Goal: Task Accomplishment & Management: Manage account settings

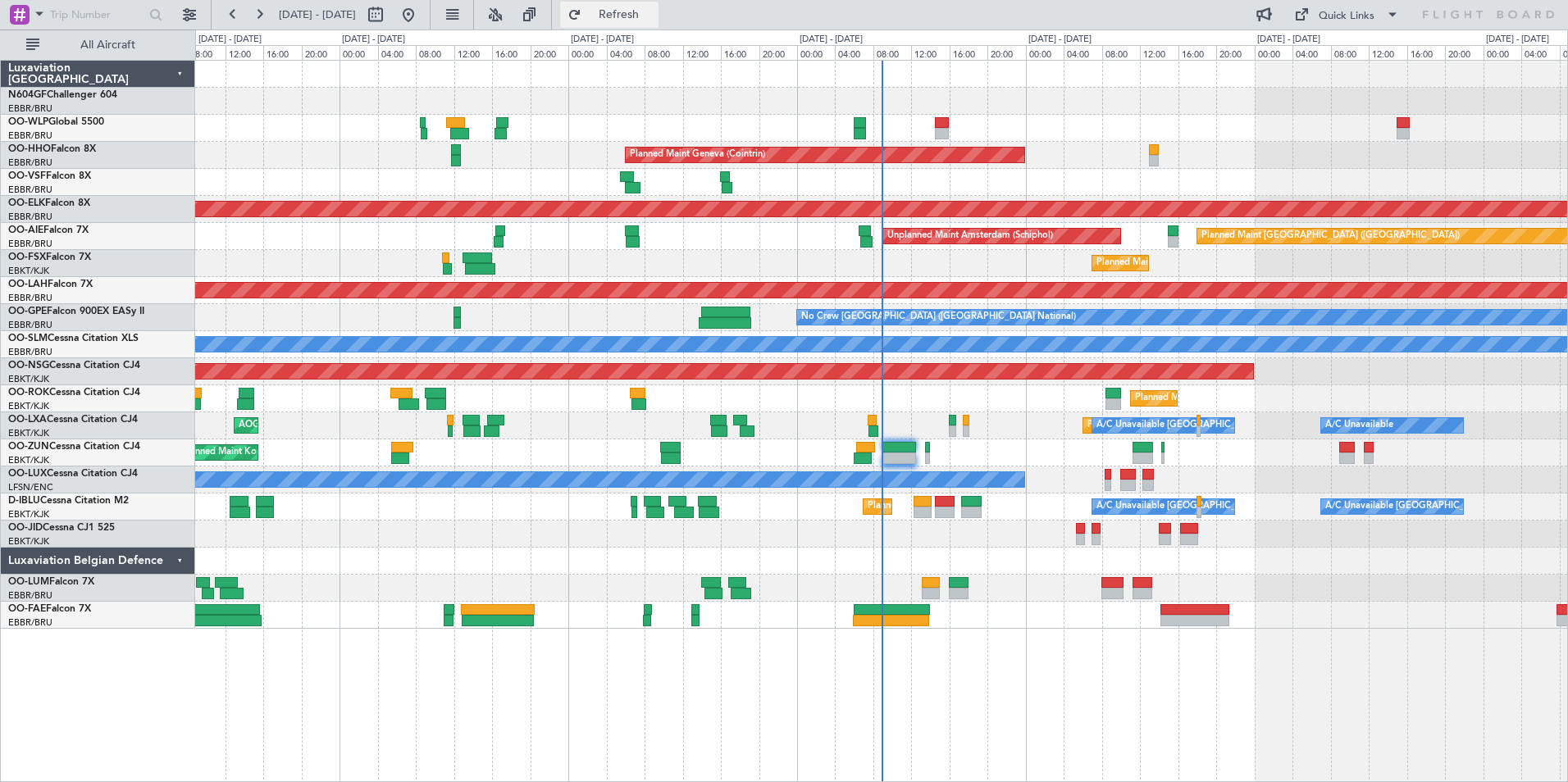
click at [652, 19] on span "Refresh" at bounding box center [618, 15] width 69 height 12
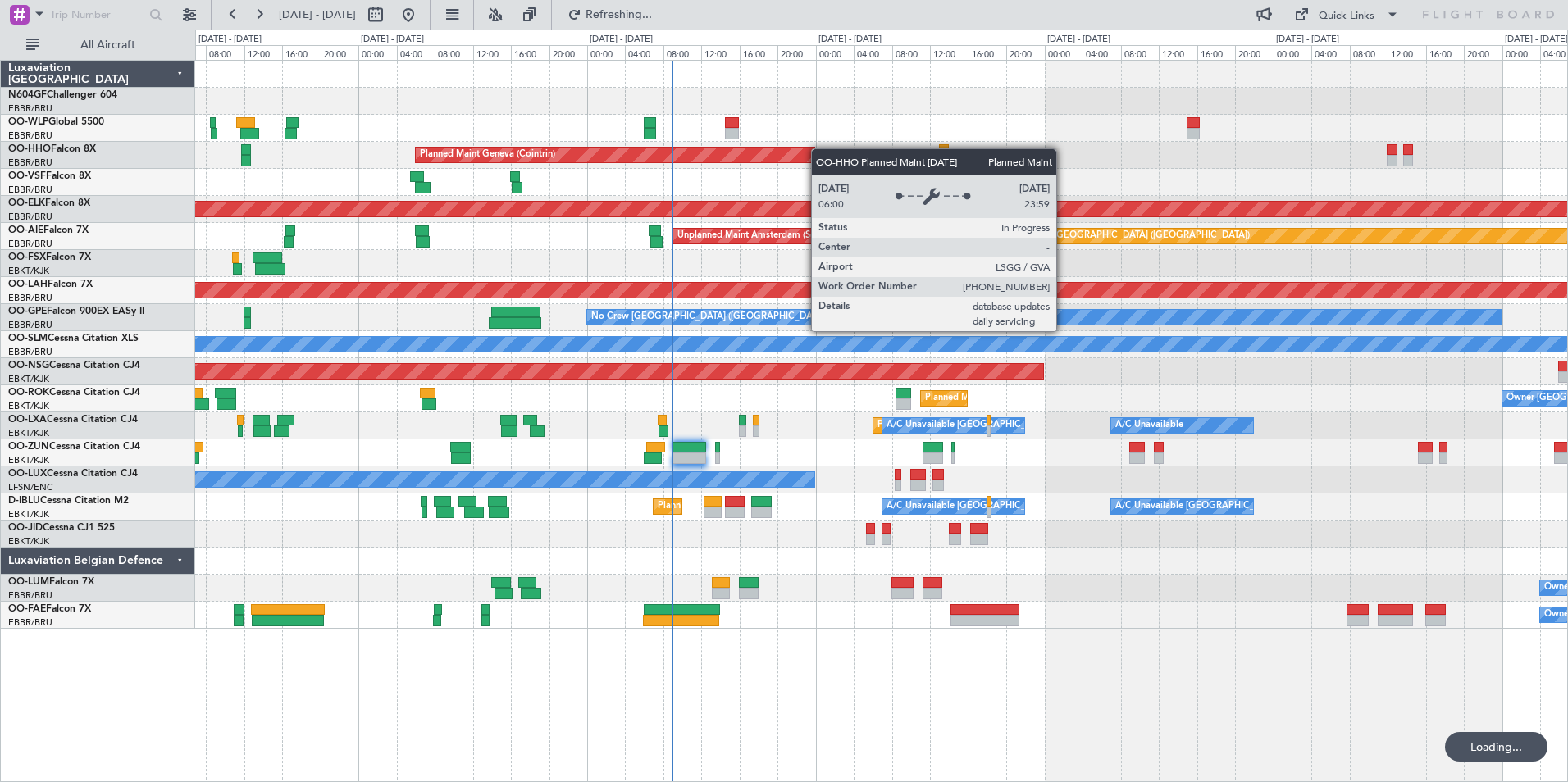
click at [777, 158] on div "Planned Maint Geneva (Cointrin) Planned Maint [GEOGRAPHIC_DATA]-[GEOGRAPHIC_DAT…" at bounding box center [881, 345] width 1372 height 569
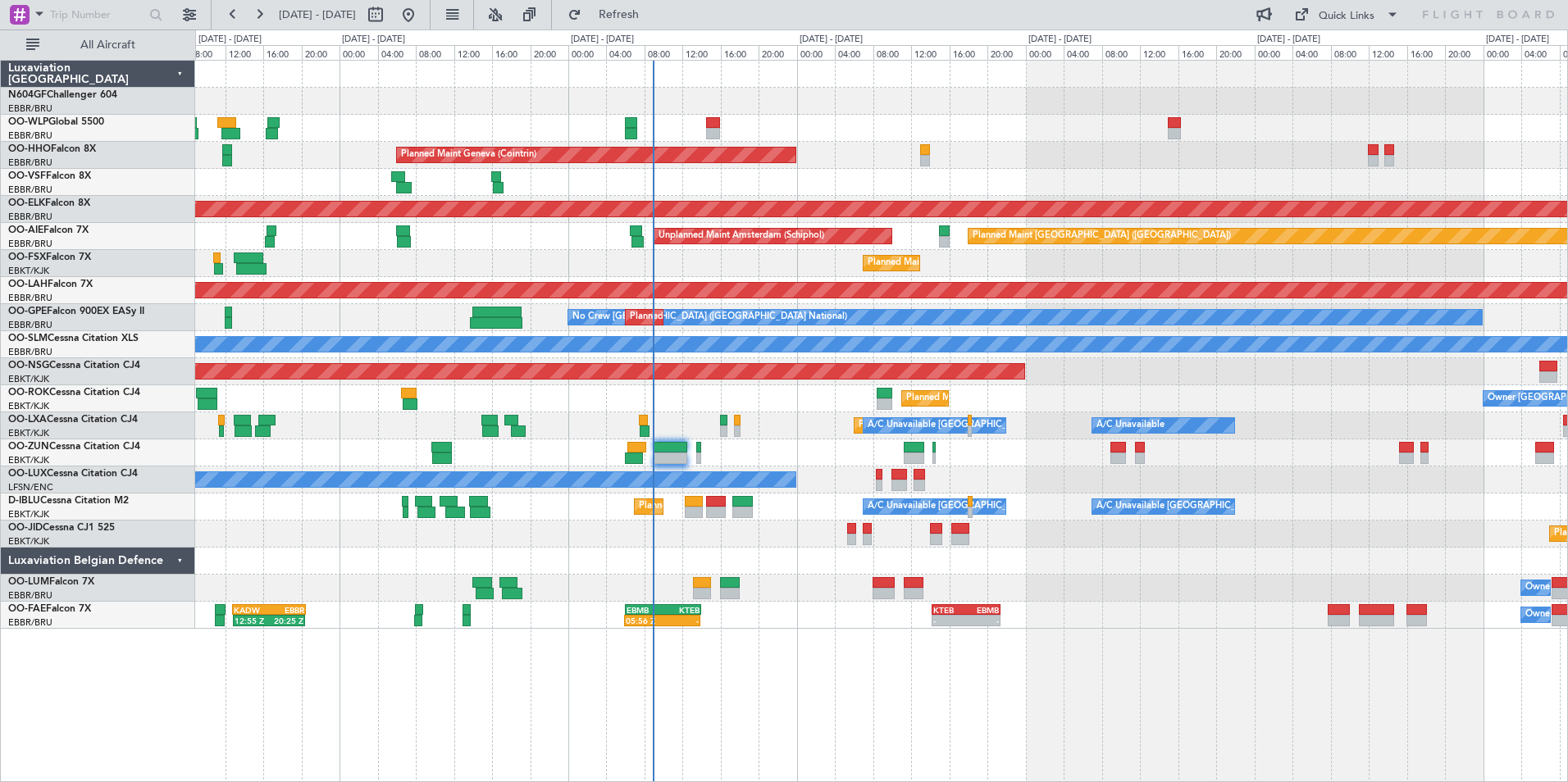
click at [634, 511] on div "A/C Unavailable [GEOGRAPHIC_DATA]-[GEOGRAPHIC_DATA] [GEOGRAPHIC_DATA] ([GEOGRAP…" at bounding box center [881, 507] width 1372 height 27
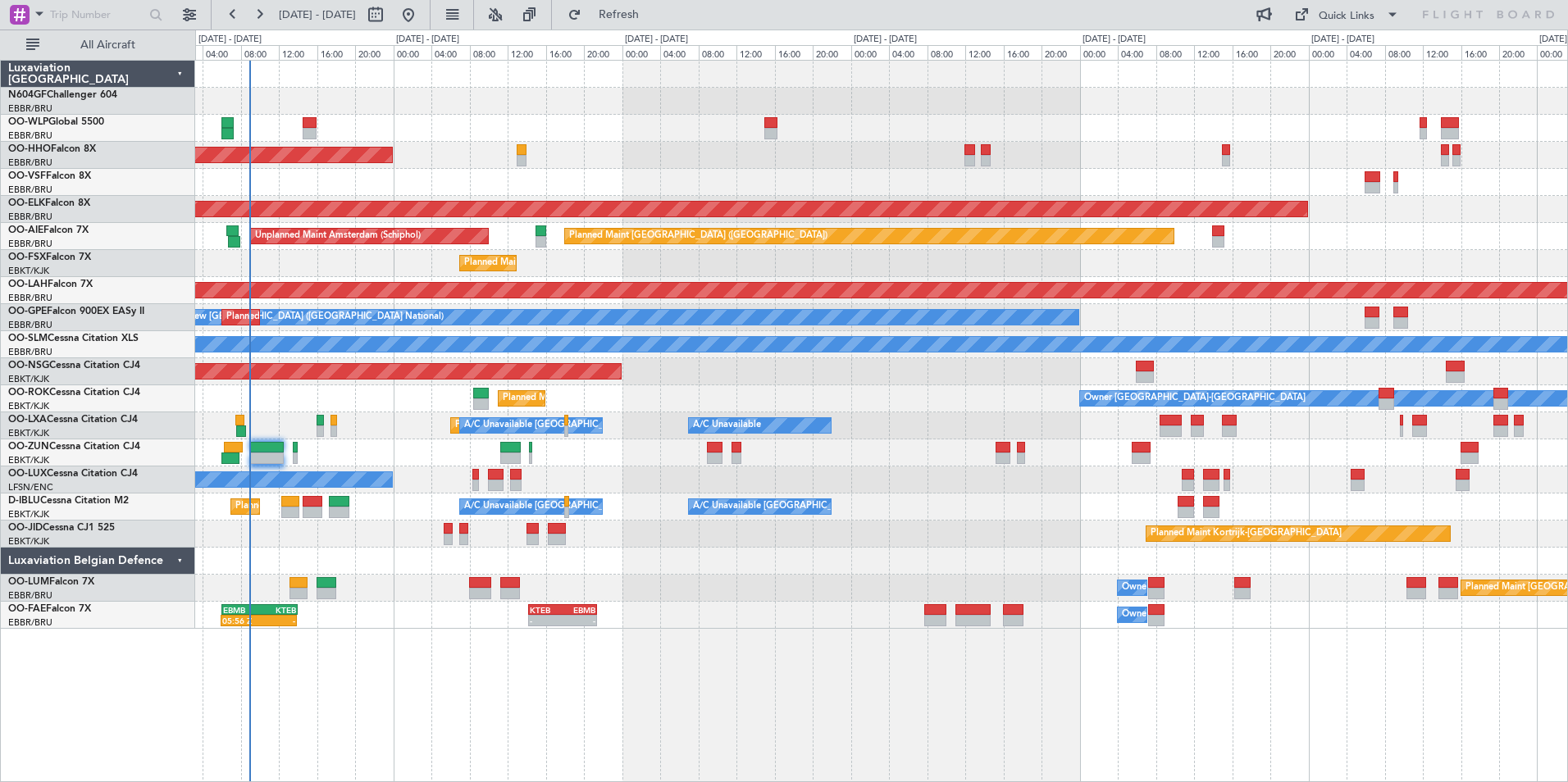
click at [213, 527] on div "Planned Maint Milan (Linate) Planned Maint Geneva ([GEOGRAPHIC_DATA]) Planned M…" at bounding box center [881, 345] width 1372 height 569
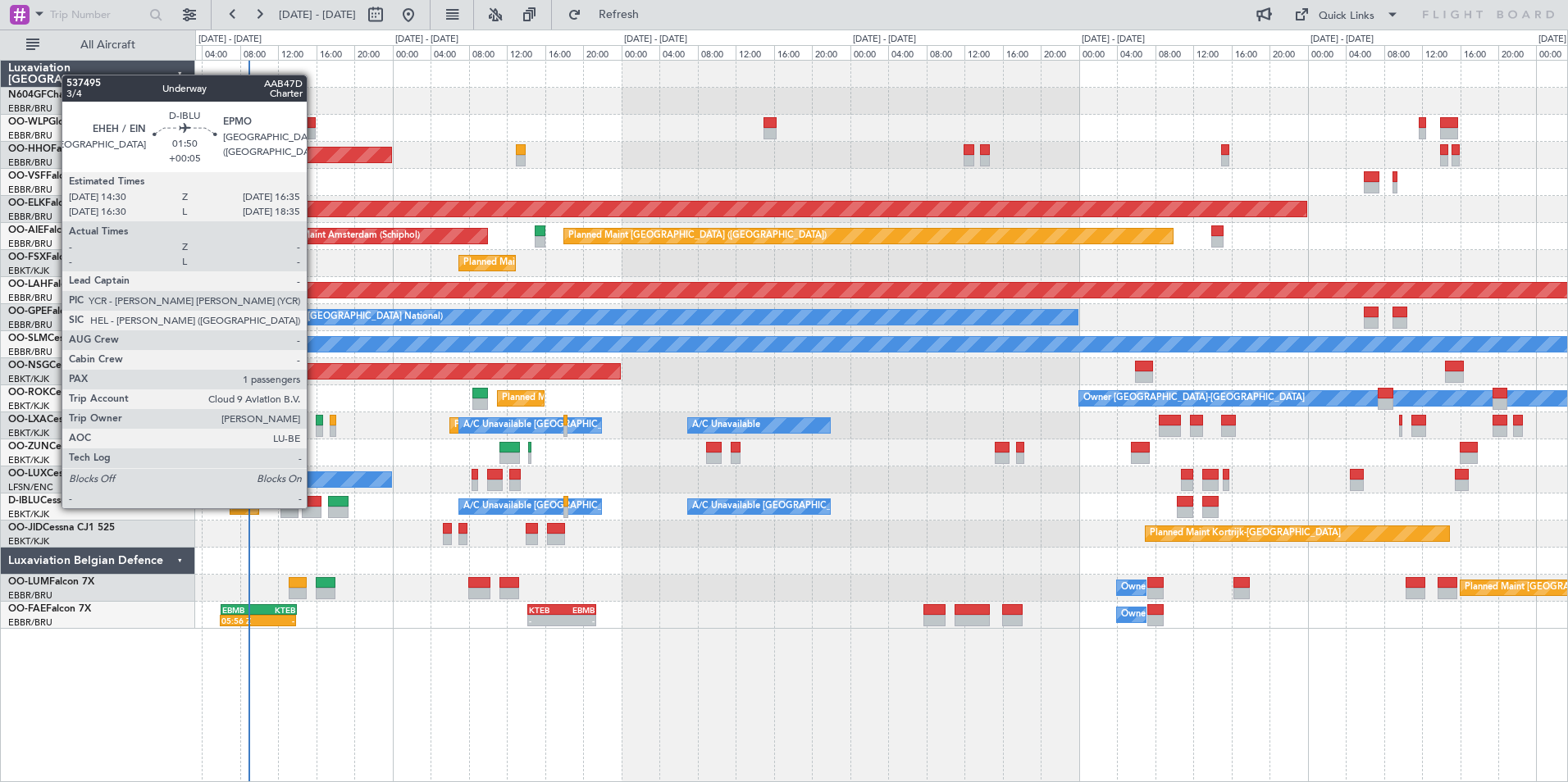
click at [314, 507] on div at bounding box center [312, 513] width 21 height 12
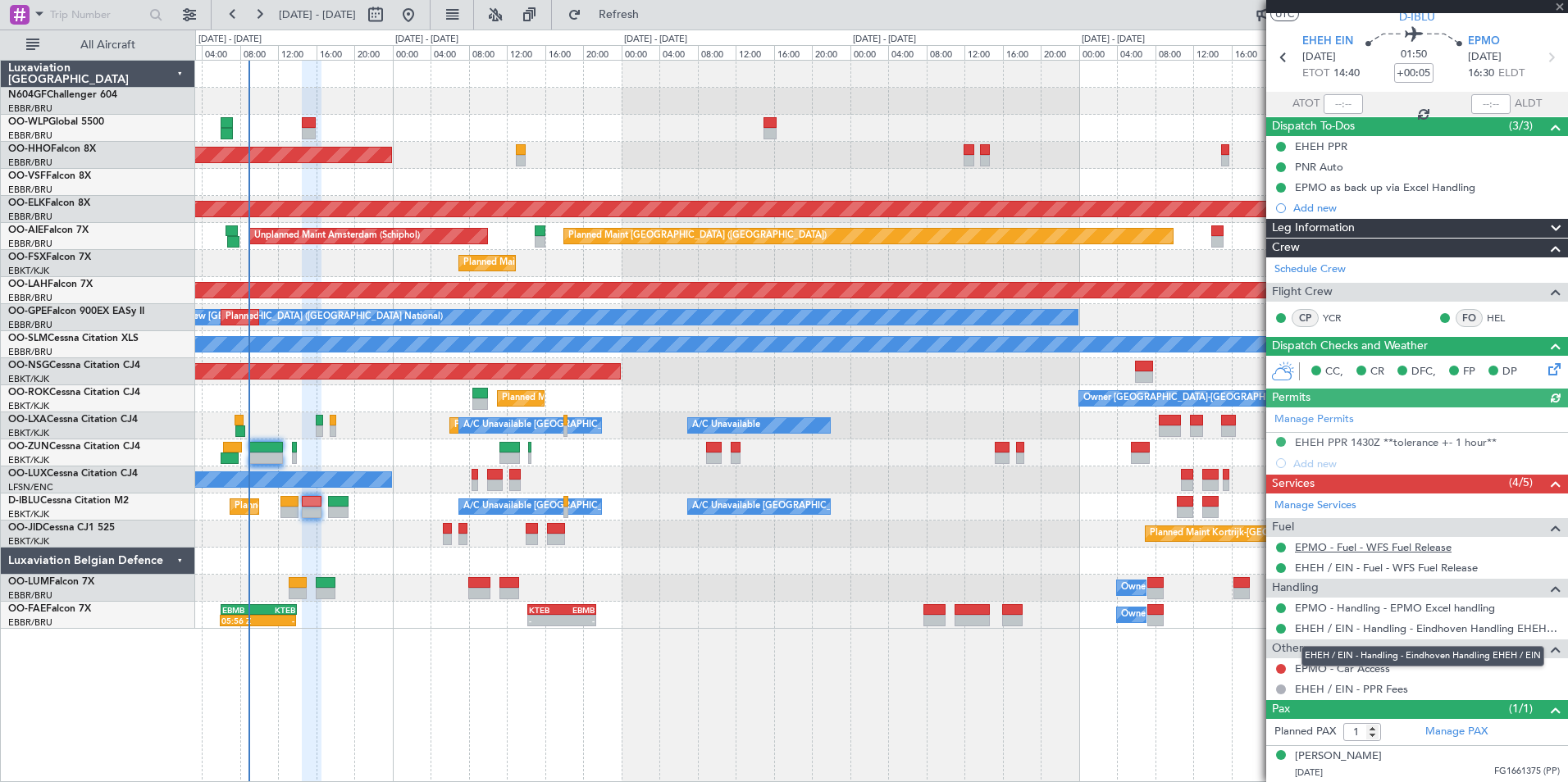
scroll to position [43, 0]
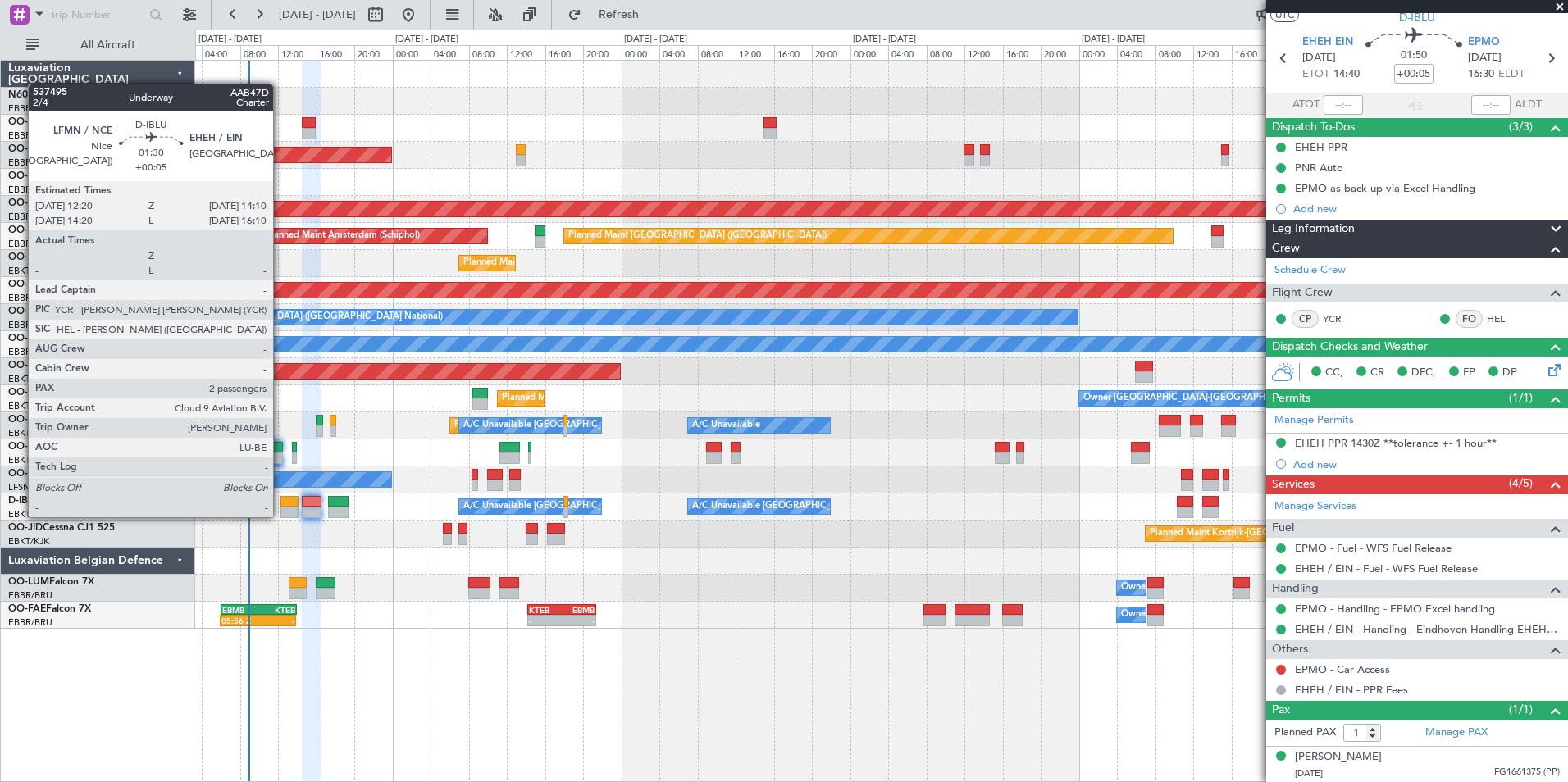
click at [283, 513] on div at bounding box center [289, 513] width 18 height 12
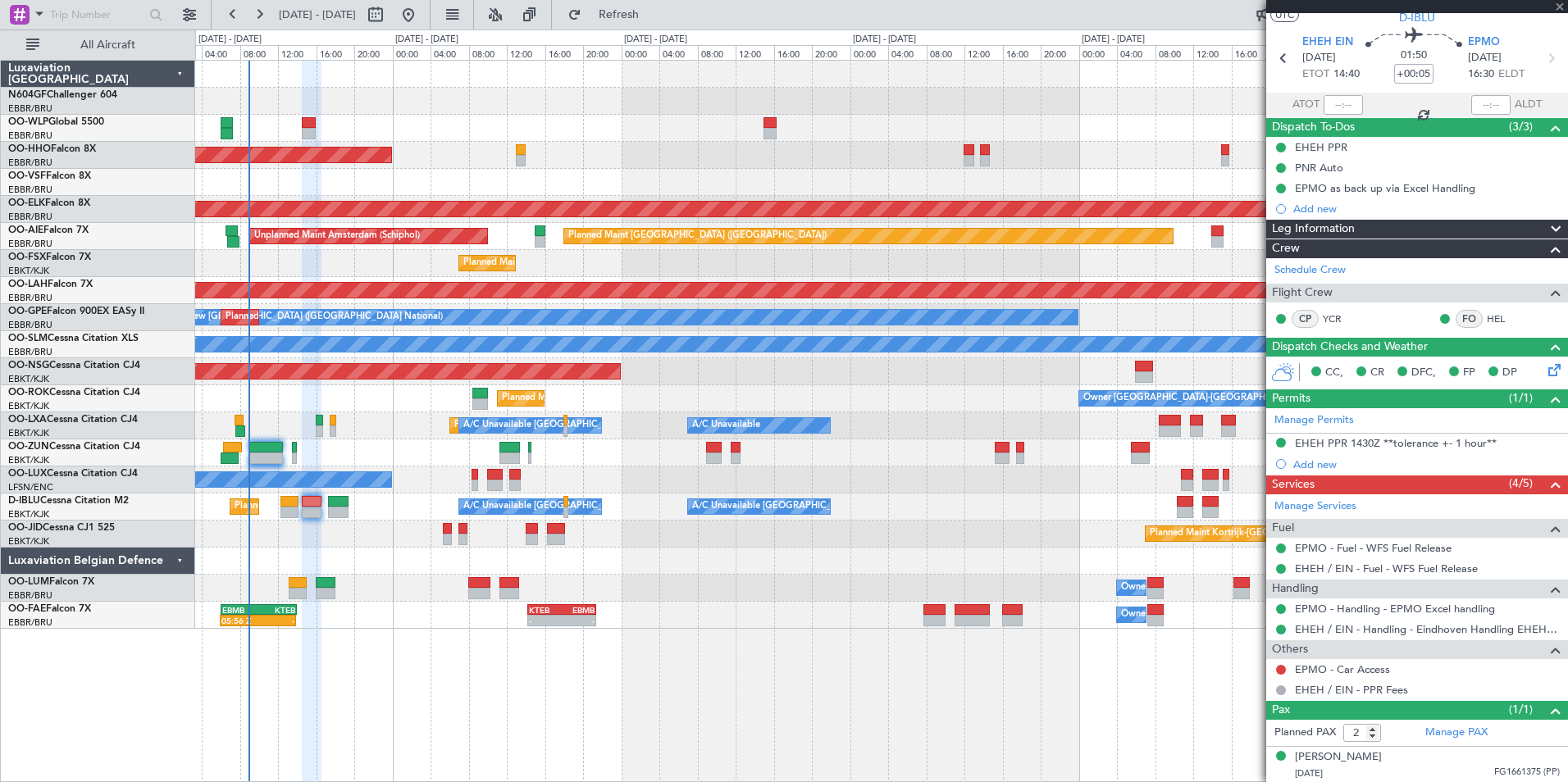
scroll to position [0, 0]
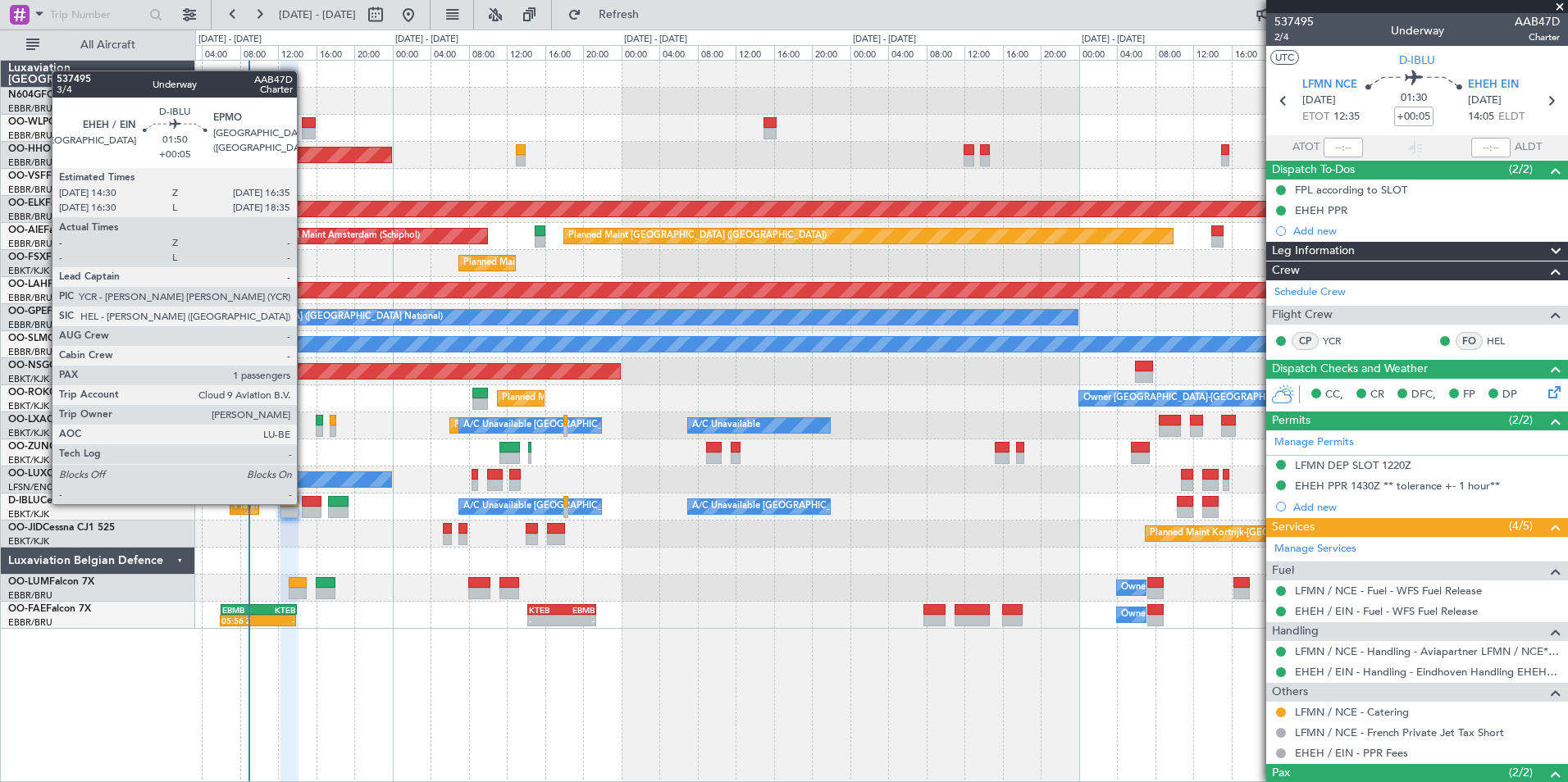
click at [304, 503] on div at bounding box center [312, 502] width 21 height 12
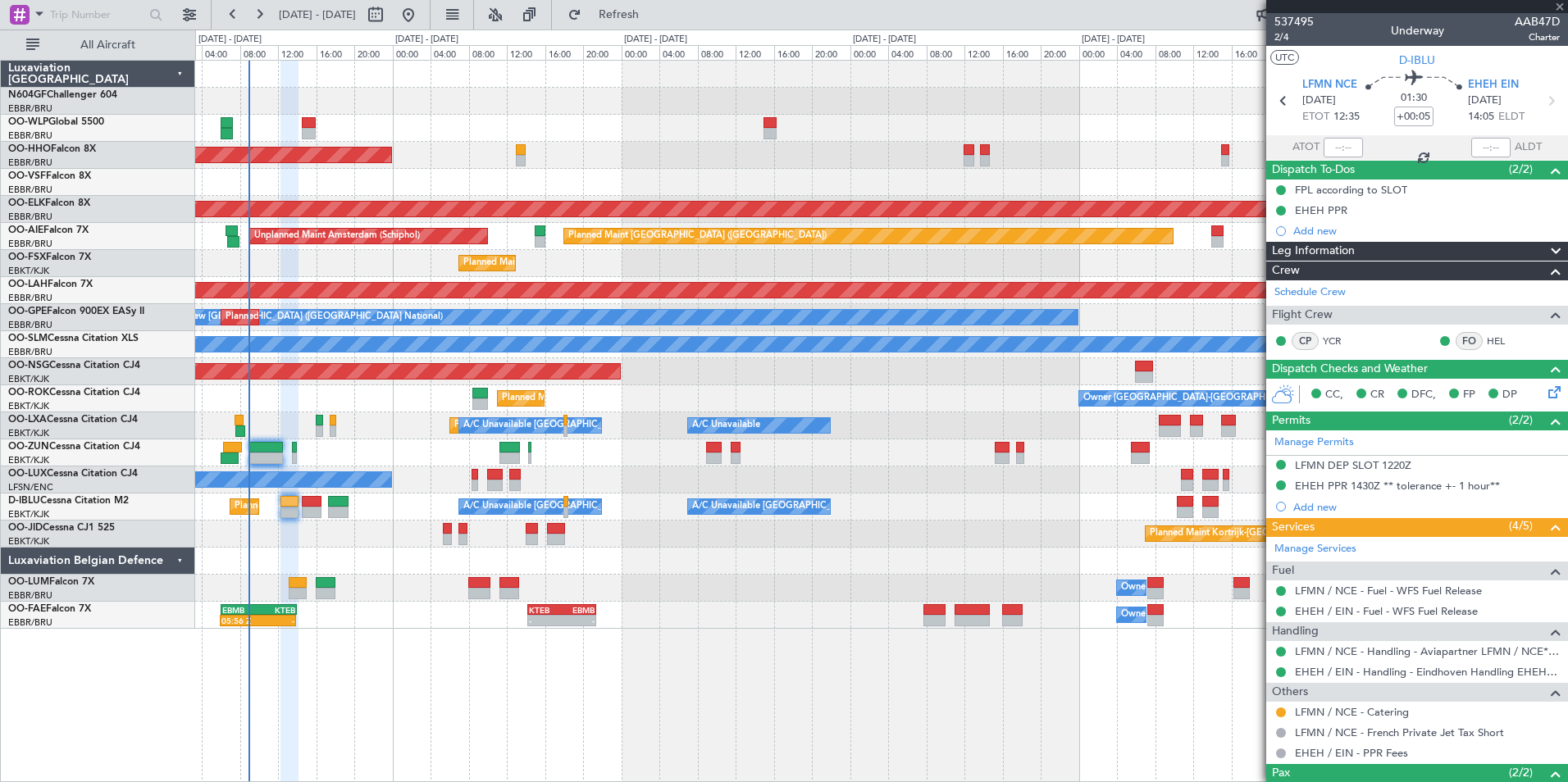
type input "1"
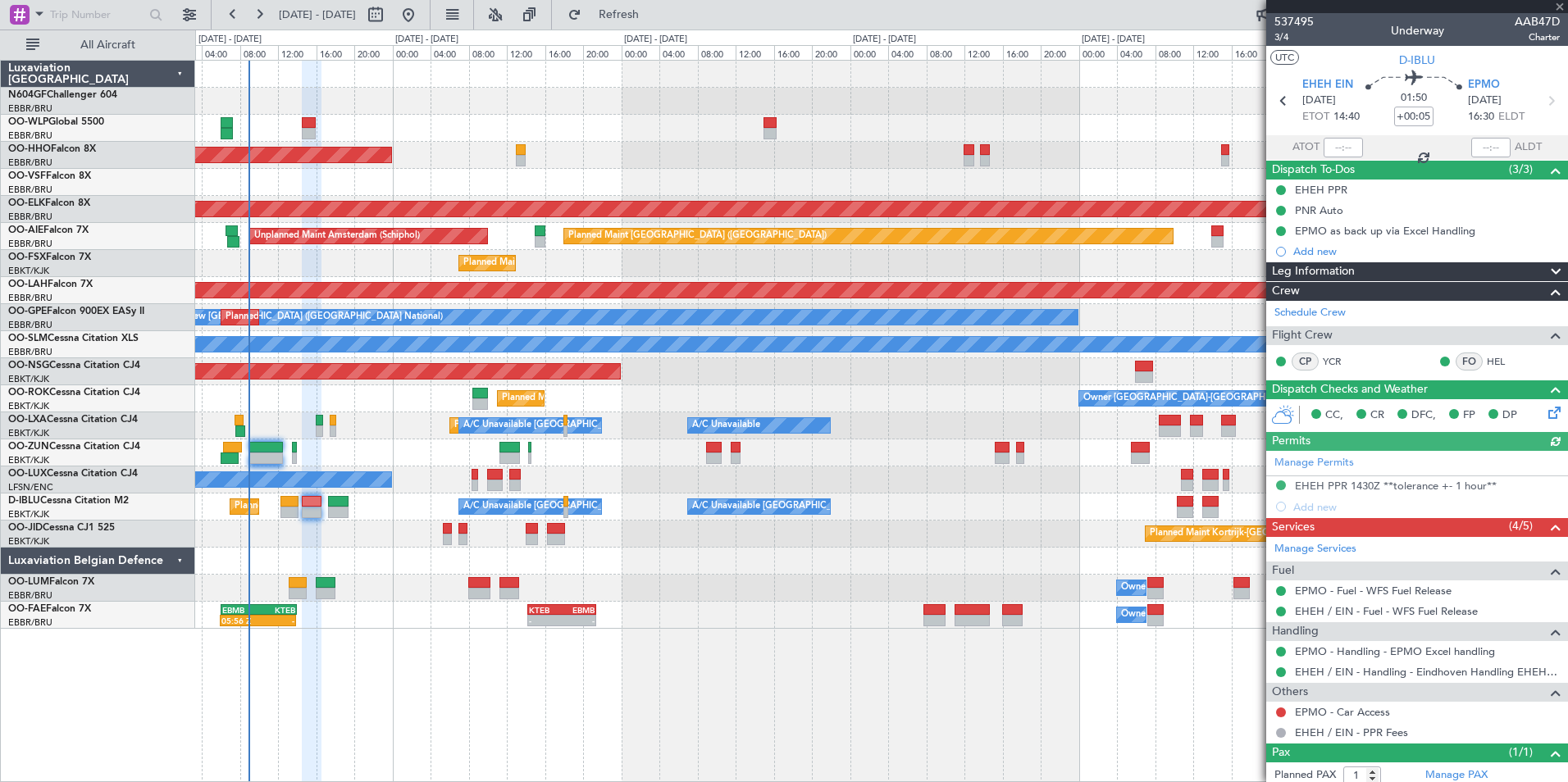
scroll to position [44, 0]
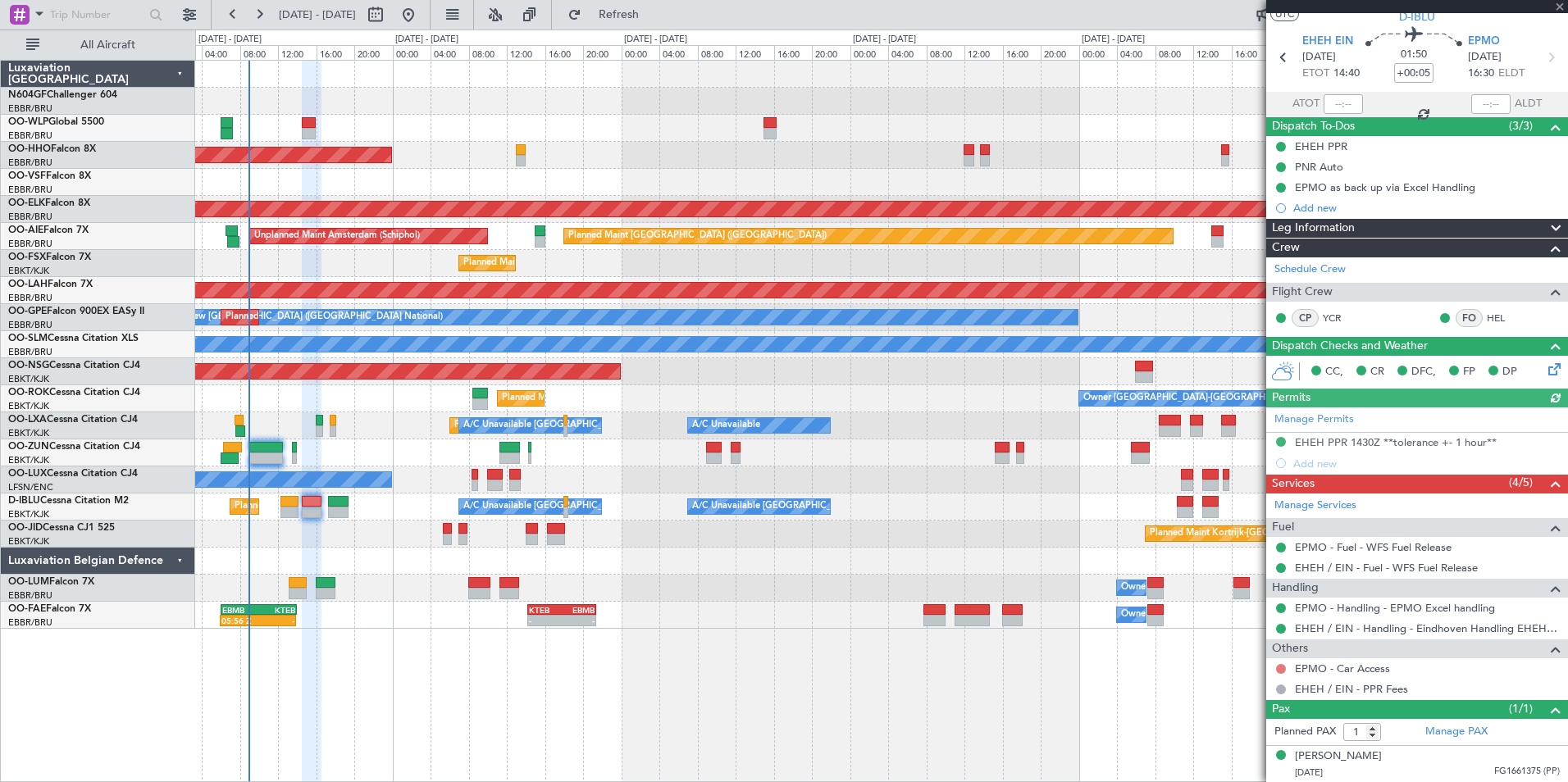
click at [1285, 671] on button at bounding box center [1281, 669] width 10 height 10
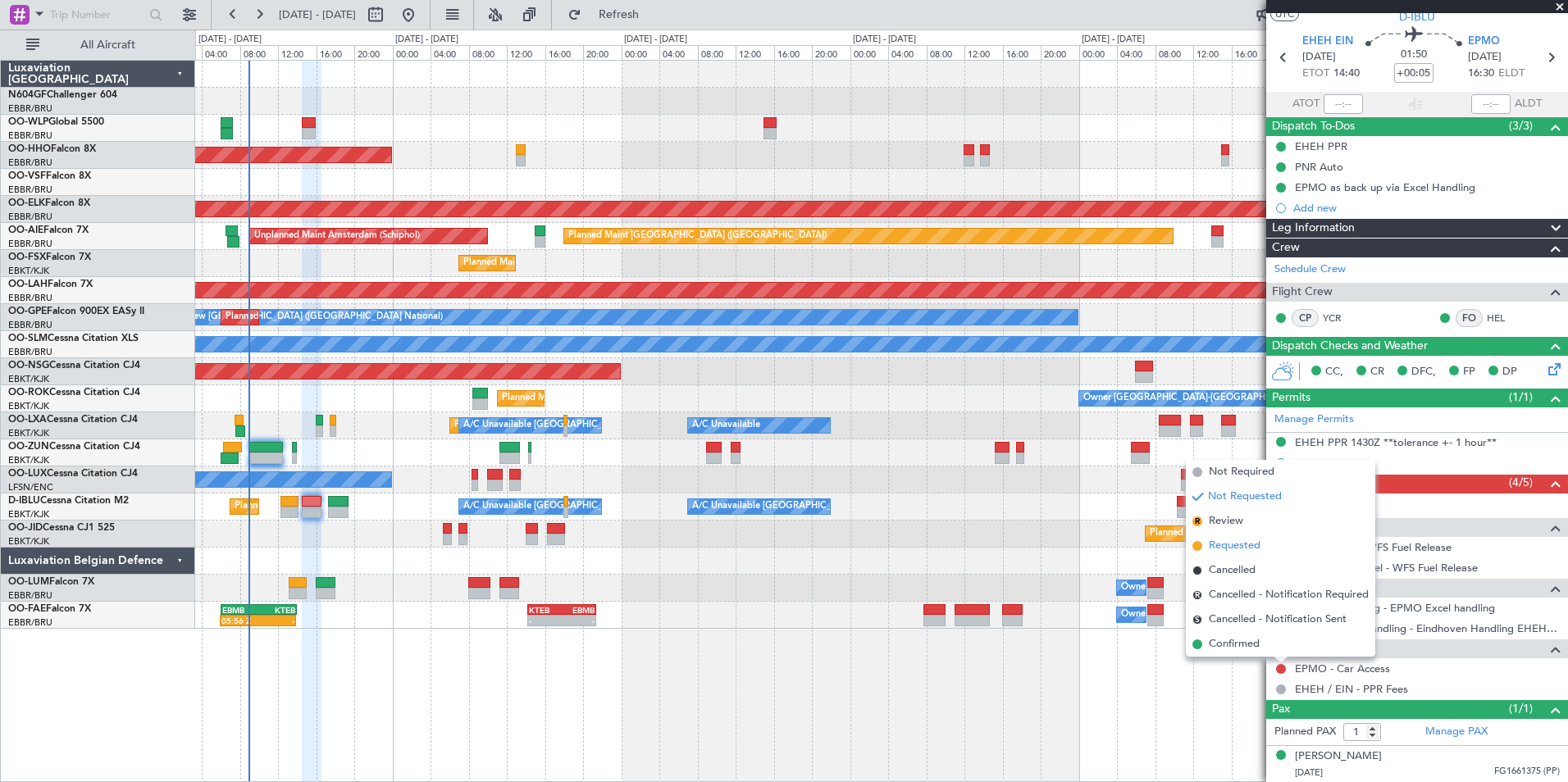
click at [1229, 542] on span "Requested" at bounding box center [1235, 546] width 52 height 16
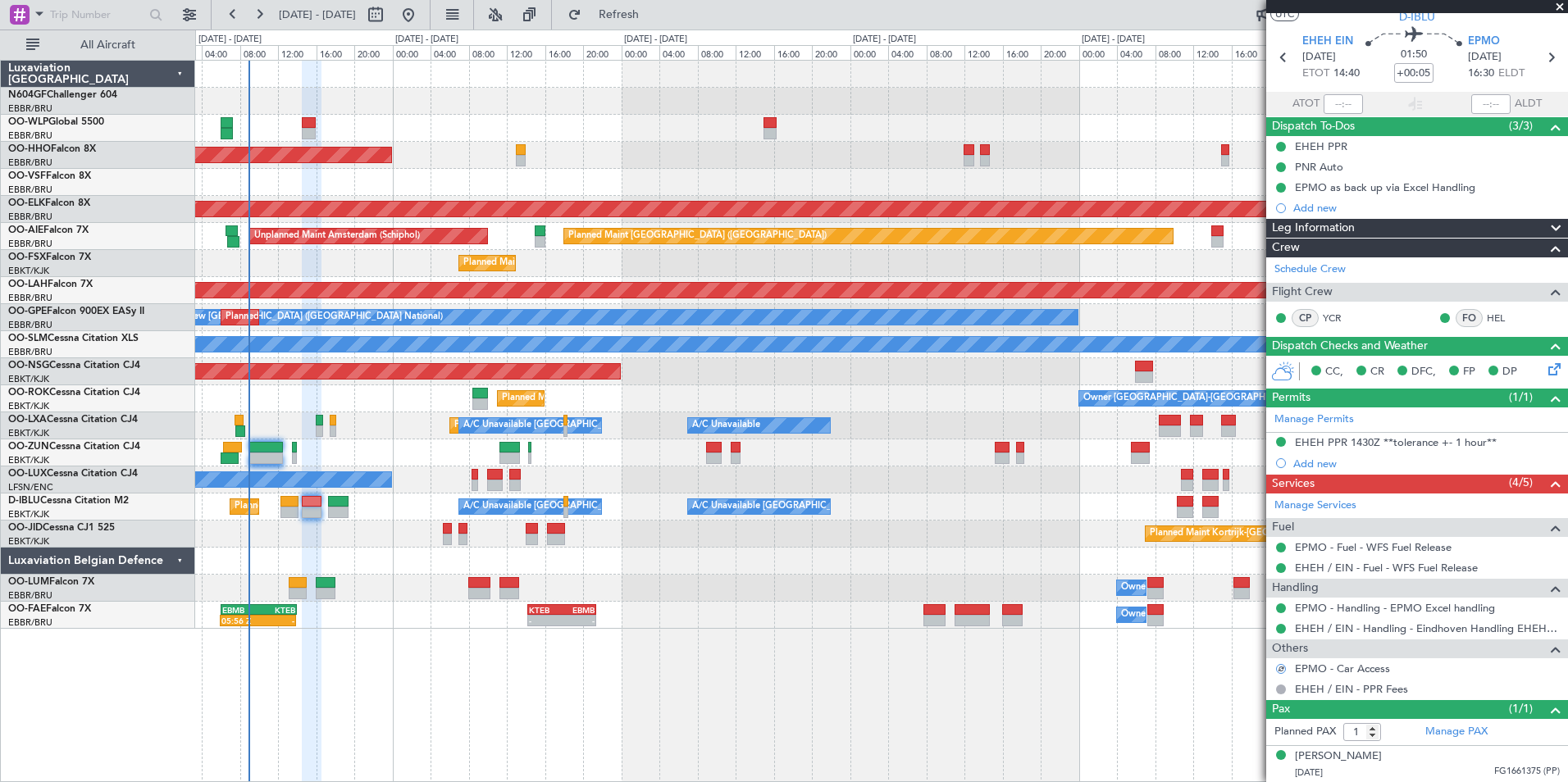
click at [1131, 726] on div "Planned Maint Milan (Linate) Planned Maint Geneva (Cointrin) Planned Maint Kort…" at bounding box center [882, 421] width 1372 height 722
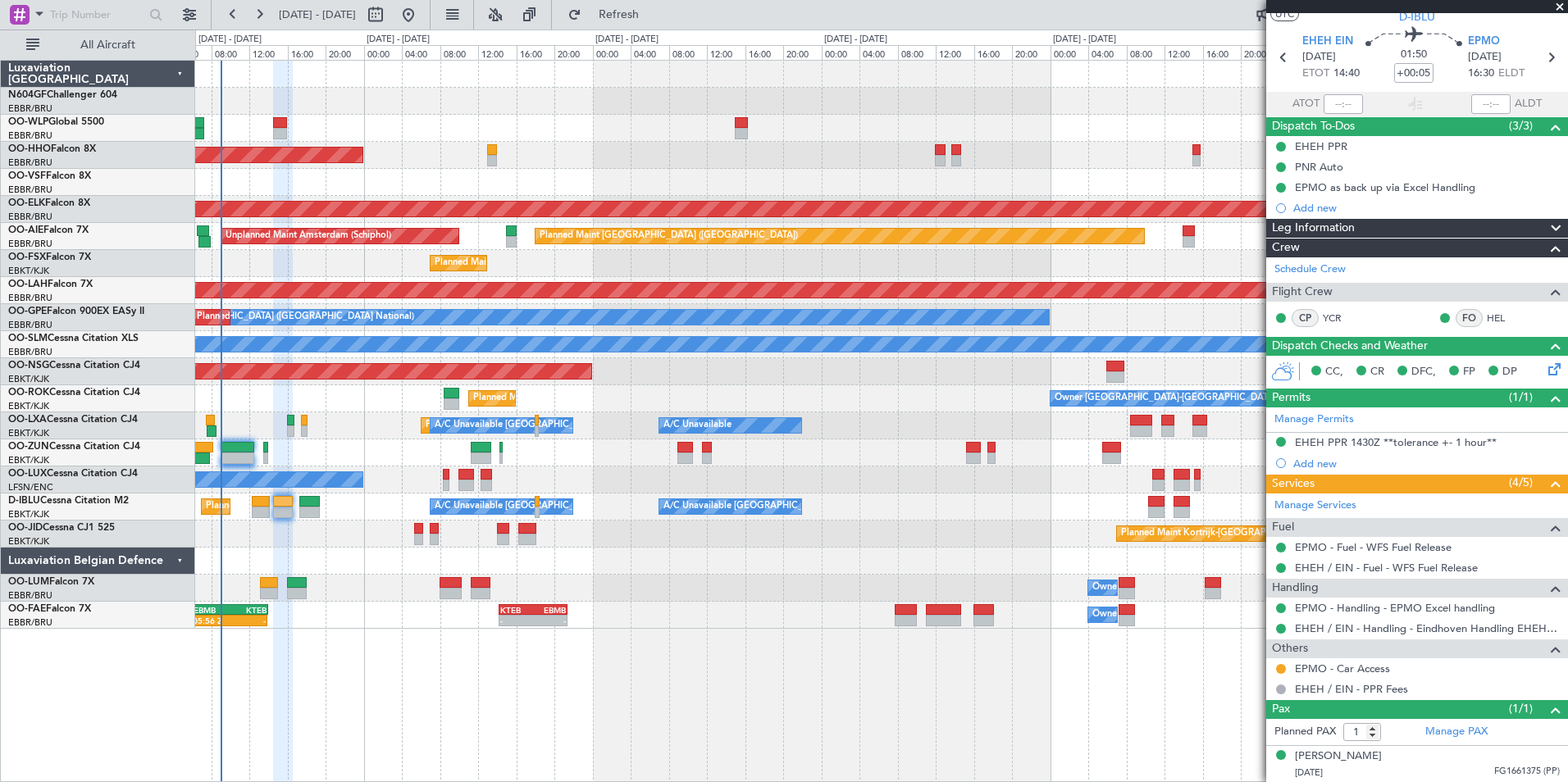
click at [801, 642] on div "Planned Maint Milan (Linate) Planned Maint Geneva (Cointrin) Planned Maint Kort…" at bounding box center [882, 421] width 1372 height 722
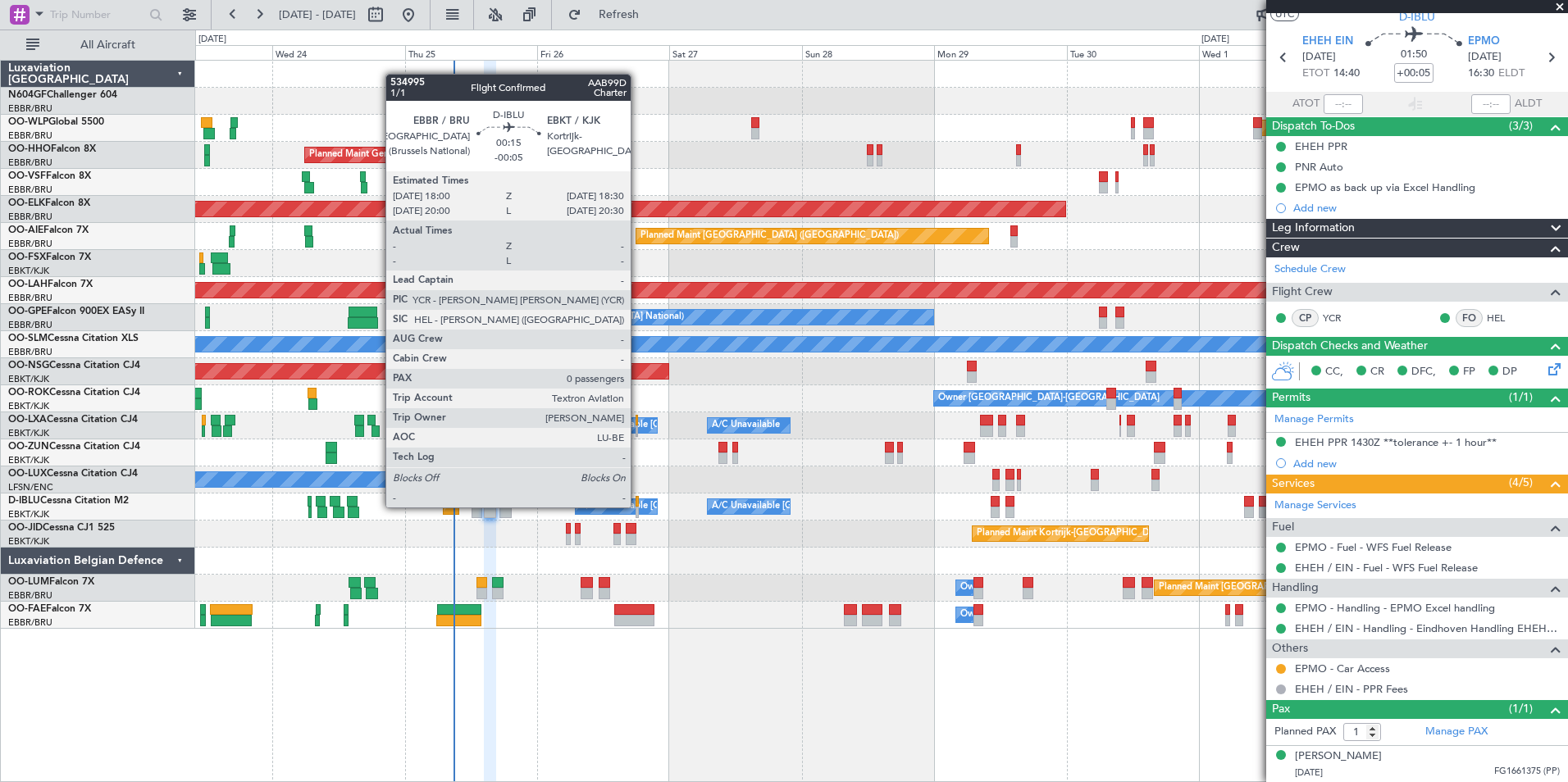
click at [638, 508] on div at bounding box center [636, 513] width 3 height 12
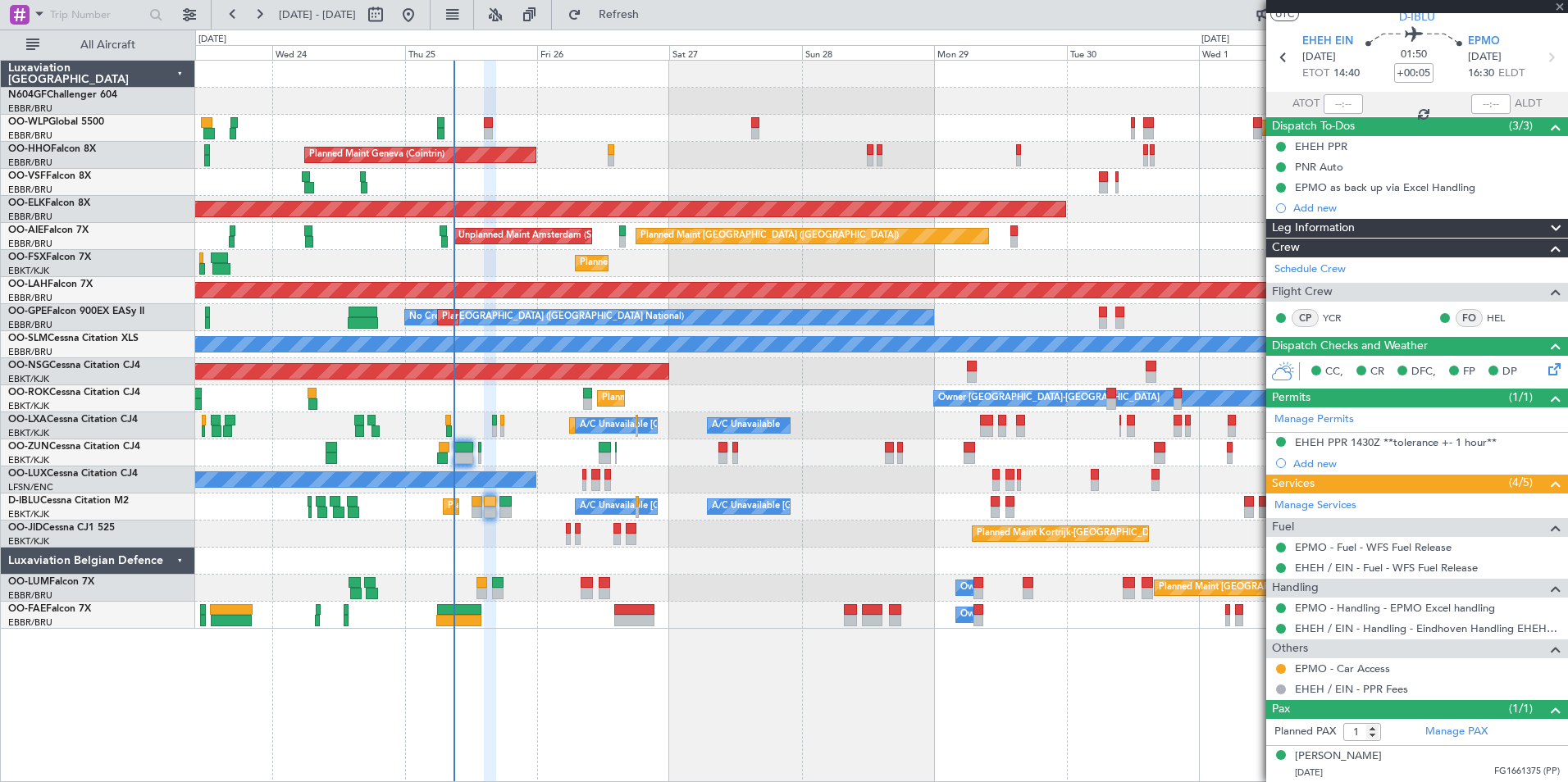
type input "-00:05"
type input "0"
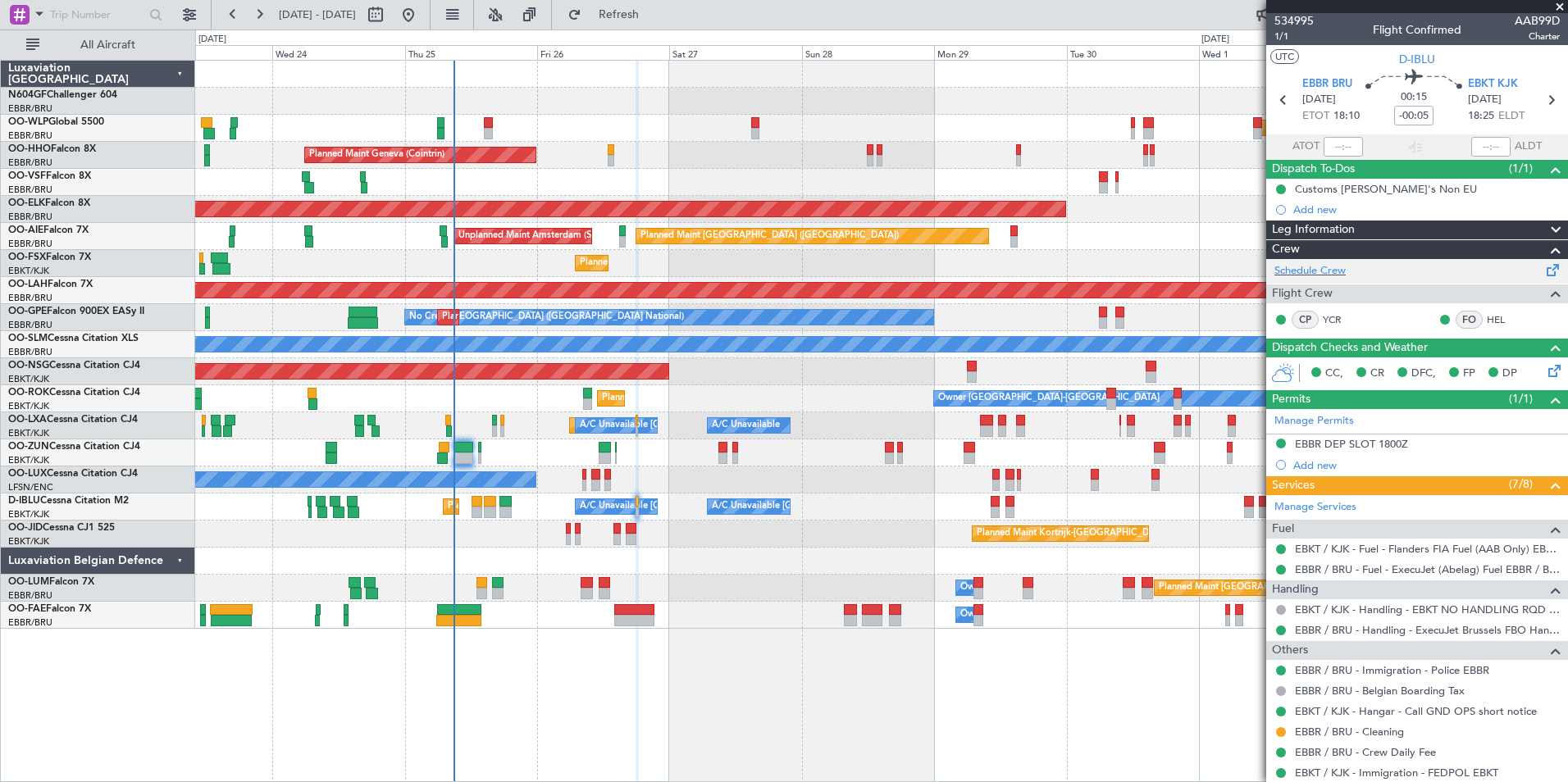
scroll to position [0, 0]
click at [555, 104] on div at bounding box center [881, 101] width 1372 height 27
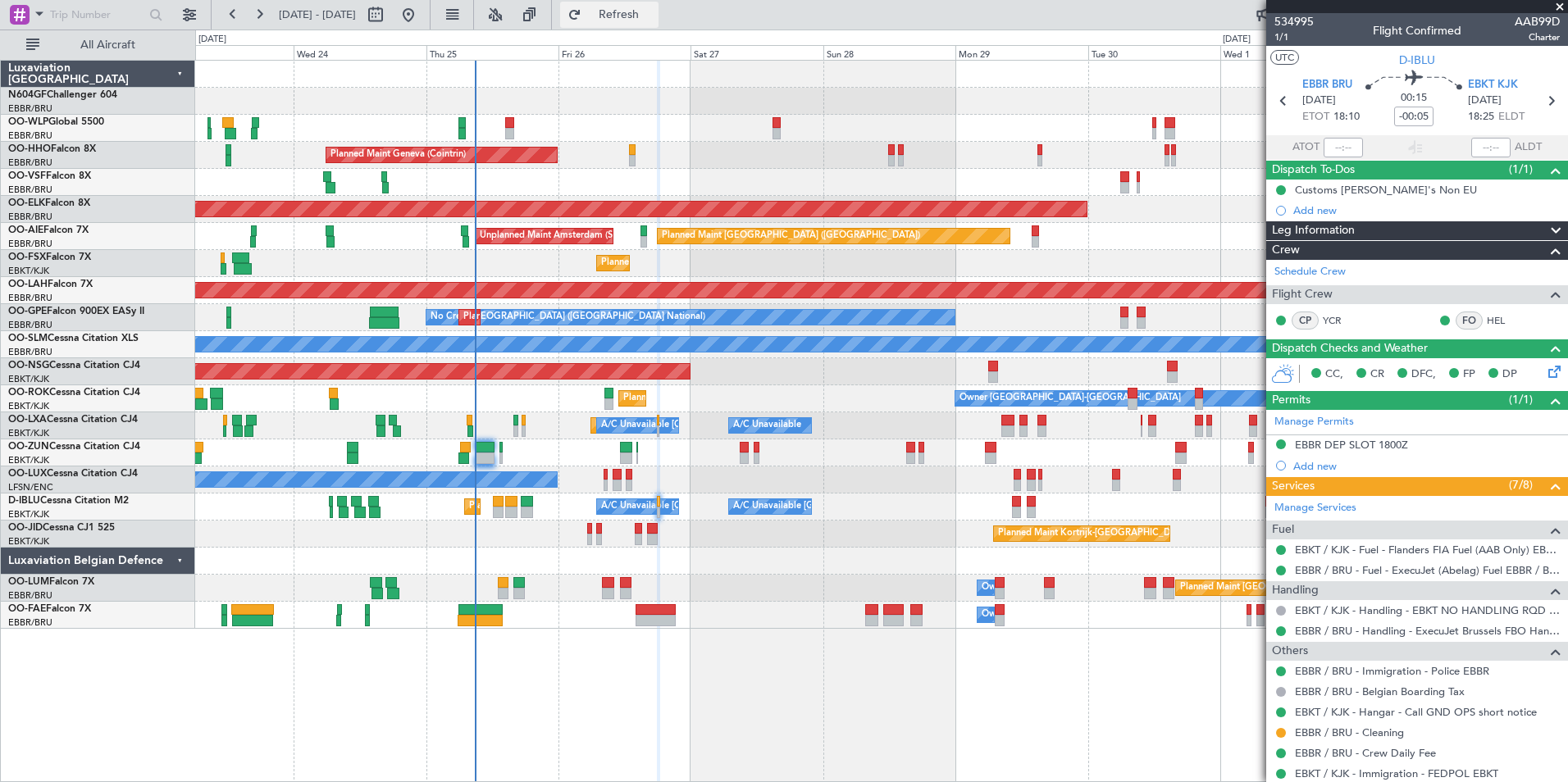
click at [658, 22] on button "Refresh" at bounding box center [609, 15] width 99 height 26
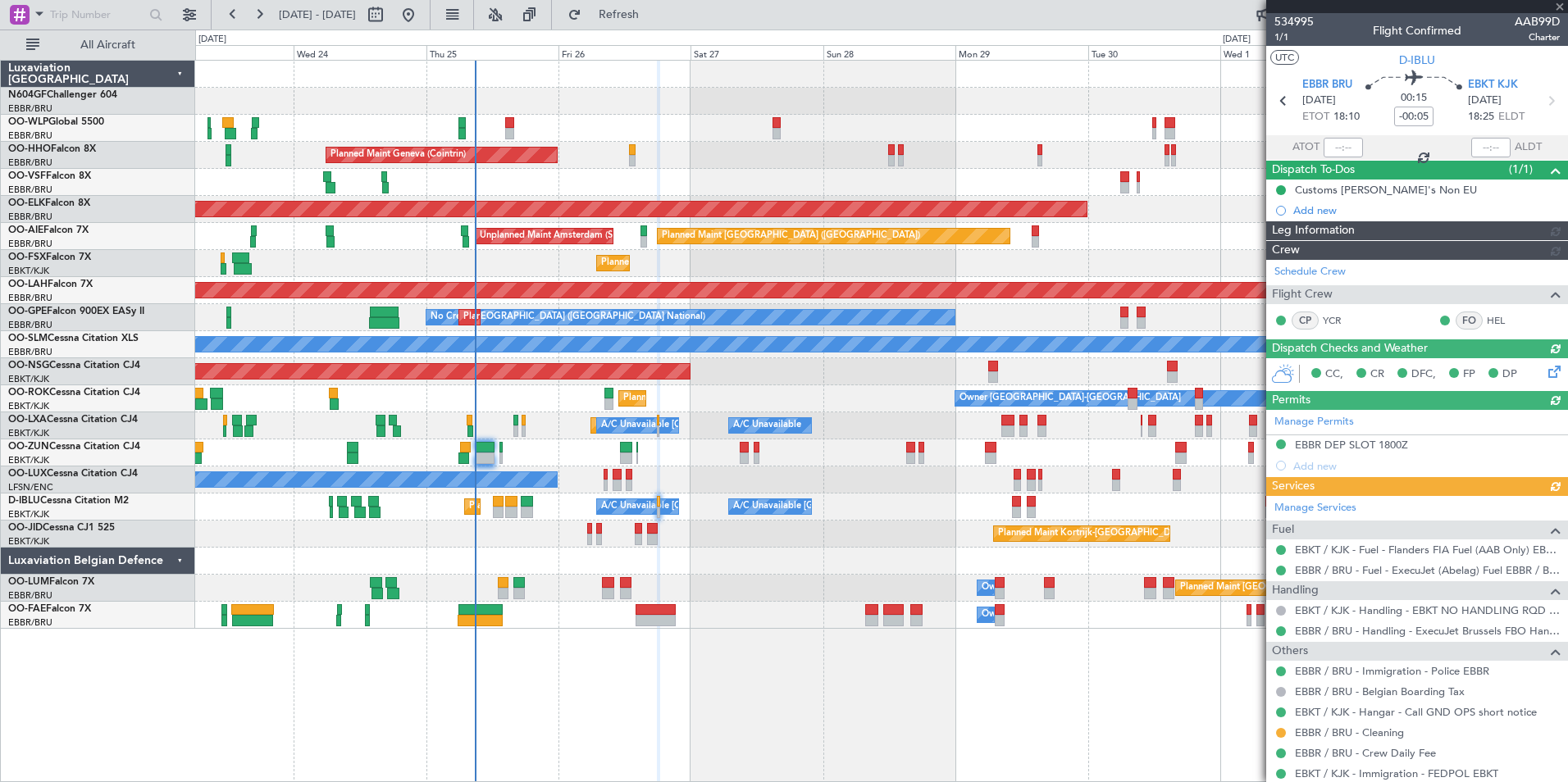
click at [1560, 9] on div at bounding box center [1416, 6] width 302 height 13
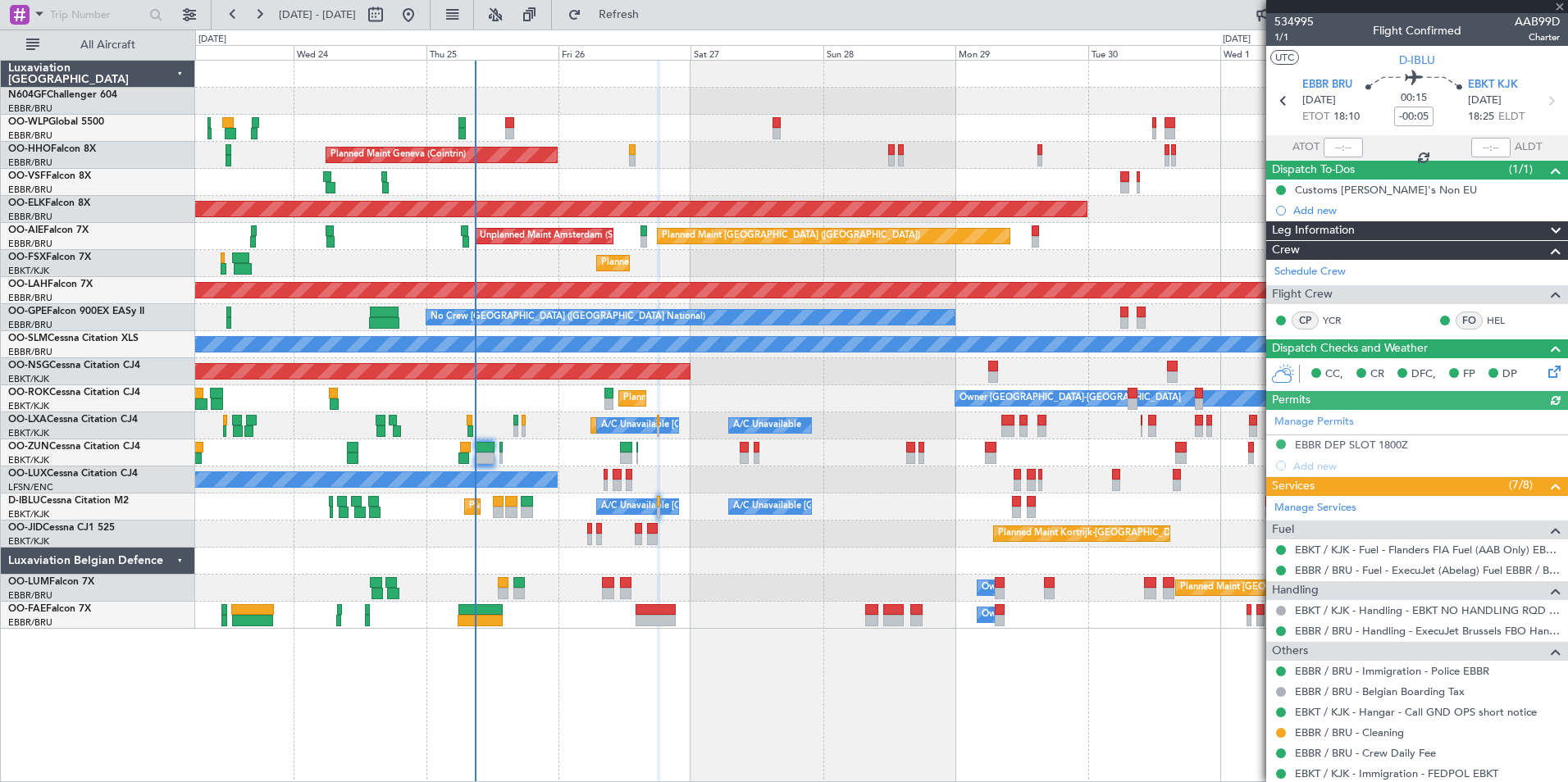
click at [1231, 216] on div "Planned Maint Kortrijk-[GEOGRAPHIC_DATA]" at bounding box center [881, 208] width 1372 height 27
click at [1559, 7] on div at bounding box center [1416, 6] width 302 height 13
click at [1560, 8] on span at bounding box center [1559, 7] width 16 height 15
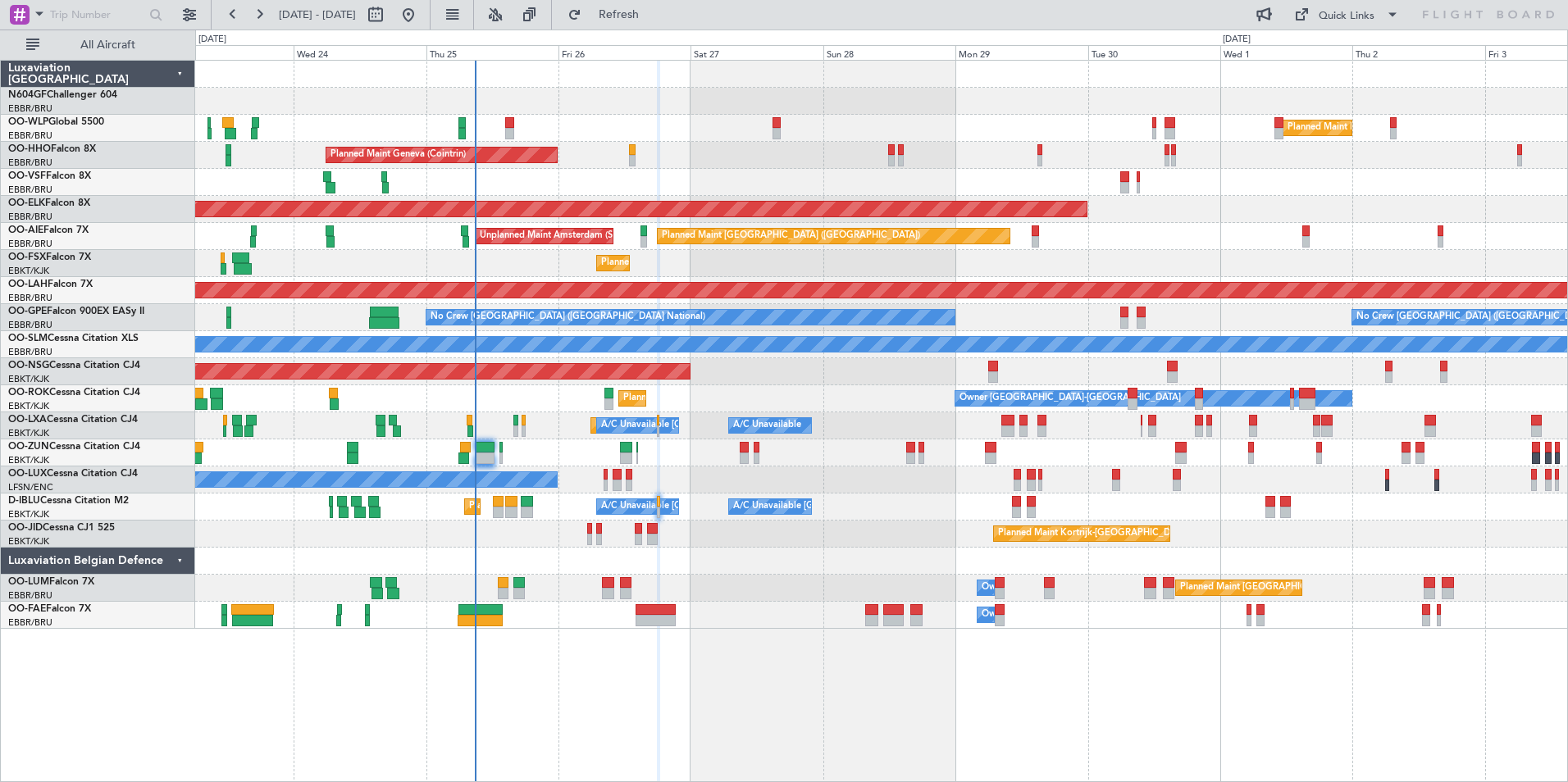
scroll to position [0, 0]
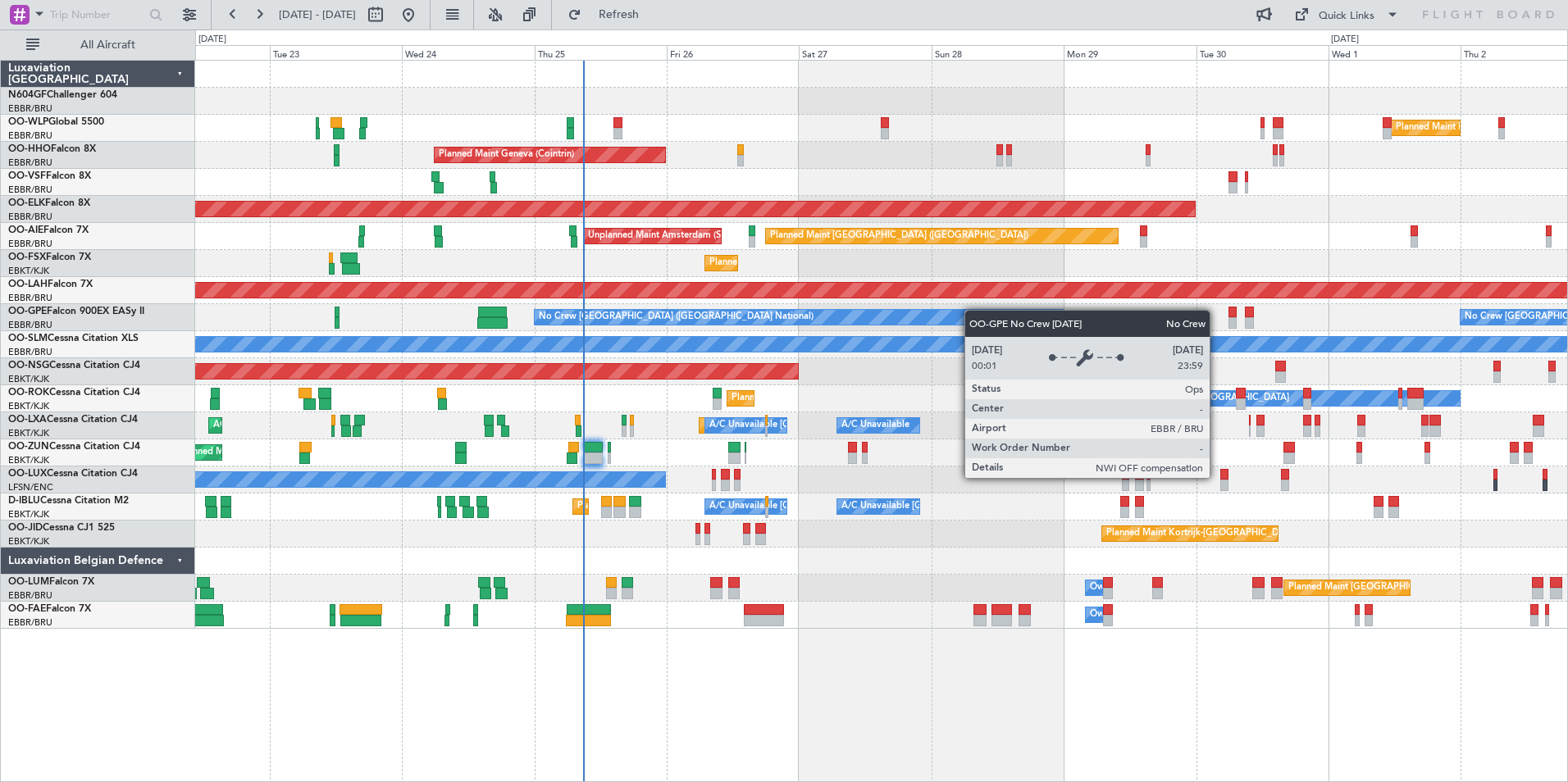
click at [1008, 317] on div "Planned Maint Milan (Linate) Planned Maint Geneva (Cointrin) Planned Maint Kort…" at bounding box center [881, 345] width 1372 height 569
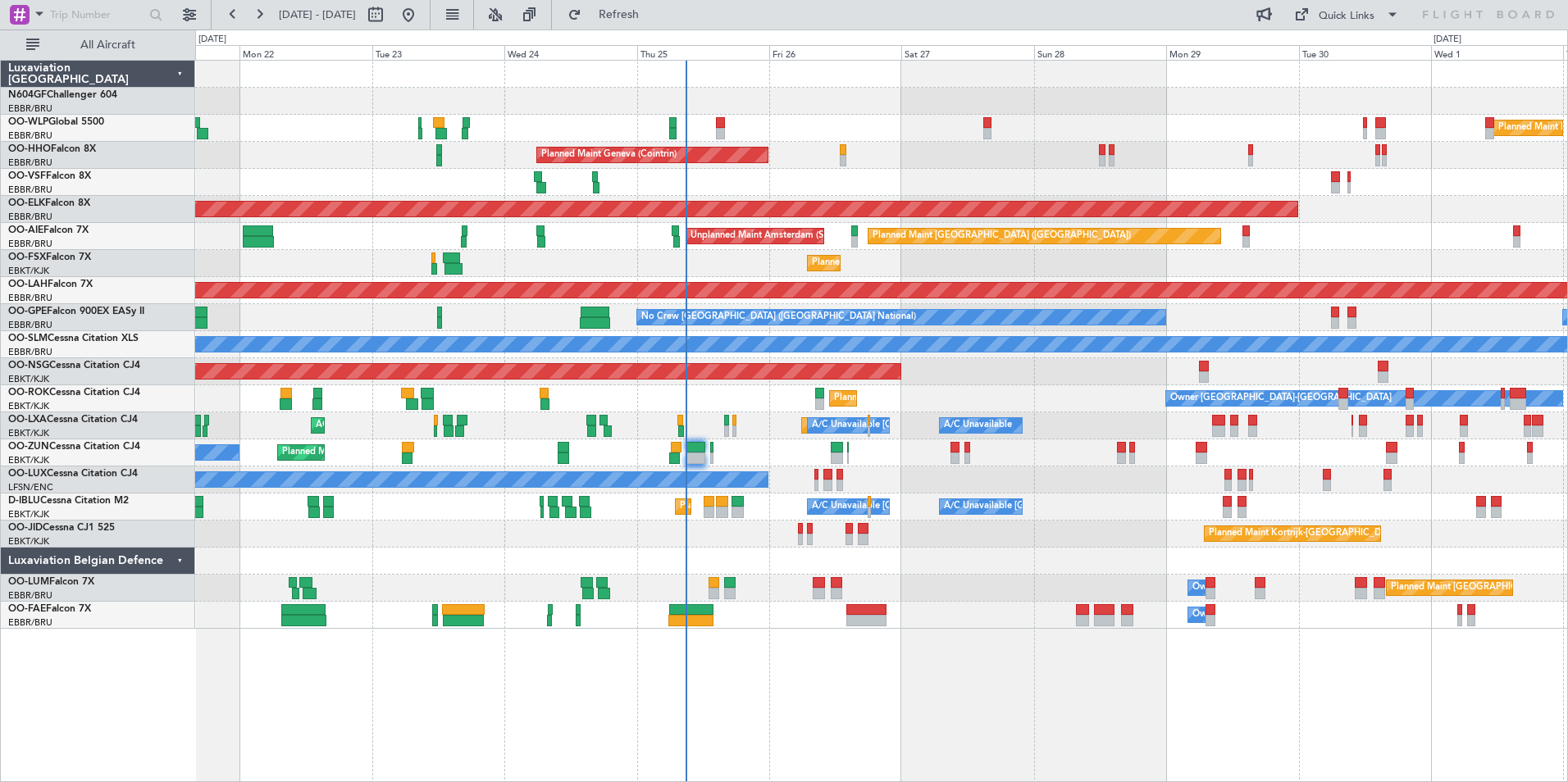
click at [980, 406] on div "Planned Maint Kortrijk-Wevelgem Owner Kortrijk-Wevelgem Planned Maint Kortrijk-…" at bounding box center [881, 398] width 1372 height 27
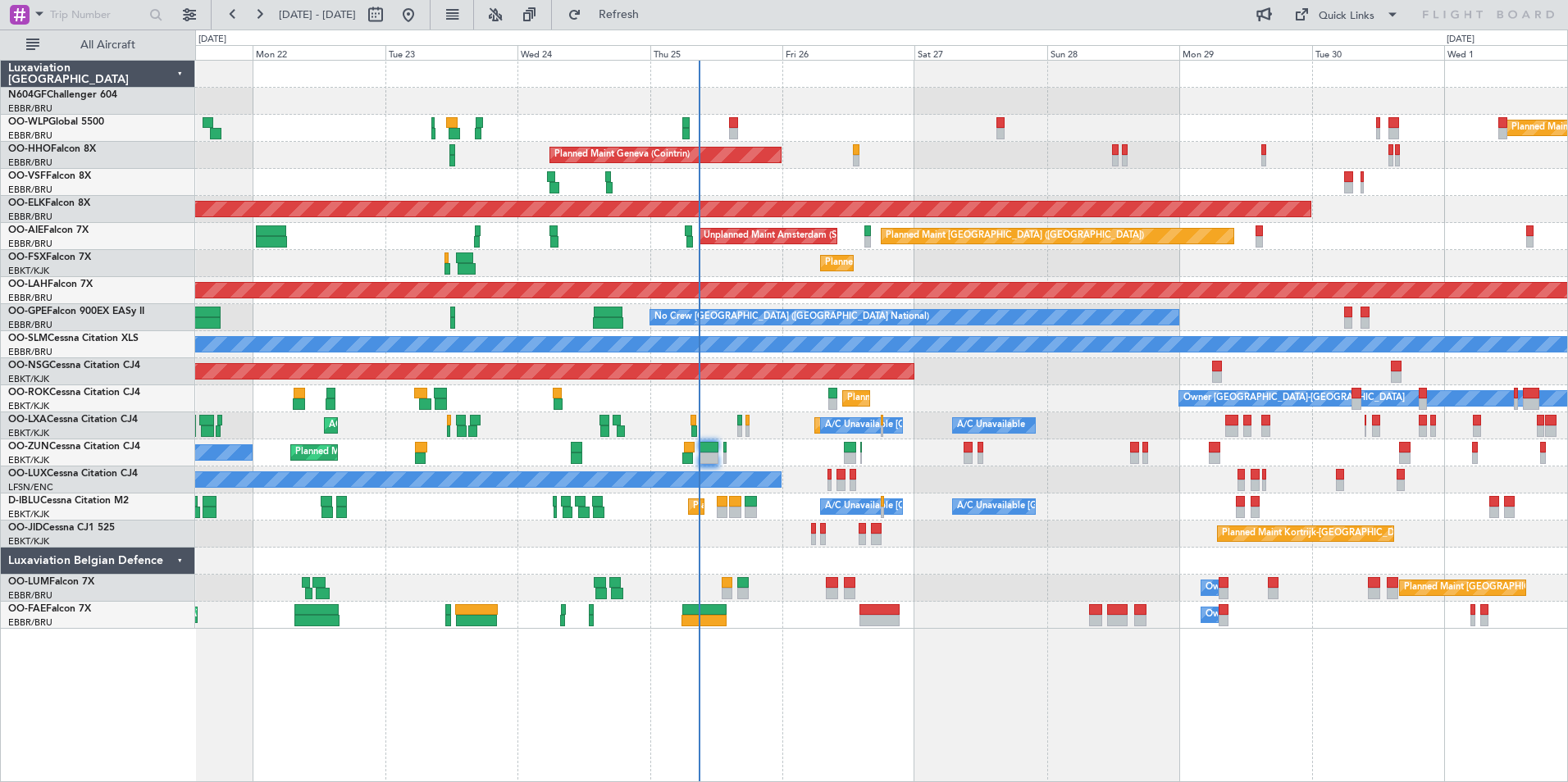
click at [993, 406] on div "Planned Maint Kortrijk-Wevelgem Owner Kortrijk-Wevelgem Planned Maint Kortrijk-…" at bounding box center [881, 398] width 1372 height 27
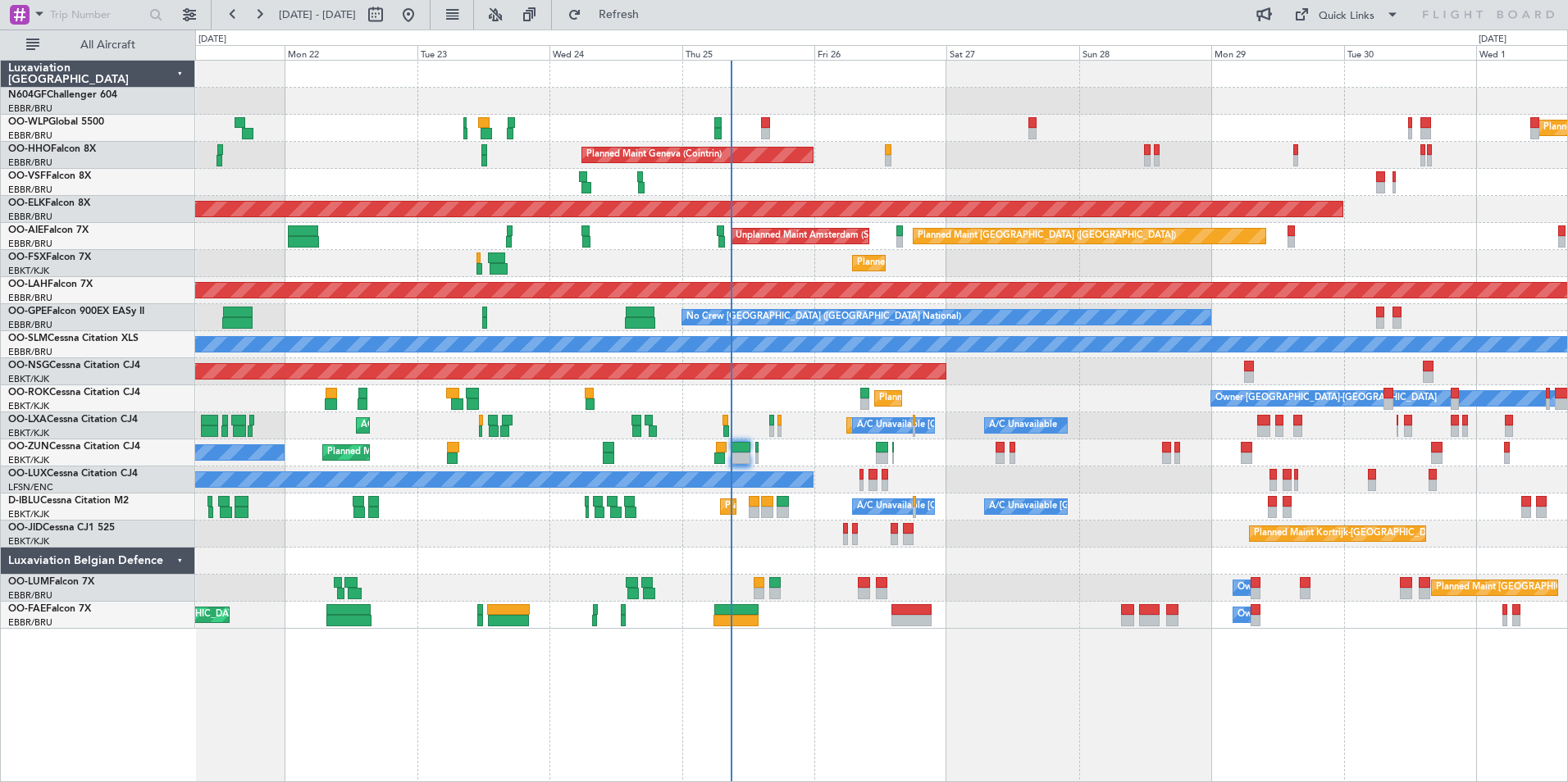
click at [786, 444] on div "Planned Maint Milan (Linate) Planned Maint Geneva (Cointrin) AOG Maint Brussels…" at bounding box center [881, 345] width 1372 height 569
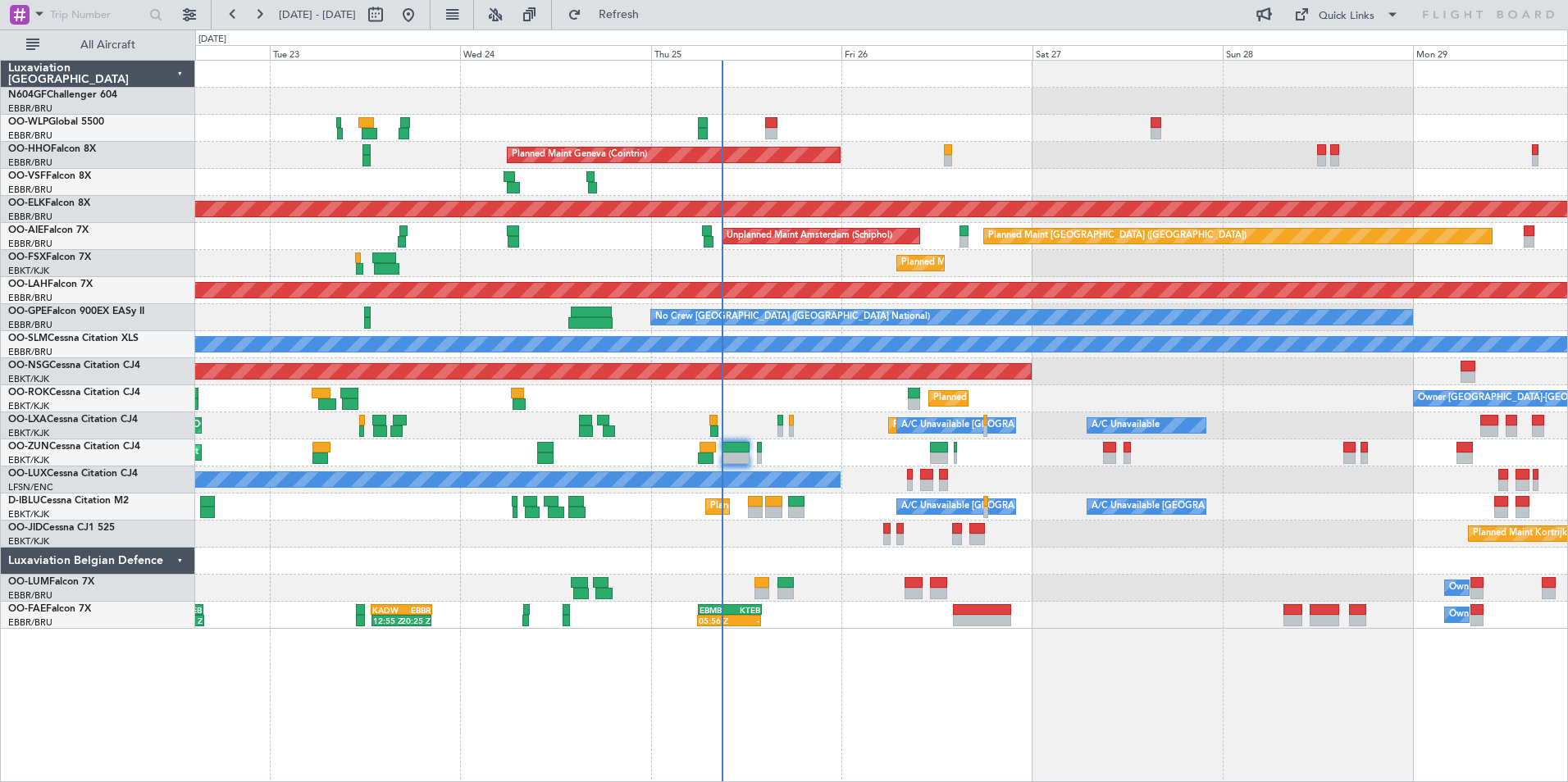
click at [763, 129] on div "Planned Maint Milan (Linate)" at bounding box center [881, 128] width 1372 height 27
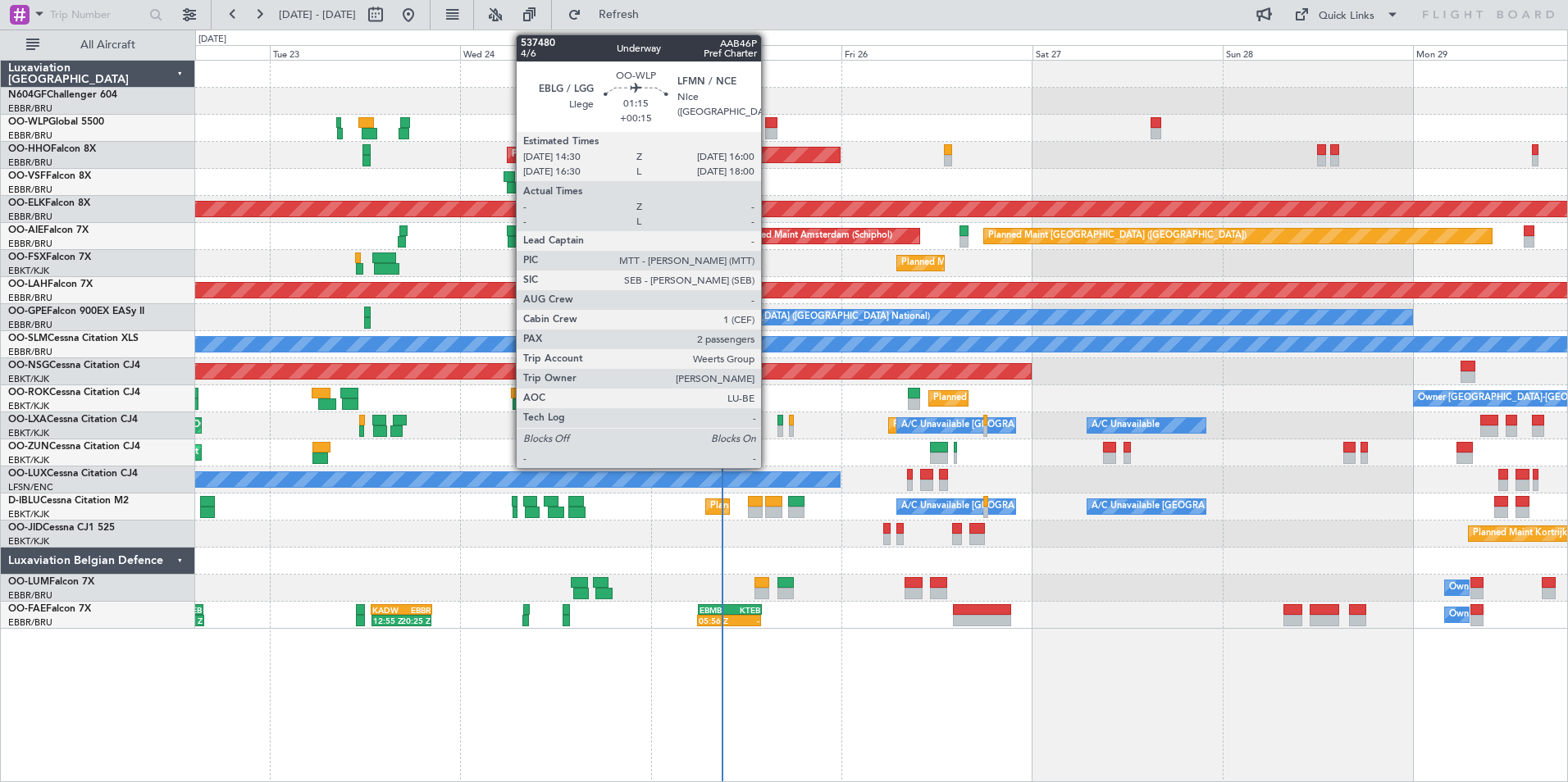
click at [768, 127] on div at bounding box center [771, 124] width 12 height 12
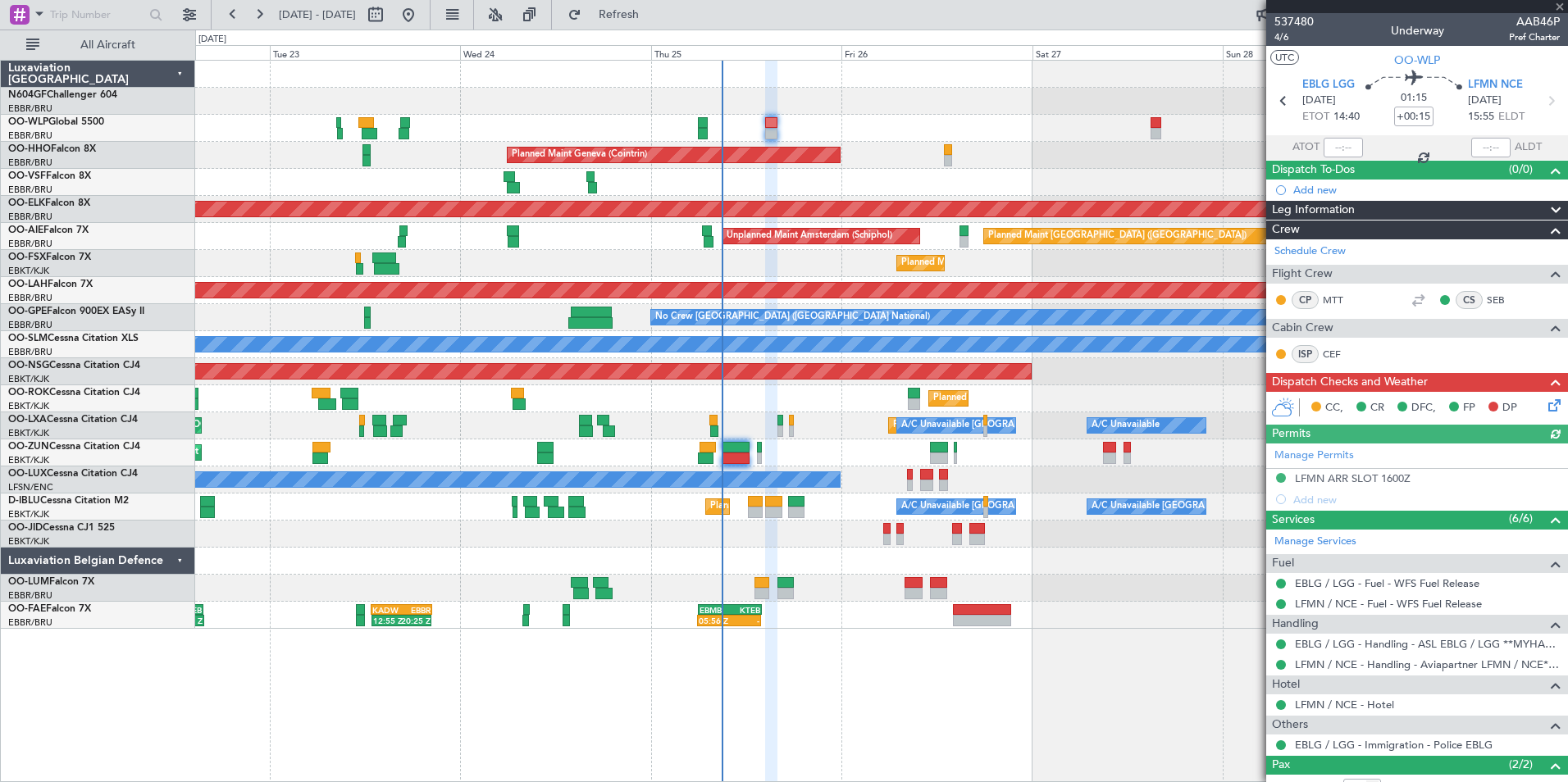
scroll to position [93, 0]
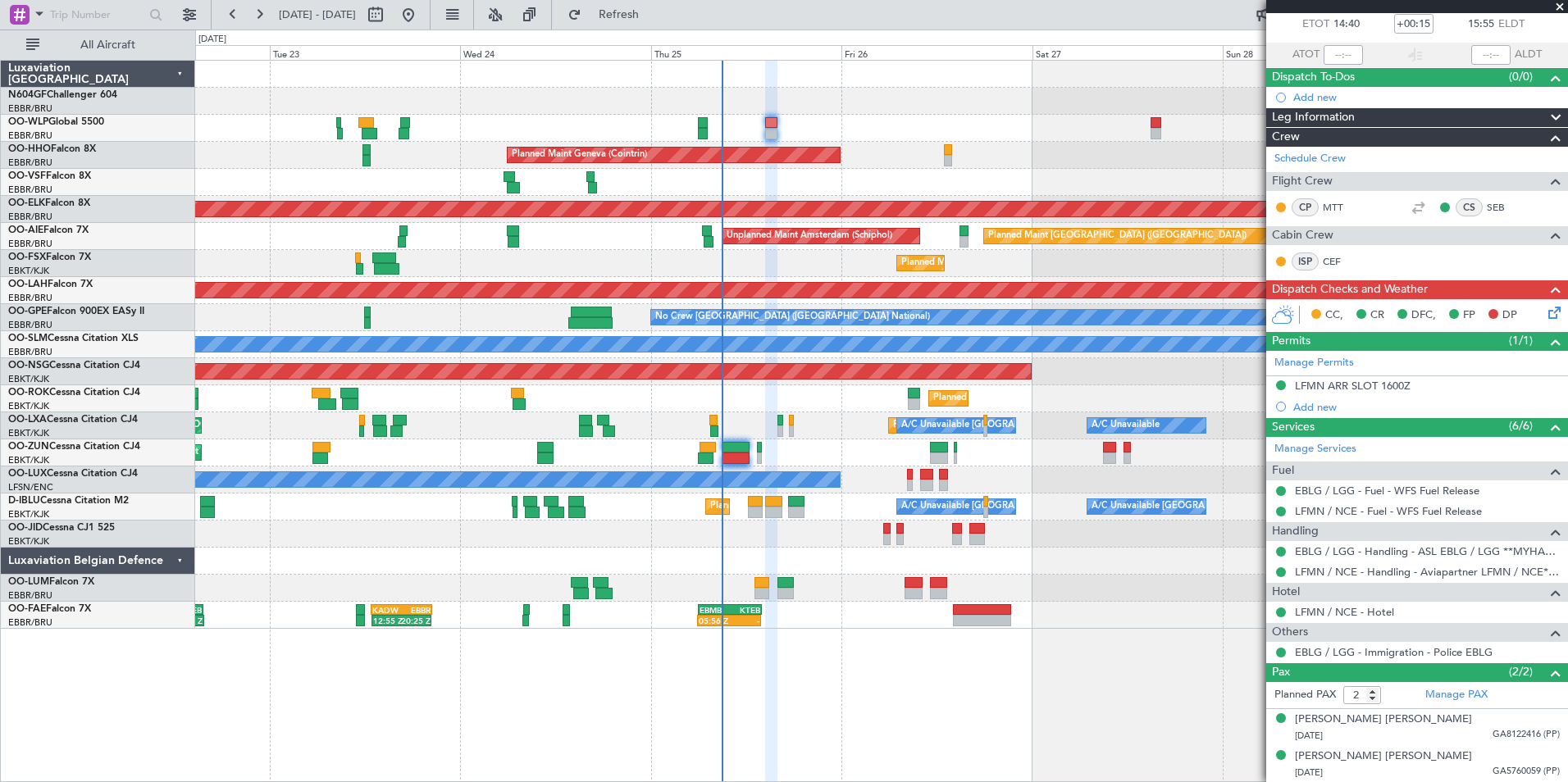
click at [634, 0] on fb-refresh-button "Refresh" at bounding box center [608, 15] width 115 height 30
click at [641, 9] on span "Refresh" at bounding box center [618, 15] width 69 height 12
click at [634, 16] on button "Refresh" at bounding box center [609, 15] width 99 height 26
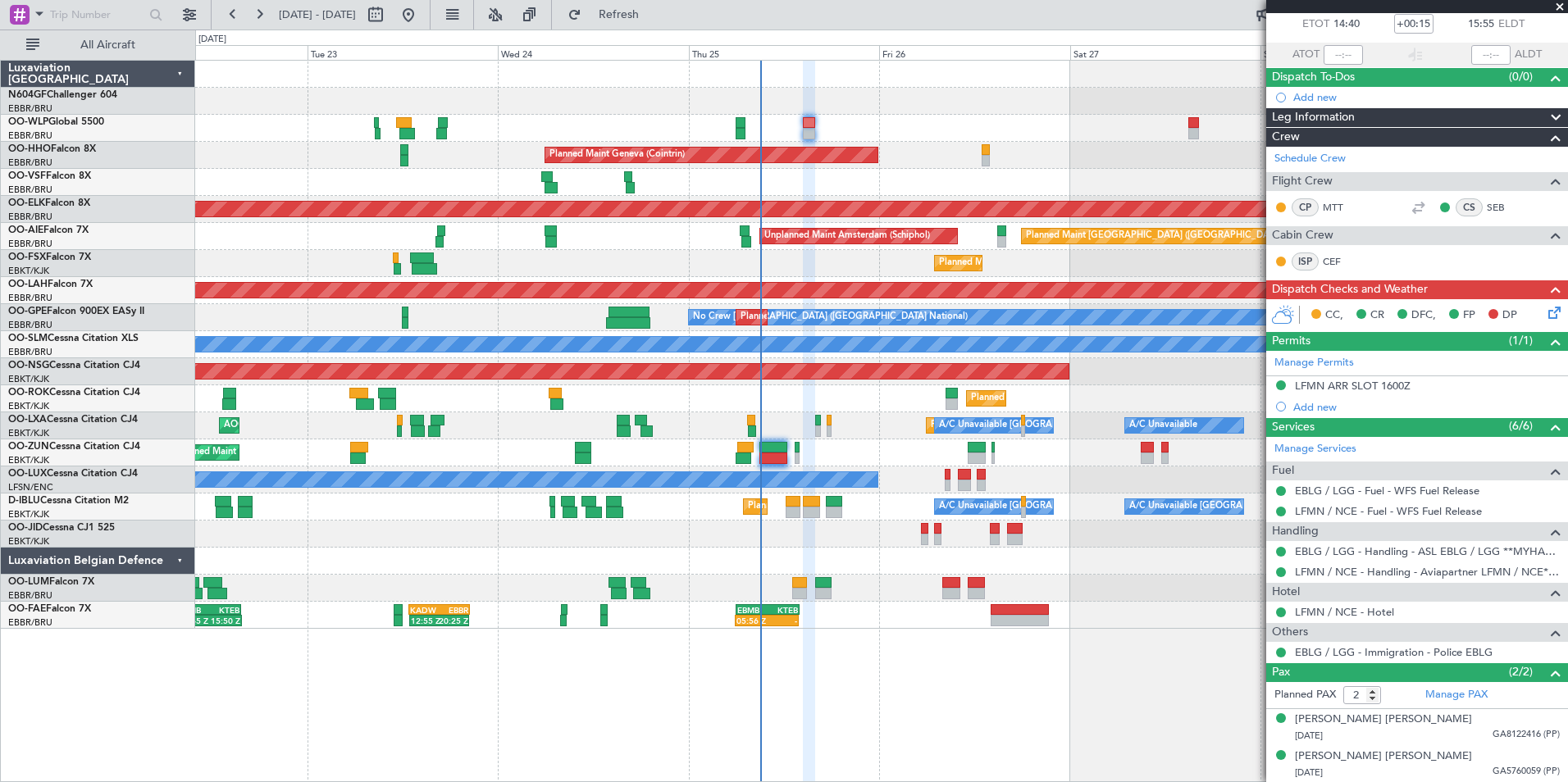
click at [911, 419] on div "A/C Unavailable AOG Maint Kortrijk-Wevelgem Planned Maint Kortrijk-Wevelgem A/C…" at bounding box center [881, 426] width 1372 height 27
click at [658, 25] on button "Refresh" at bounding box center [609, 15] width 99 height 26
click at [1545, 316] on icon at bounding box center [1551, 309] width 13 height 13
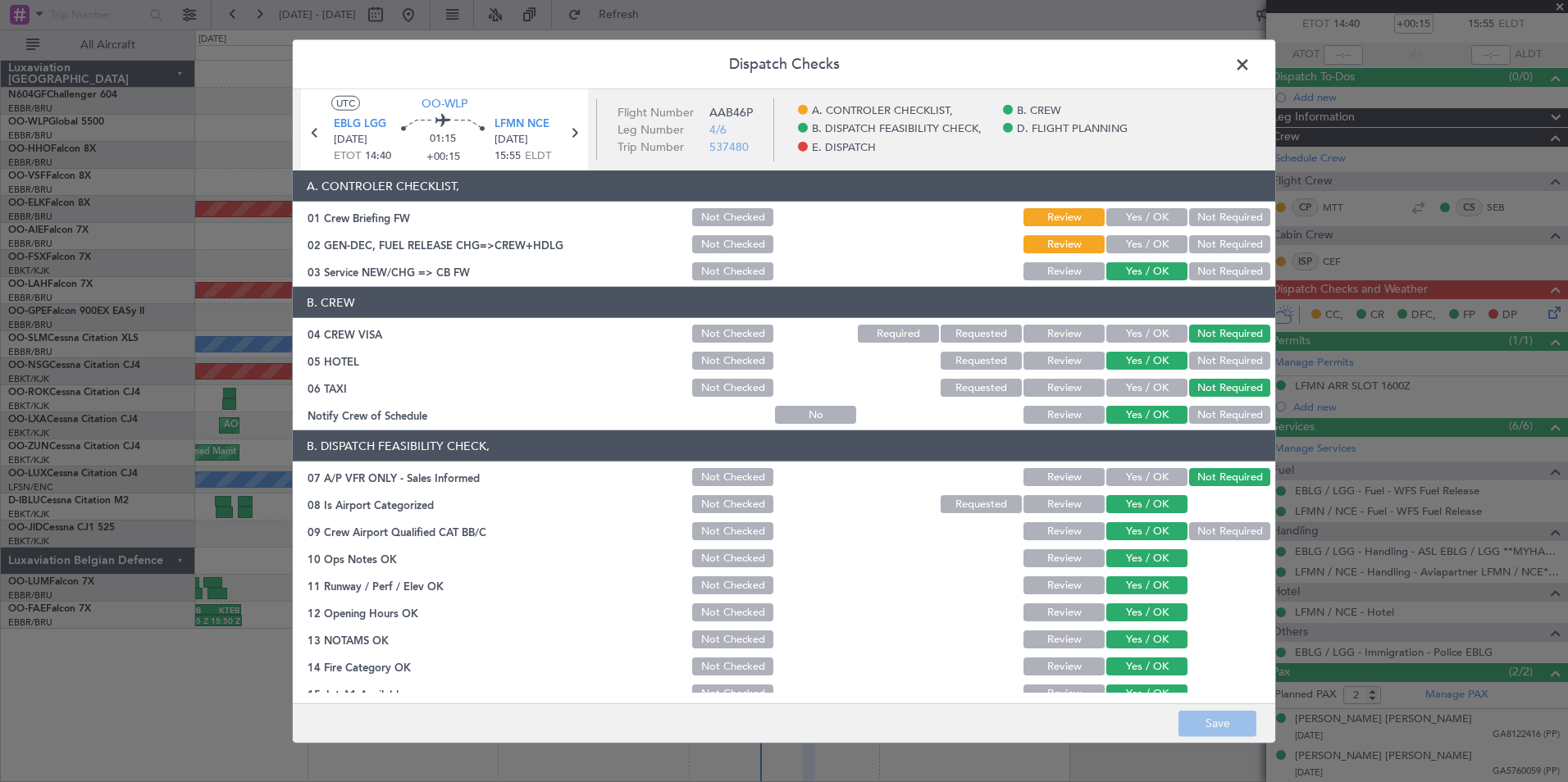
scroll to position [303, 0]
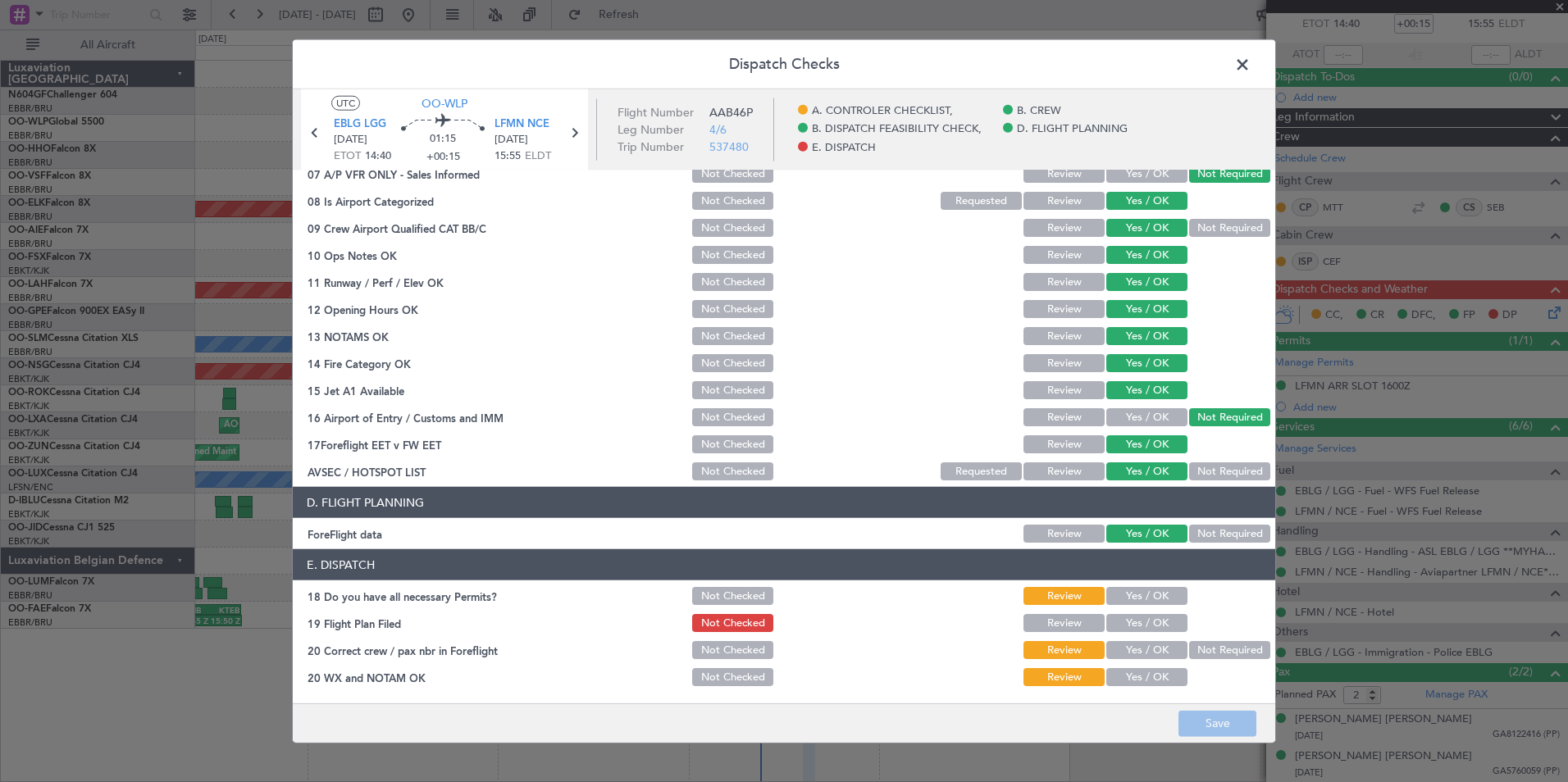
click at [1142, 595] on button "Yes / OK" at bounding box center [1146, 596] width 81 height 18
click at [1142, 627] on button "Yes / OK" at bounding box center [1146, 623] width 81 height 18
click at [1139, 657] on button "Yes / OK" at bounding box center [1146, 650] width 81 height 18
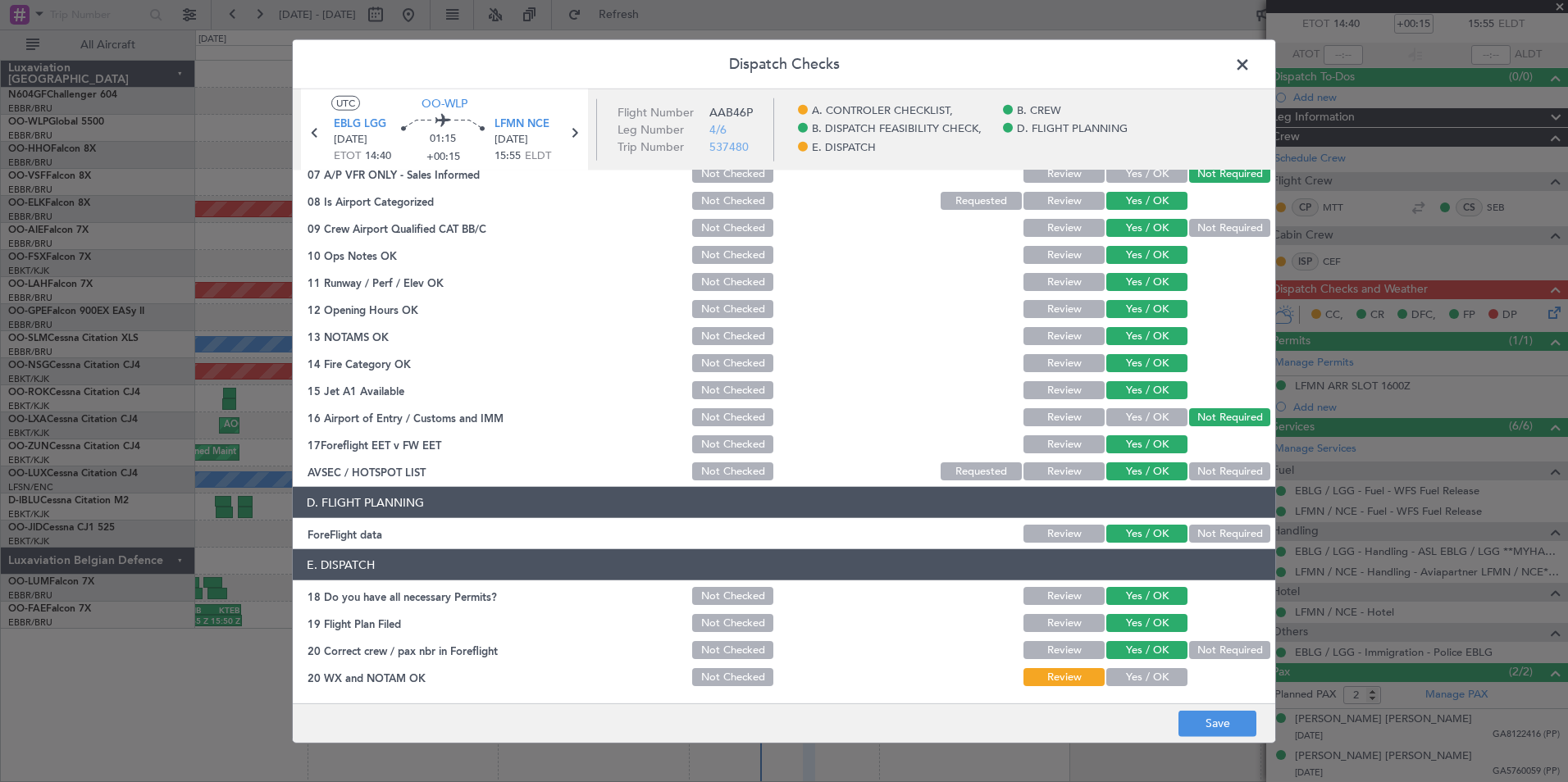
click at [1137, 671] on button "Yes / OK" at bounding box center [1146, 677] width 81 height 18
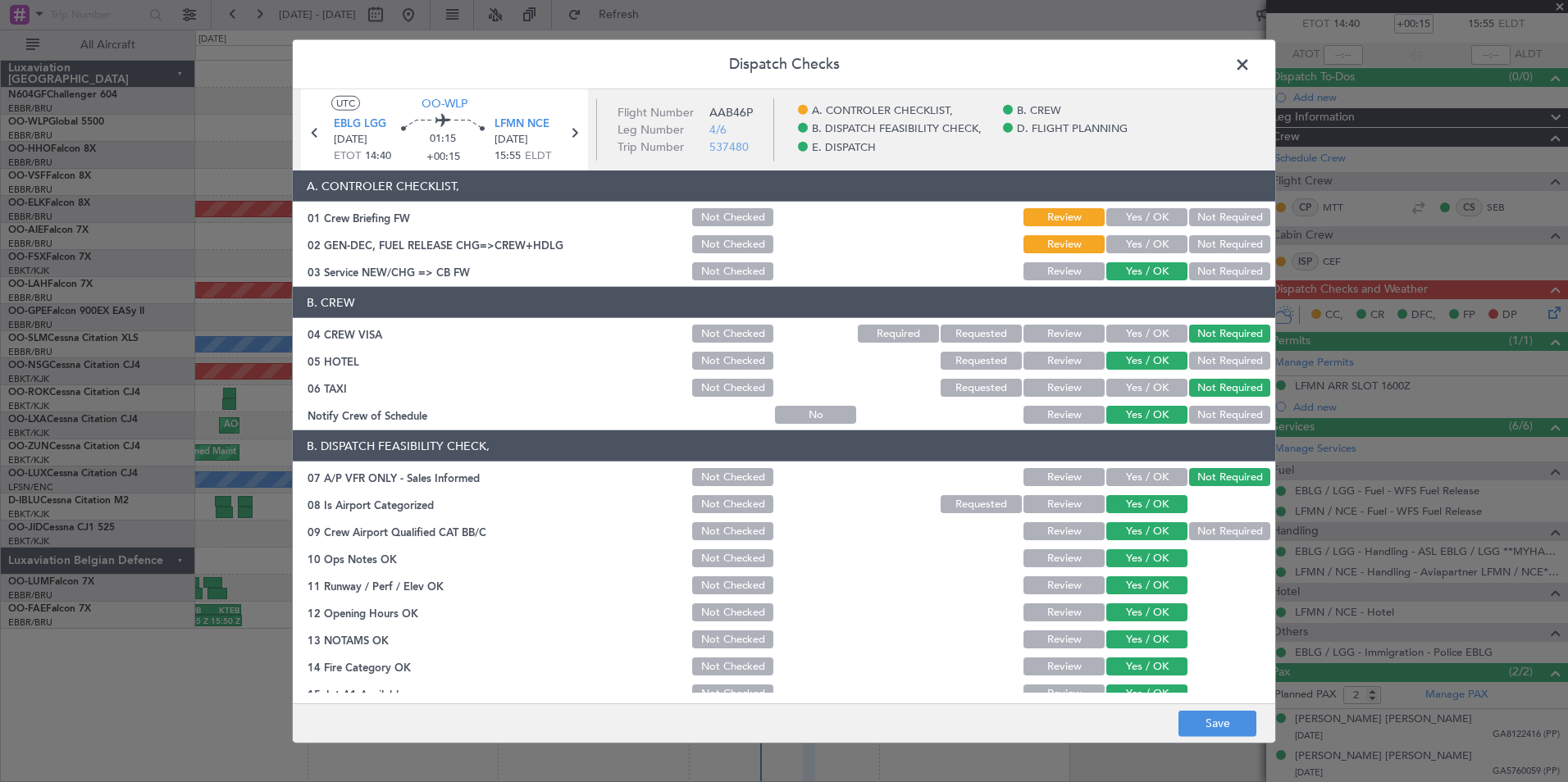
click at [1233, 747] on div "Dispatch Checks UTC OO-WLP EBLG LGG 25/09/2025 ETOT 14:40 01:15 +00:15 LFMN NCE…" at bounding box center [784, 391] width 1568 height 782
click at [1238, 726] on button "Save" at bounding box center [1217, 723] width 78 height 26
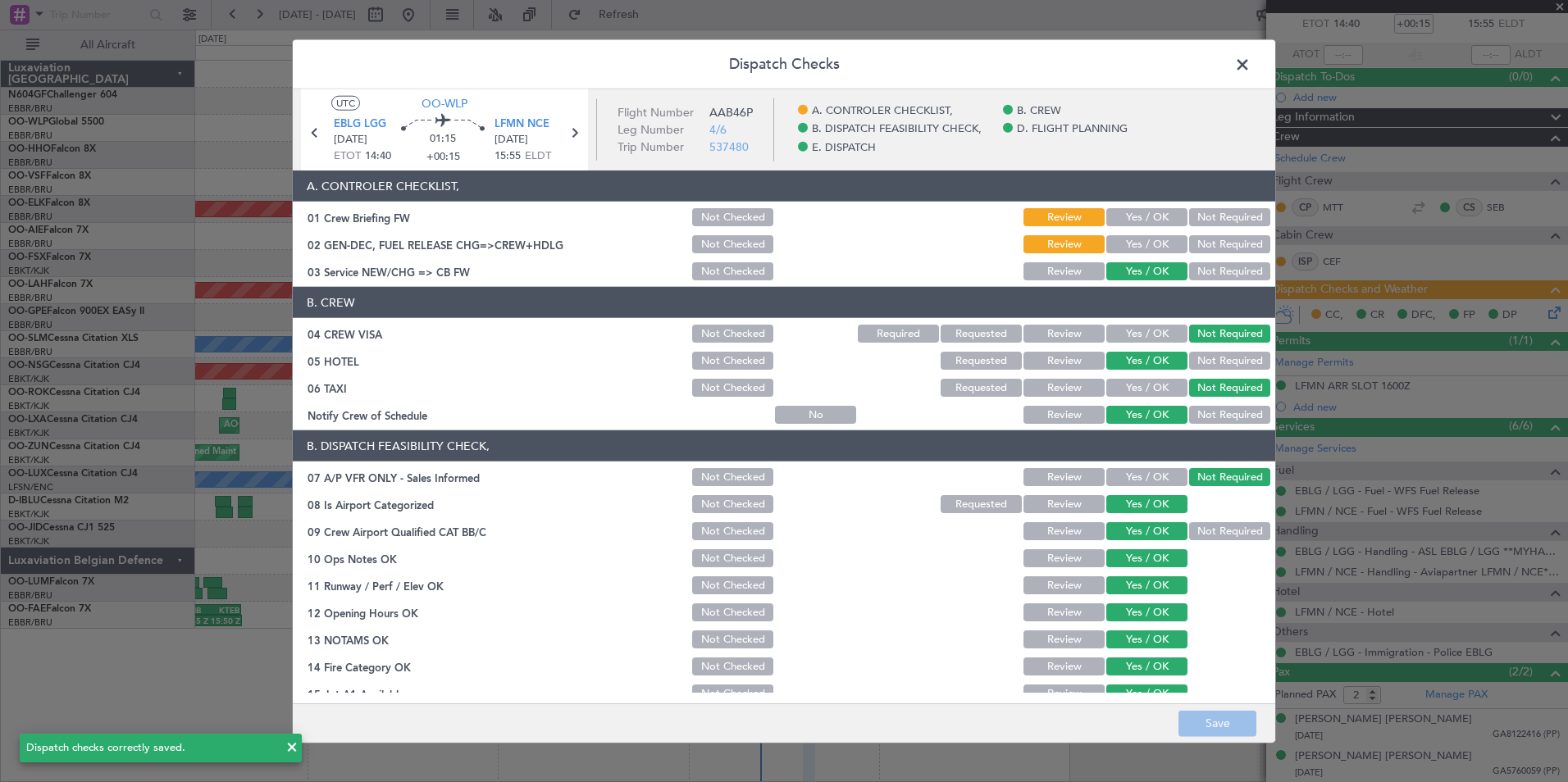
click at [1251, 68] on span at bounding box center [1251, 69] width 0 height 33
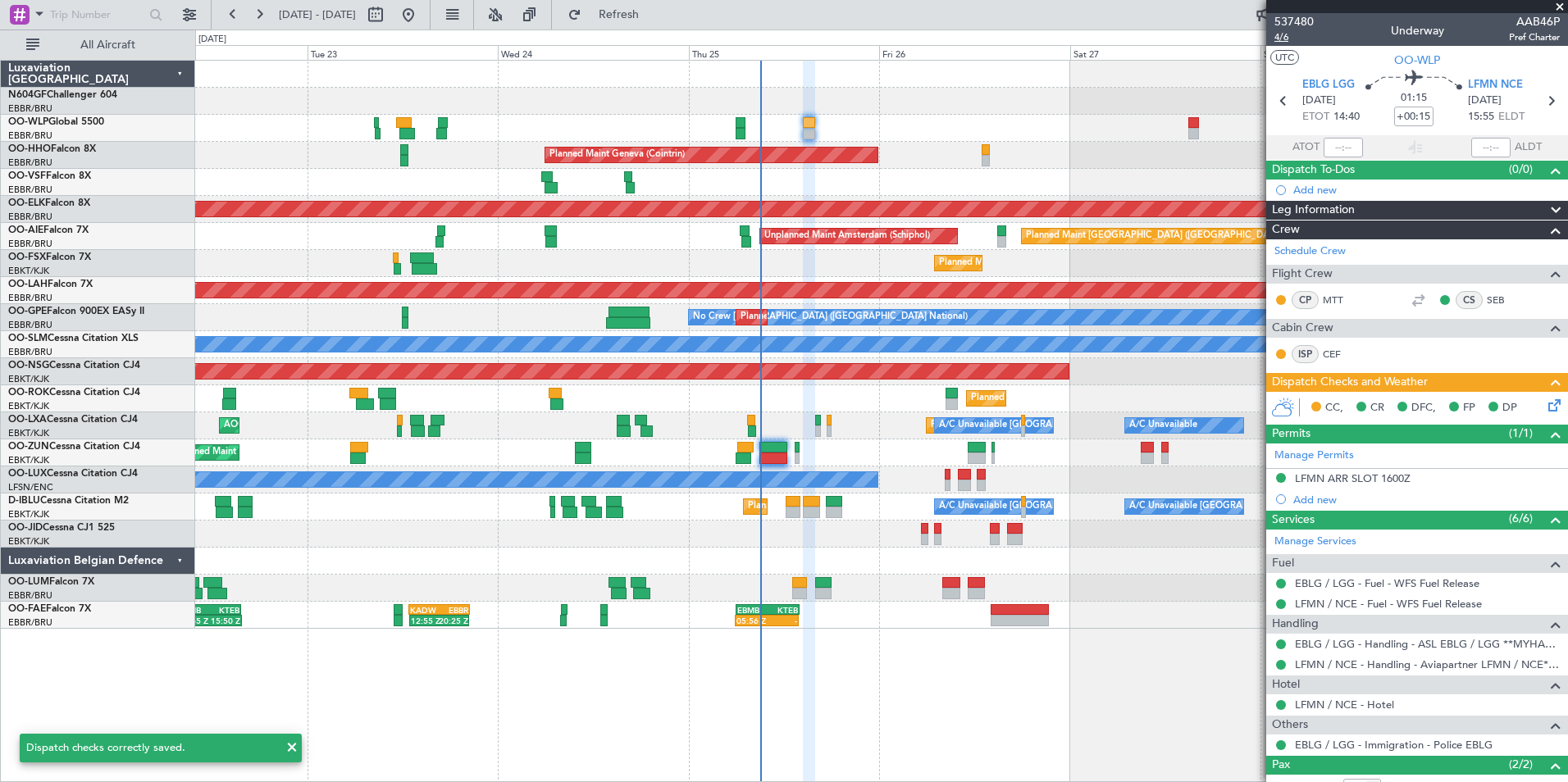
click at [1287, 40] on span "4/6" at bounding box center [1294, 37] width 39 height 14
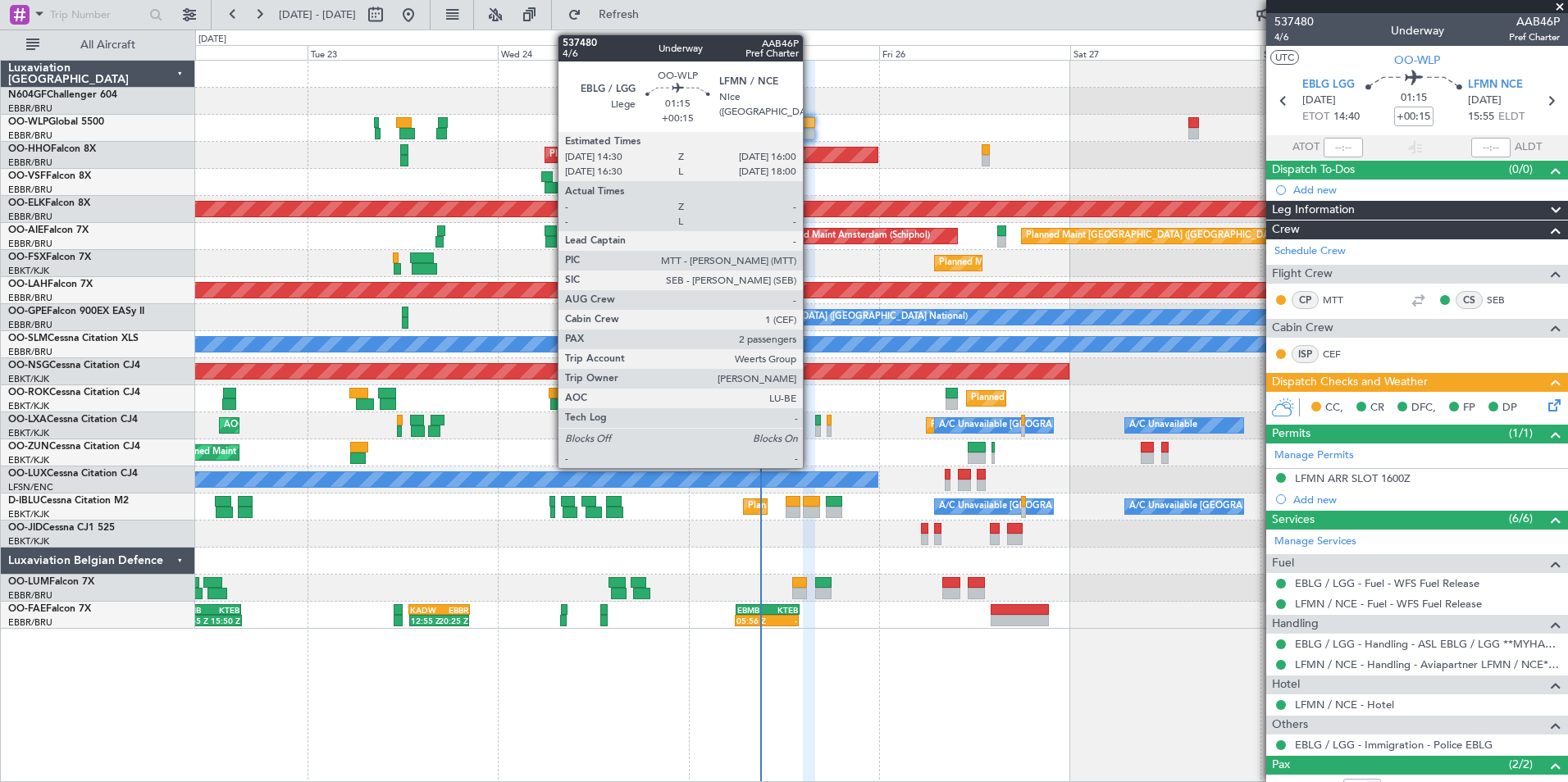
click at [807, 129] on div at bounding box center [809, 134] width 12 height 12
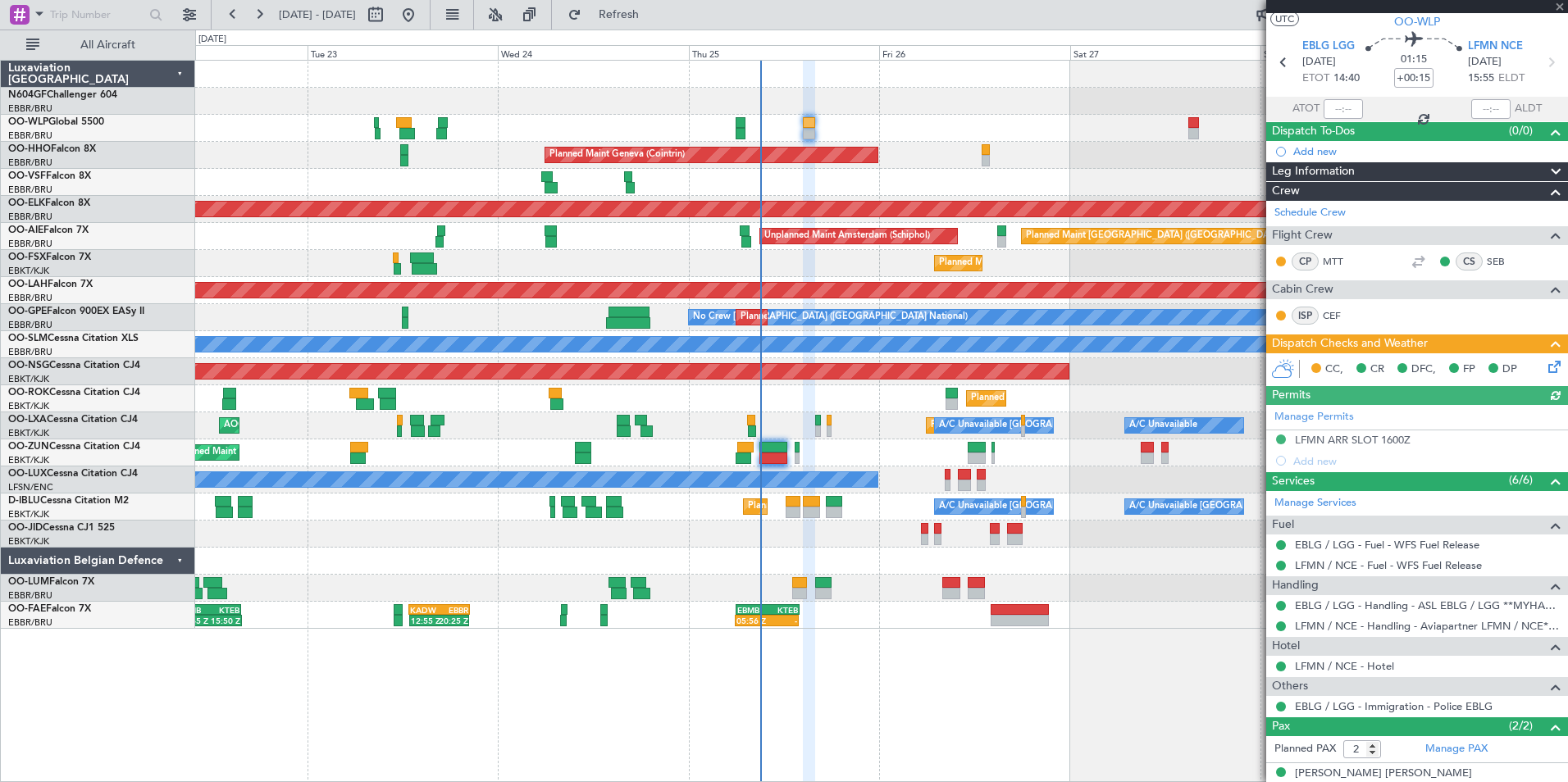
scroll to position [93, 0]
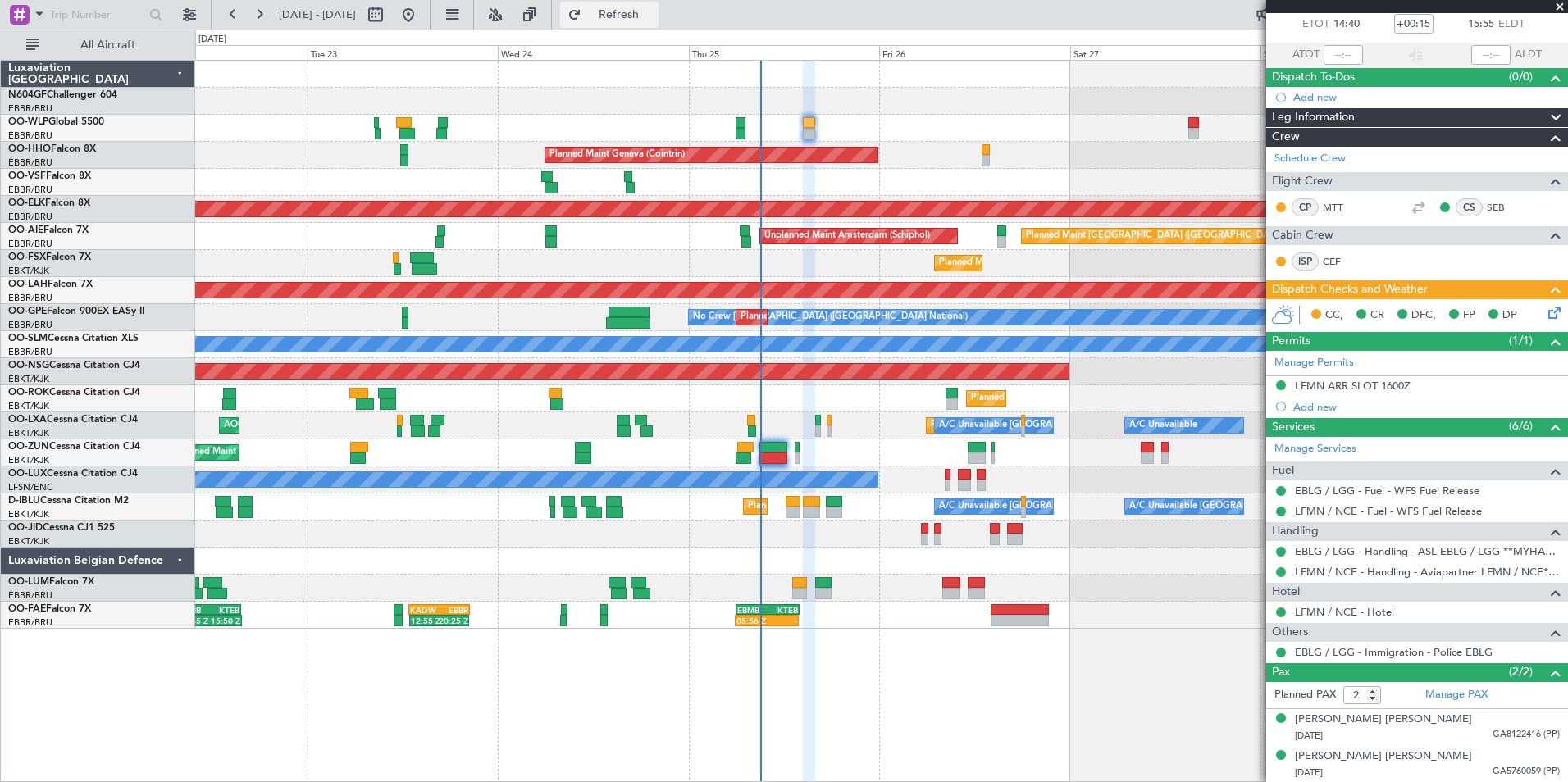
click at [634, 12] on button "Refresh" at bounding box center [609, 15] width 99 height 26
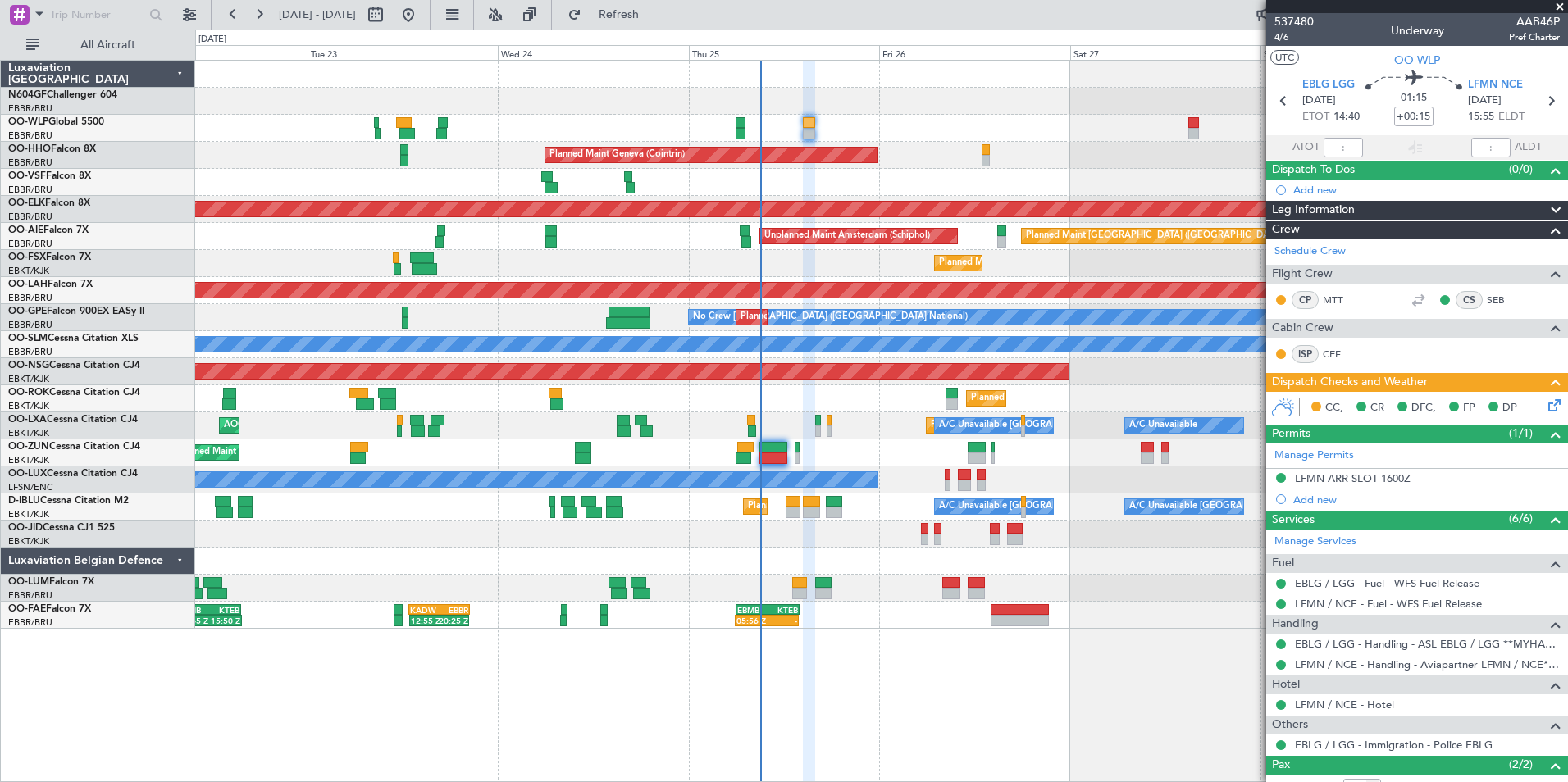
click at [1545, 408] on icon at bounding box center [1551, 402] width 13 height 13
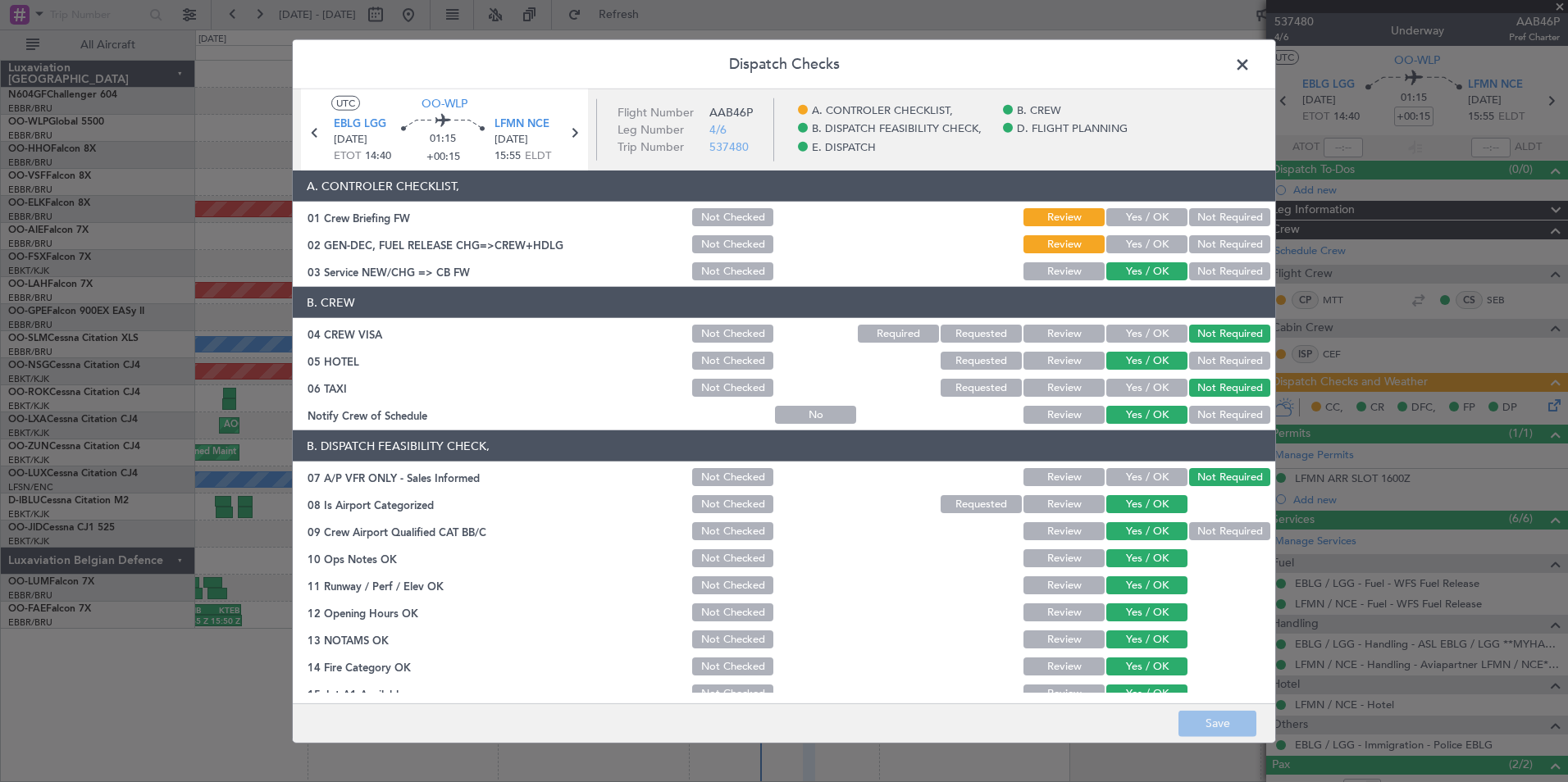
click at [1114, 245] on button "Yes / OK" at bounding box center [1146, 244] width 81 height 18
click at [1229, 721] on button "Save" at bounding box center [1217, 723] width 78 height 26
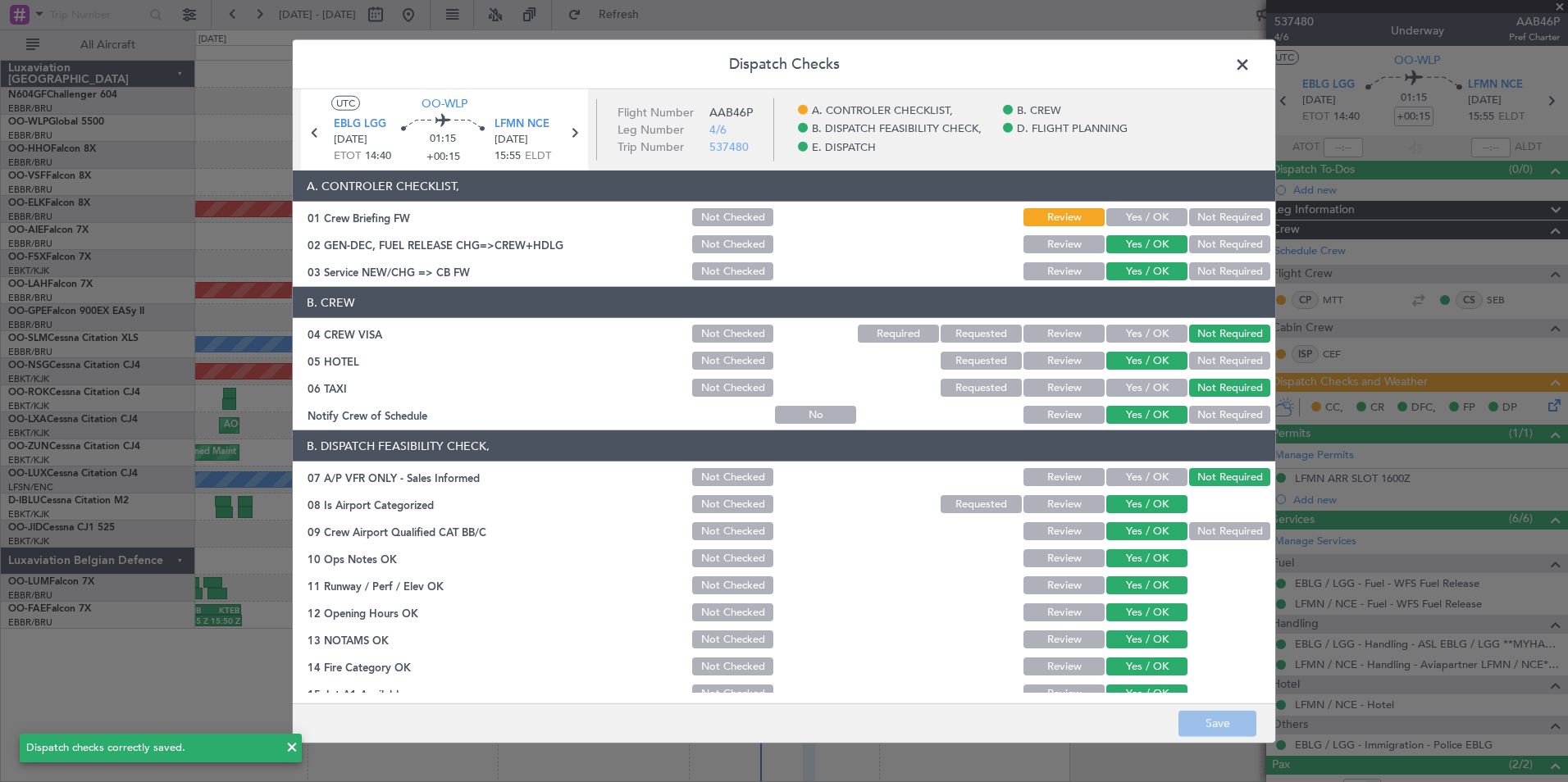
click at [1251, 69] on span at bounding box center [1251, 69] width 0 height 33
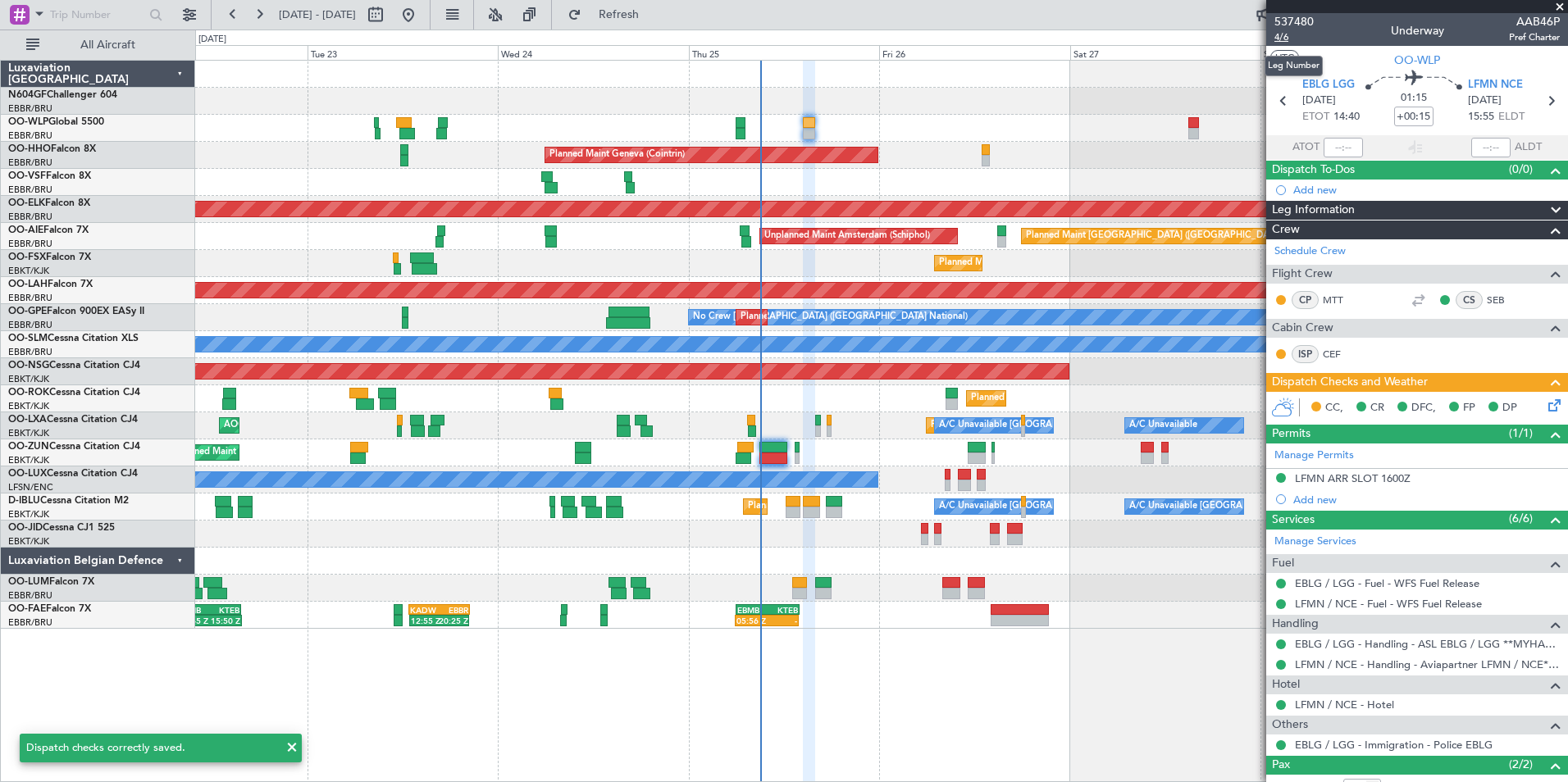
click at [1281, 36] on span "4/6" at bounding box center [1294, 37] width 39 height 14
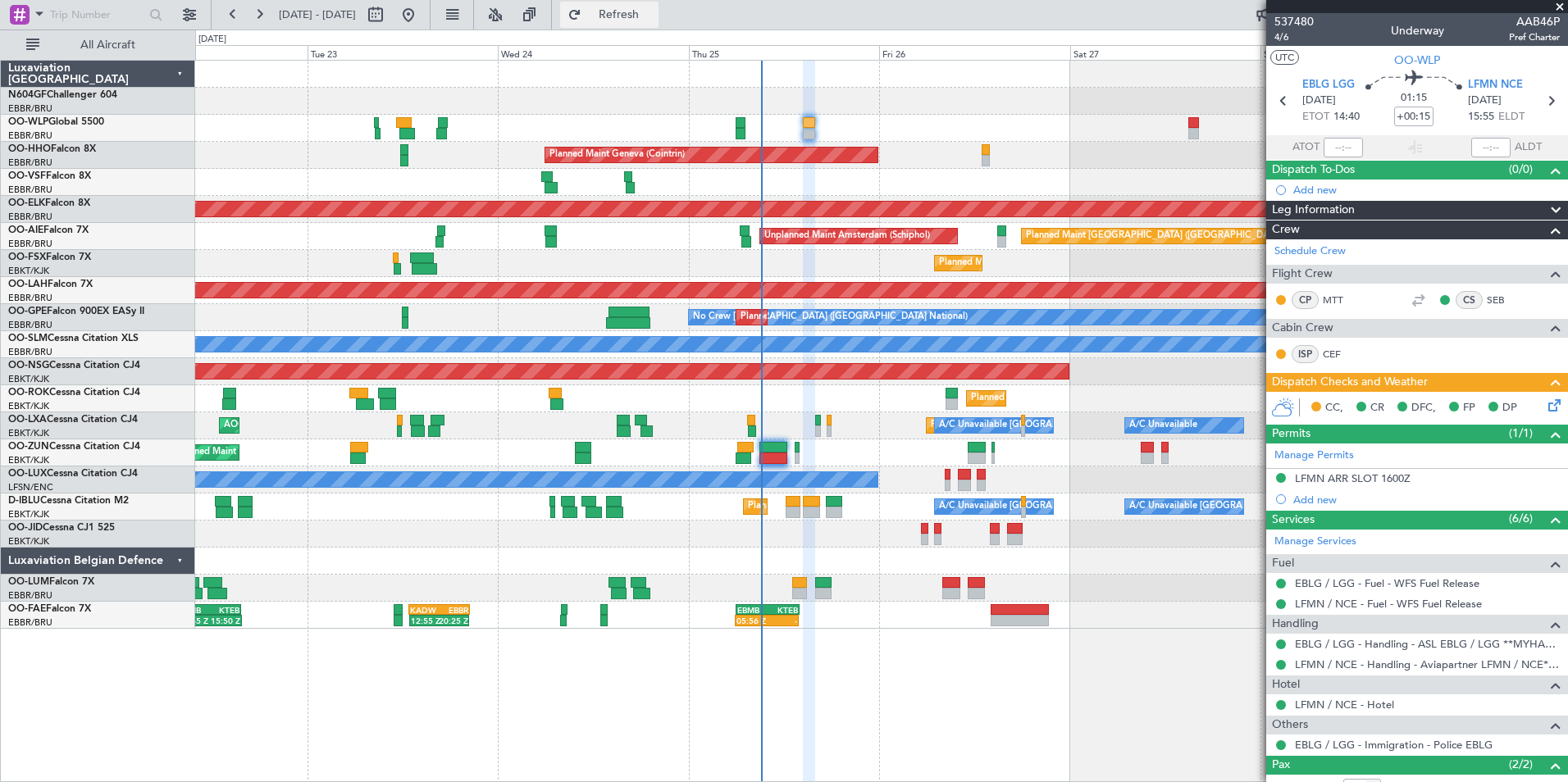
click at [653, 9] on span "Refresh" at bounding box center [618, 15] width 69 height 12
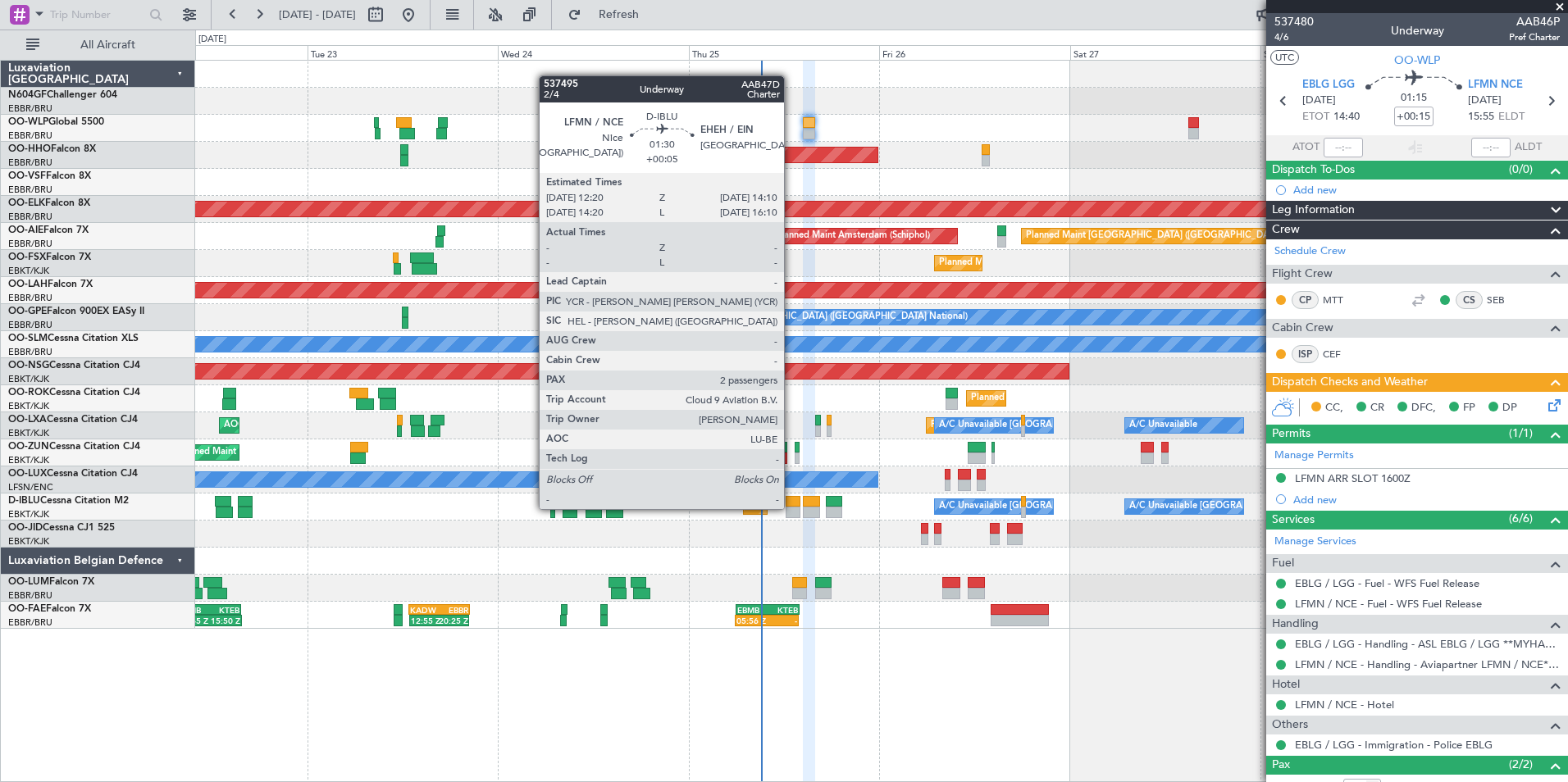
click at [791, 508] on div at bounding box center [793, 513] width 15 height 12
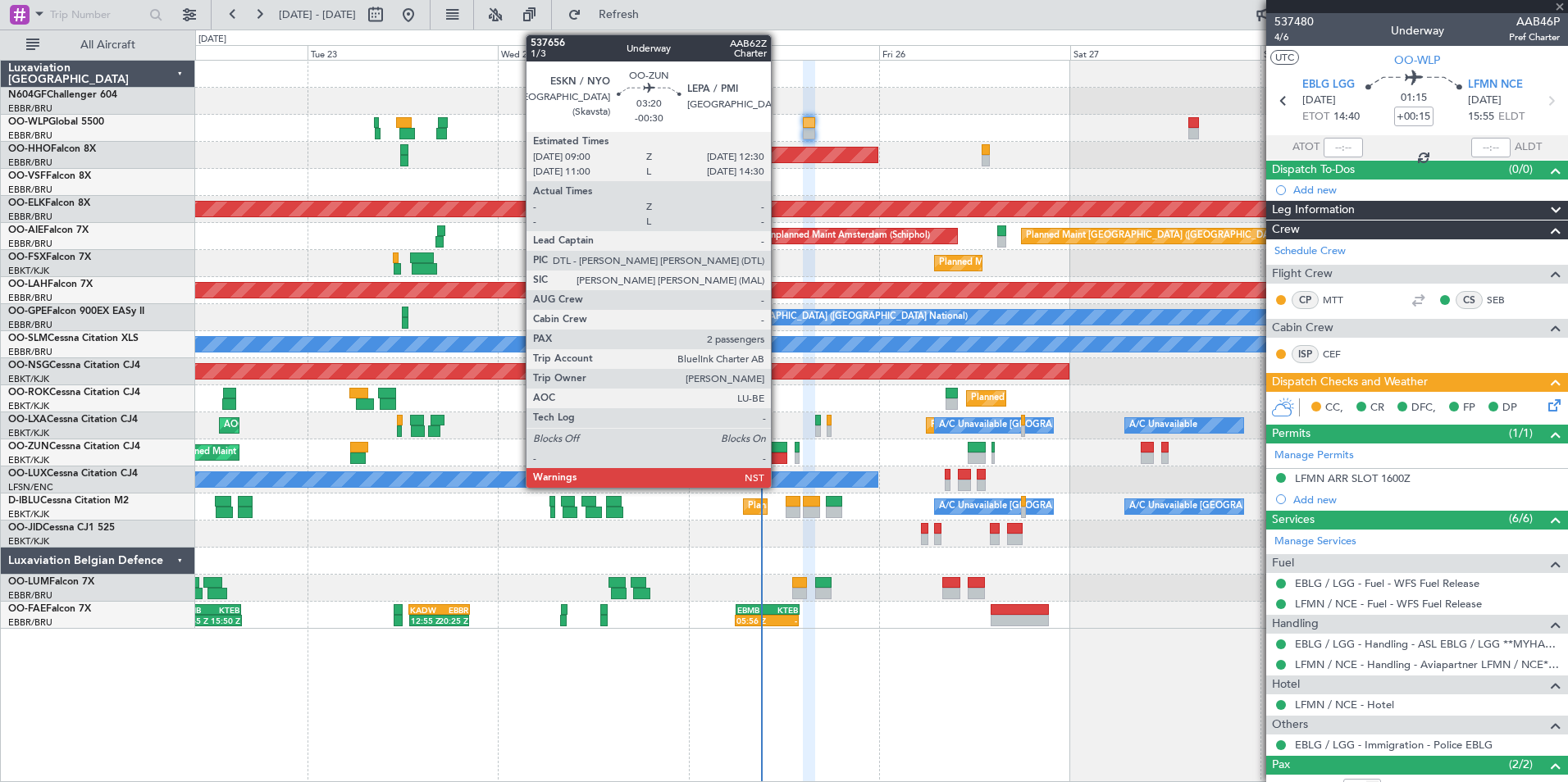
click at [778, 454] on div at bounding box center [773, 459] width 28 height 12
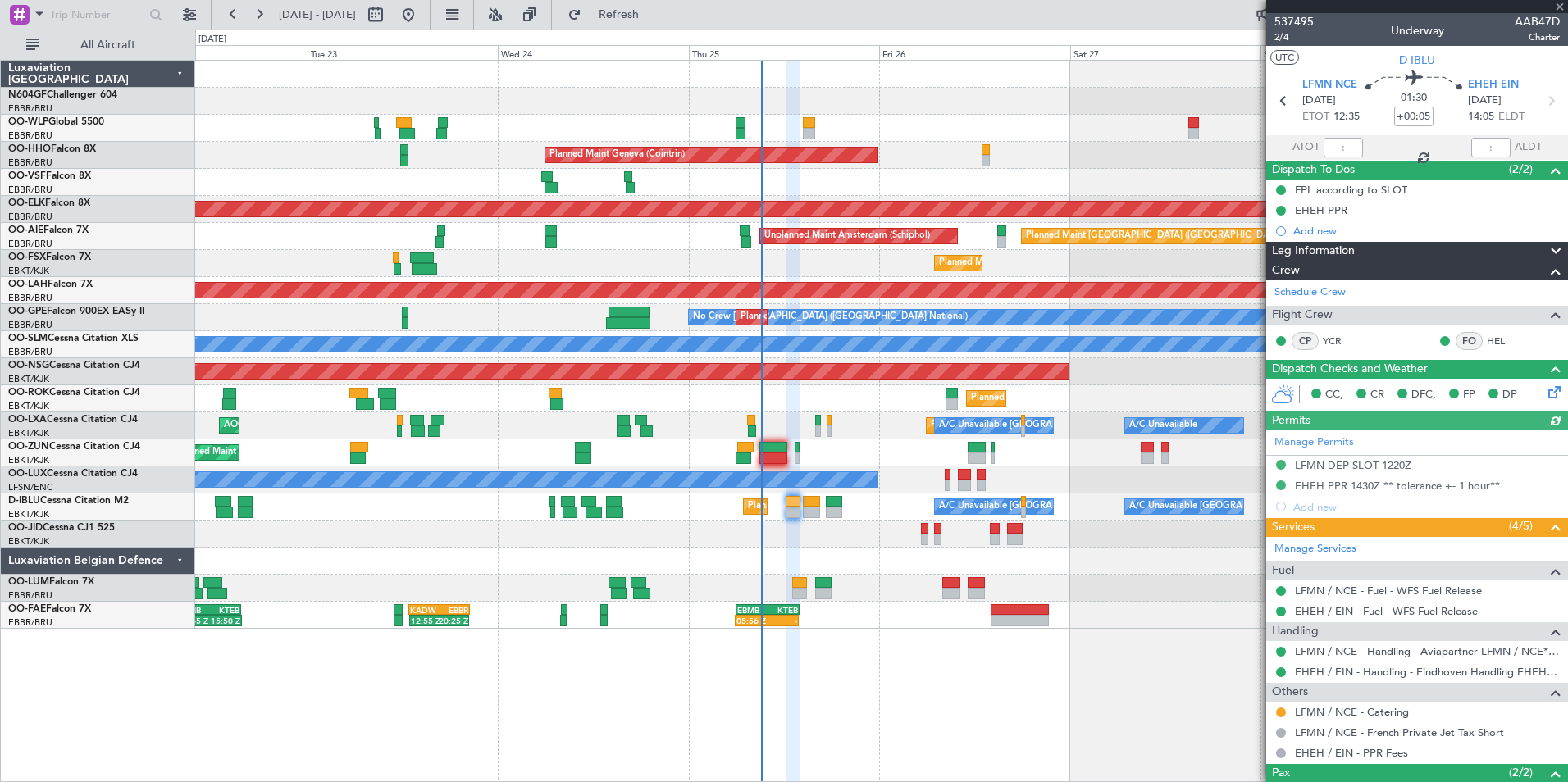
type input "-00:30"
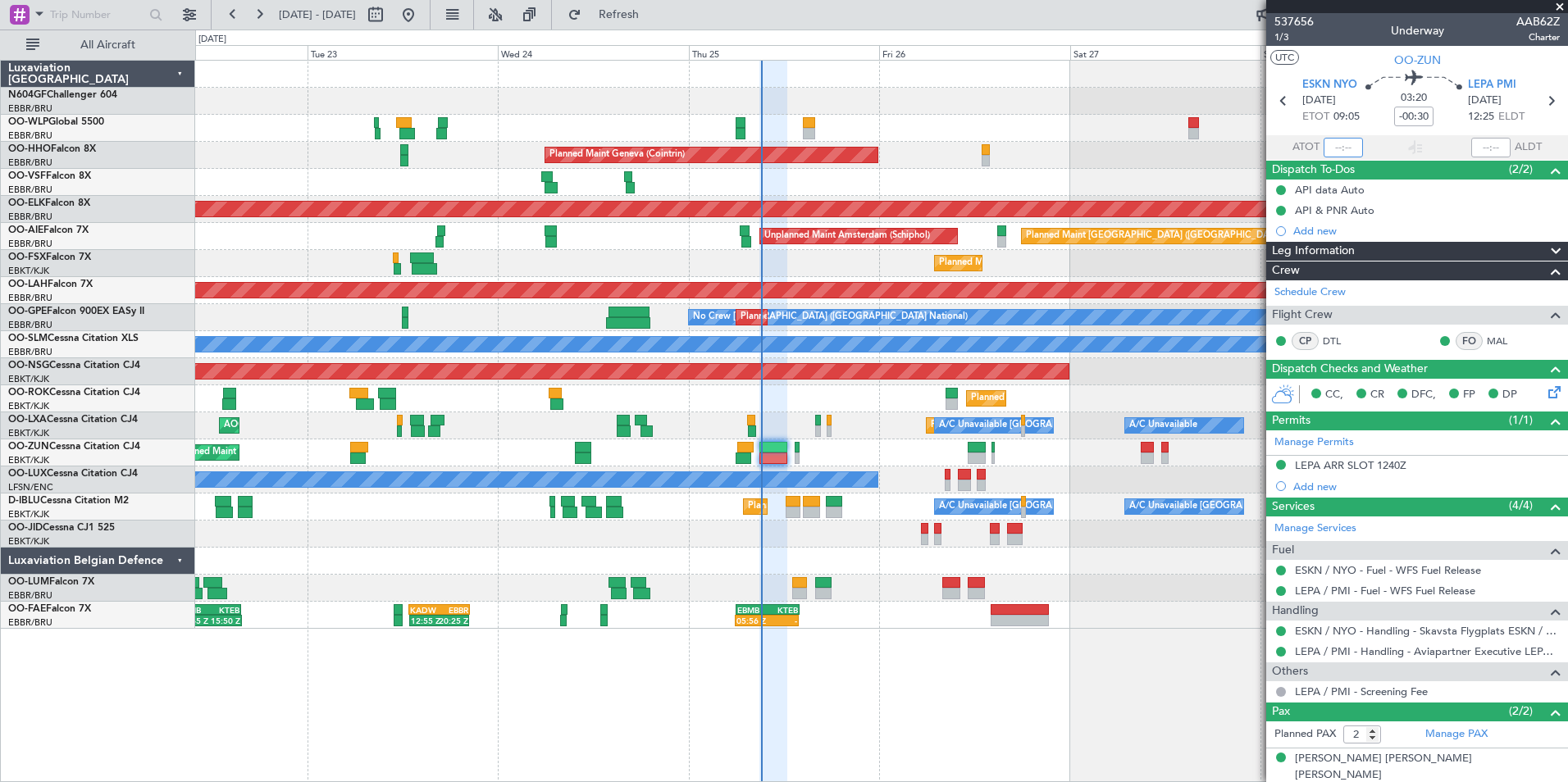
click at [1326, 145] on input "text" at bounding box center [1343, 148] width 39 height 20
click at [1152, 175] on div at bounding box center [881, 182] width 1372 height 27
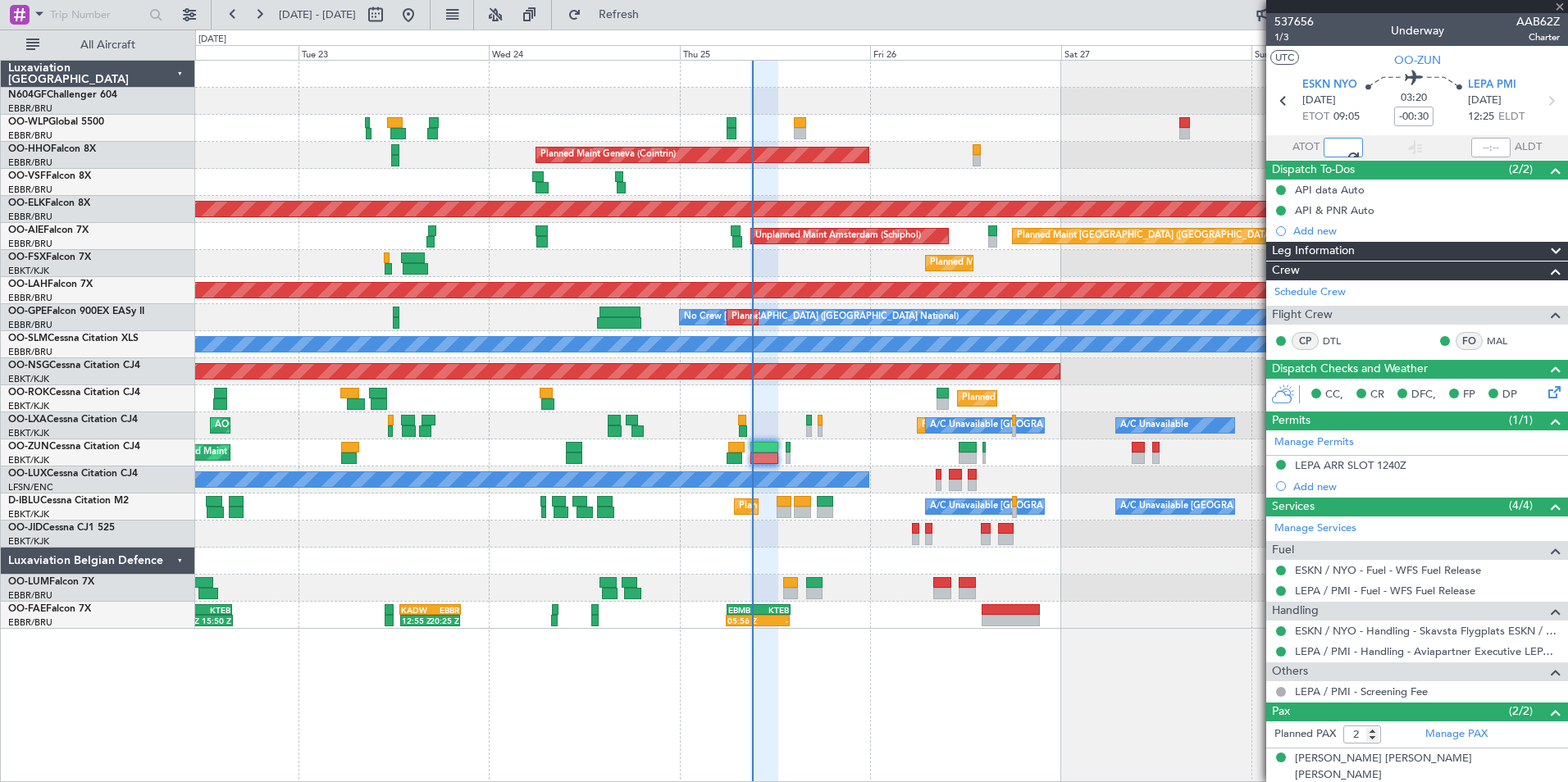
click at [856, 449] on div "Planned Maint Kortrijk-Wevelgem Owner" at bounding box center [881, 453] width 1372 height 27
type input "08:57"
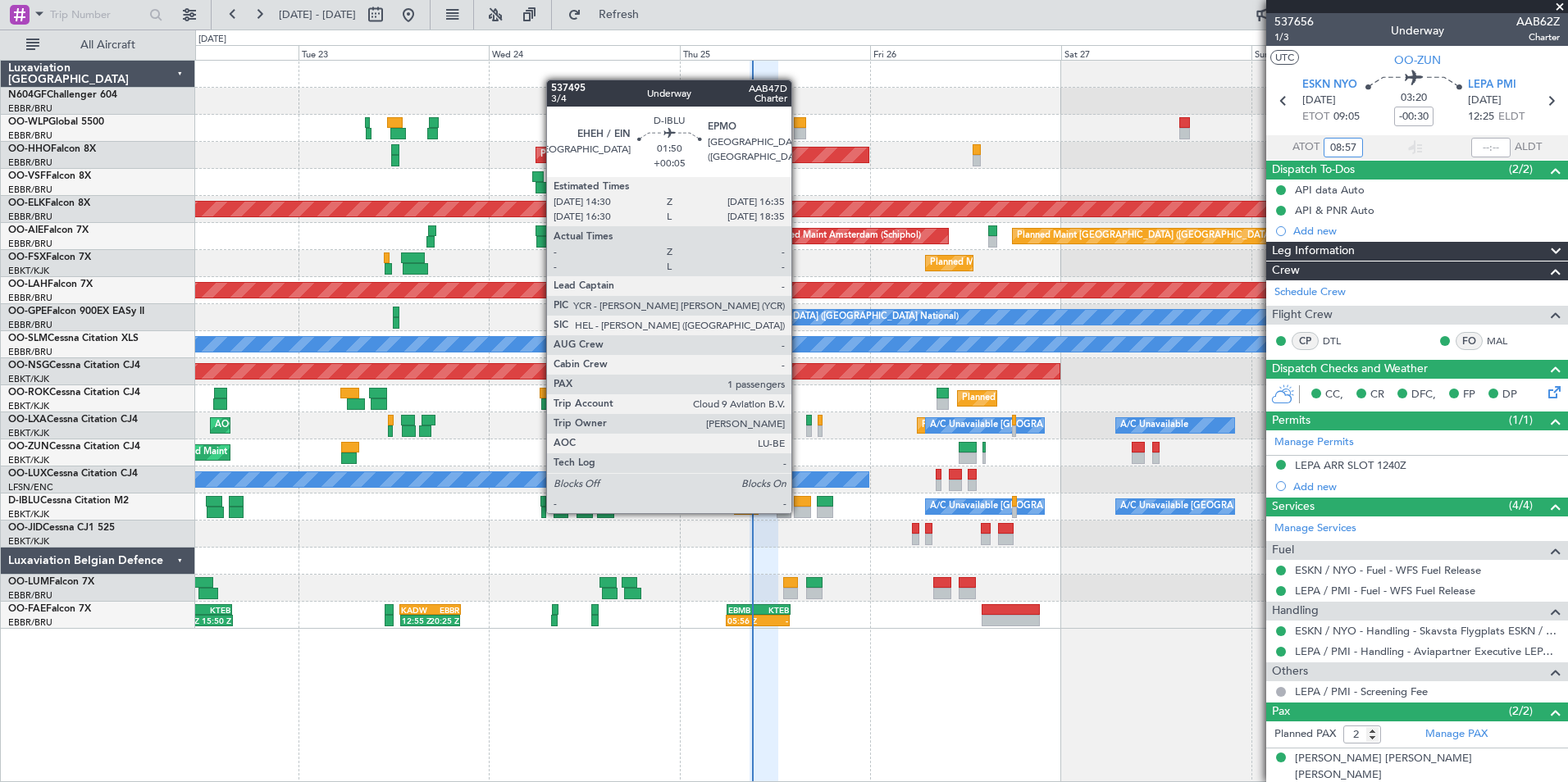
click at [799, 512] on div at bounding box center [802, 513] width 17 height 12
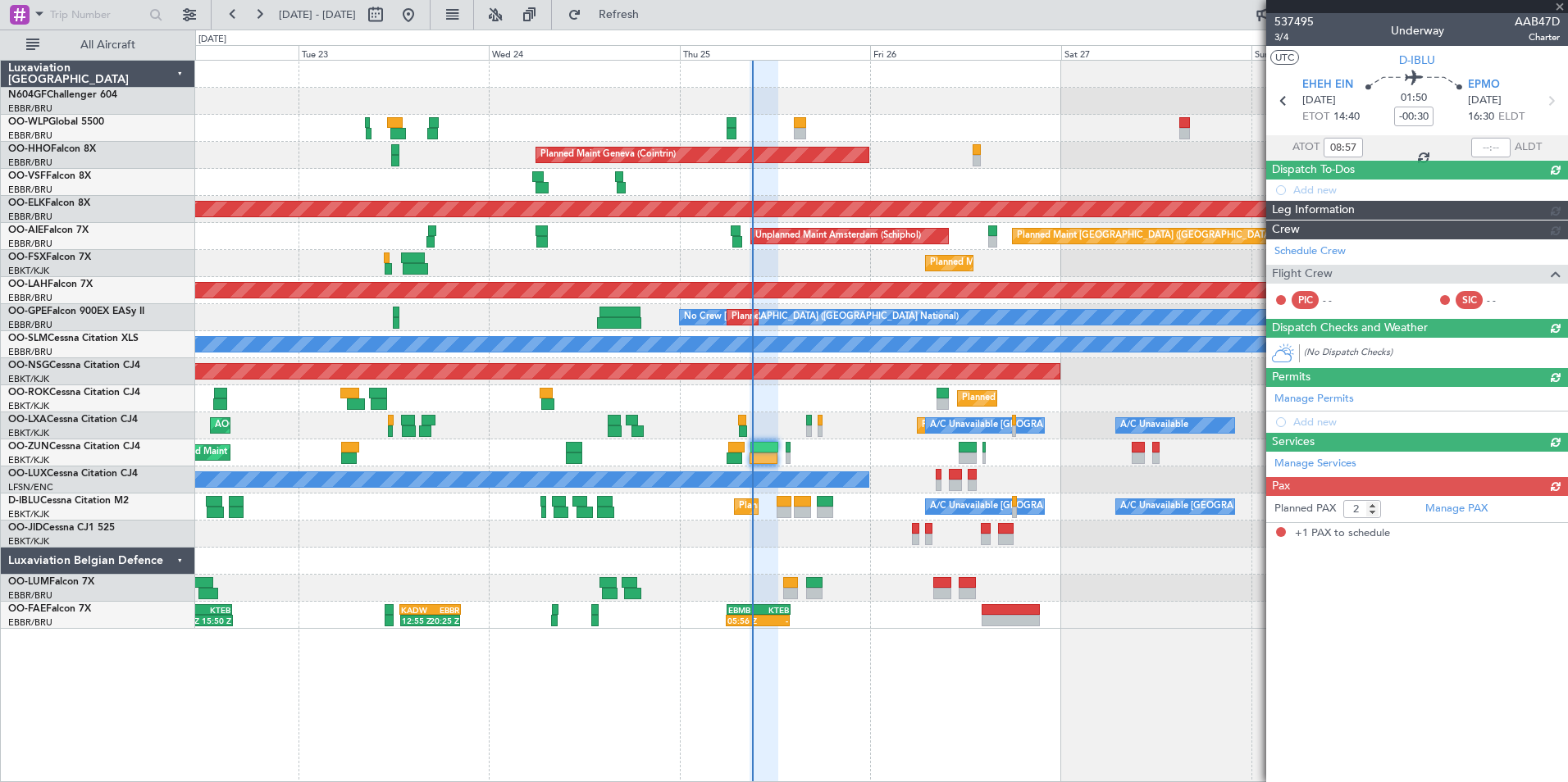
type input "+00:05"
type input "1"
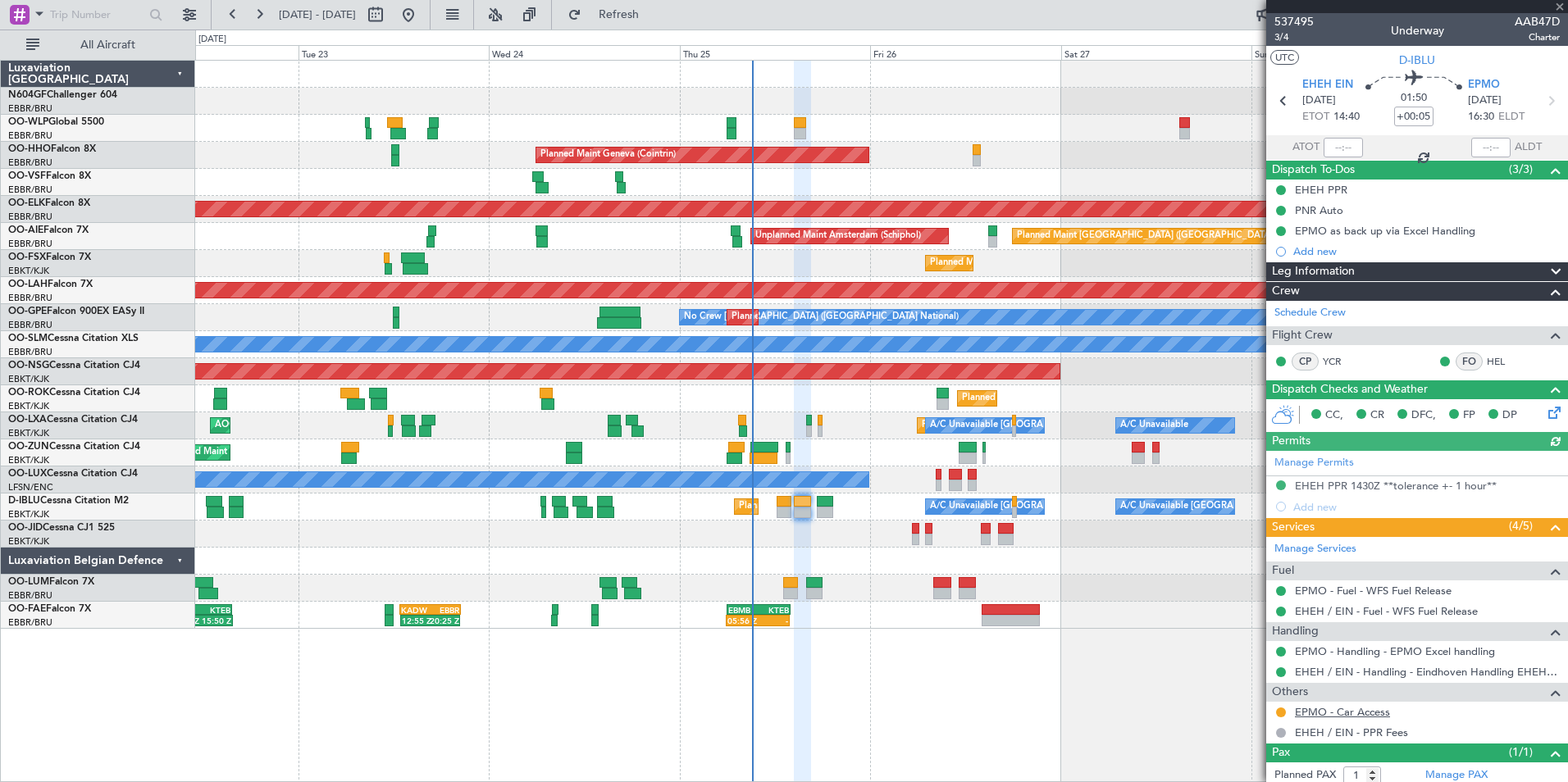
click at [1368, 717] on link "EPMO - Car Access" at bounding box center [1342, 712] width 95 height 14
click at [653, 19] on span "Refresh" at bounding box center [618, 15] width 69 height 12
click at [897, 448] on div "Planned Maint Kortrijk-Wevelgem Owner" at bounding box center [881, 453] width 1372 height 27
click at [858, 480] on div "No Crew Nancy (Essey)" at bounding box center [881, 480] width 1372 height 27
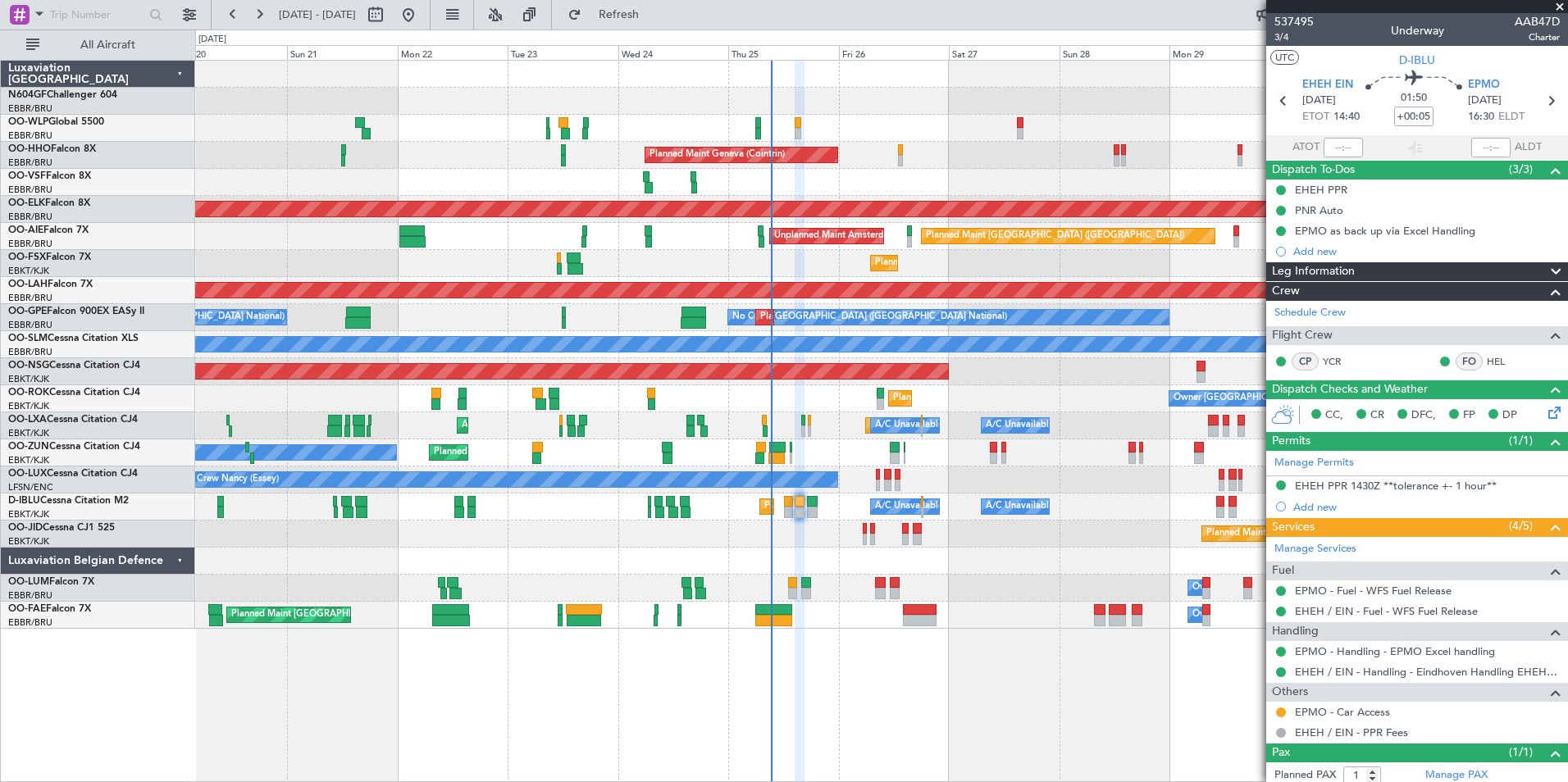
click at [388, 425] on div "Planned Maint Milan (Linate) Planned Maint Liege Planned Maint Geneva (Cointrin…" at bounding box center [881, 345] width 1372 height 569
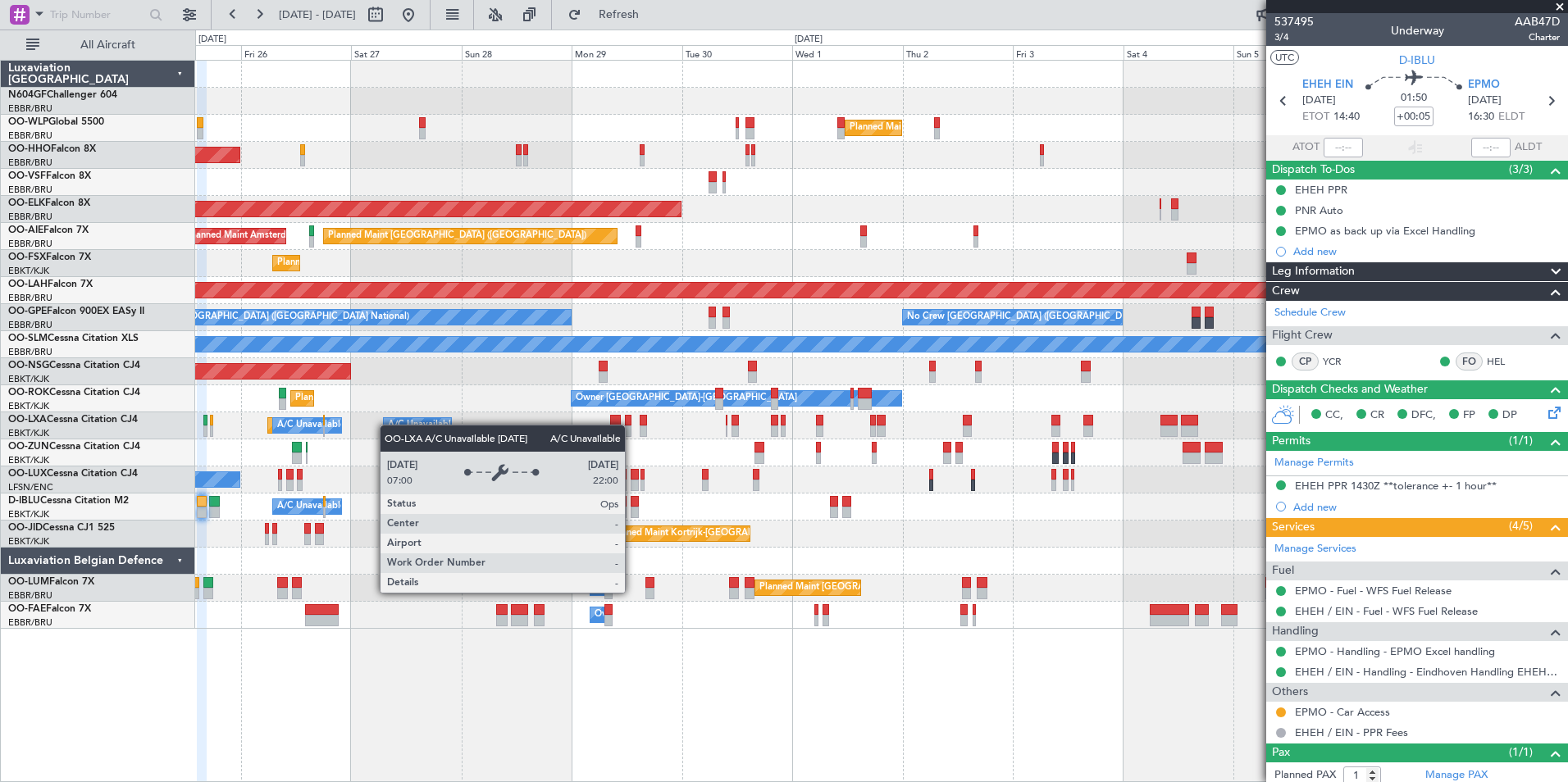
click at [173, 418] on div "Planned Maint Milan (Linate) Planned Maint Geneva (Cointrin) Planned Maint Kort…" at bounding box center [784, 406] width 1568 height 753
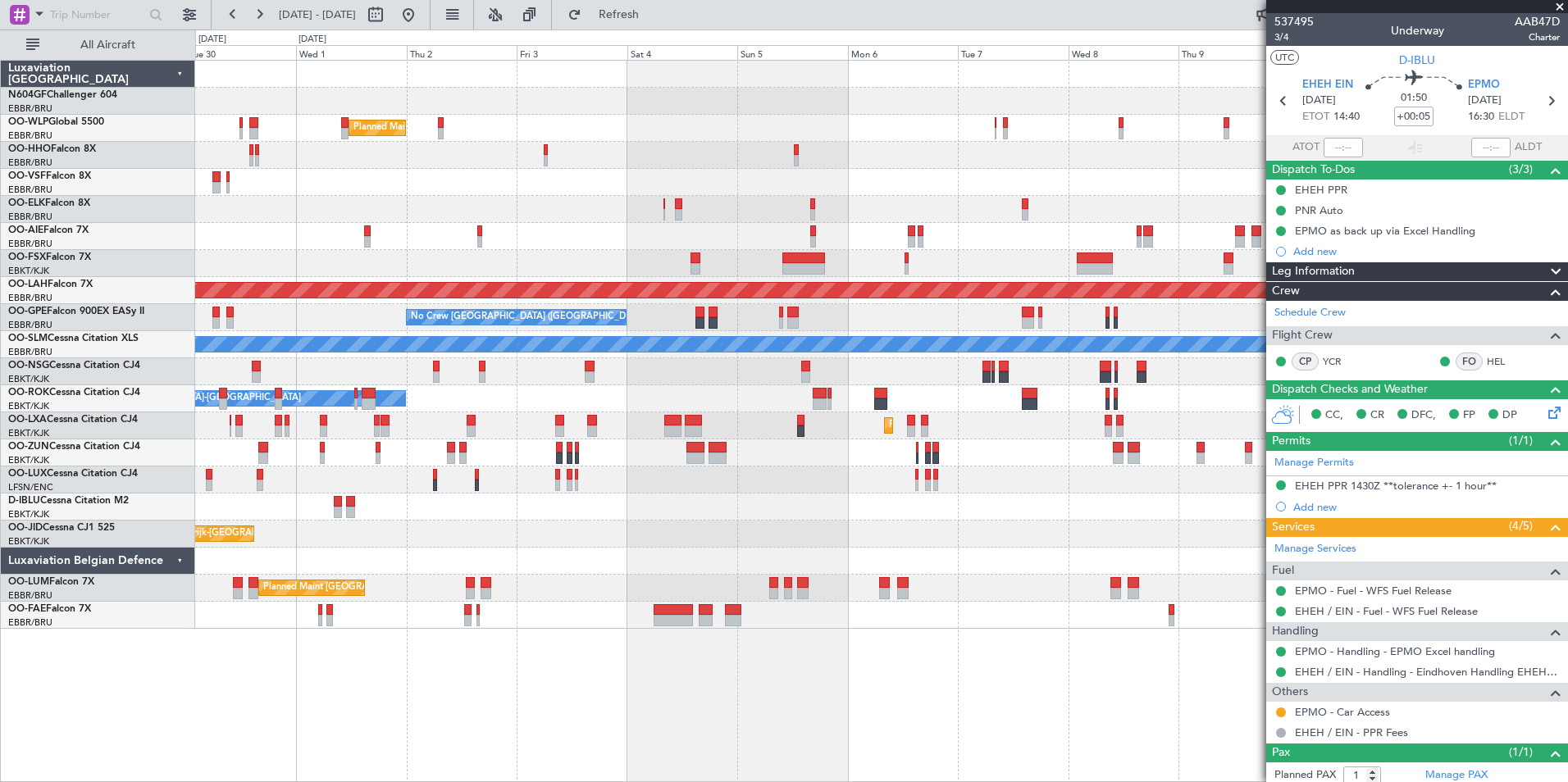
click at [427, 406] on div "Planned Maint Milan (Linate) Planned Maint Kortrijk-Wevelgem Planned Maint Lond…" at bounding box center [881, 345] width 1372 height 569
click at [571, 390] on div "Planned Maint Milan (Linate) Planned Maint Kortrijk-Wevelgem Planned Maint Lond…" at bounding box center [881, 345] width 1372 height 569
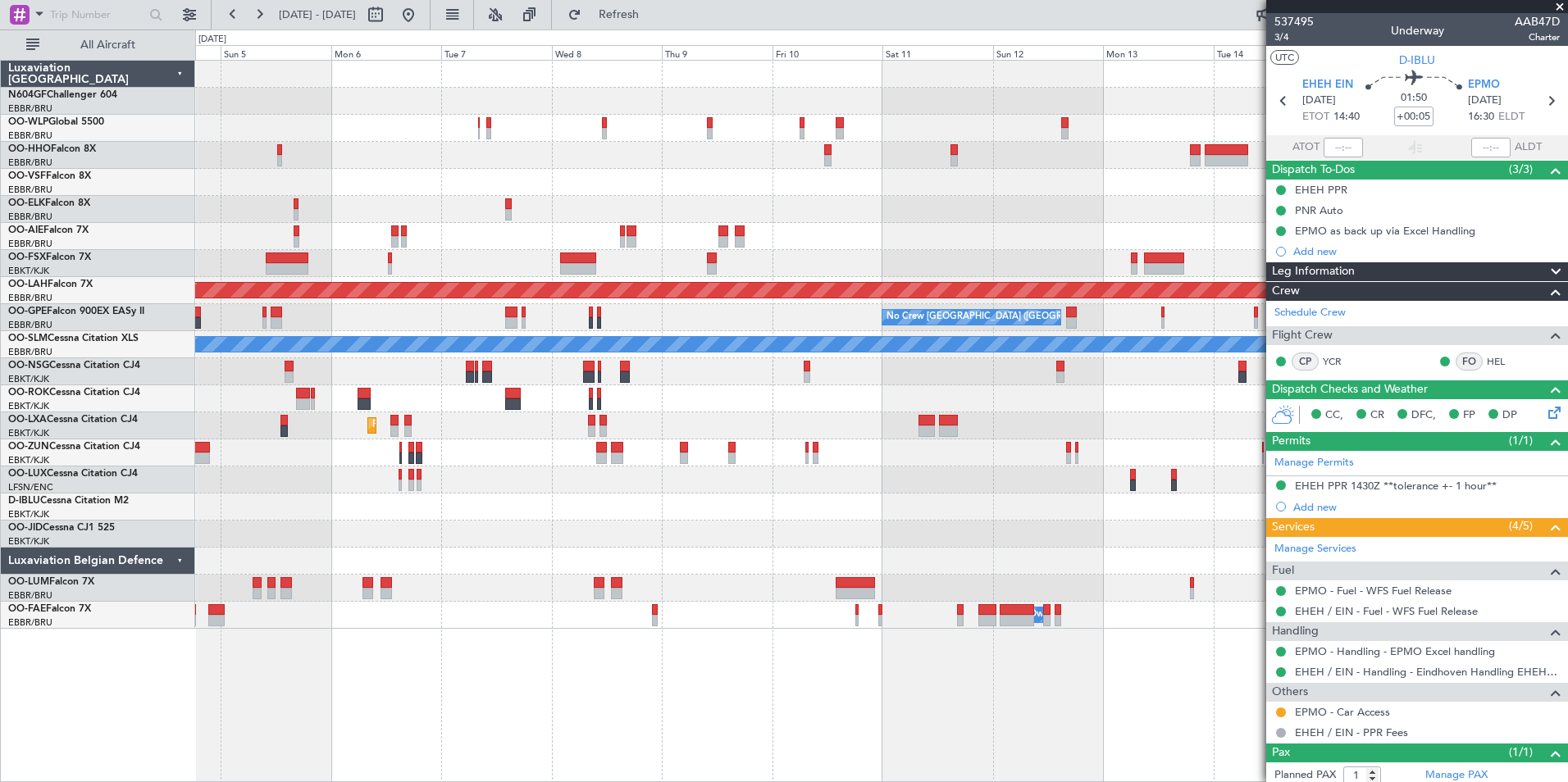
click at [270, 142] on div at bounding box center [881, 155] width 1372 height 27
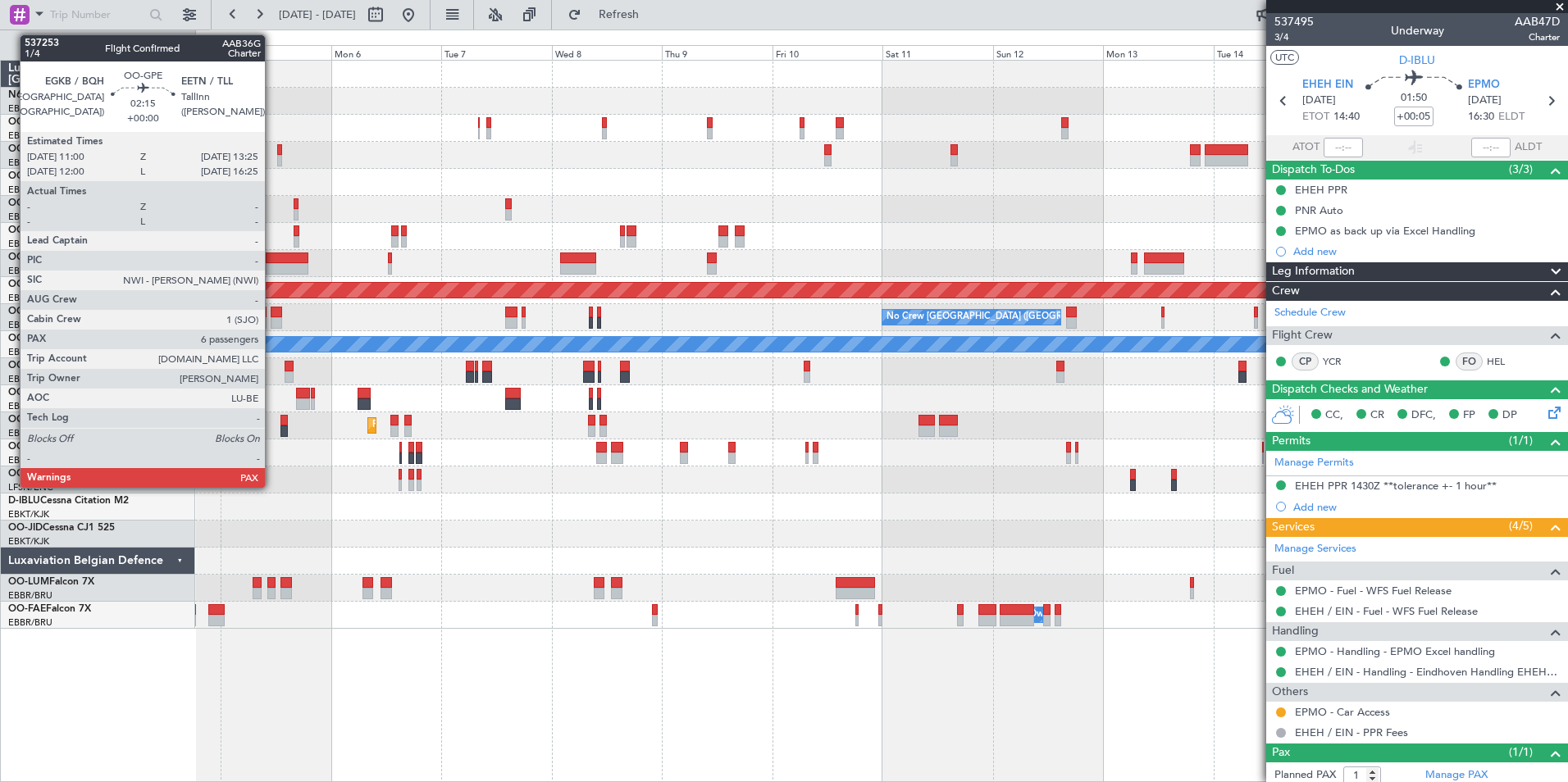
click at [272, 314] on div at bounding box center [276, 312] width 12 height 12
type input "7"
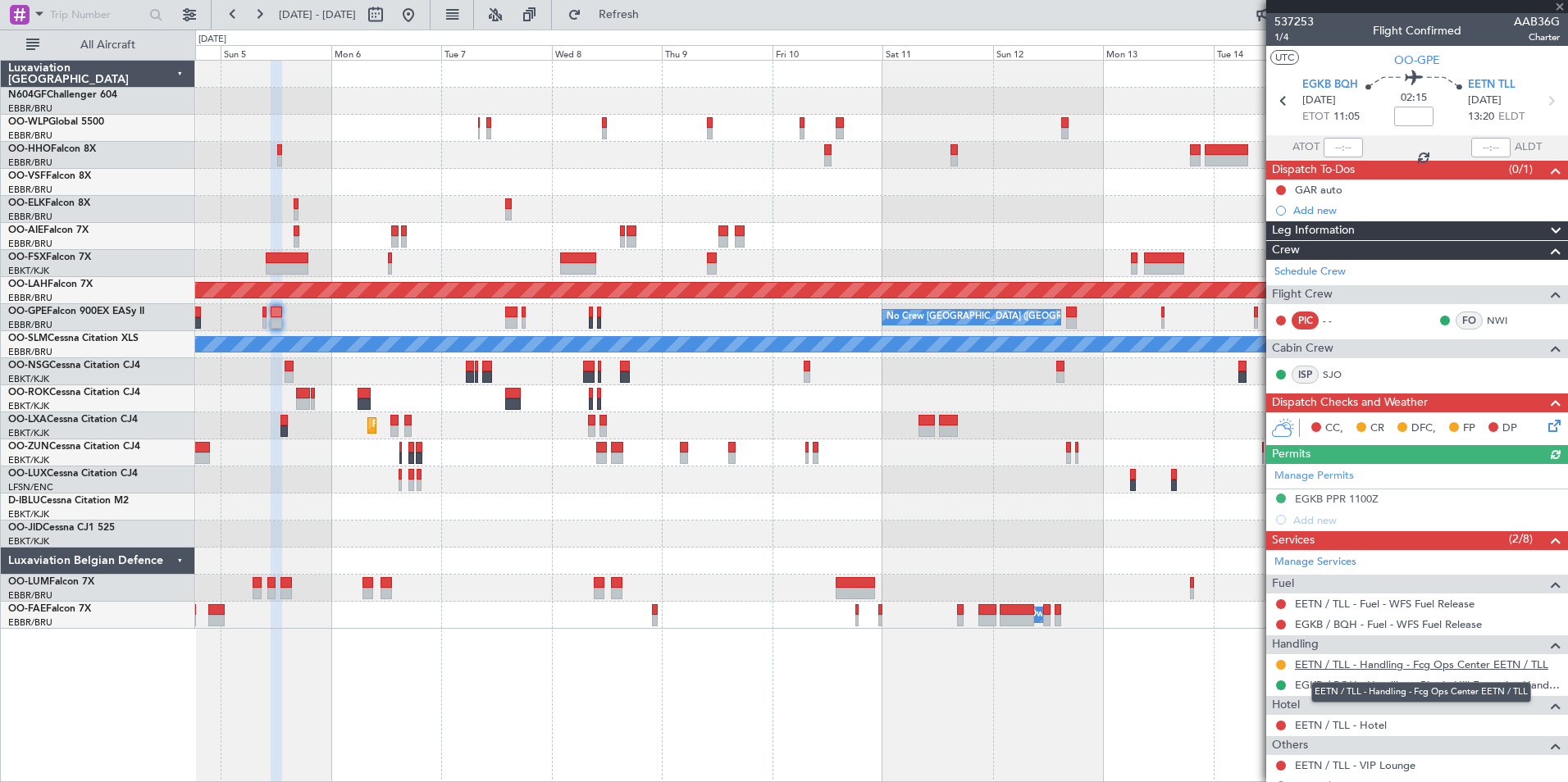
click at [1362, 666] on link "EETN / TLL - Handling - Fcg Ops Center EETN / TLL" at bounding box center [1421, 664] width 253 height 14
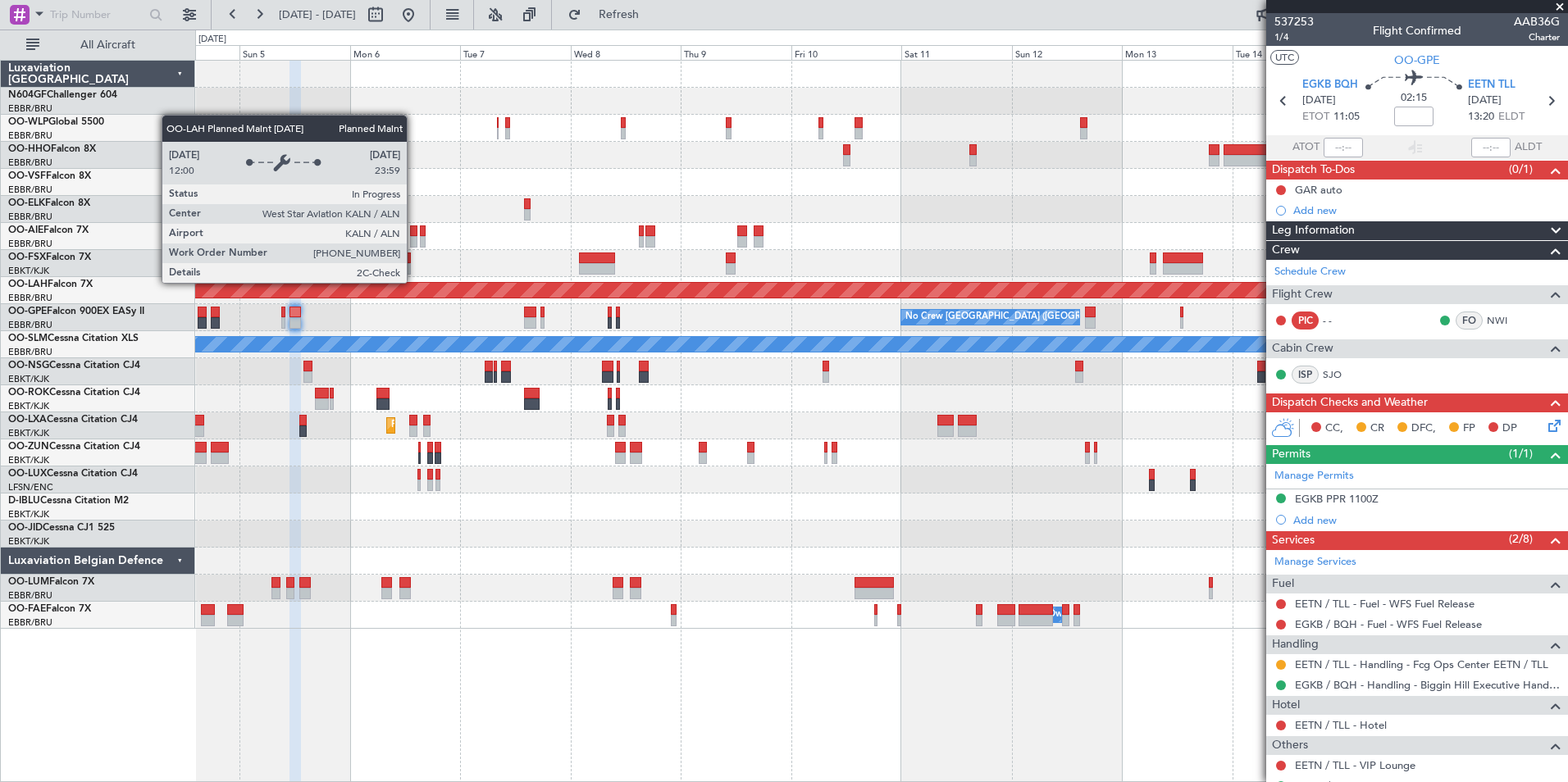
click at [505, 291] on div "Planned Maint [PERSON_NAME]-[GEOGRAPHIC_DATA][PERSON_NAME] ([GEOGRAPHIC_DATA][P…" at bounding box center [881, 290] width 4116 height 16
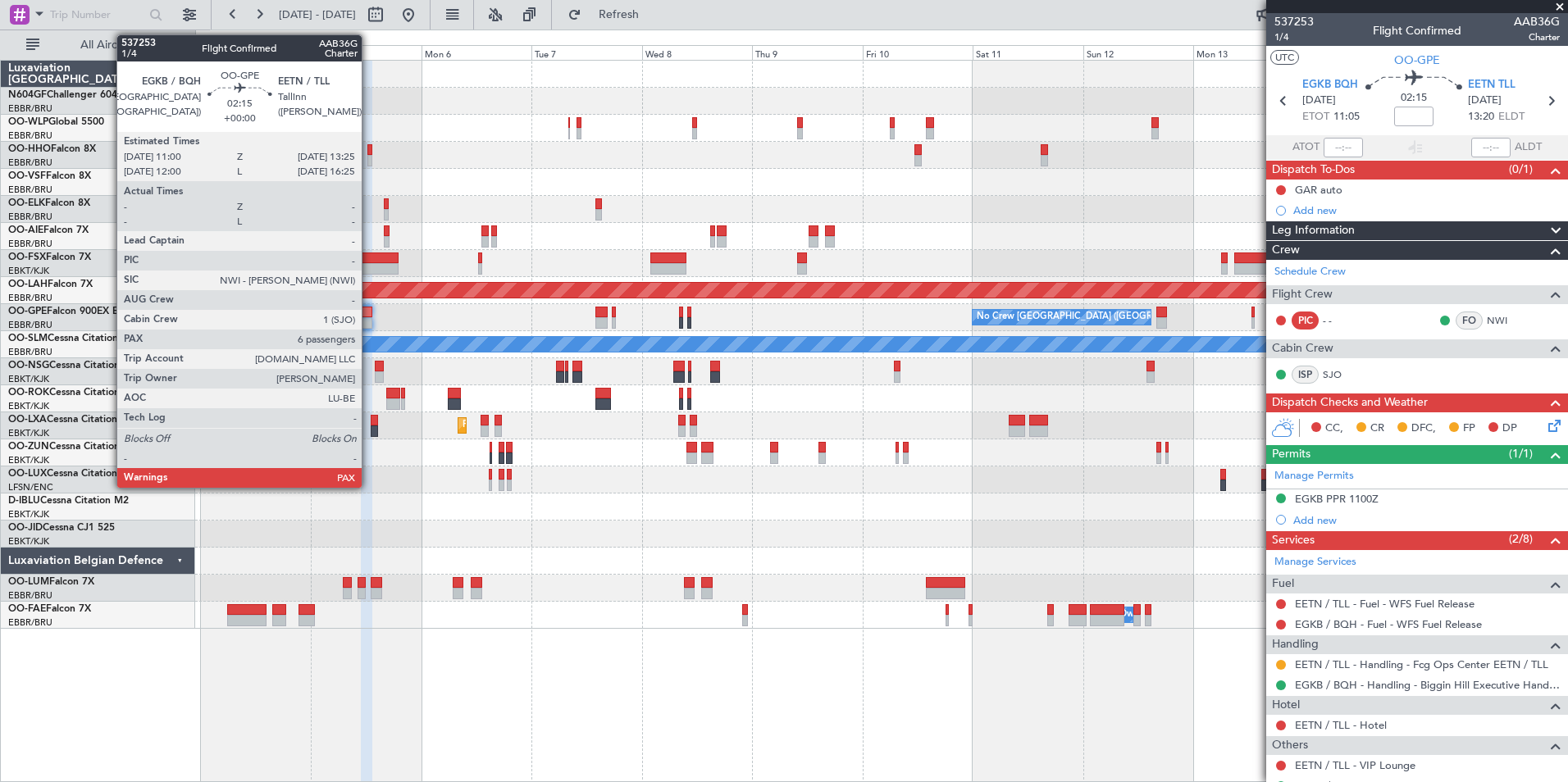
click at [369, 320] on div at bounding box center [367, 323] width 12 height 12
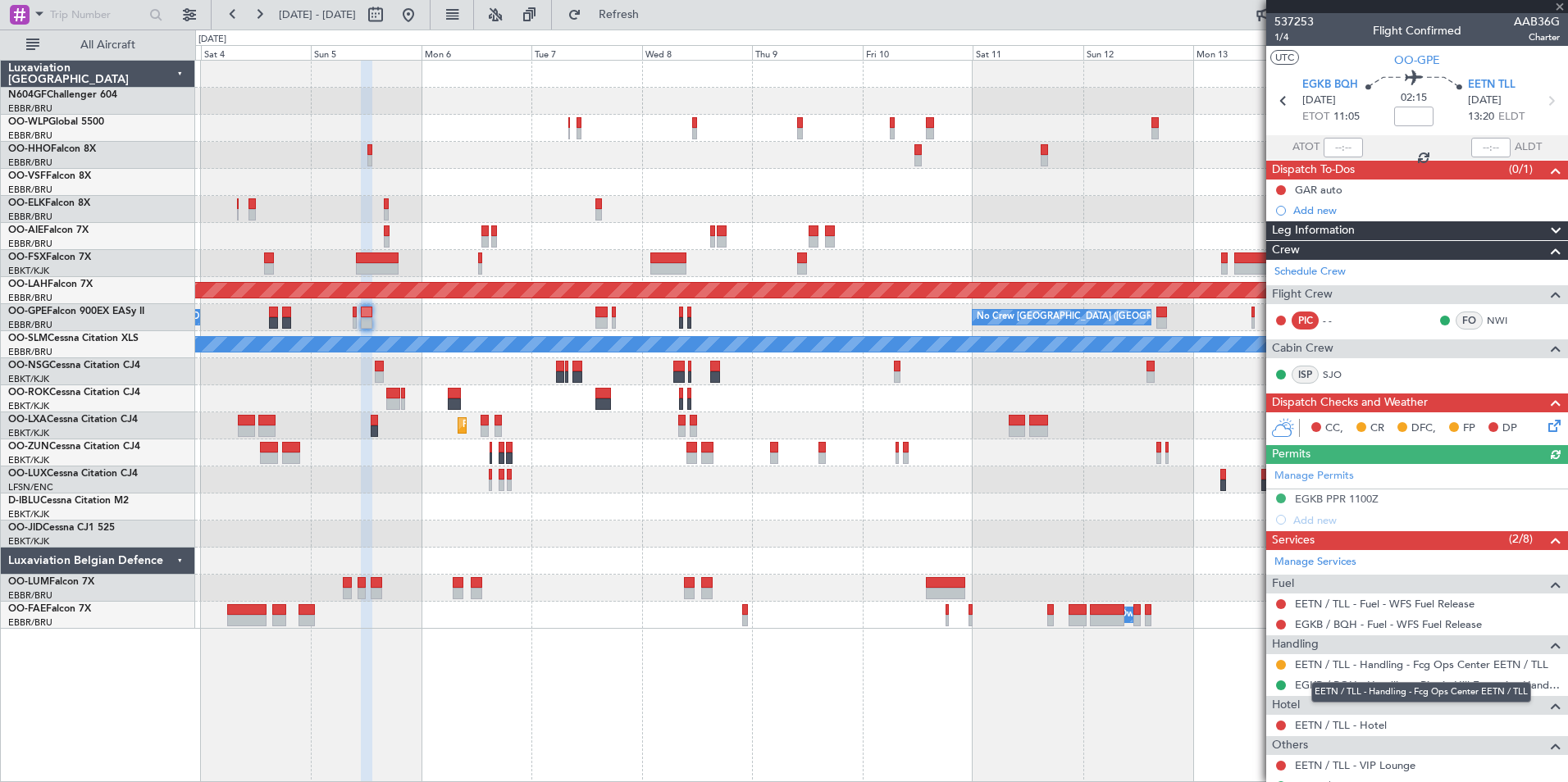
click at [1363, 671] on mat-tooltip-component "EETN / TLL - Handling - Fcg Ops Center EETN / TLL" at bounding box center [1420, 693] width 242 height 44
click at [1368, 666] on link "EETN / TLL - Handling - Fcg Ops Center EETN / TLL" at bounding box center [1421, 664] width 253 height 14
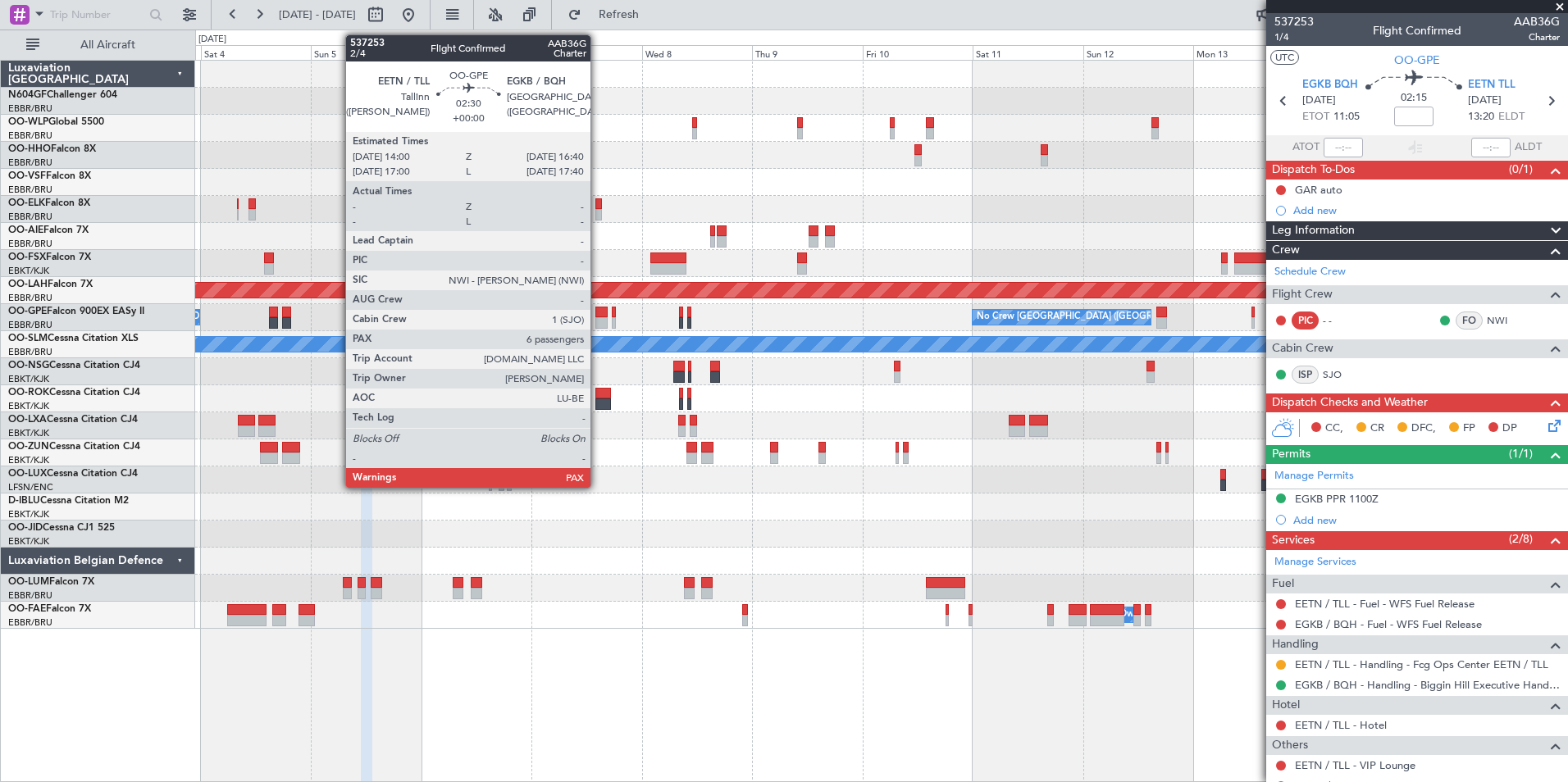
click at [597, 320] on div at bounding box center [601, 323] width 12 height 12
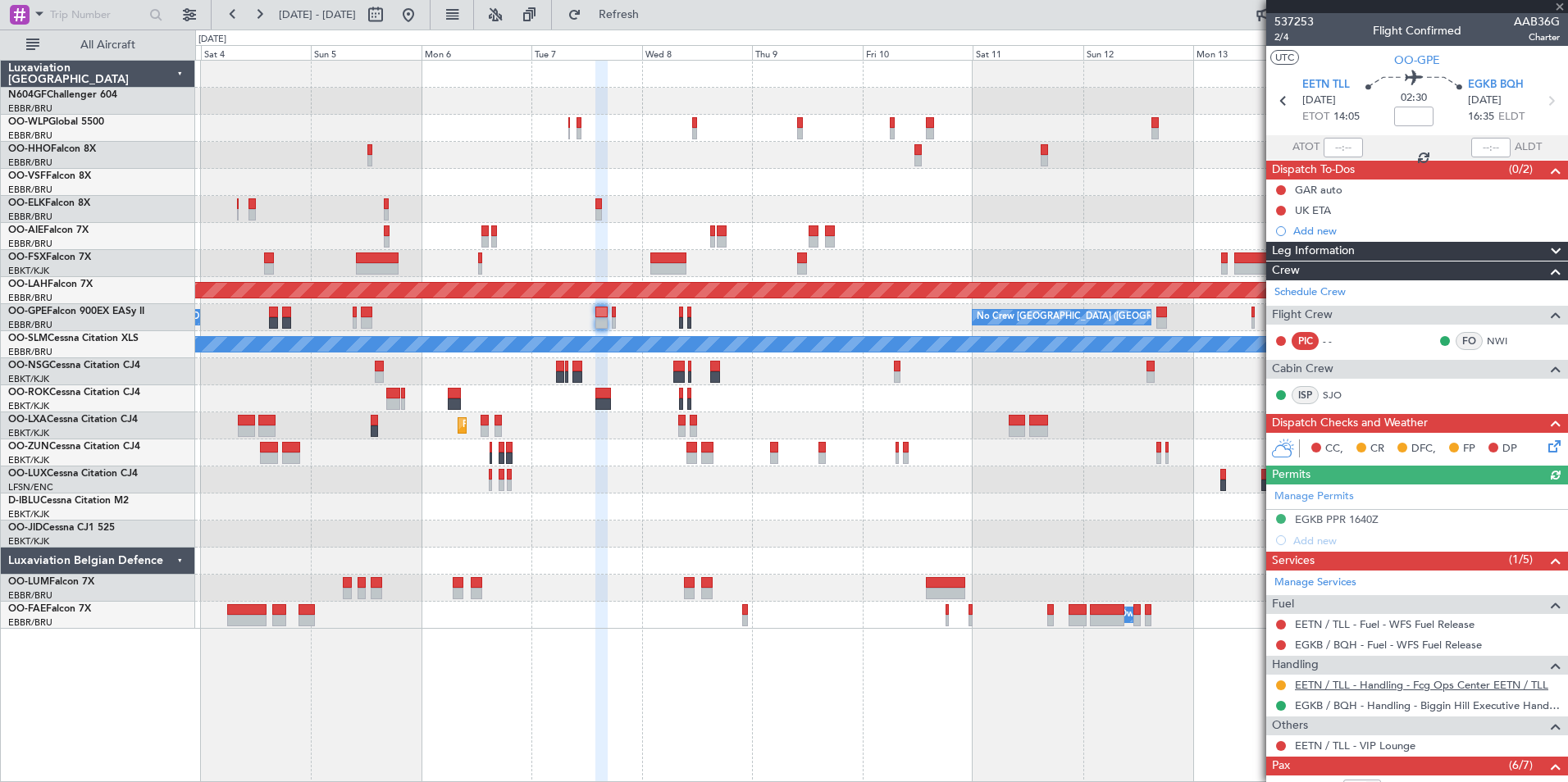
click at [1355, 685] on link "EETN / TLL - Handling - Fcg Ops Center EETN / TLL" at bounding box center [1421, 685] width 253 height 14
click at [653, 15] on span "Refresh" at bounding box center [618, 15] width 69 height 12
click at [1049, 690] on div "Planned Maint Milan (Linate) Planned Maint Alton-st Louis (St Louis Regl) No Cr…" at bounding box center [882, 421] width 1372 height 722
click at [851, 379] on div "Planned Maint Milan (Linate) Planned Maint Alton-st Louis (St Louis Regl) No Cr…" at bounding box center [881, 345] width 1372 height 569
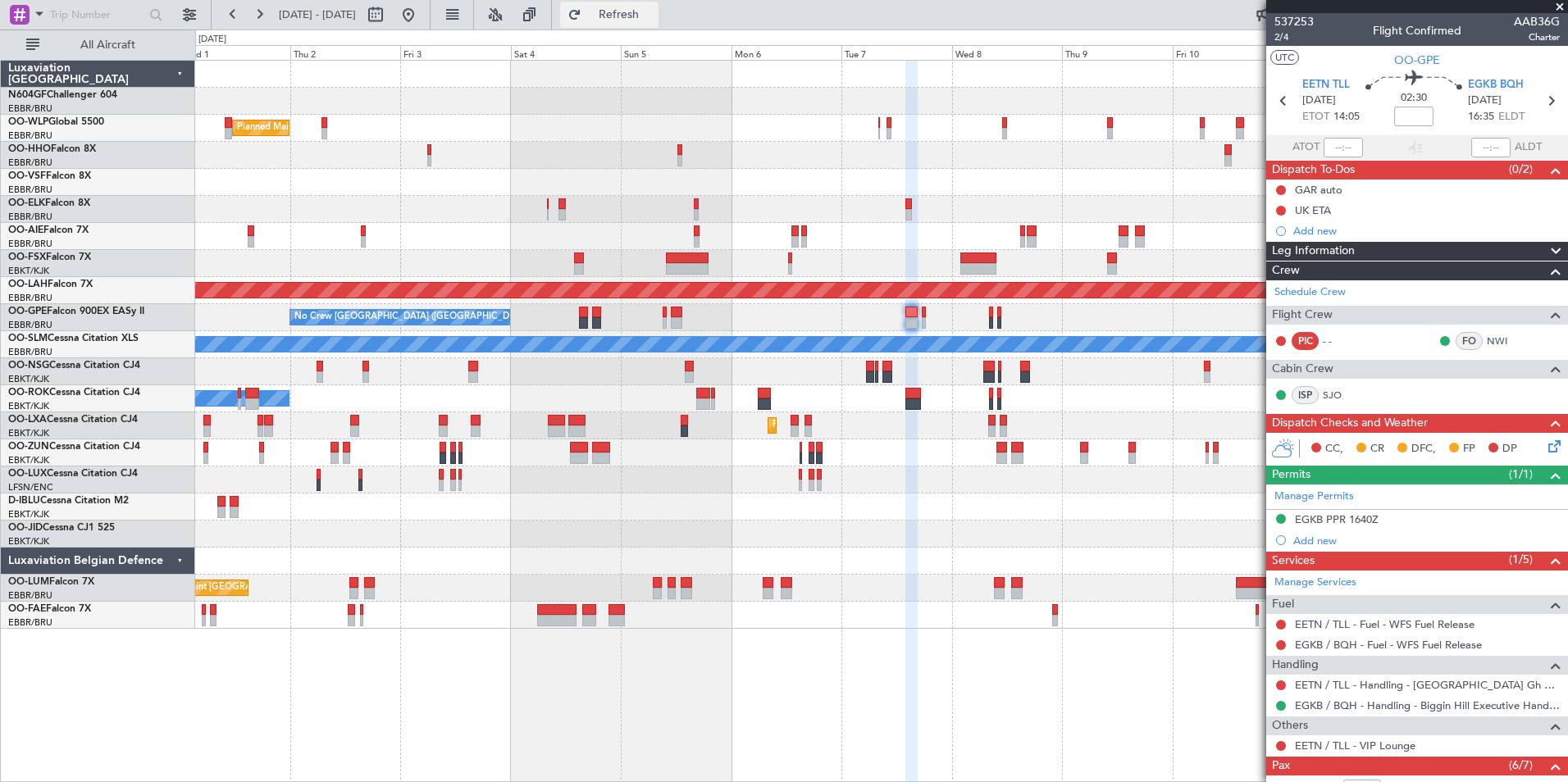
click at [653, 16] on span "Refresh" at bounding box center [618, 15] width 69 height 12
click at [422, 23] on button at bounding box center [408, 15] width 26 height 26
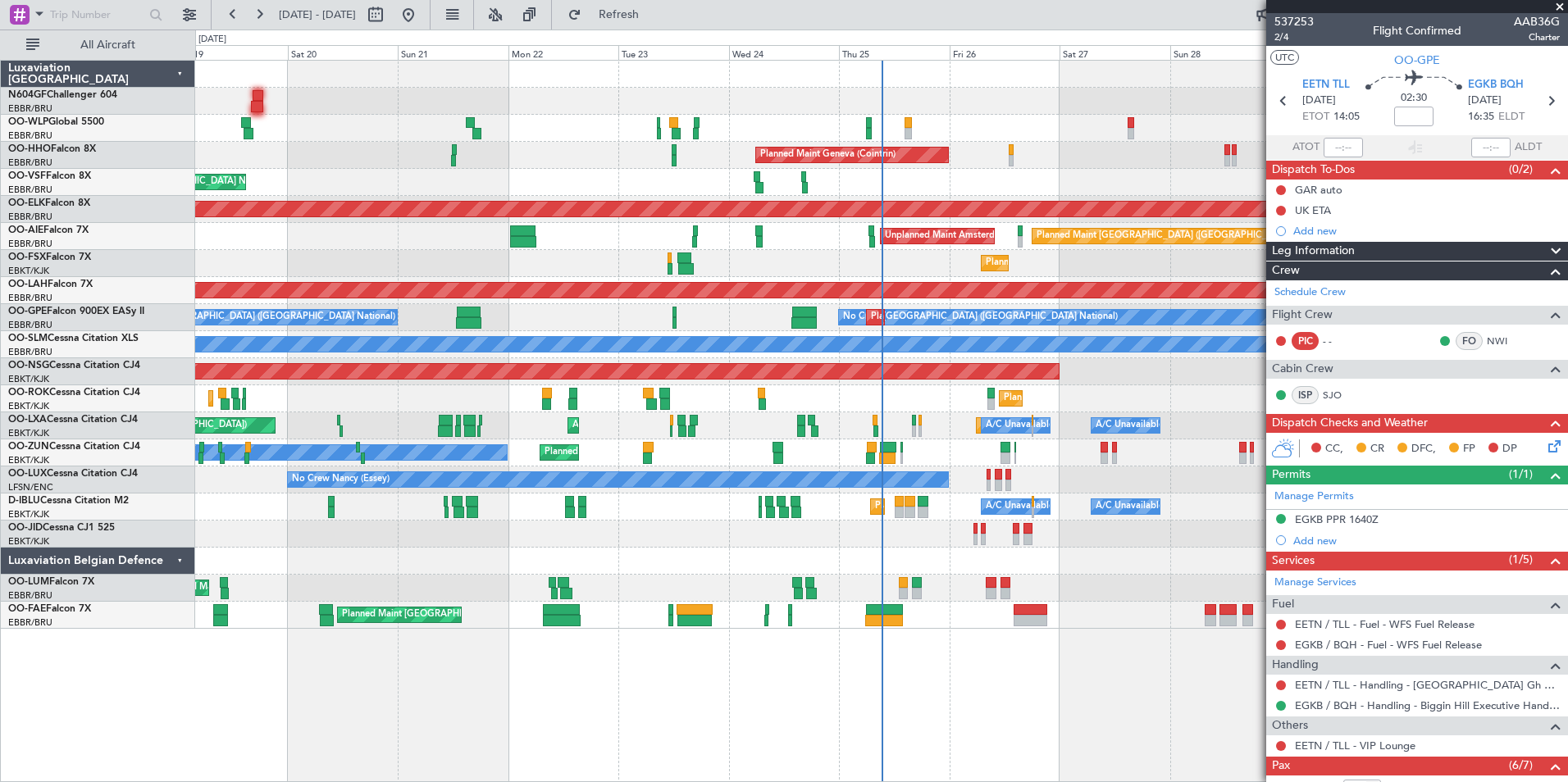
click at [1035, 665] on div "Planned Maint Milan (Linate) Planned Maint Liege Planned Maint Geneva (Cointrin…" at bounding box center [882, 421] width 1372 height 722
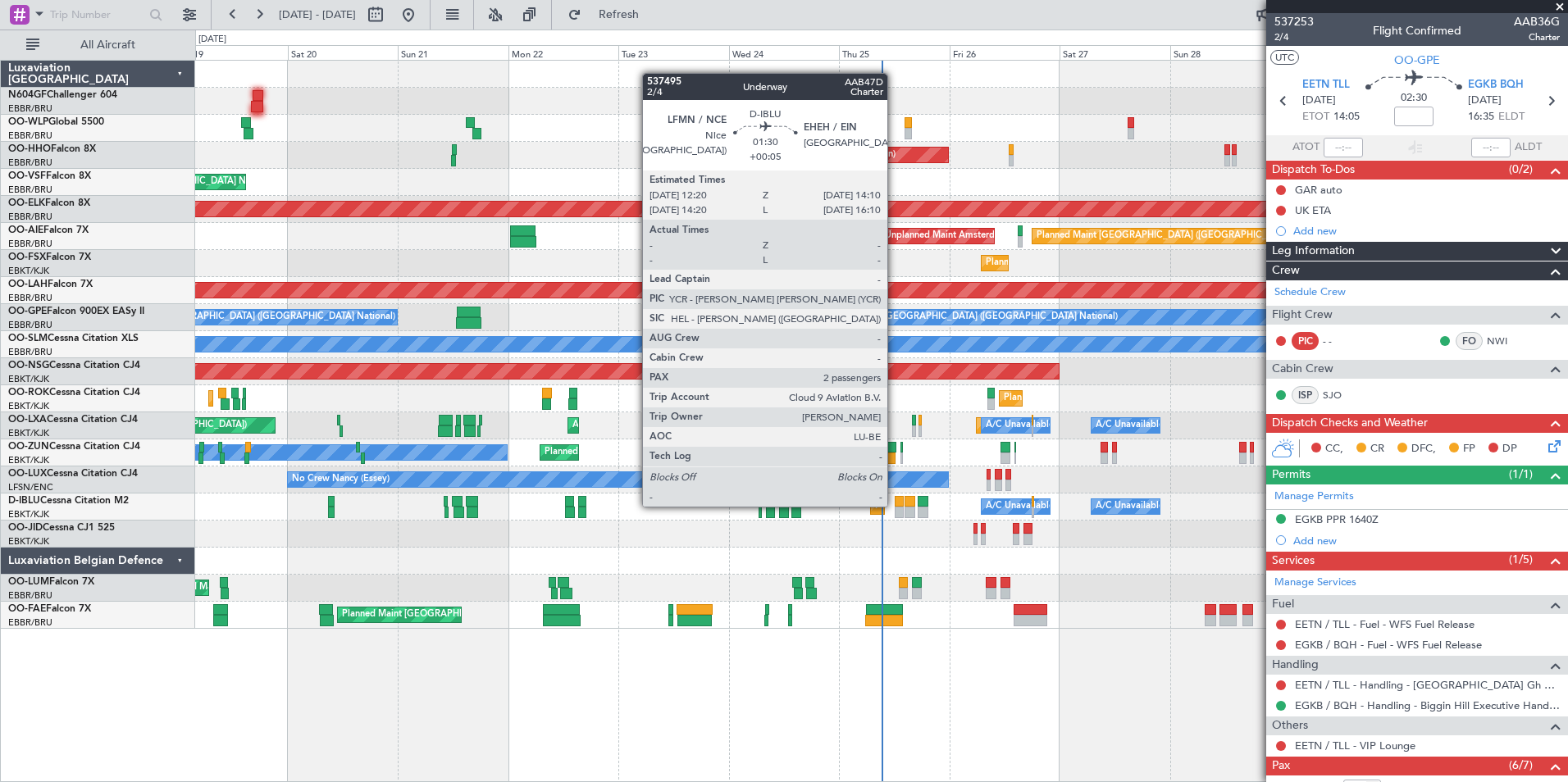
click at [895, 505] on div at bounding box center [899, 502] width 9 height 12
type input "+00:05"
type input "2"
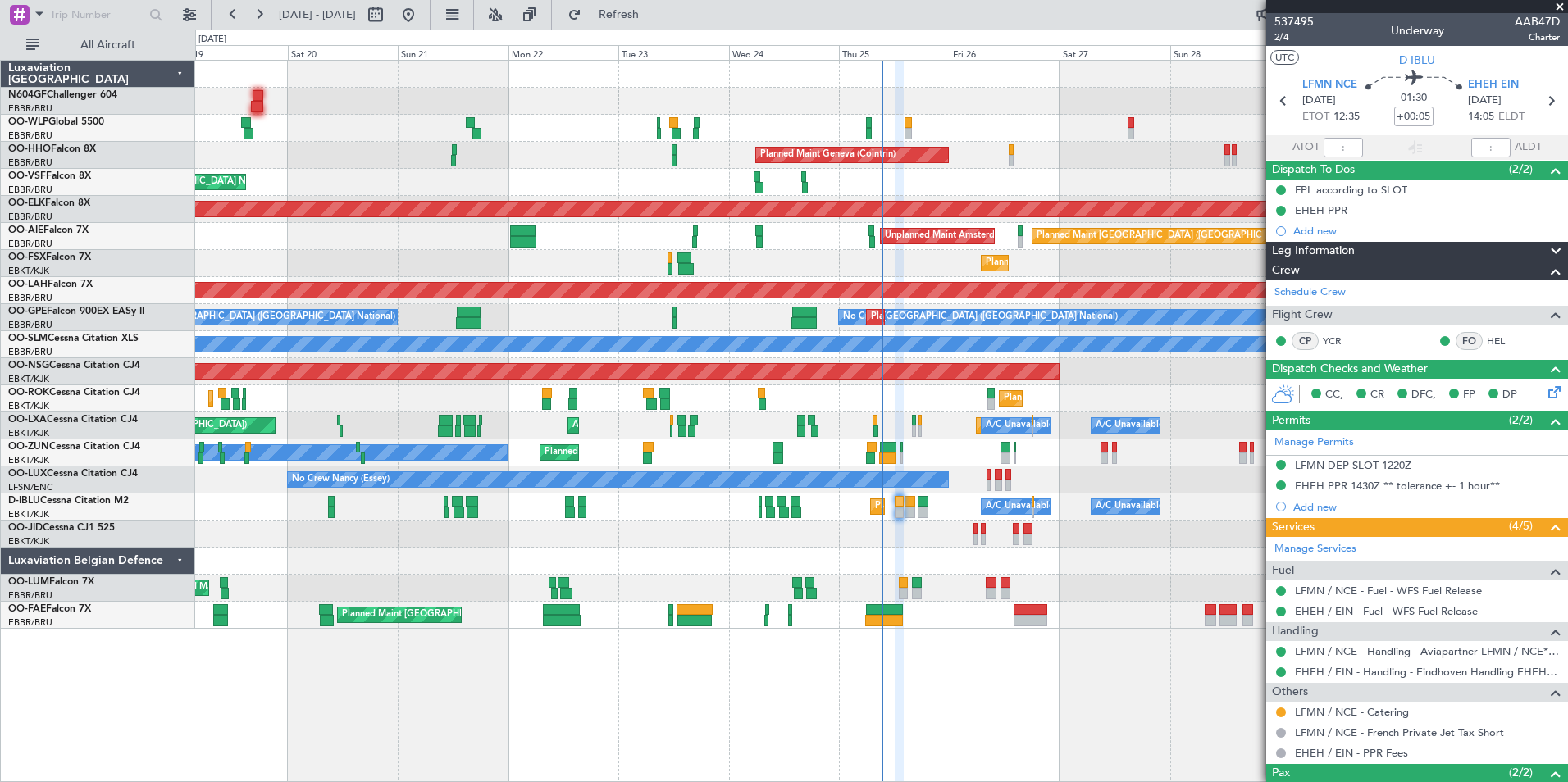
click at [1145, 618] on div "Planned Maint Brussels (Brussels National) Owner Melsbroek Air Base" at bounding box center [881, 614] width 1372 height 27
click at [399, 258] on div "Planned Maint Milan (Linate) Planned Maint Liege Planned Maint Geneva (Cointrin…" at bounding box center [881, 345] width 1372 height 569
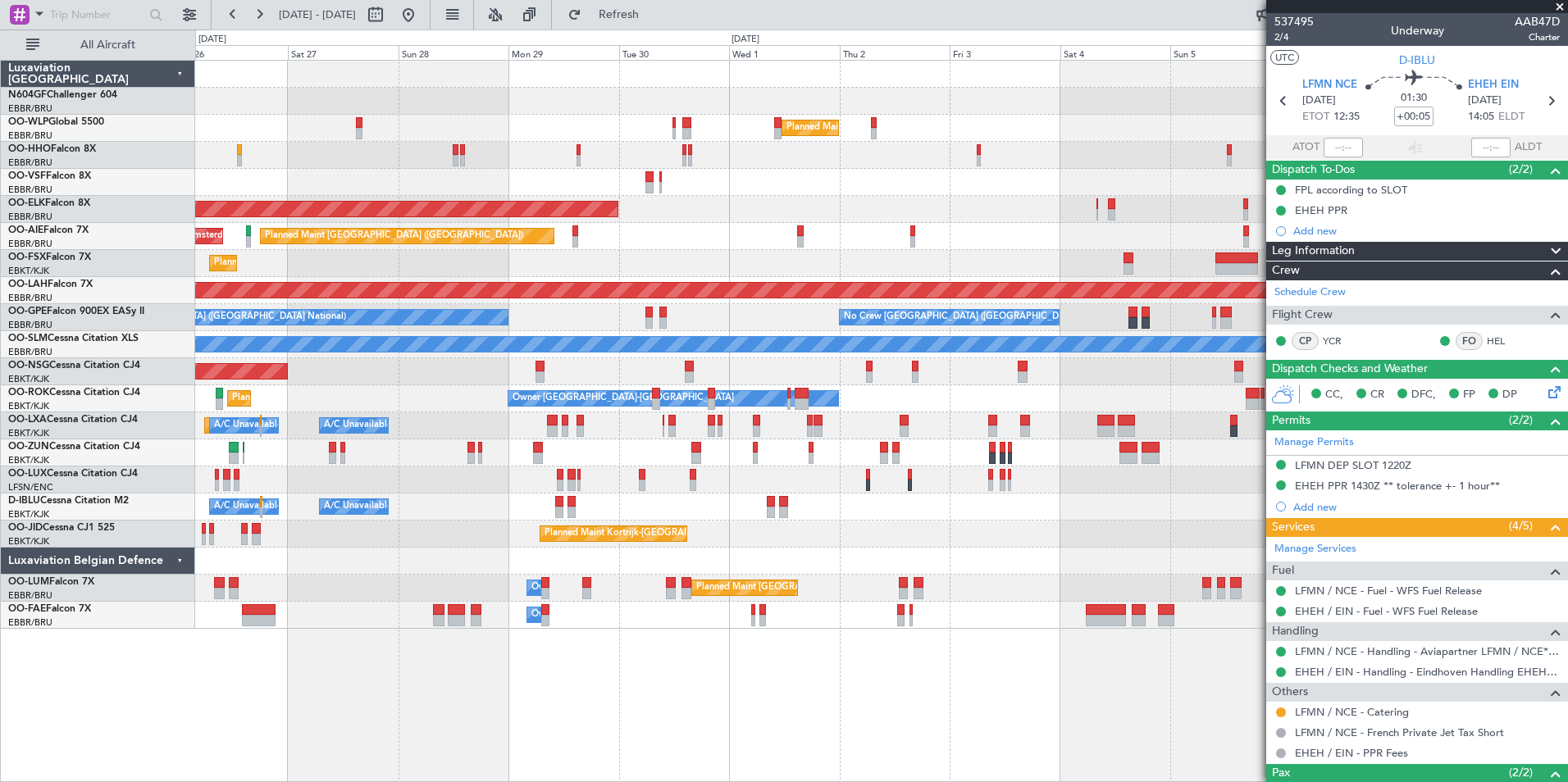
click at [468, 281] on div "Planned Maint Milan (Linate) Planned Maint Geneva (Cointrin) Planned Maint Kort…" at bounding box center [881, 345] width 1372 height 569
click at [644, 298] on div "Planned Maint Milan (Linate) Planned Maint Geneva (Cointrin) Planned Maint Kort…" at bounding box center [881, 345] width 1372 height 569
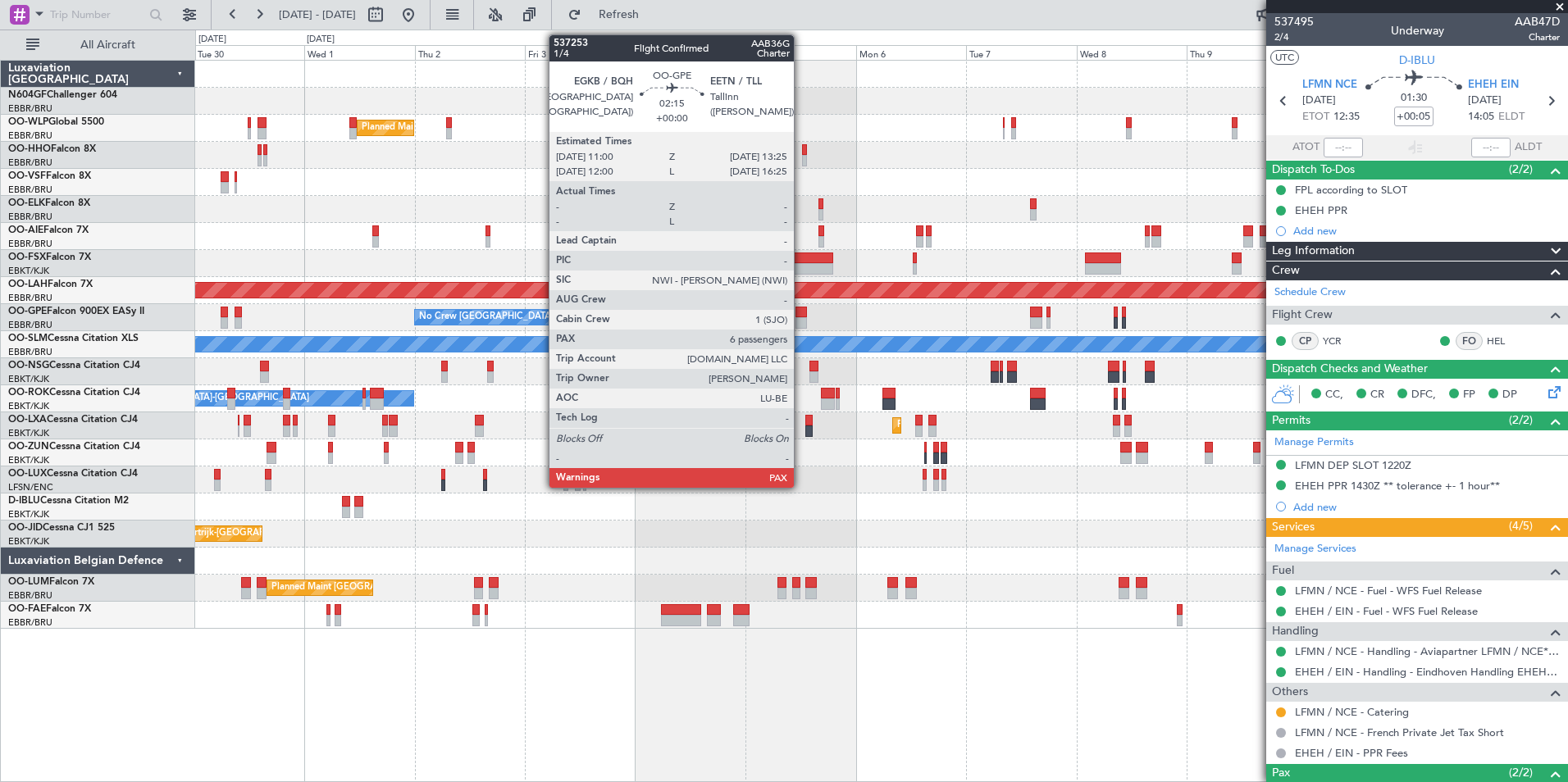
click at [801, 316] on div at bounding box center [801, 312] width 12 height 12
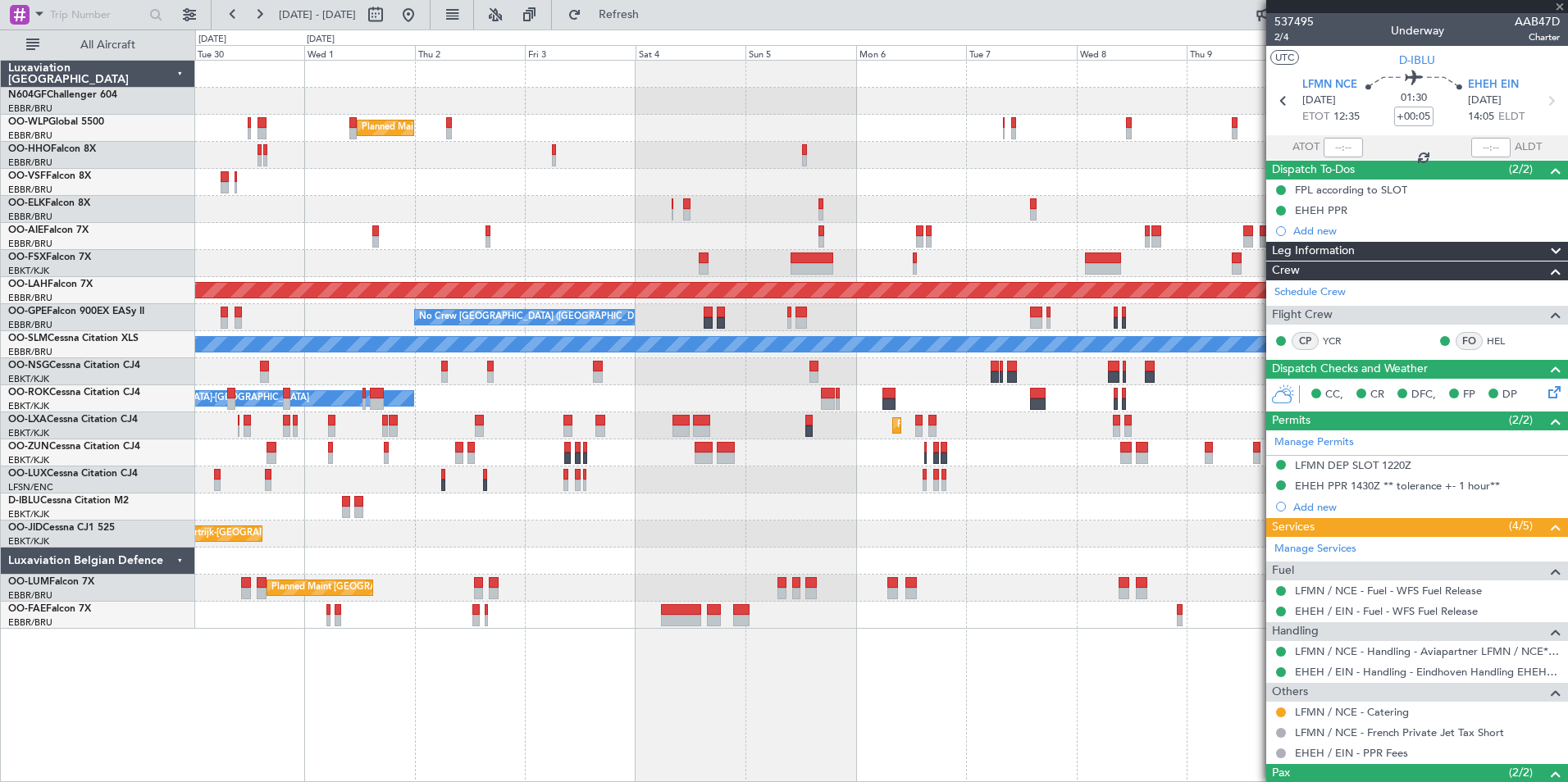
type input "7"
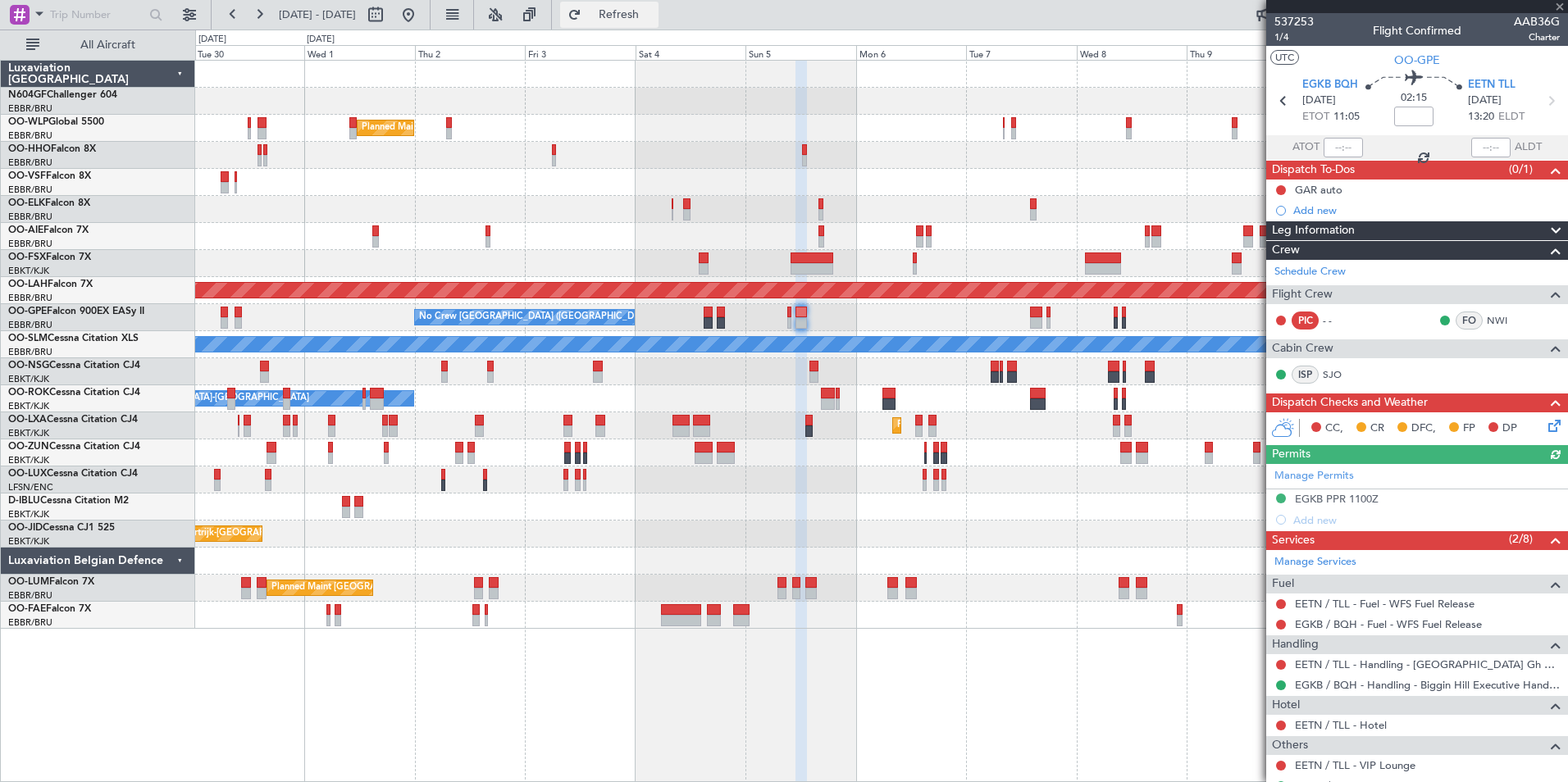
click at [653, 10] on span "Refresh" at bounding box center [618, 15] width 69 height 12
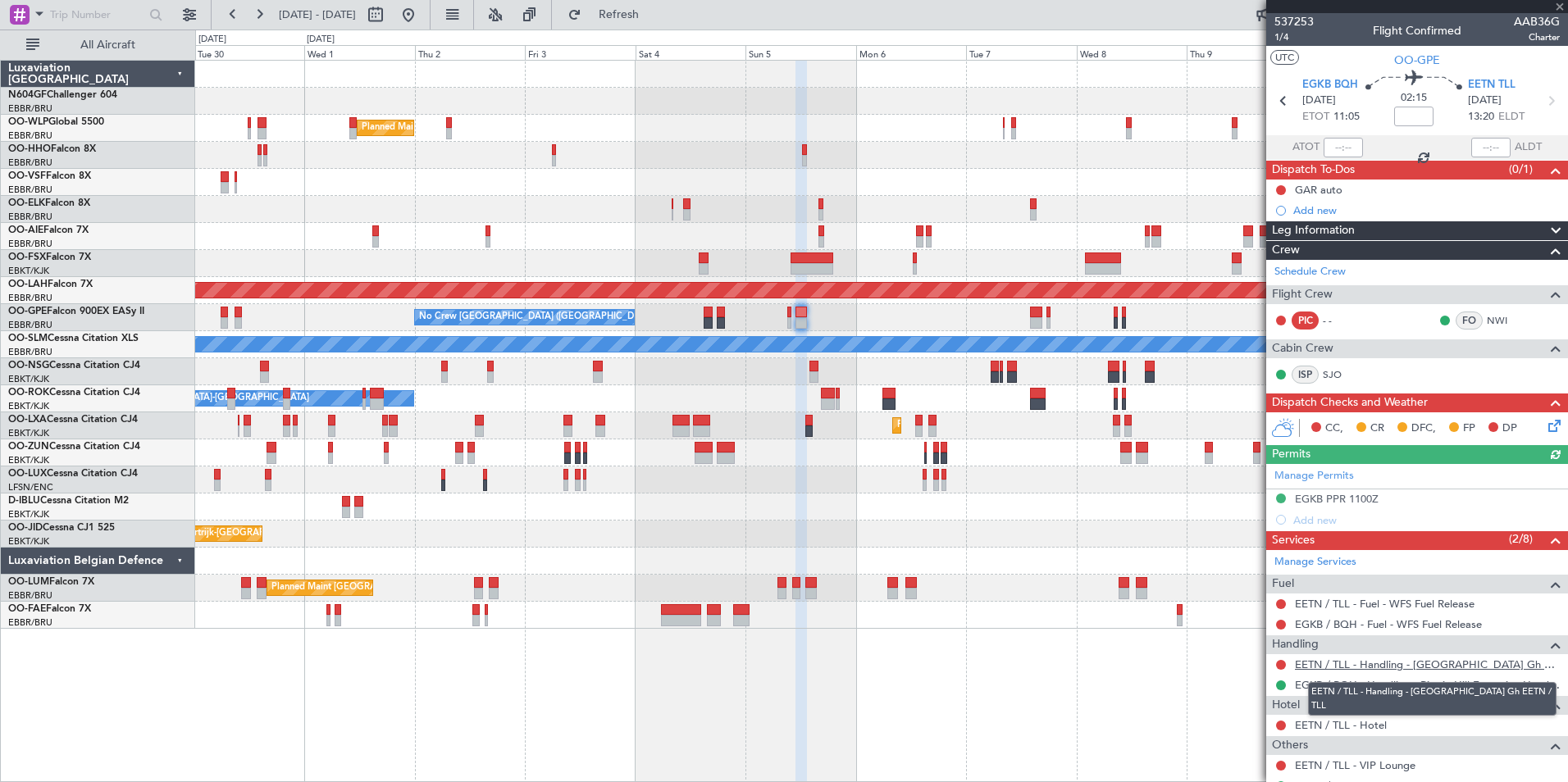
click at [1394, 664] on link "EETN / TLL - Handling - Tallinn Airport Gh EETN / TLL" at bounding box center [1427, 664] width 265 height 14
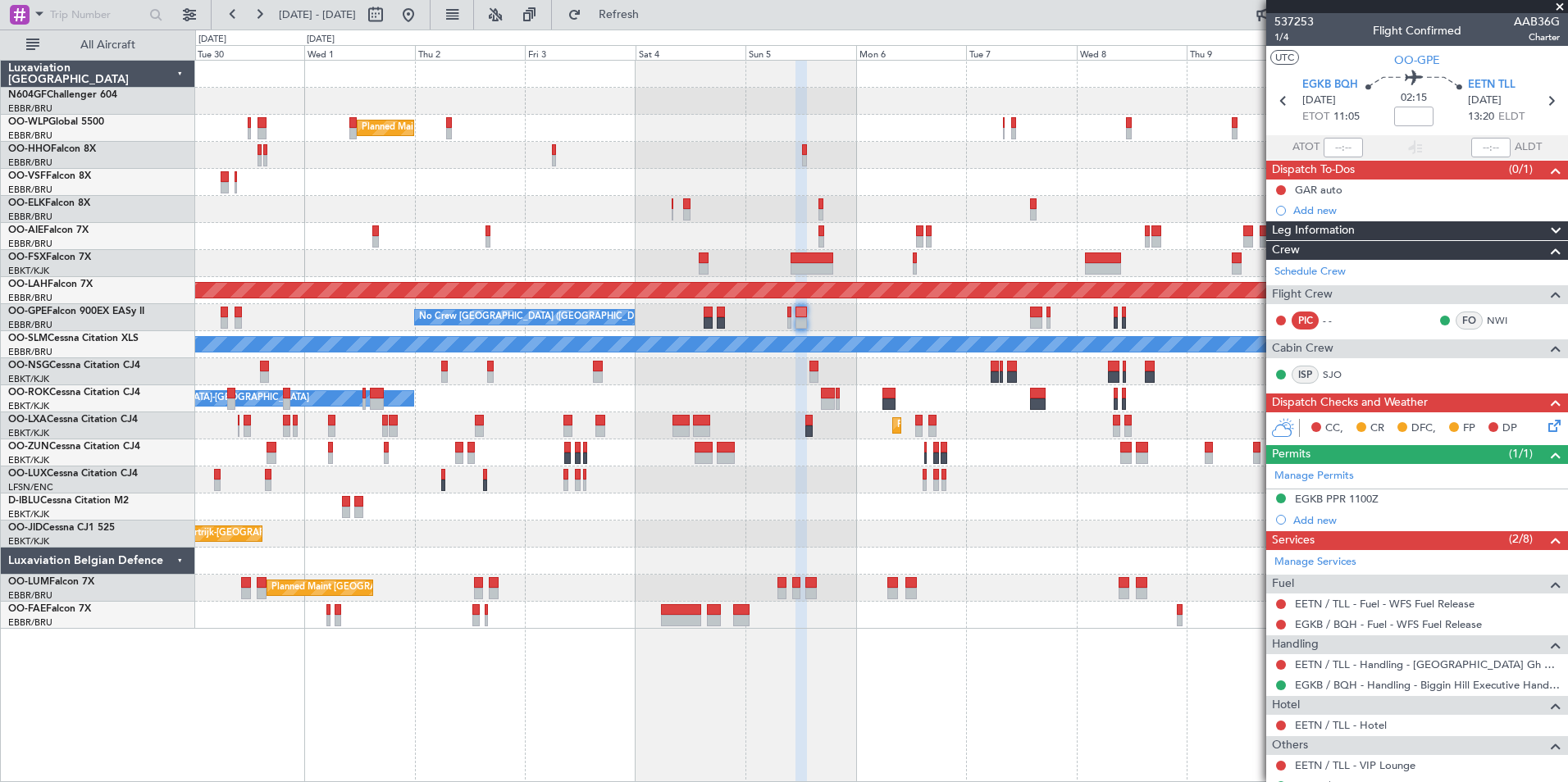
click at [643, 28] on fb-refresh-button "Refresh" at bounding box center [608, 15] width 115 height 30
click at [658, 22] on button "Refresh" at bounding box center [609, 15] width 99 height 26
click at [1086, 613] on div "Owner Melsbroek Air Base Owner Melsbroek Air Base" at bounding box center [881, 614] width 1372 height 27
click at [1069, 614] on div "Owner Melsbroek Air Base Owner Melsbroek Air Base" at bounding box center [881, 614] width 1372 height 27
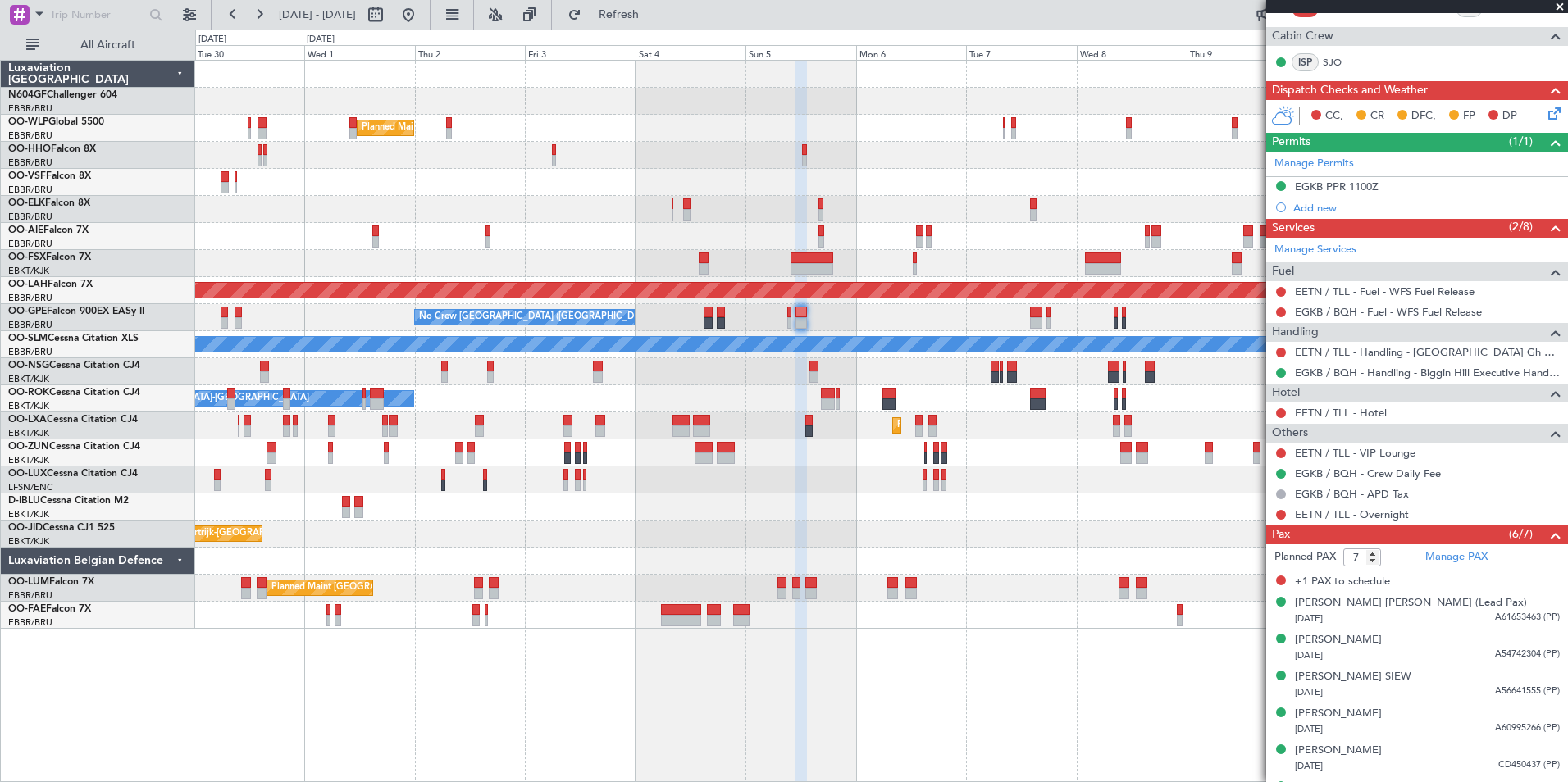
scroll to position [343, 0]
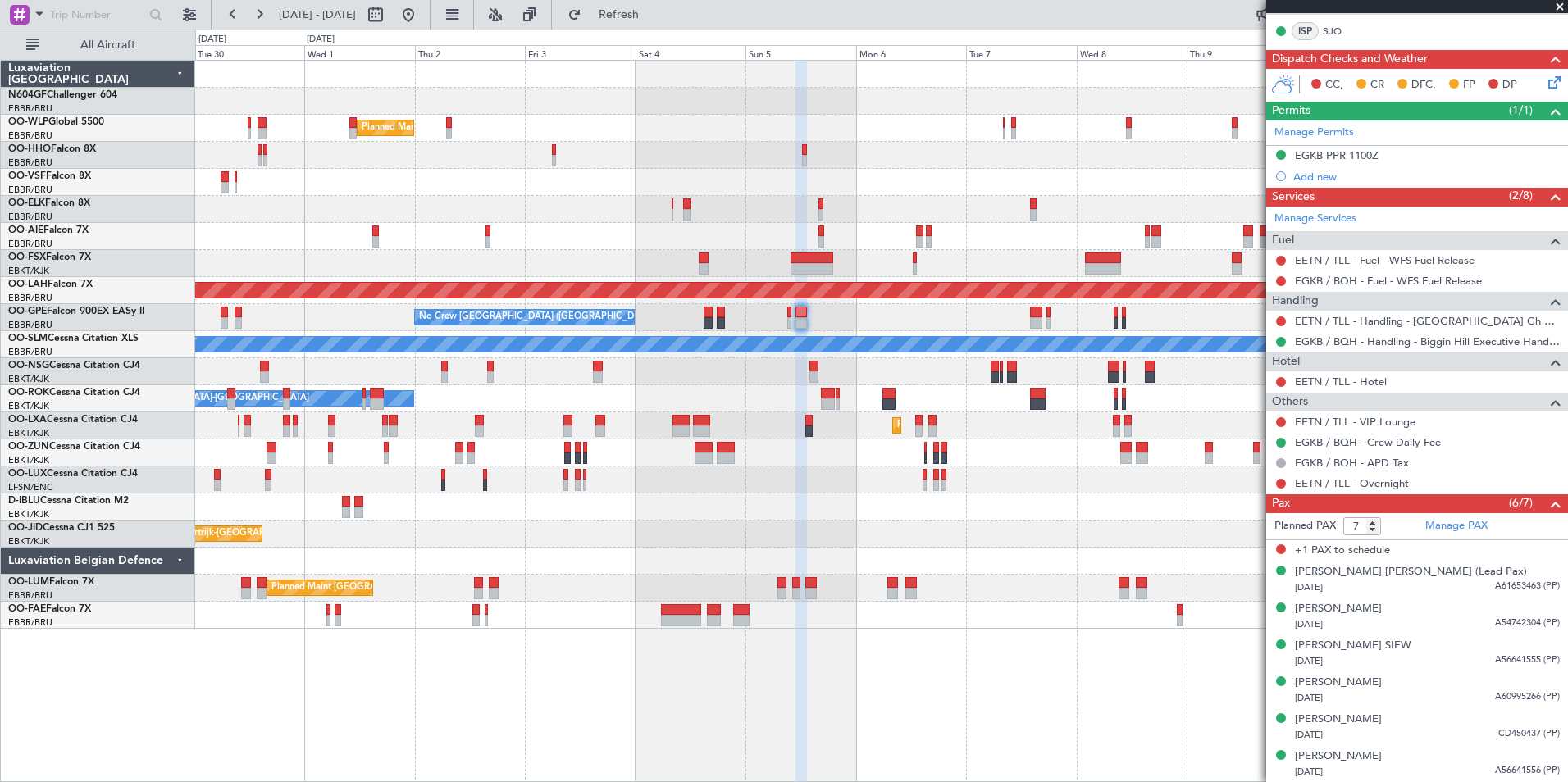
click at [863, 266] on div at bounding box center [881, 263] width 1372 height 27
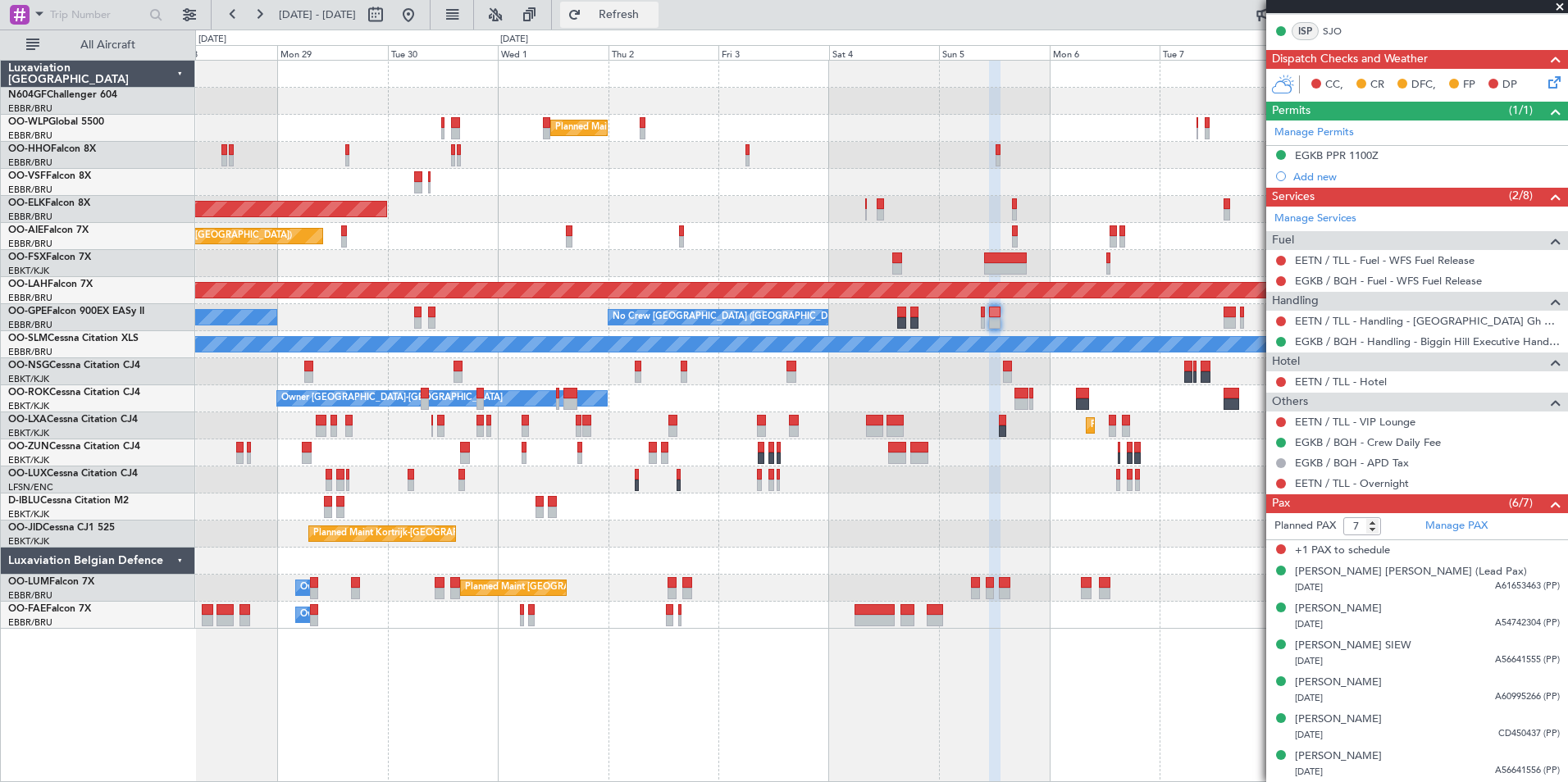
click at [653, 9] on span "Refresh" at bounding box center [618, 15] width 69 height 12
click at [918, 294] on div "Planned Maint Milan (Linate) Planned Maint Geneva (Cointrin) Planned Maint Kort…" at bounding box center [881, 345] width 1372 height 569
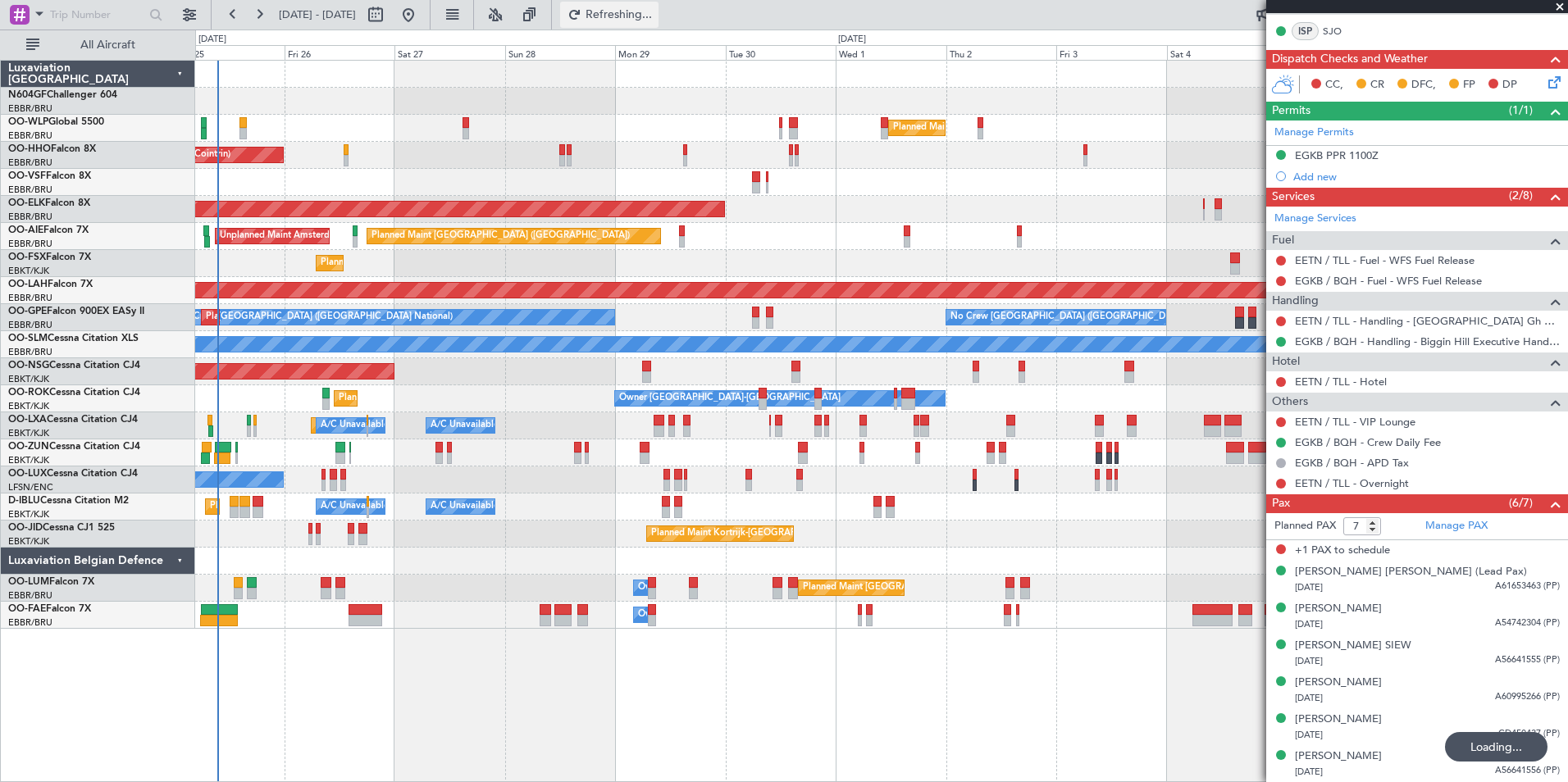
click at [653, 16] on span "Refreshing..." at bounding box center [618, 15] width 69 height 12
click at [701, 239] on div "Planned Maint Milan (Linate) Planned Maint Geneva (Cointrin) Planned Maint Kort…" at bounding box center [881, 345] width 1372 height 569
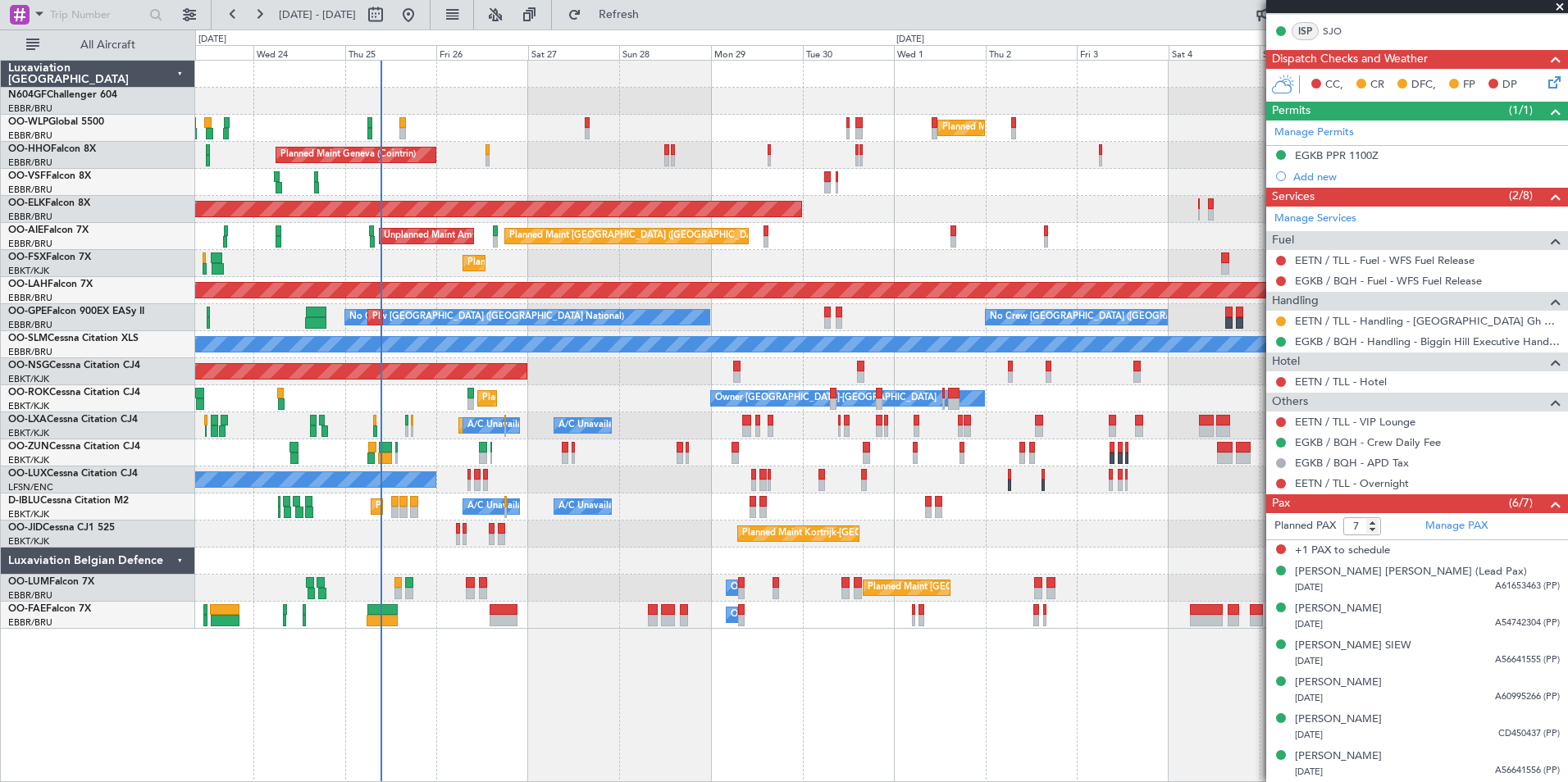
click at [512, 488] on div "Planned Maint Milan (Linate) Planned Maint Geneva (Cointrin) AOG Maint Brussels…" at bounding box center [881, 345] width 1372 height 569
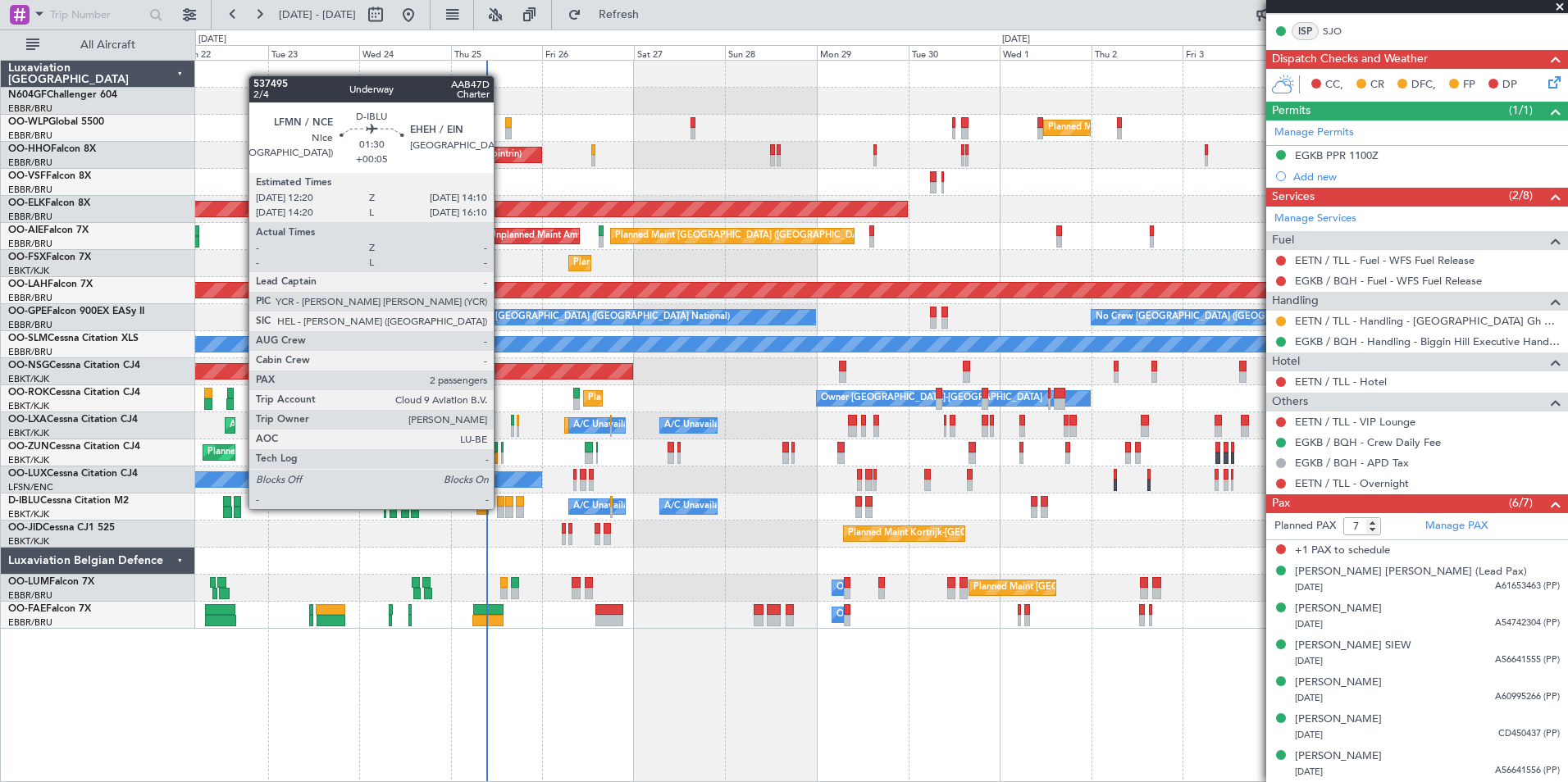
click at [501, 508] on div at bounding box center [500, 513] width 7 height 12
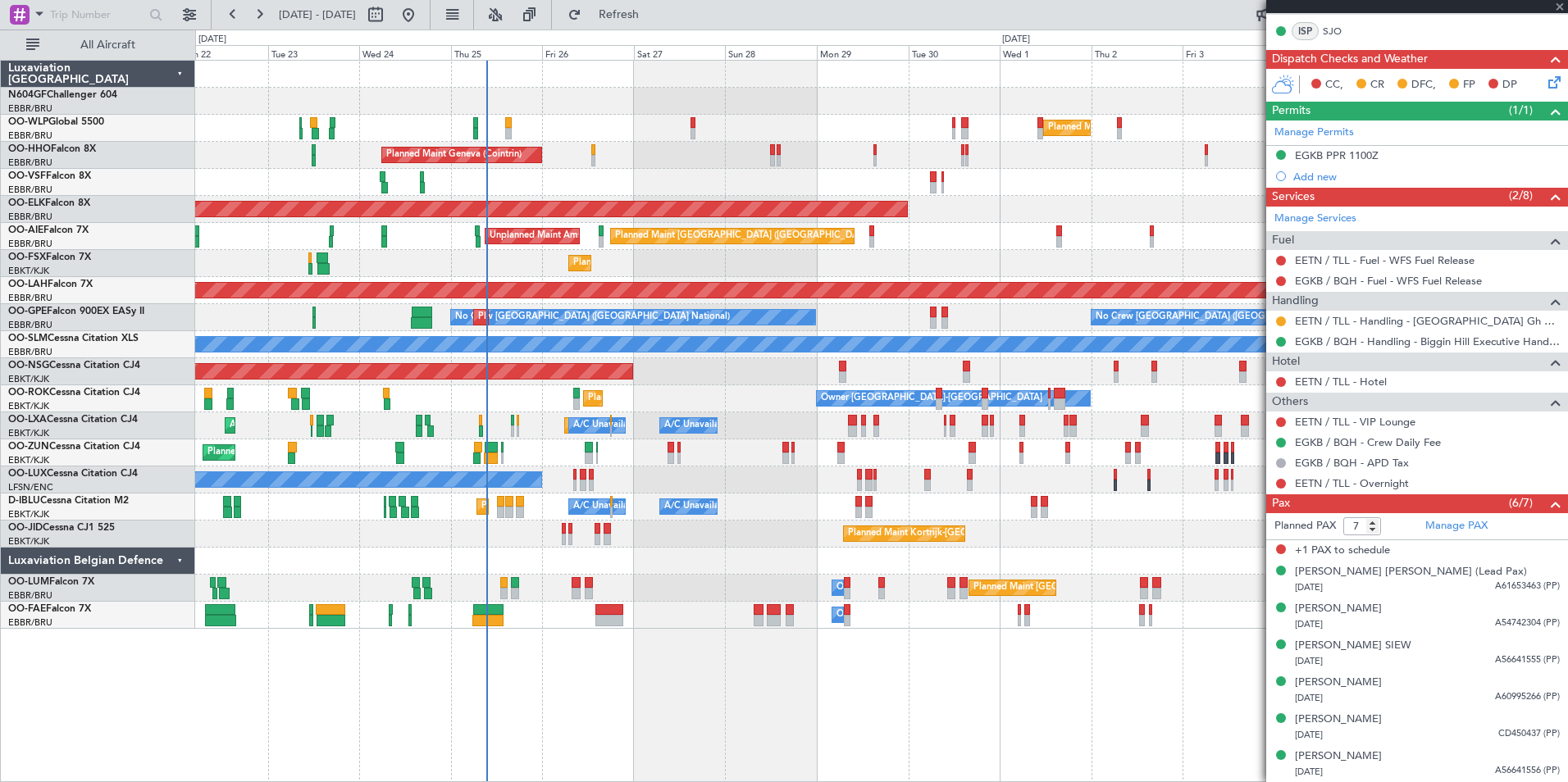
type input "+00:05"
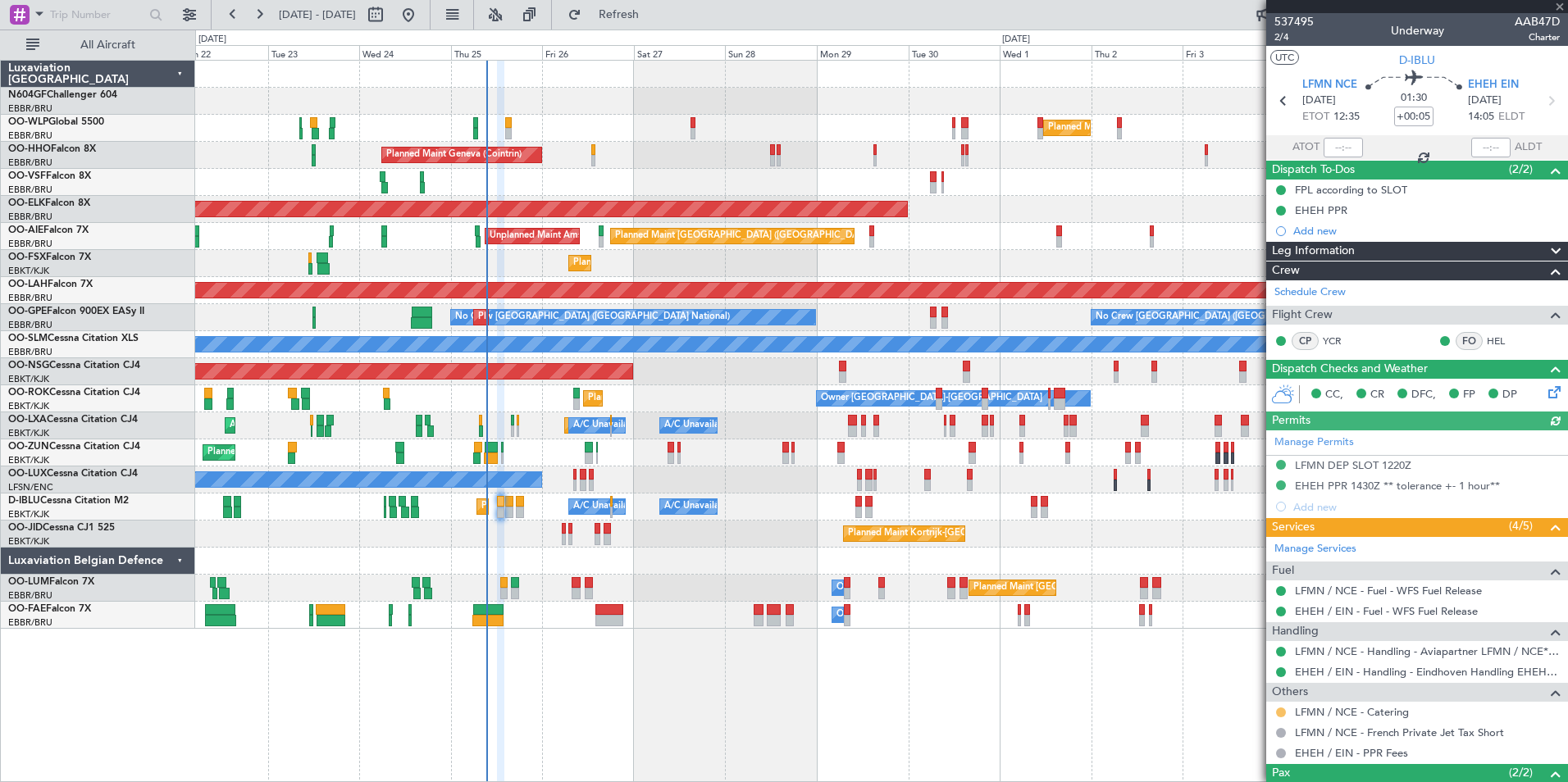
click at [1281, 712] on button at bounding box center [1281, 713] width 10 height 10
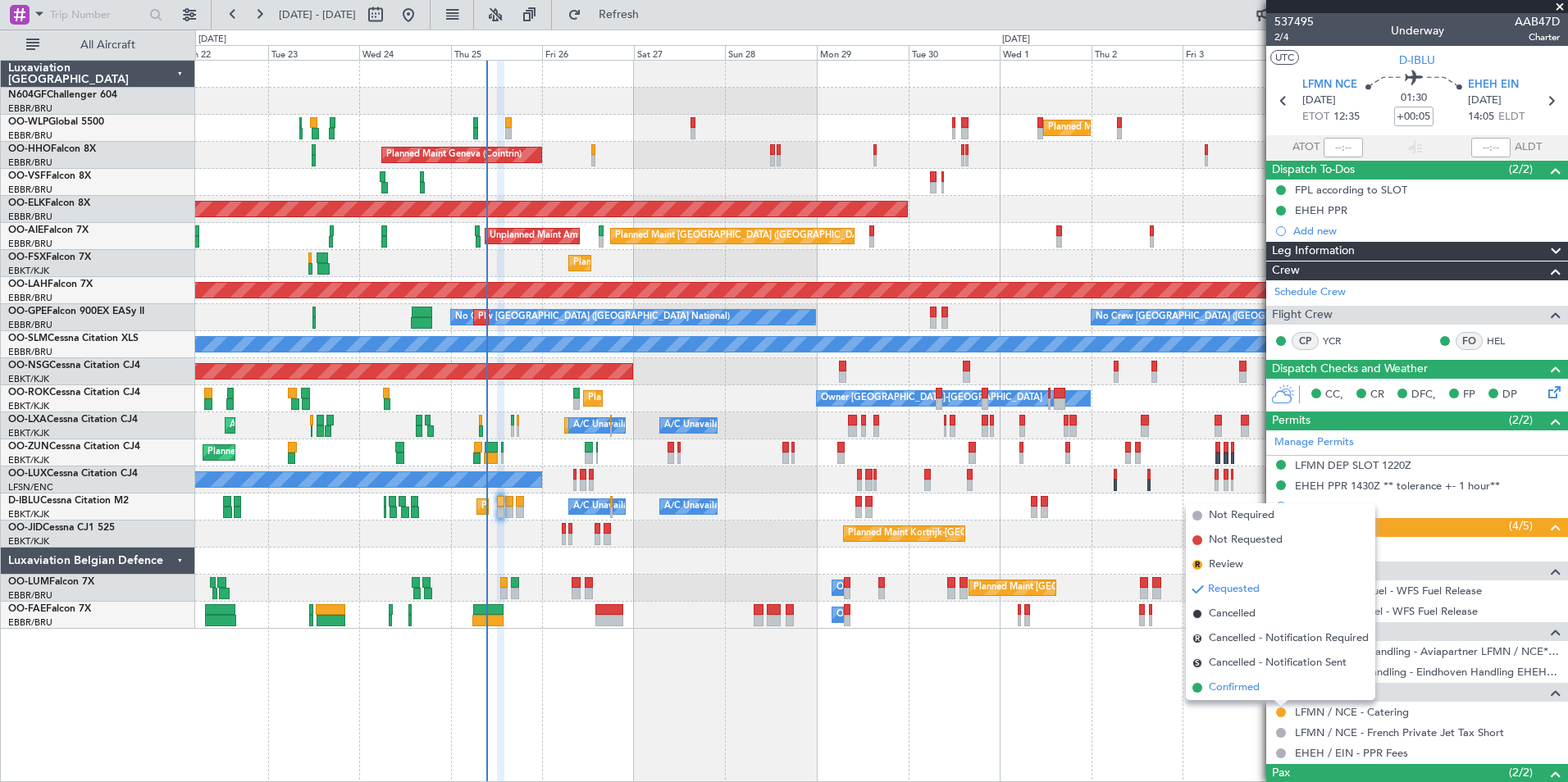
click at [1257, 684] on span "Confirmed" at bounding box center [1234, 688] width 51 height 16
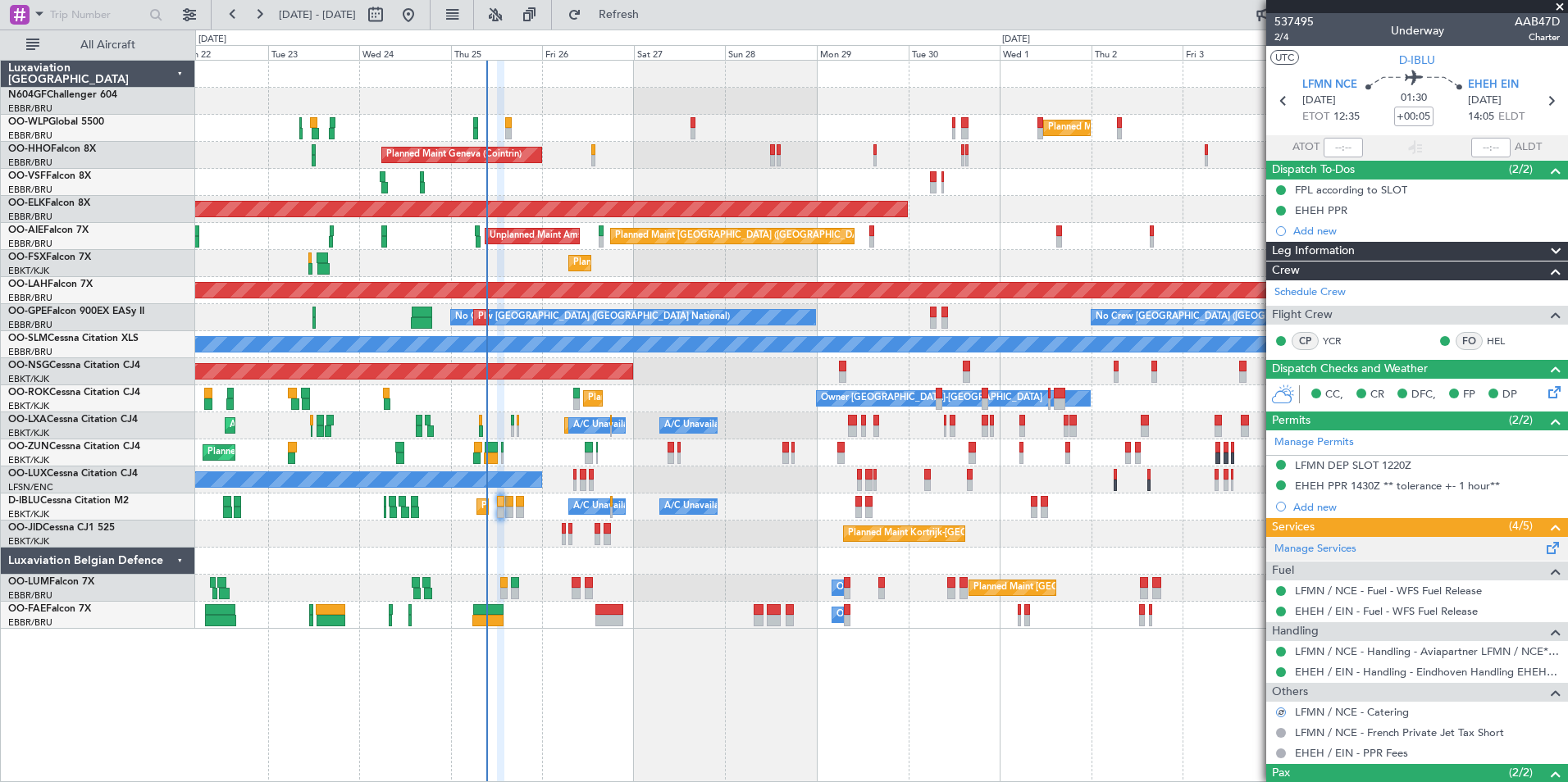
scroll to position [101, 0]
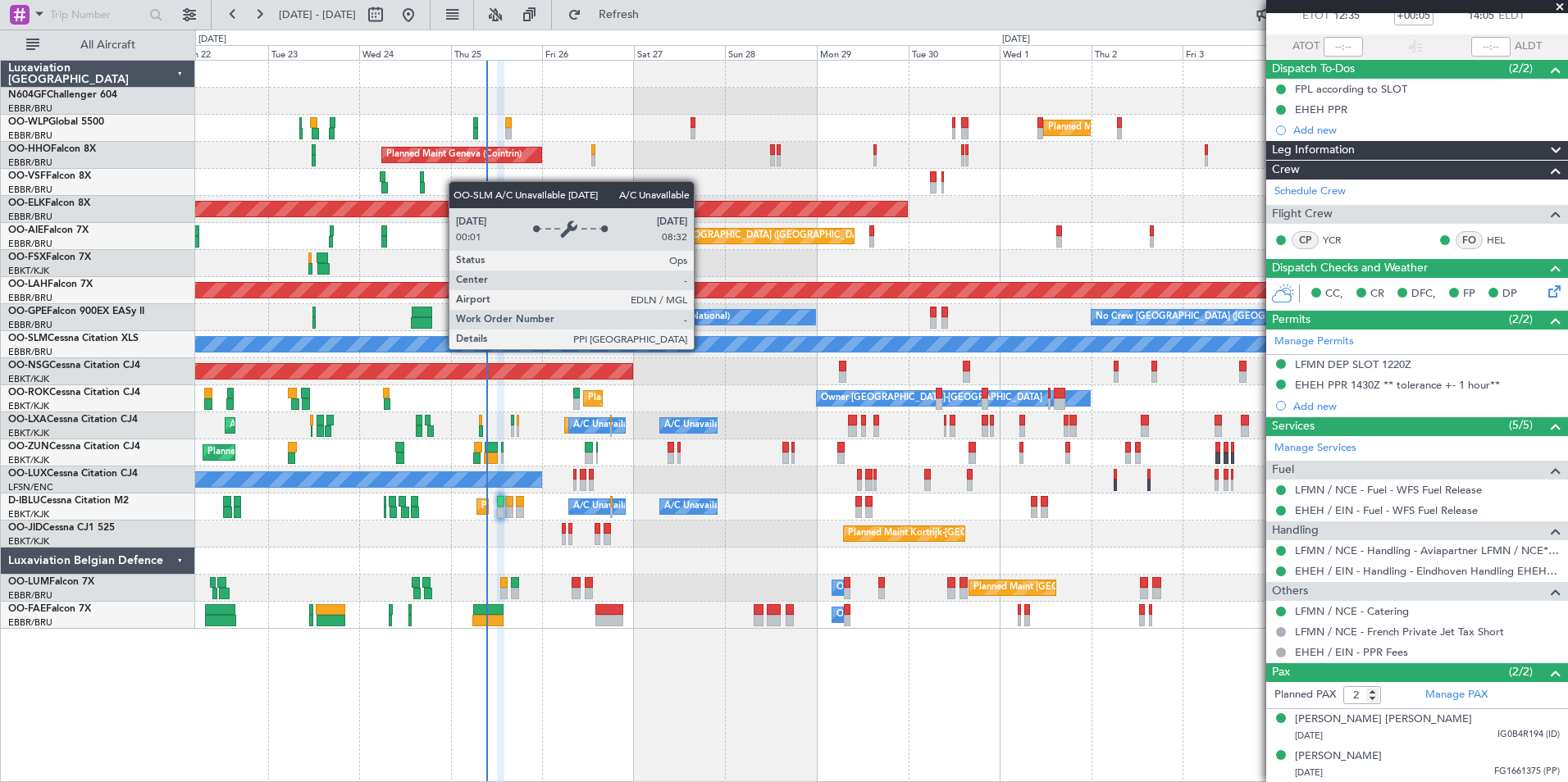
click at [754, 357] on div "A/C Unavailable [GEOGRAPHIC_DATA]" at bounding box center [881, 344] width 1372 height 27
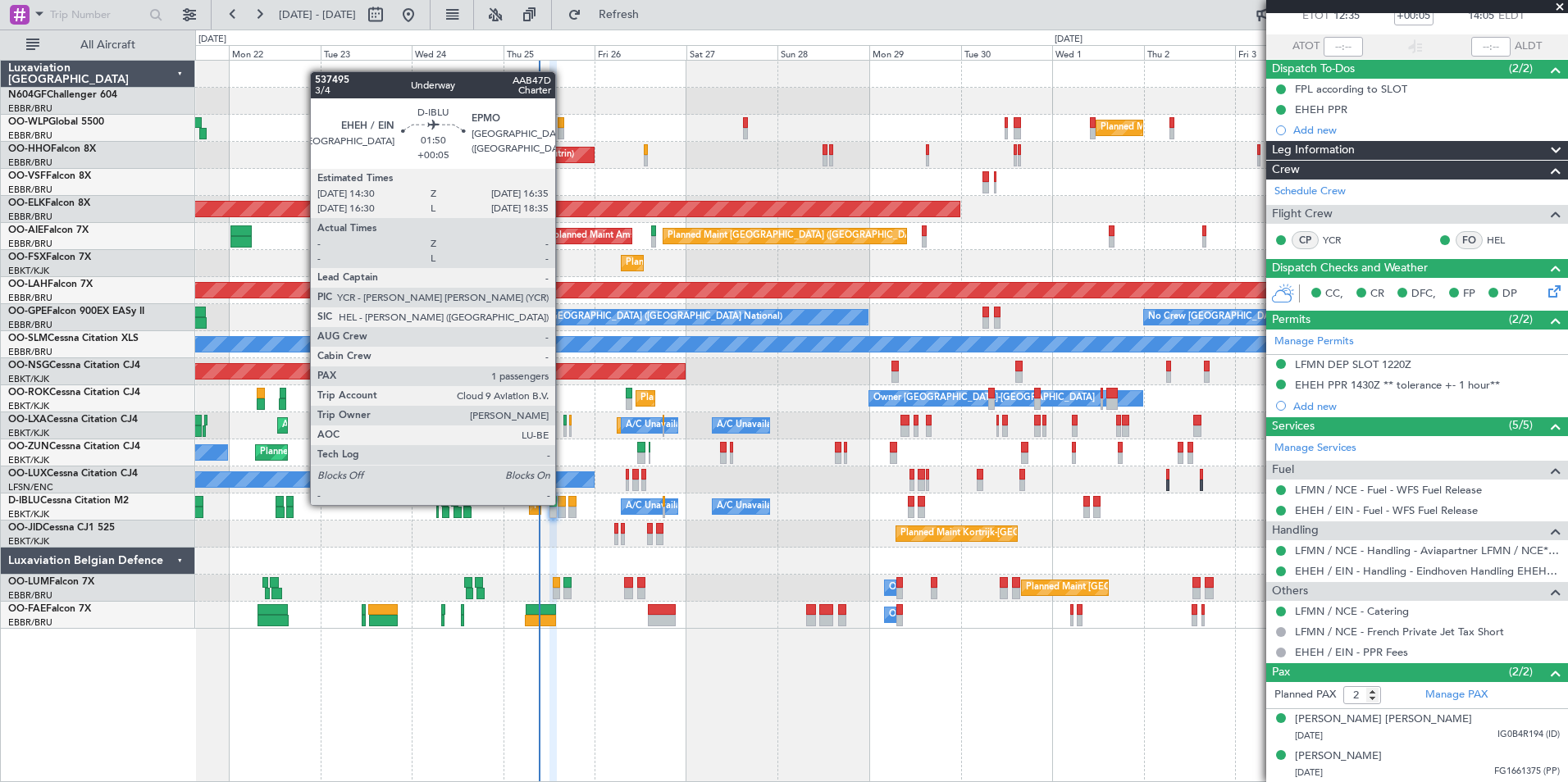
click at [563, 504] on div at bounding box center [562, 502] width 8 height 12
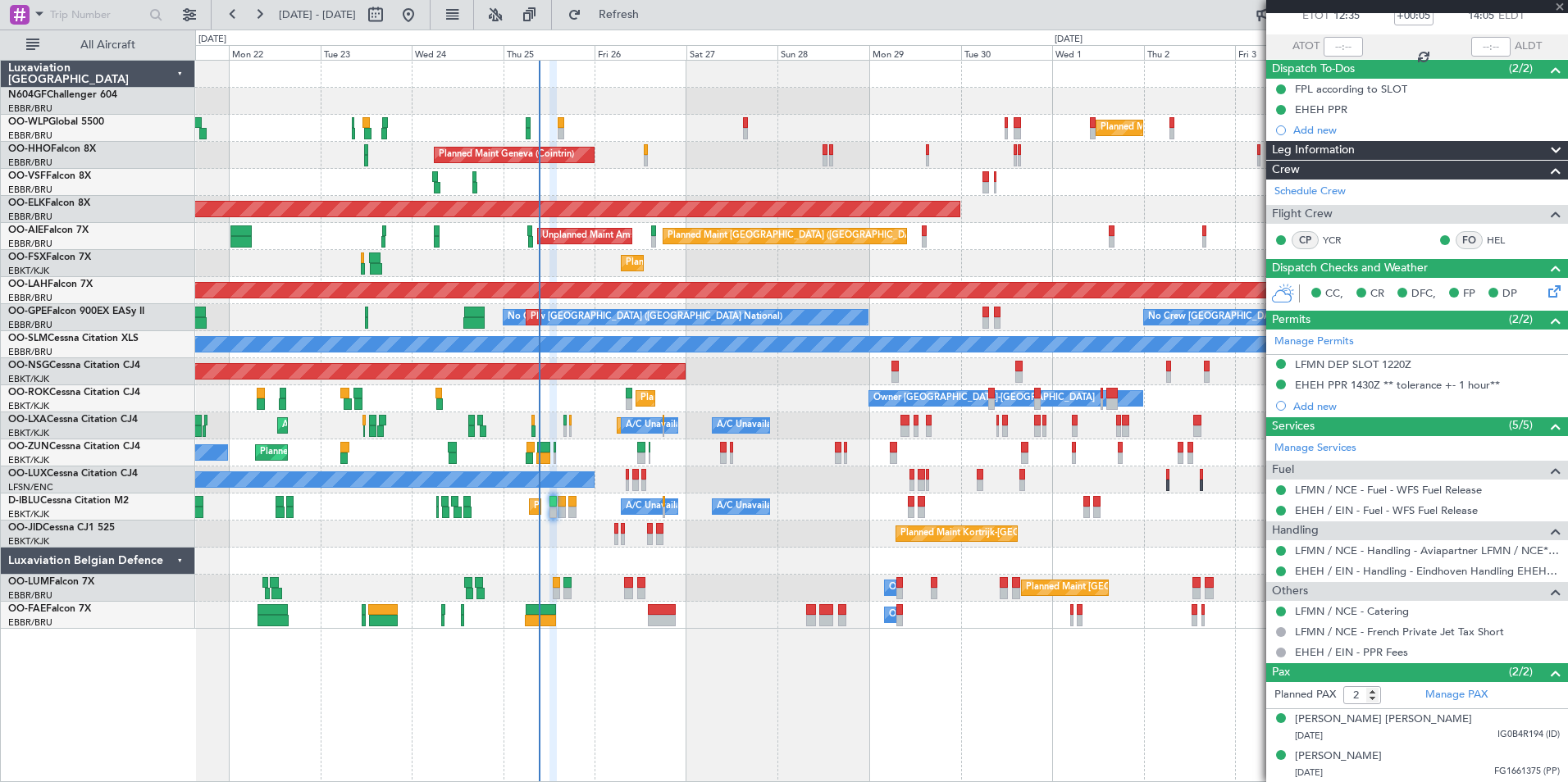
type input "1"
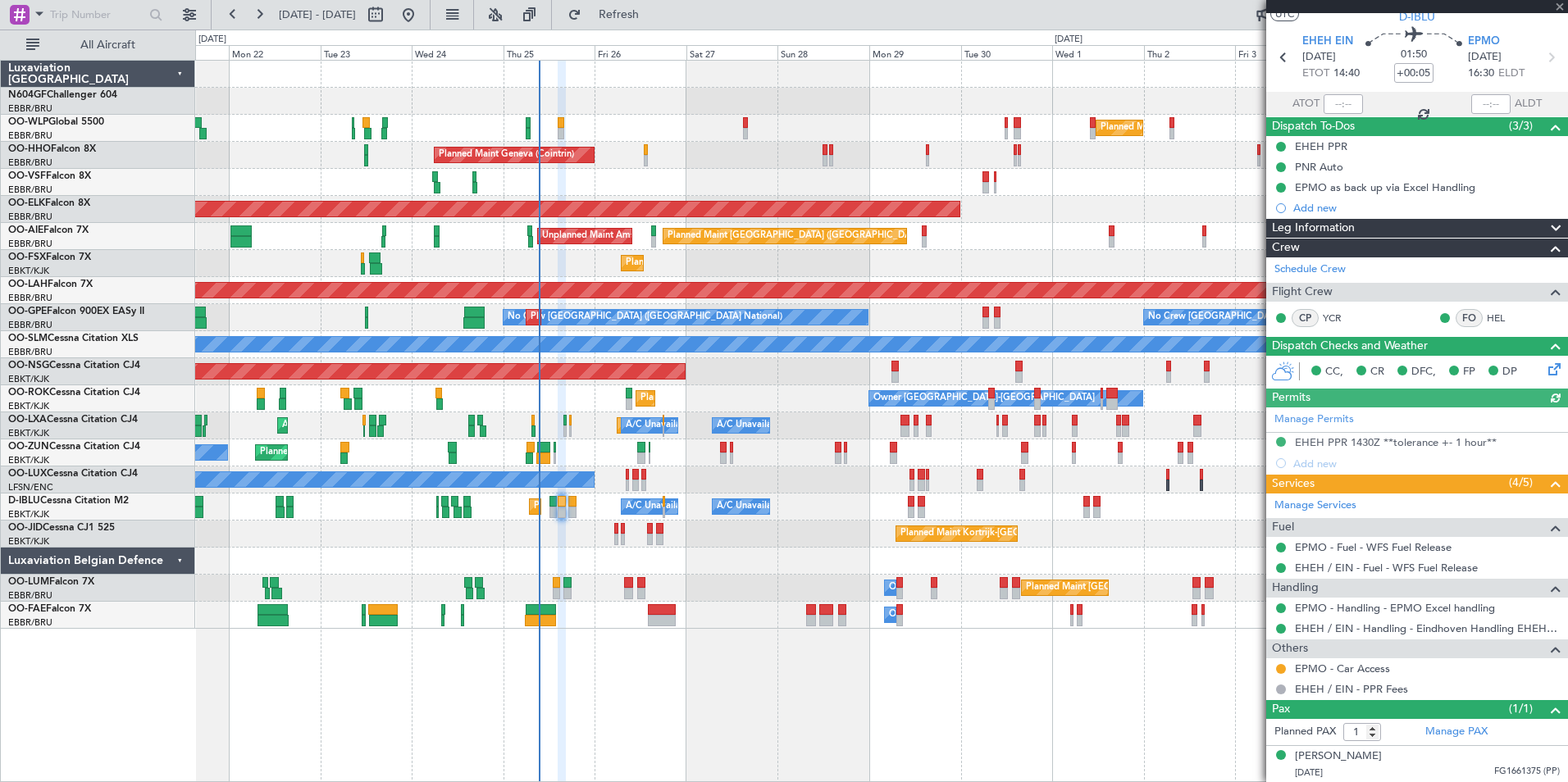
scroll to position [0, 0]
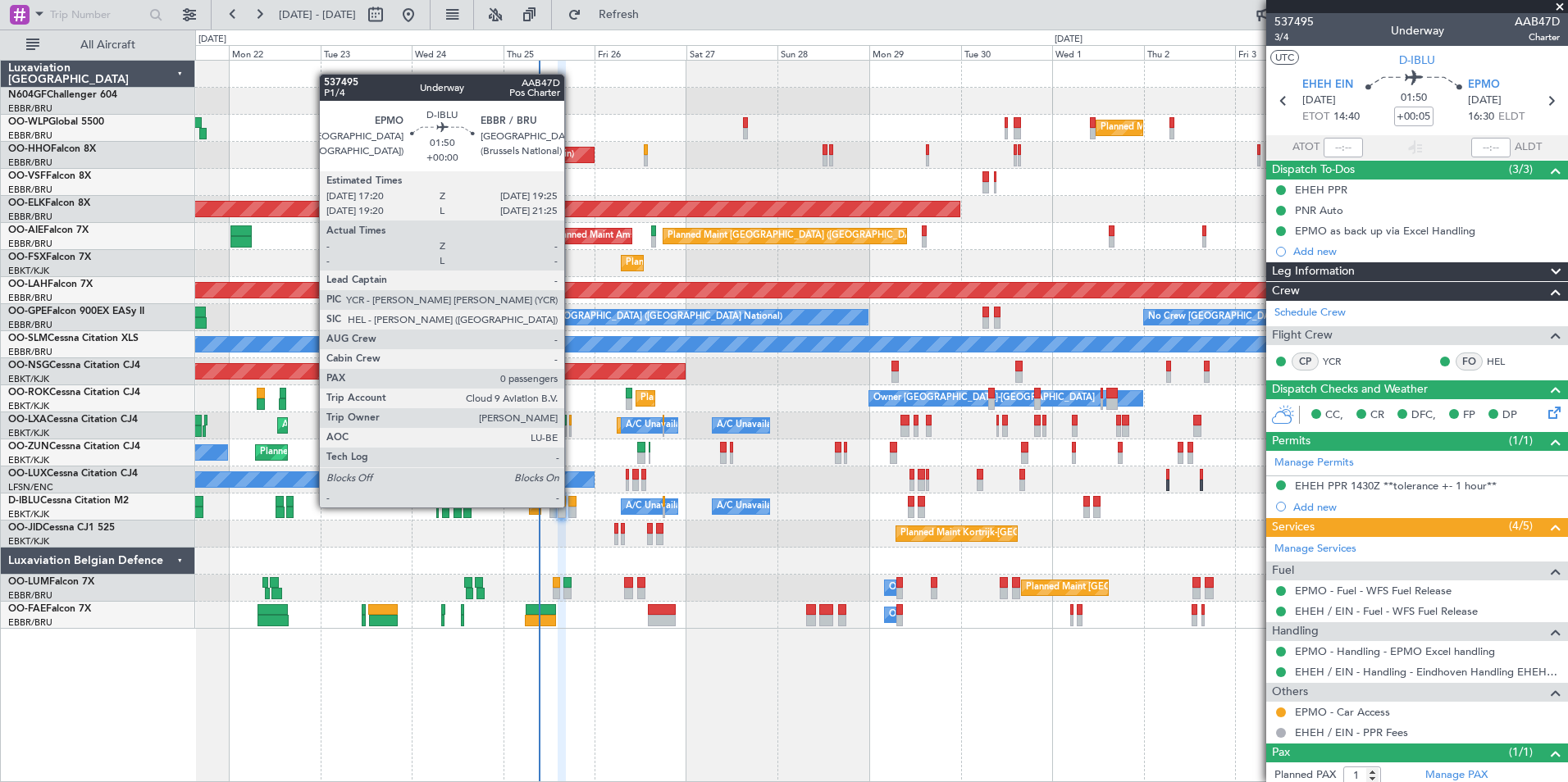
click at [572, 508] on div at bounding box center [573, 513] width 8 height 12
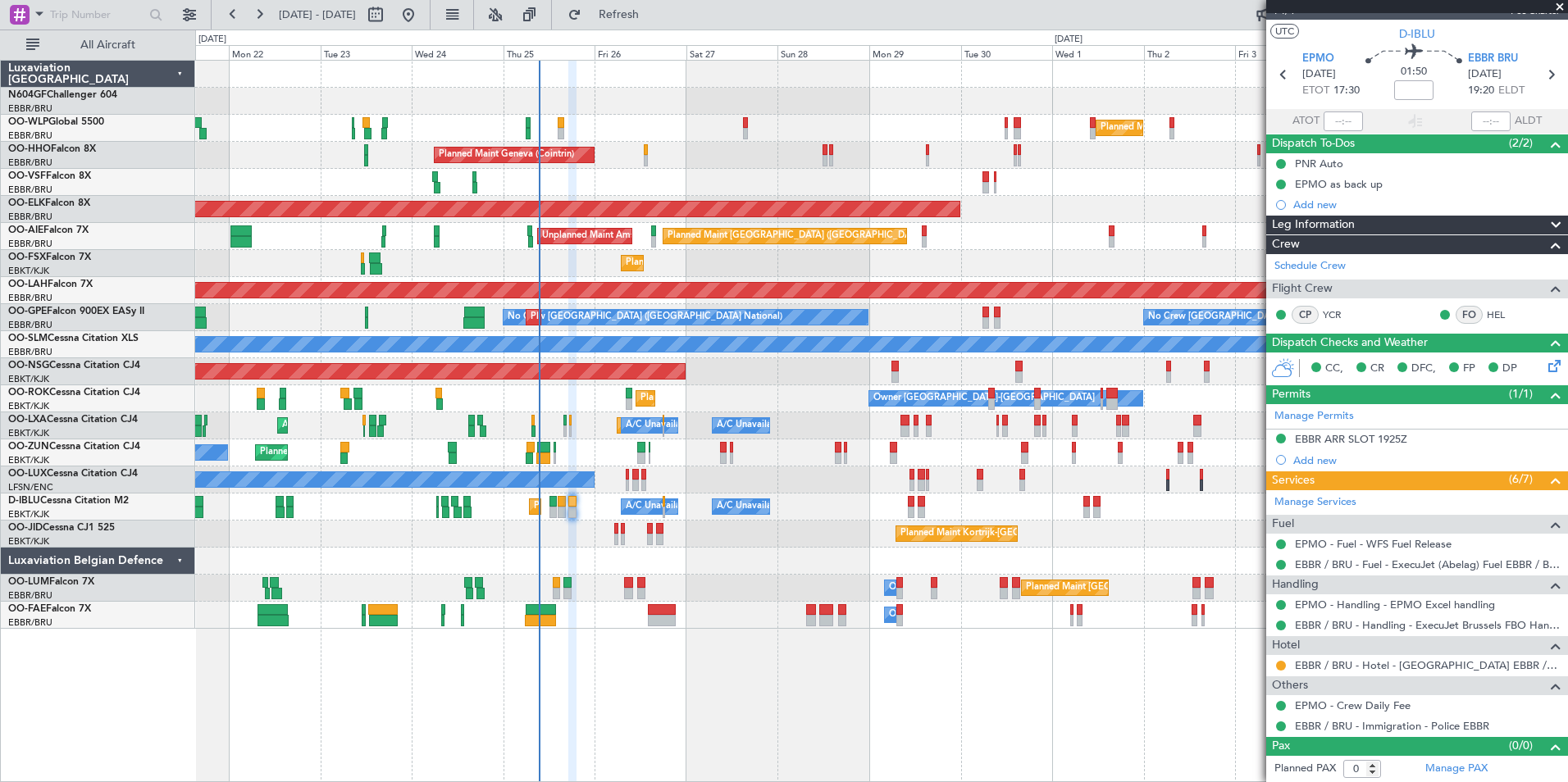
scroll to position [25, 0]
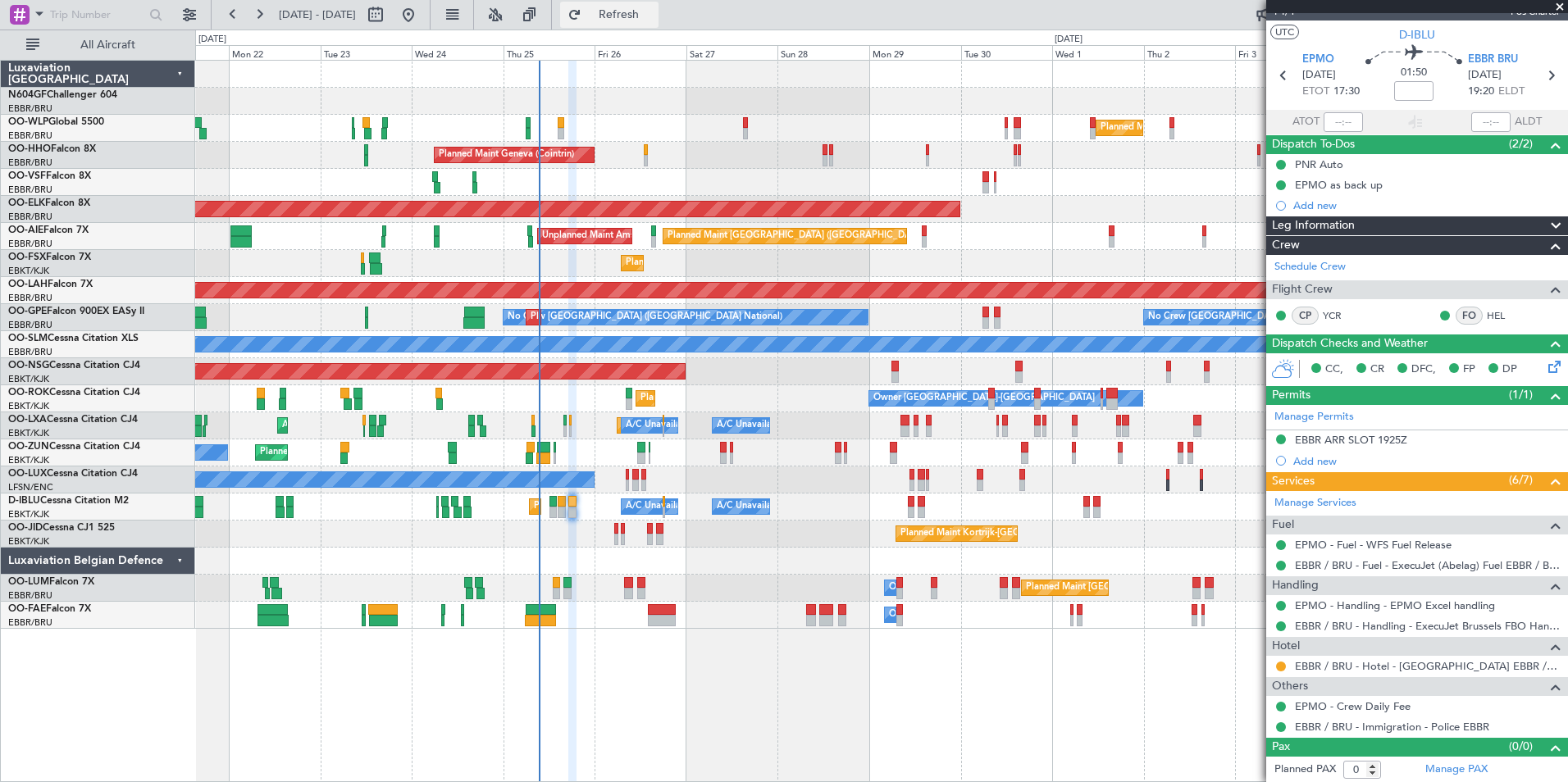
click at [638, 10] on span "Refresh" at bounding box center [618, 15] width 69 height 12
click at [653, 18] on span "Refresh" at bounding box center [618, 15] width 69 height 12
click at [653, 16] on span "Refresh" at bounding box center [618, 15] width 69 height 12
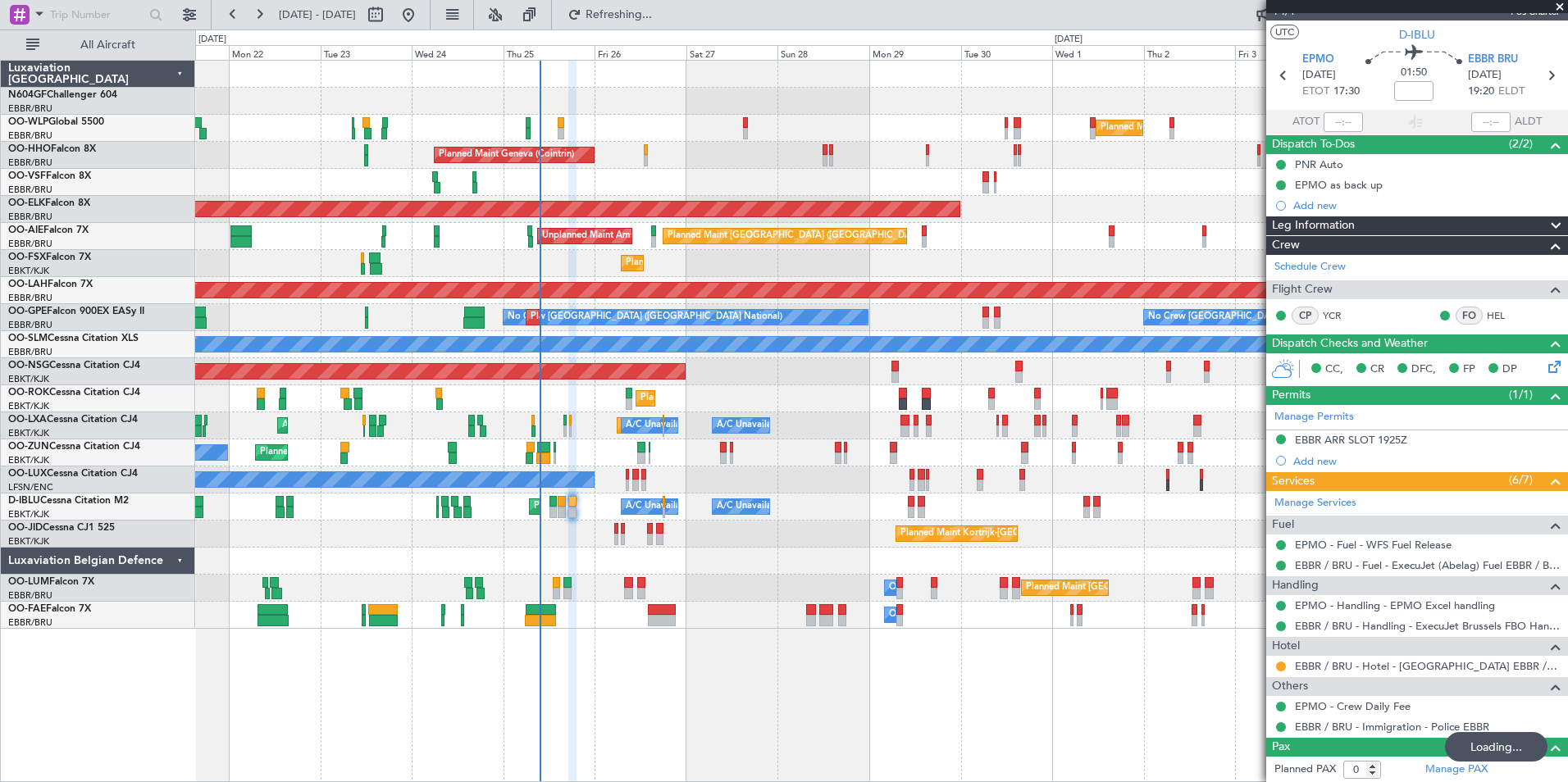
click at [814, 328] on div "No Crew Brussels (Brussels National) No Crew Brussels (Brussels National) Plann…" at bounding box center [881, 317] width 1372 height 27
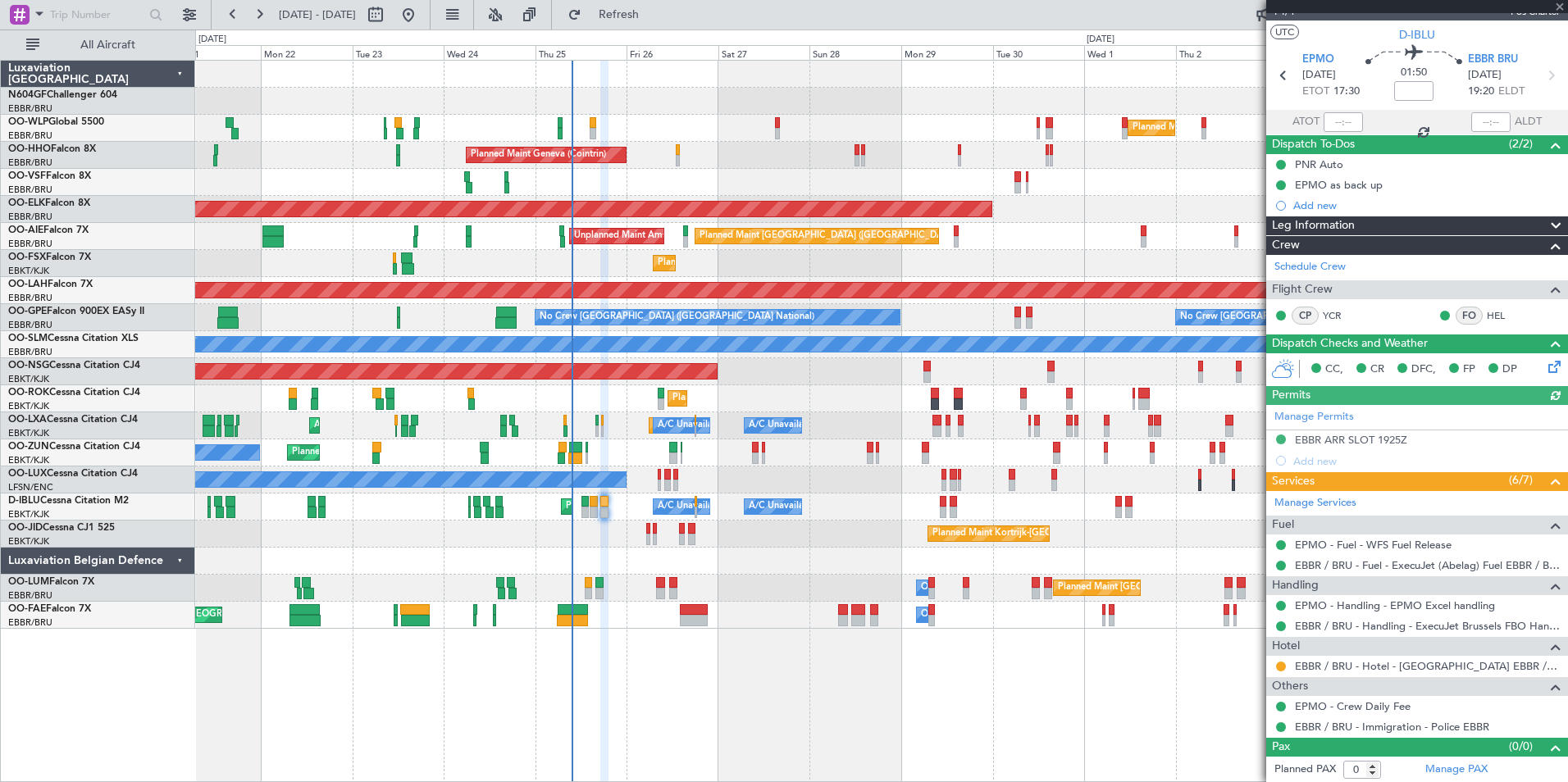
click at [559, 570] on div at bounding box center [881, 561] width 1372 height 27
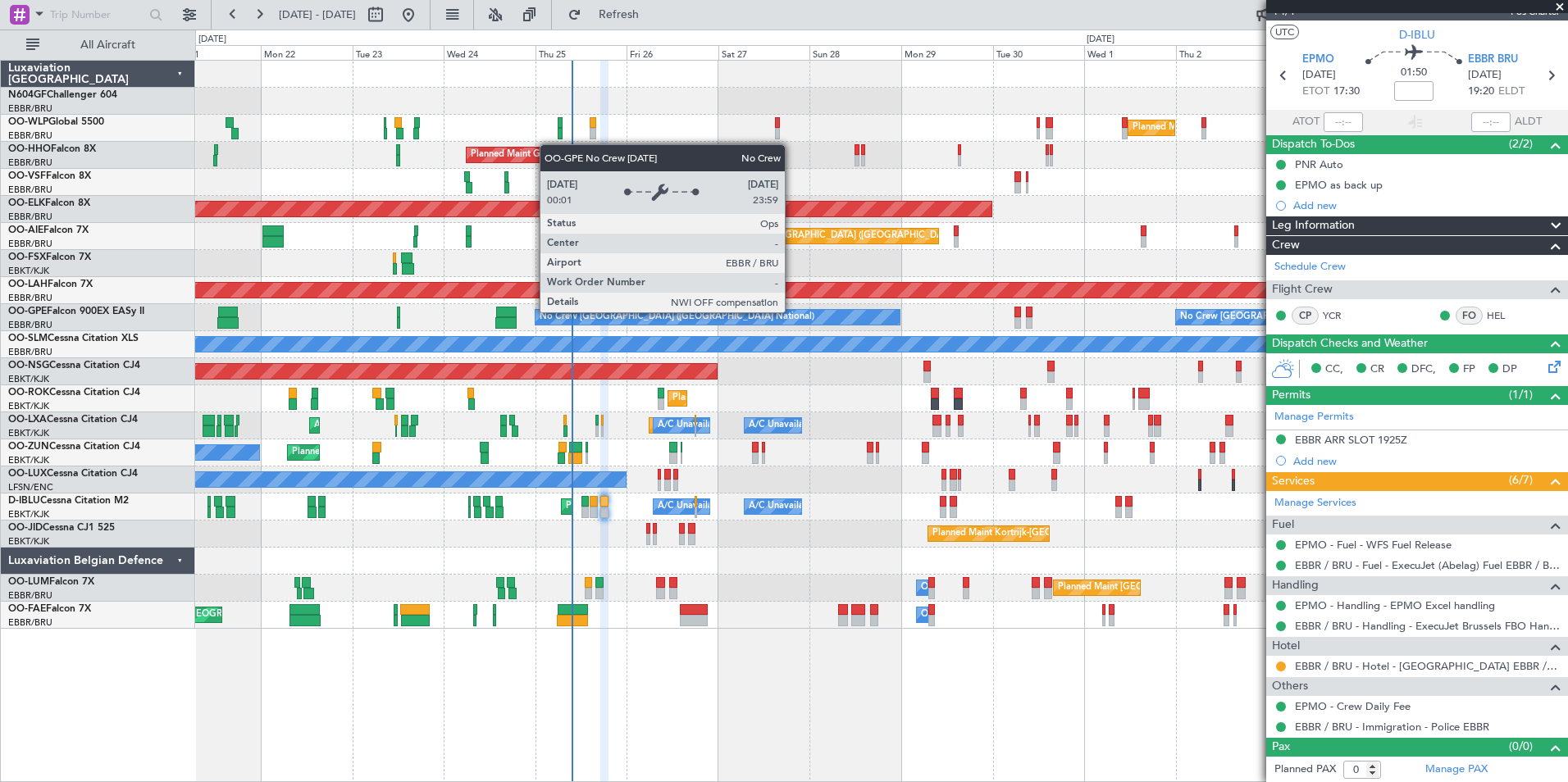
click at [874, 327] on div "Planned Maint Brussels (Brussels National) No Crew Brussels (Brussels National)…" at bounding box center [881, 317] width 1372 height 27
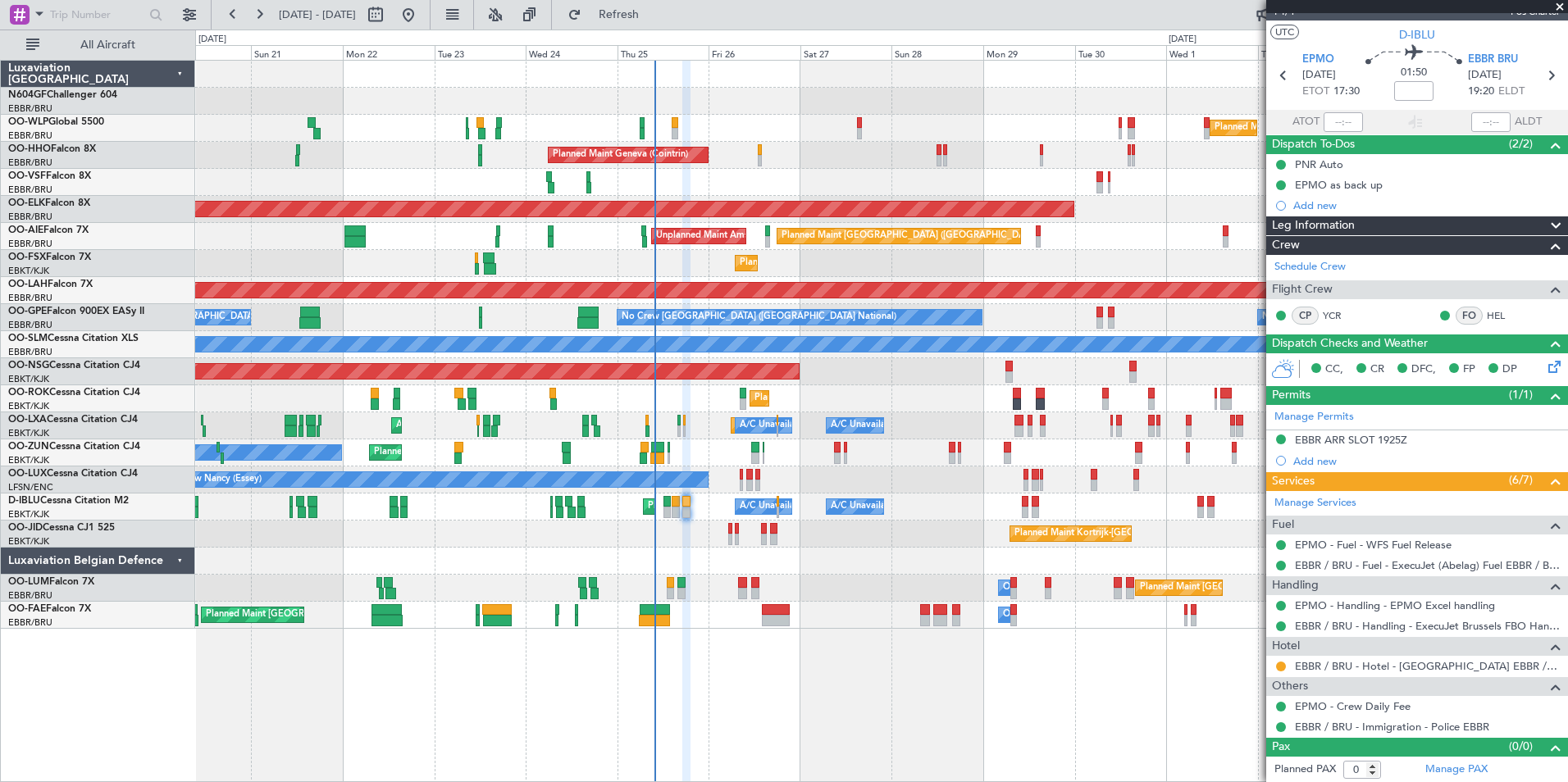
click at [656, 488] on div "Planned Maint Milan (Linate) Planned Maint Liege Planned Maint Geneva (Cointrin…" at bounding box center [881, 345] width 1372 height 569
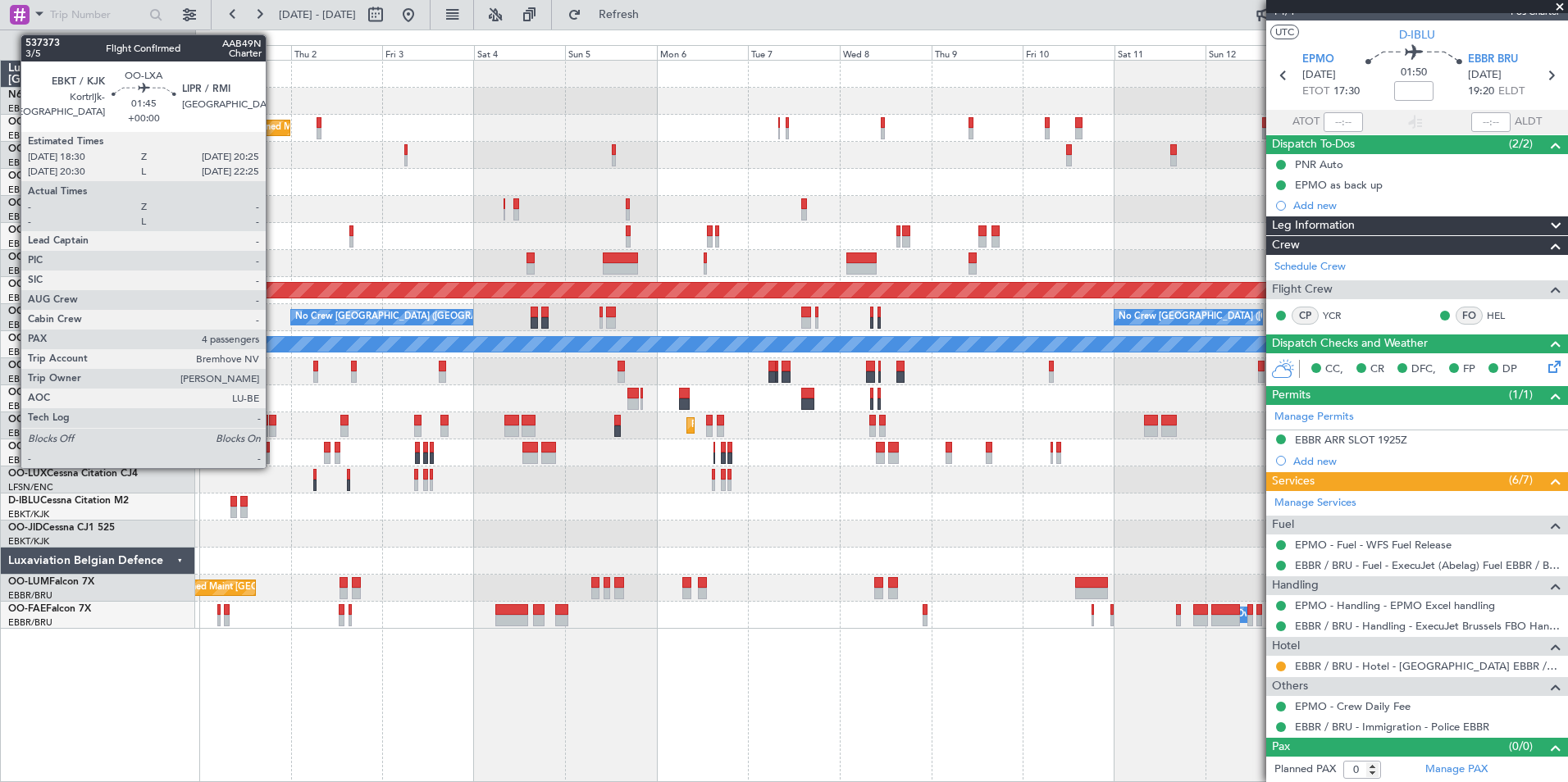
click at [273, 429] on div at bounding box center [272, 432] width 7 height 12
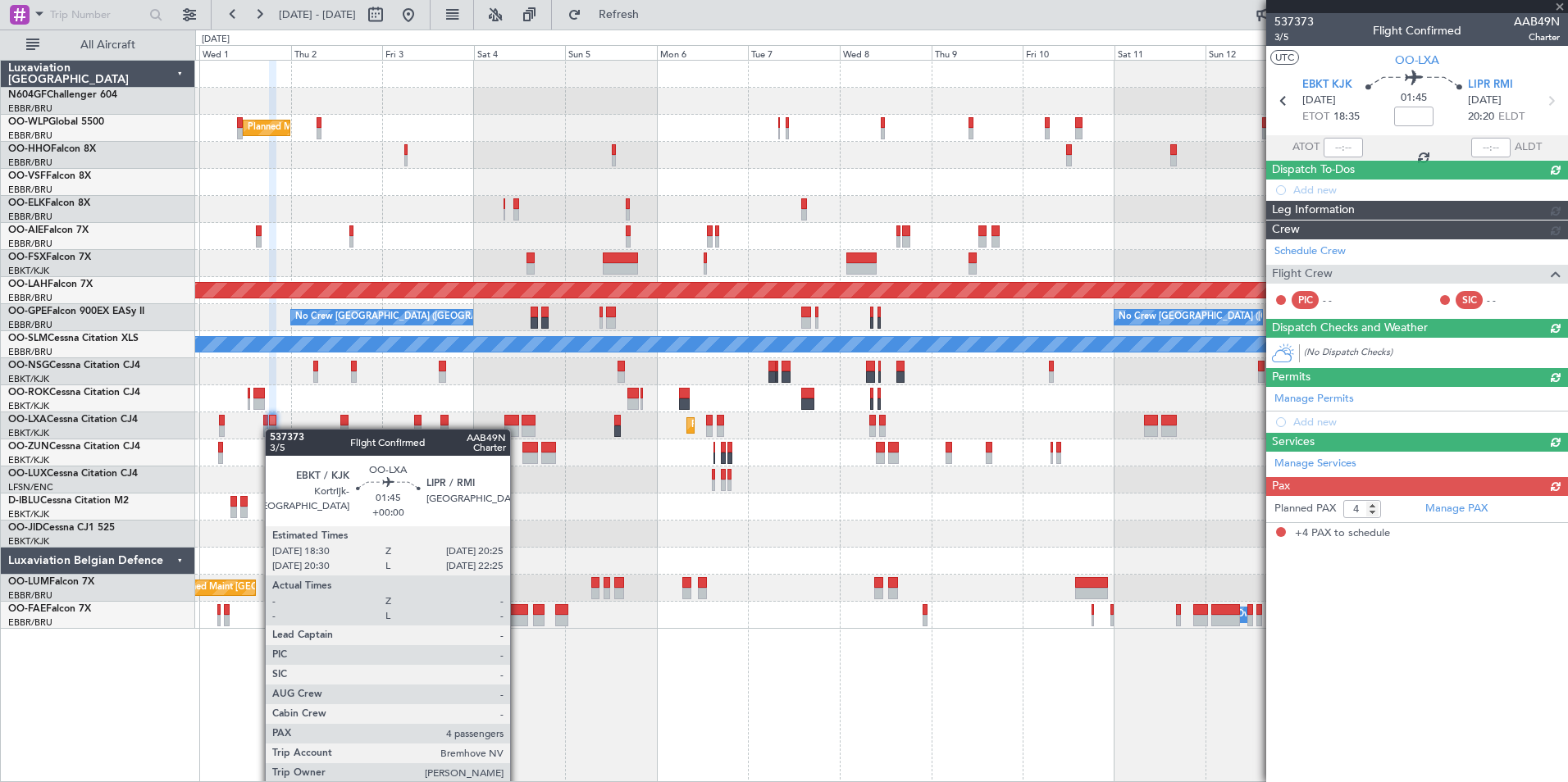
scroll to position [0, 0]
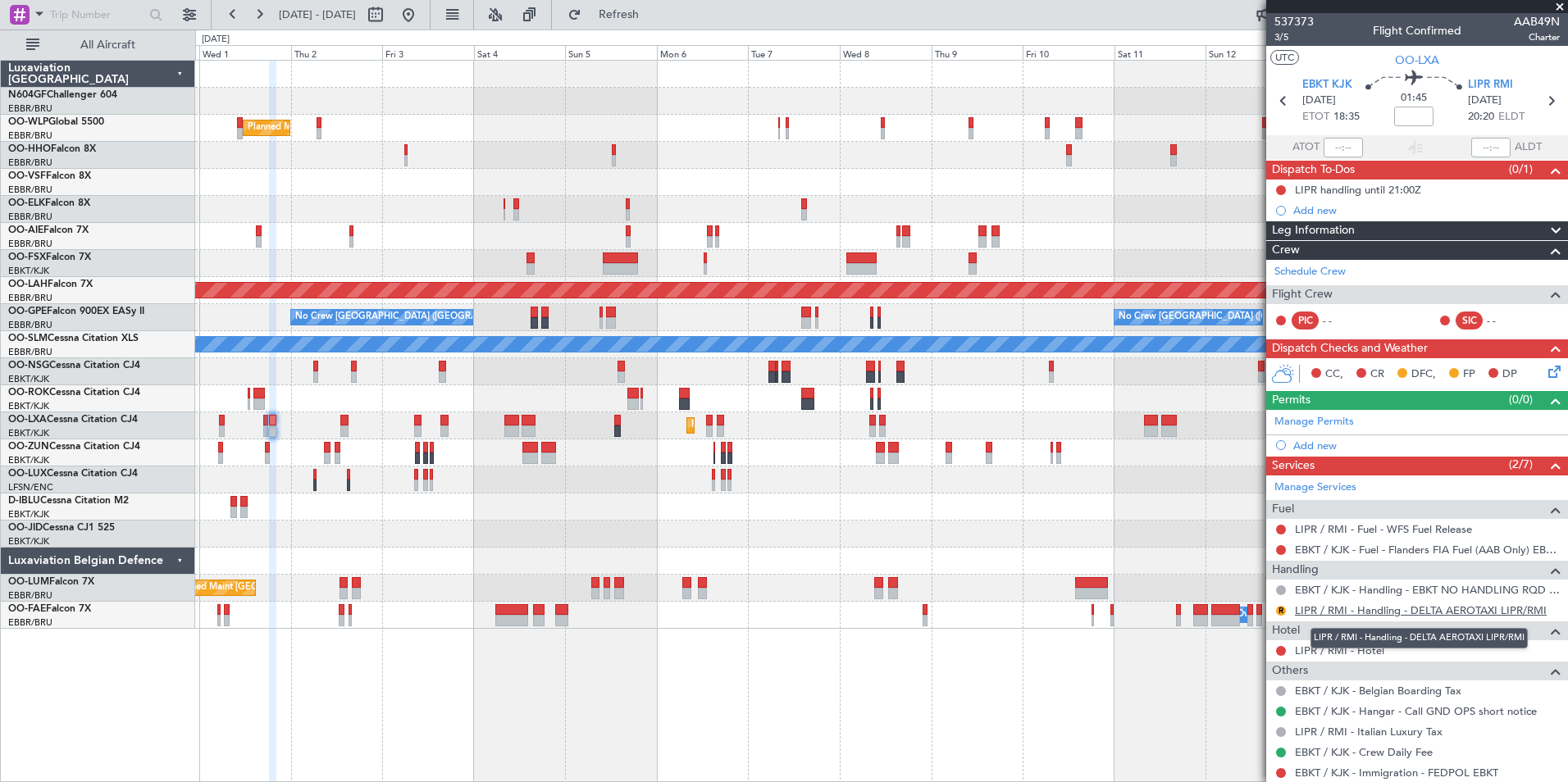
click at [1372, 610] on link "LIPR / RMI - Handling - DELTA AEROTAXI LIPR/RMI" at bounding box center [1420, 610] width 251 height 14
click at [649, 25] on button "Refresh" at bounding box center [609, 15] width 99 height 26
click at [1281, 608] on button "R" at bounding box center [1281, 611] width 10 height 10
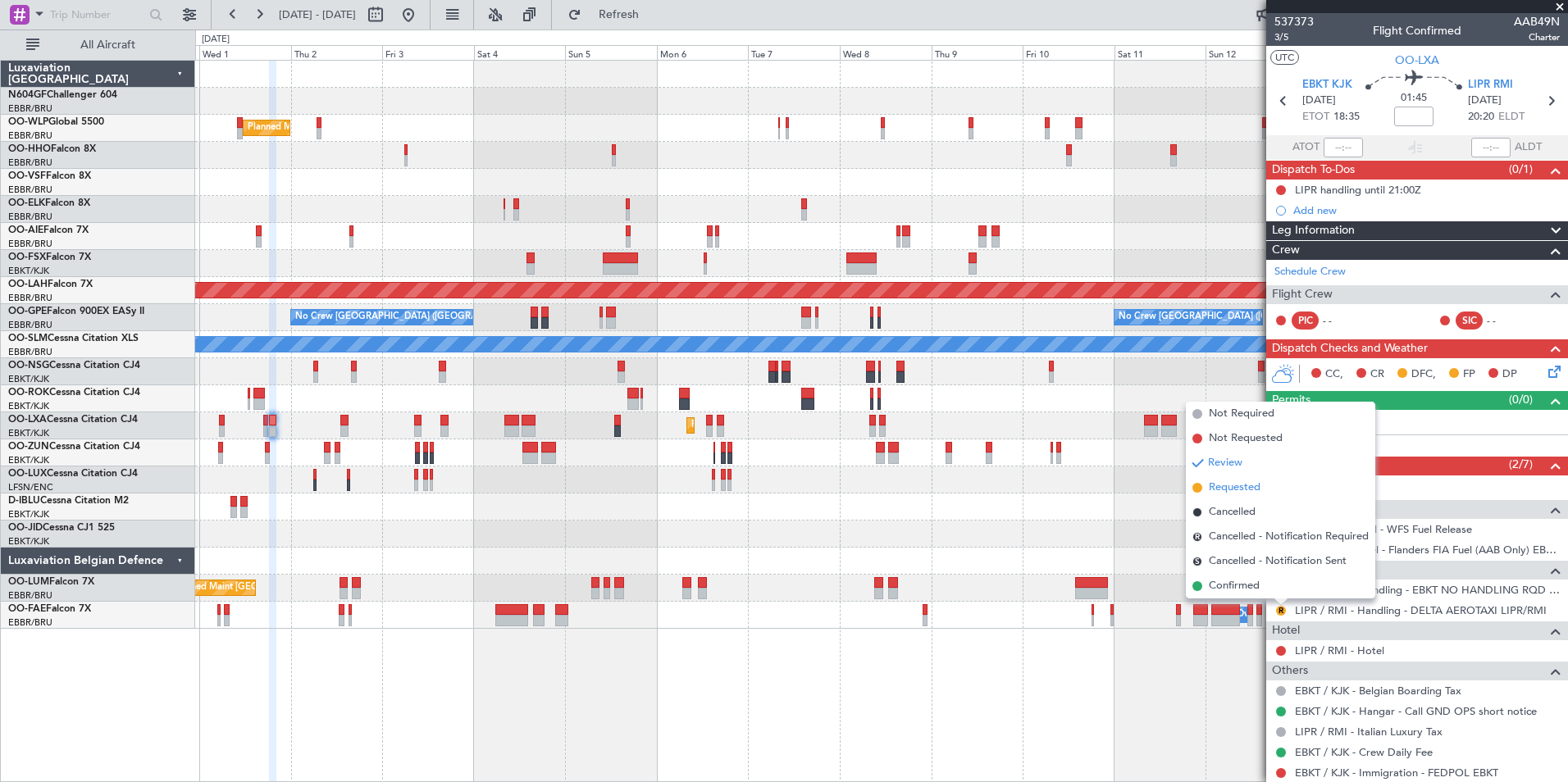
click at [1263, 487] on li "Requested" at bounding box center [1281, 488] width 190 height 25
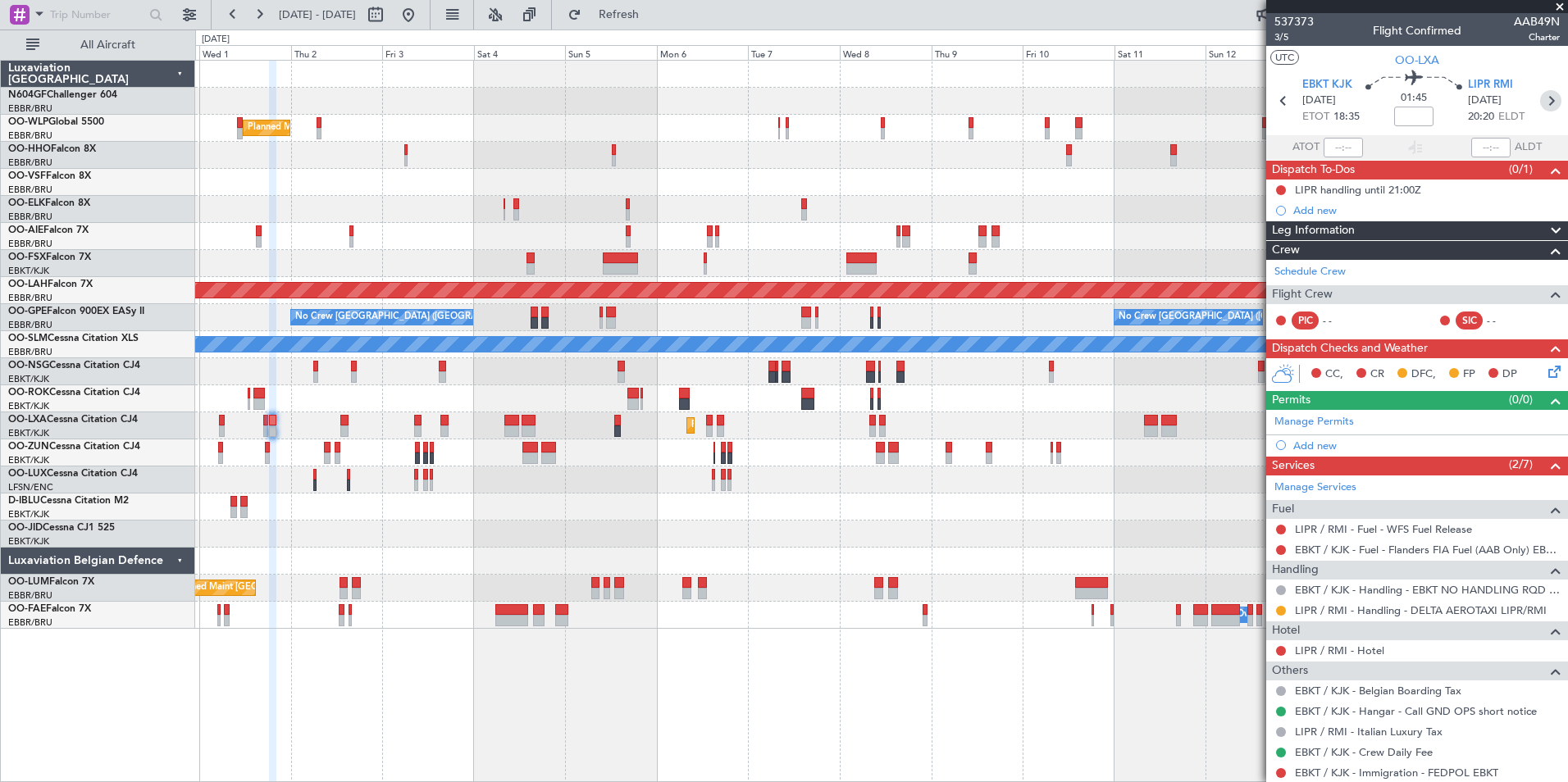
click at [1540, 99] on icon at bounding box center [1550, 100] width 21 height 21
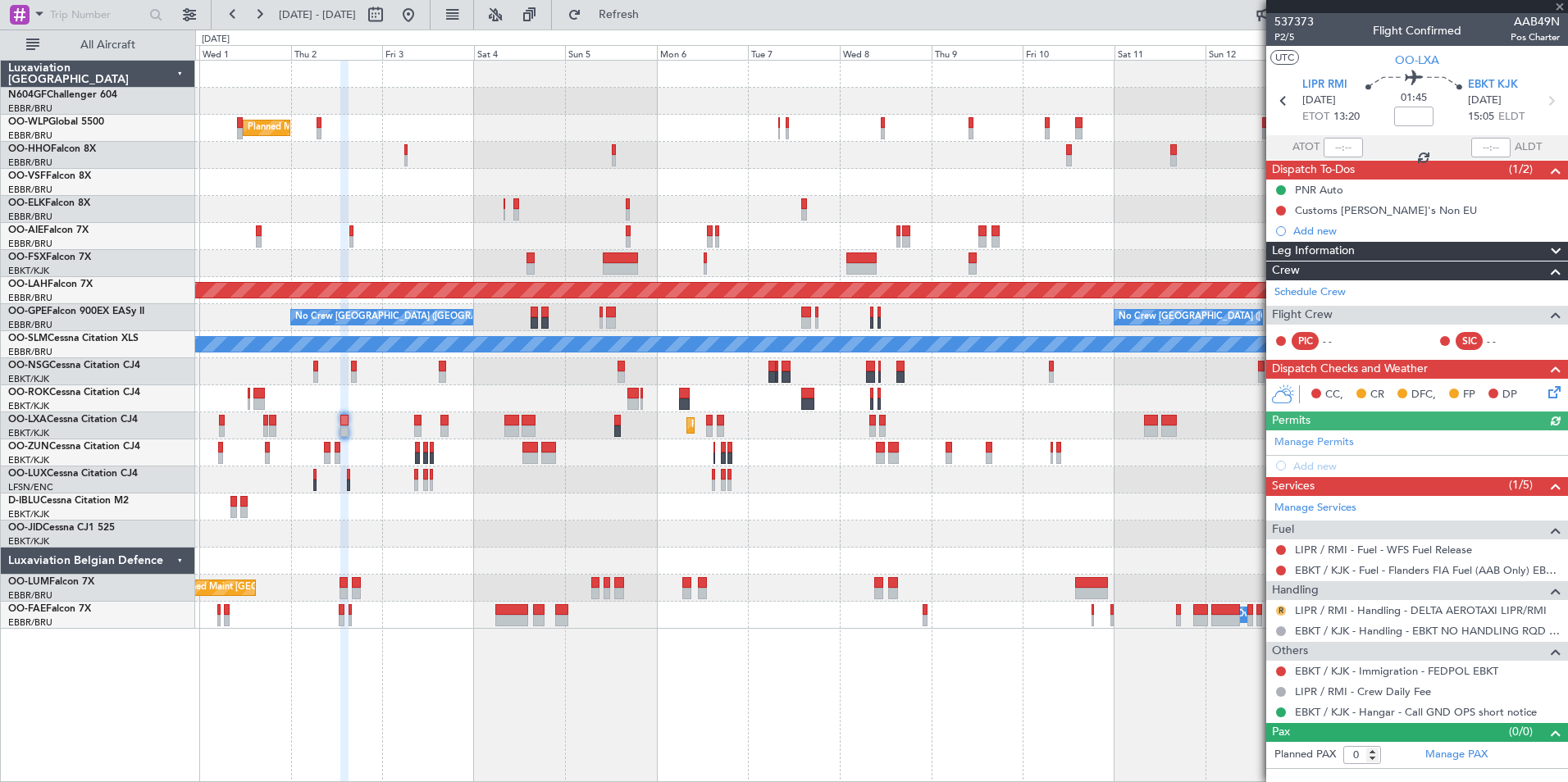
click at [1281, 609] on button "R" at bounding box center [1281, 611] width 10 height 10
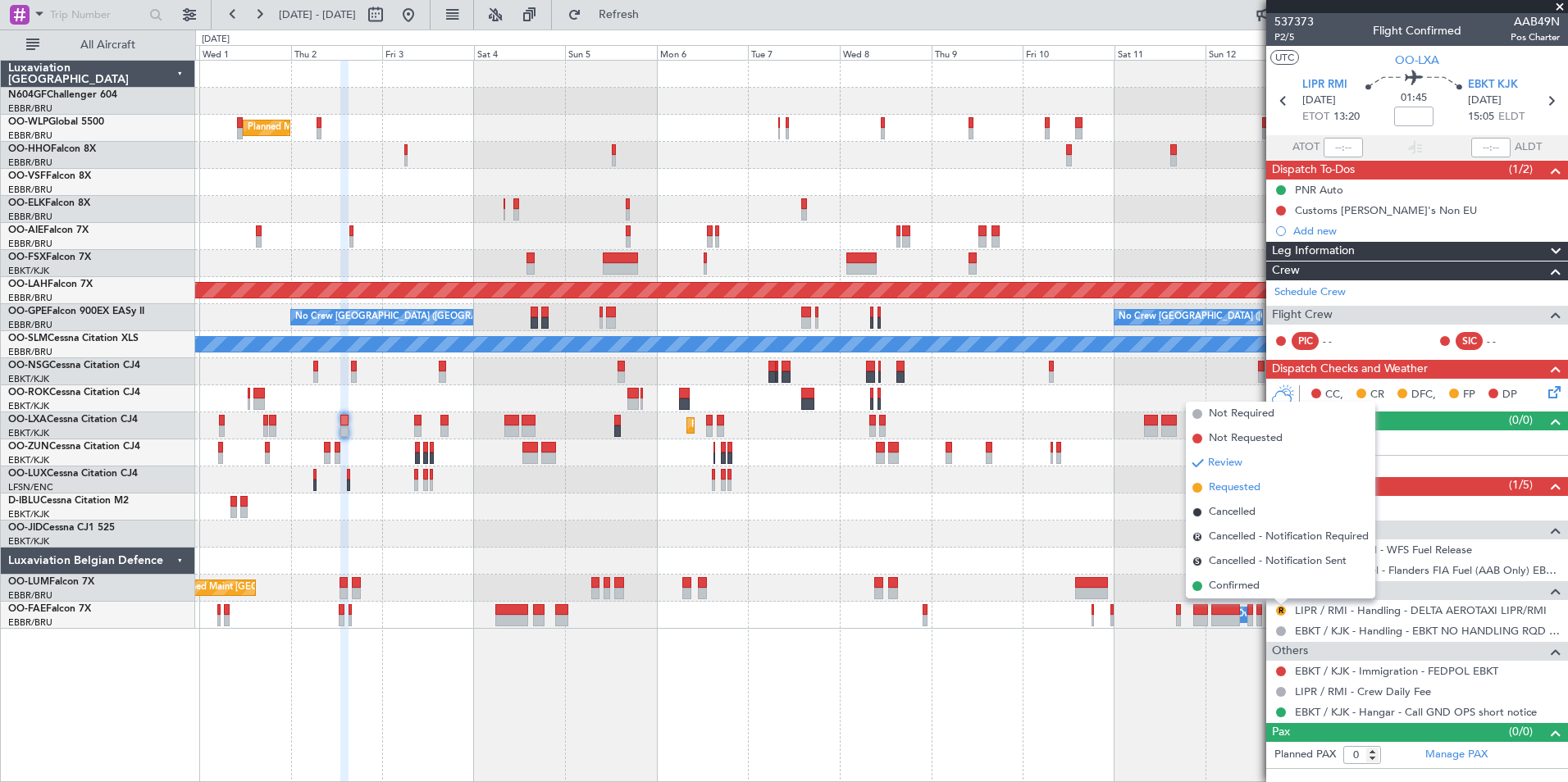
click at [1228, 492] on span "Requested" at bounding box center [1235, 488] width 52 height 16
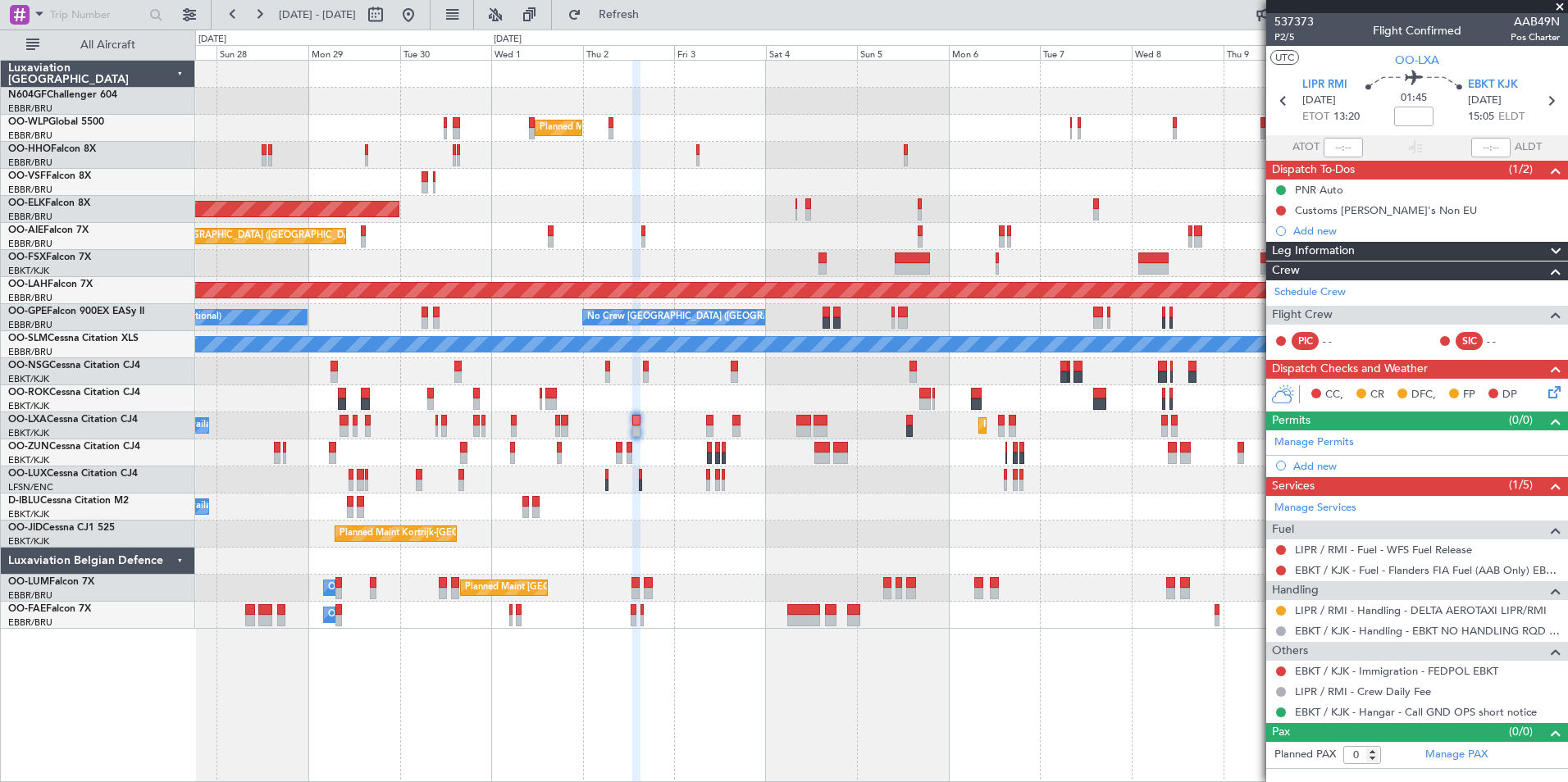
click at [561, 450] on div "Planned Maint Milan (Linate) Planned Maint Geneva (Cointrin) Planned Maint Kort…" at bounding box center [881, 345] width 1372 height 569
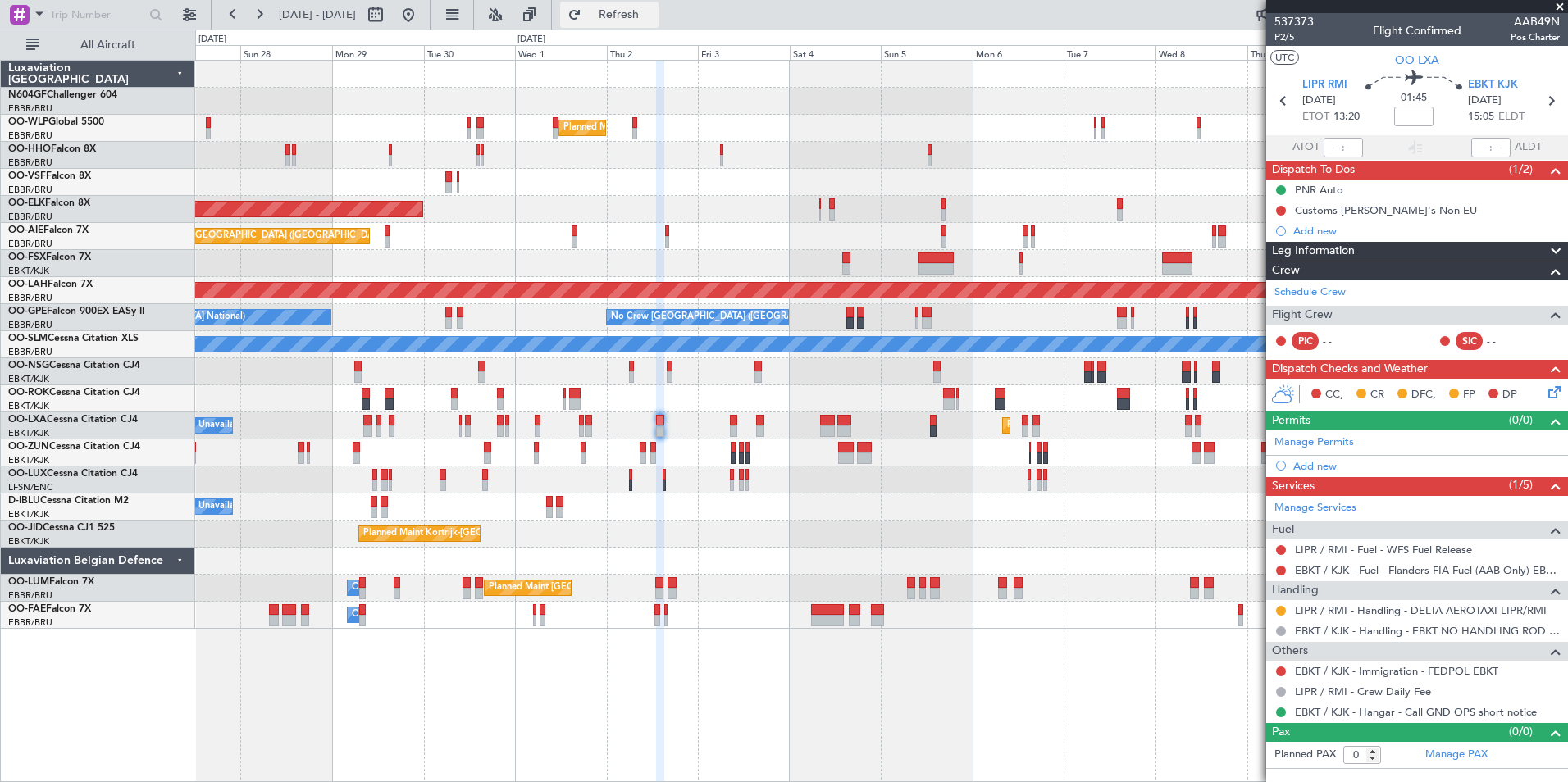
click at [653, 9] on span "Refresh" at bounding box center [618, 15] width 69 height 12
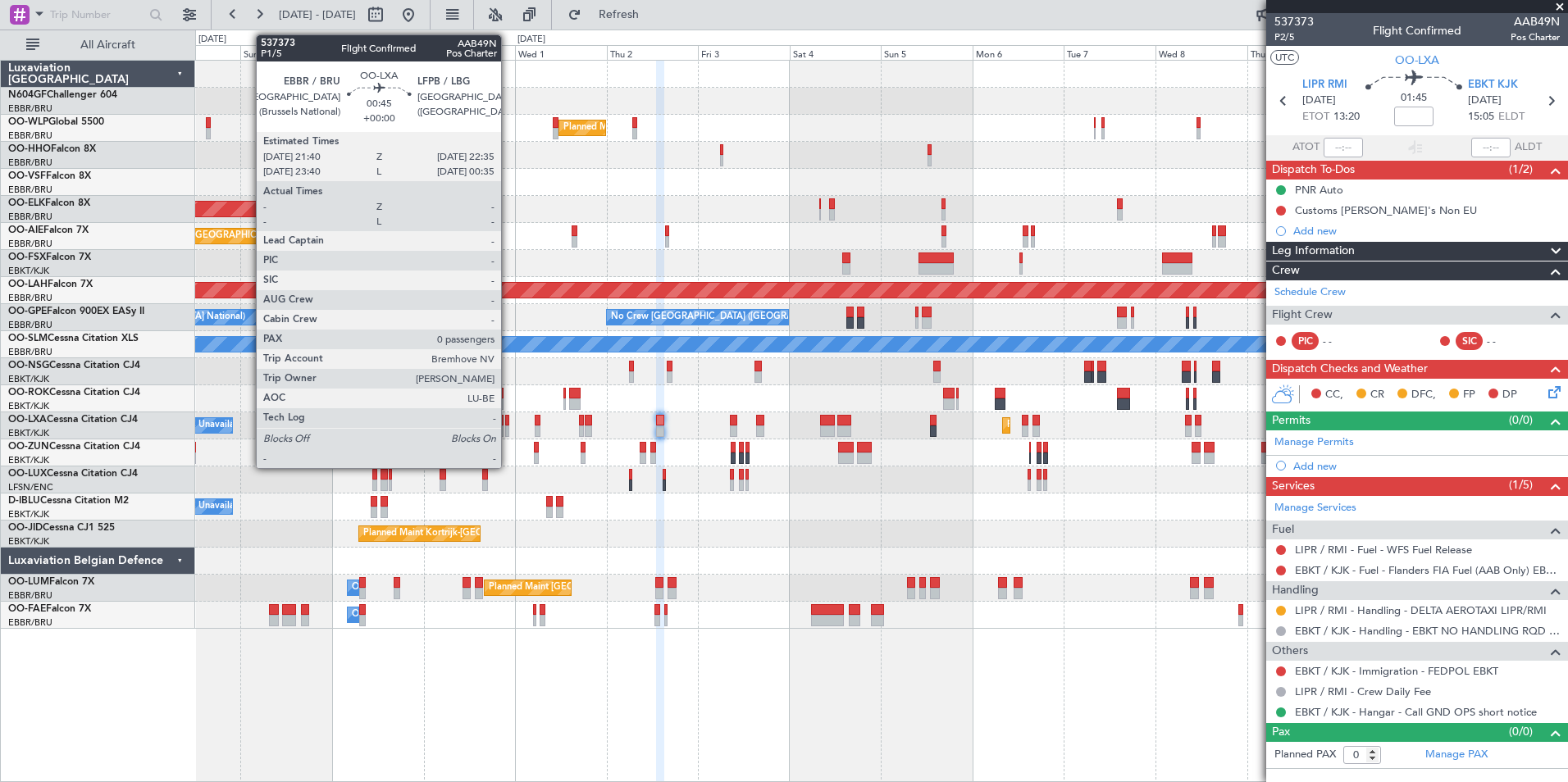
click at [509, 431] on div at bounding box center [507, 432] width 4 height 12
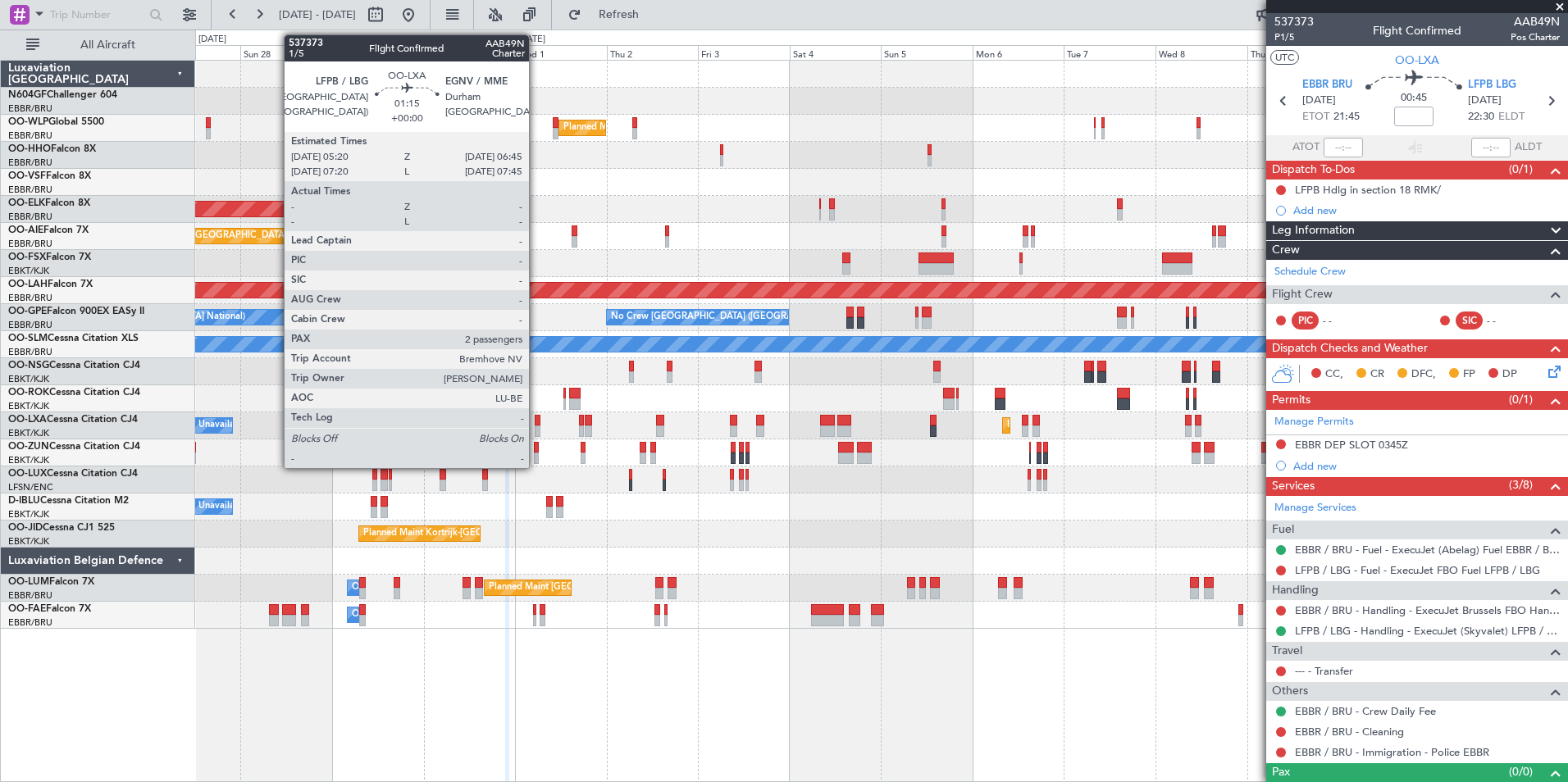
click at [537, 426] on div at bounding box center [538, 432] width 6 height 12
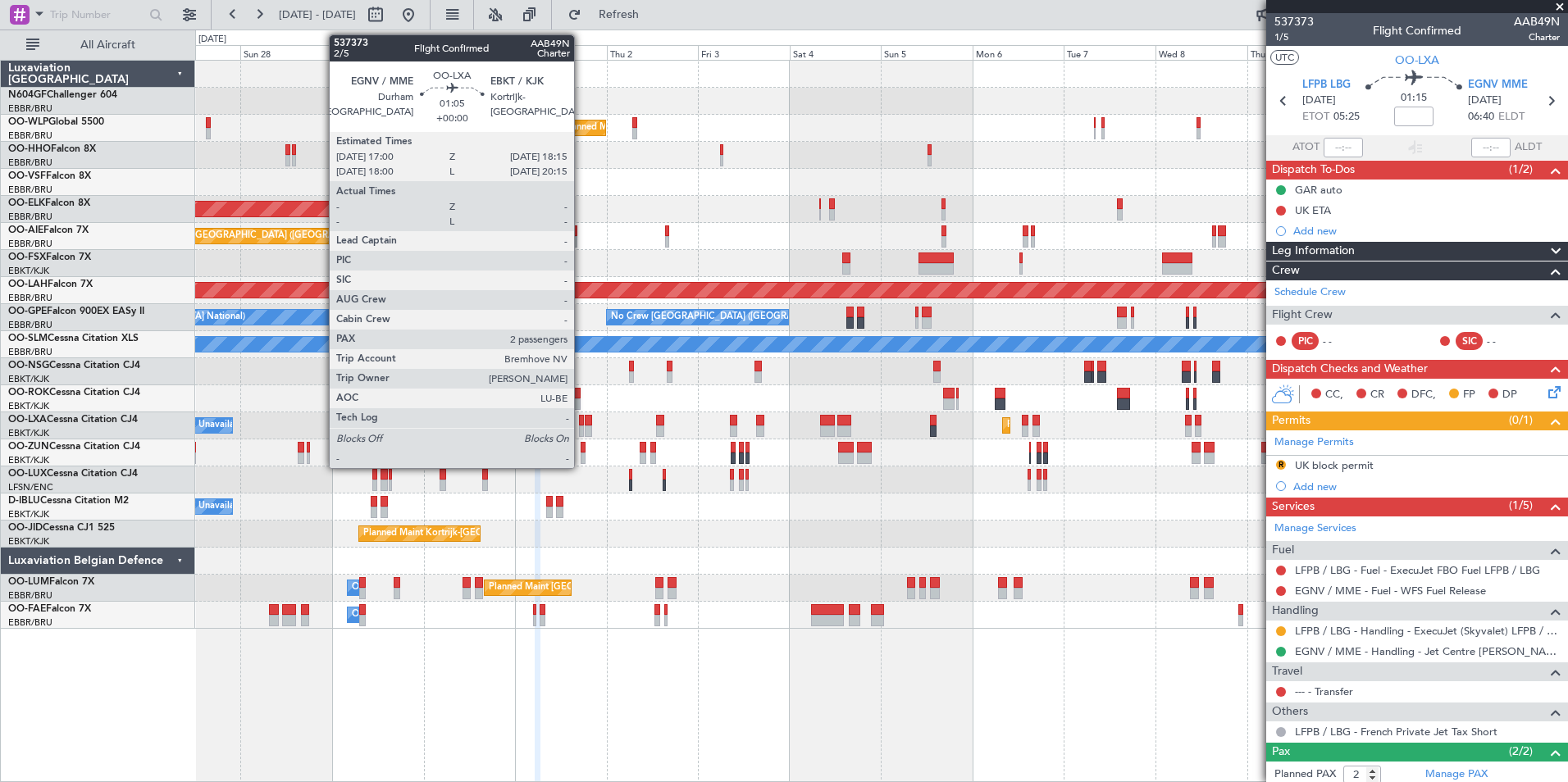
click at [581, 427] on div at bounding box center [581, 432] width 5 height 12
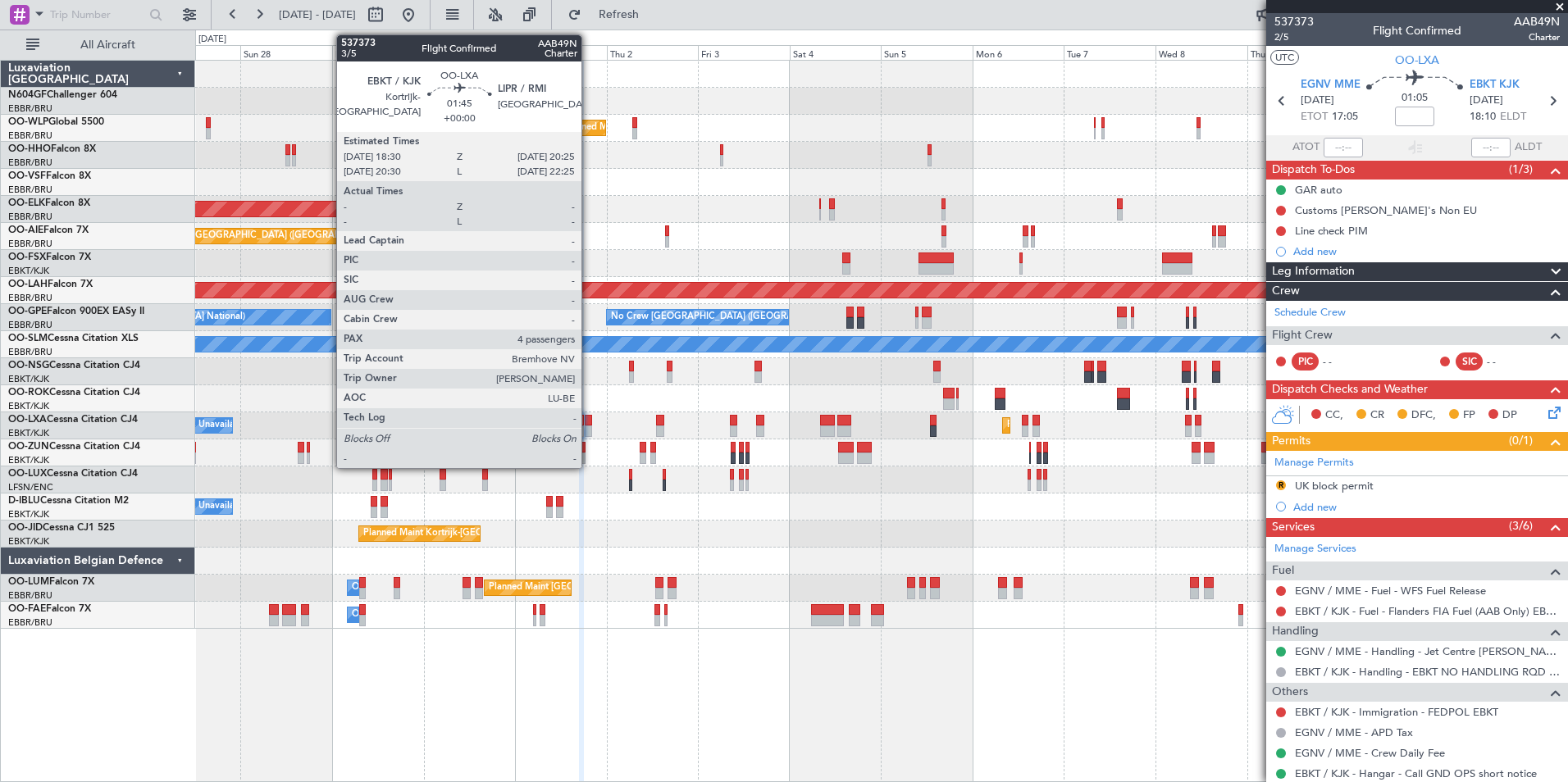
click at [588, 431] on div at bounding box center [588, 432] width 7 height 12
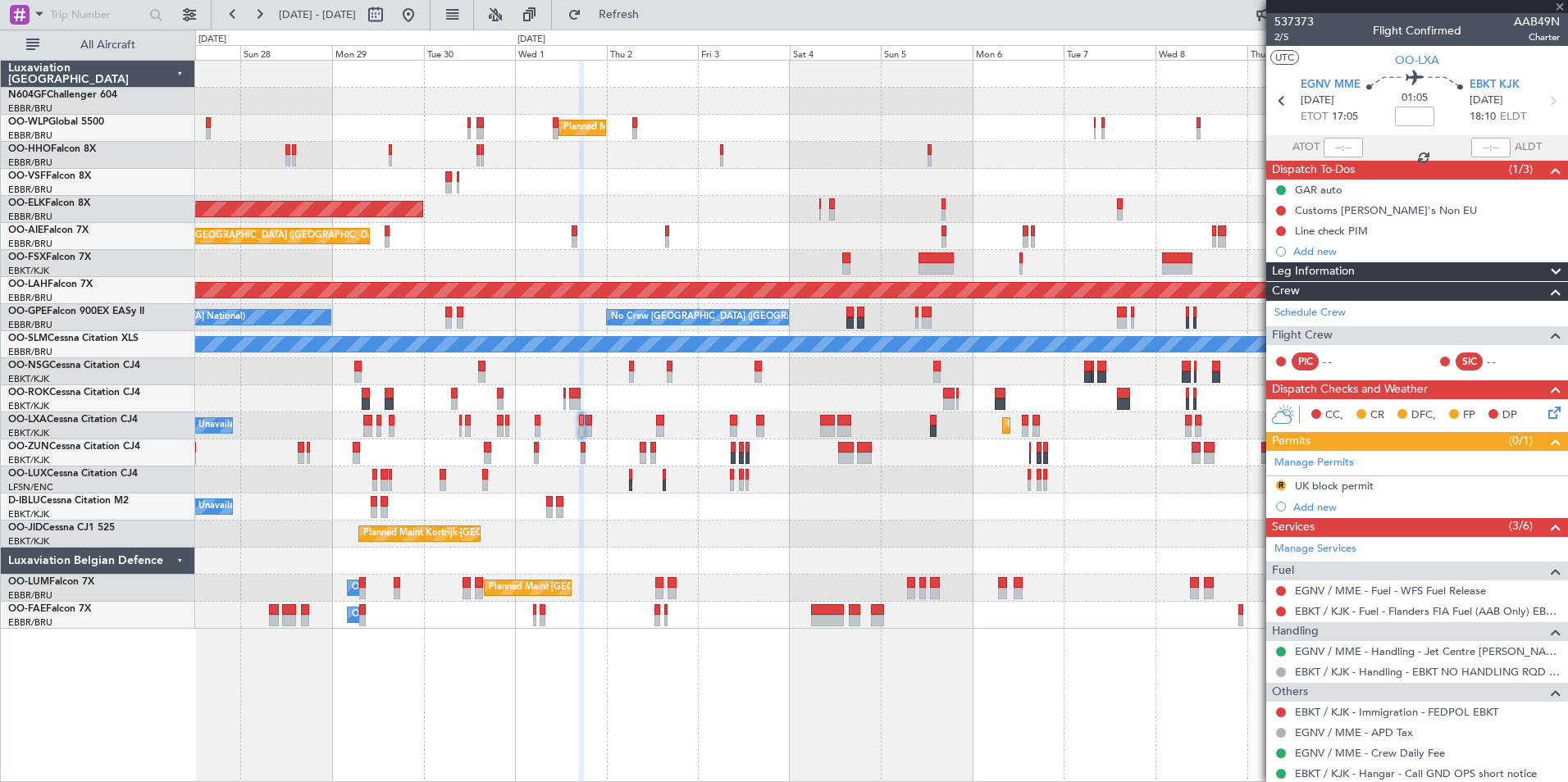
type input "4"
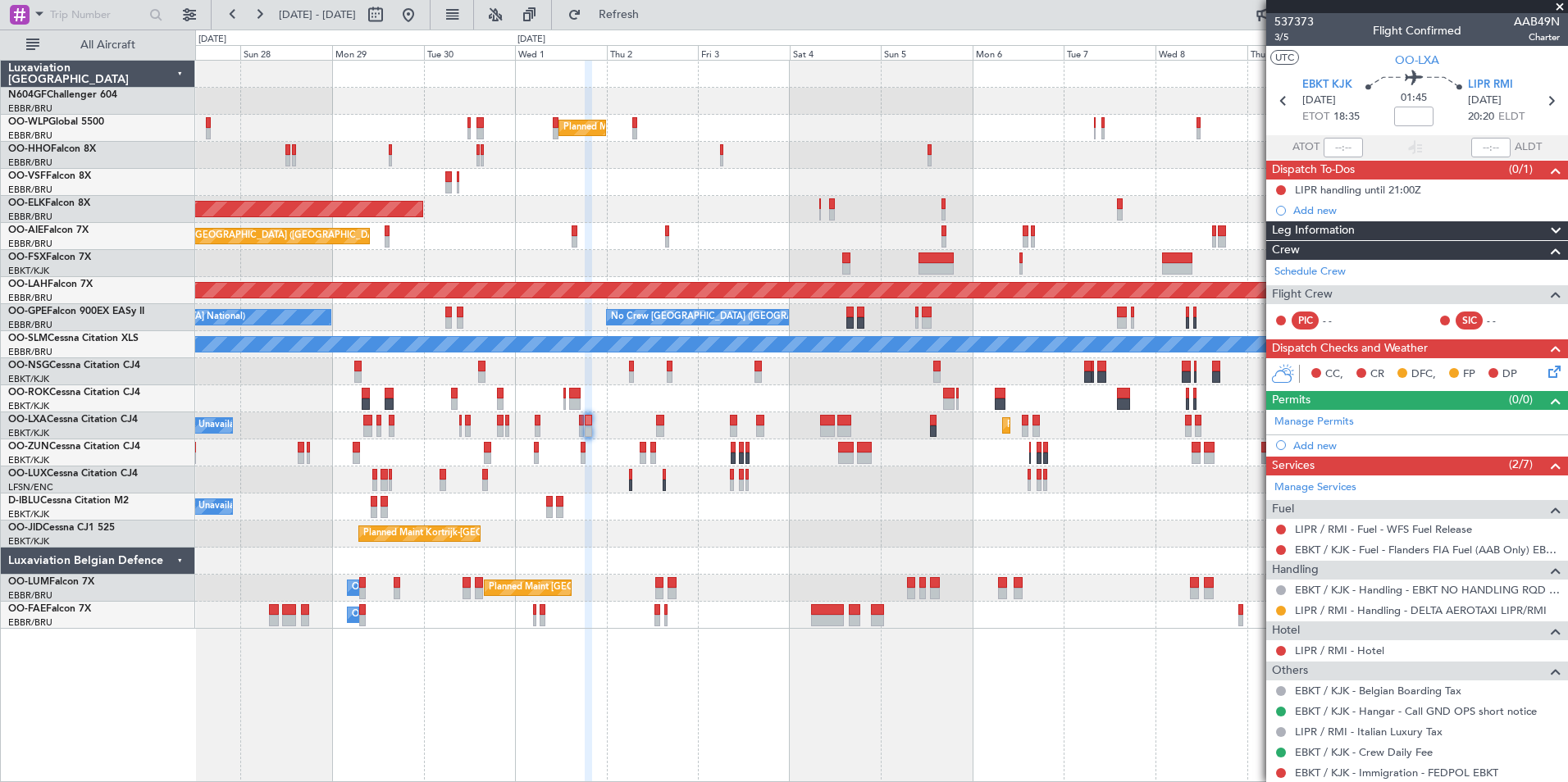
click at [832, 577] on div "Planned Maint Brussels (Brussels National) Owner Melsbroek Air Base" at bounding box center [881, 587] width 1372 height 27
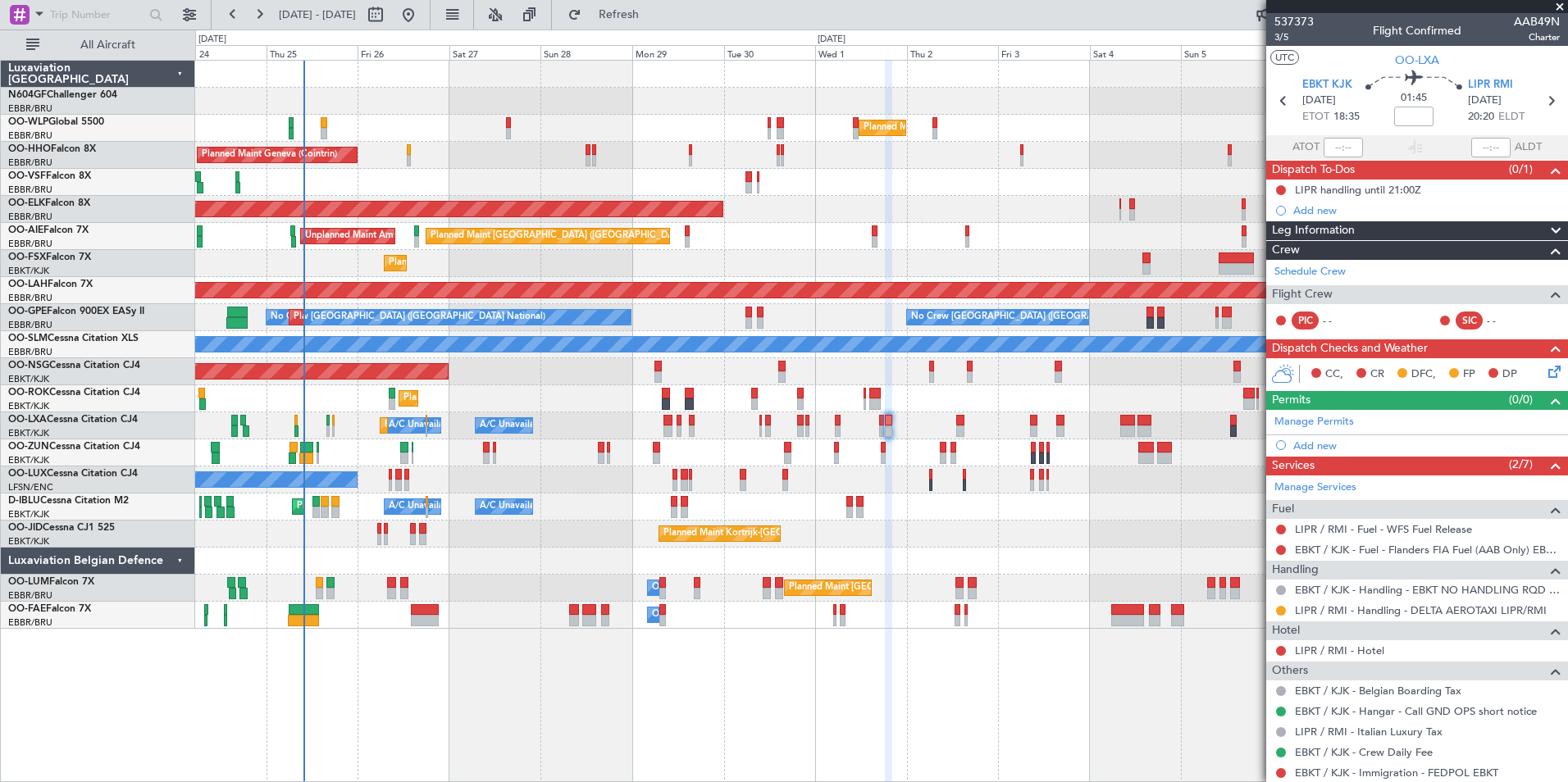
click at [584, 546] on div "Planned Maint Kortrijk-[GEOGRAPHIC_DATA]" at bounding box center [881, 534] width 1372 height 27
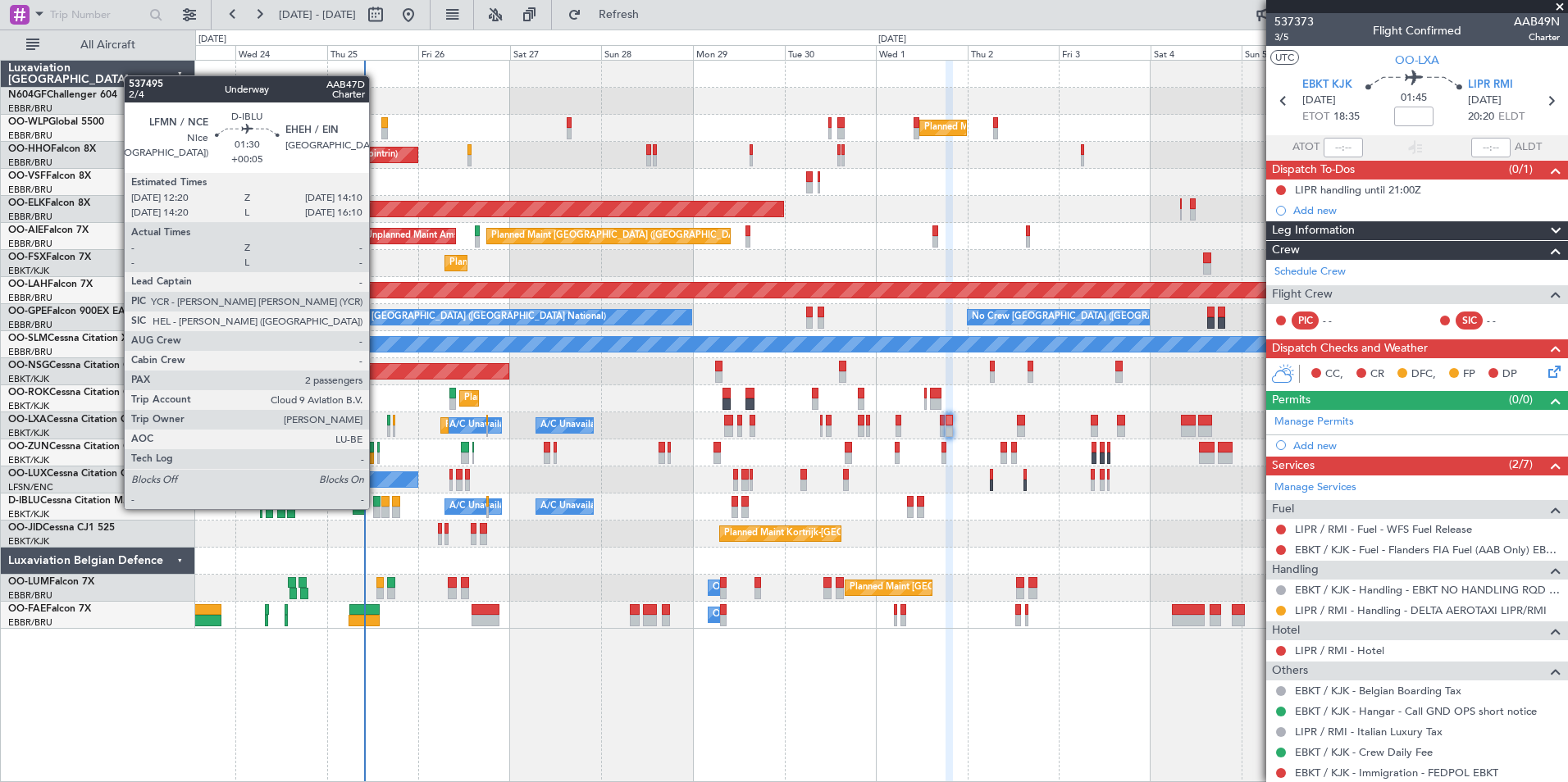
click at [376, 508] on div at bounding box center [376, 513] width 7 height 12
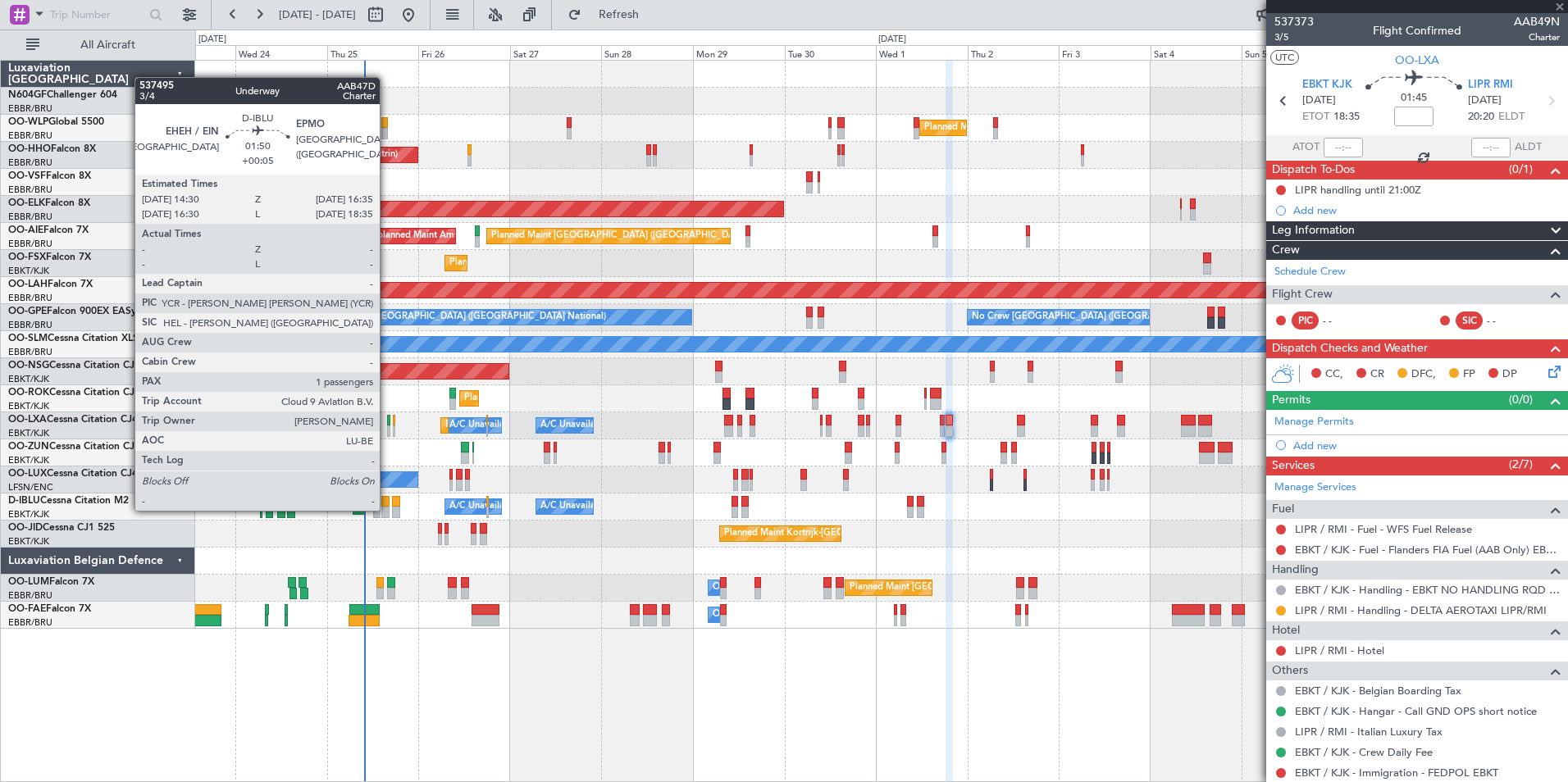
type input "+00:05"
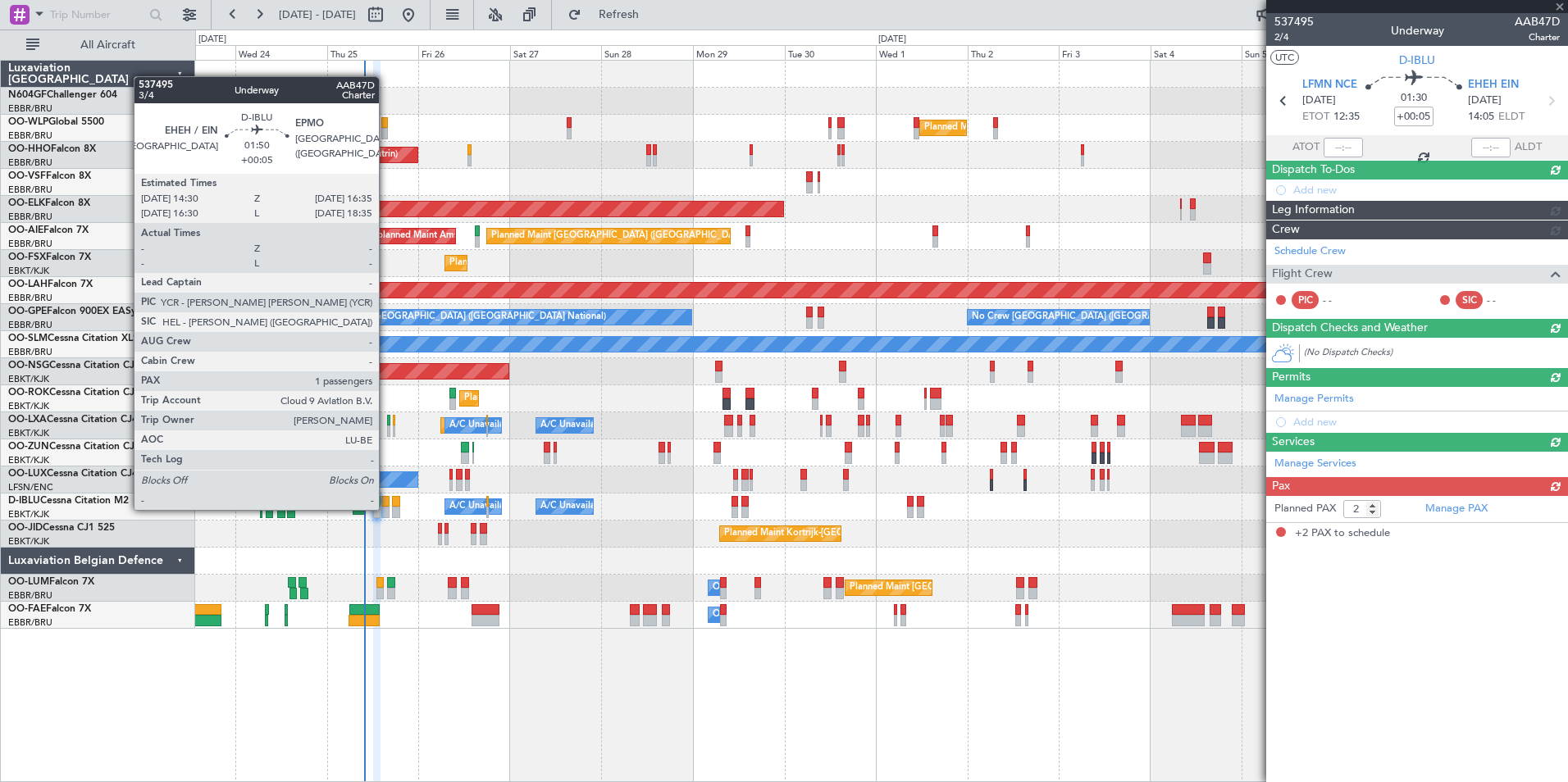
click at [386, 509] on div at bounding box center [385, 513] width 8 height 12
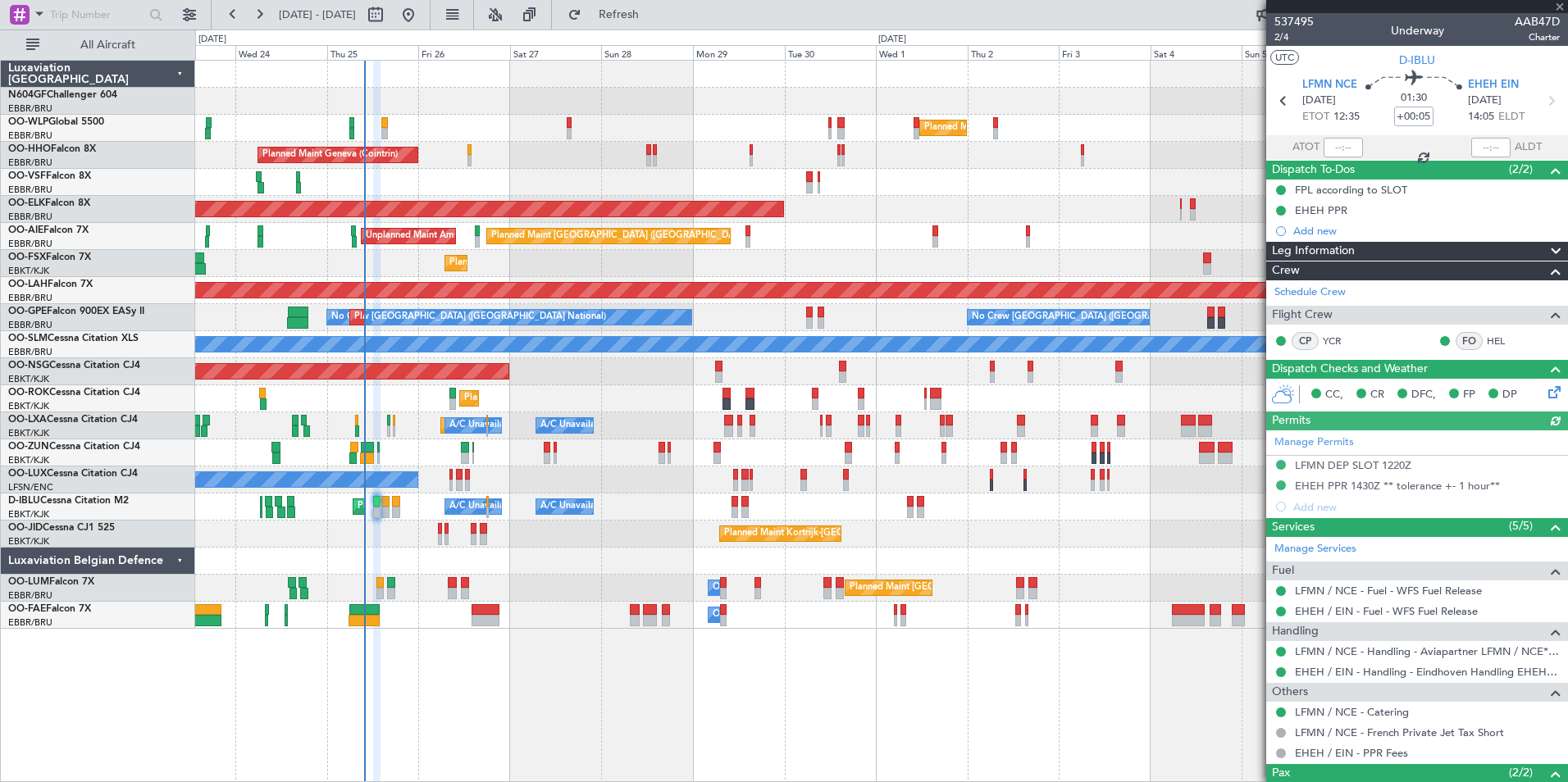
type input "1"
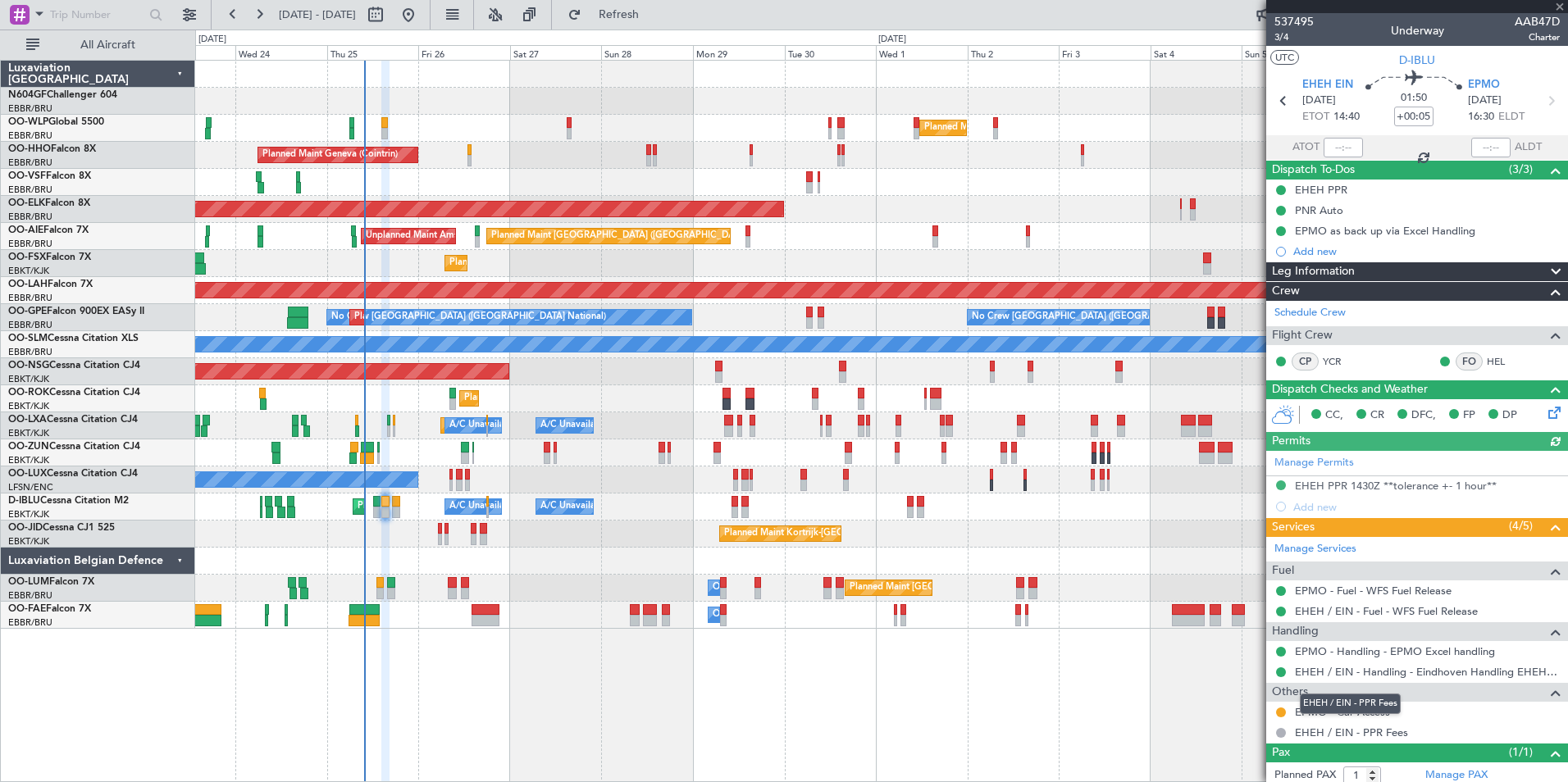
click at [1346, 710] on div "EHEH / EIN - PPR Fees" at bounding box center [1350, 704] width 101 height 21
click at [1358, 710] on link "EPMO - Car Access" at bounding box center [1342, 712] width 95 height 14
click at [644, 23] on button "Refresh" at bounding box center [609, 15] width 99 height 26
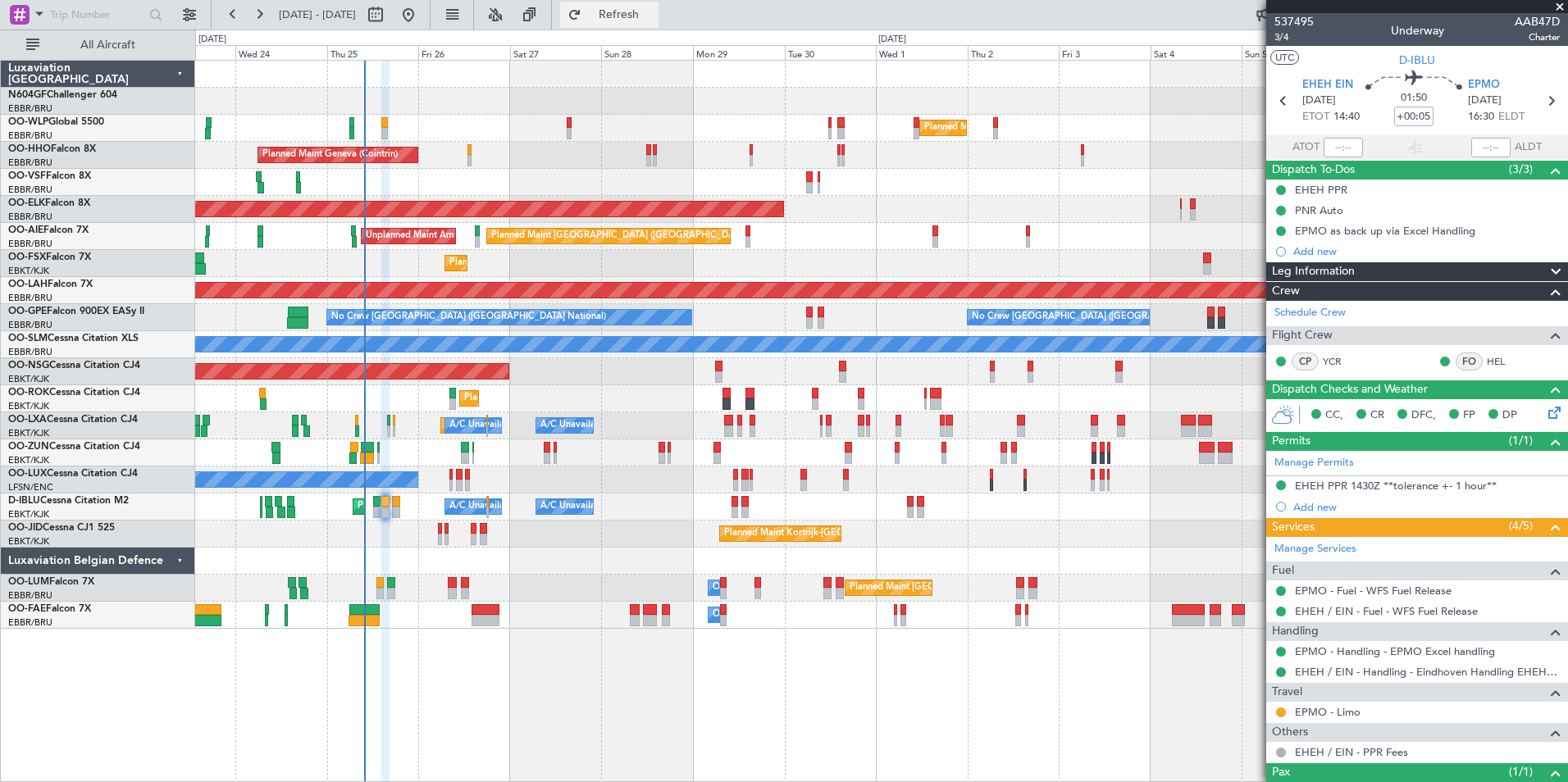
click at [653, 15] on span "Refresh" at bounding box center [618, 15] width 69 height 12
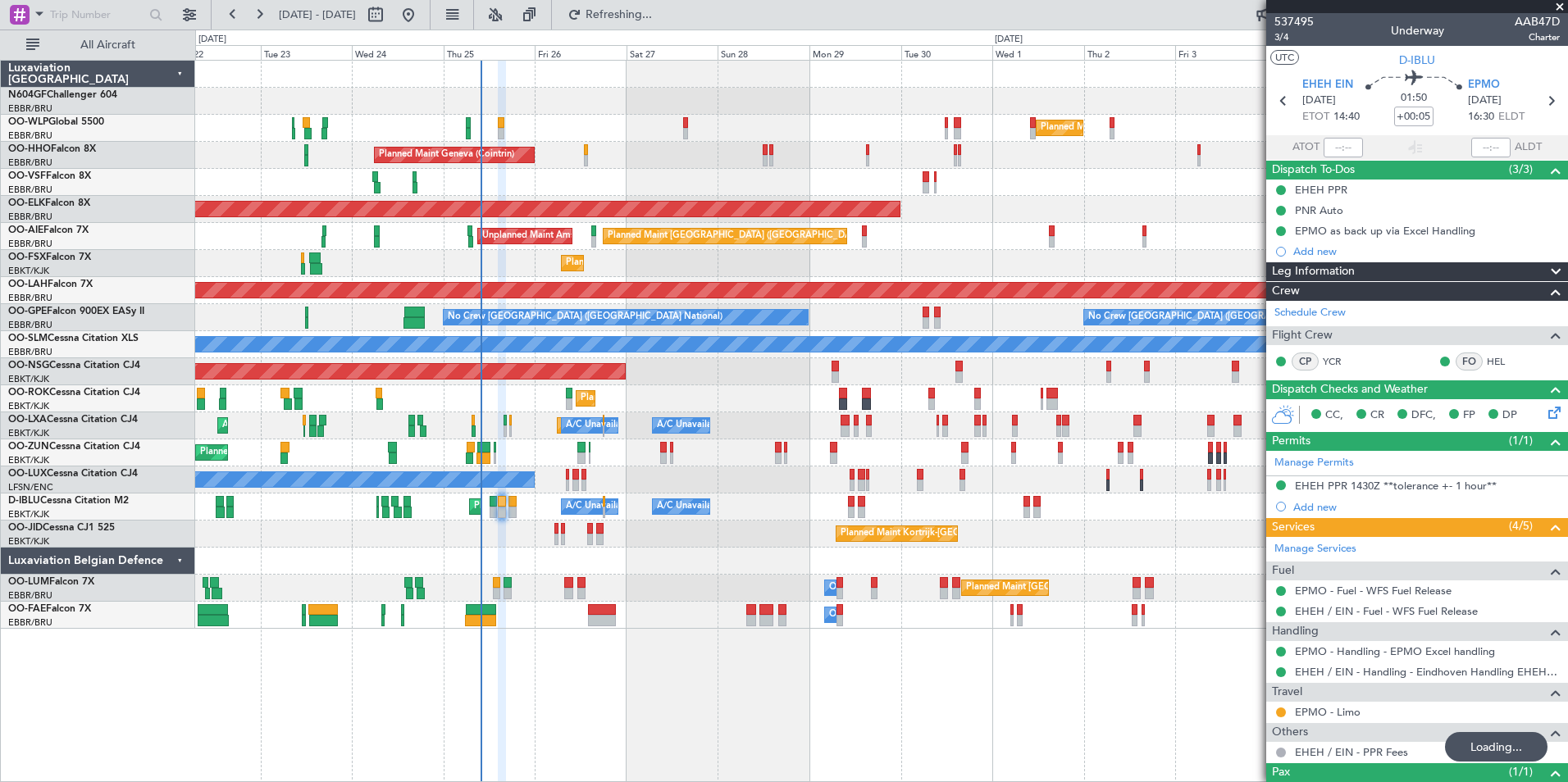
click at [693, 357] on div "Planned Maint Milan (Linate) Planned Maint Geneva (Cointrin) AOG Maint Brussels…" at bounding box center [881, 345] width 1372 height 569
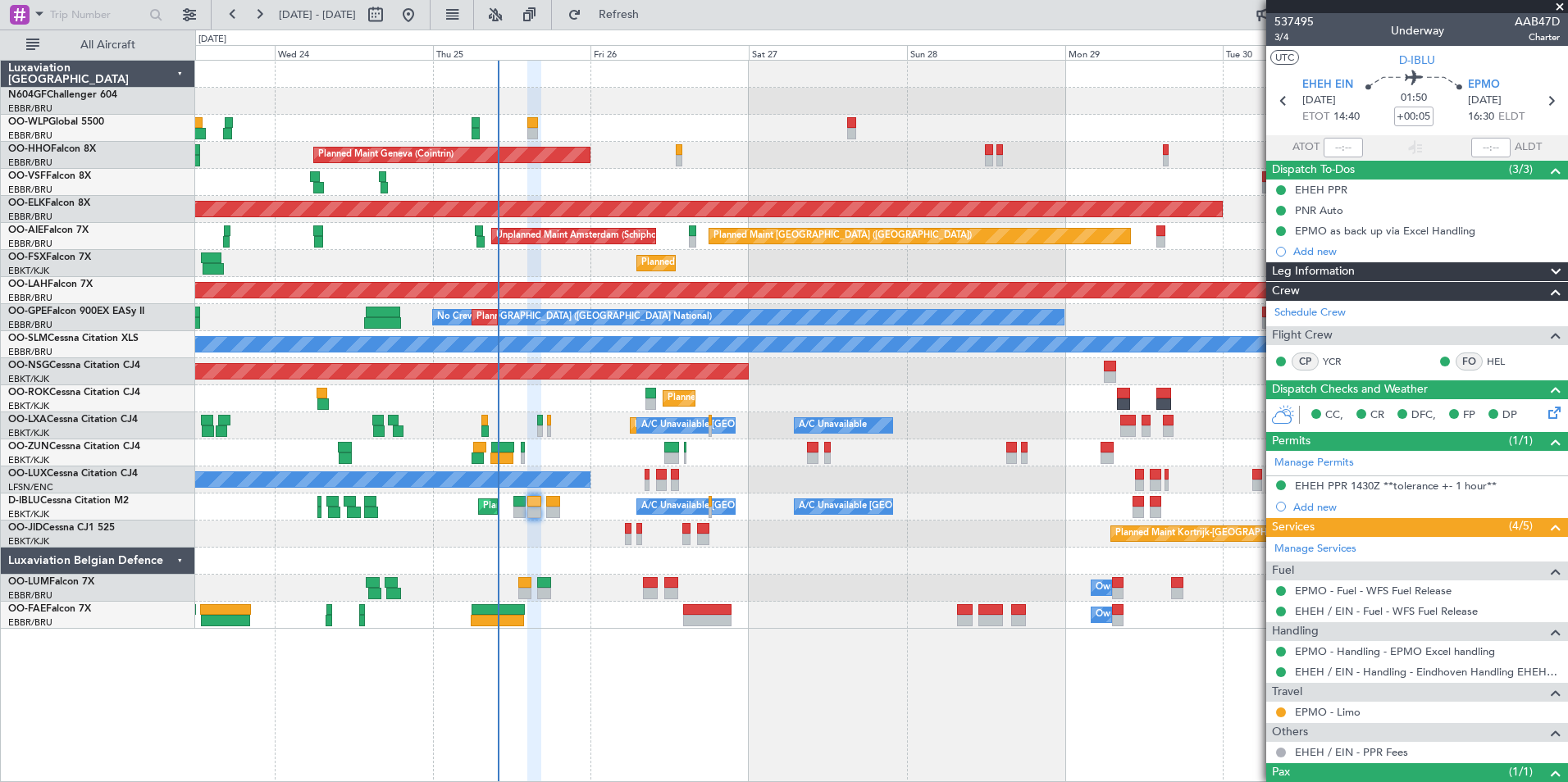
click at [585, 403] on div "Planned Maint Kortrijk-[GEOGRAPHIC_DATA]" at bounding box center [881, 398] width 1372 height 27
click at [653, 15] on span "Refresh" at bounding box center [618, 15] width 69 height 12
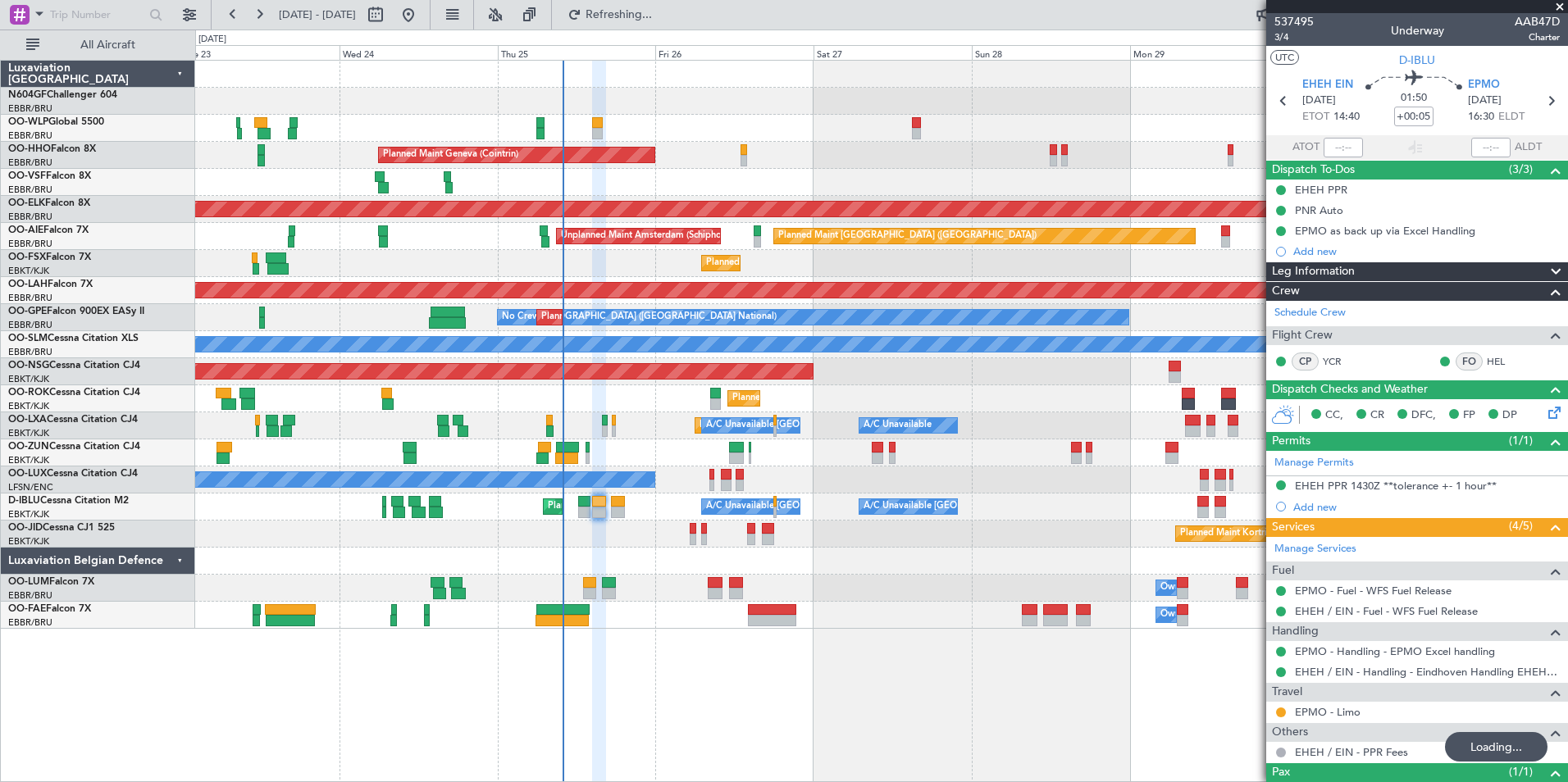
click at [744, 180] on div at bounding box center [881, 182] width 1372 height 27
click at [756, 470] on div "No Crew Nancy (Essey)" at bounding box center [881, 480] width 1372 height 27
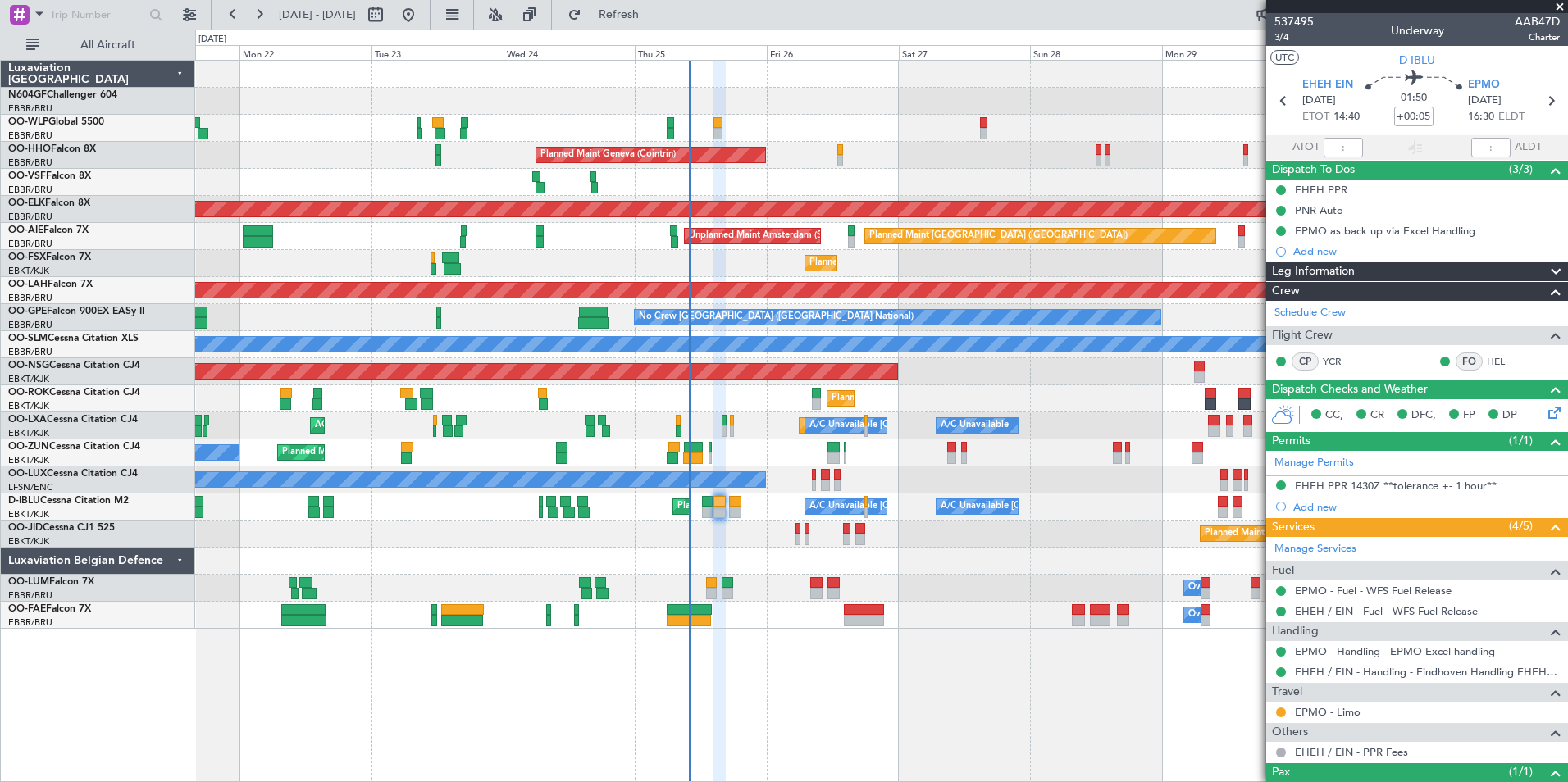
click at [747, 469] on div "No Crew Nancy (Essey)" at bounding box center [881, 480] width 1372 height 27
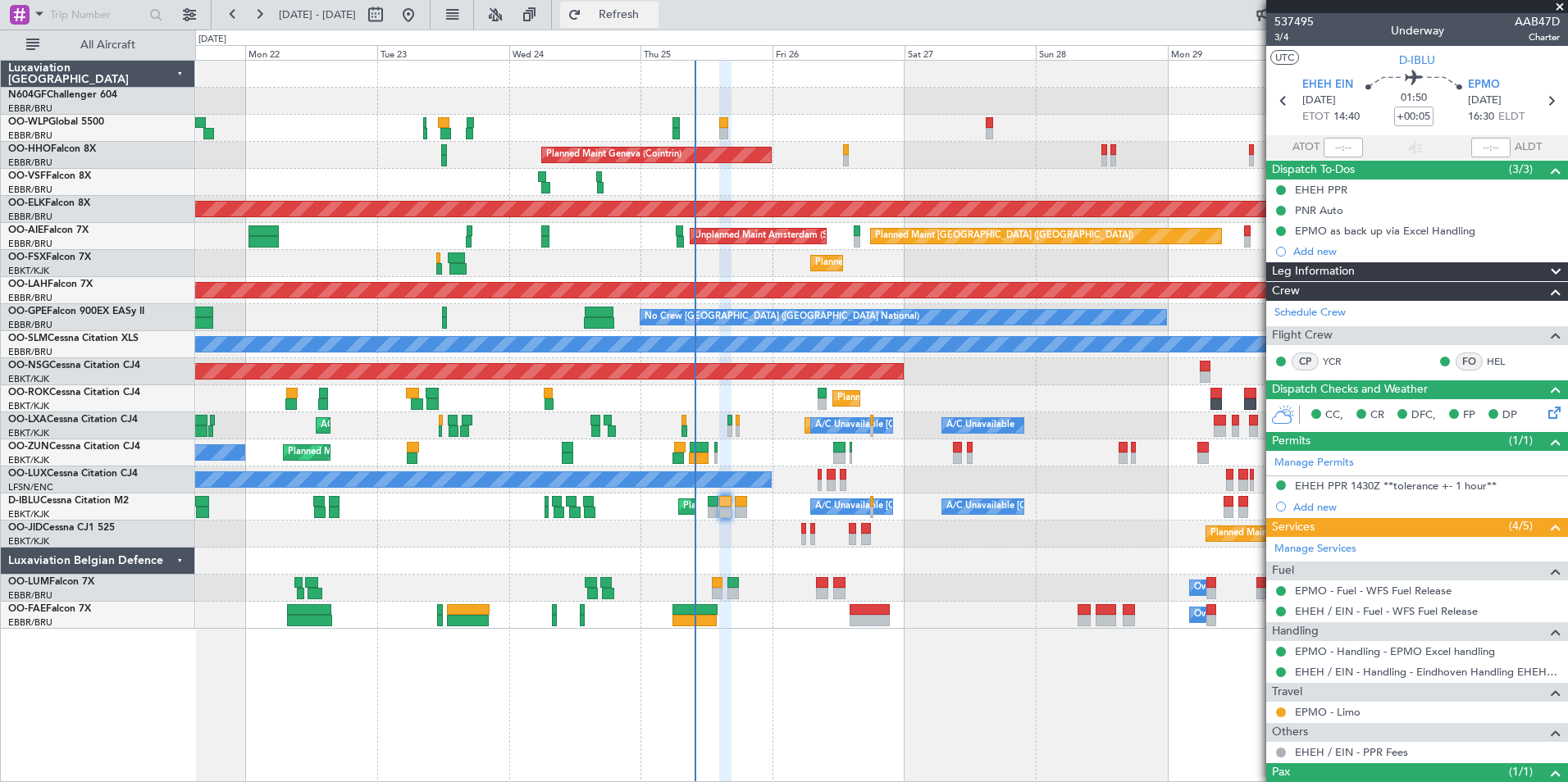
click at [653, 18] on span "Refresh" at bounding box center [618, 15] width 69 height 12
click at [1087, 685] on div "Planned Maint Milan (Linate) Planned Maint Geneva ([GEOGRAPHIC_DATA]) AOG Maint…" at bounding box center [882, 421] width 1372 height 722
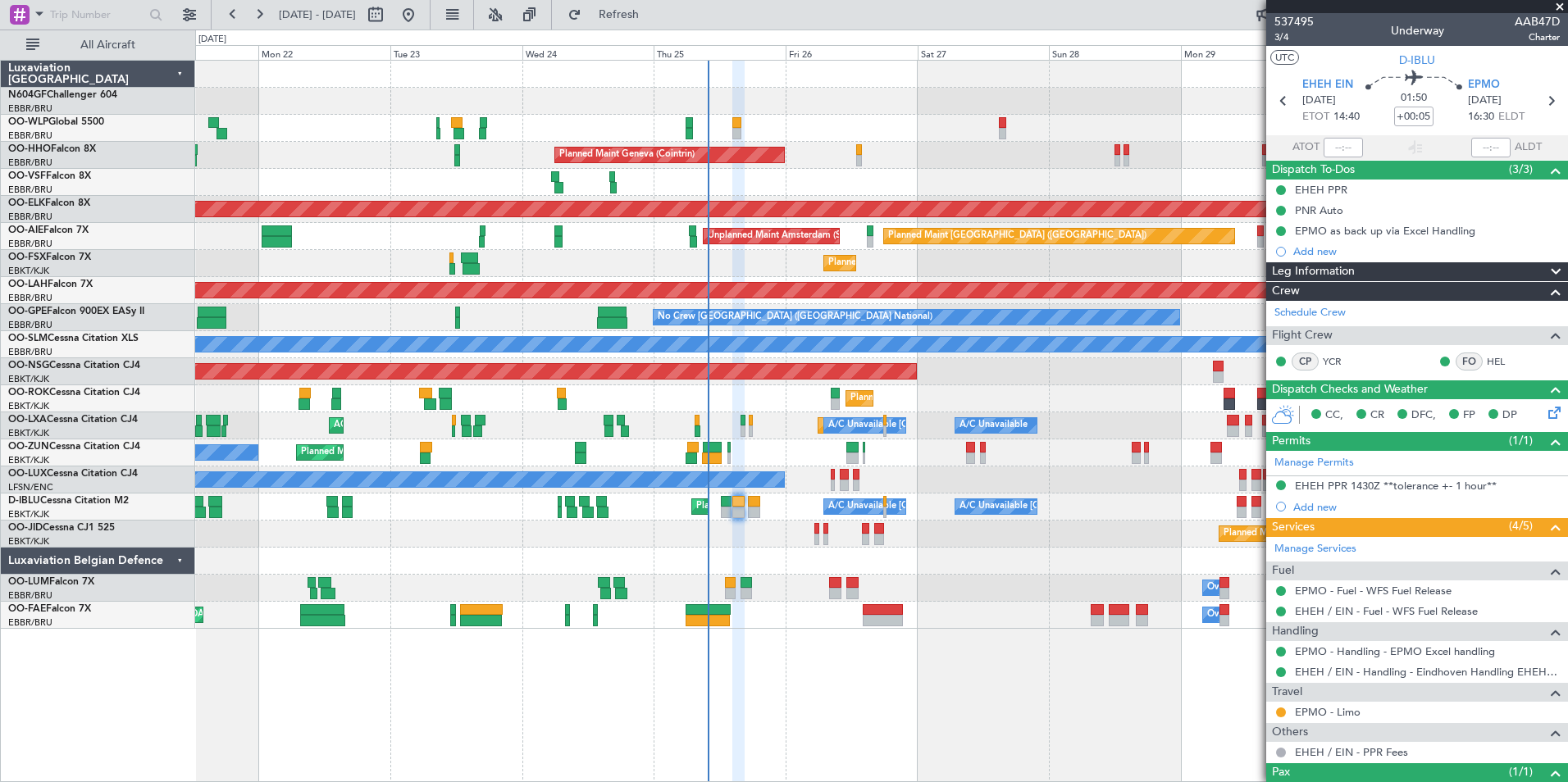
click at [856, 659] on div "Planned Maint Milan (Linate) Planned Maint Geneva ([GEOGRAPHIC_DATA]) AOG Maint…" at bounding box center [882, 421] width 1372 height 722
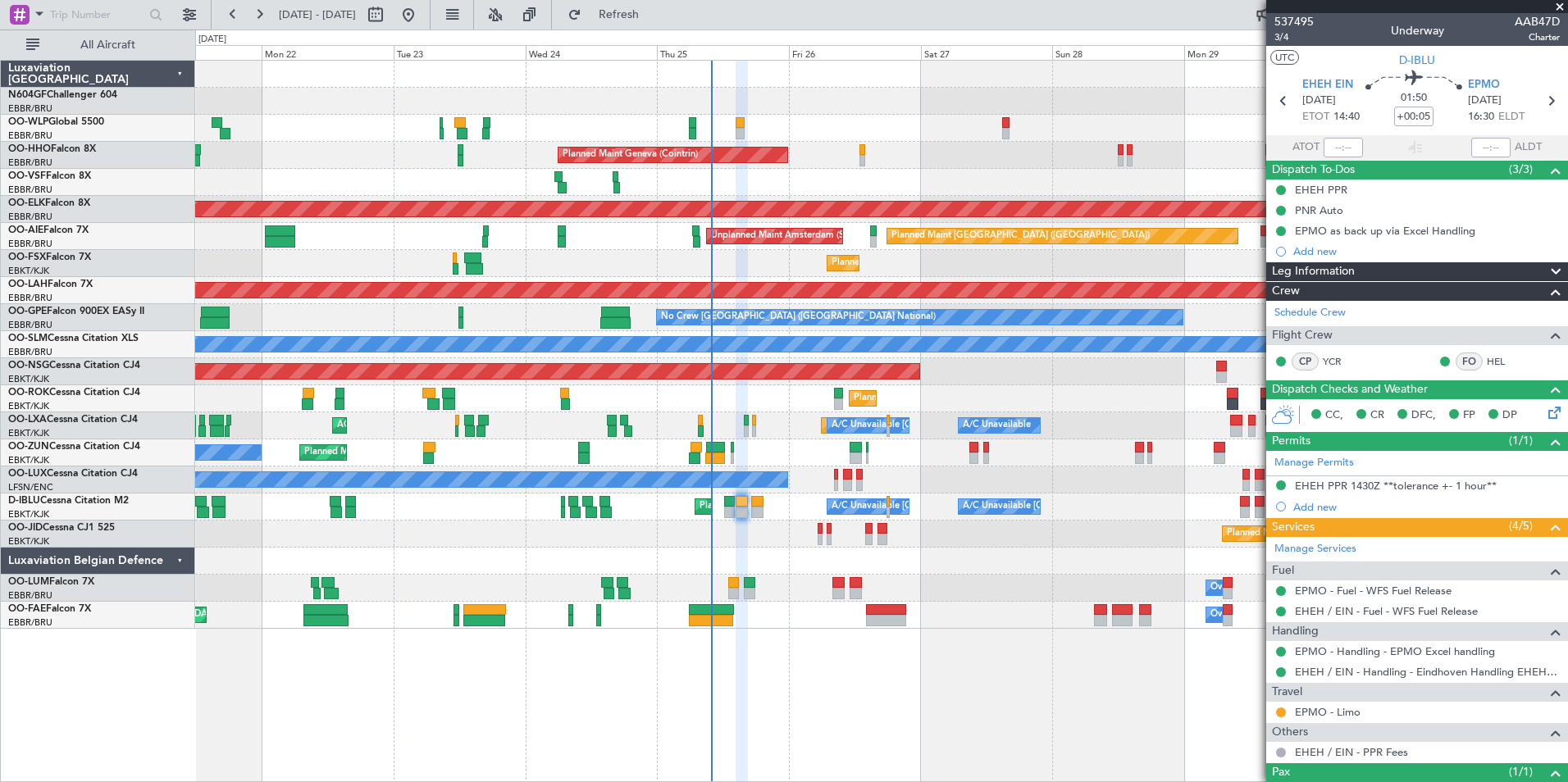
click at [906, 400] on div "Planned Maint Kortrijk-[GEOGRAPHIC_DATA] Planned Maint [GEOGRAPHIC_DATA]-[GEOGR…" at bounding box center [881, 398] width 1372 height 27
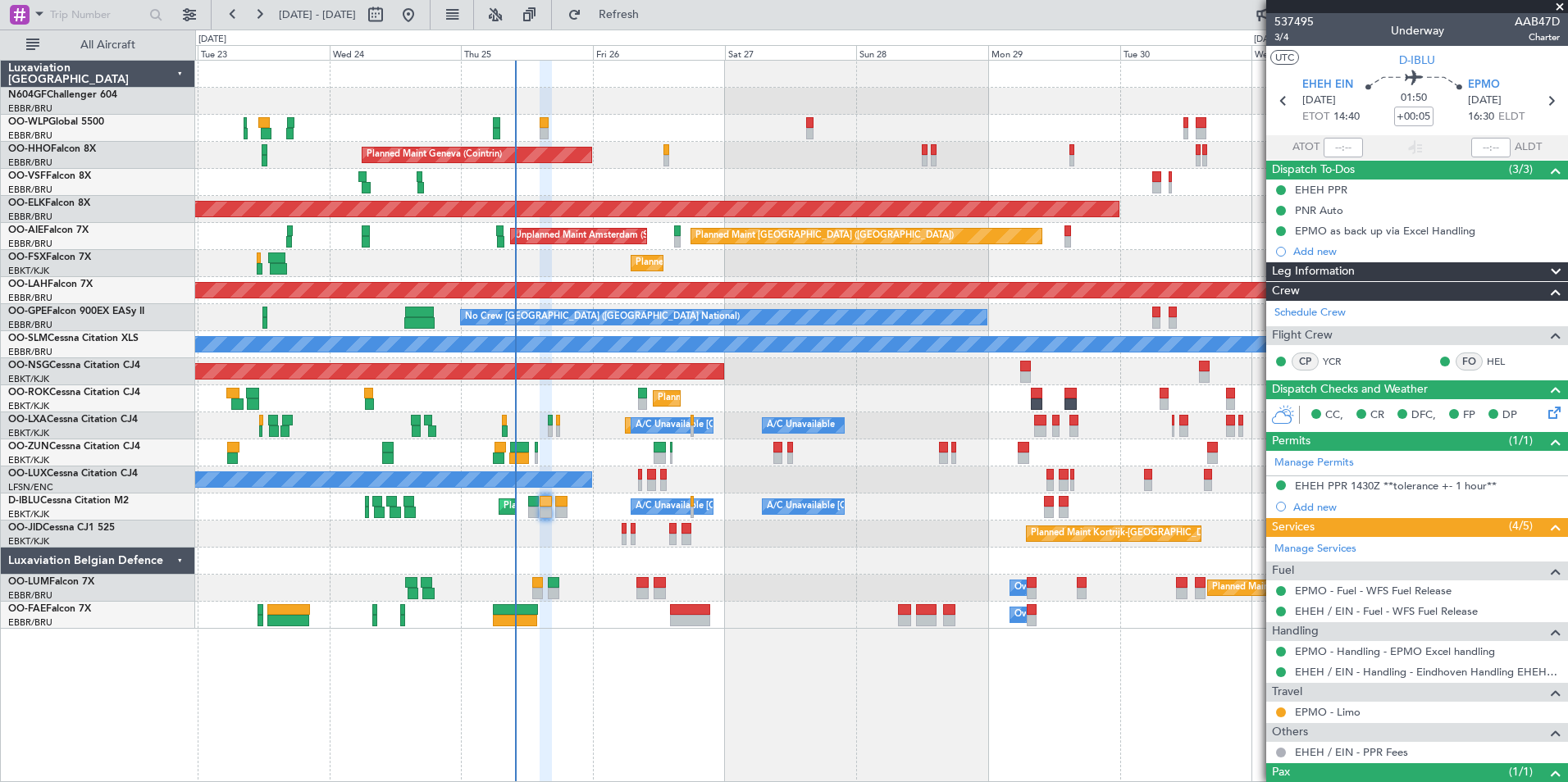
click at [543, 454] on div "Planned Maint Kortrijk-[GEOGRAPHIC_DATA] Owner" at bounding box center [881, 453] width 1372 height 27
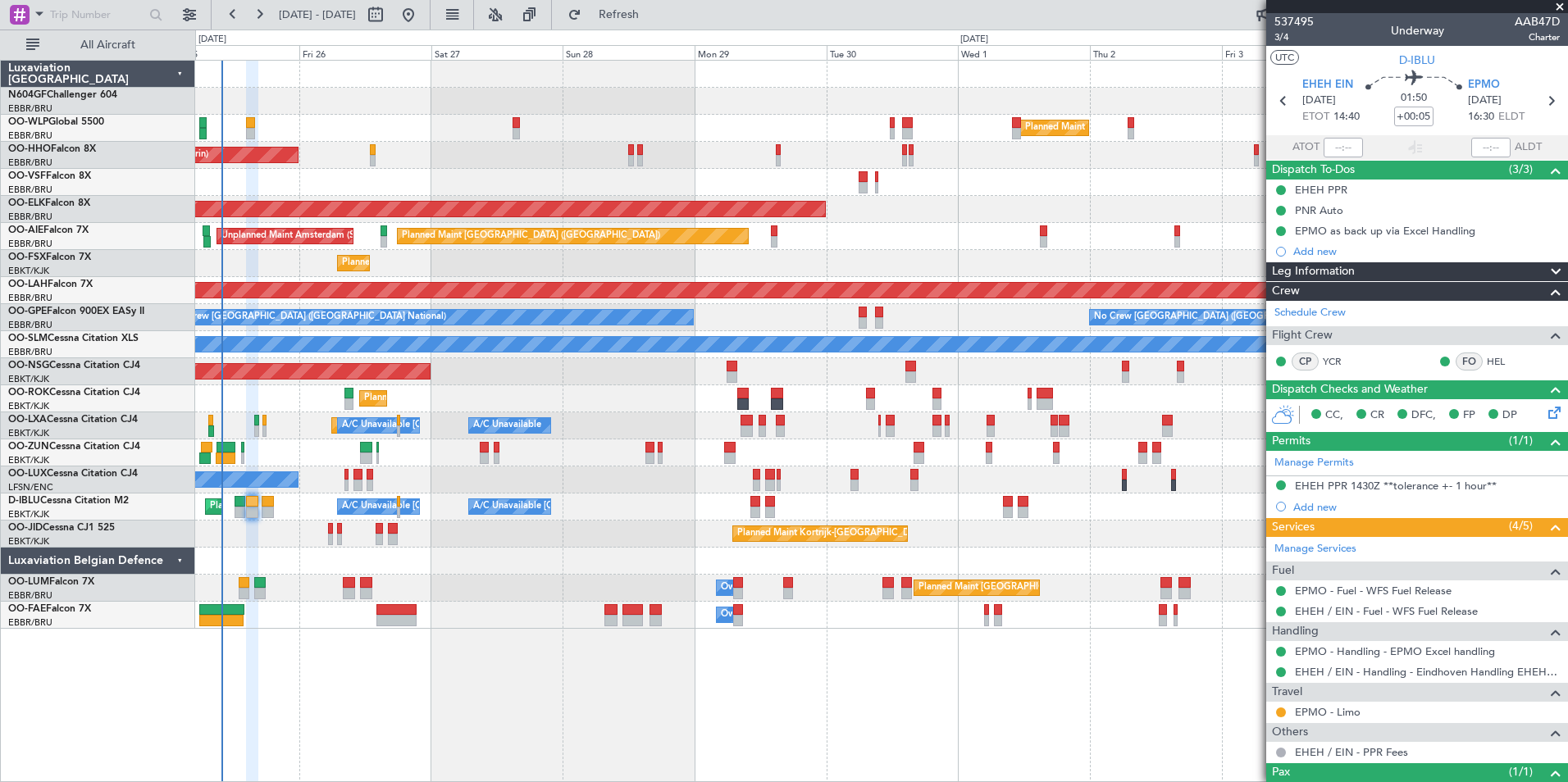
click at [545, 427] on div "Planned Maint Milan (Linate) Planned Maint Geneva ([GEOGRAPHIC_DATA]) Planned M…" at bounding box center [881, 345] width 1372 height 569
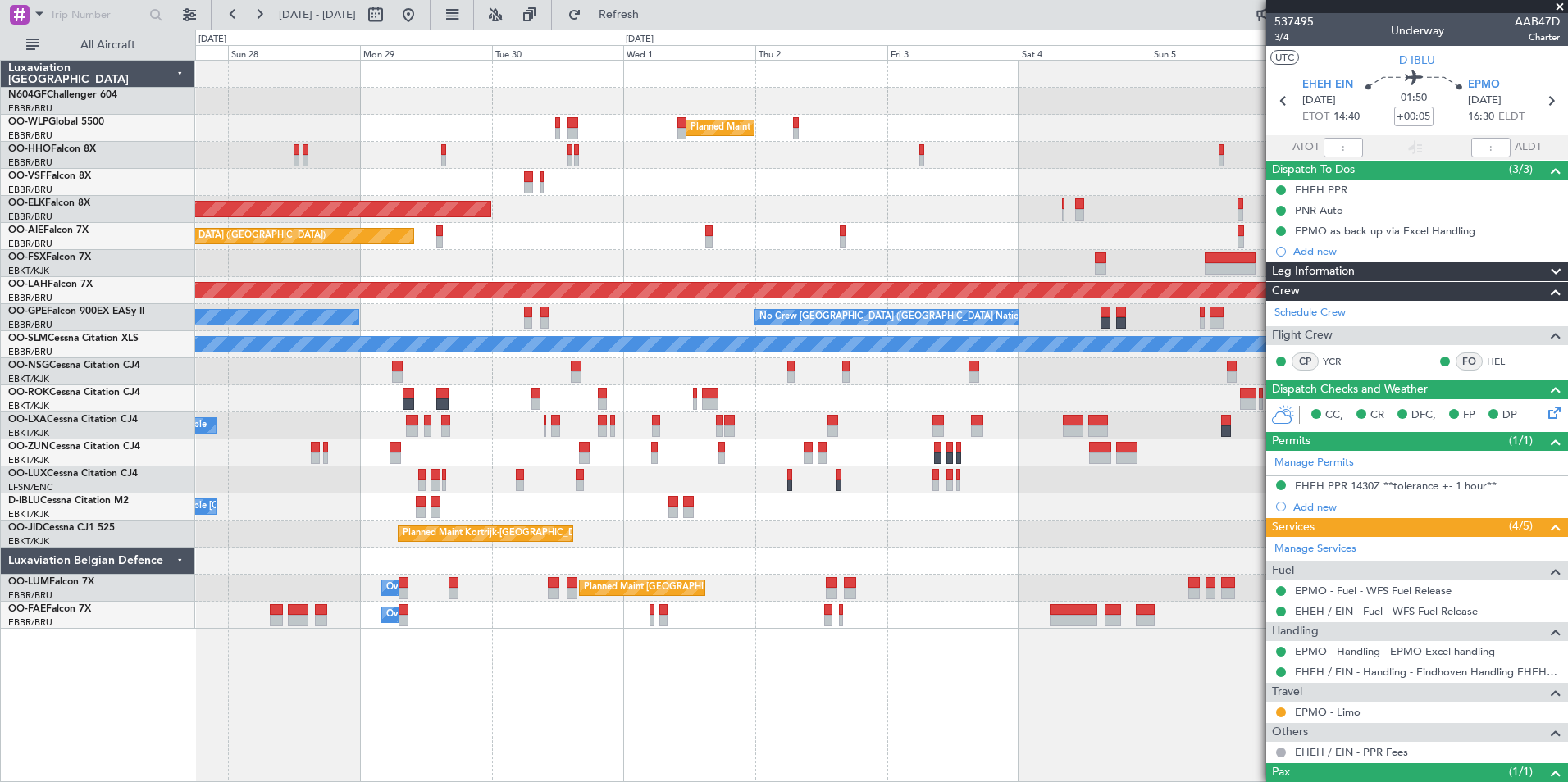
click at [490, 446] on div at bounding box center [881, 453] width 1372 height 27
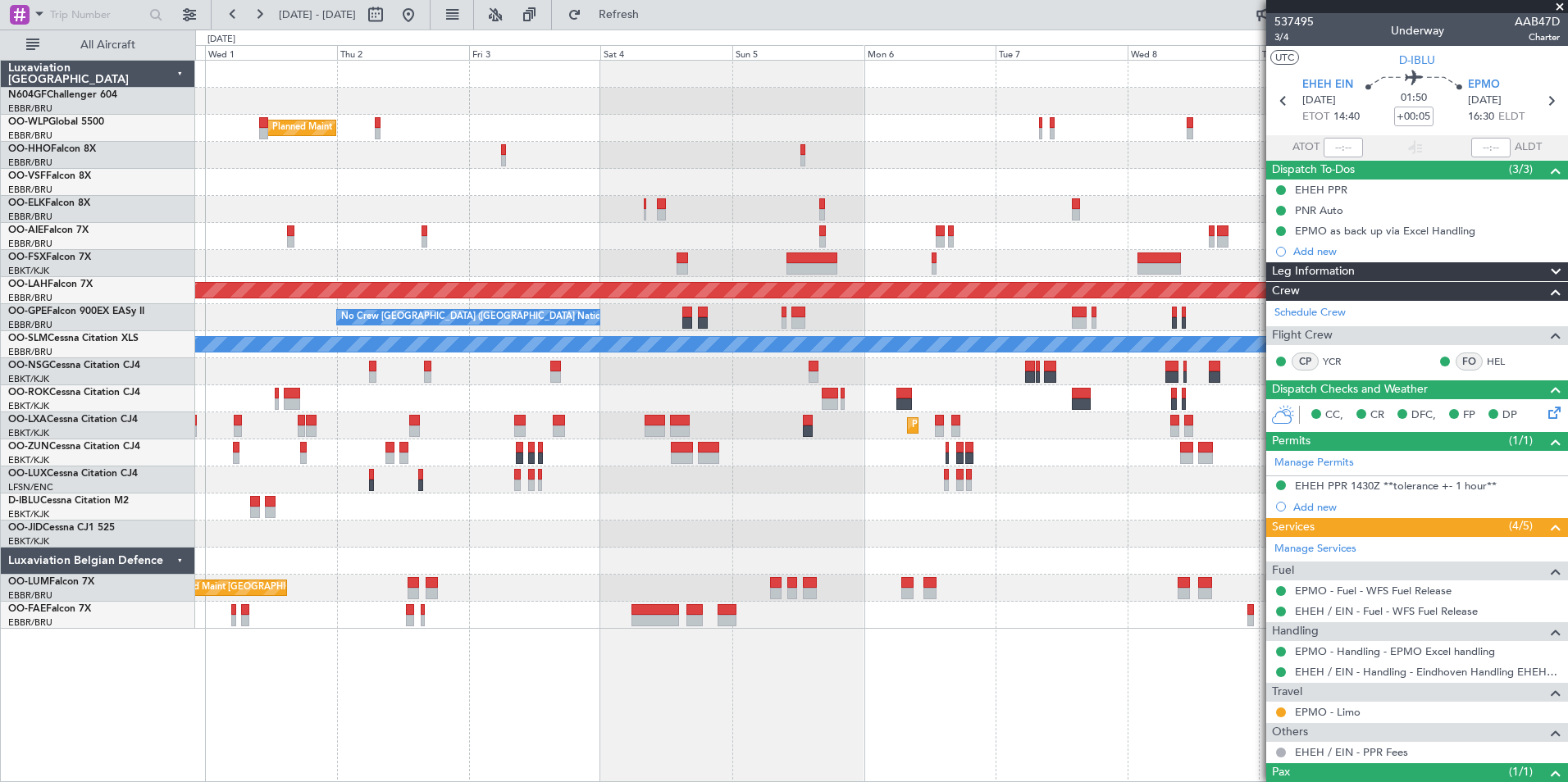
click at [628, 444] on div at bounding box center [881, 453] width 1372 height 27
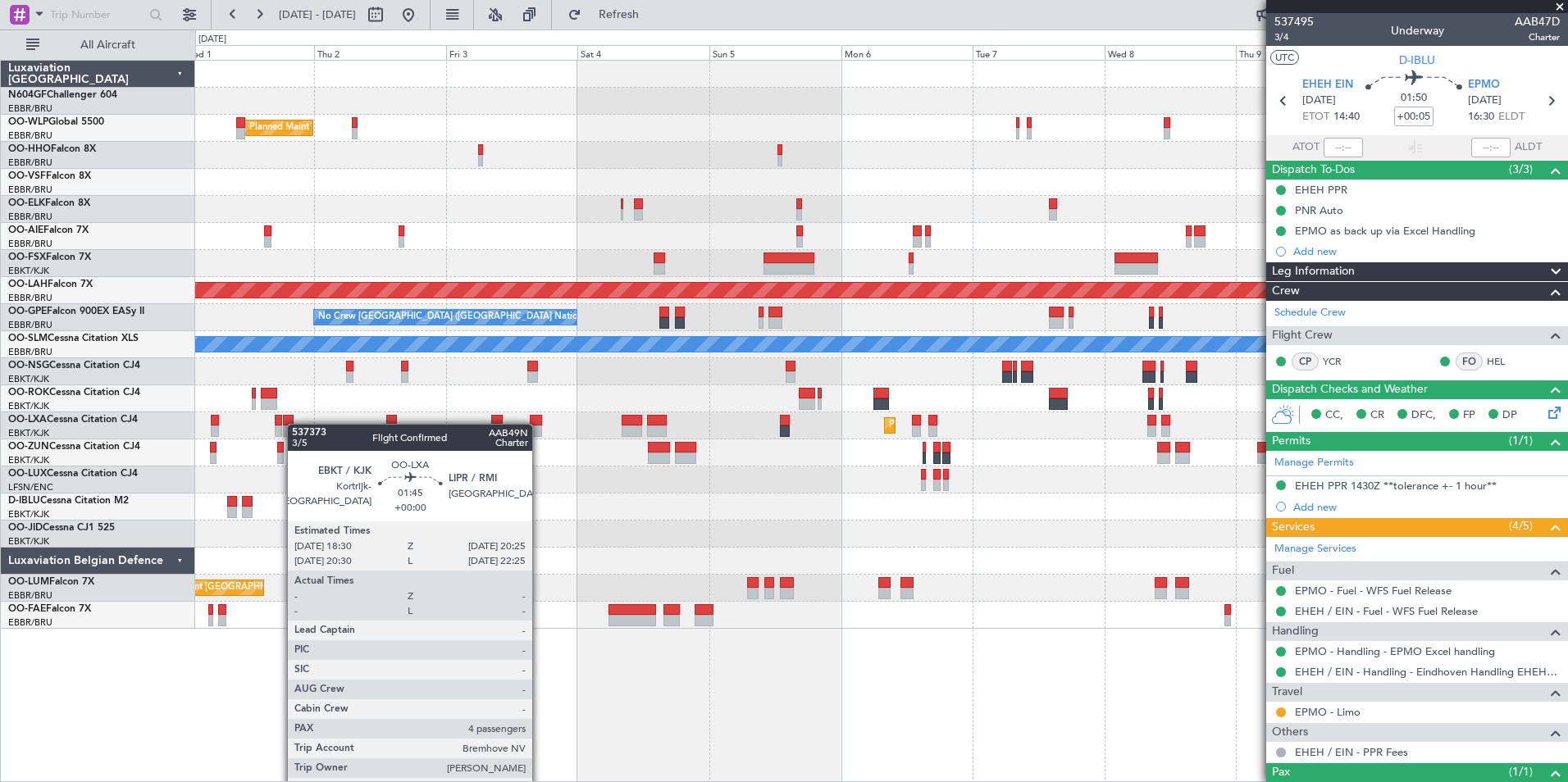
click at [287, 426] on div at bounding box center [288, 432] width 11 height 12
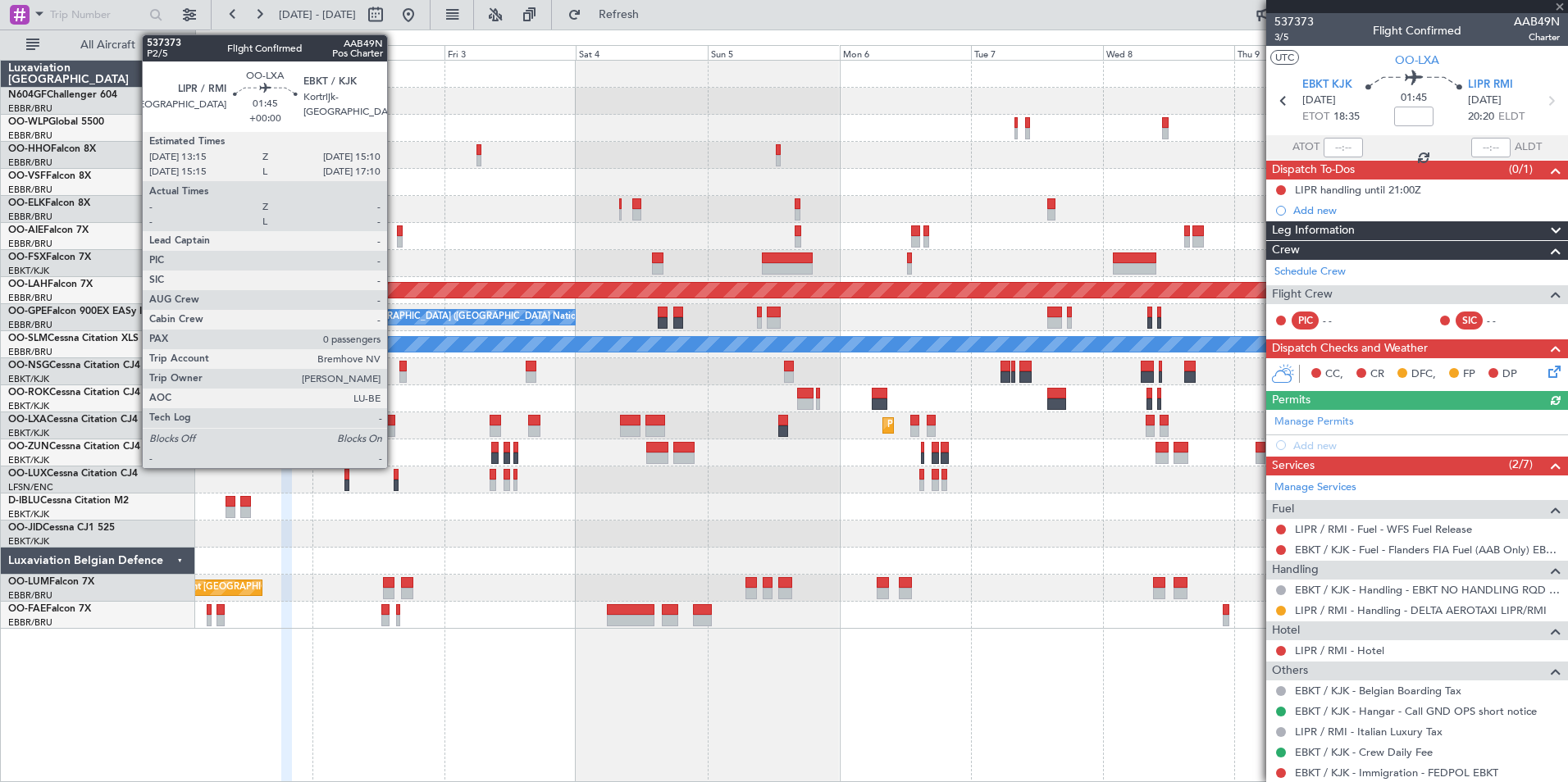
click at [395, 418] on div at bounding box center [390, 421] width 11 height 12
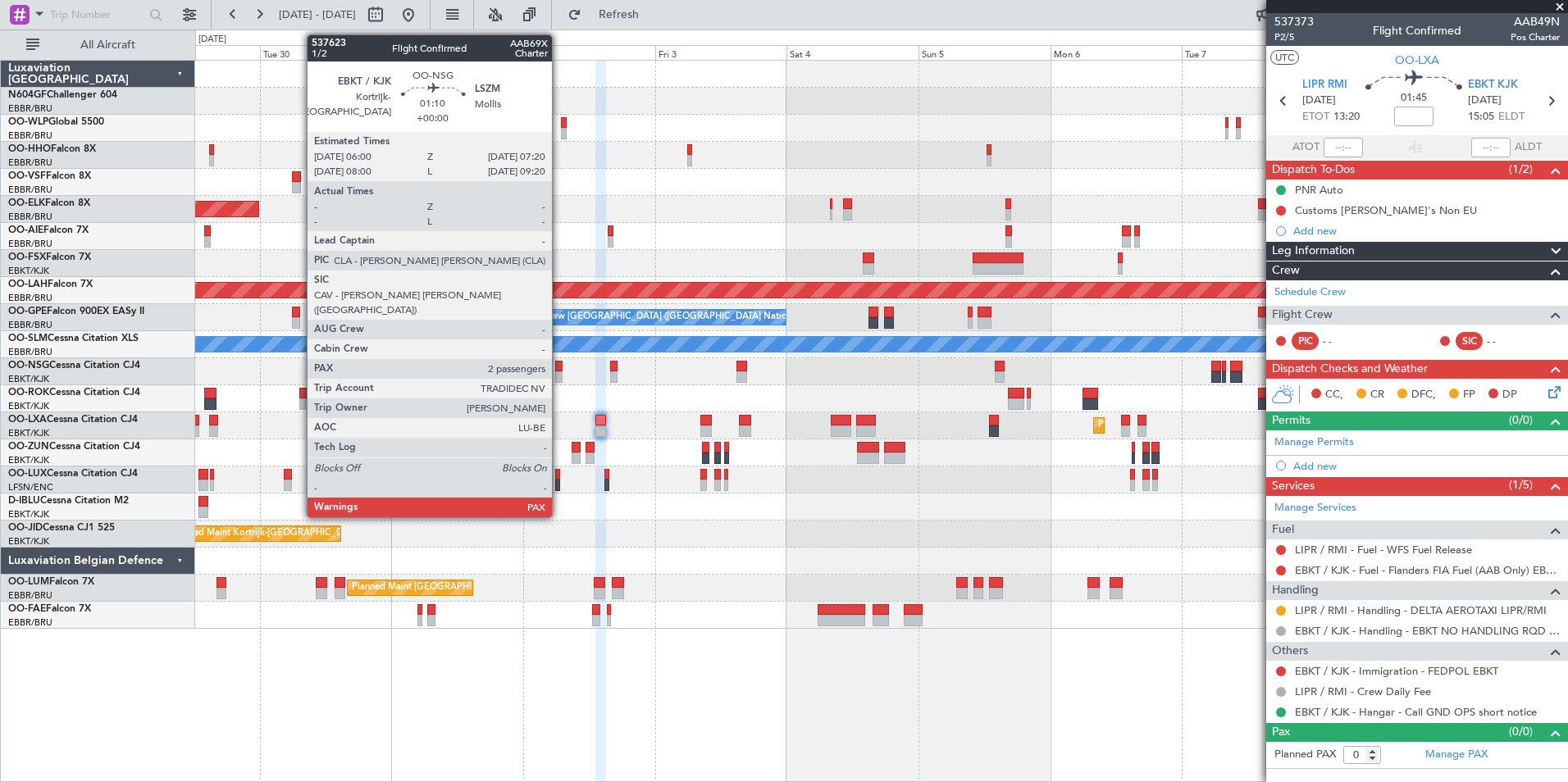
click at [560, 369] on div at bounding box center [559, 367] width 7 height 12
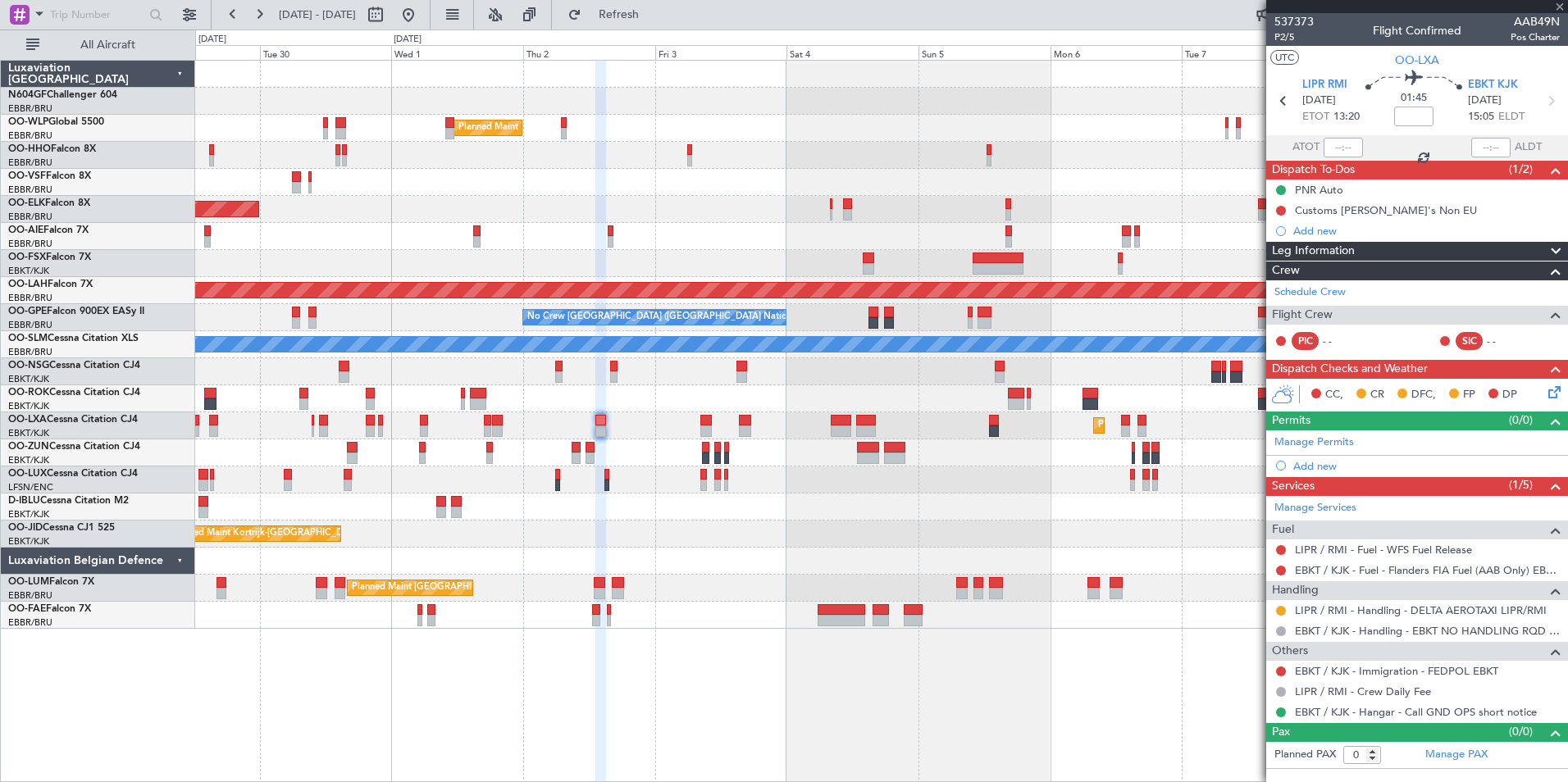
type input "2"
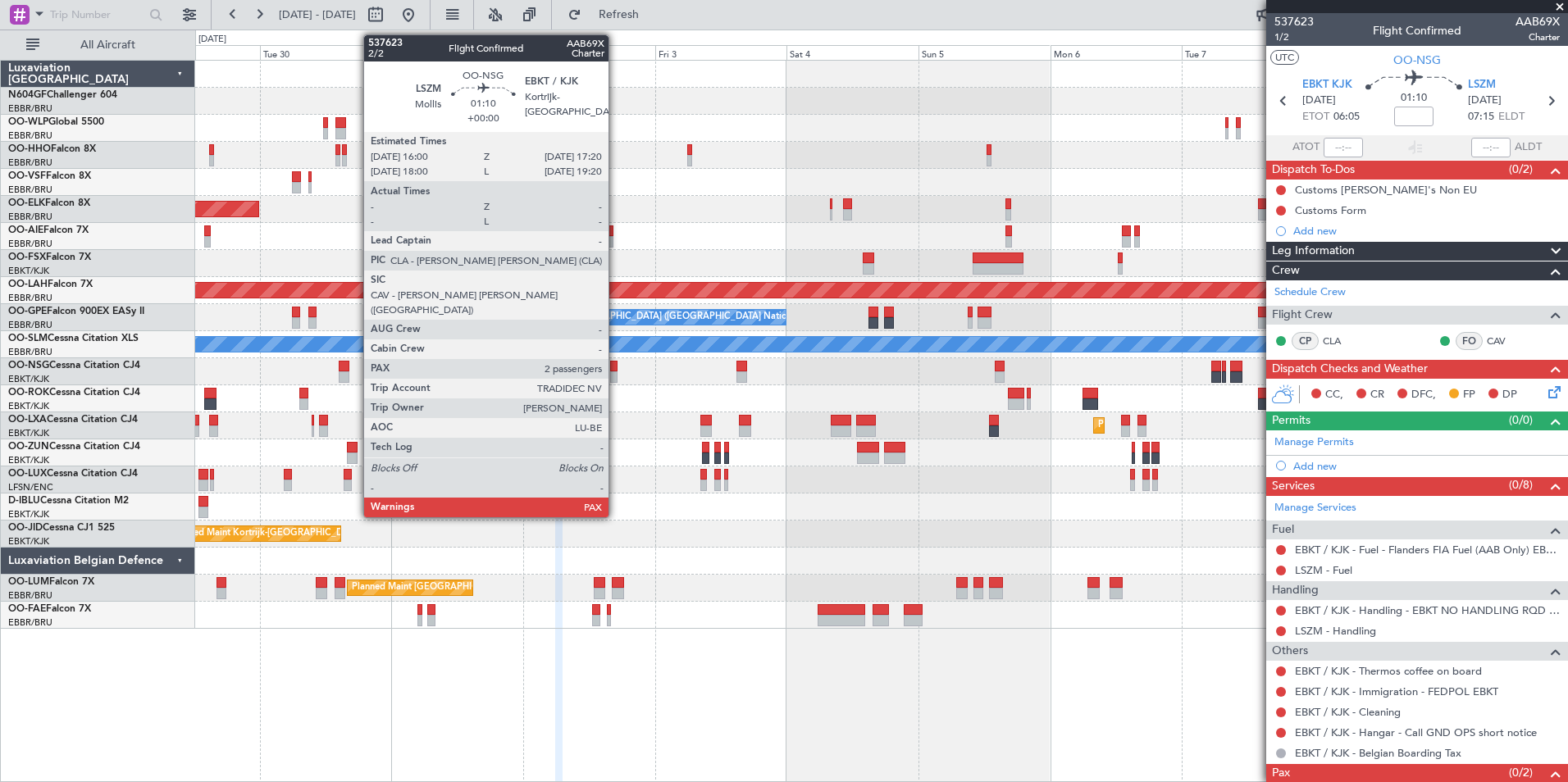
click at [615, 368] on div at bounding box center [613, 367] width 7 height 12
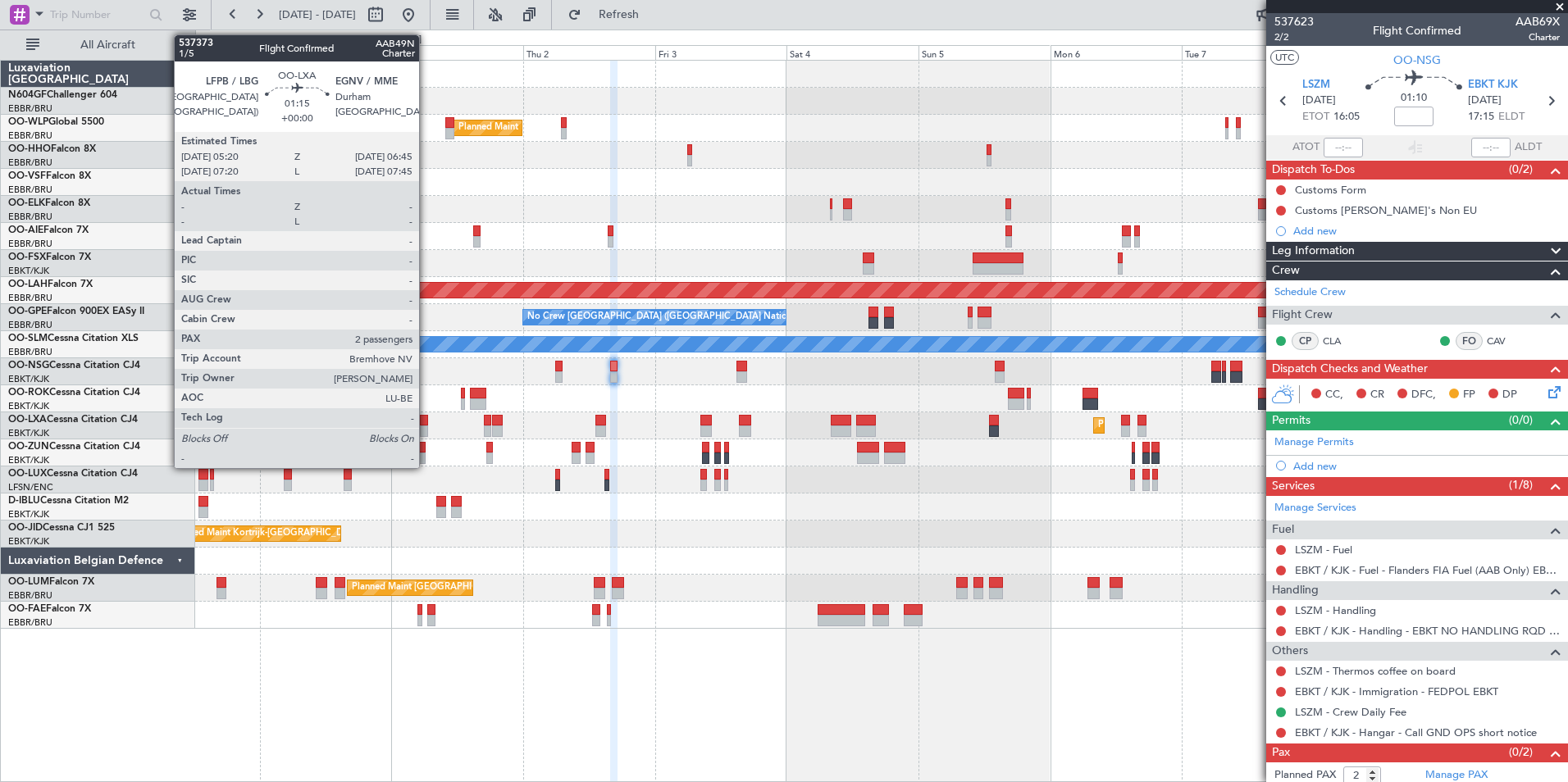
click at [425, 426] on div at bounding box center [424, 432] width 8 height 12
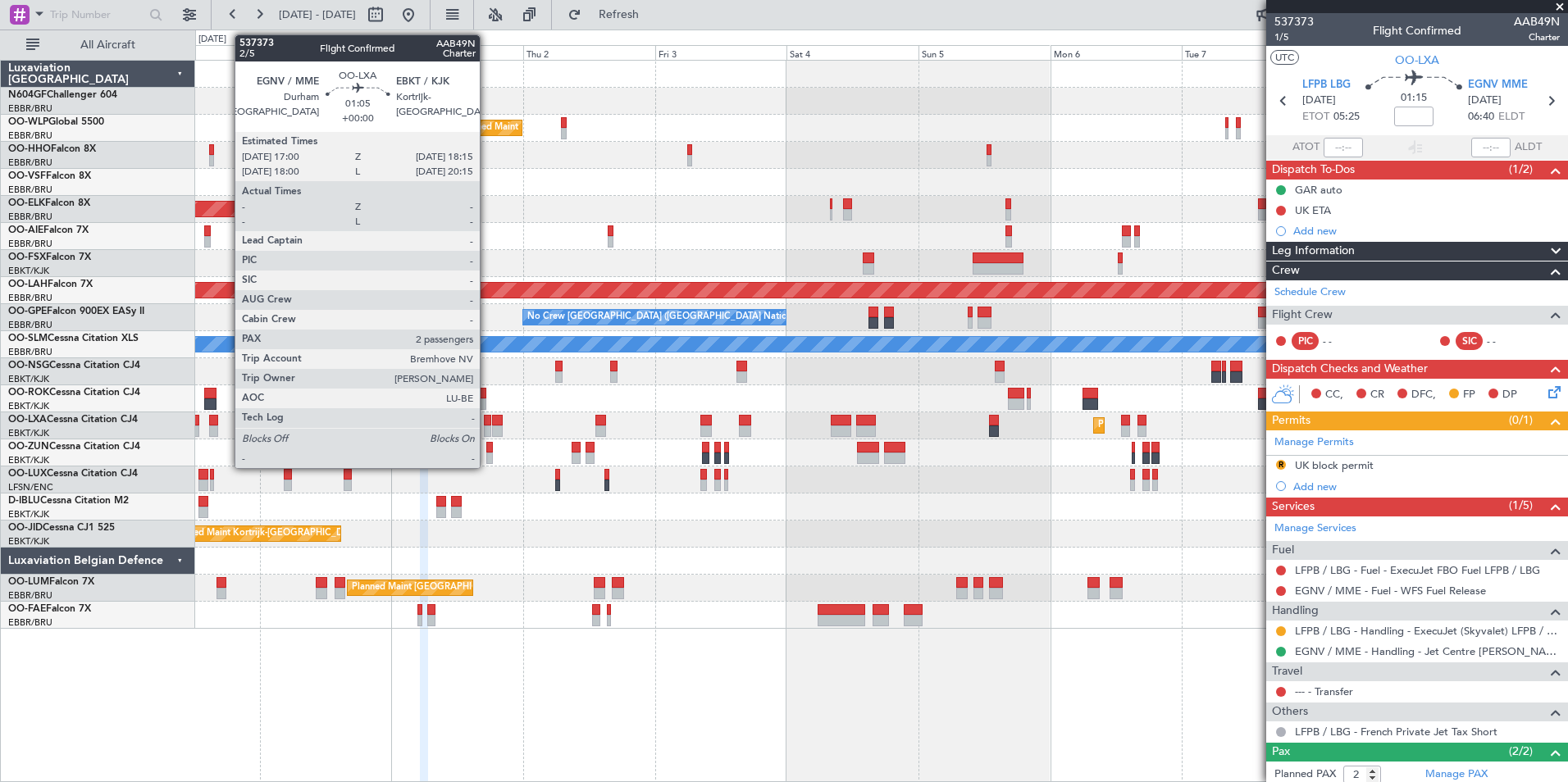
click at [487, 431] on div at bounding box center [487, 432] width 7 height 12
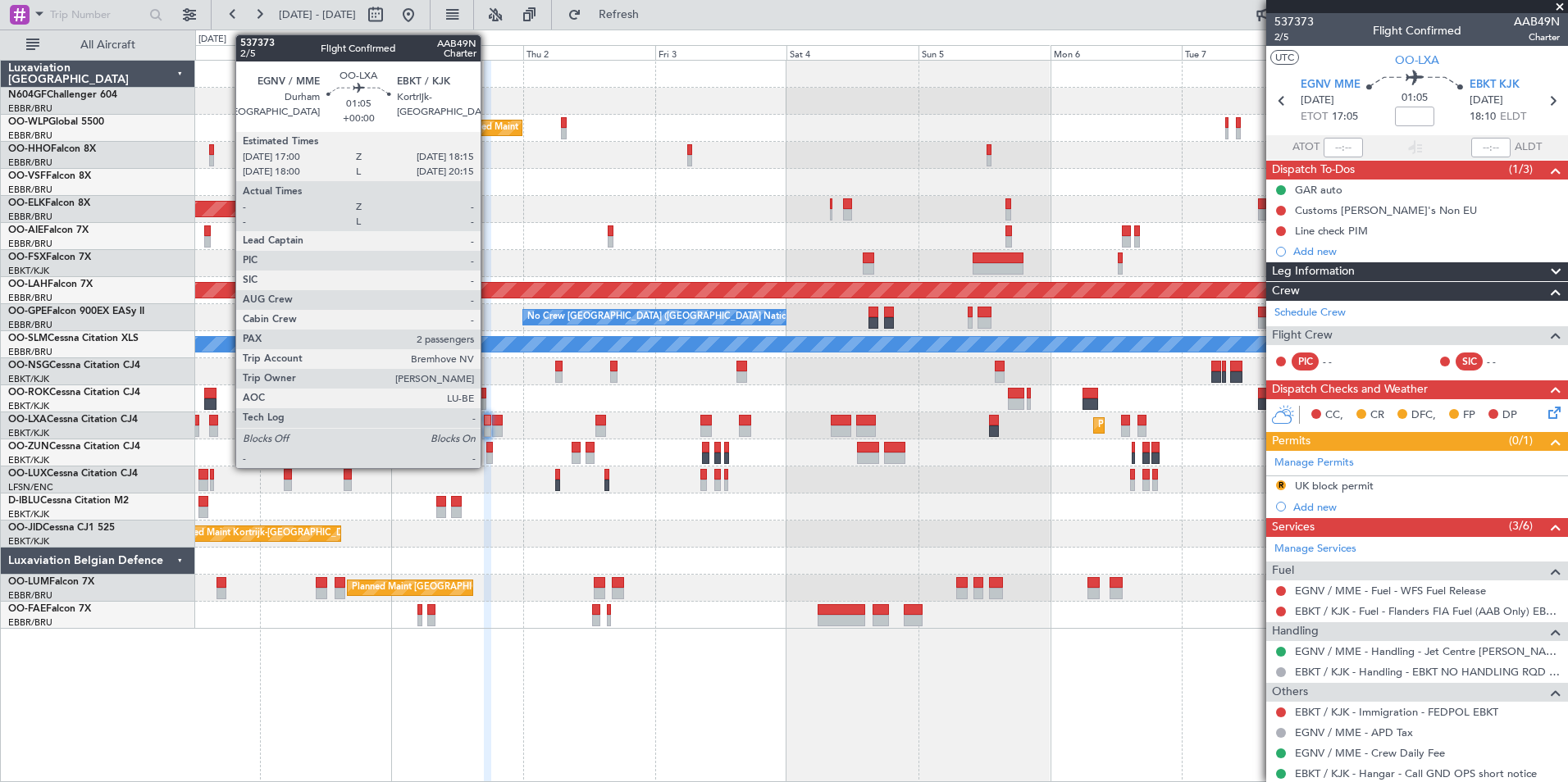
click at [488, 426] on div at bounding box center [487, 432] width 7 height 12
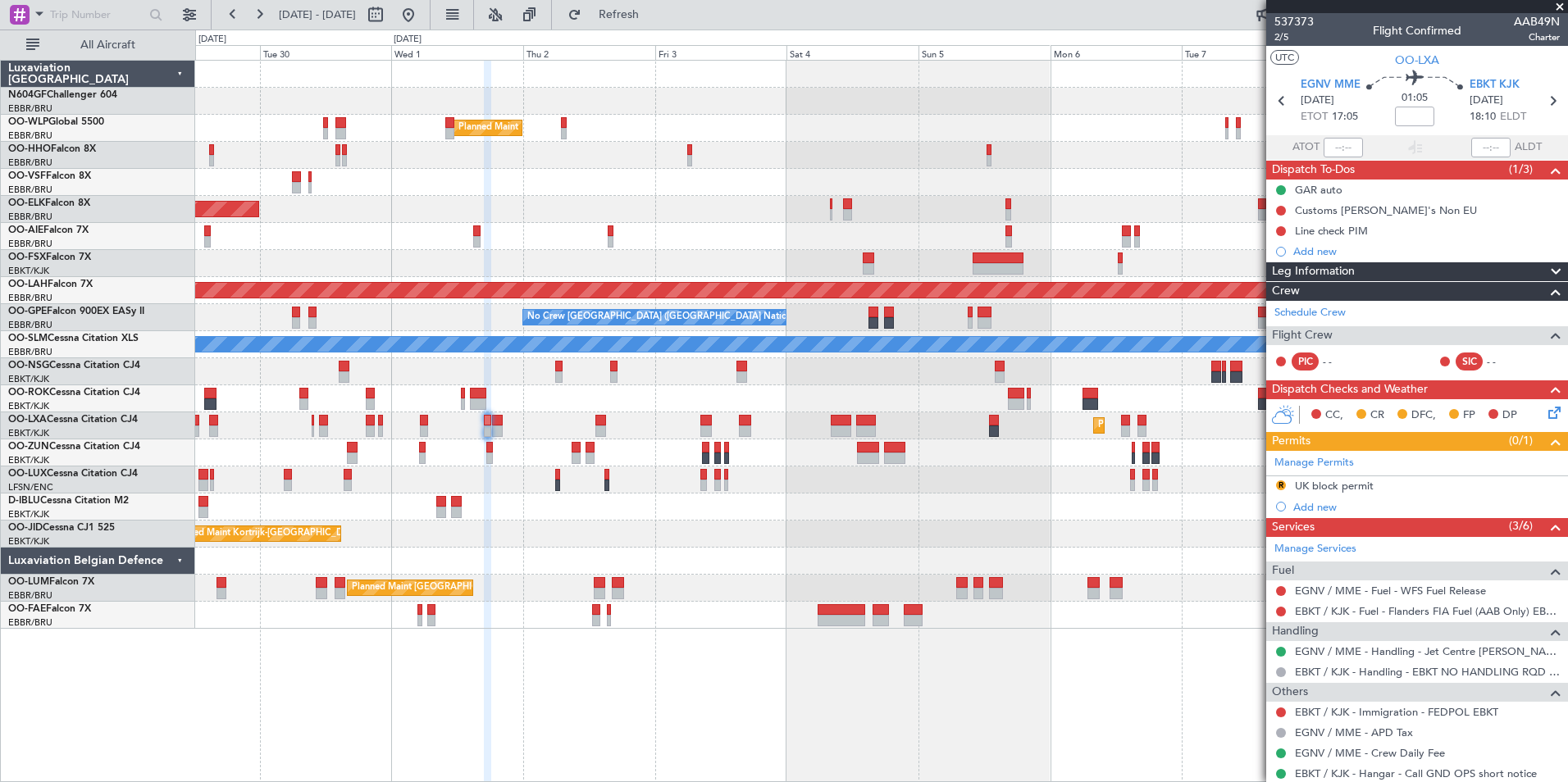
click at [805, 463] on div "Planned Maint Milan (Linate) Planned Maint [GEOGRAPHIC_DATA]-[GEOGRAPHIC_DATA] …" at bounding box center [881, 345] width 1372 height 569
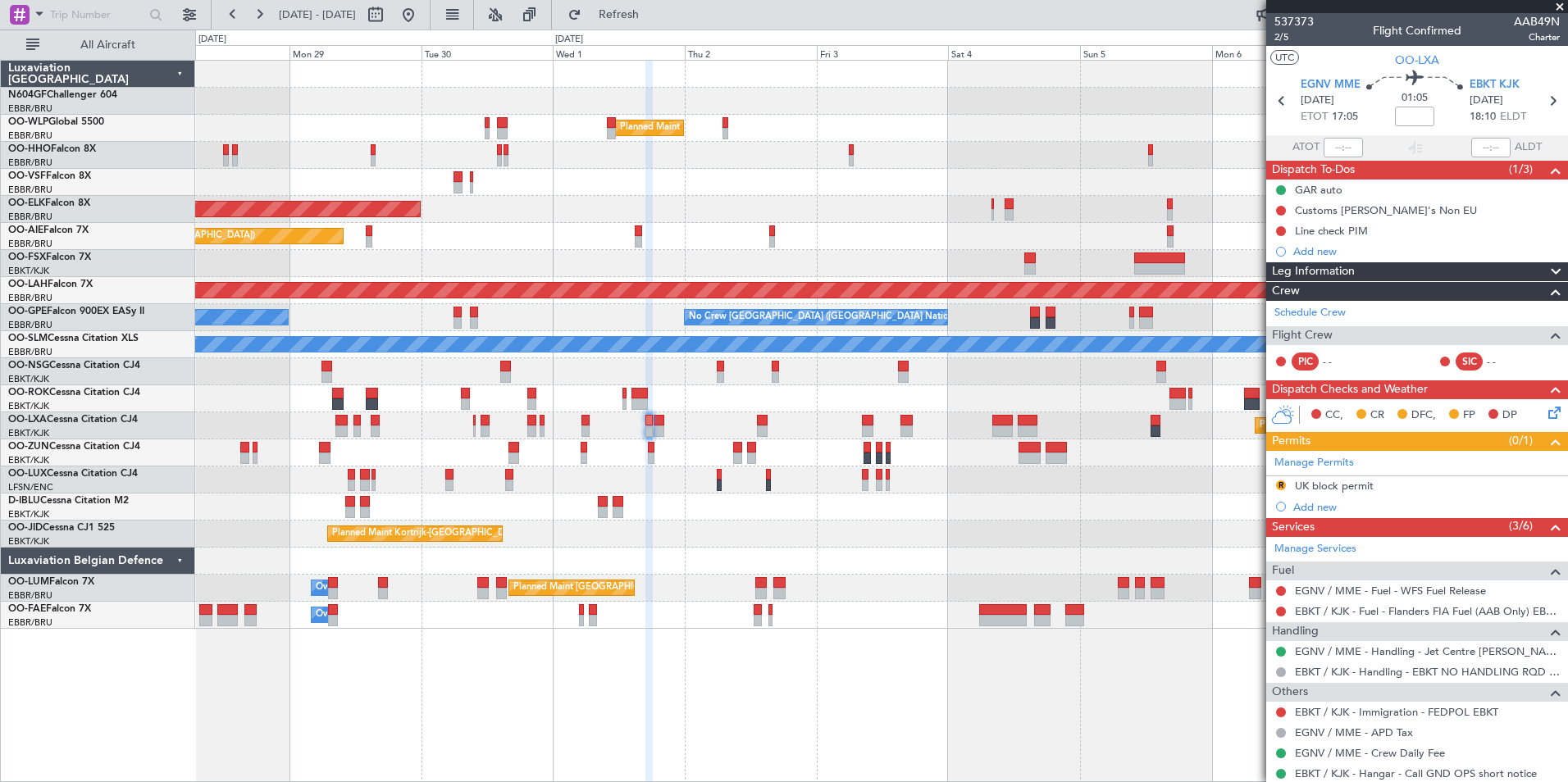
click at [926, 530] on div "Planned Maint Kortrijk-[GEOGRAPHIC_DATA]" at bounding box center [881, 534] width 1372 height 27
click at [658, 6] on button "Refresh" at bounding box center [609, 15] width 99 height 26
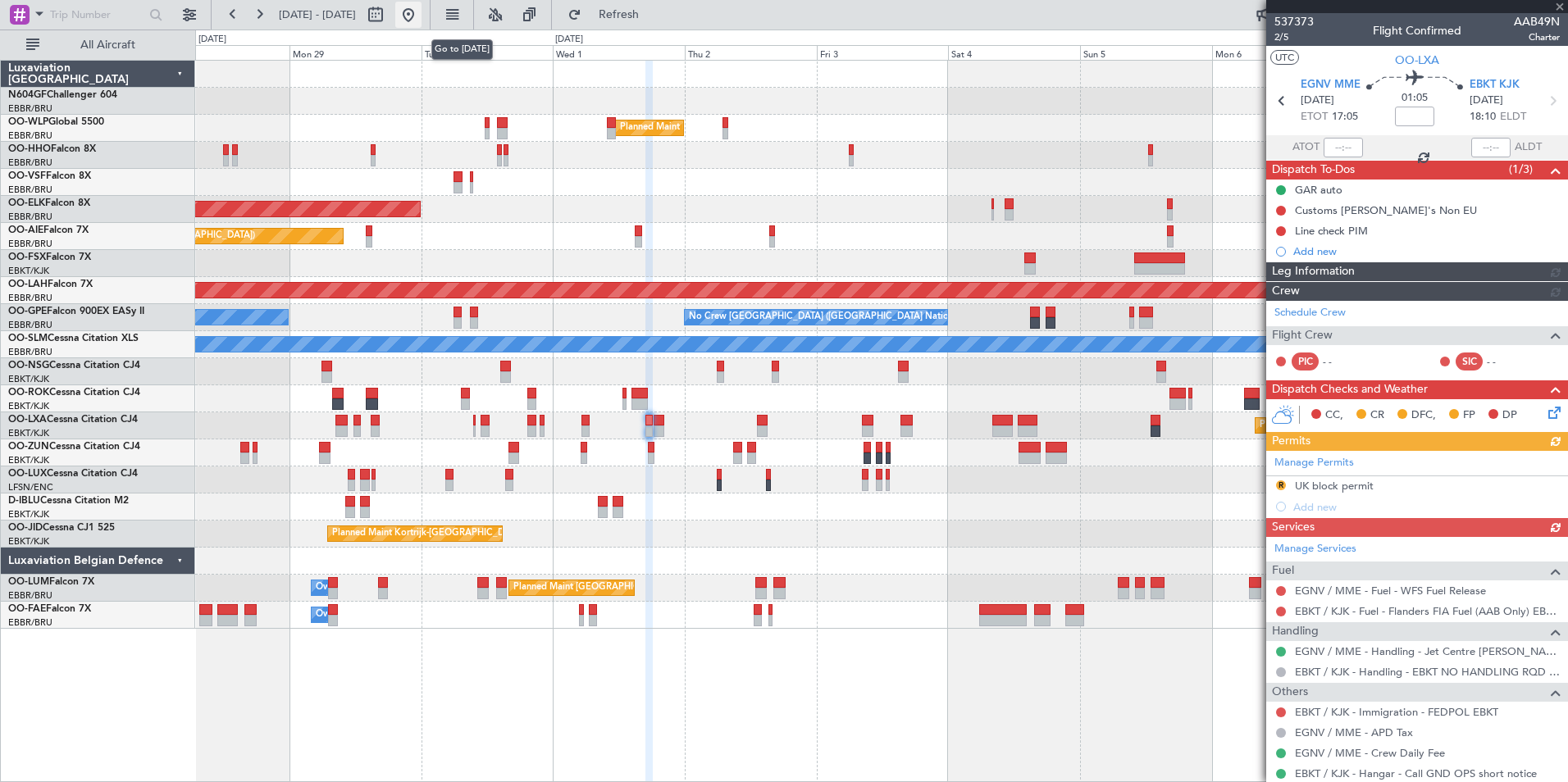
click at [422, 13] on button at bounding box center [408, 15] width 26 height 26
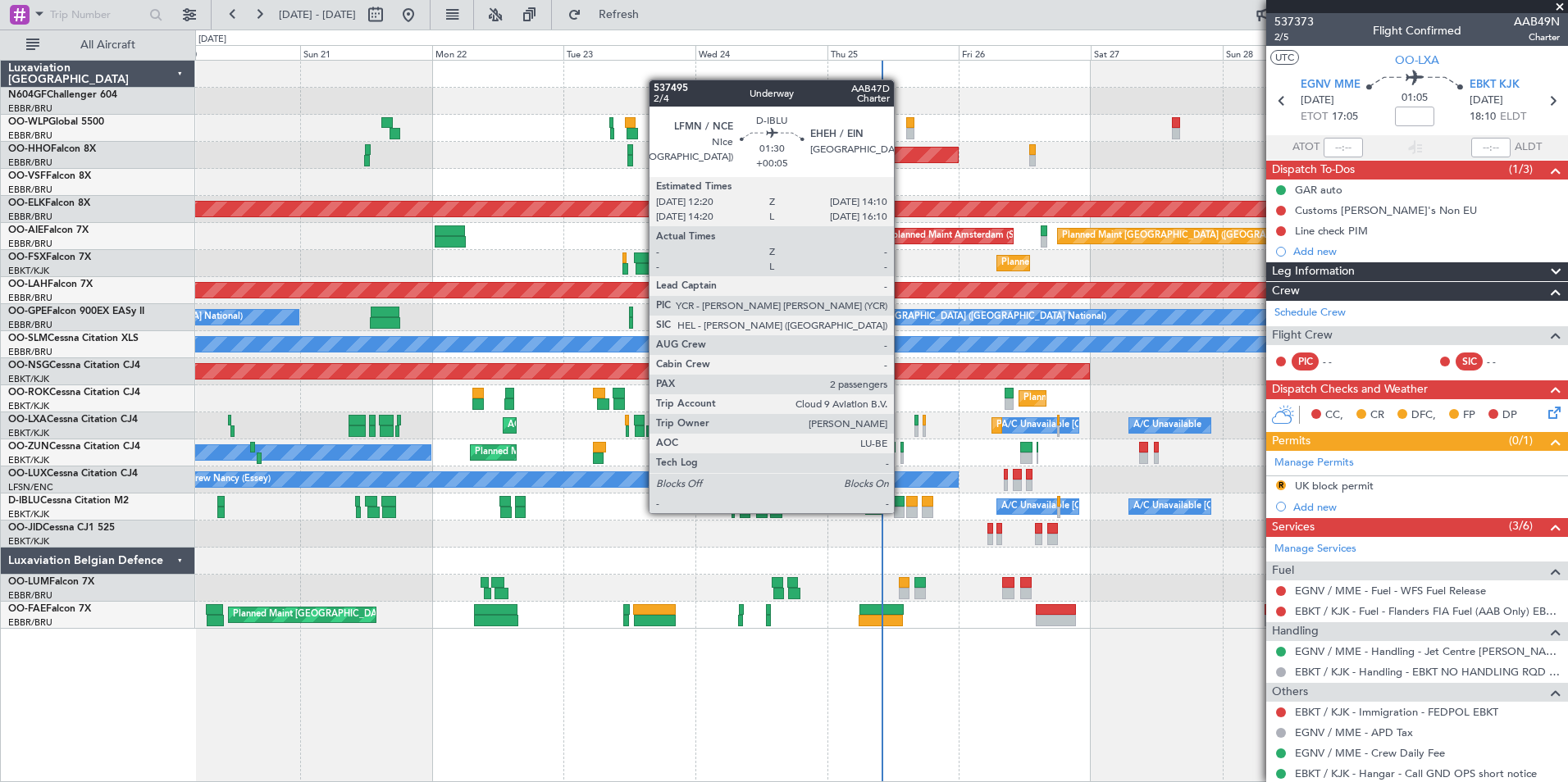
click at [902, 512] on div at bounding box center [899, 513] width 11 height 12
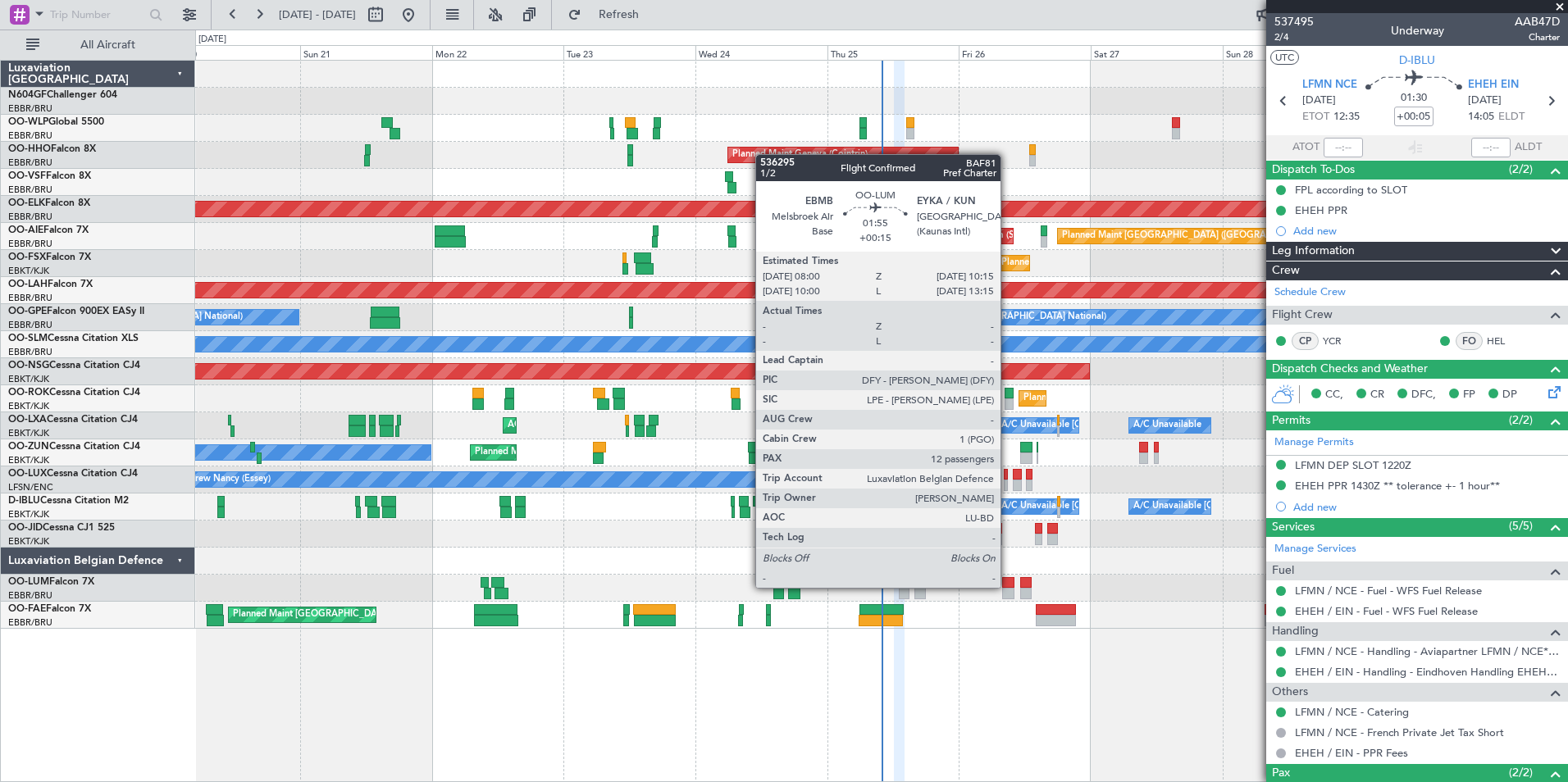
click at [1007, 586] on div at bounding box center [1008, 584] width 13 height 12
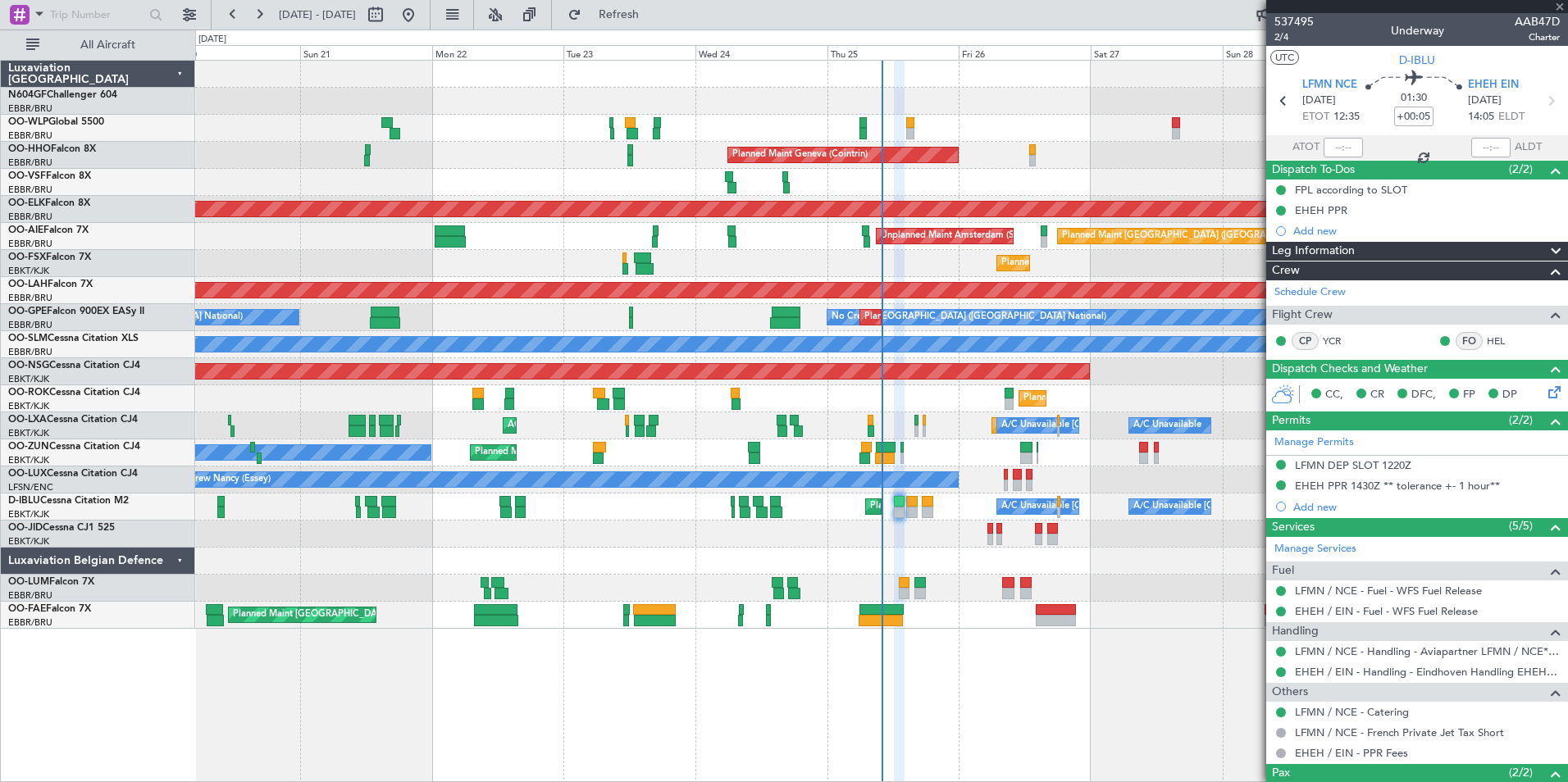
click at [1002, 603] on div "Owner Melsbroek Air Base Planned Maint [GEOGRAPHIC_DATA] ([GEOGRAPHIC_DATA])" at bounding box center [881, 614] width 1372 height 27
type input "+00:15"
type input "12"
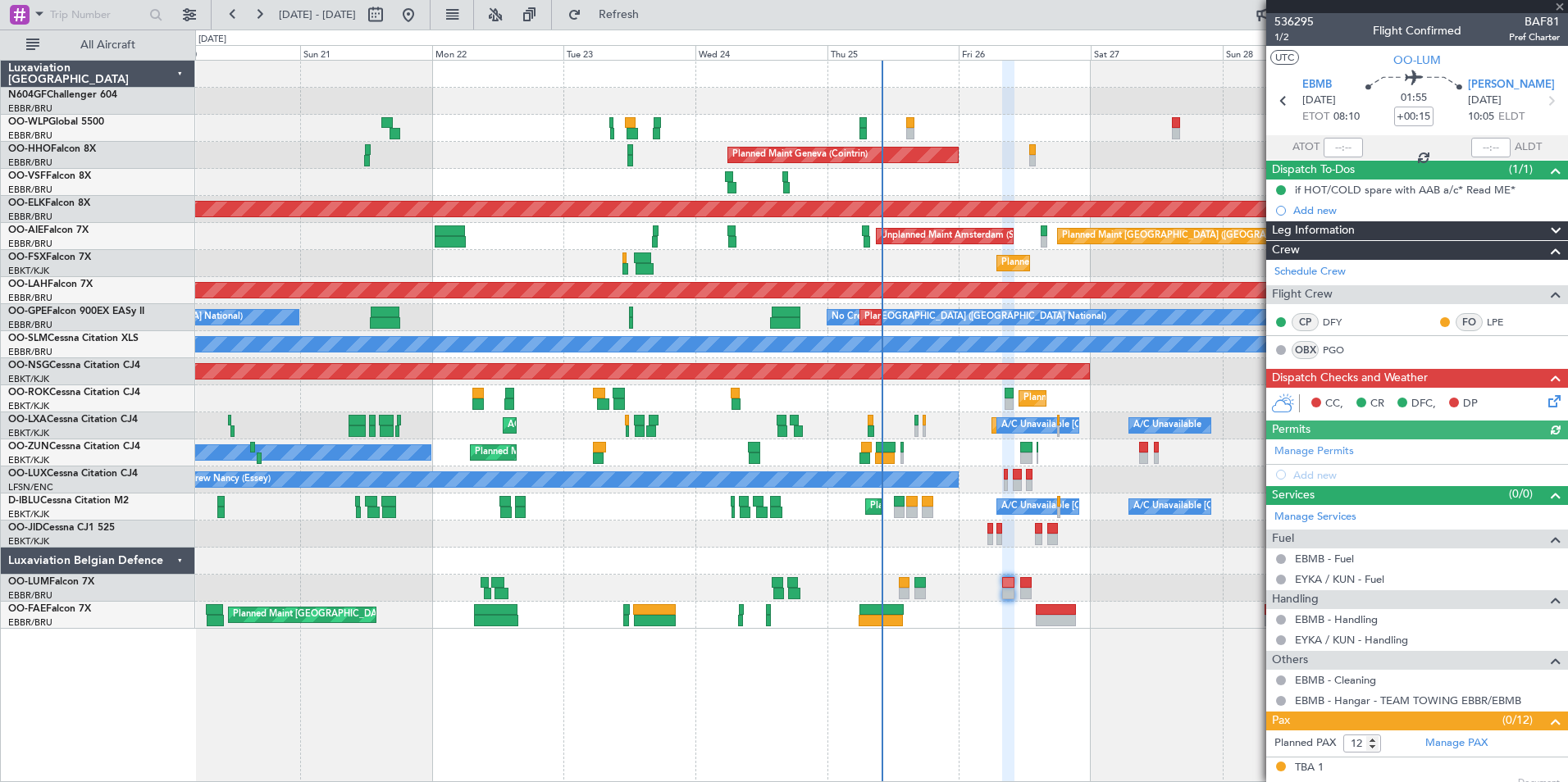
click at [975, 603] on div "Owner Melsbroek Air Base Planned Maint [GEOGRAPHIC_DATA] ([GEOGRAPHIC_DATA])" at bounding box center [881, 614] width 1372 height 27
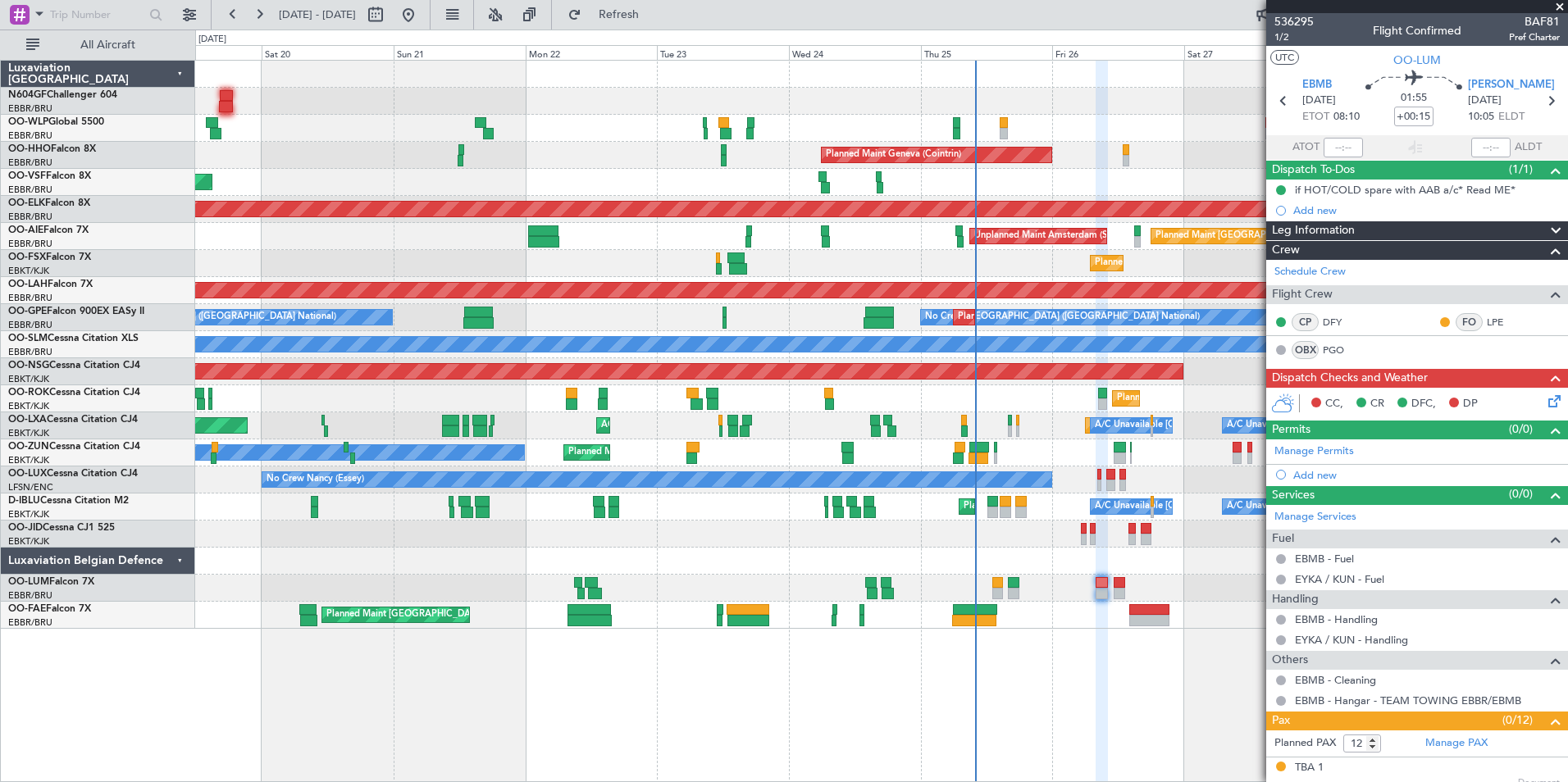
click at [957, 529] on div "Planned Maint Liege Planned Maint Milan ([GEOGRAPHIC_DATA]) Planned Maint Genev…" at bounding box center [881, 345] width 1372 height 569
click at [1002, 514] on div "A/C Unavailable [GEOGRAPHIC_DATA]-[GEOGRAPHIC_DATA] [GEOGRAPHIC_DATA] ([GEOGRAP…" at bounding box center [881, 507] width 1372 height 27
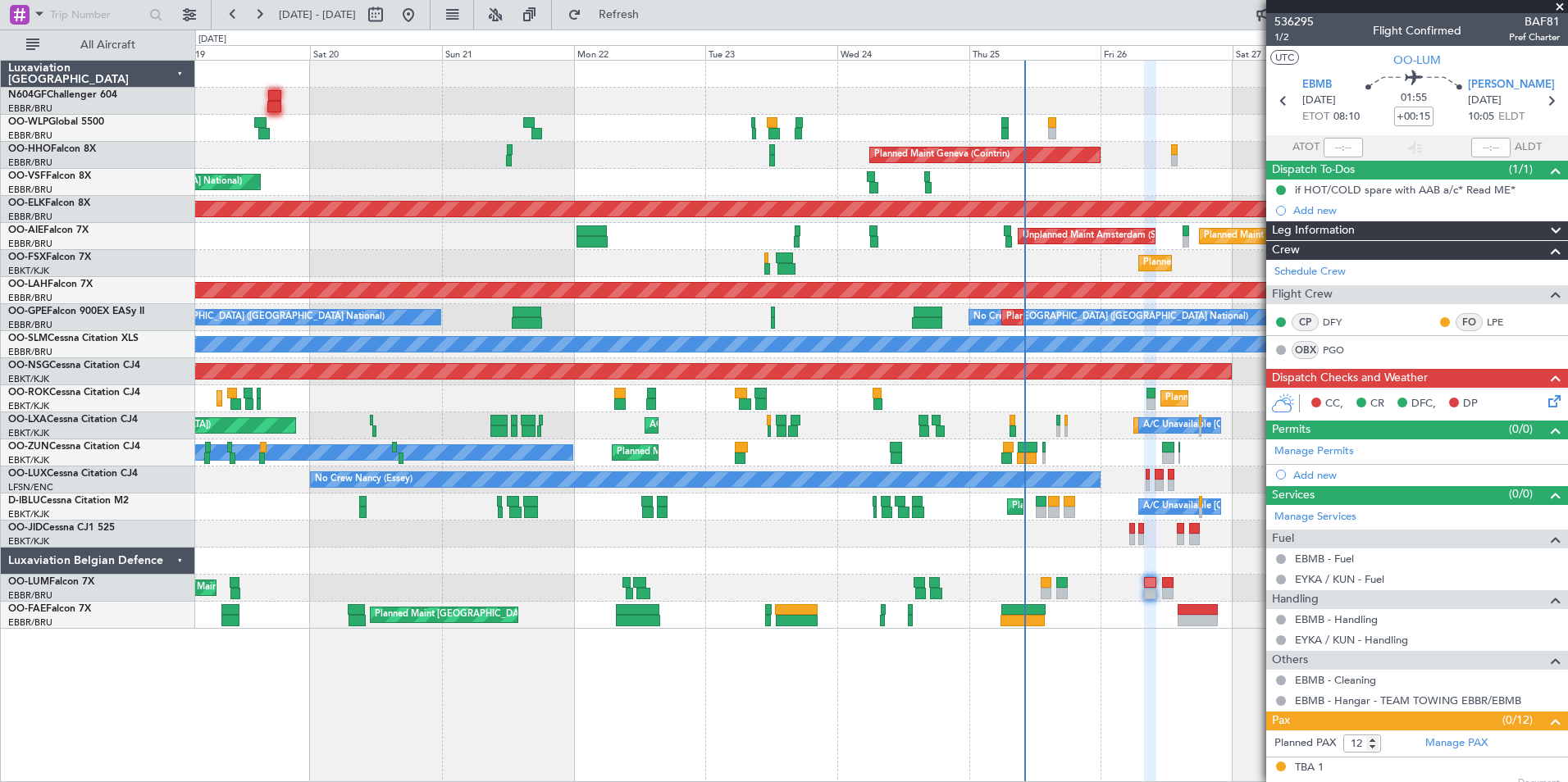
click at [622, 514] on div "Planned Maint Liege Planned Maint Milan ([GEOGRAPHIC_DATA]) Planned Maint Genev…" at bounding box center [881, 345] width 1372 height 569
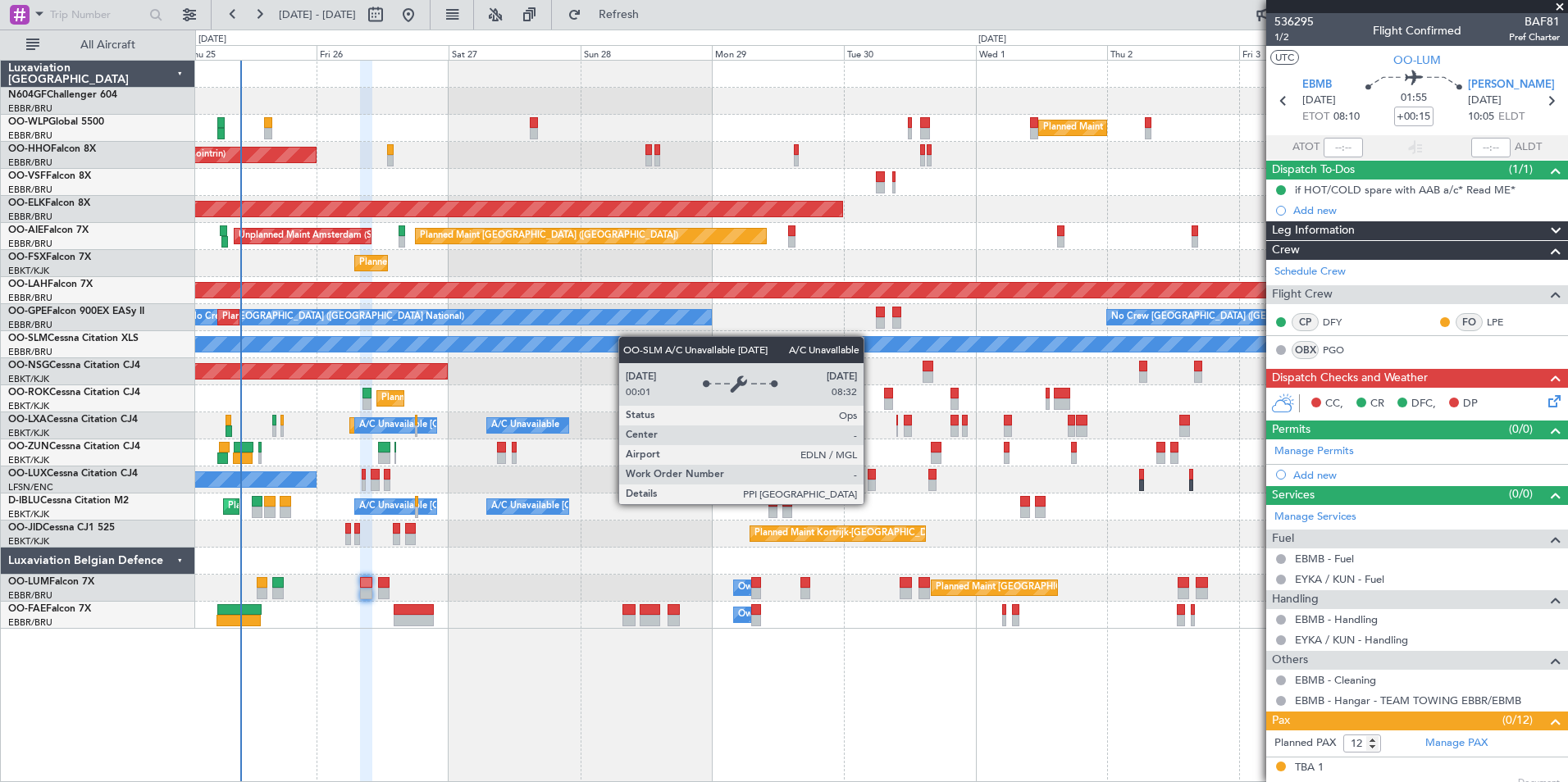
click at [589, 352] on div "Planned Maint Milan (Linate) Planned Maint Geneva ([GEOGRAPHIC_DATA]) Planned M…" at bounding box center [881, 345] width 1372 height 569
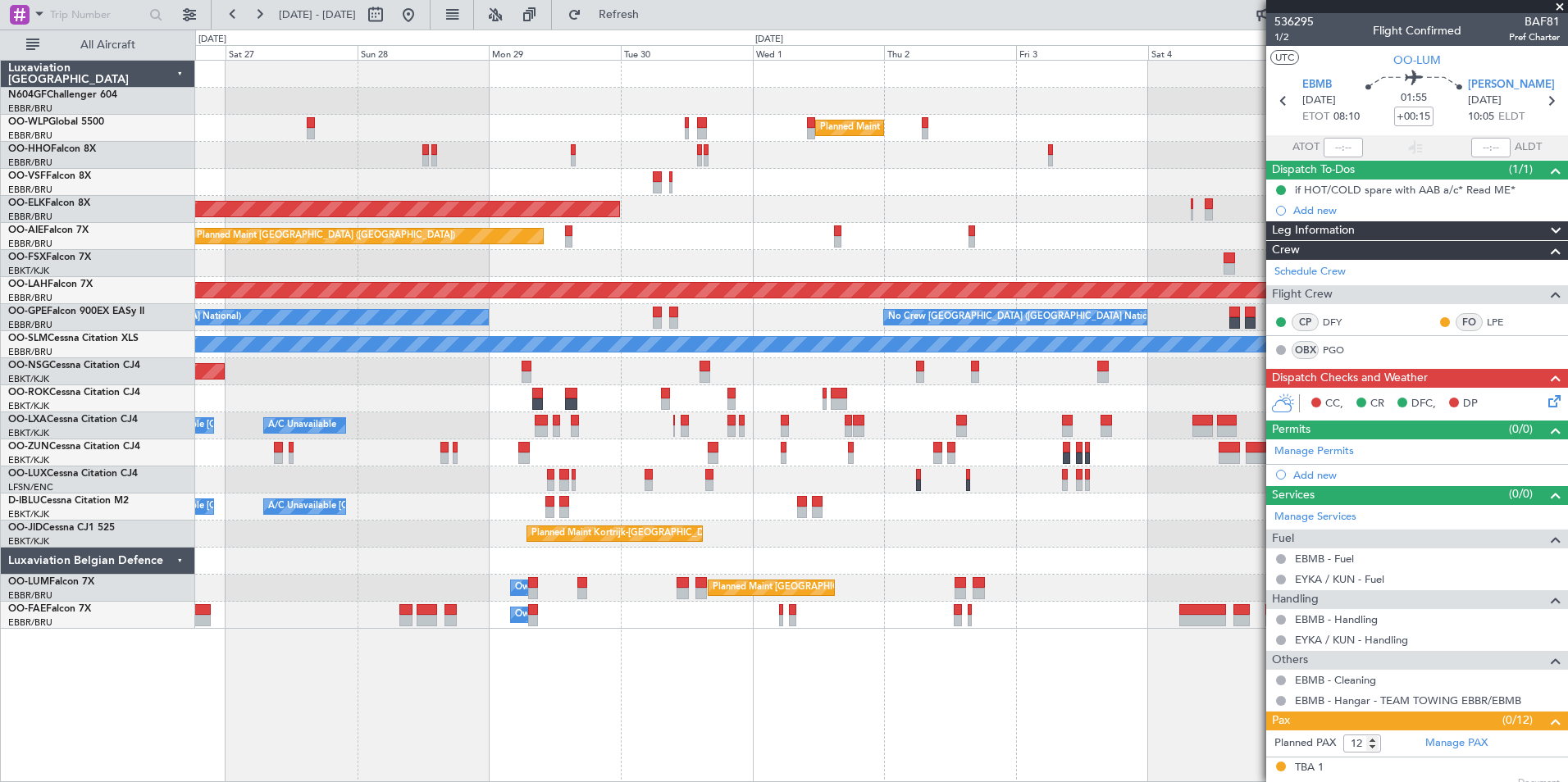
click at [647, 364] on div "Planned Maint [GEOGRAPHIC_DATA] ([GEOGRAPHIC_DATA])" at bounding box center [881, 371] width 1372 height 27
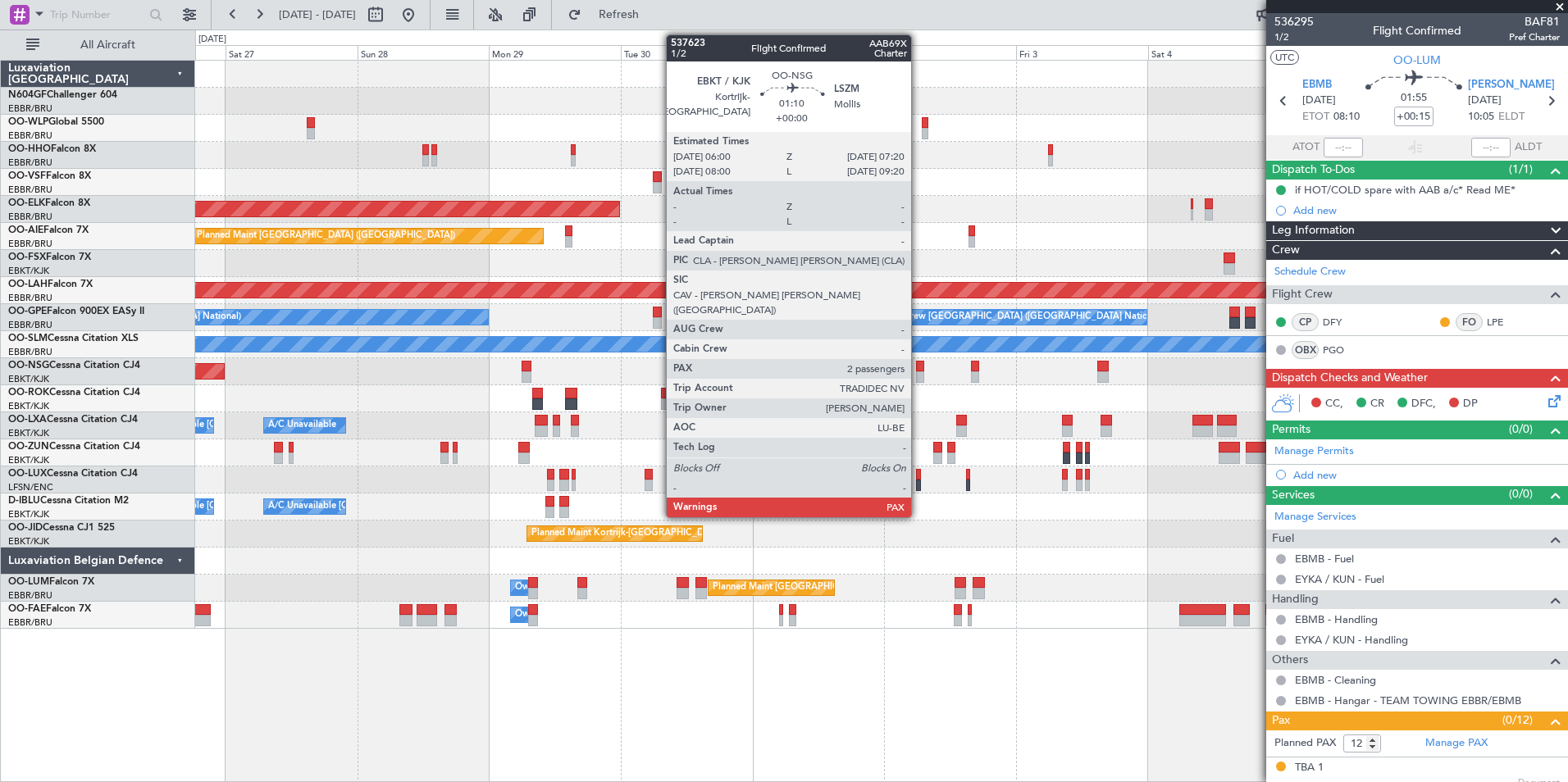
click at [919, 370] on div at bounding box center [919, 367] width 7 height 12
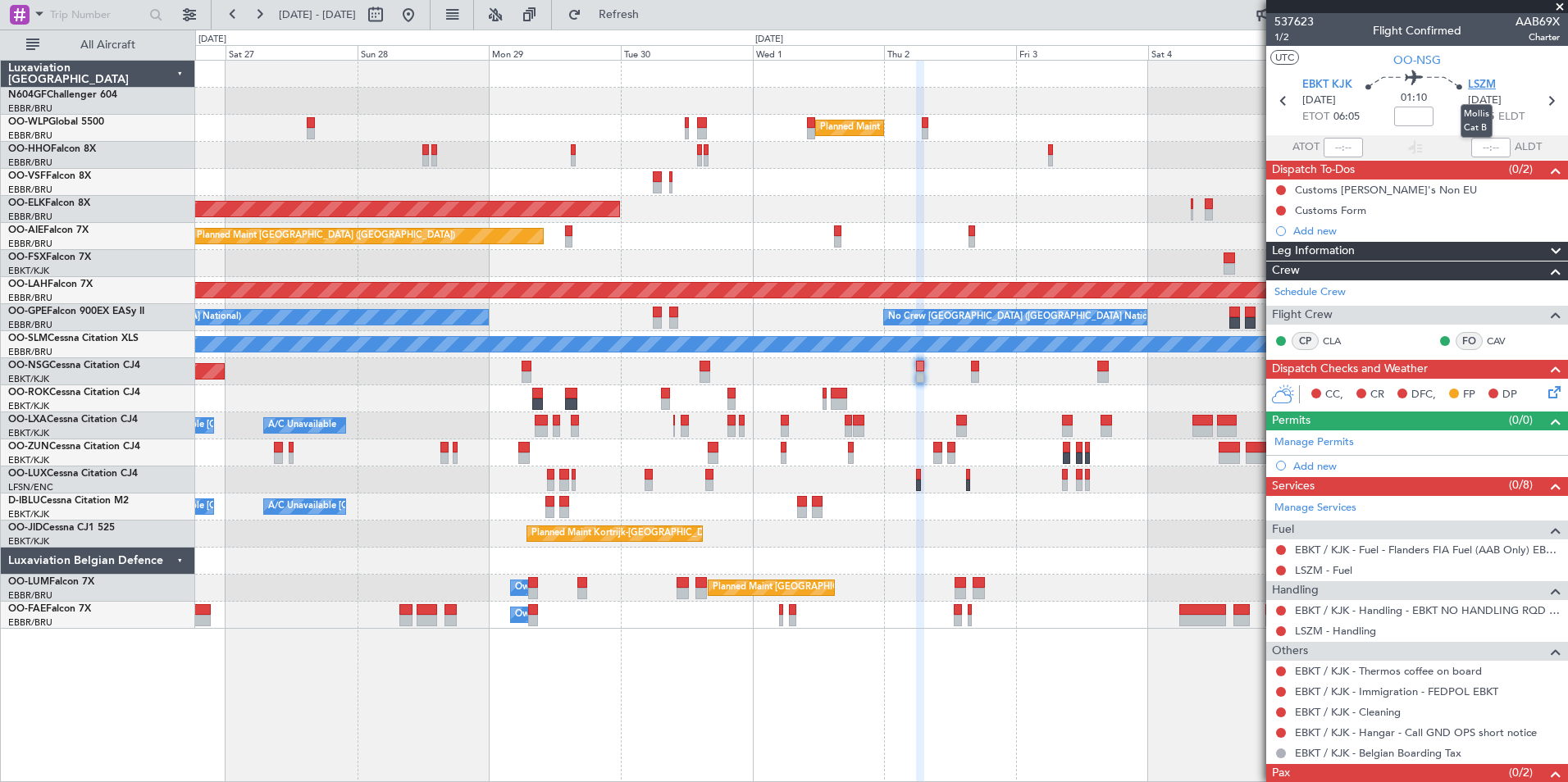
click at [1472, 87] on span "LSZM" at bounding box center [1482, 85] width 28 height 16
click at [645, 17] on span "Refresh" at bounding box center [618, 15] width 69 height 12
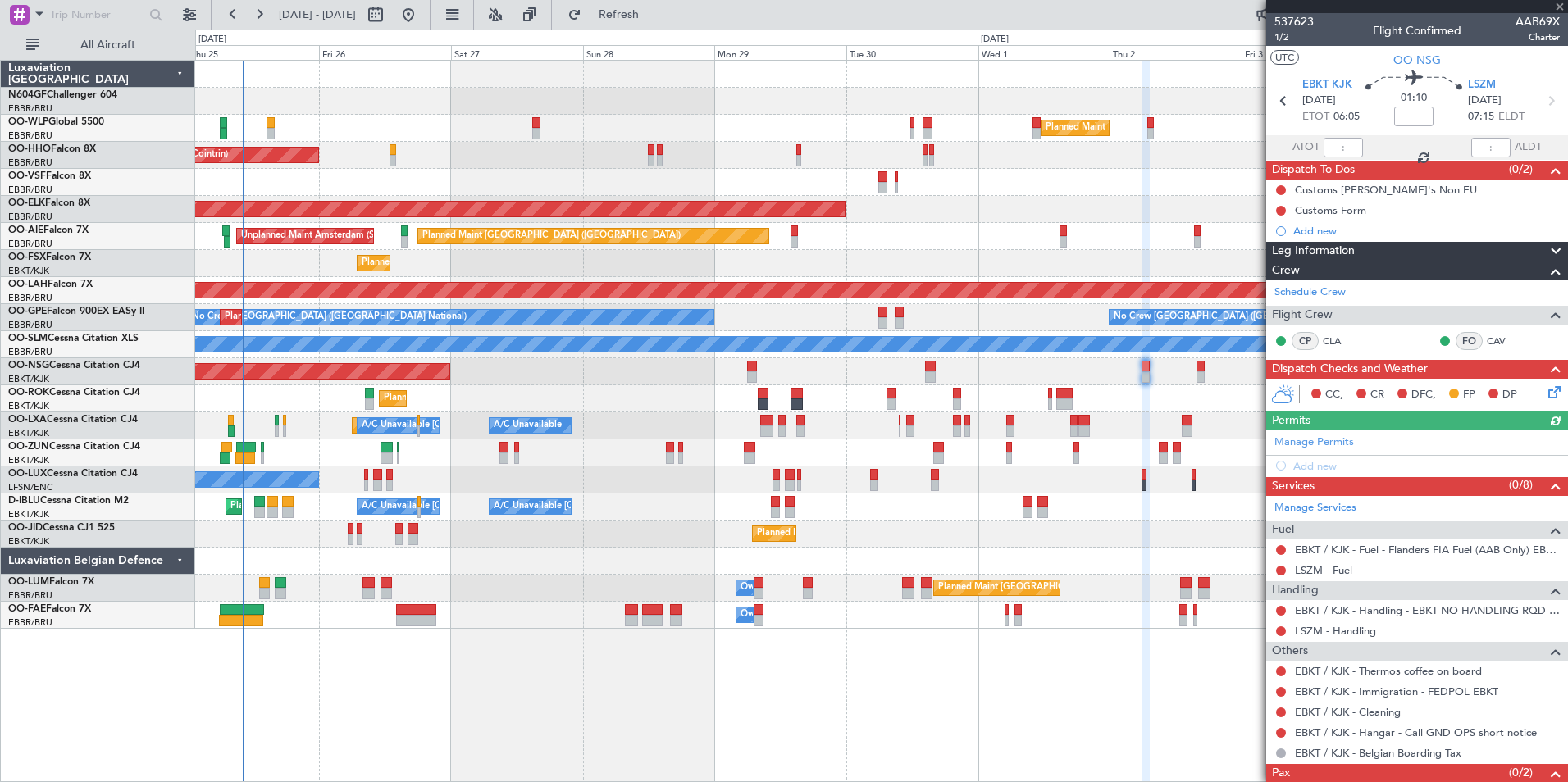
click at [1000, 413] on div "Planned Maint Milan (Linate) Planned Maint Geneva ([GEOGRAPHIC_DATA]) Planned M…" at bounding box center [881, 345] width 1372 height 569
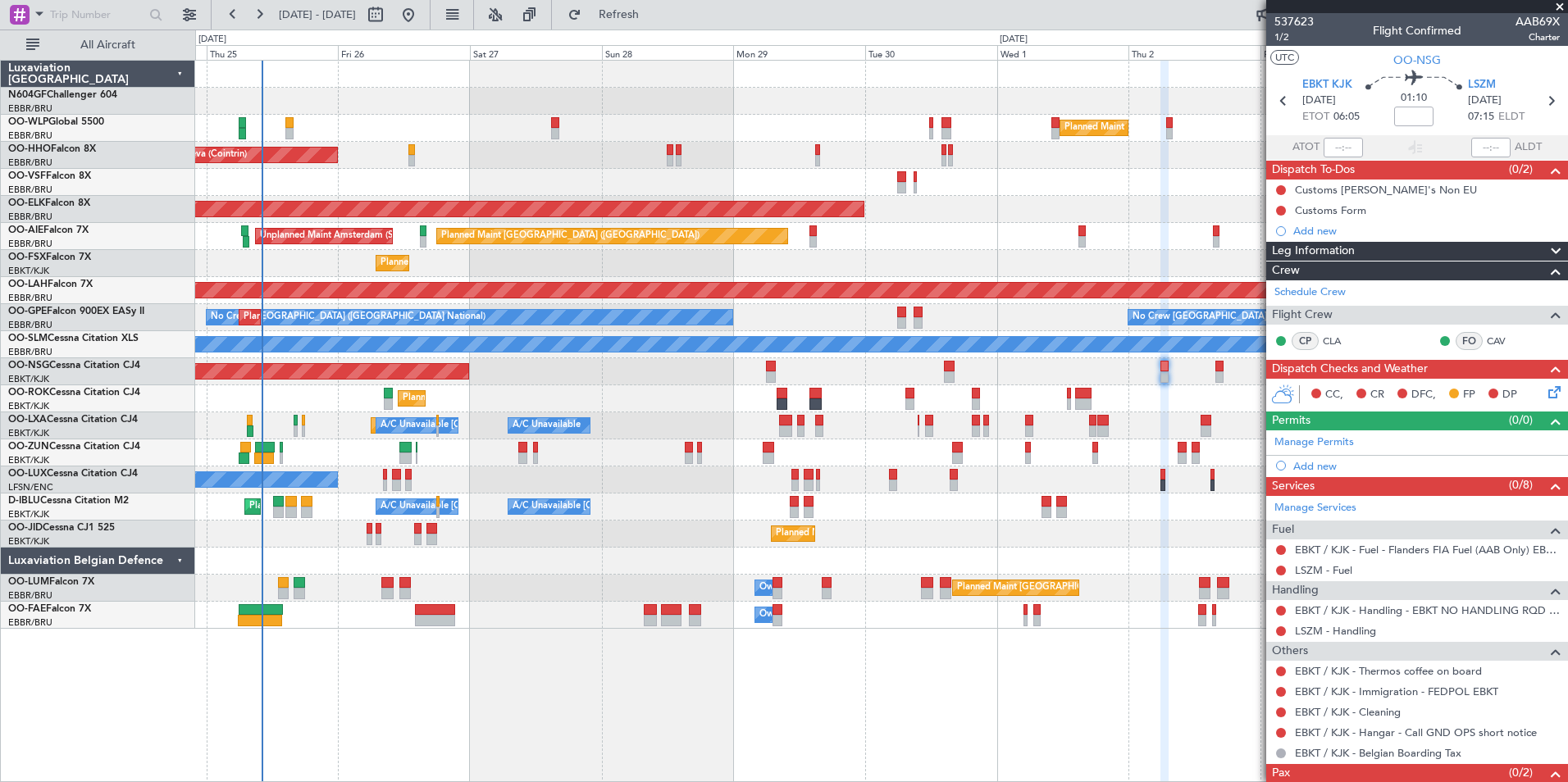
click at [931, 282] on div "Planned Maint Milan (Linate) Planned Maint Geneva ([GEOGRAPHIC_DATA]) Planned M…" at bounding box center [881, 345] width 1372 height 569
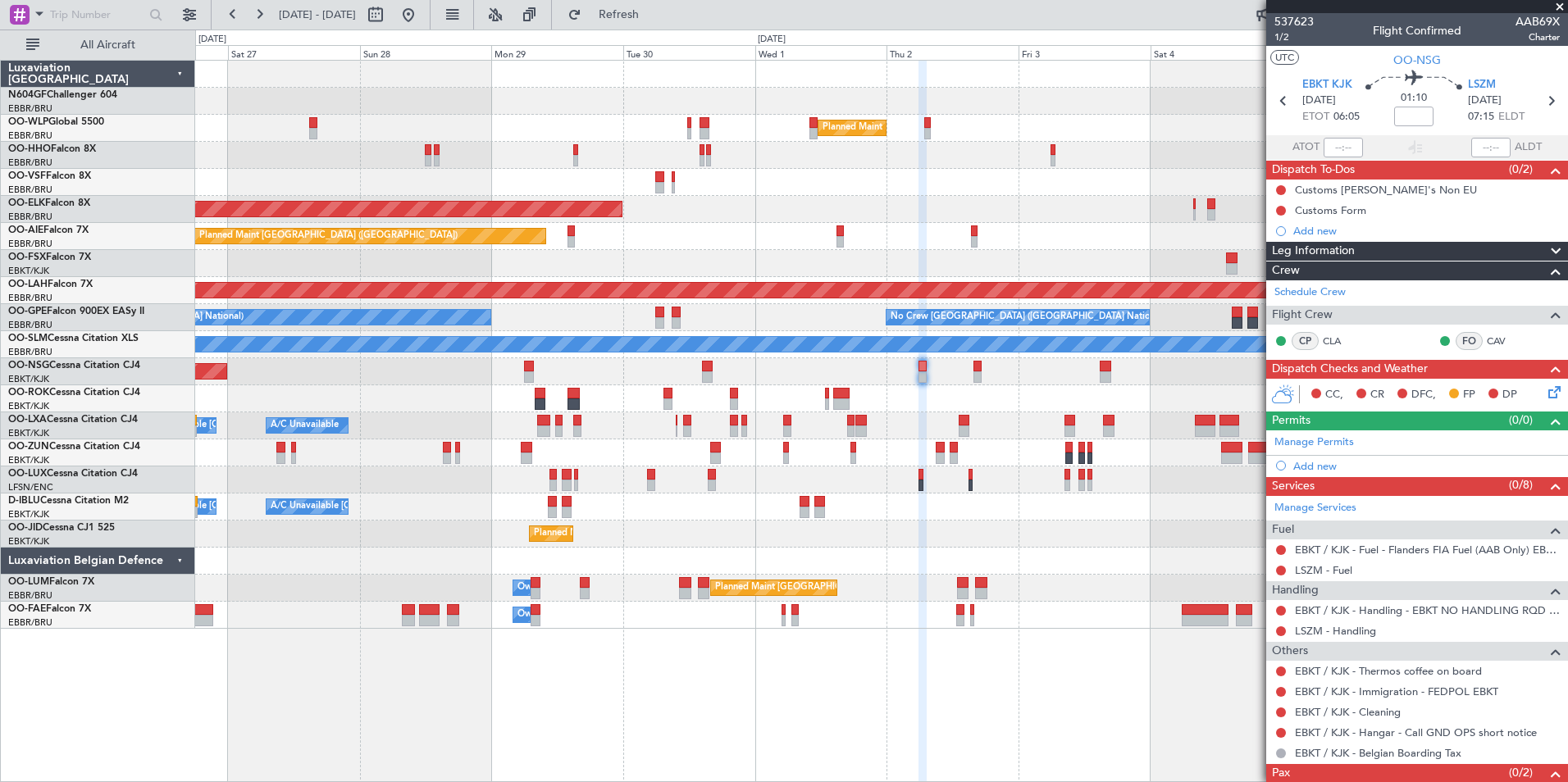
click at [528, 536] on div "Planned Maint Milan (Linate) Planned Maint Geneva ([GEOGRAPHIC_DATA]) Planned M…" at bounding box center [881, 345] width 1372 height 569
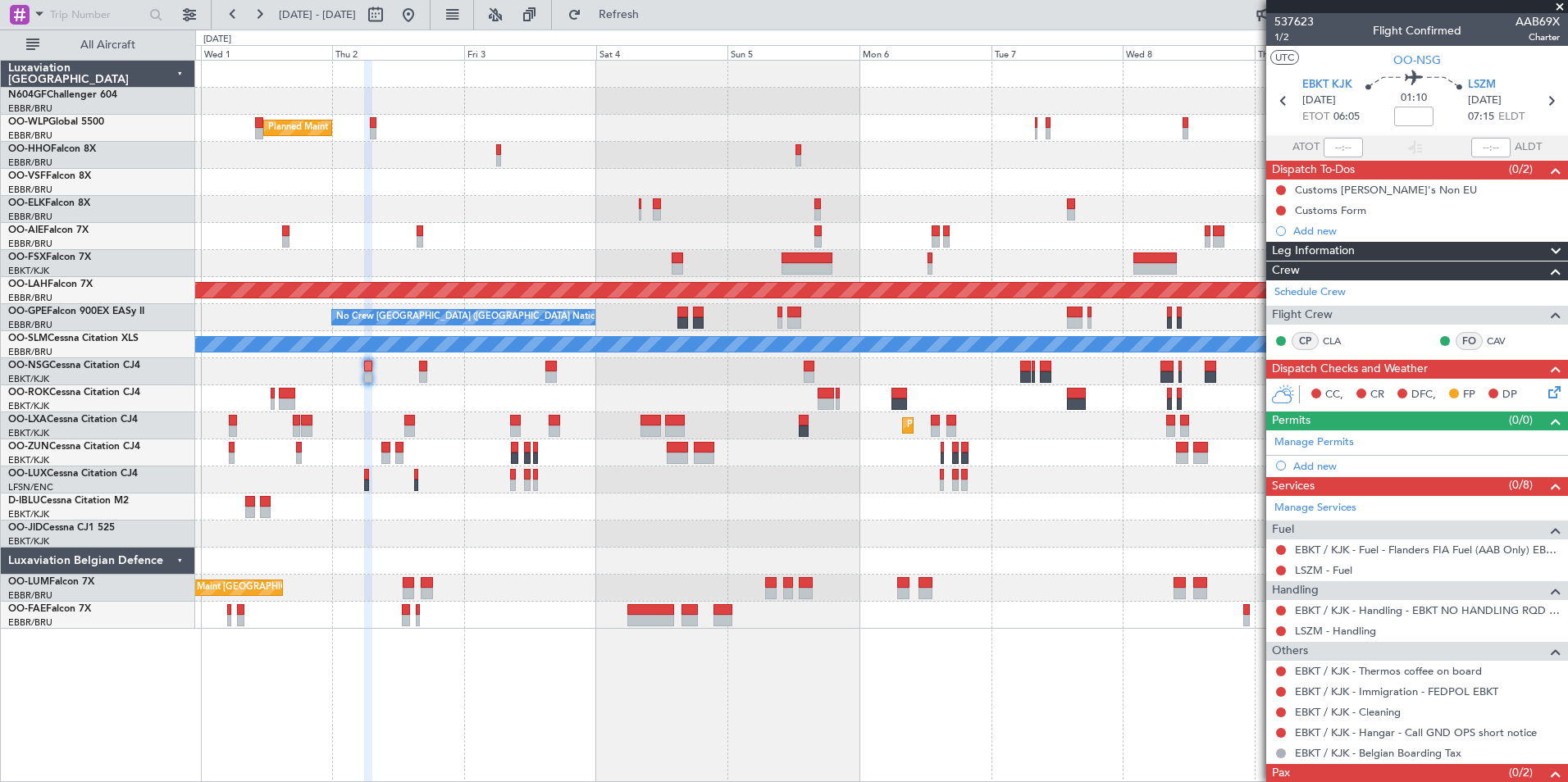
click at [492, 501] on div "Planned Maint Milan (Linate) Planned Maint [GEOGRAPHIC_DATA]-[GEOGRAPHIC_DATA] …" at bounding box center [881, 345] width 1372 height 569
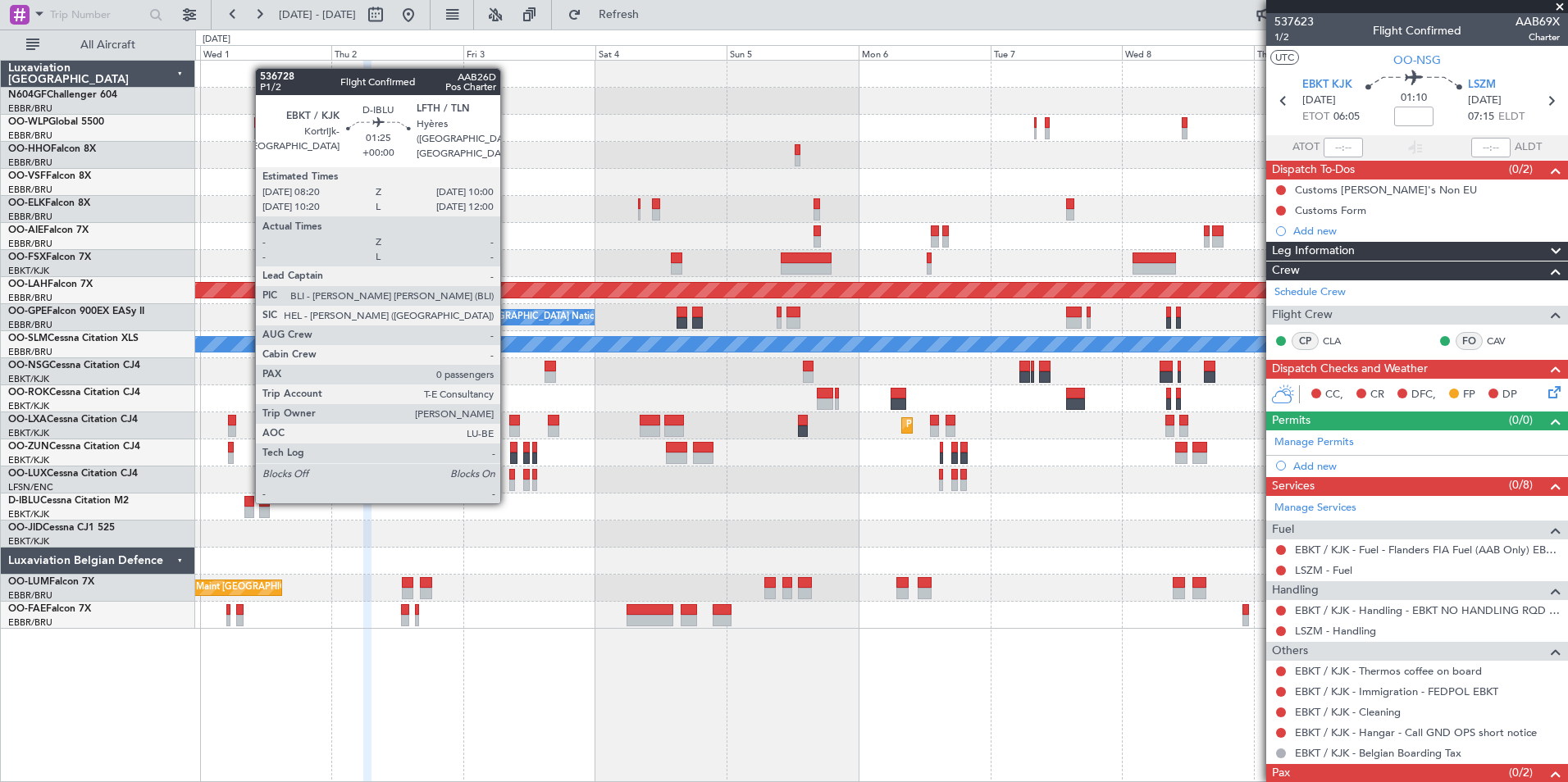
click at [246, 501] on div at bounding box center [249, 502] width 10 height 12
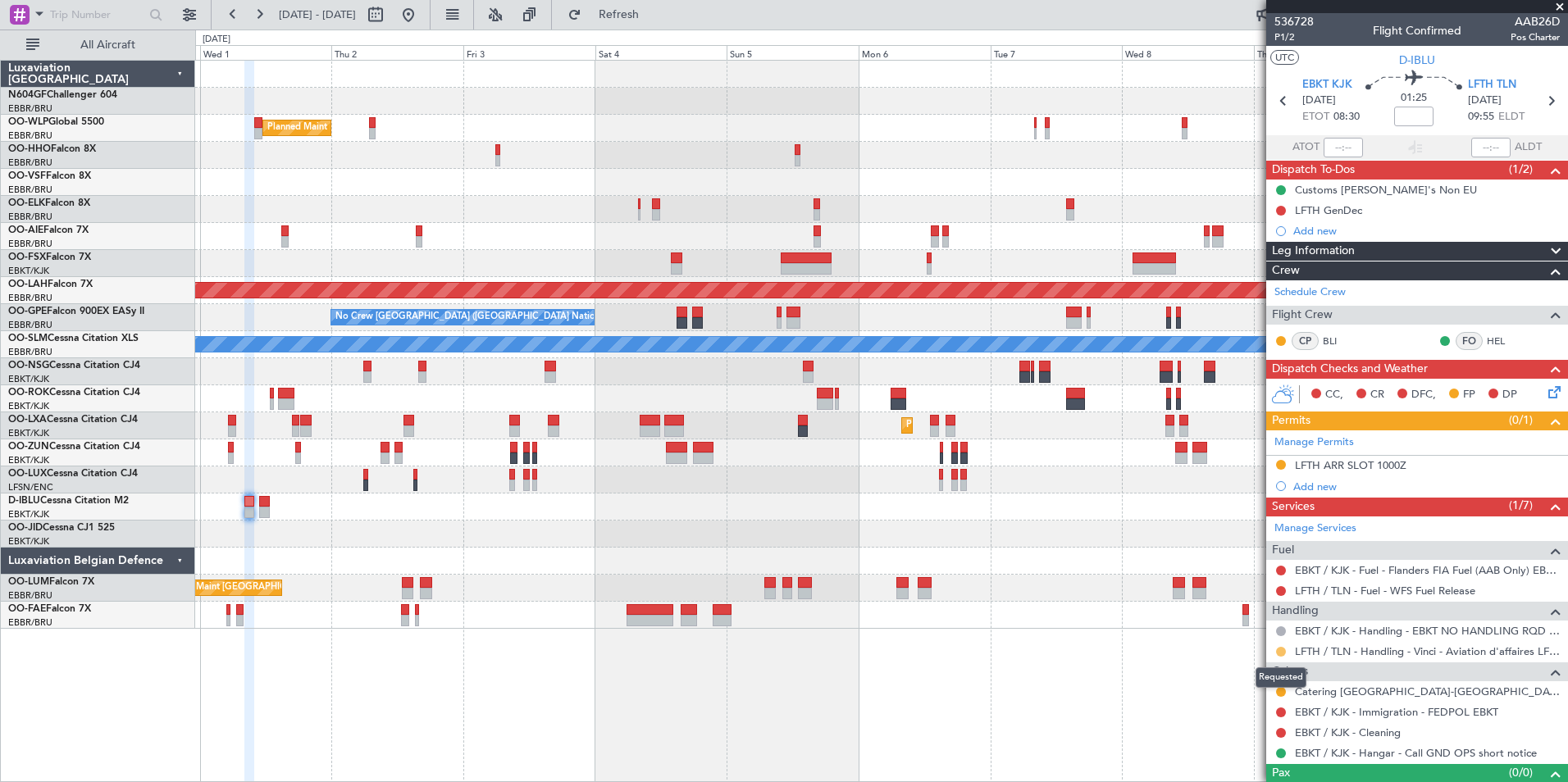
click at [1280, 650] on button at bounding box center [1281, 652] width 10 height 10
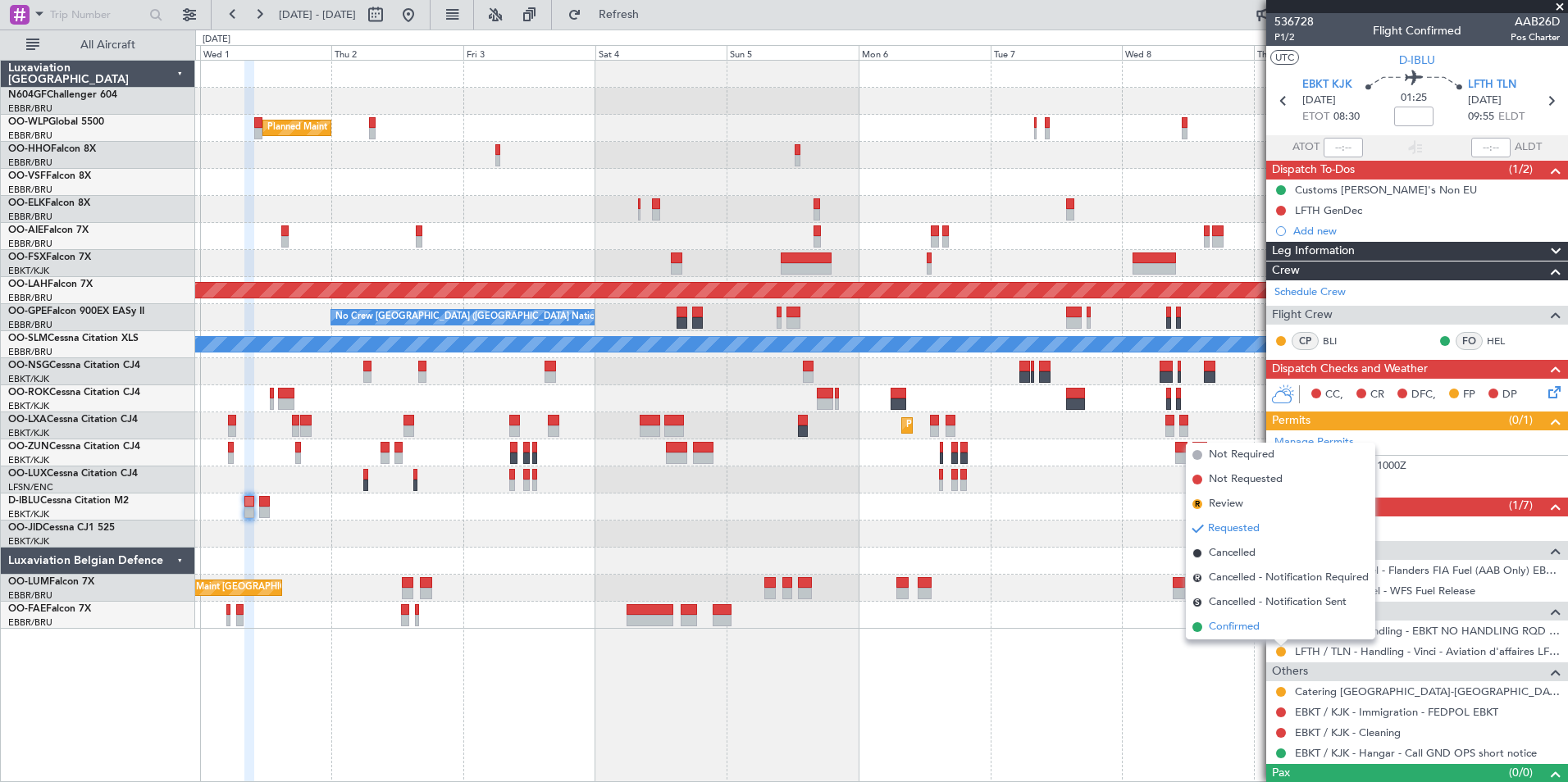
click at [1264, 633] on li "Confirmed" at bounding box center [1281, 627] width 190 height 25
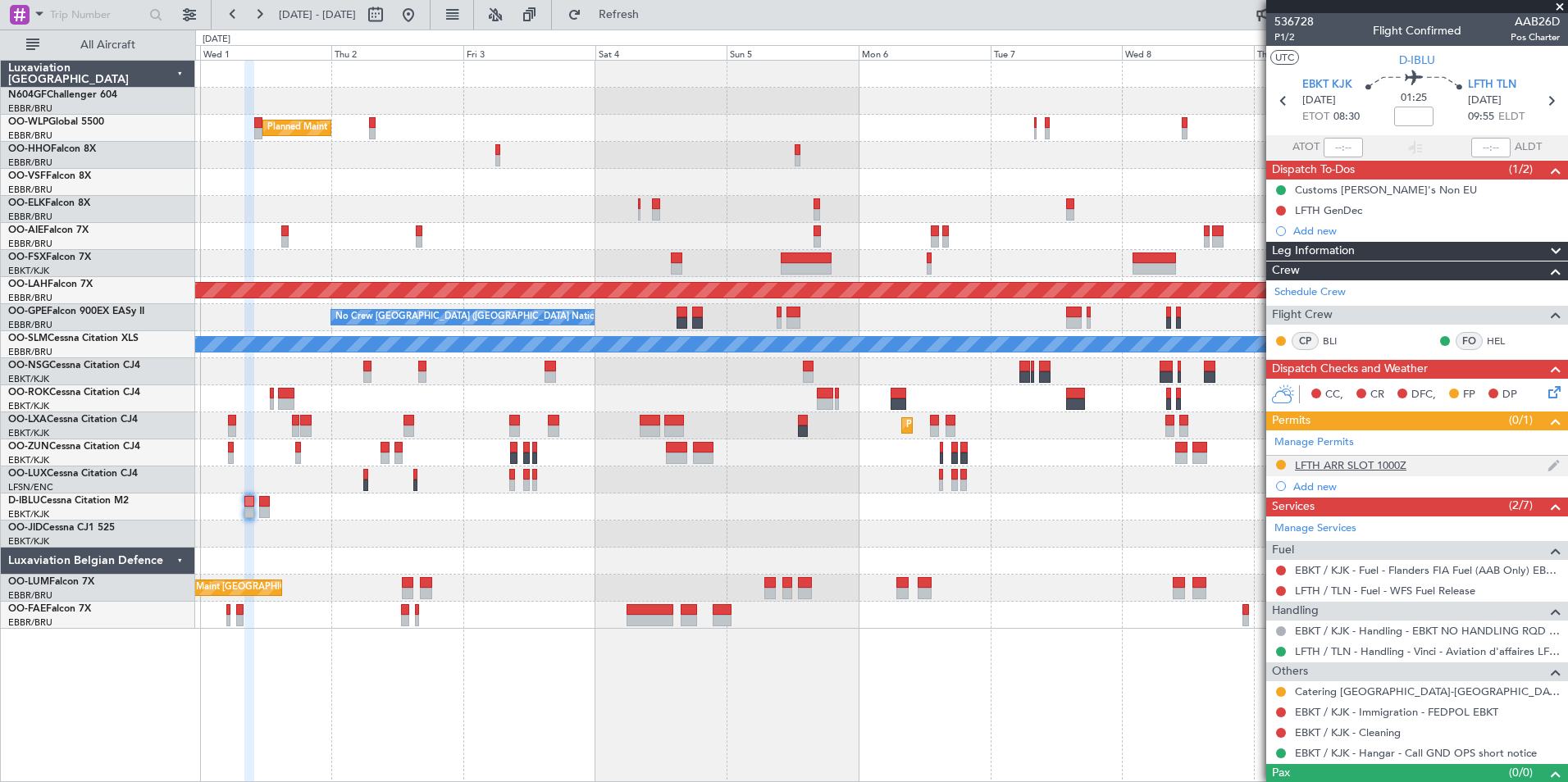
click at [1372, 468] on div "LFTH ARR SLOT 1000Z" at bounding box center [1351, 466] width 112 height 14
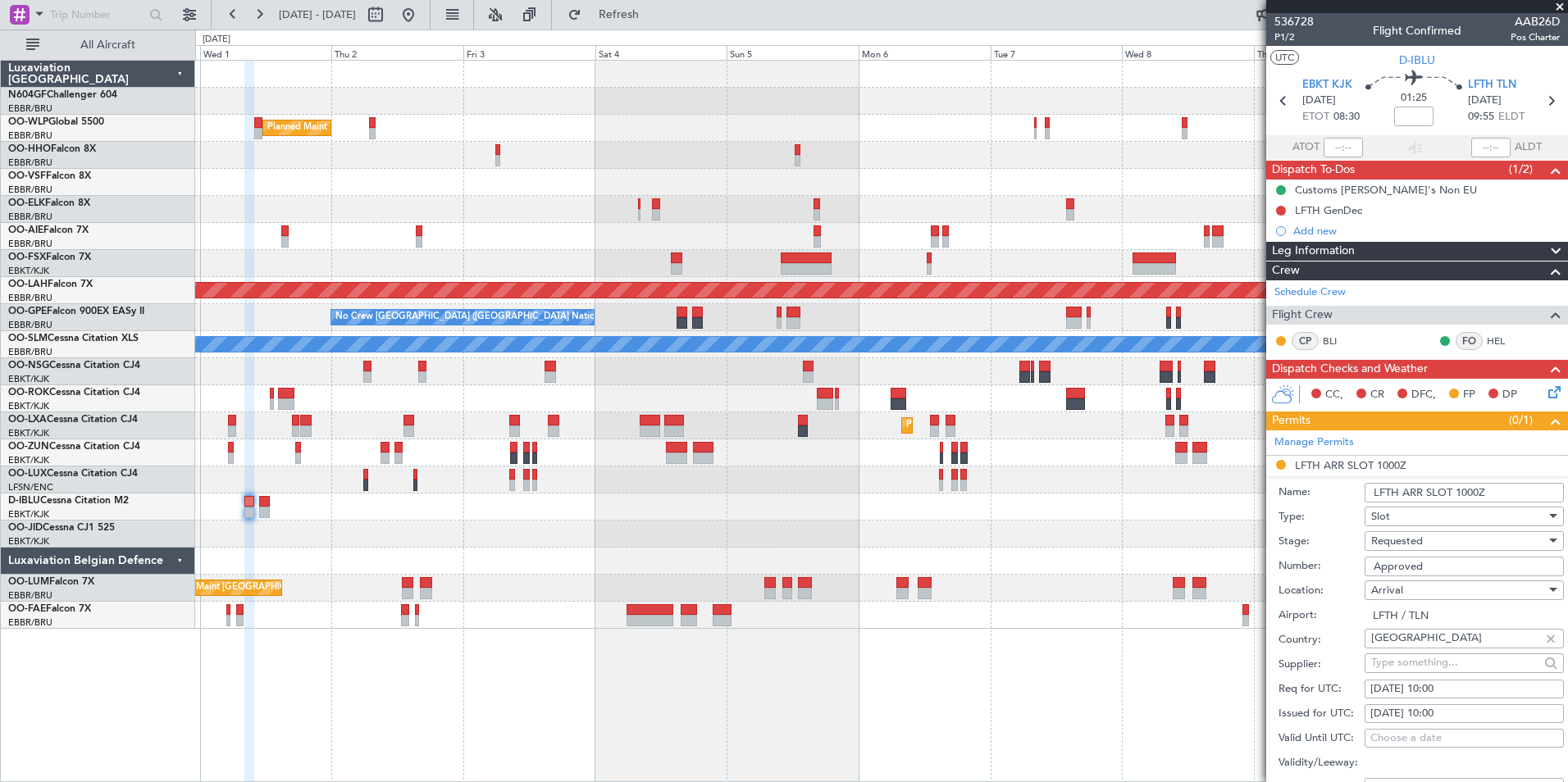
click at [1474, 544] on div "Requested" at bounding box center [1458, 541] width 175 height 25
click at [1441, 661] on span "Received OK" at bounding box center [1457, 664] width 173 height 25
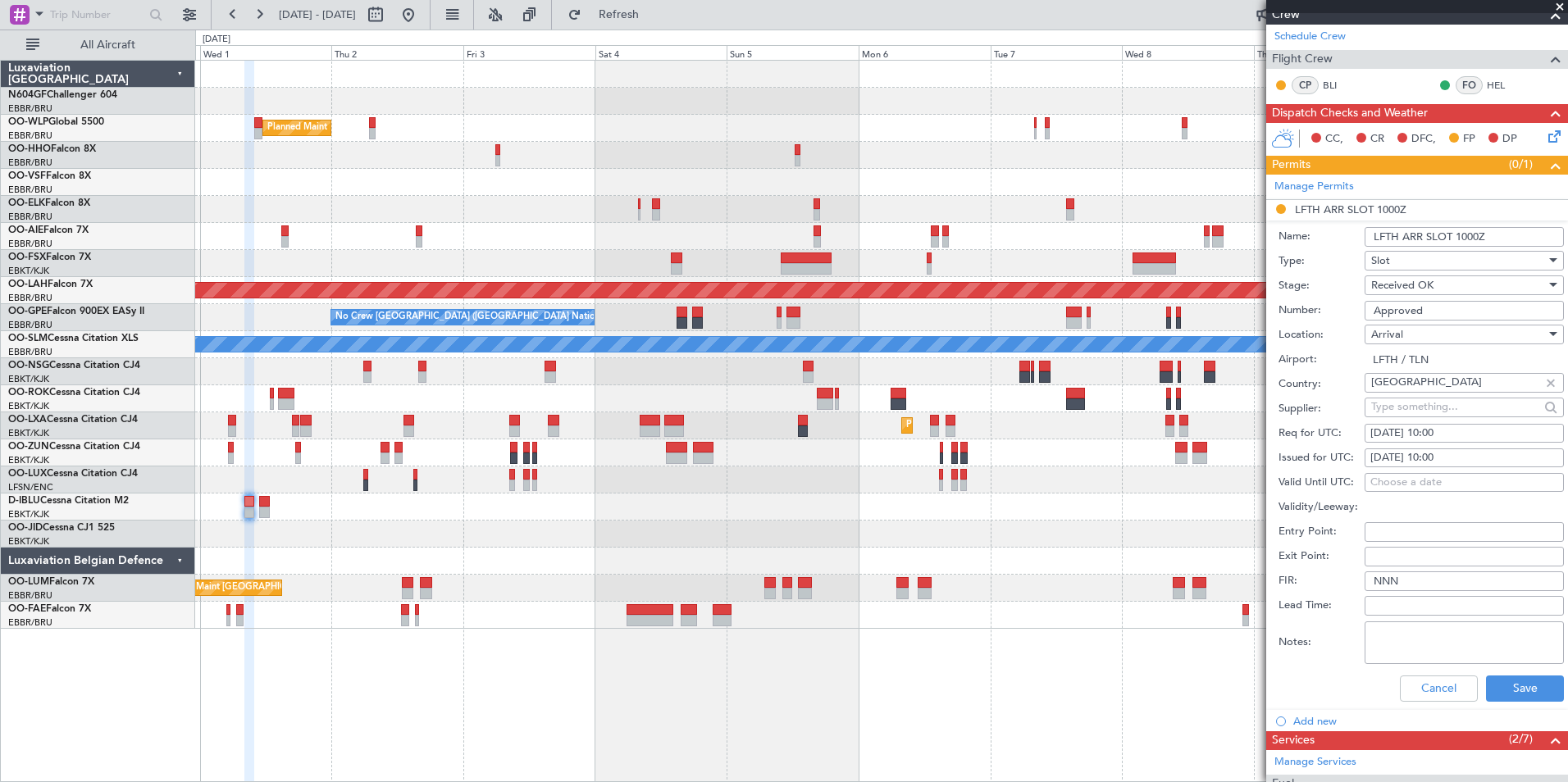
scroll to position [262, 0]
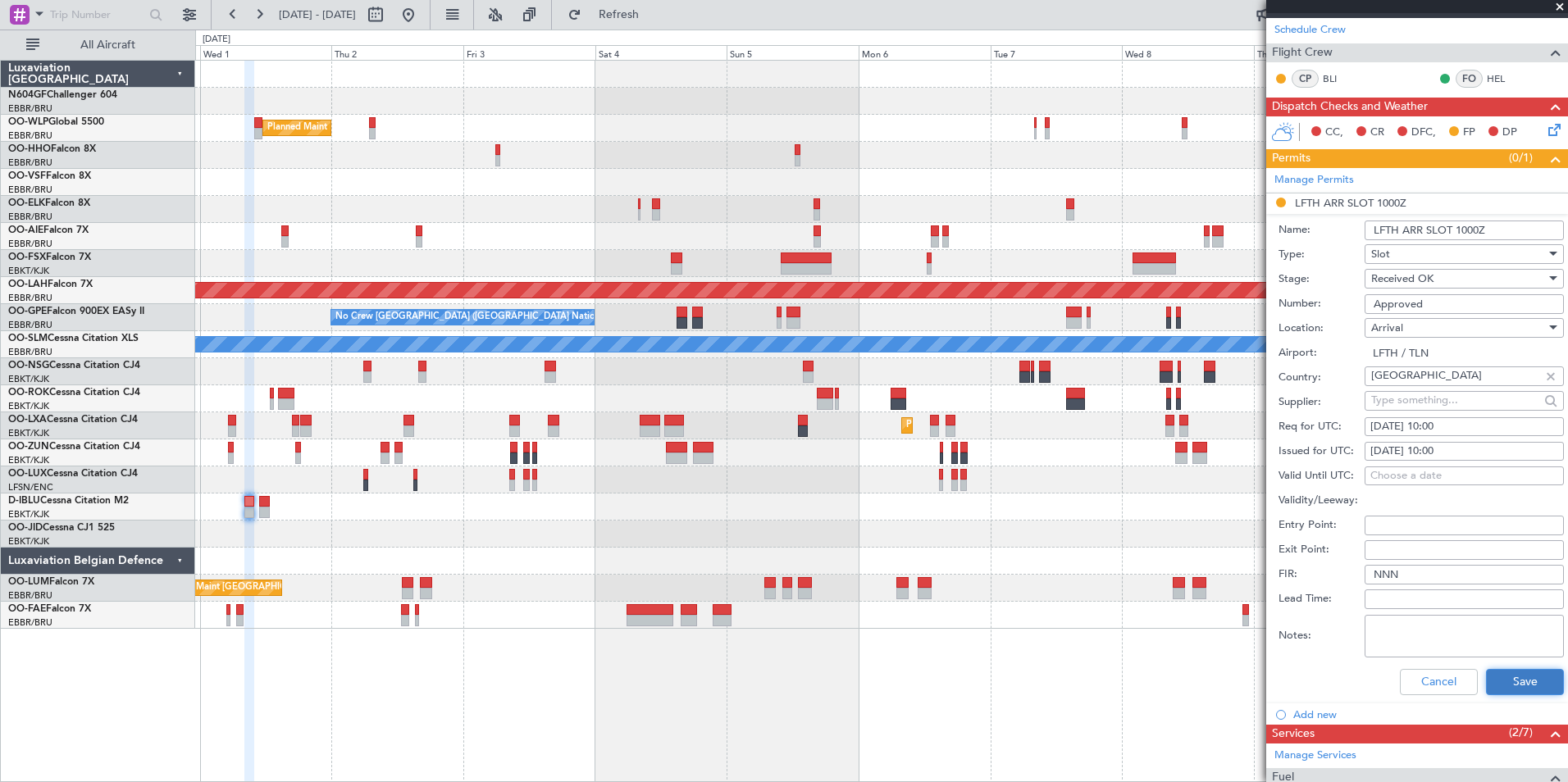
click at [1513, 675] on button "Save" at bounding box center [1525, 682] width 78 height 26
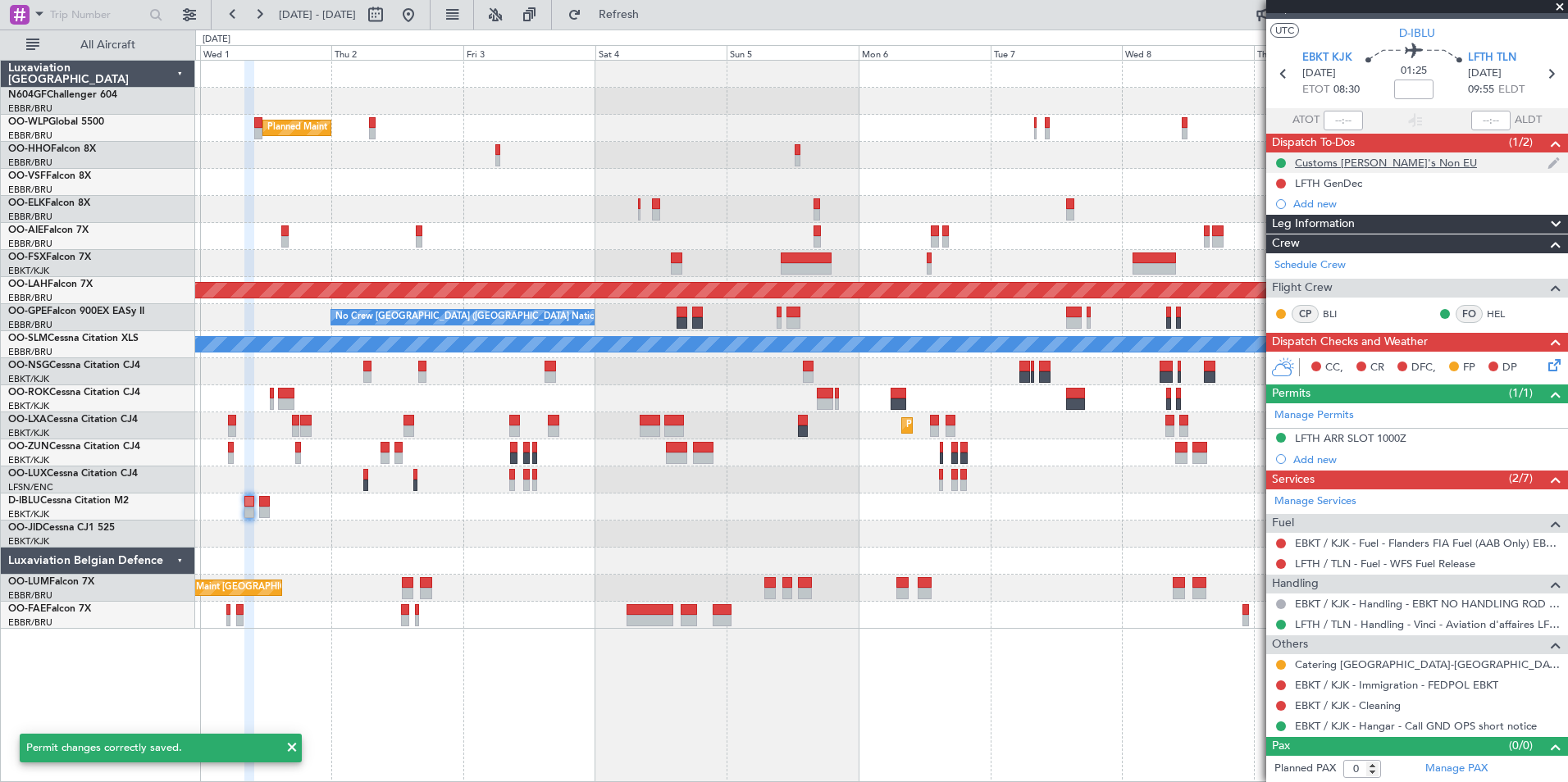
scroll to position [0, 0]
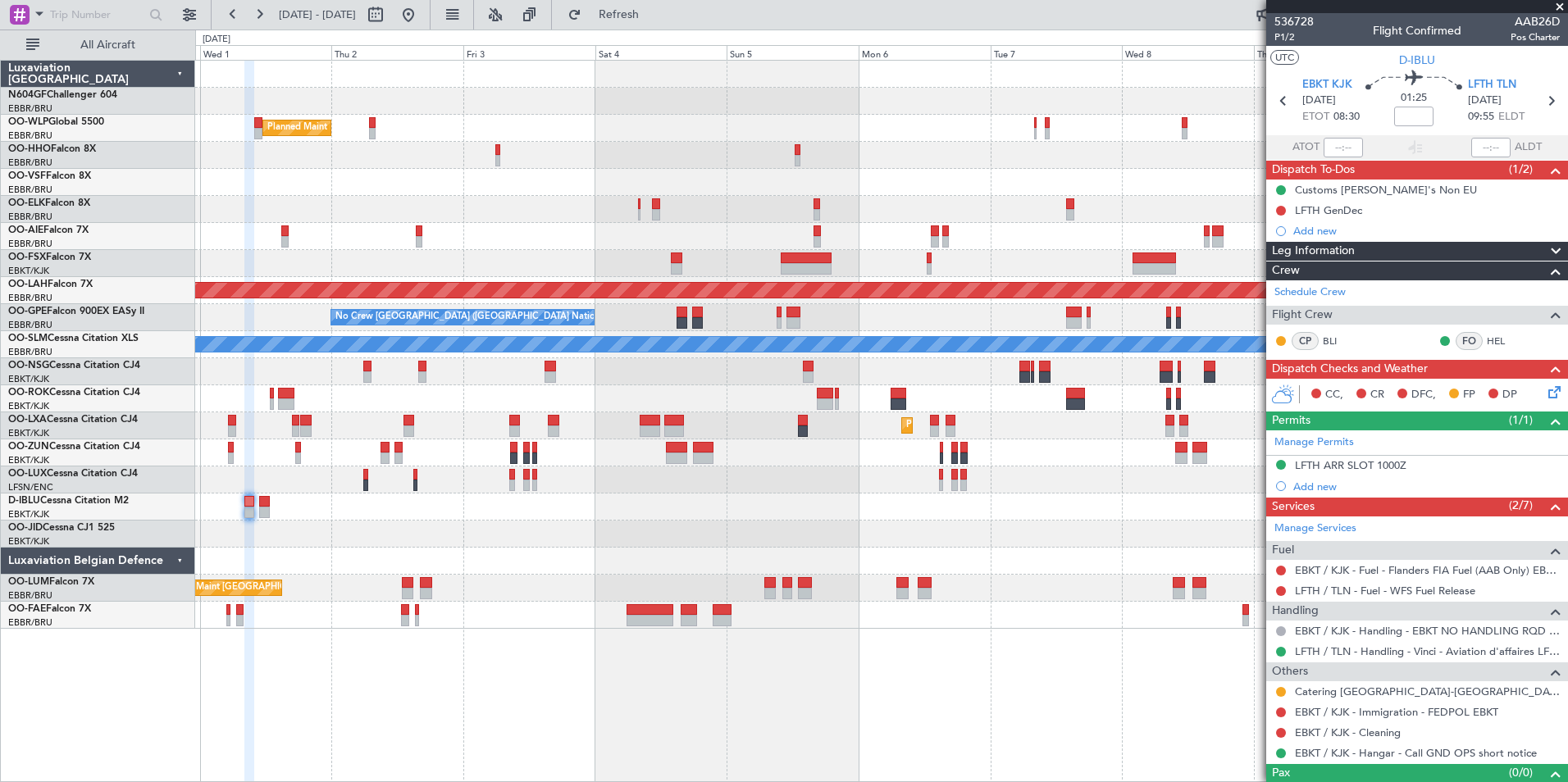
click at [1529, 109] on div "LFTH TLN [DATE] 09:55 ELDT" at bounding box center [1504, 101] width 72 height 49
click at [1542, 106] on icon at bounding box center [1550, 100] width 21 height 21
type input "1"
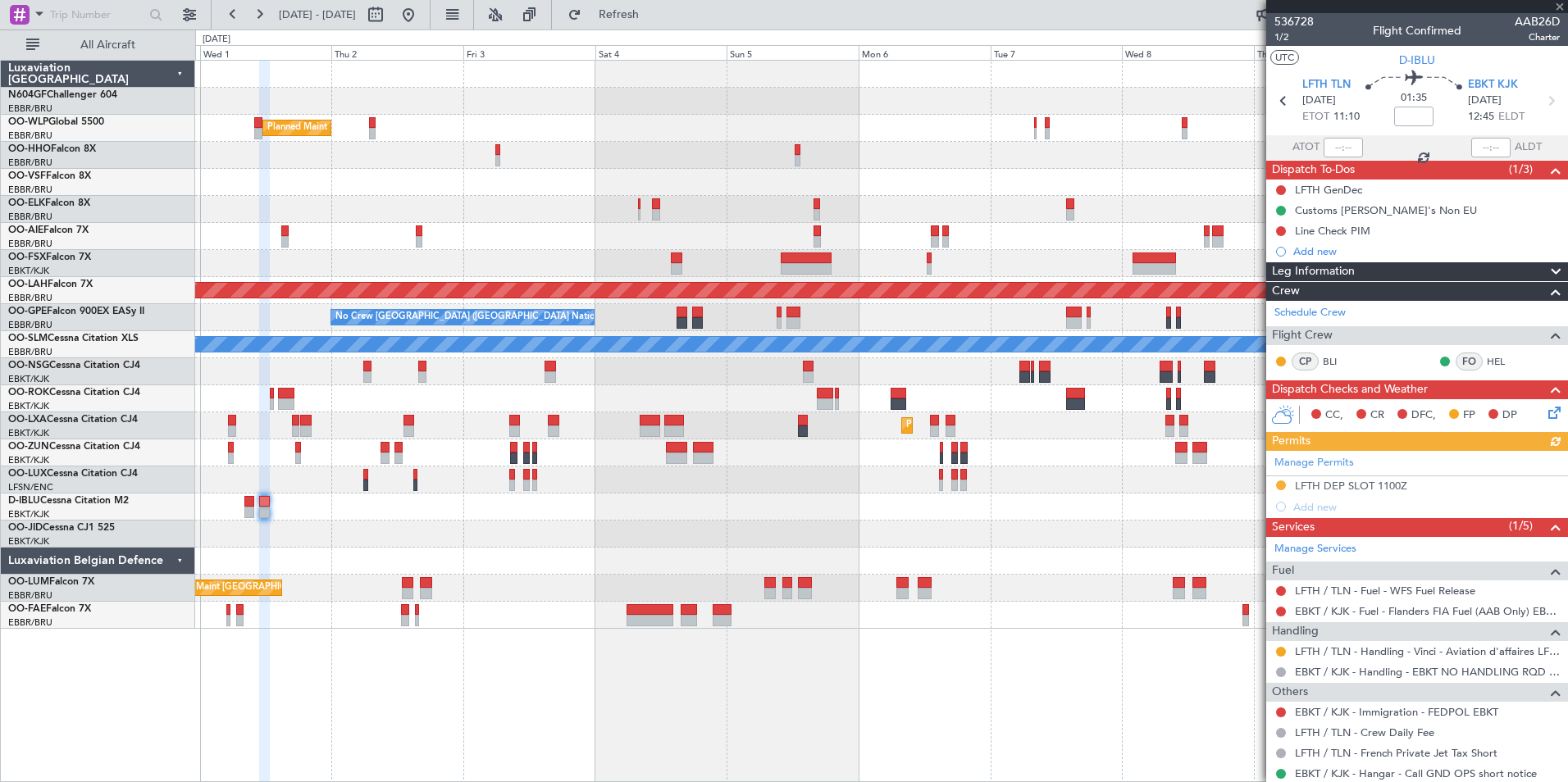
click at [1282, 487] on div "Manage Permits LFTH DEP SLOT 1100Z Add new" at bounding box center [1416, 484] width 302 height 67
click at [1282, 487] on button at bounding box center [1281, 486] width 10 height 10
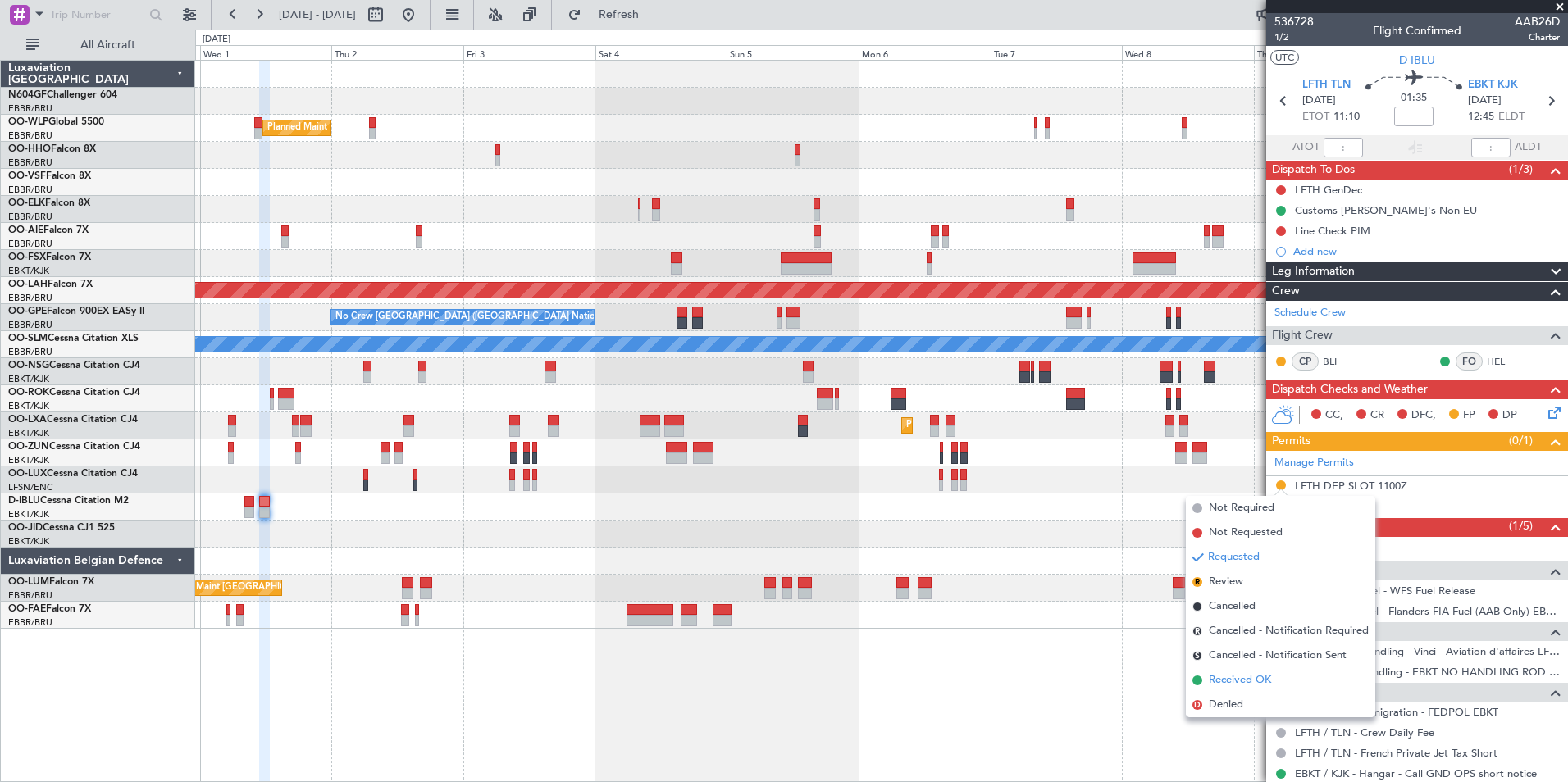
click at [1260, 684] on span "Received OK" at bounding box center [1240, 680] width 62 height 16
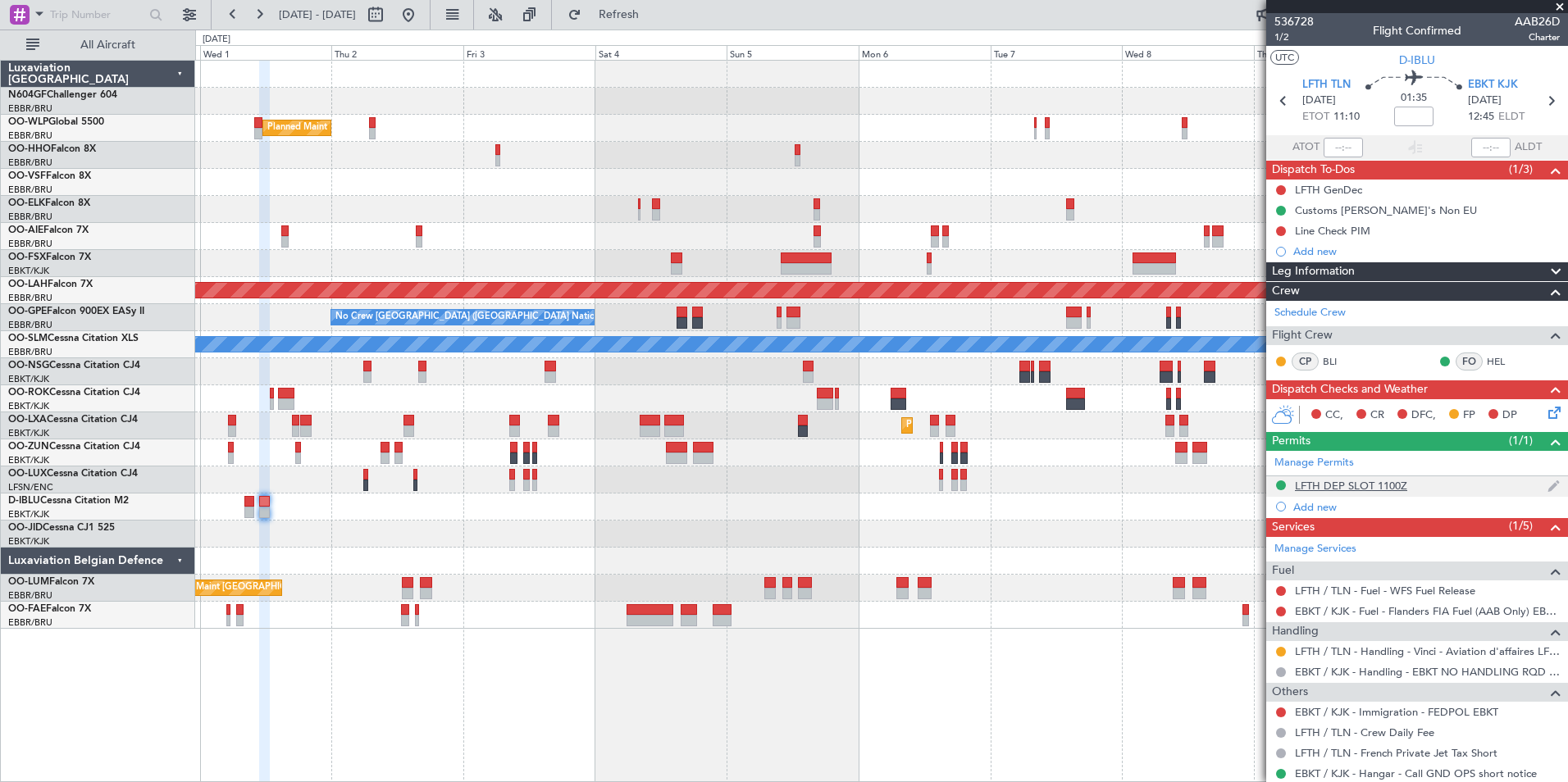
scroll to position [85, 0]
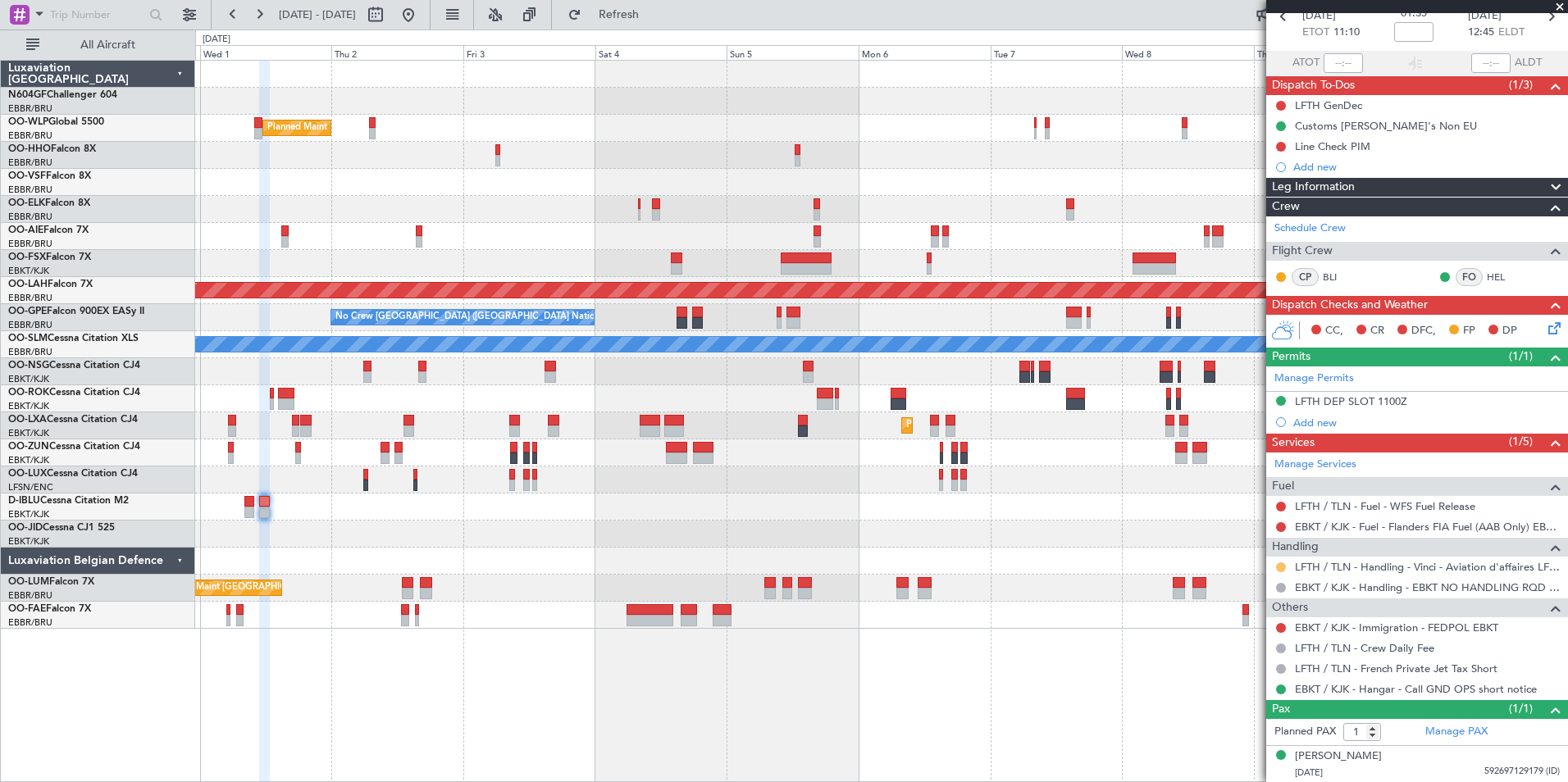
click at [1280, 565] on button at bounding box center [1281, 568] width 10 height 10
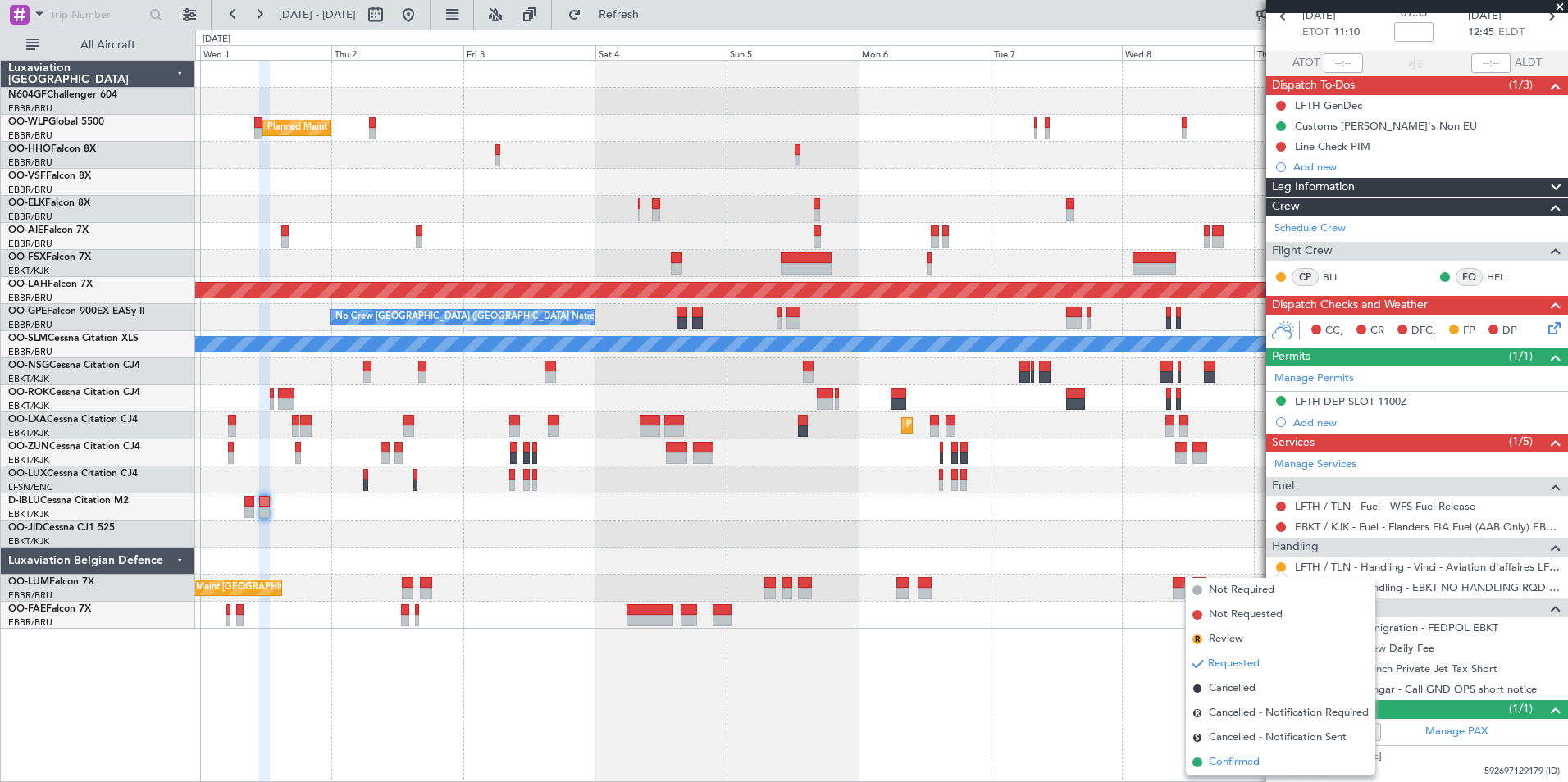
click at [1252, 759] on span "Confirmed" at bounding box center [1234, 762] width 51 height 16
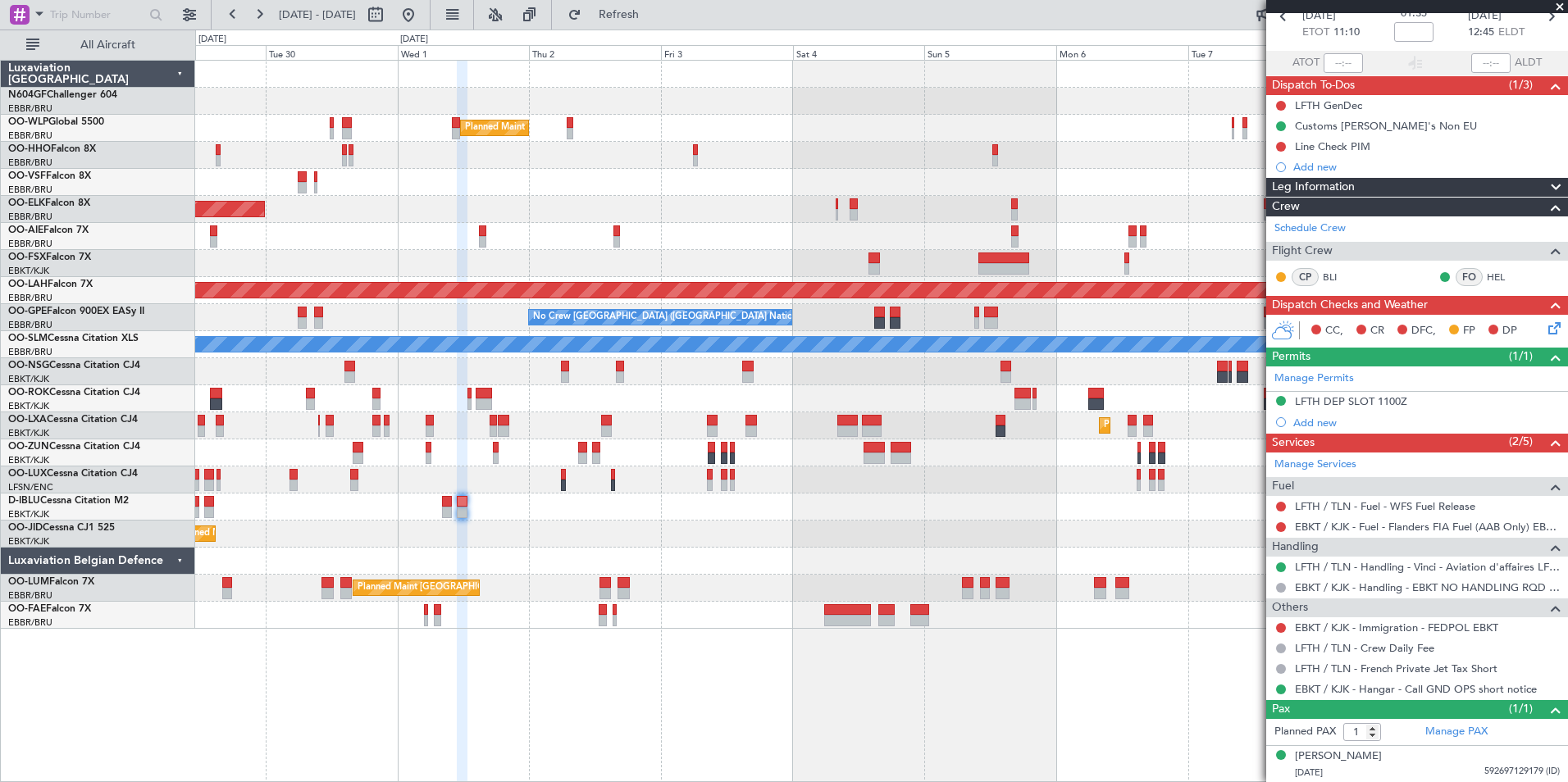
click at [655, 577] on div "Planned Maint Milan (Linate) Planned Maint [GEOGRAPHIC_DATA]-[GEOGRAPHIC_DATA] …" at bounding box center [881, 345] width 1372 height 569
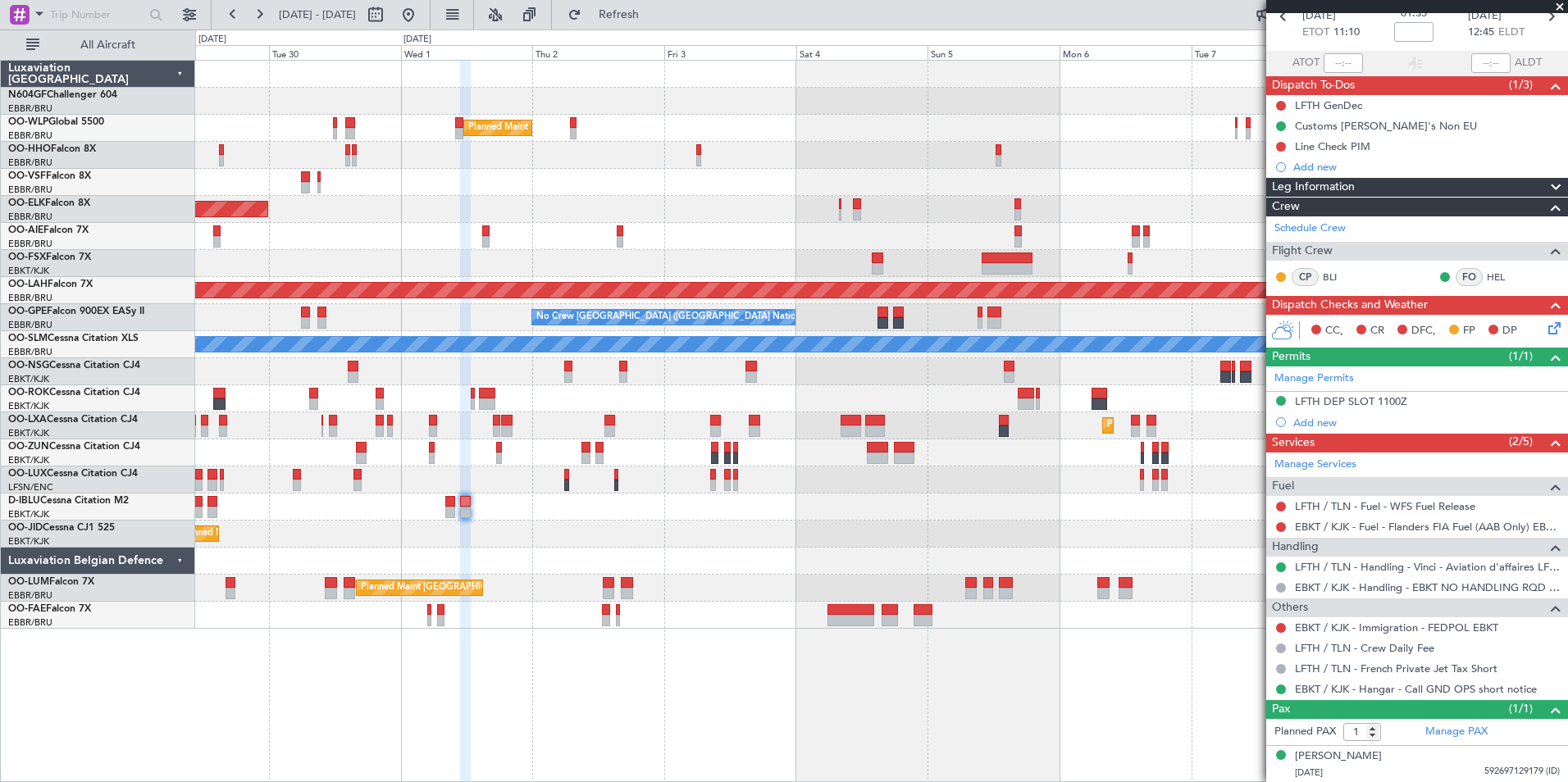
click at [834, 543] on div "Planned Maint Milan (Linate) Planned Maint [GEOGRAPHIC_DATA]-[GEOGRAPHIC_DATA] …" at bounding box center [881, 345] width 1372 height 569
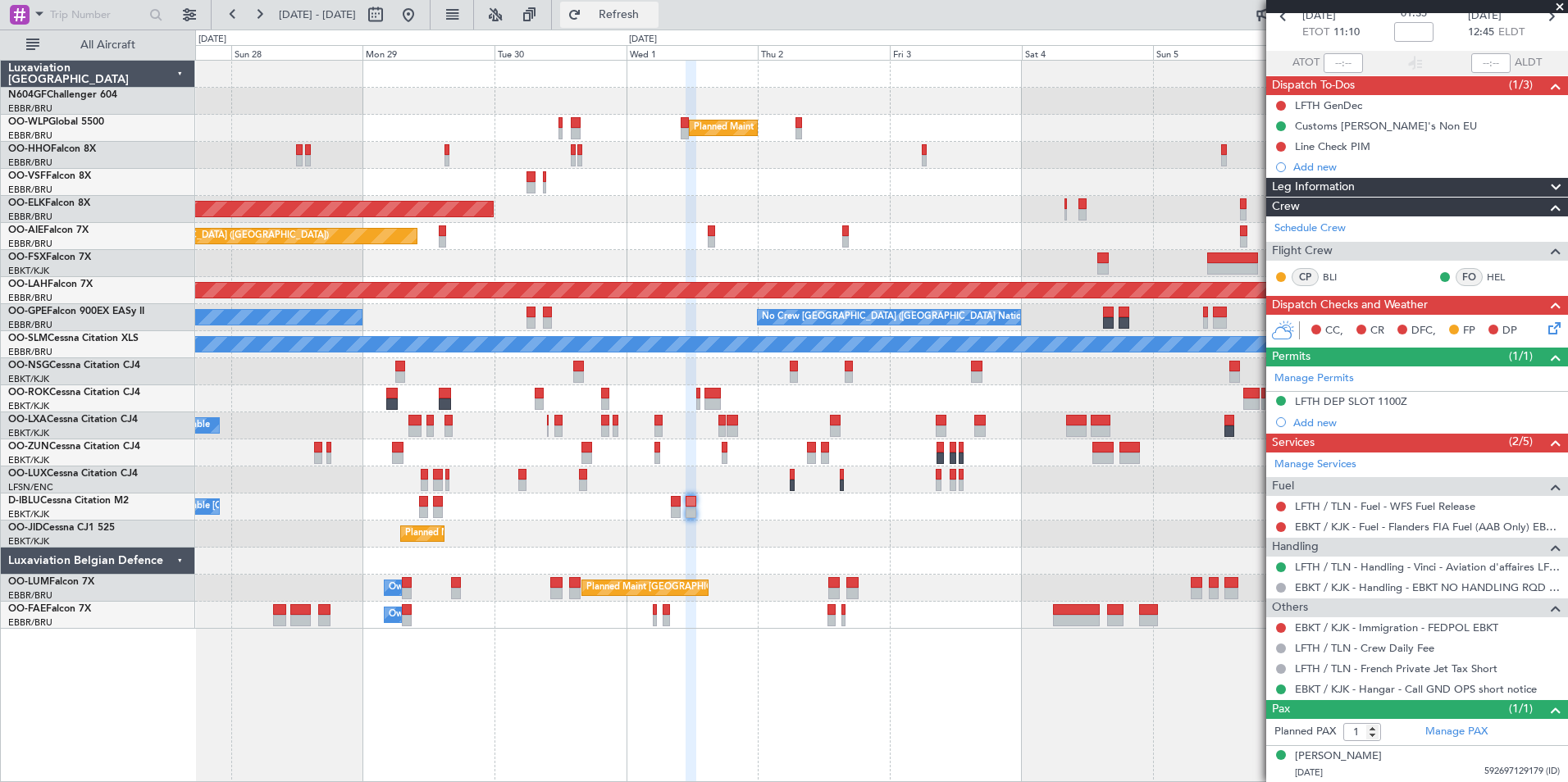
click at [653, 16] on span "Refresh" at bounding box center [618, 15] width 69 height 12
click at [422, 21] on button at bounding box center [408, 15] width 26 height 26
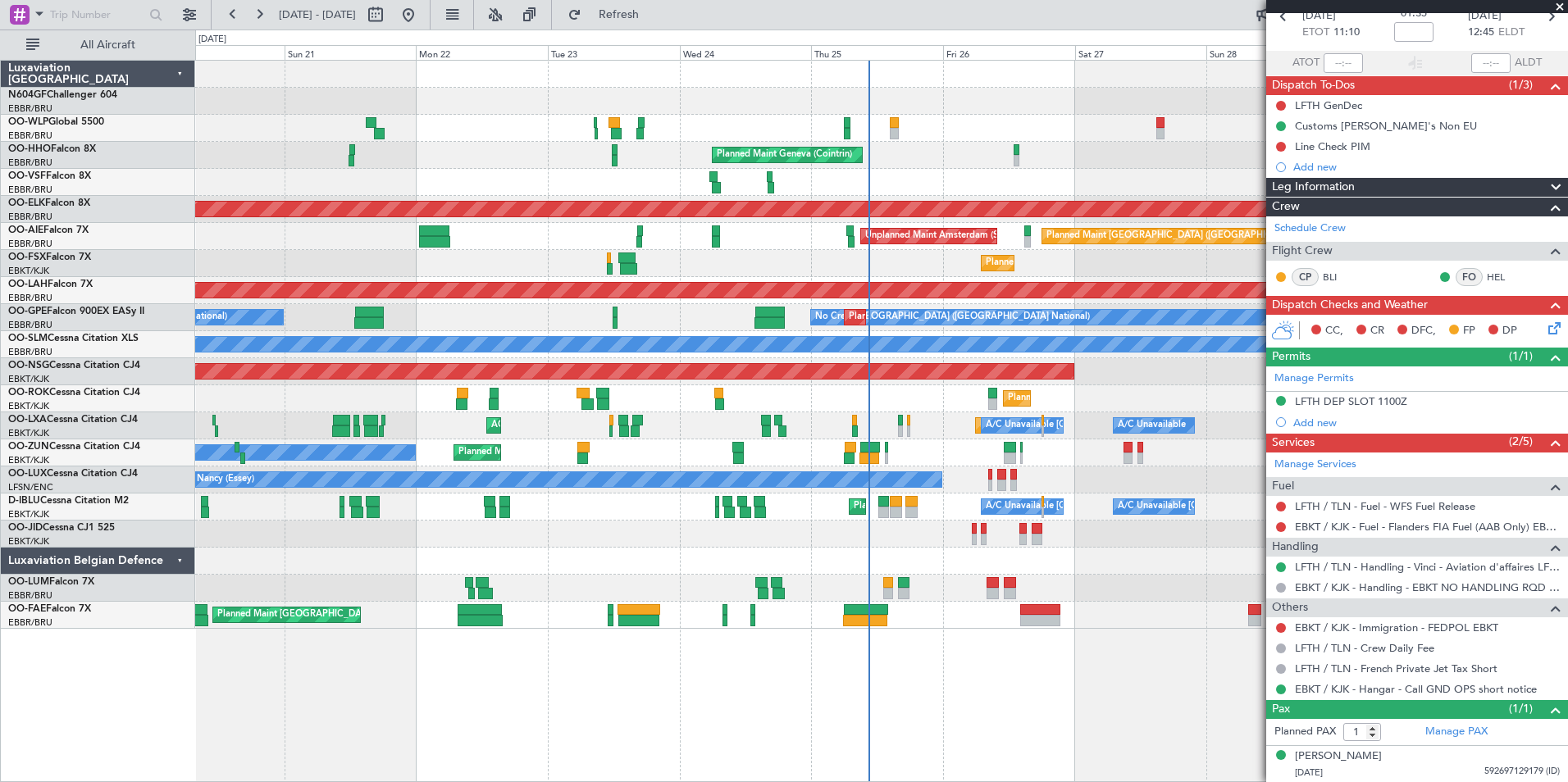
click at [957, 382] on div "Planned Maint [GEOGRAPHIC_DATA] ([GEOGRAPHIC_DATA])" at bounding box center [881, 371] width 1372 height 27
click at [949, 423] on div "AOG Maint Kortrijk-[GEOGRAPHIC_DATA] A/C Unavailable Planned Maint [GEOGRAPHIC_…" at bounding box center [881, 426] width 1372 height 27
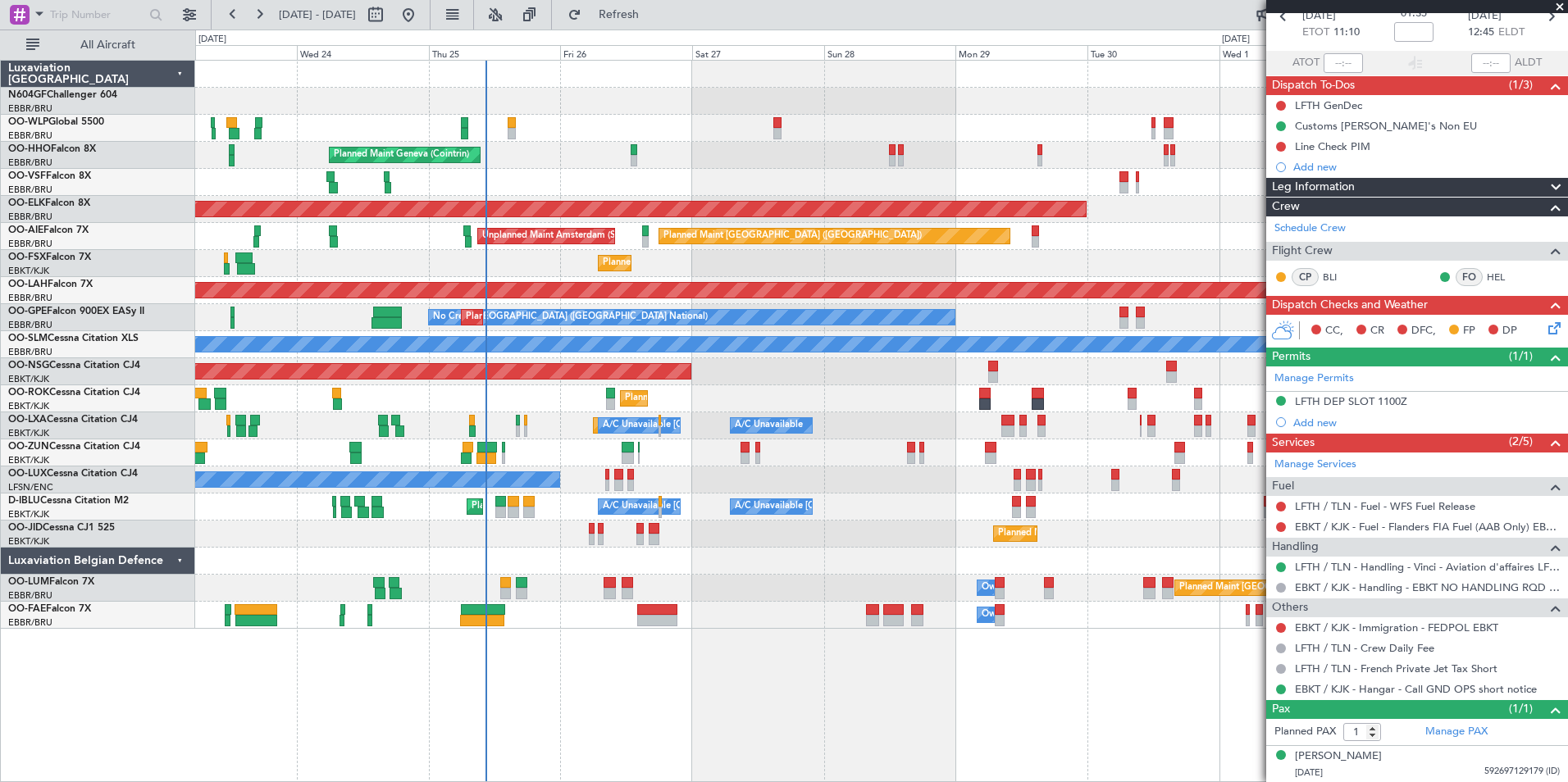
click at [768, 446] on div "Planned Maint Milan (Linate) Planned Maint Geneva ([GEOGRAPHIC_DATA]) Planned M…" at bounding box center [881, 345] width 1372 height 569
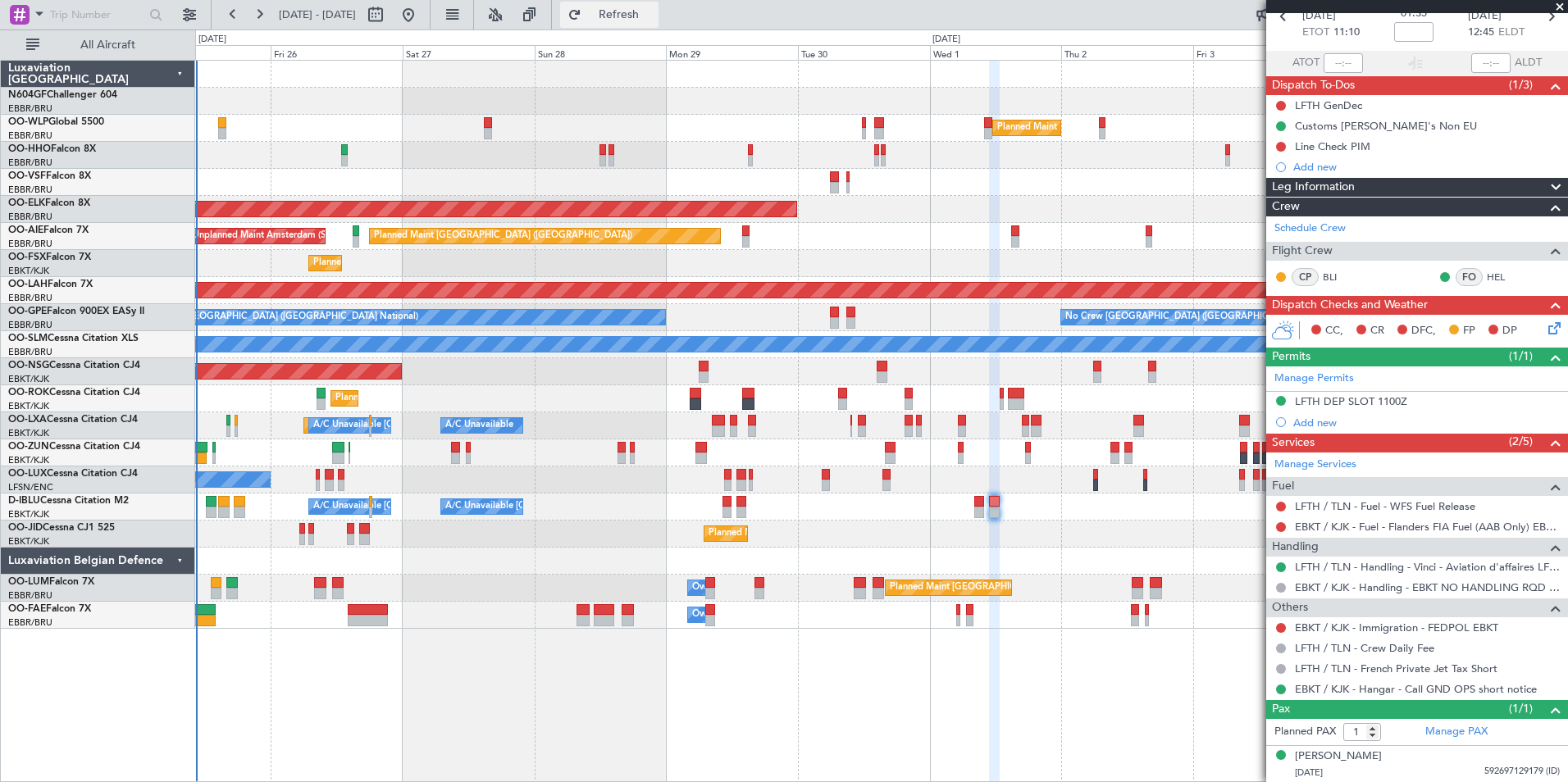
click at [631, 25] on button "Refresh" at bounding box center [609, 15] width 99 height 26
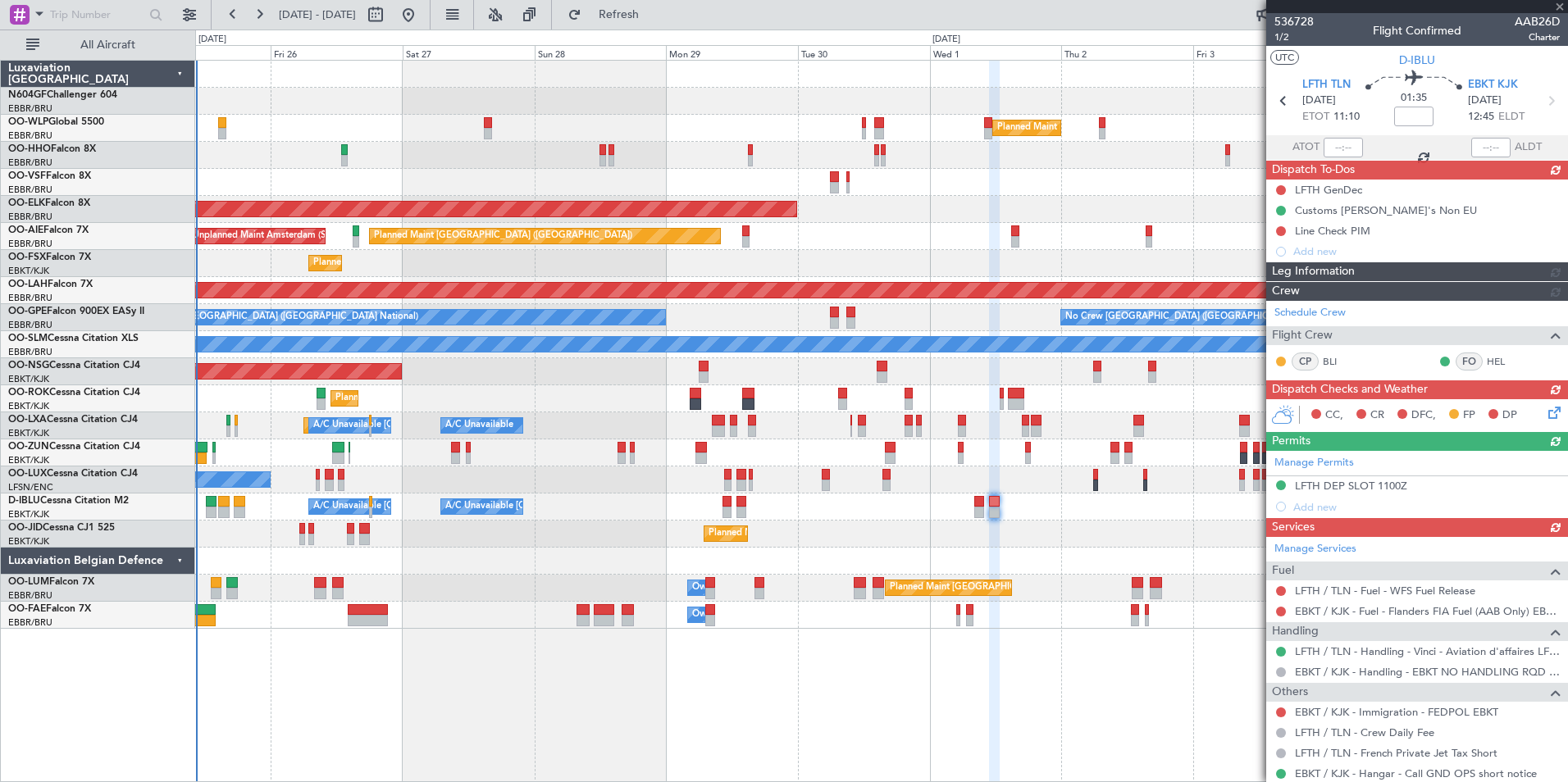
scroll to position [85, 0]
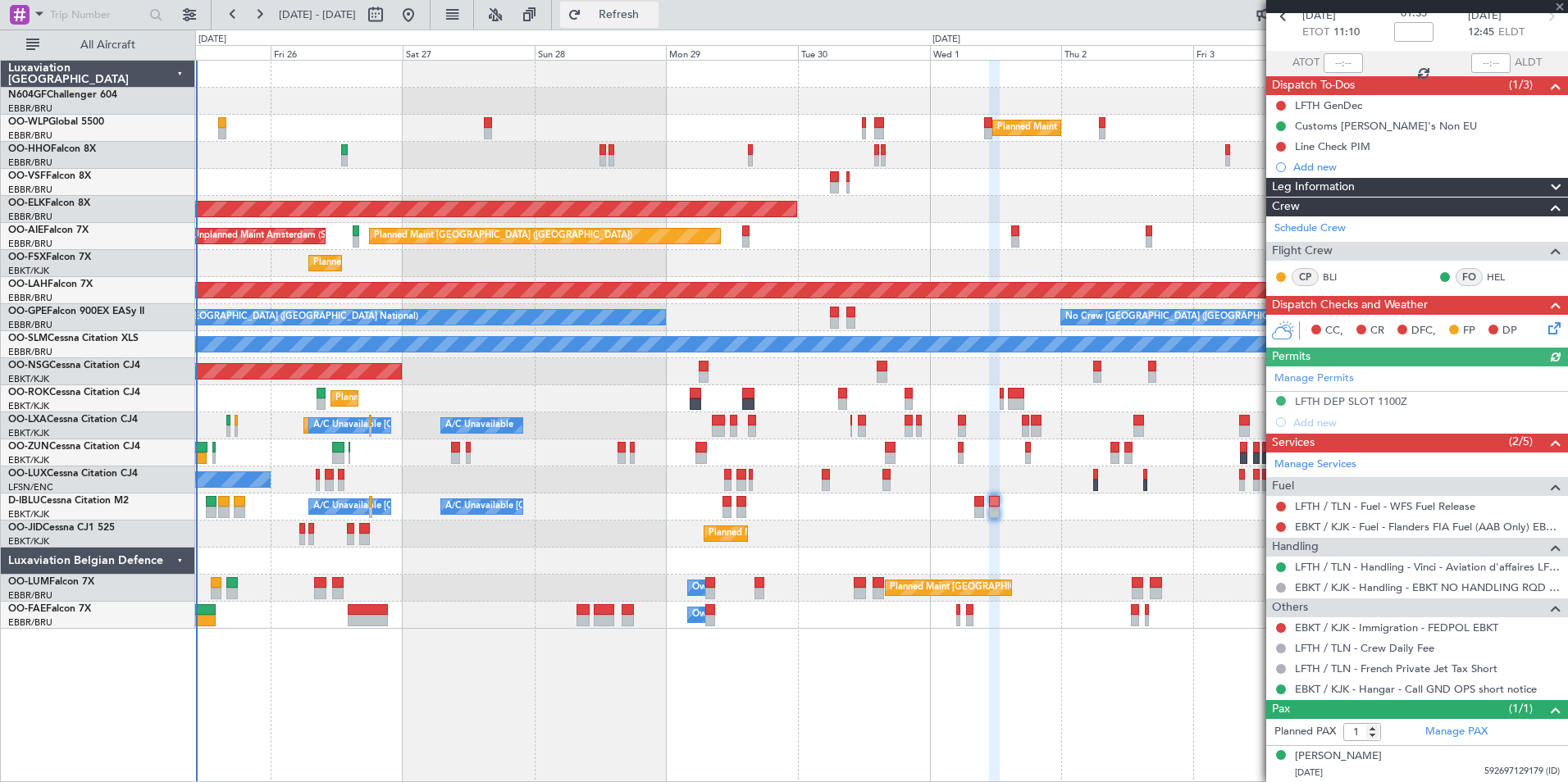
click at [653, 13] on span "Refresh" at bounding box center [618, 15] width 69 height 12
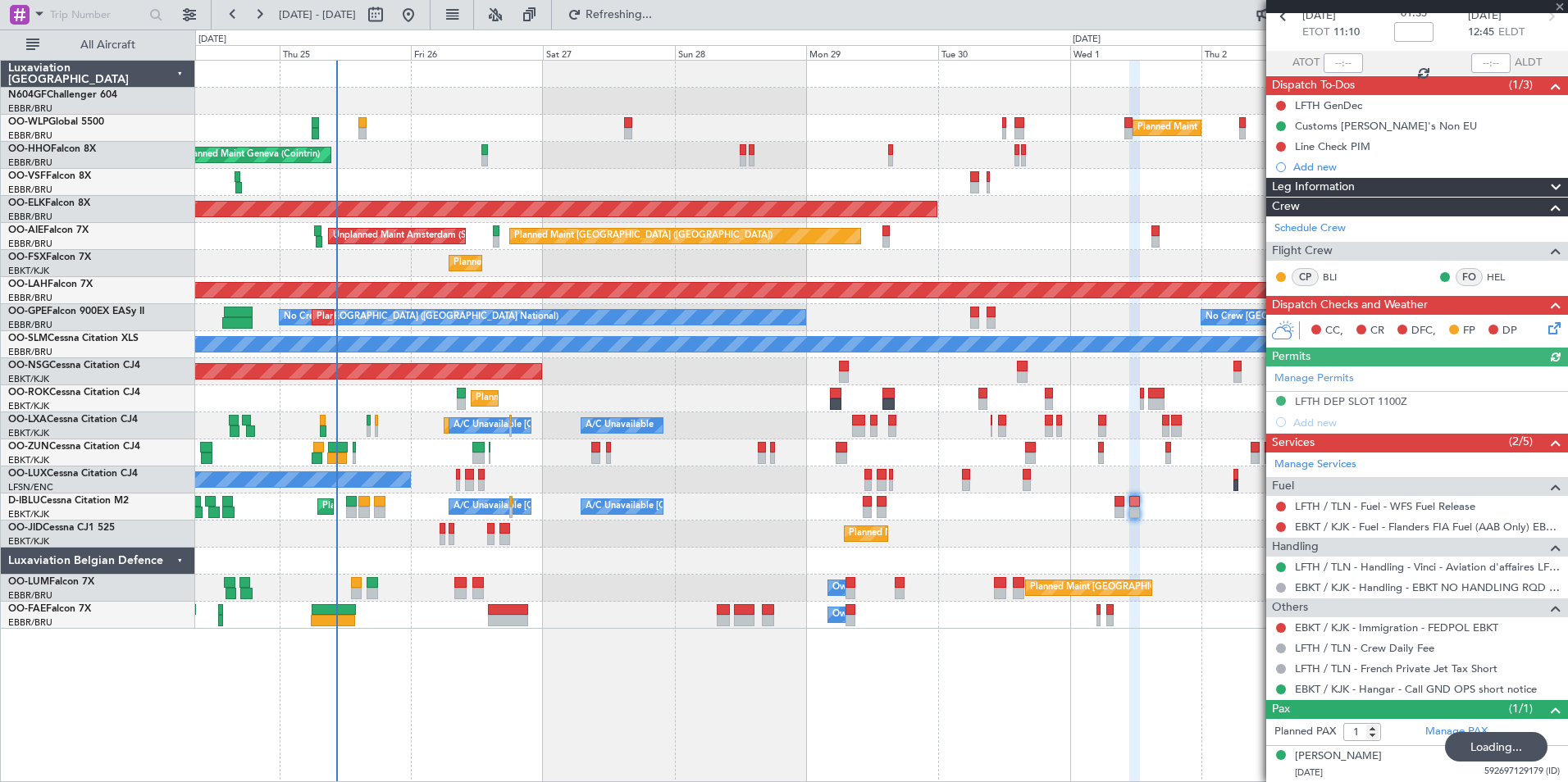
click at [683, 160] on div "Planned Maint Geneva (Cointrin)" at bounding box center [881, 155] width 1372 height 27
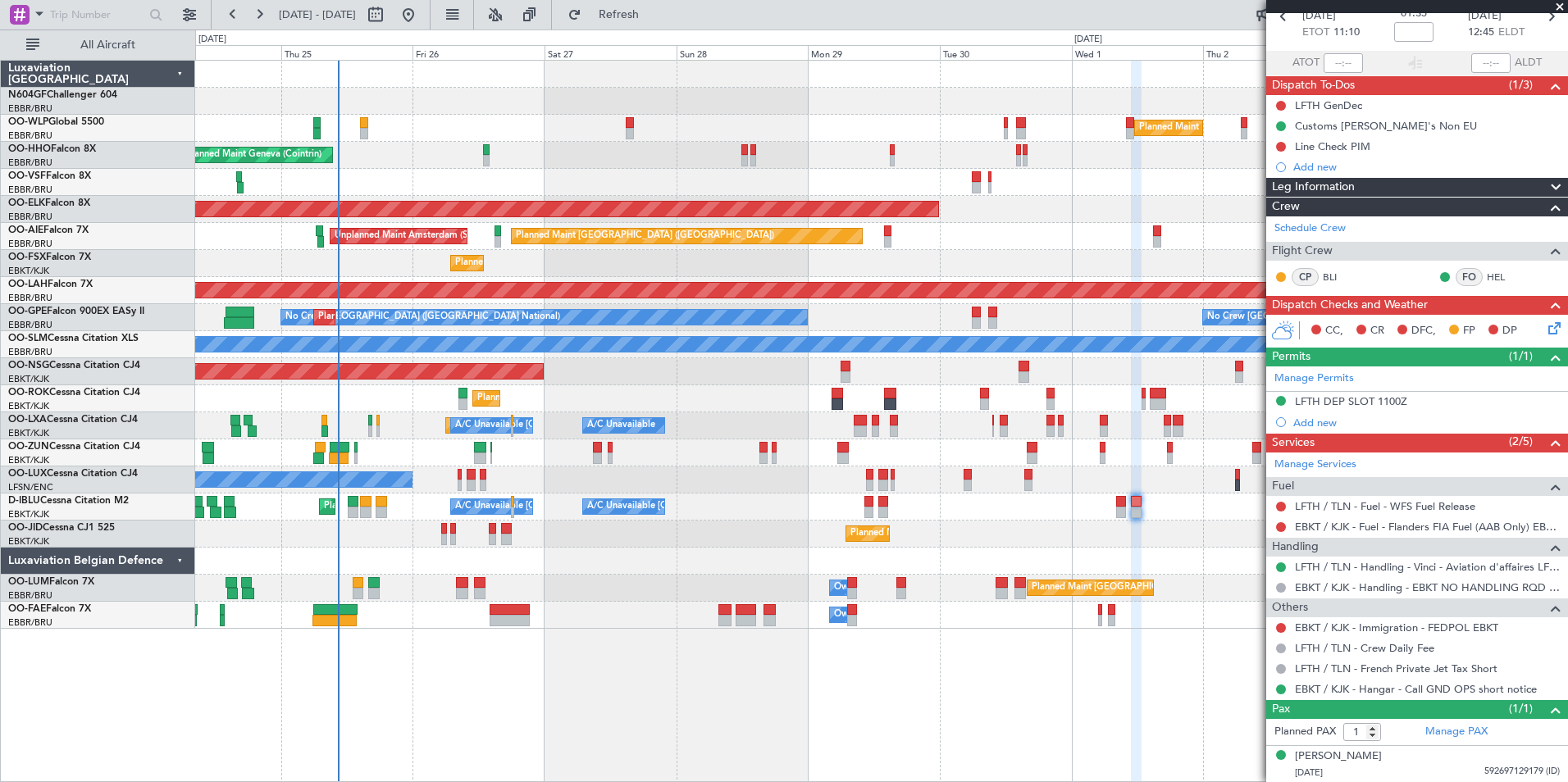
click at [712, 487] on div "No Crew Nancy (Essey)" at bounding box center [881, 480] width 1372 height 27
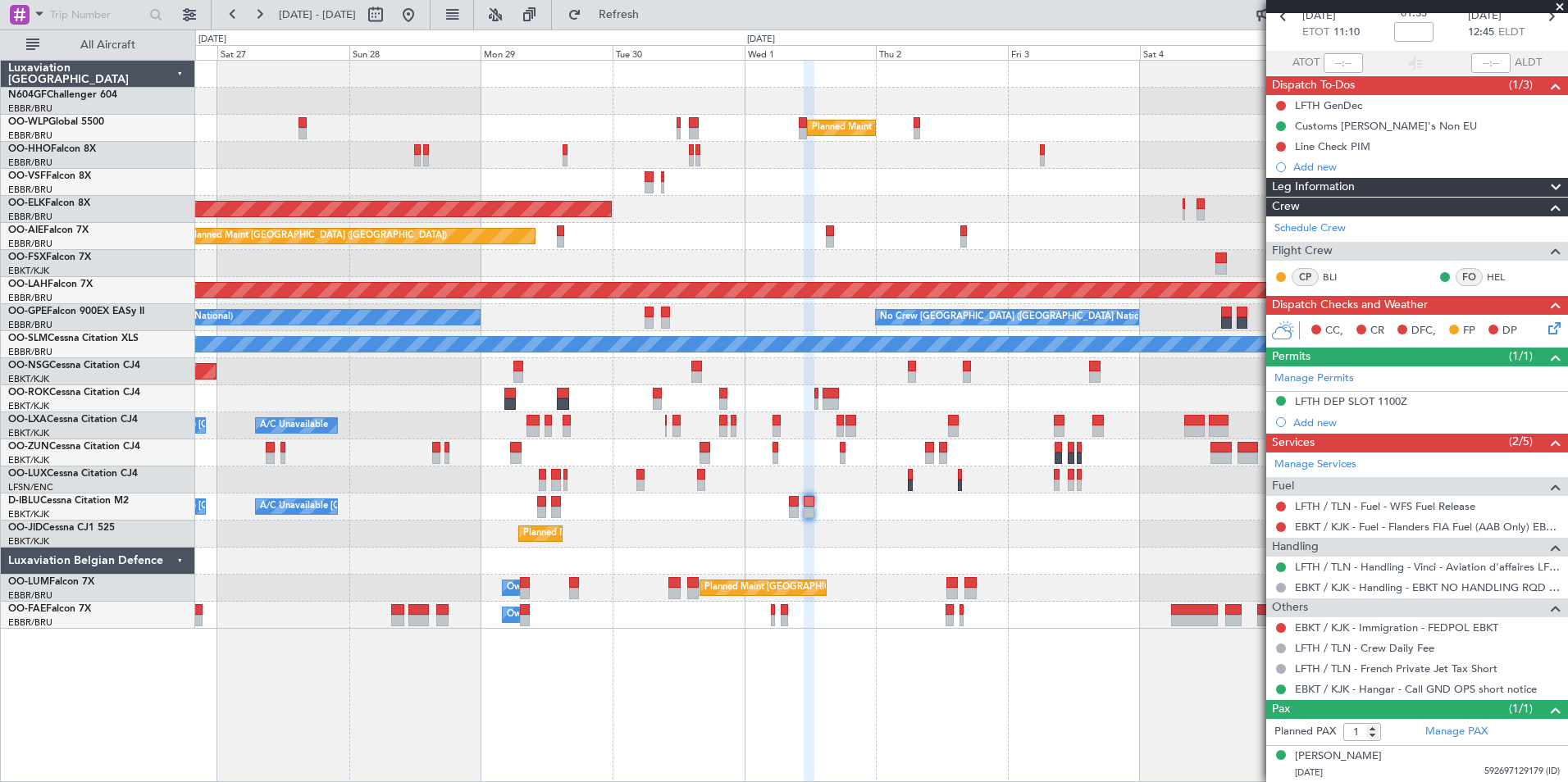
click at [669, 546] on div "Planned Maint Milan (Linate) Planned Maint Geneva (Cointrin) Planned Maint Kort…" at bounding box center [881, 345] width 1372 height 569
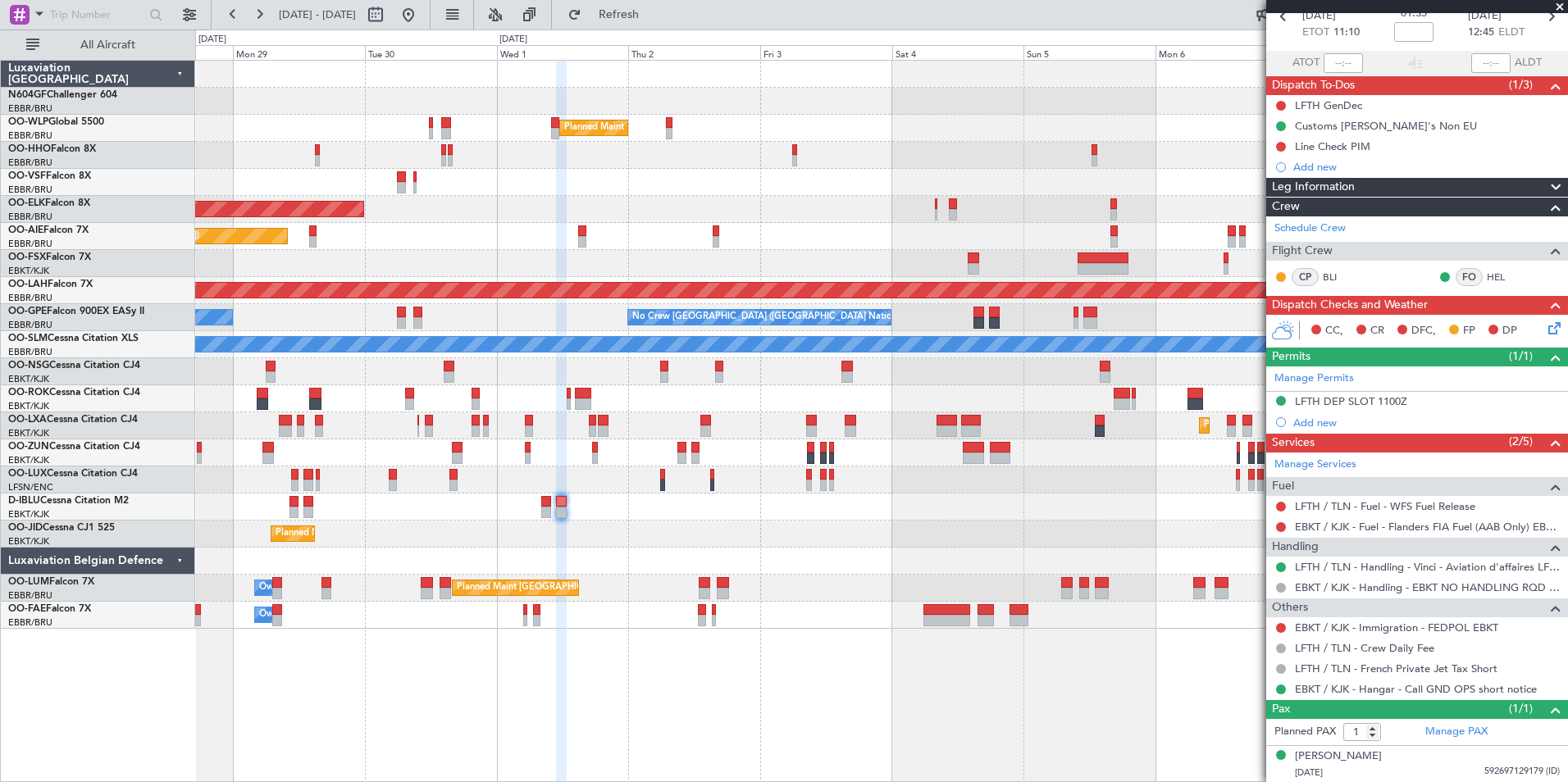
click at [669, 546] on div "Planned Maint Kortrijk-[GEOGRAPHIC_DATA]" at bounding box center [881, 534] width 1372 height 27
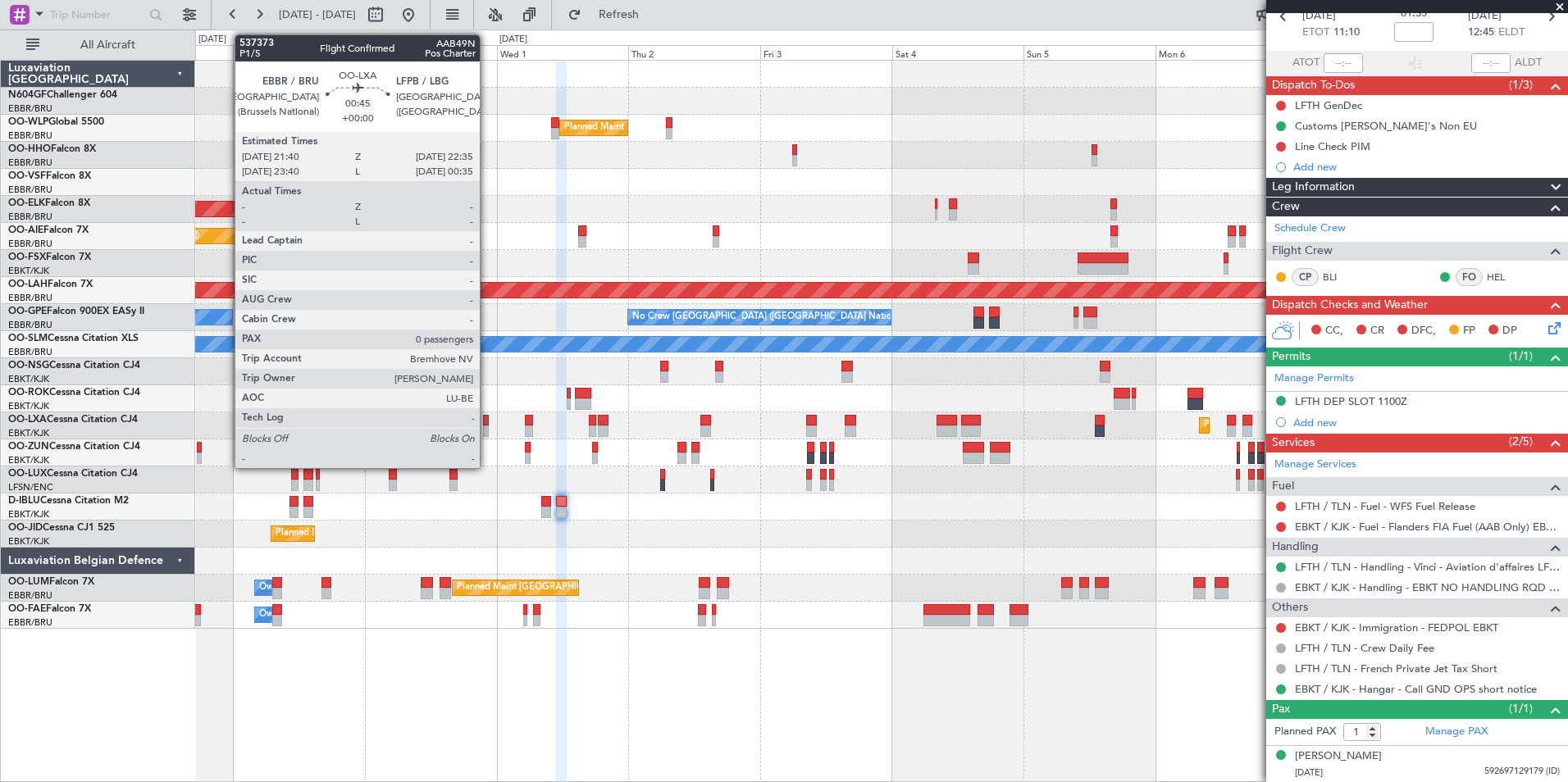
click at [487, 424] on div at bounding box center [486, 421] width 6 height 12
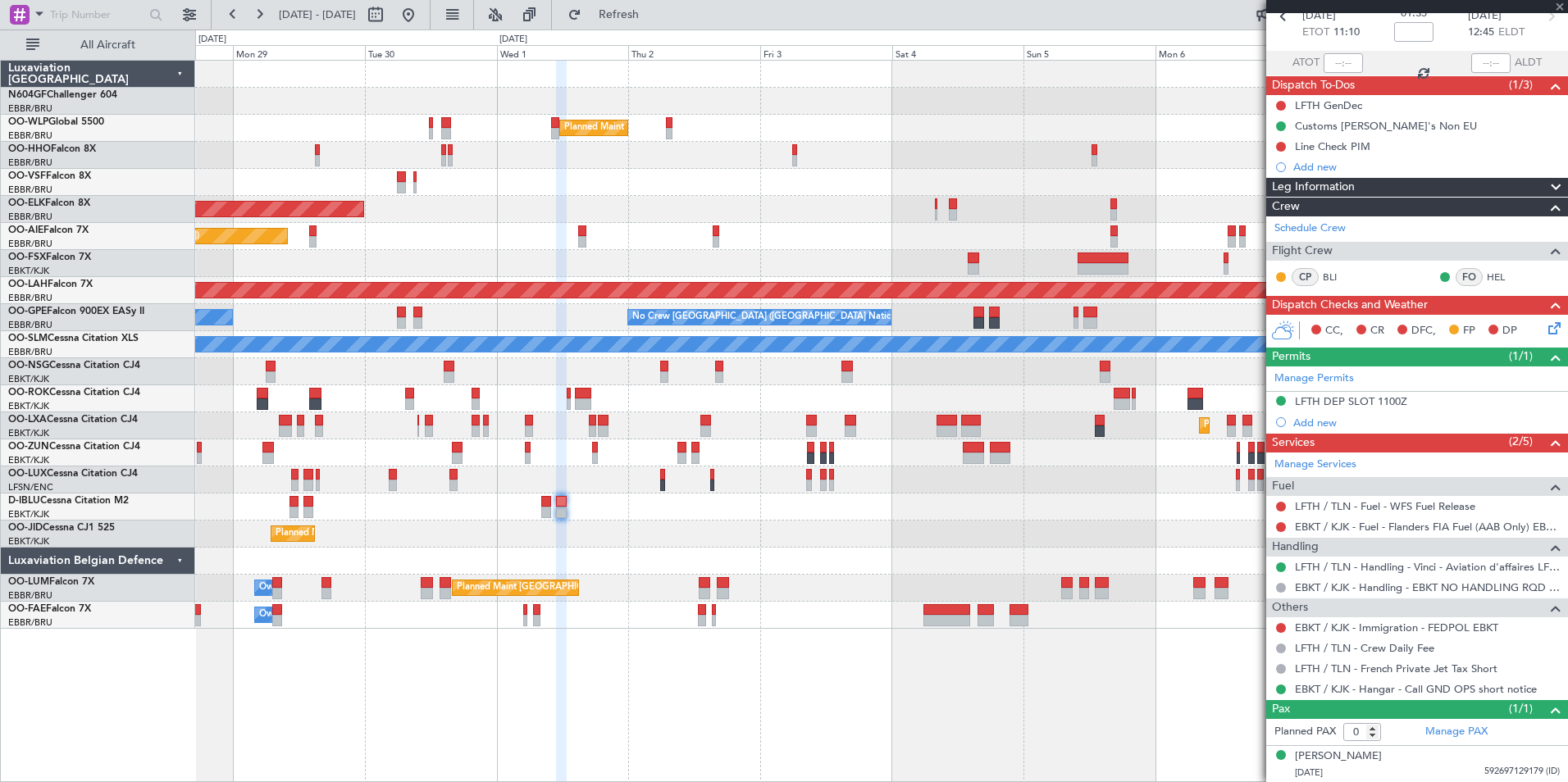
scroll to position [0, 0]
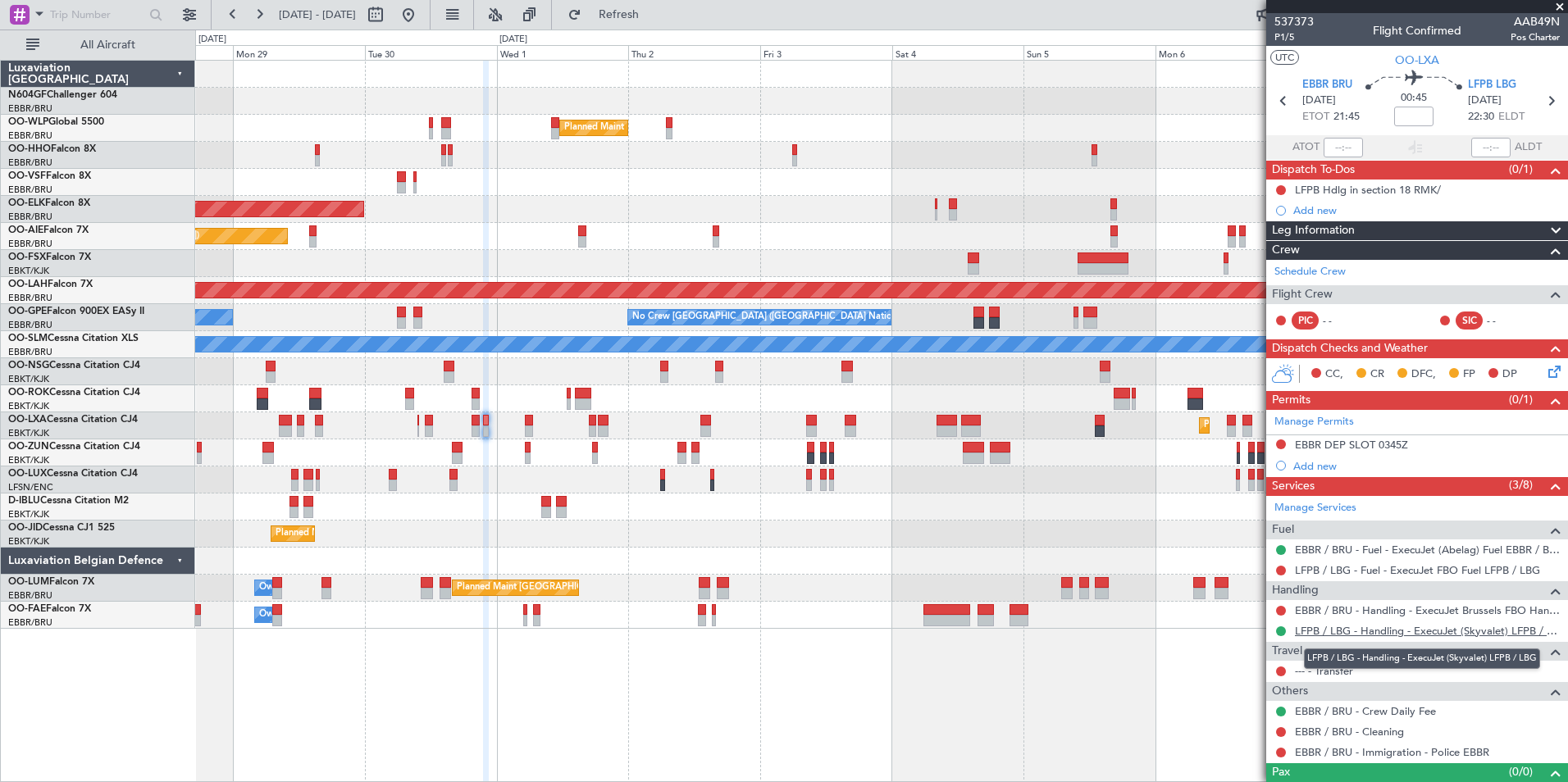
click at [1385, 630] on link "LFPB / LBG - Handling - ExecuJet (Skyvalet) LFPB / LBG" at bounding box center [1427, 631] width 265 height 14
click at [1279, 632] on button at bounding box center [1281, 631] width 10 height 10
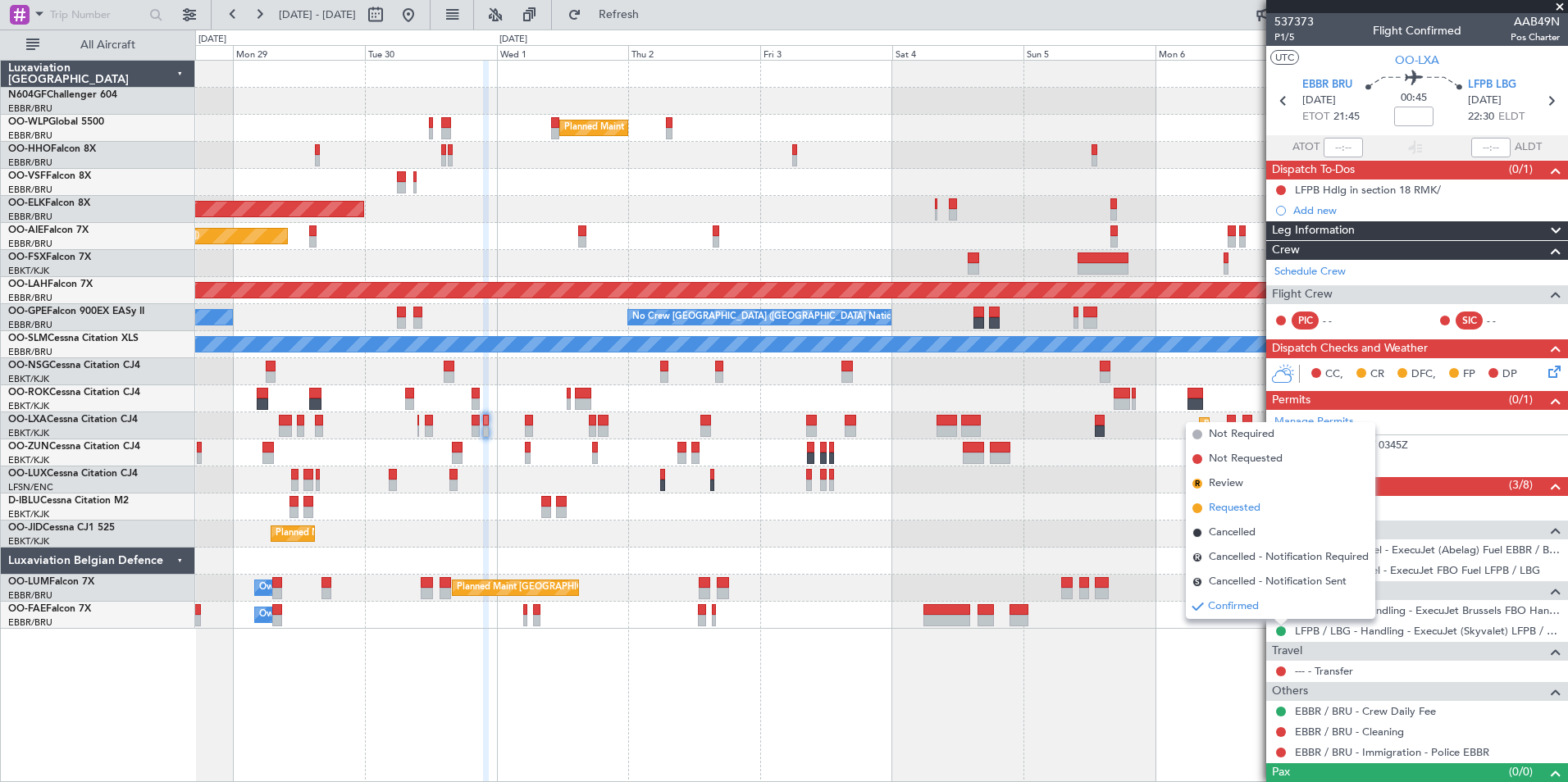
click at [1252, 508] on span "Requested" at bounding box center [1235, 509] width 52 height 16
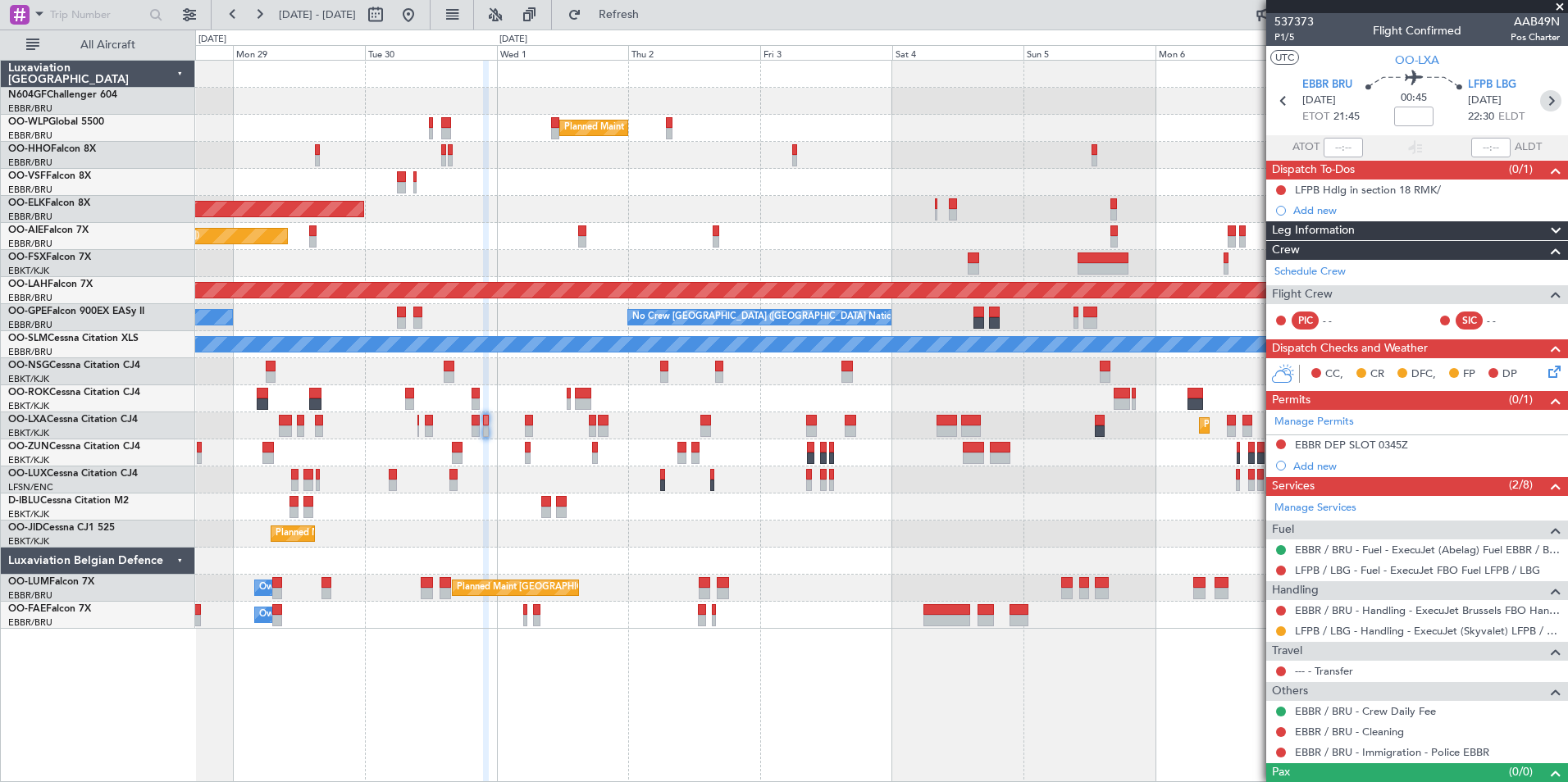
click at [1544, 97] on icon at bounding box center [1550, 100] width 21 height 21
type input "2"
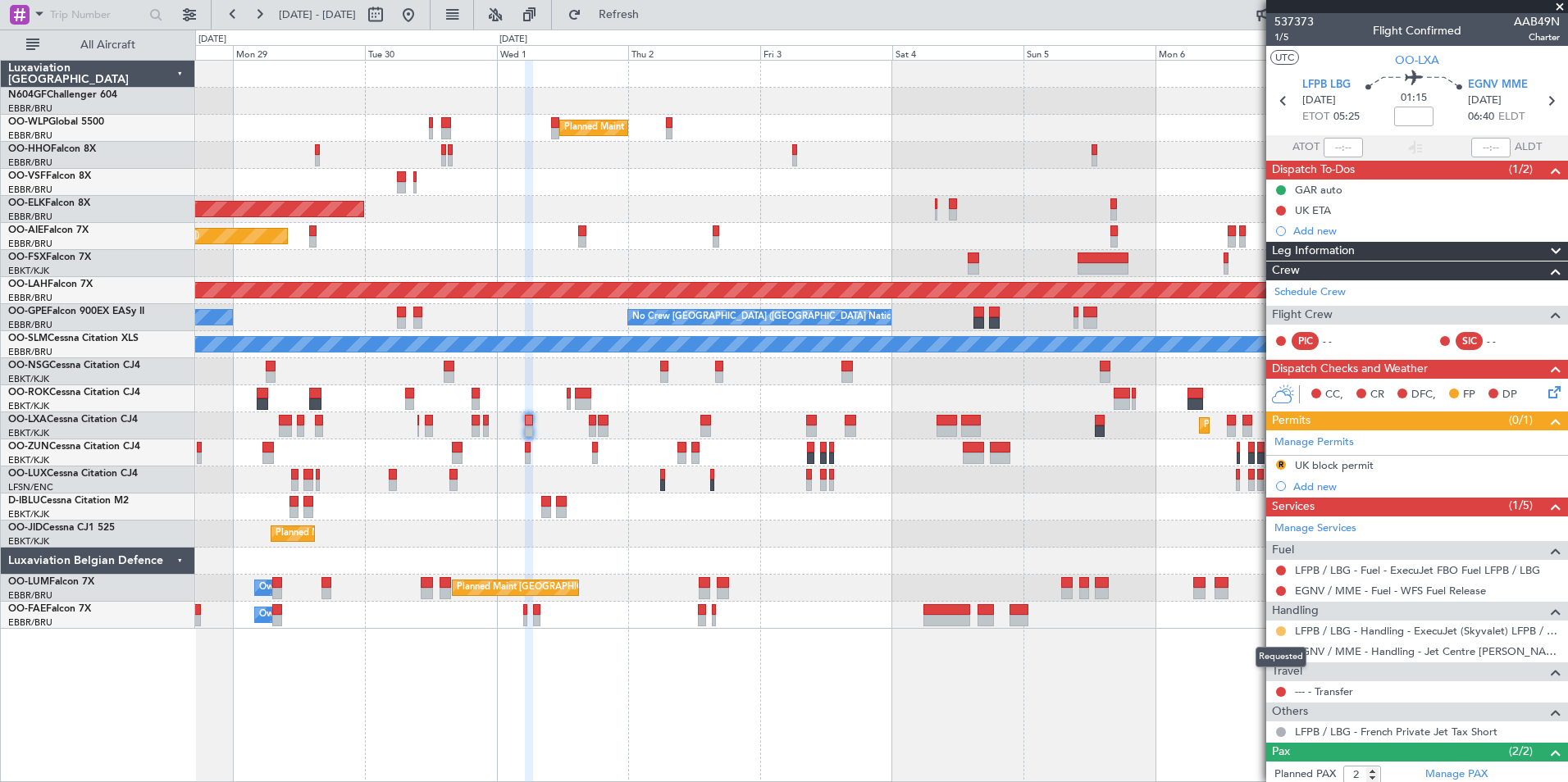
click at [1283, 629] on button at bounding box center [1281, 631] width 10 height 10
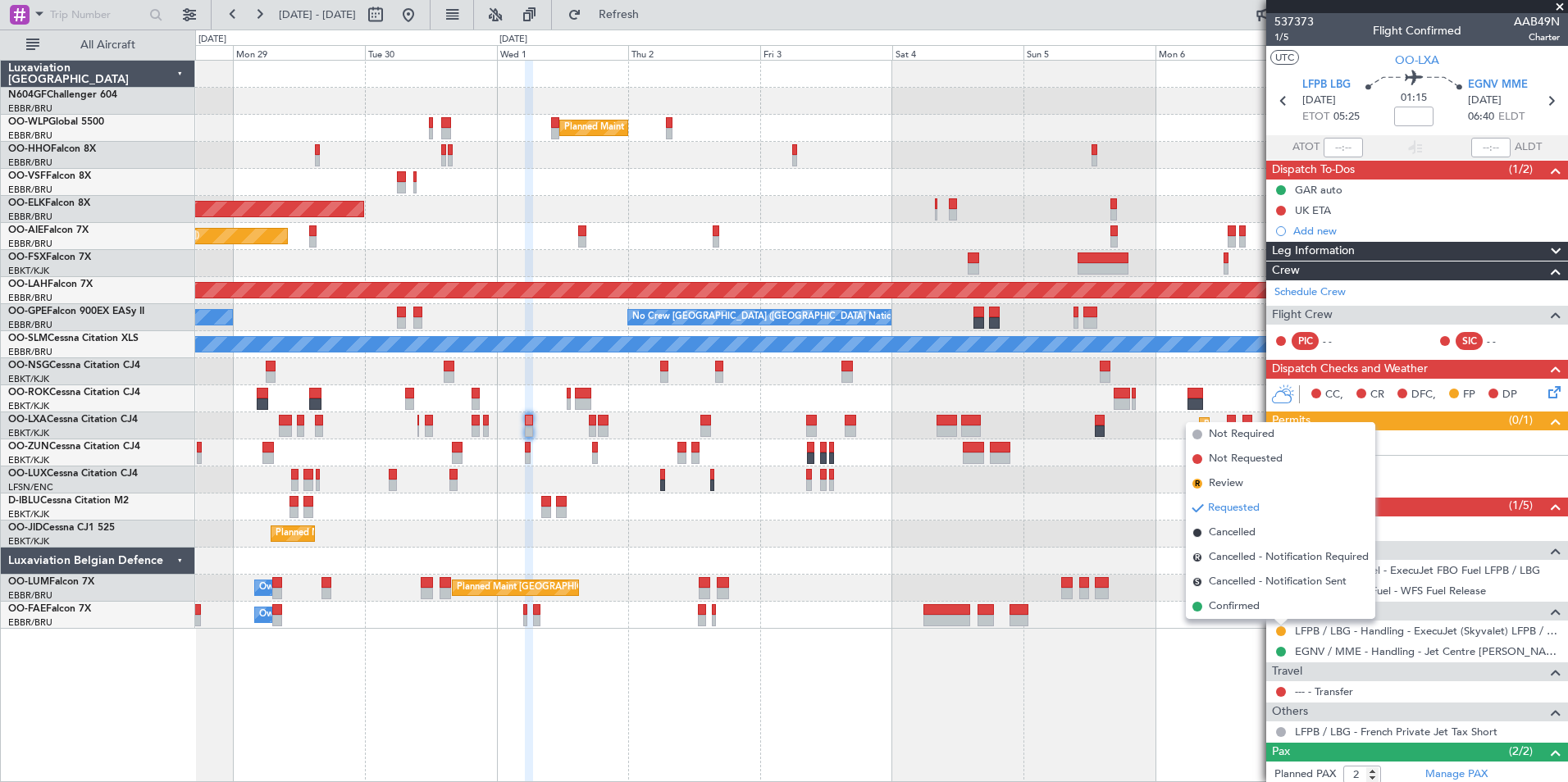
click at [1204, 669] on div "Planned Maint Milan (Linate) Planned Maint Kortrijk-Wevelgem Planned Maint Lond…" at bounding box center [882, 421] width 1372 height 722
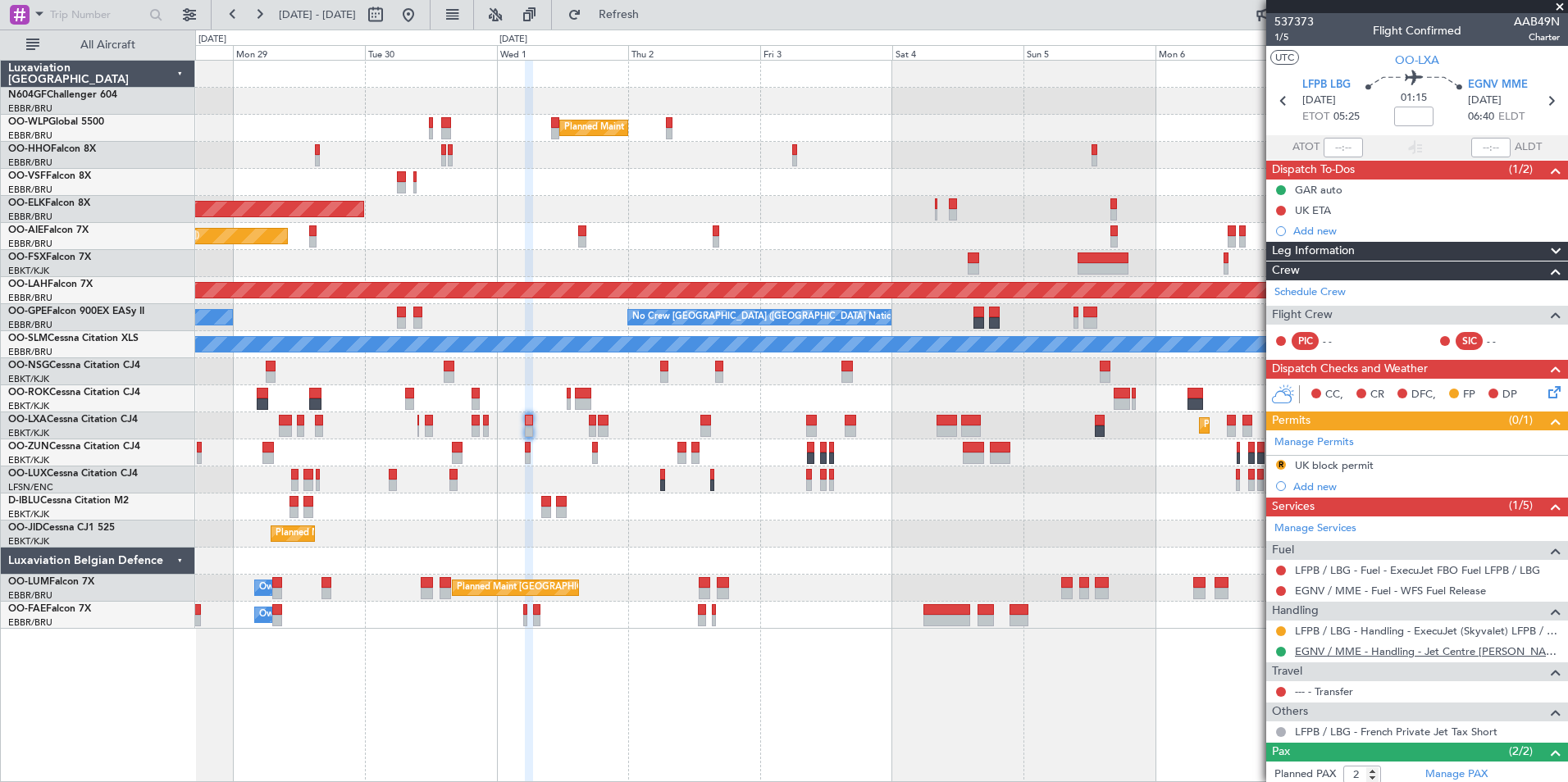
click at [1328, 648] on link "EGNV / MME - Handling - Jet Centre Willis Aviation EGNV / MME" at bounding box center [1427, 651] width 265 height 14
click at [1280, 652] on button at bounding box center [1281, 652] width 10 height 10
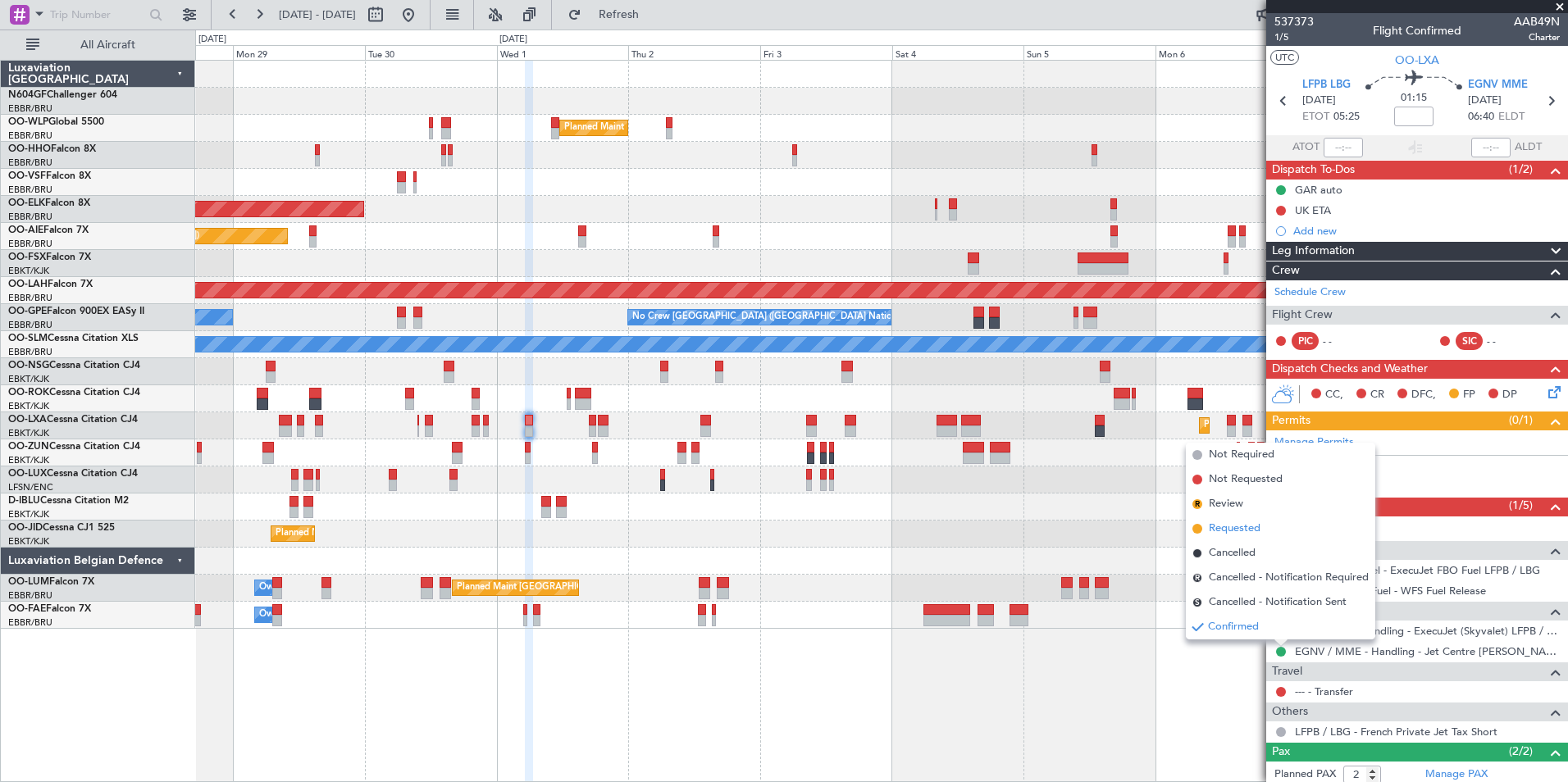
click at [1273, 528] on li "Requested" at bounding box center [1281, 529] width 190 height 25
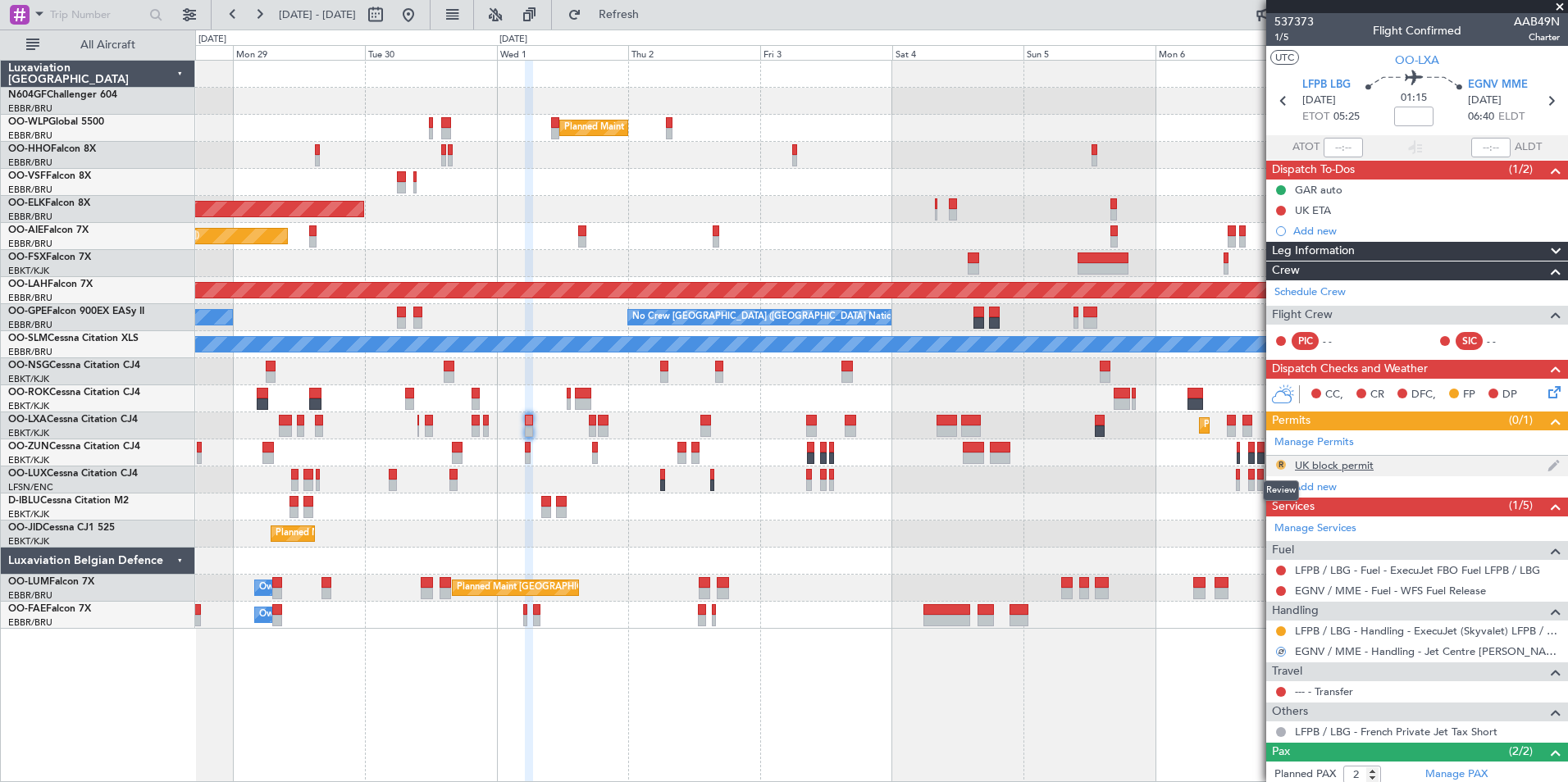
click at [1279, 464] on button "R" at bounding box center [1281, 465] width 10 height 10
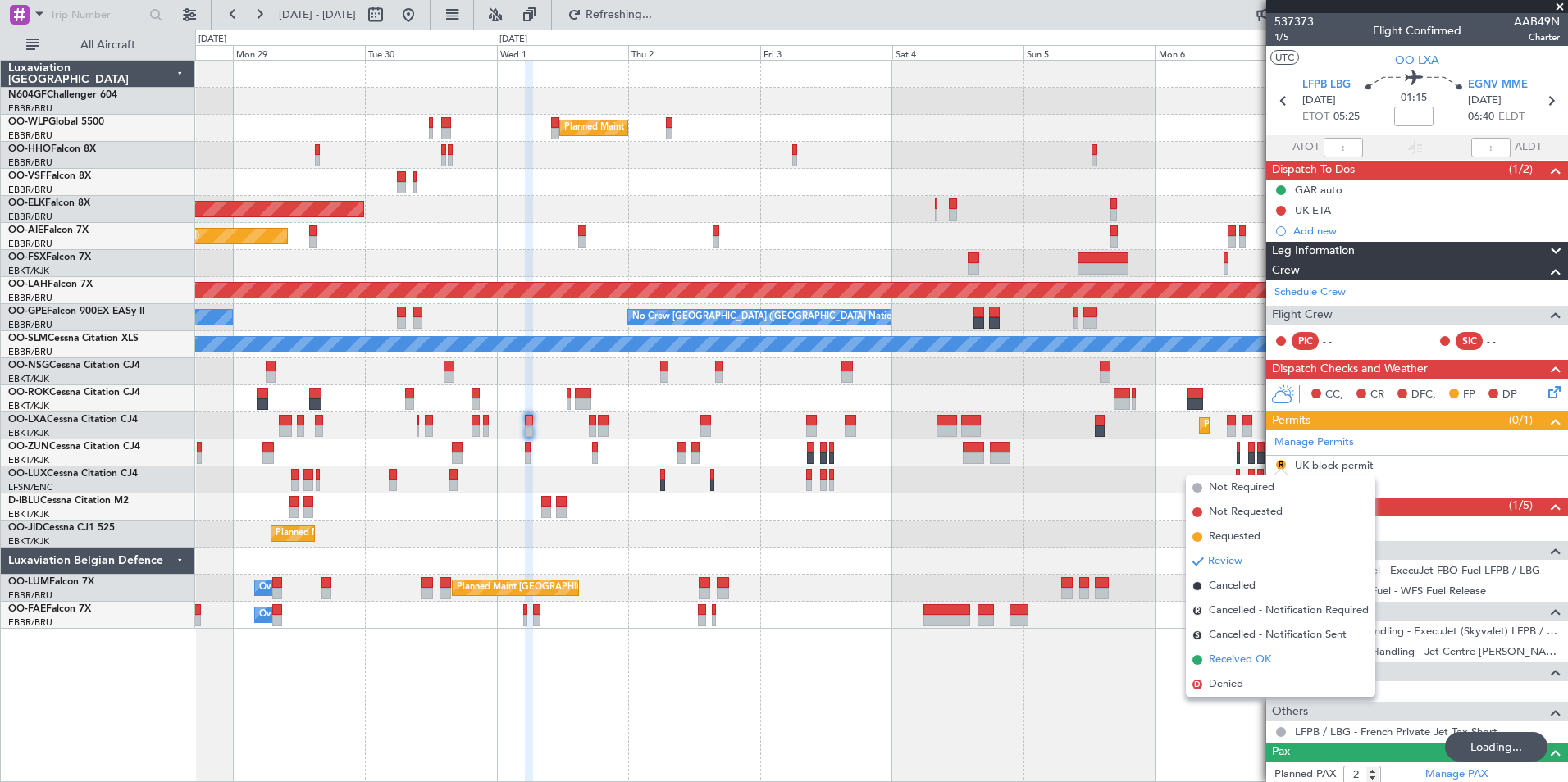
click at [1238, 661] on span "Received OK" at bounding box center [1240, 660] width 62 height 16
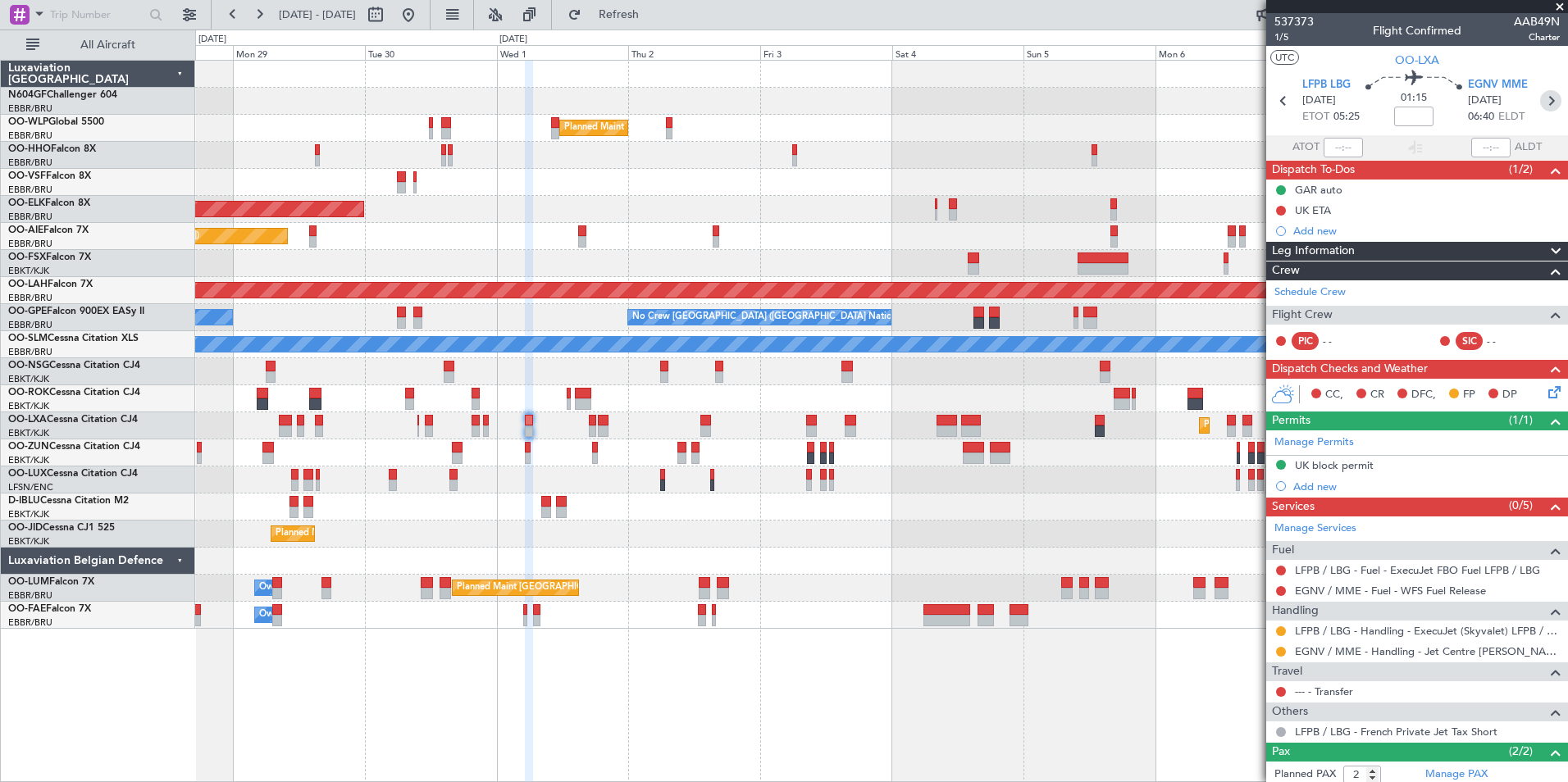
click at [1540, 106] on icon at bounding box center [1550, 100] width 21 height 21
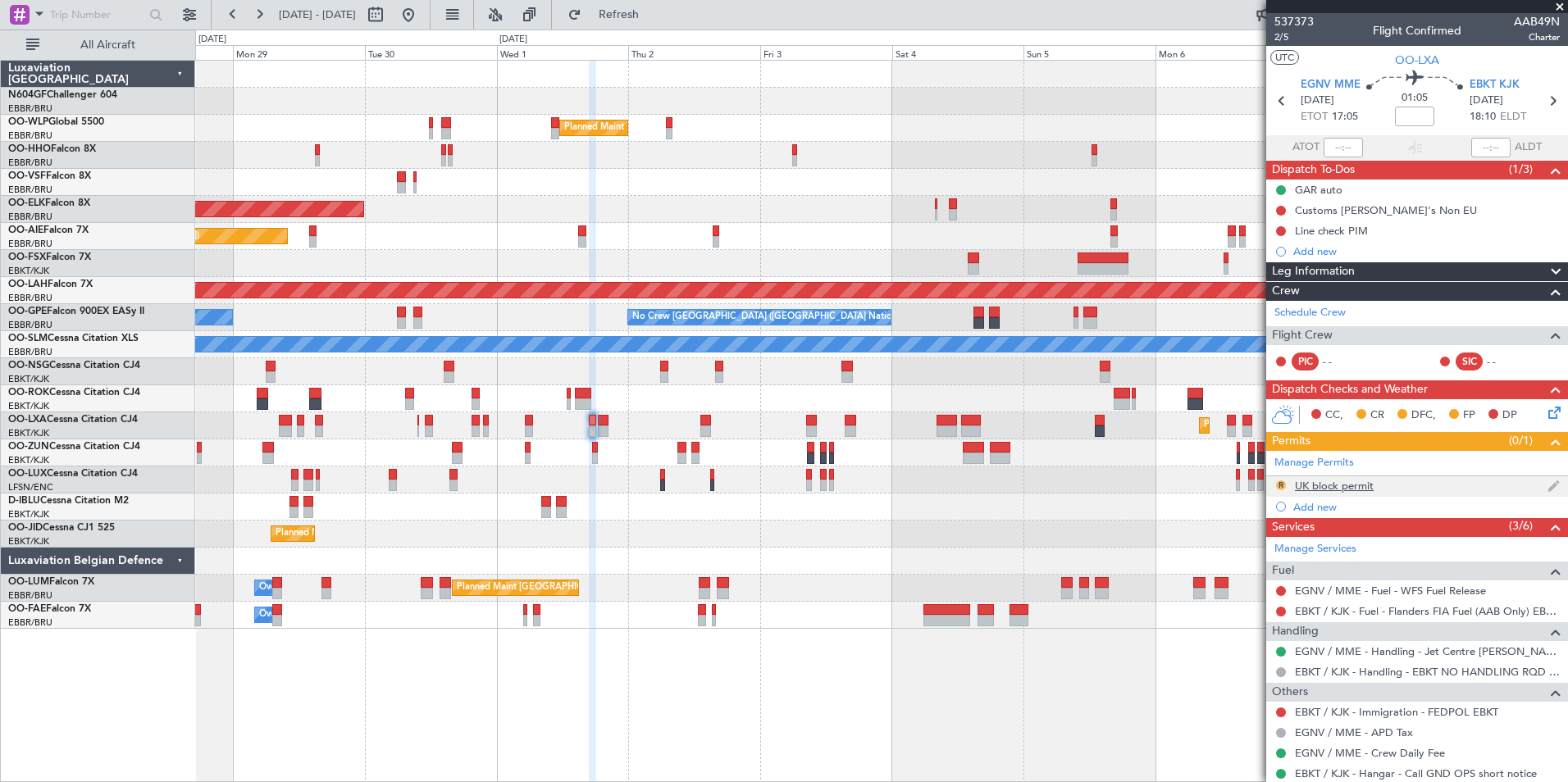
click at [1280, 484] on button "R" at bounding box center [1281, 486] width 10 height 10
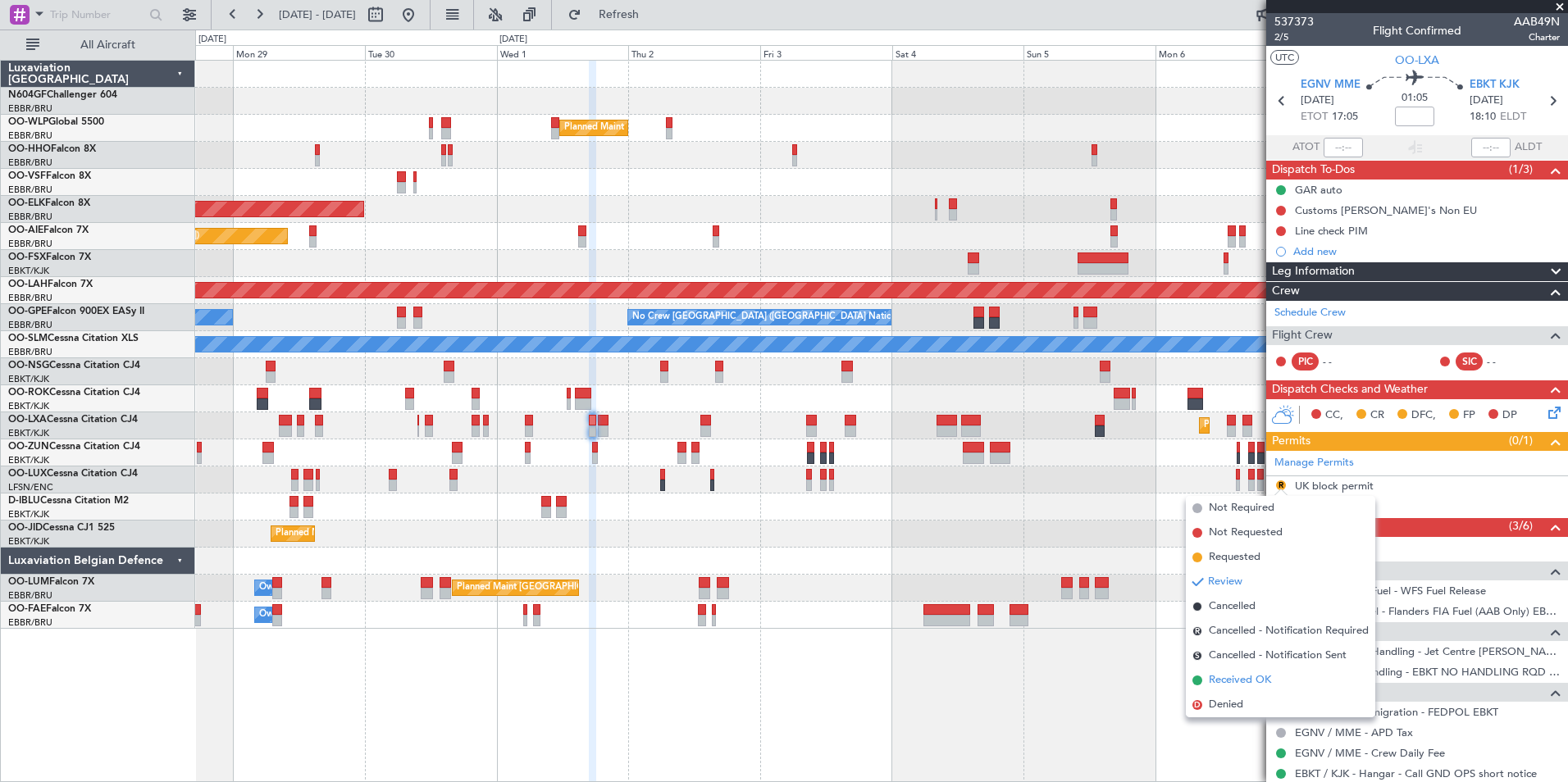
click at [1240, 675] on span "Received OK" at bounding box center [1240, 680] width 62 height 16
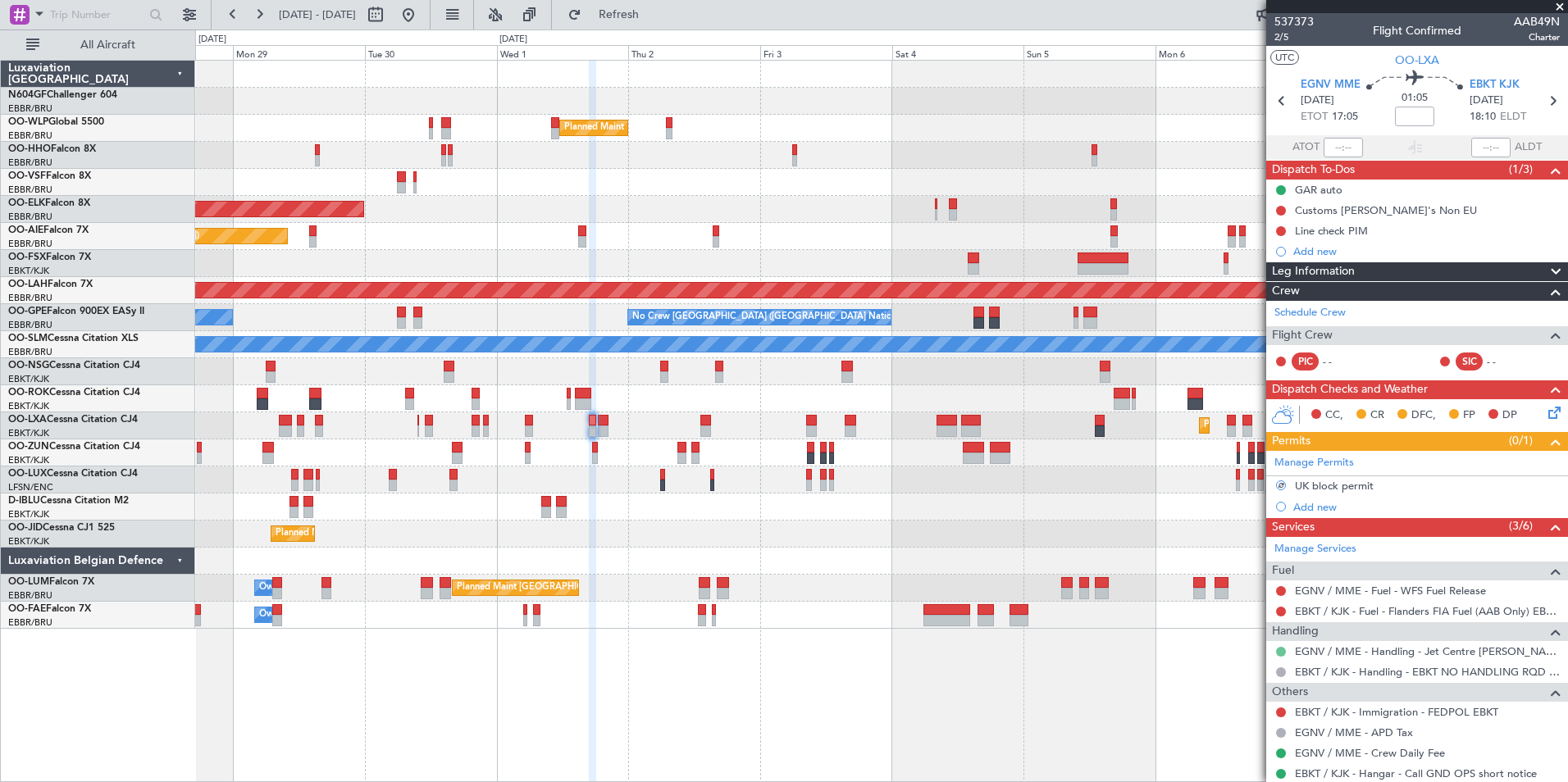
click at [1284, 650] on button at bounding box center [1281, 652] width 10 height 10
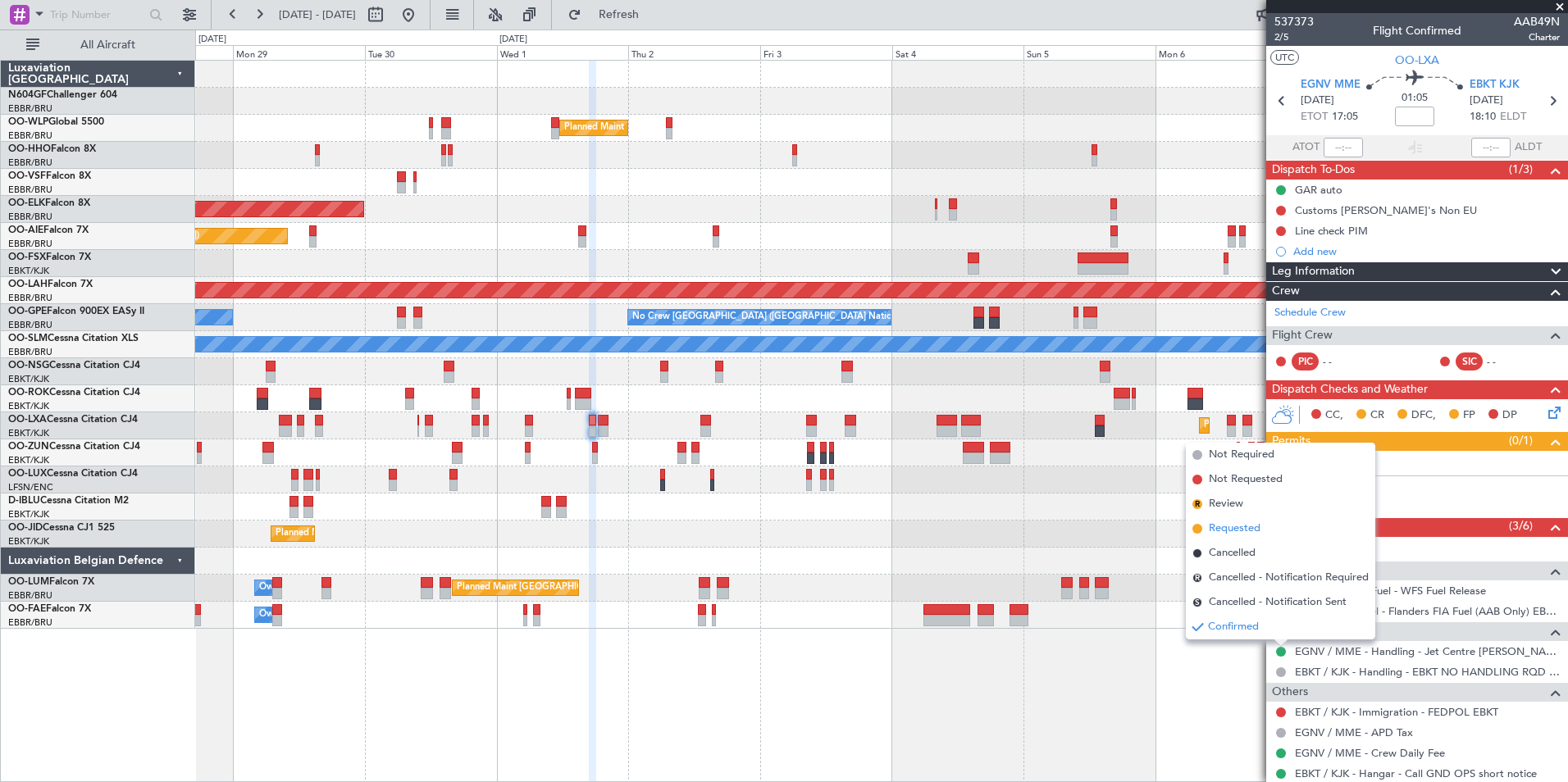
click at [1262, 529] on li "Requested" at bounding box center [1281, 529] width 190 height 25
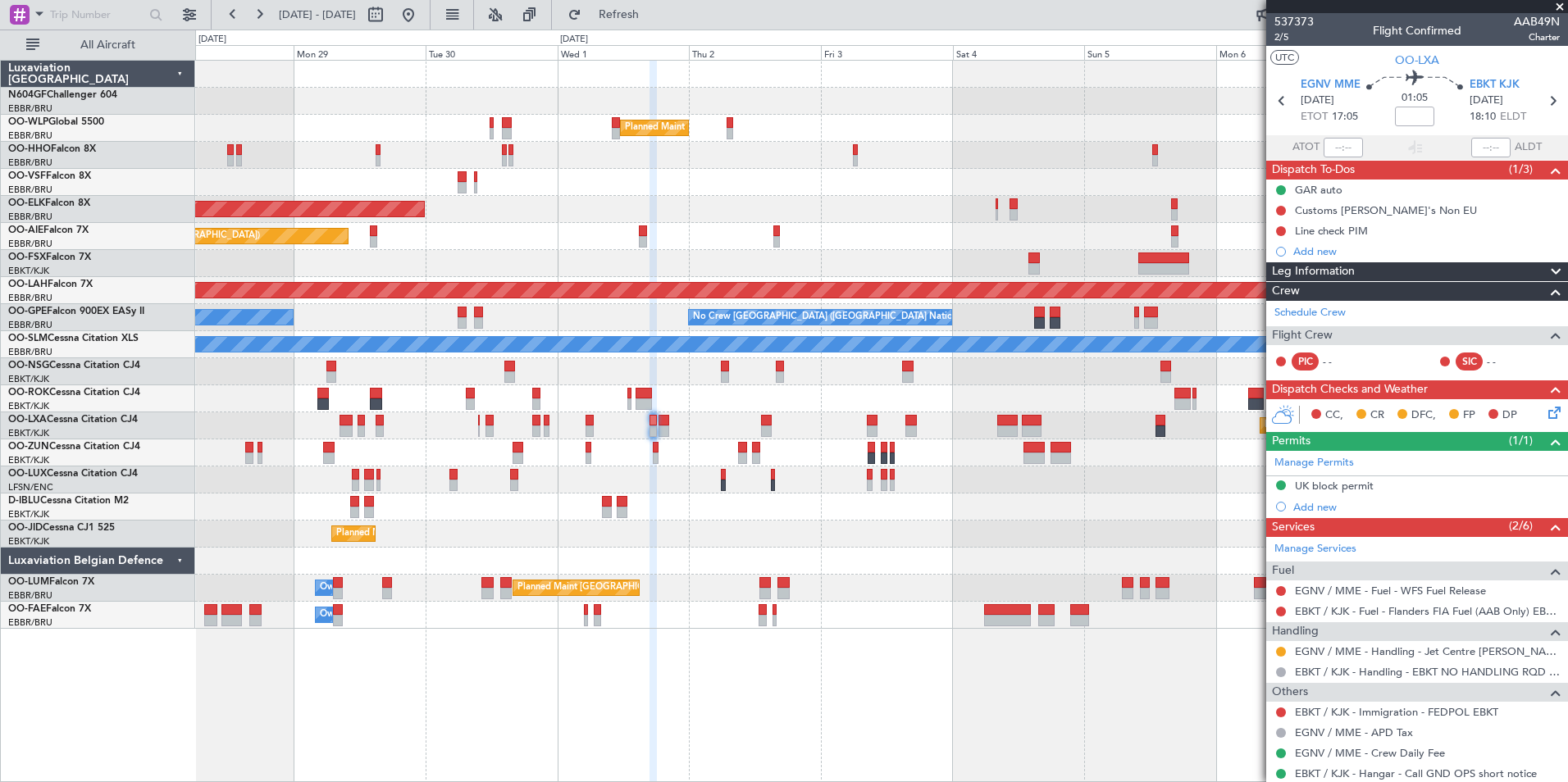
click at [622, 156] on div at bounding box center [881, 155] width 1372 height 27
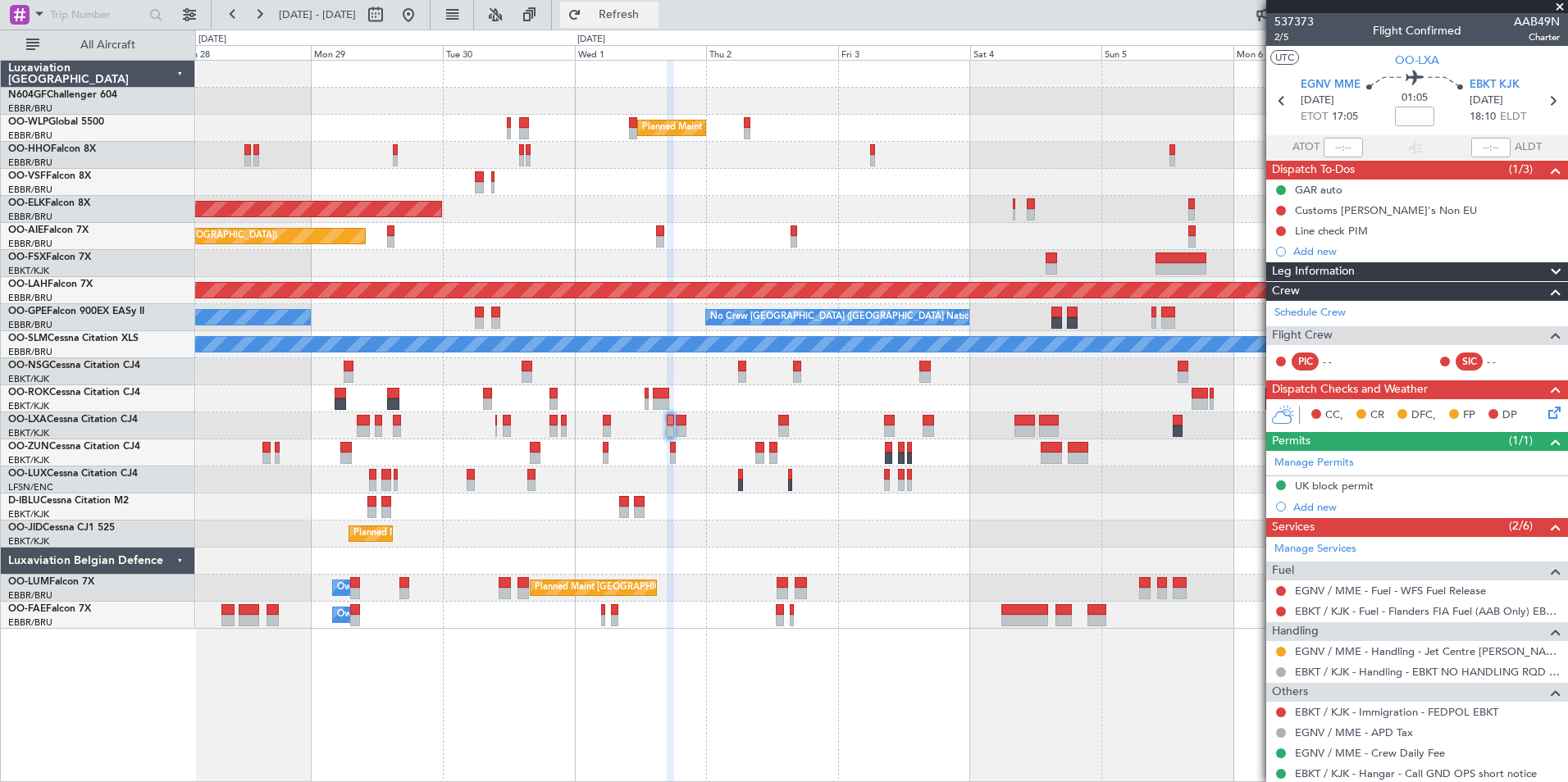
click at [636, 2] on button "Refresh" at bounding box center [609, 15] width 99 height 26
click at [971, 473] on div "No Crew Nancy (Essey)" at bounding box center [881, 480] width 1372 height 27
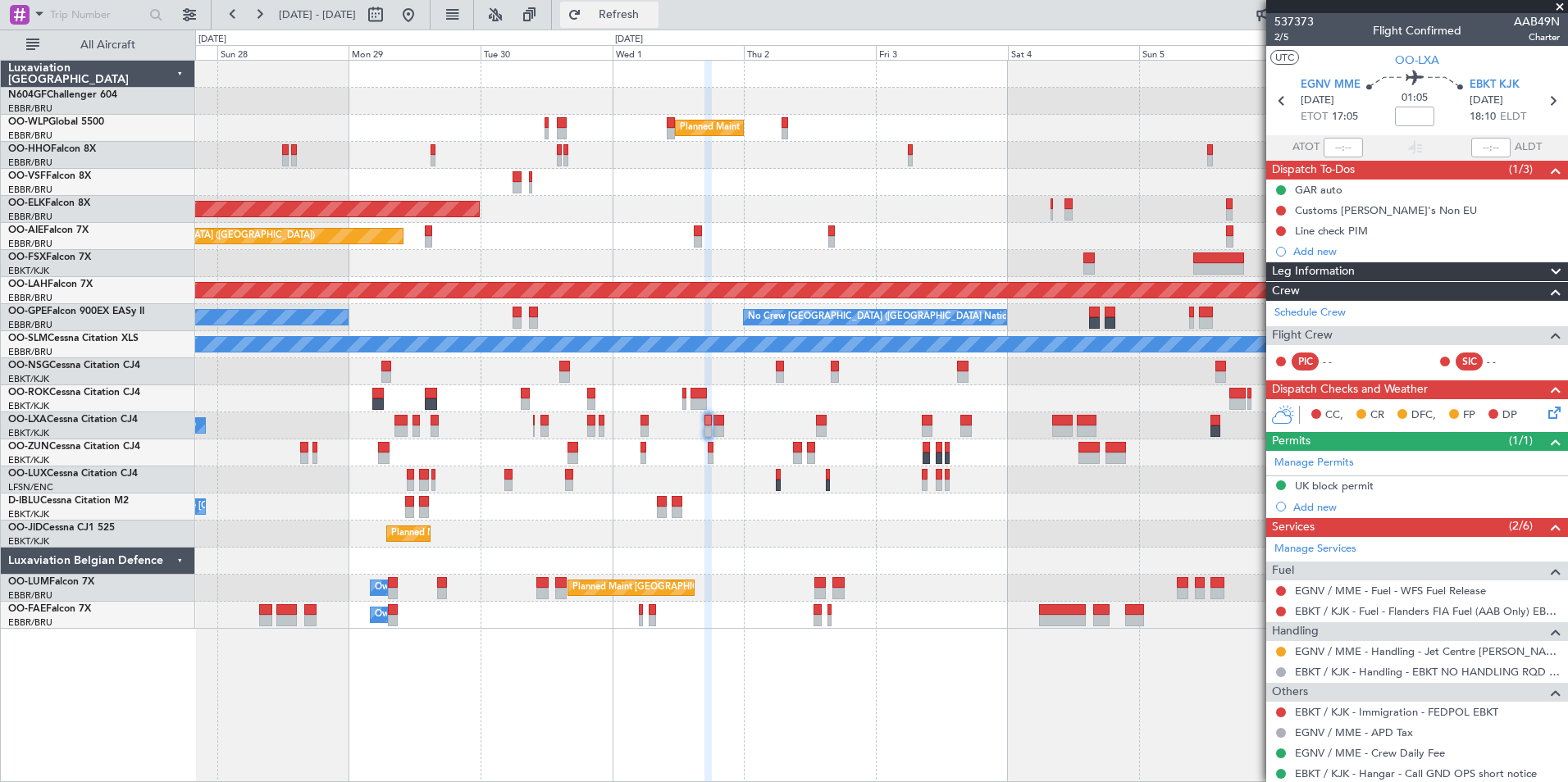
click at [653, 17] on span "Refresh" at bounding box center [618, 15] width 69 height 12
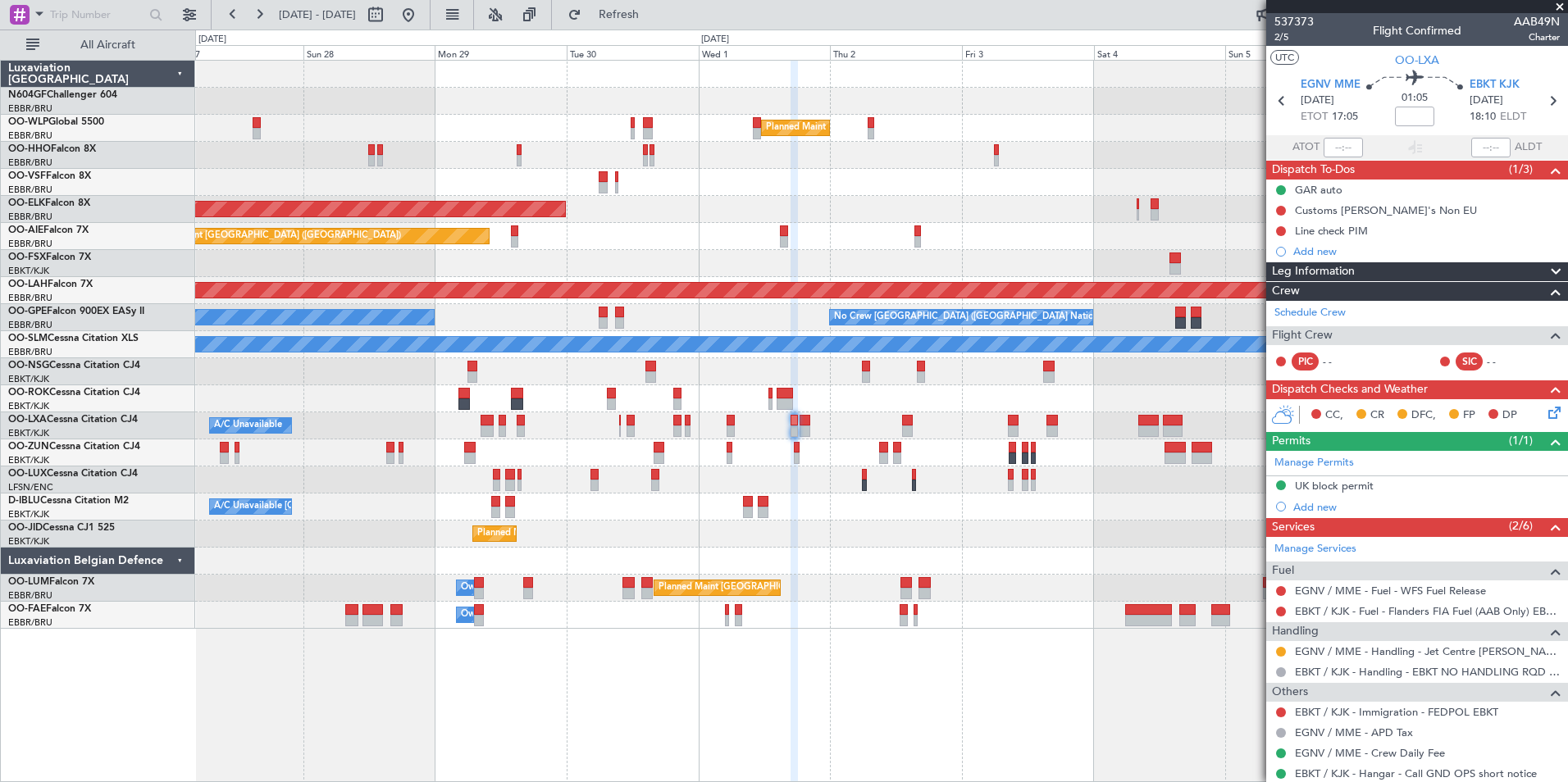
click at [818, 373] on div "Planned Maint Milan (Linate) Planned Maint Geneva (Cointrin) Planned Maint Kort…" at bounding box center [881, 345] width 1372 height 569
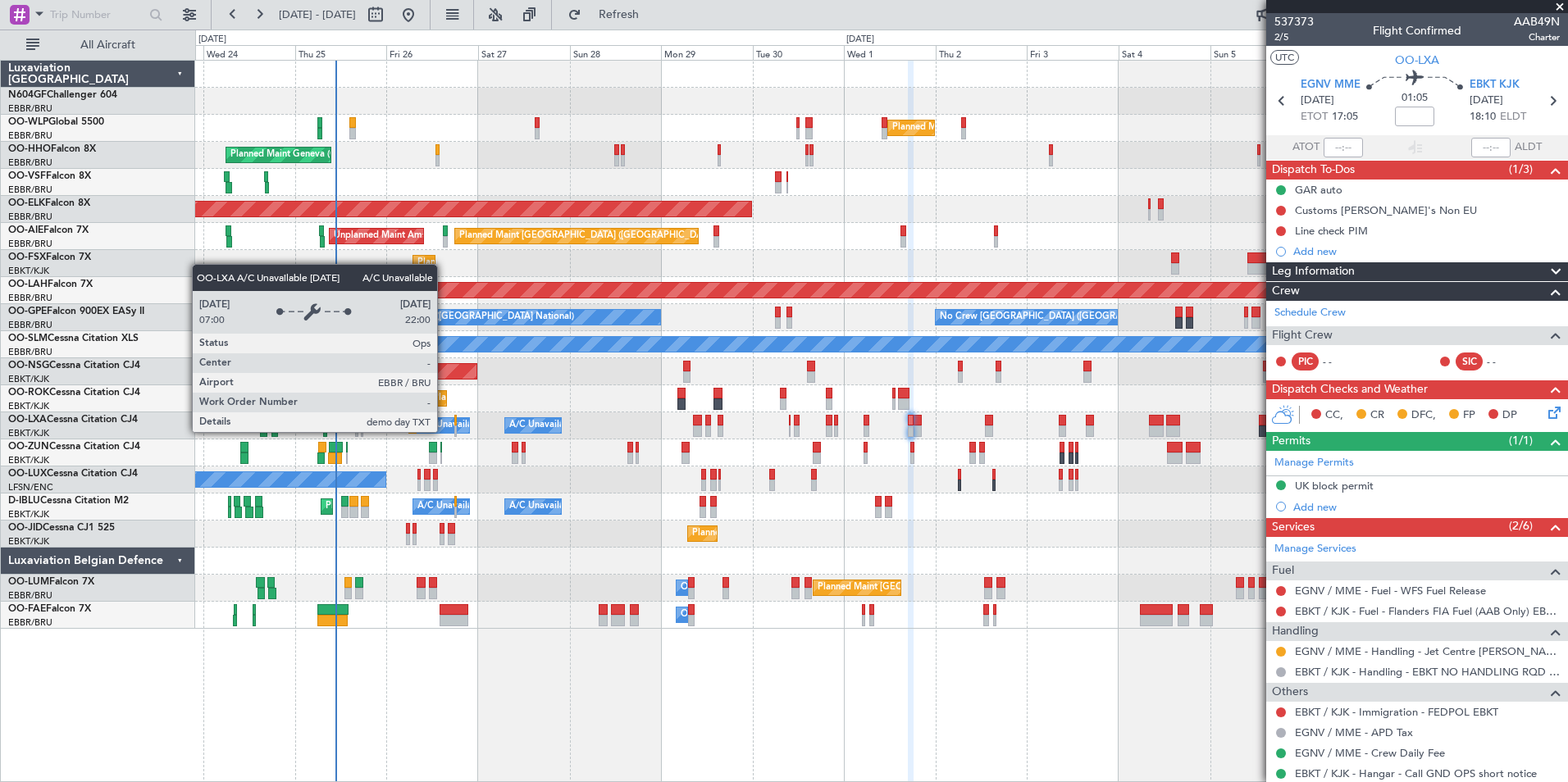
click at [446, 432] on div "A/C Unavailable [GEOGRAPHIC_DATA] ([GEOGRAPHIC_DATA] National)" at bounding box center [570, 425] width 305 height 25
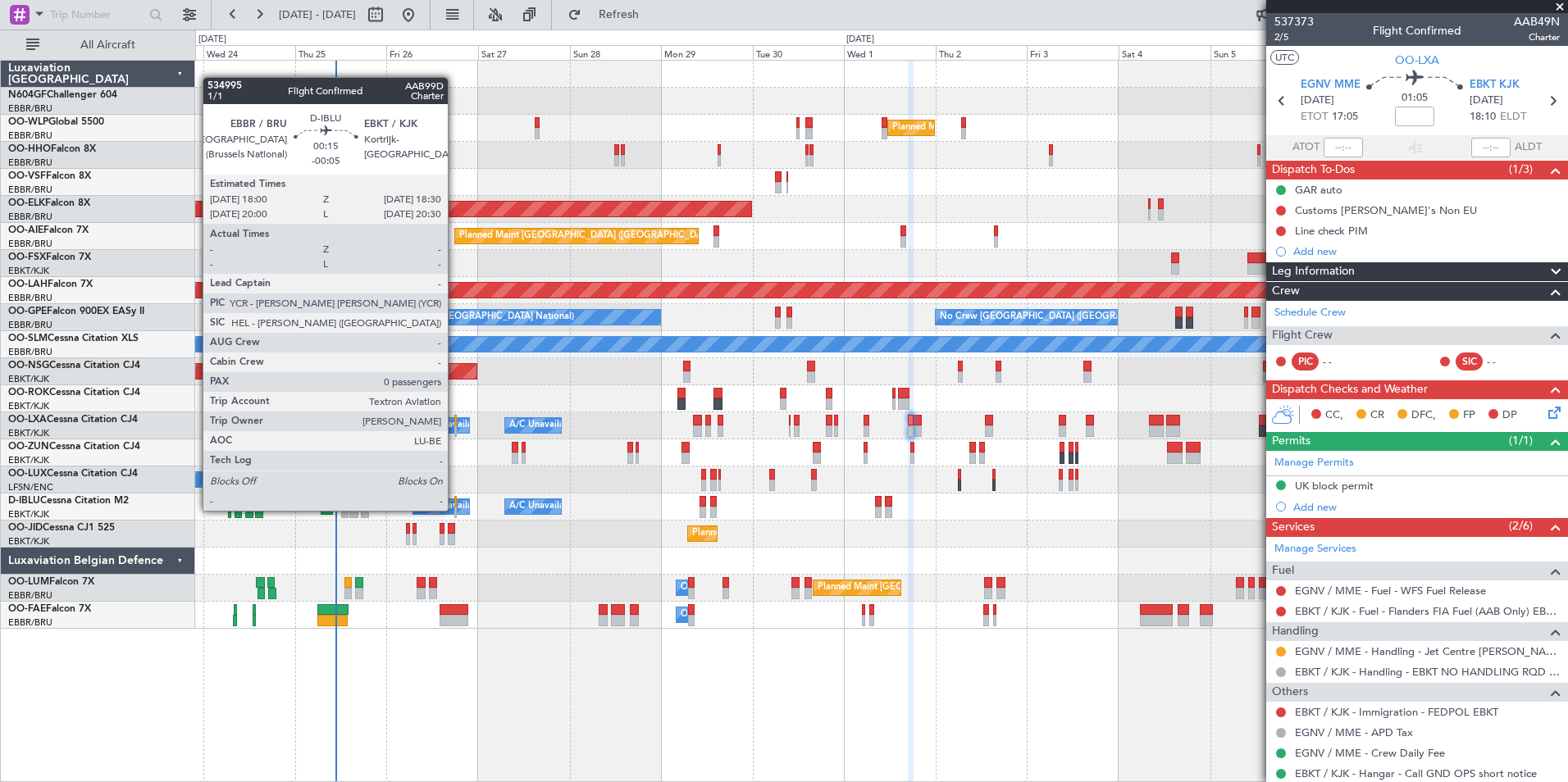
click at [455, 511] on div at bounding box center [455, 513] width 2 height 12
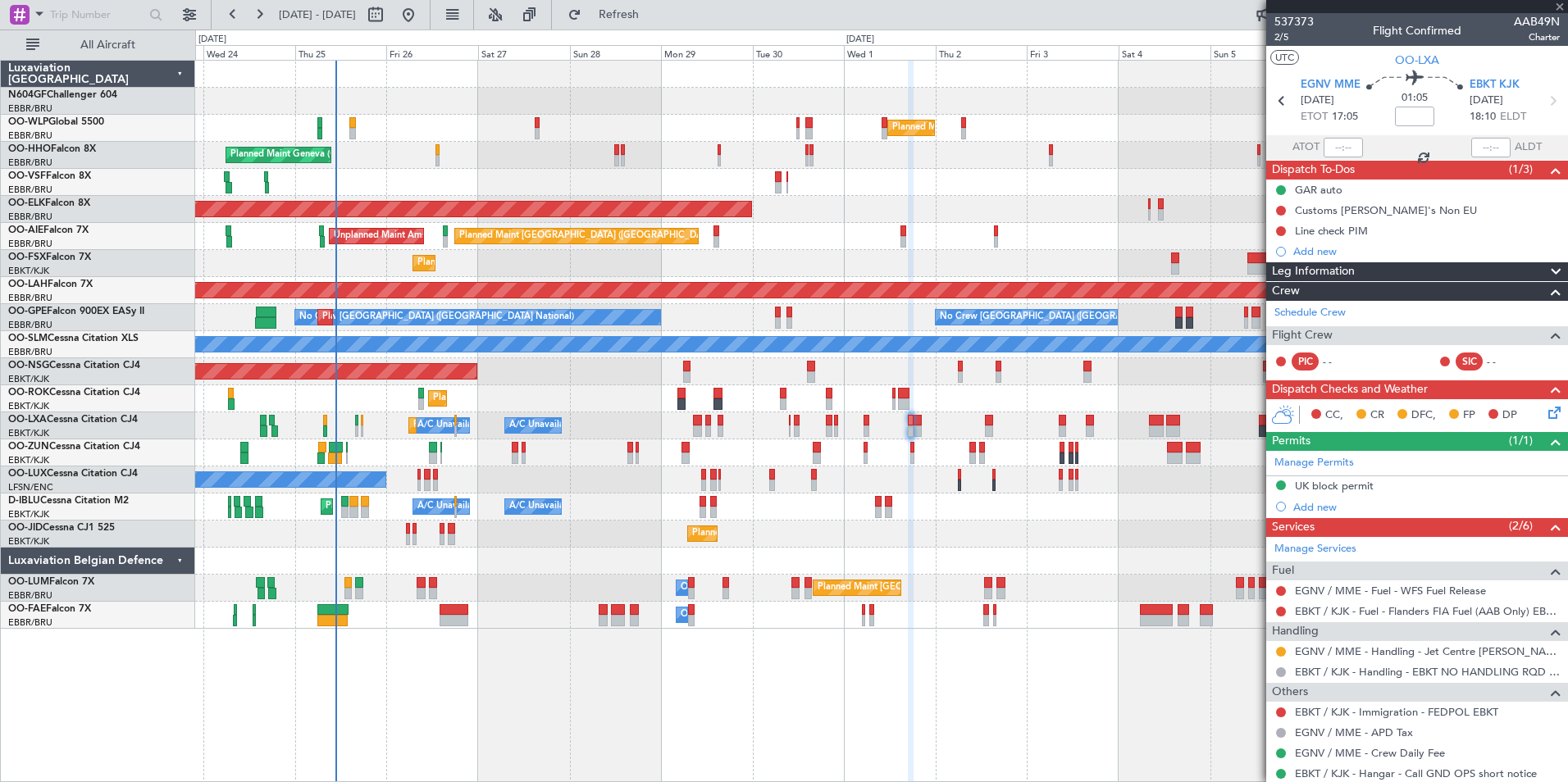
type input "-00:05"
type input "0"
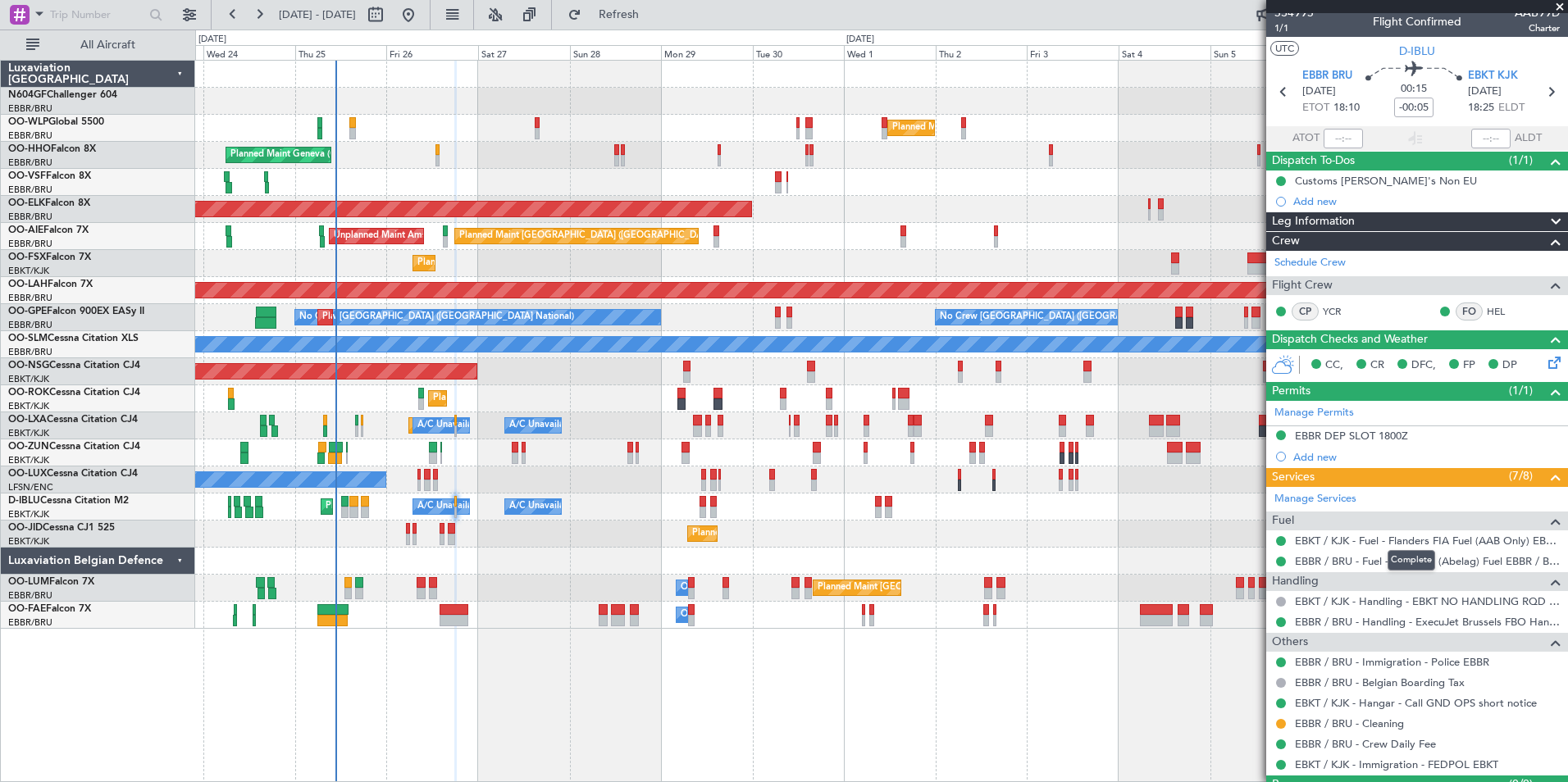
scroll to position [48, 0]
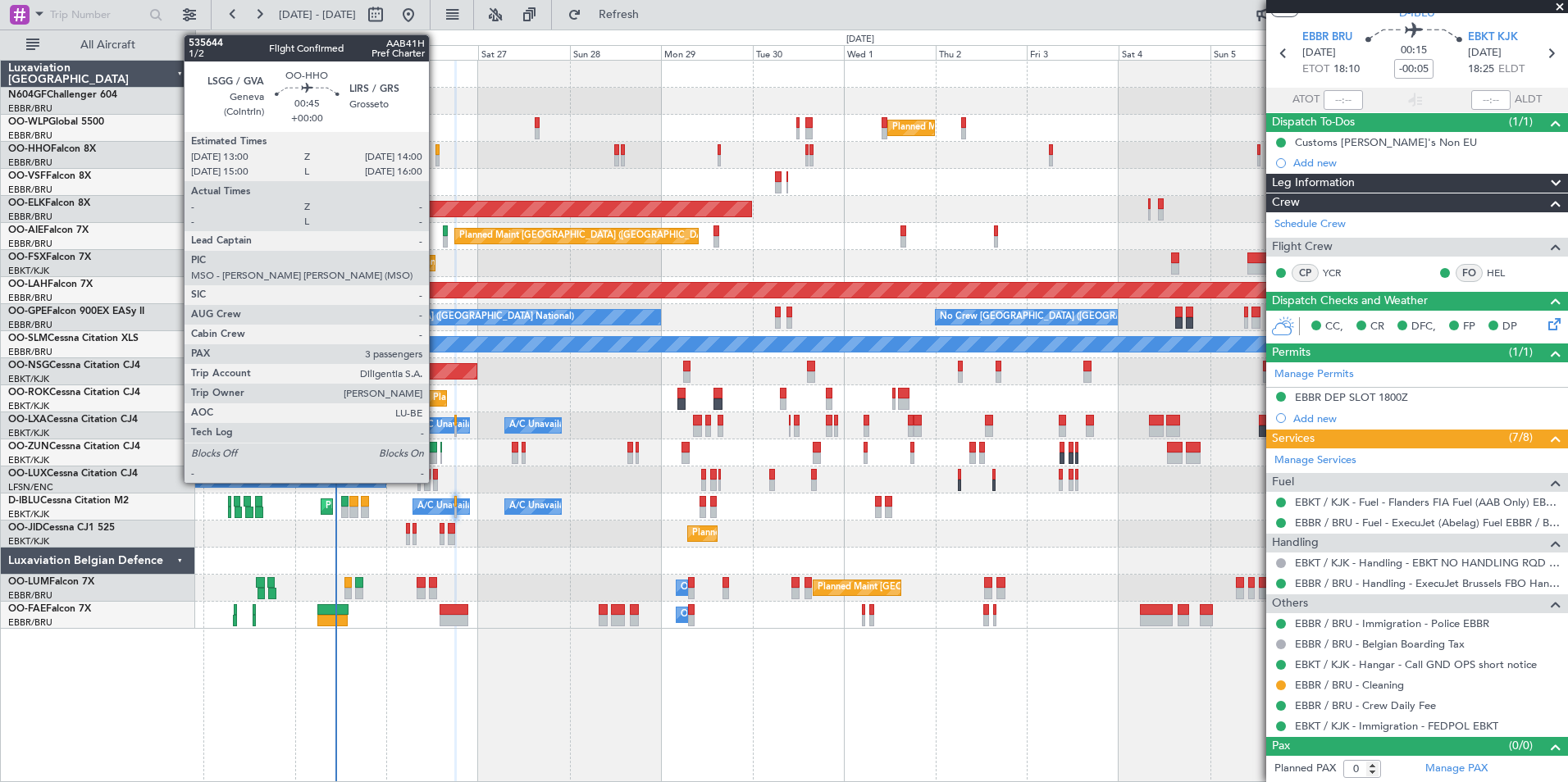
click at [436, 154] on div at bounding box center [438, 151] width 4 height 12
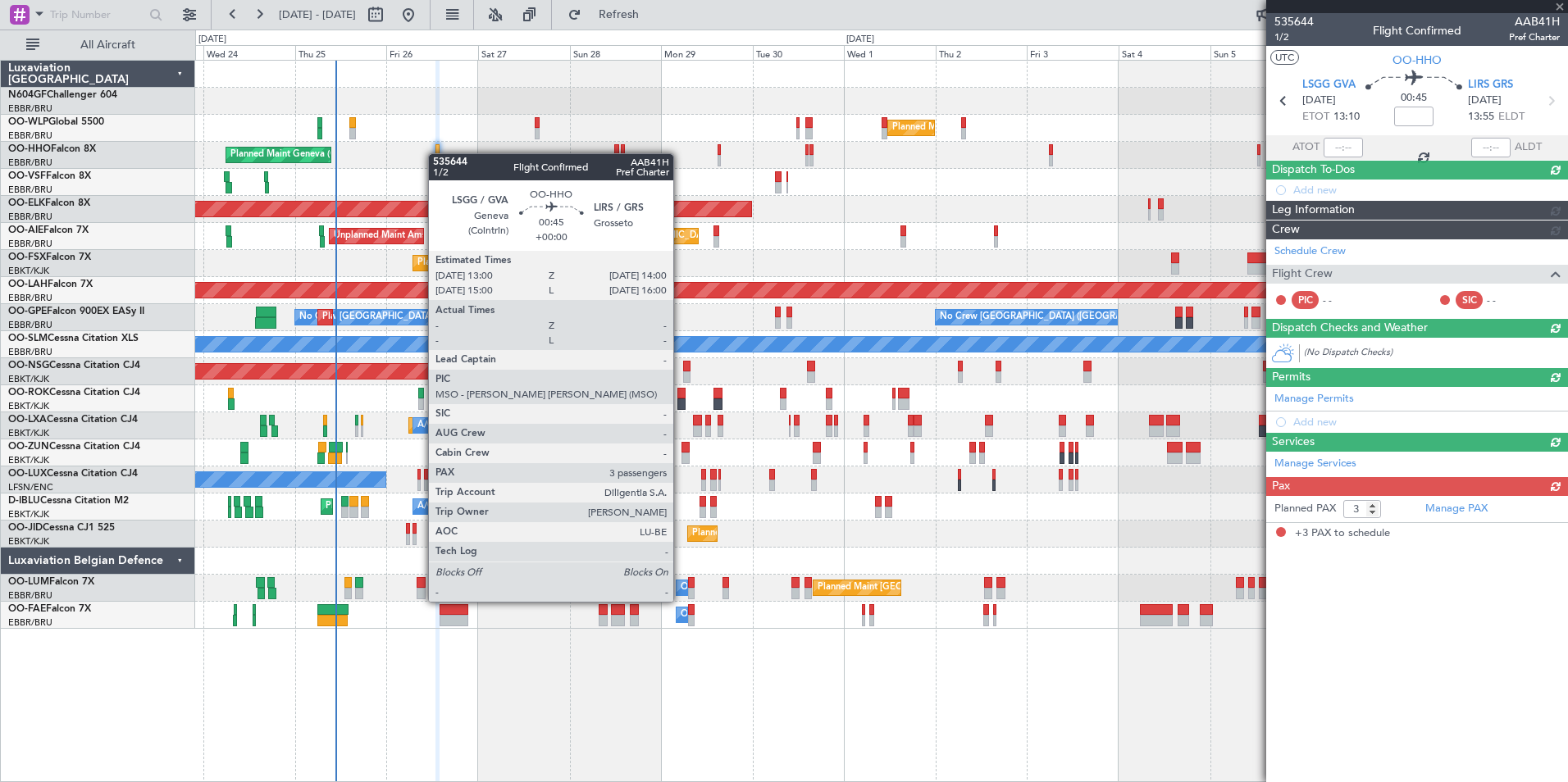
scroll to position [0, 0]
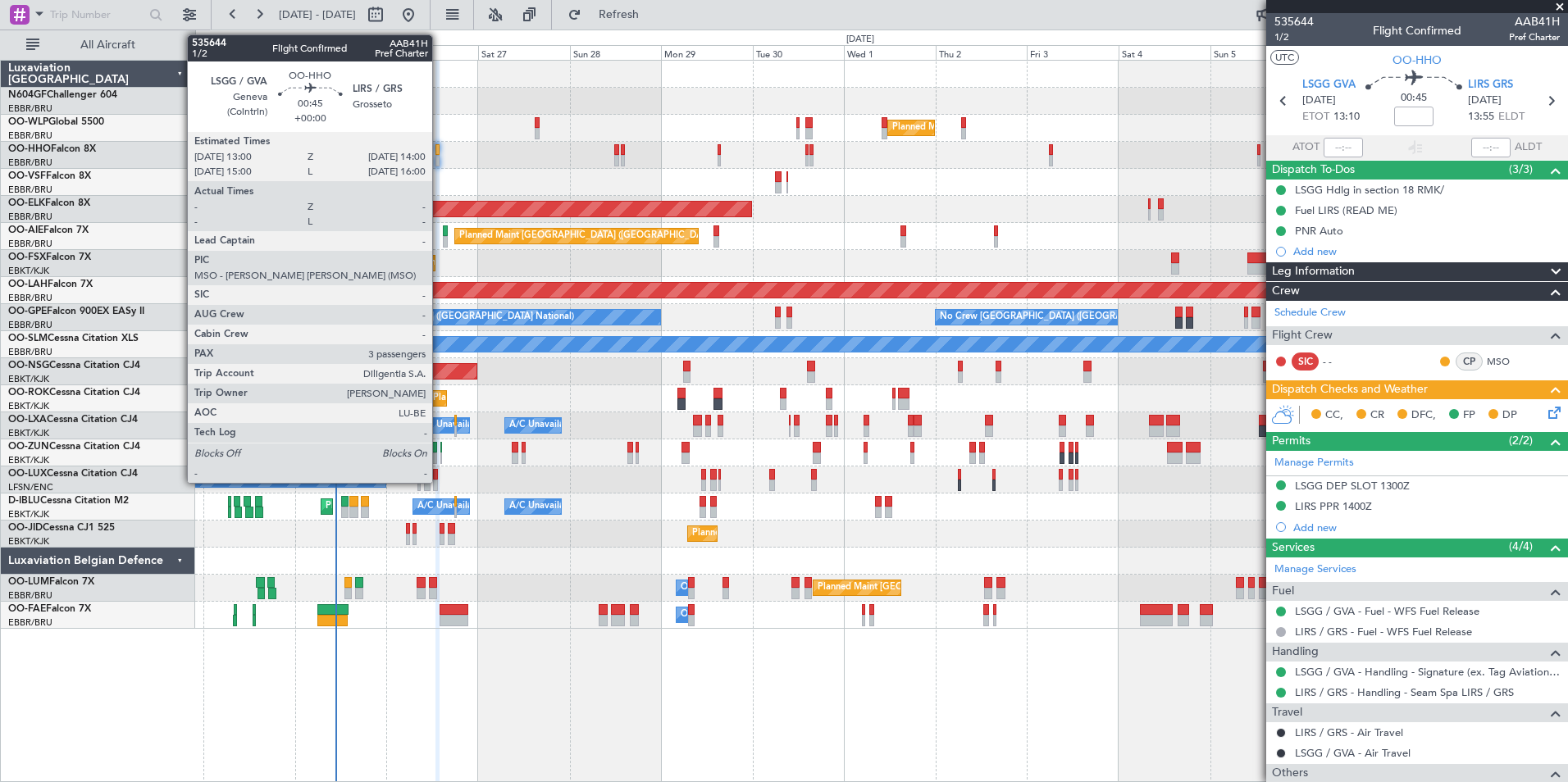
click at [440, 158] on div at bounding box center [438, 161] width 4 height 12
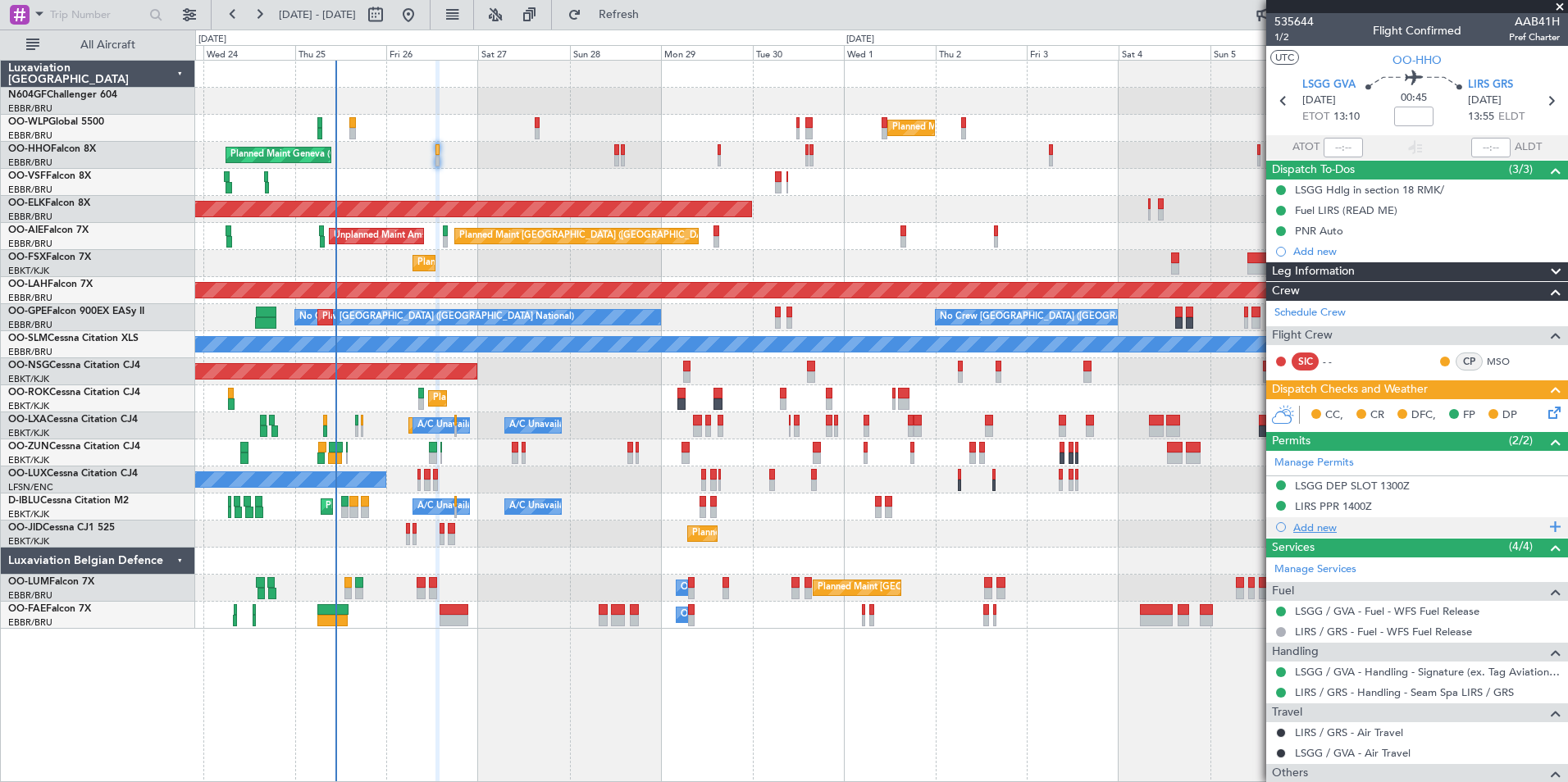
scroll to position [178, 0]
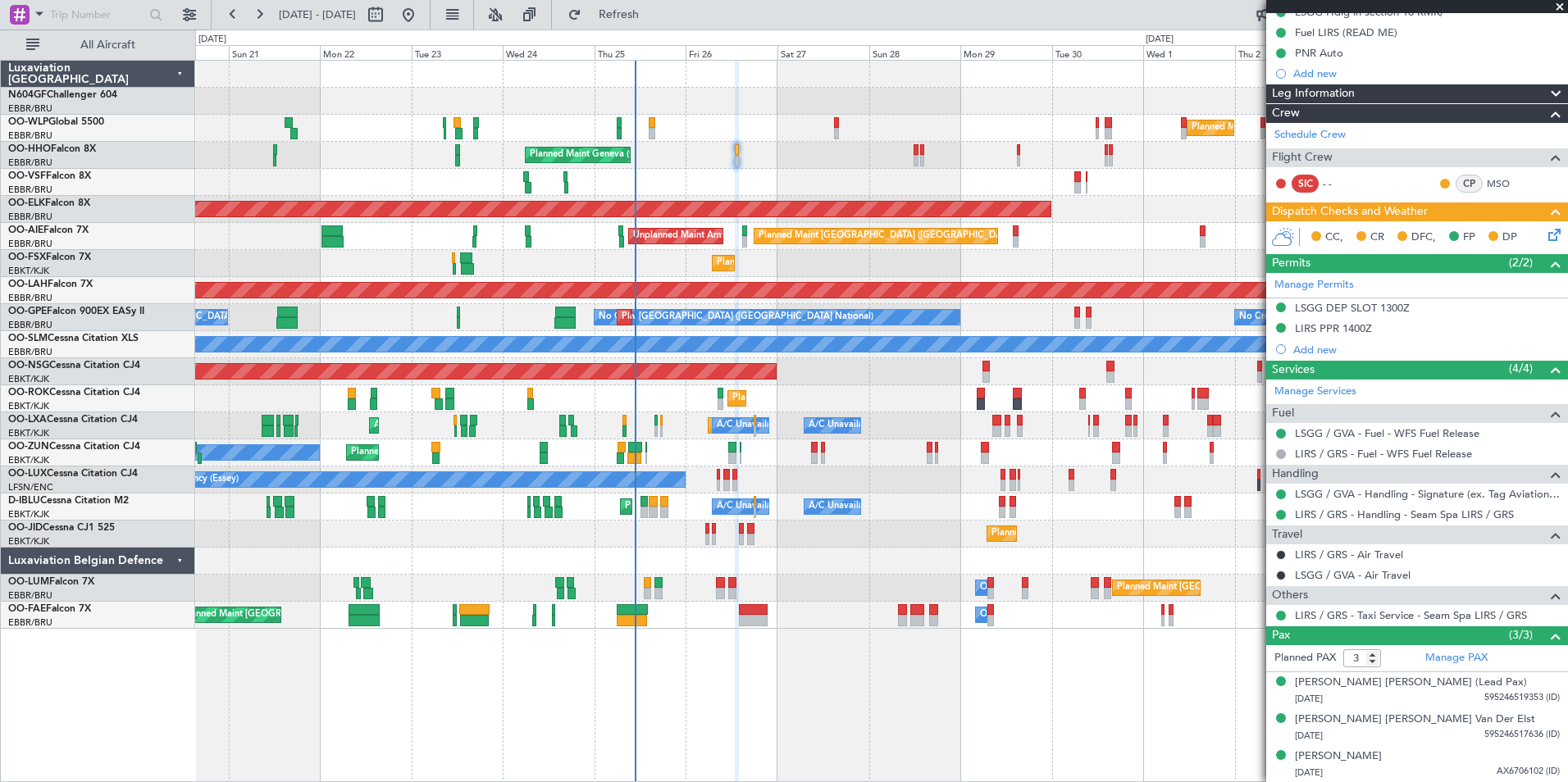
click at [660, 182] on div "Planned Maint Milan (Linate) Planned Maint Liege Planned Maint Geneva (Cointrin…" at bounding box center [881, 345] width 1372 height 569
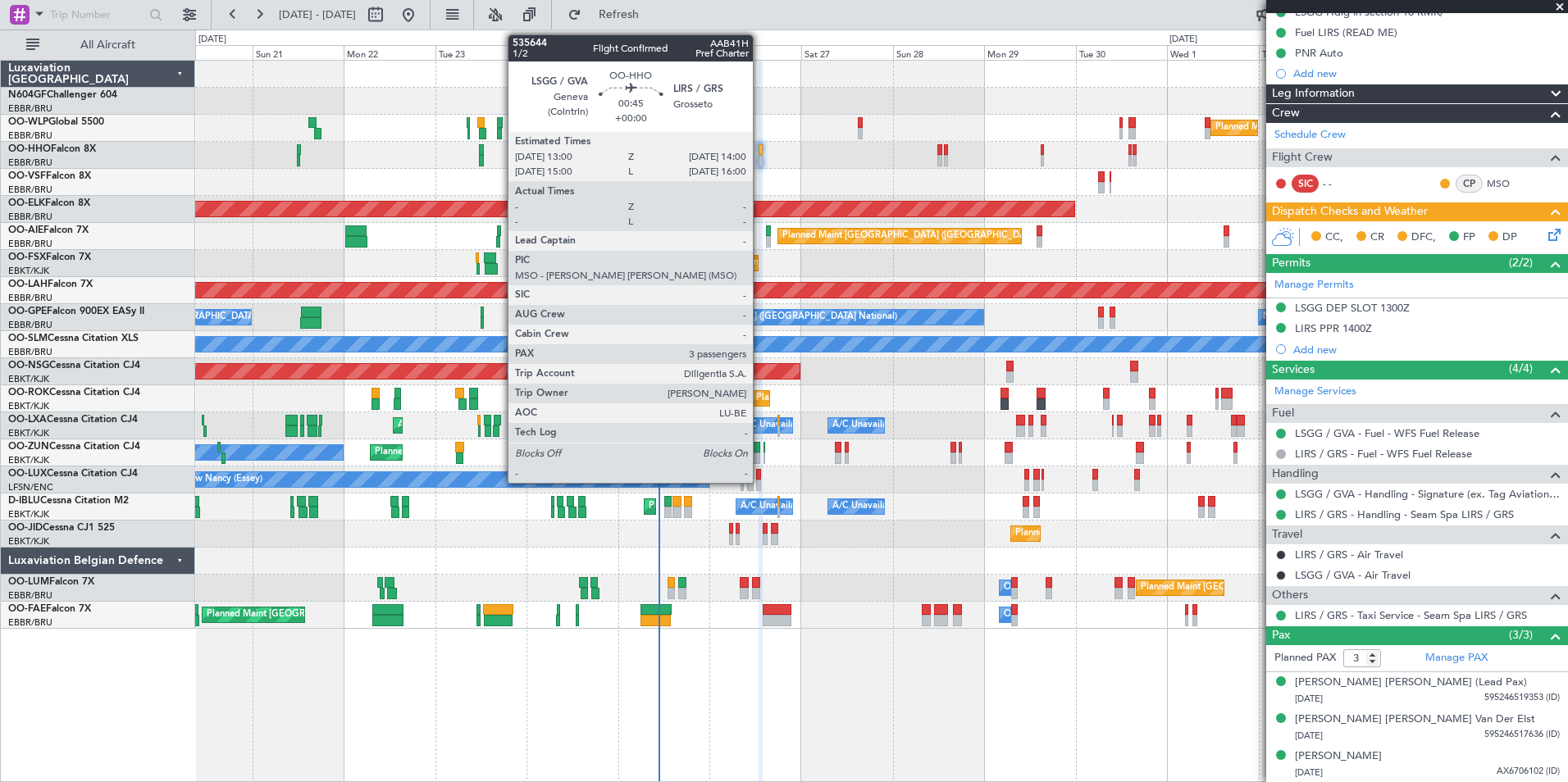
click at [760, 157] on div at bounding box center [760, 161] width 4 height 12
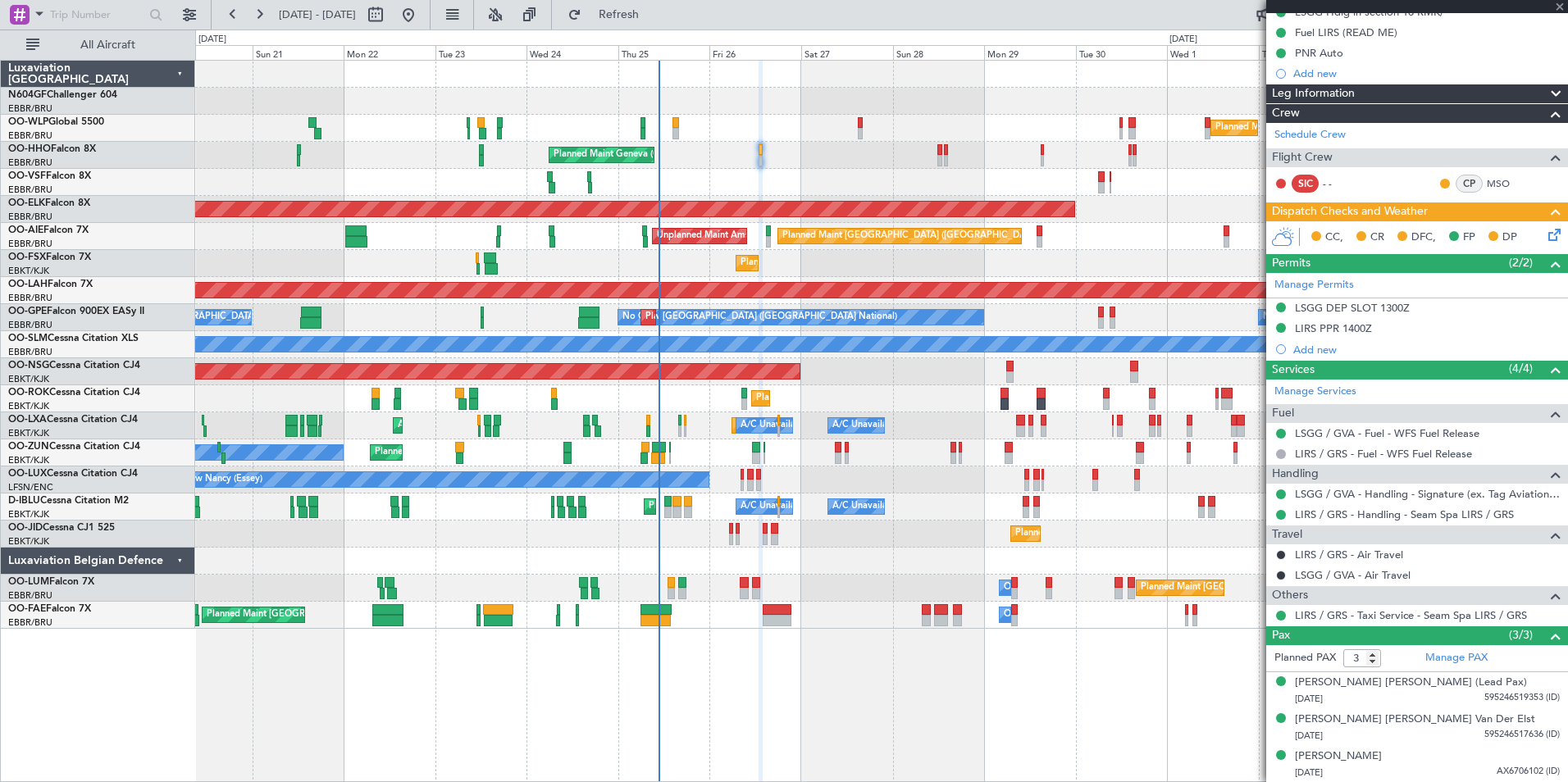
scroll to position [0, 0]
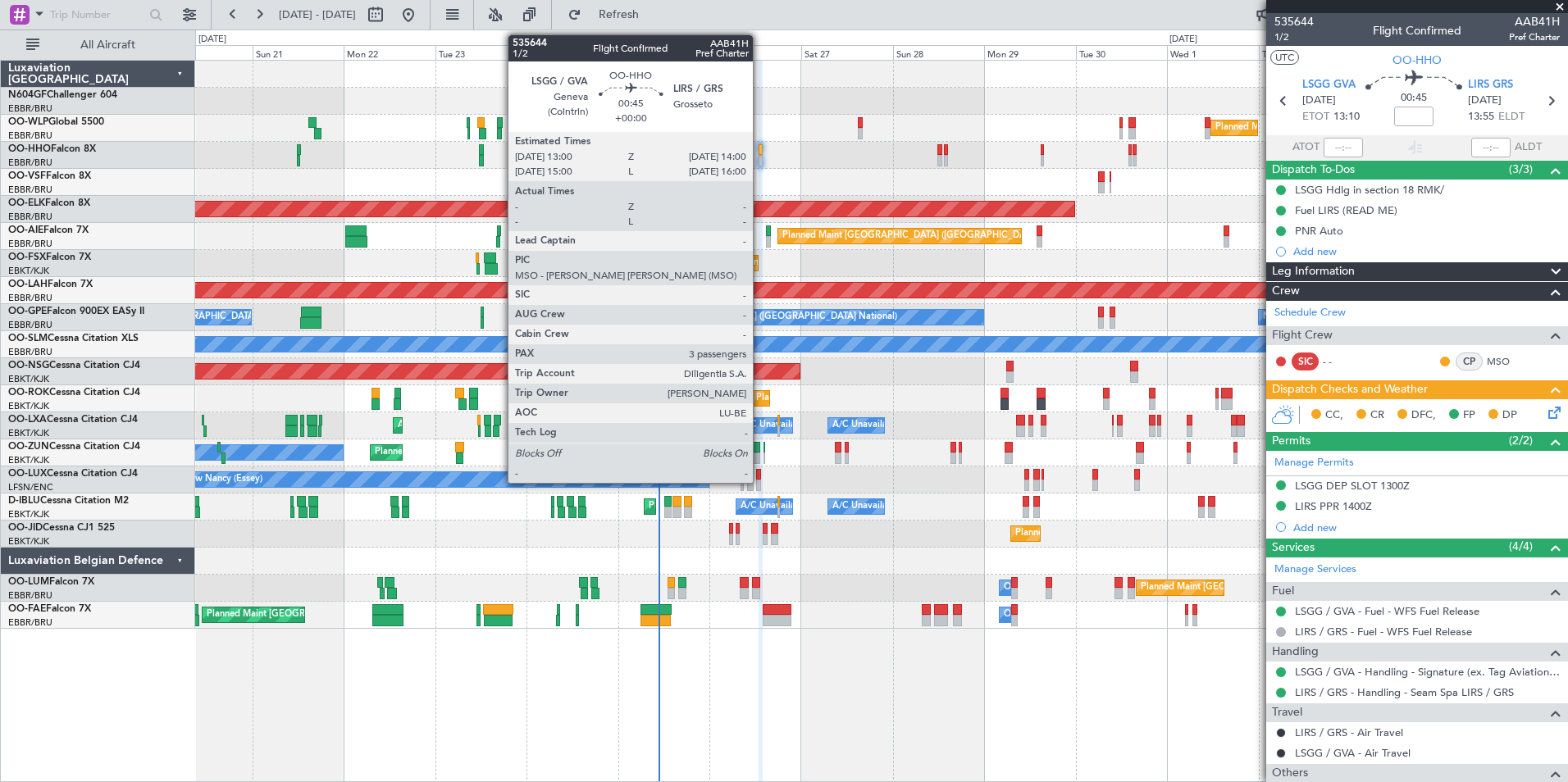
click at [760, 161] on div at bounding box center [760, 161] width 4 height 12
click at [763, 160] on div at bounding box center [760, 161] width 4 height 12
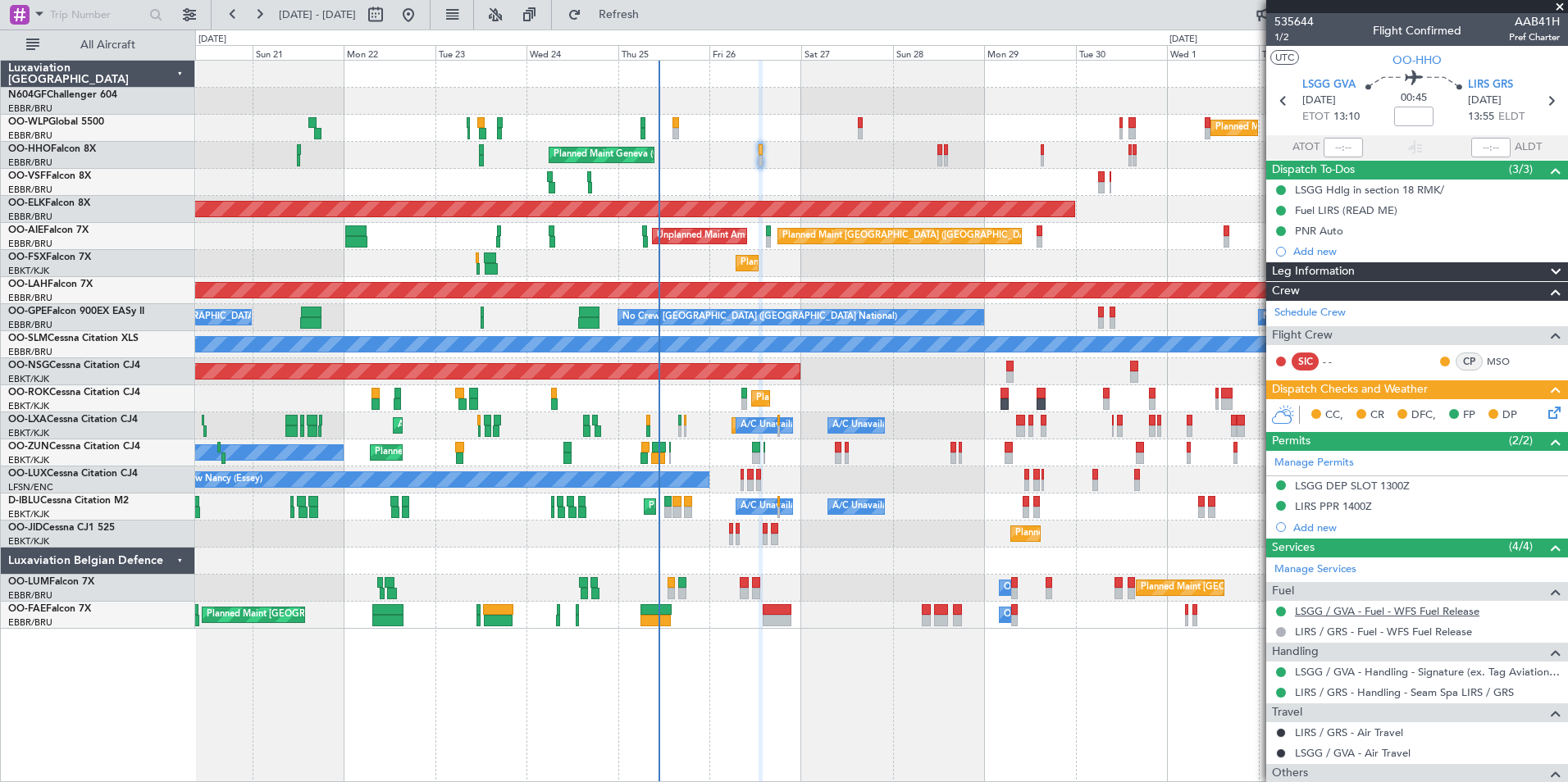
scroll to position [116, 0]
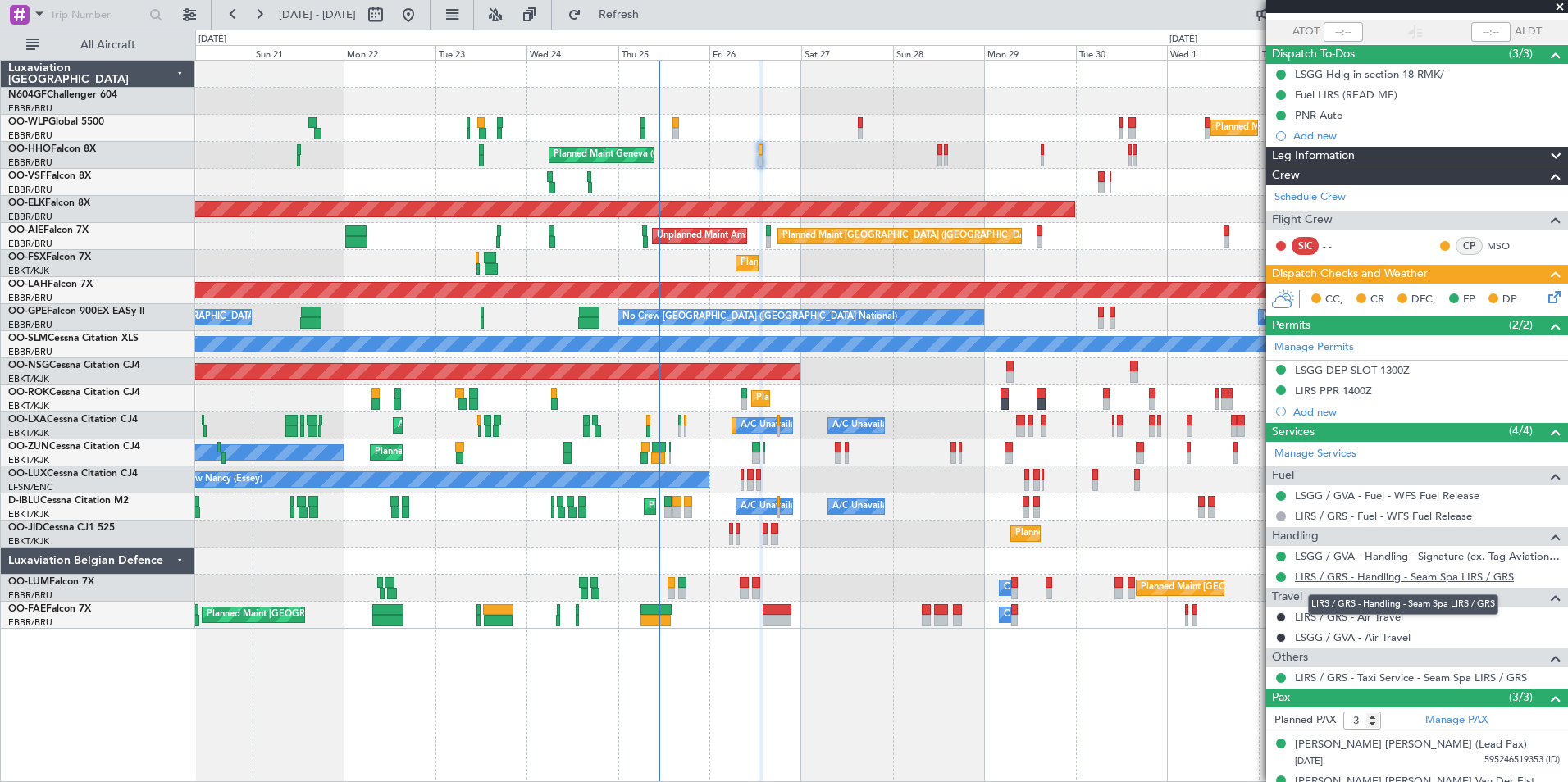
click at [1363, 583] on link "LIRS / GRS - Handling - Seam Spa LIRS / GRS" at bounding box center [1404, 577] width 219 height 14
click at [1284, 576] on button at bounding box center [1281, 578] width 10 height 10
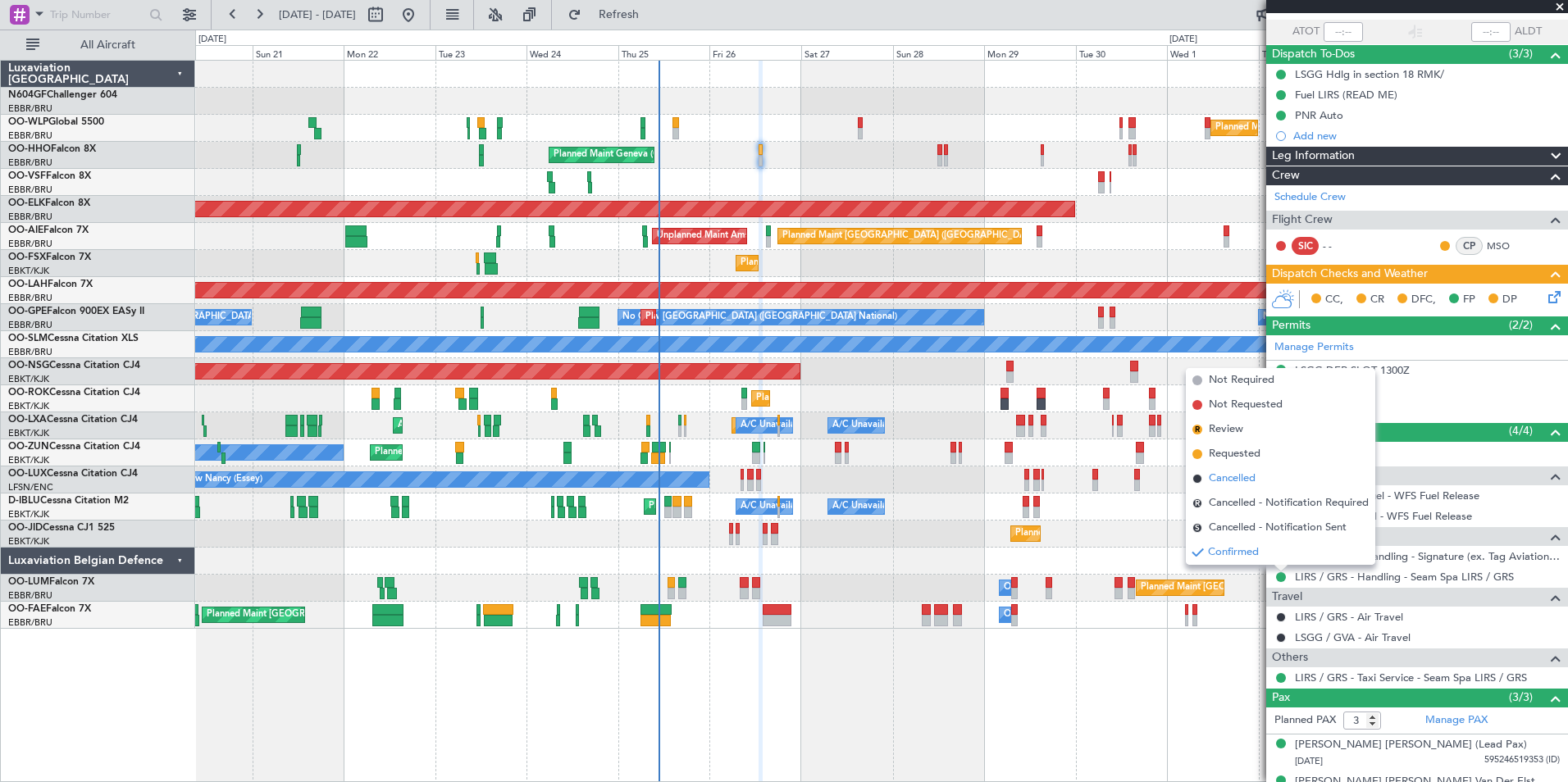
click at [1238, 482] on span "Cancelled" at bounding box center [1232, 479] width 47 height 16
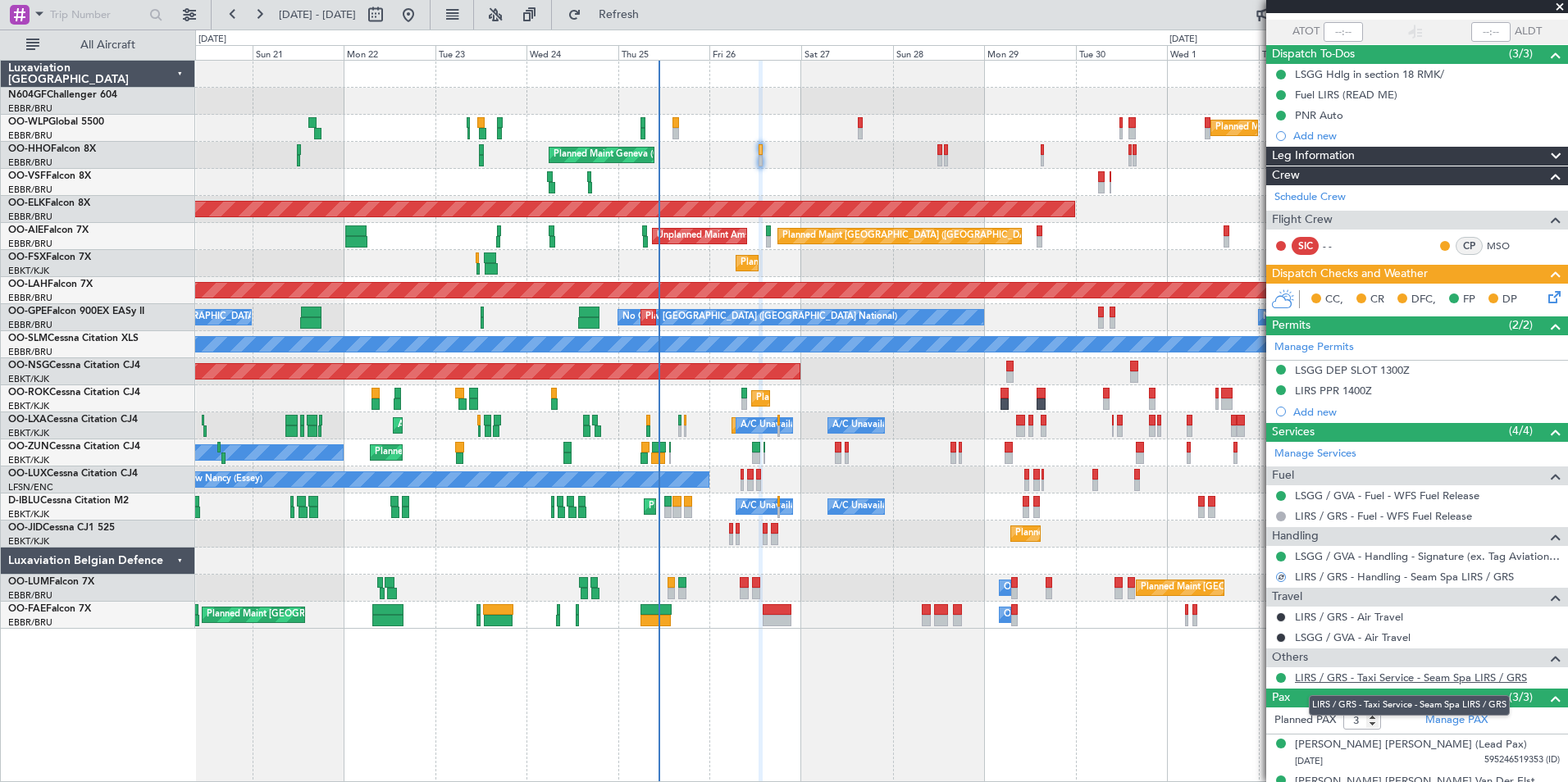
click at [1370, 677] on link "LIRS / GRS - Taxi Service - Seam Spa LIRS / GRS" at bounding box center [1410, 678] width 232 height 14
click at [1281, 678] on button at bounding box center [1281, 678] width 10 height 10
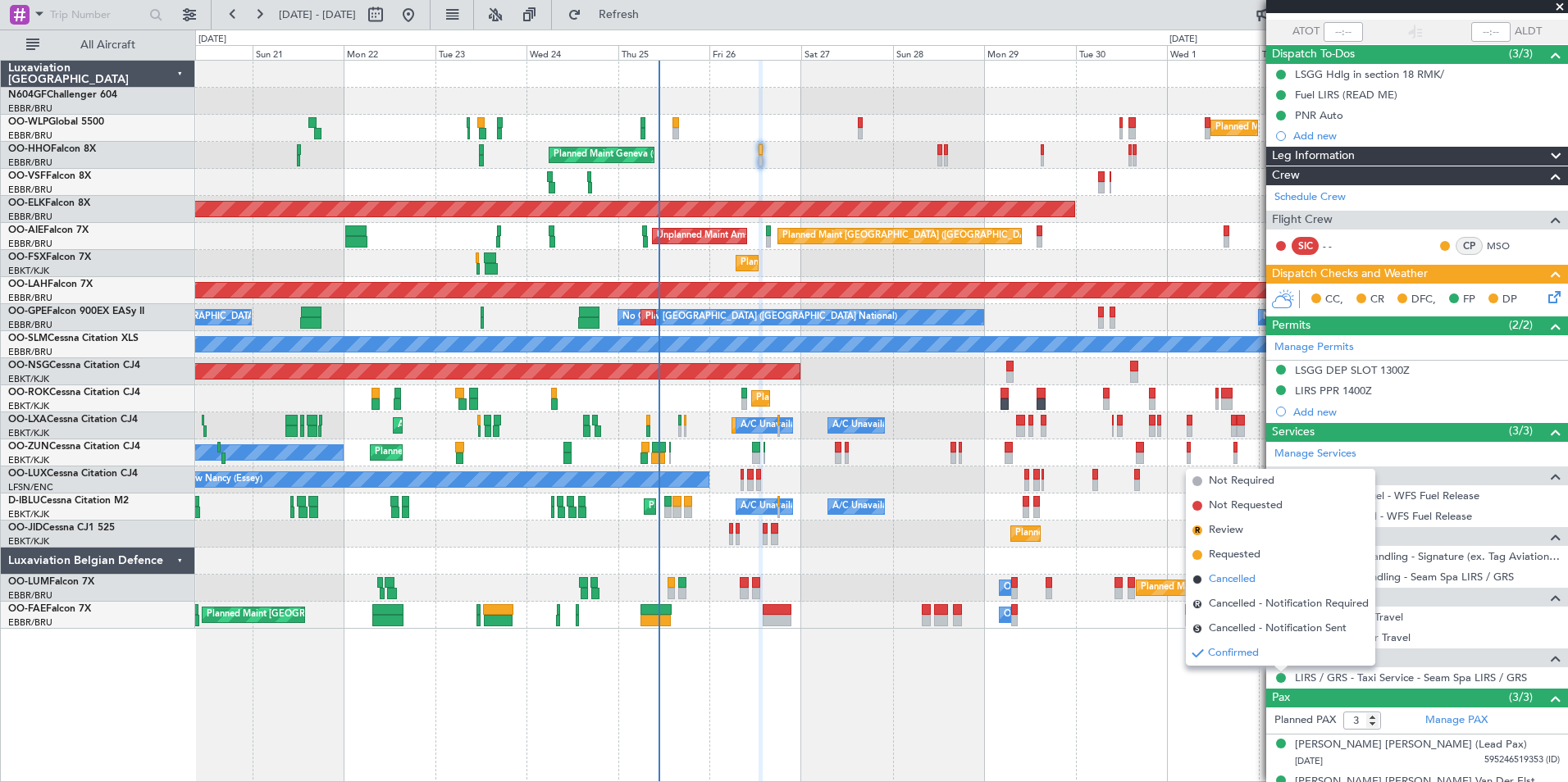
click at [1234, 576] on span "Cancelled" at bounding box center [1232, 580] width 47 height 16
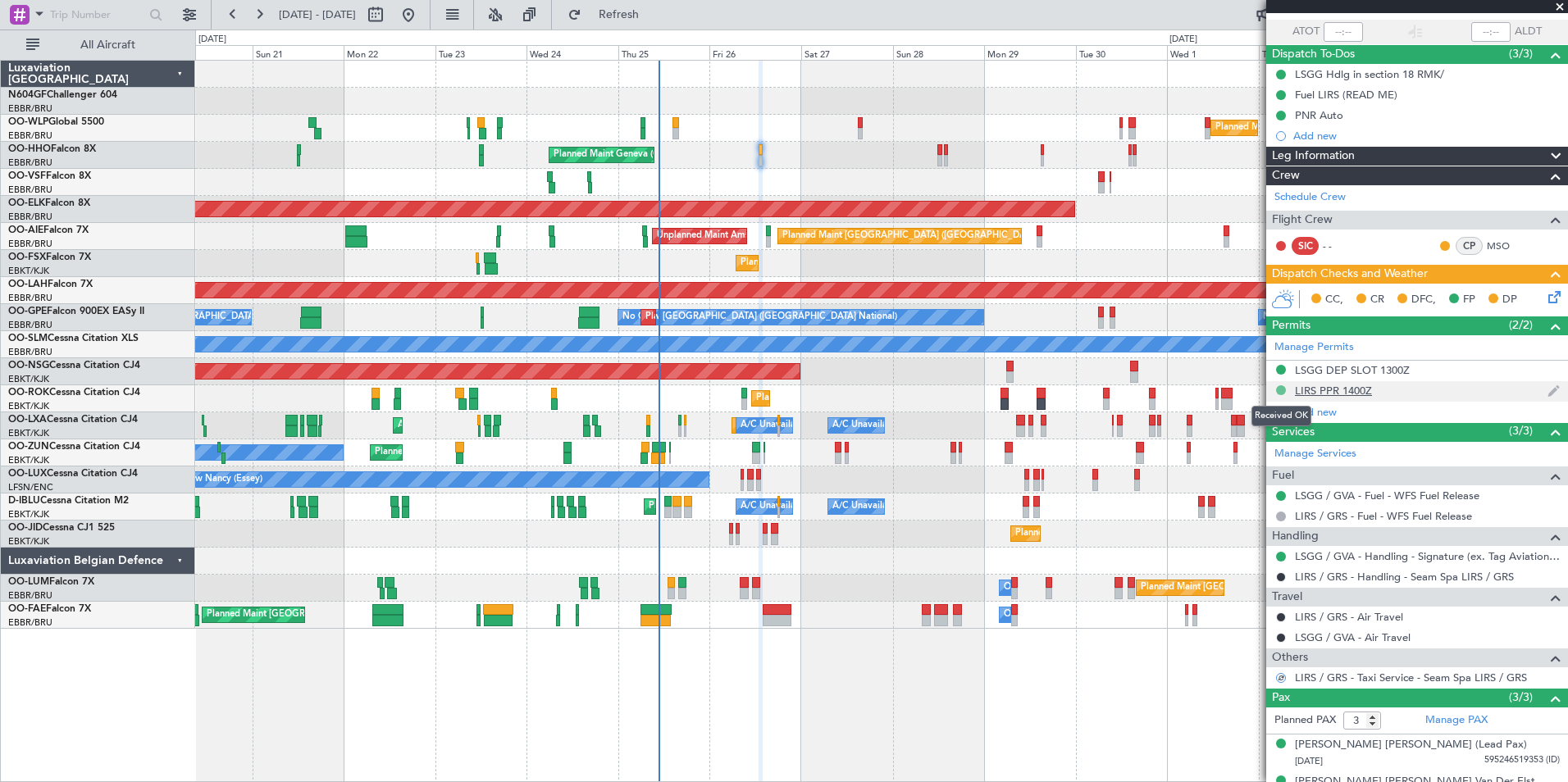
click at [1284, 391] on button at bounding box center [1281, 390] width 10 height 10
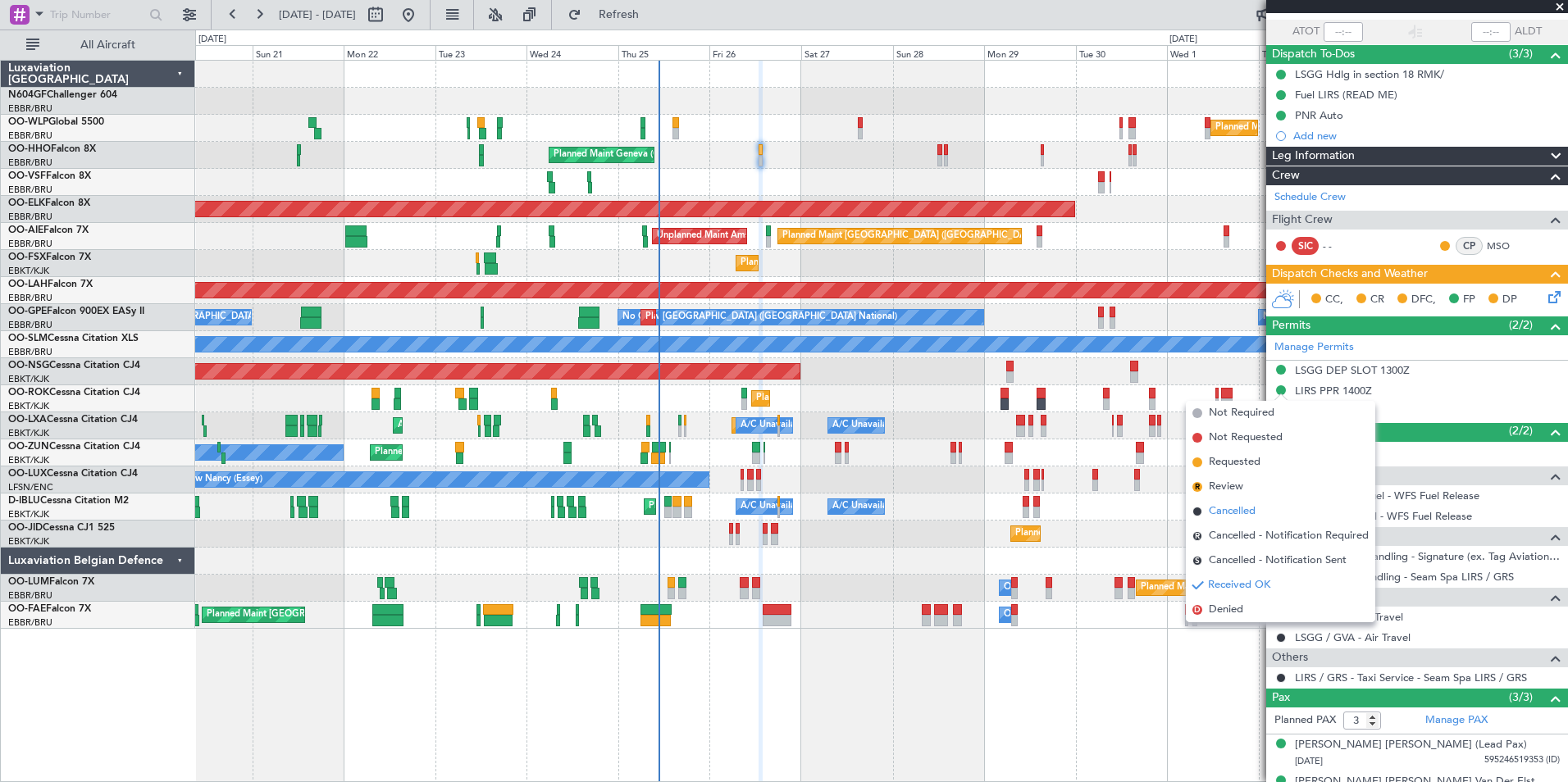
click at [1248, 514] on span "Cancelled" at bounding box center [1232, 512] width 47 height 16
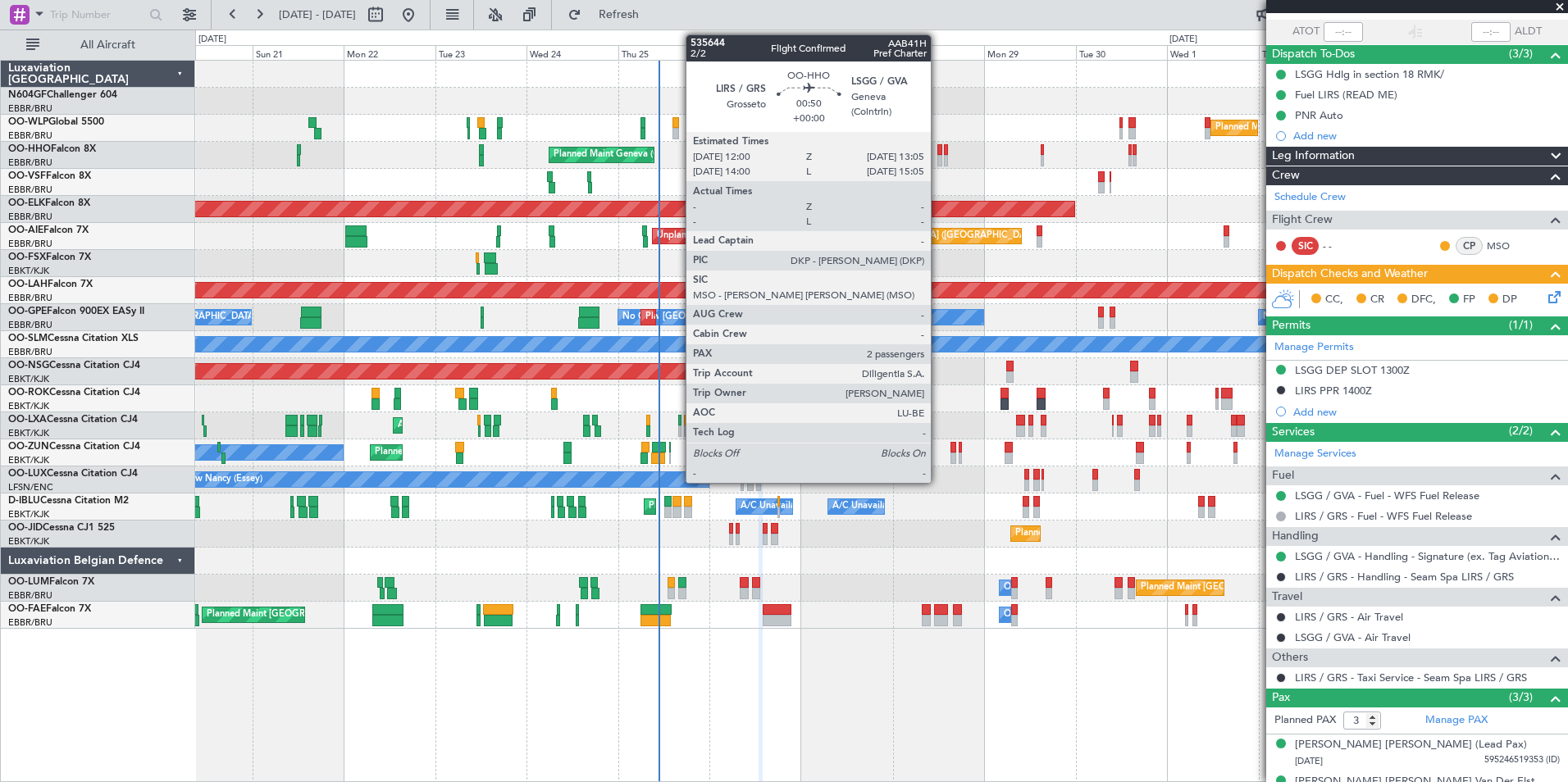
click at [939, 160] on div at bounding box center [940, 161] width 5 height 12
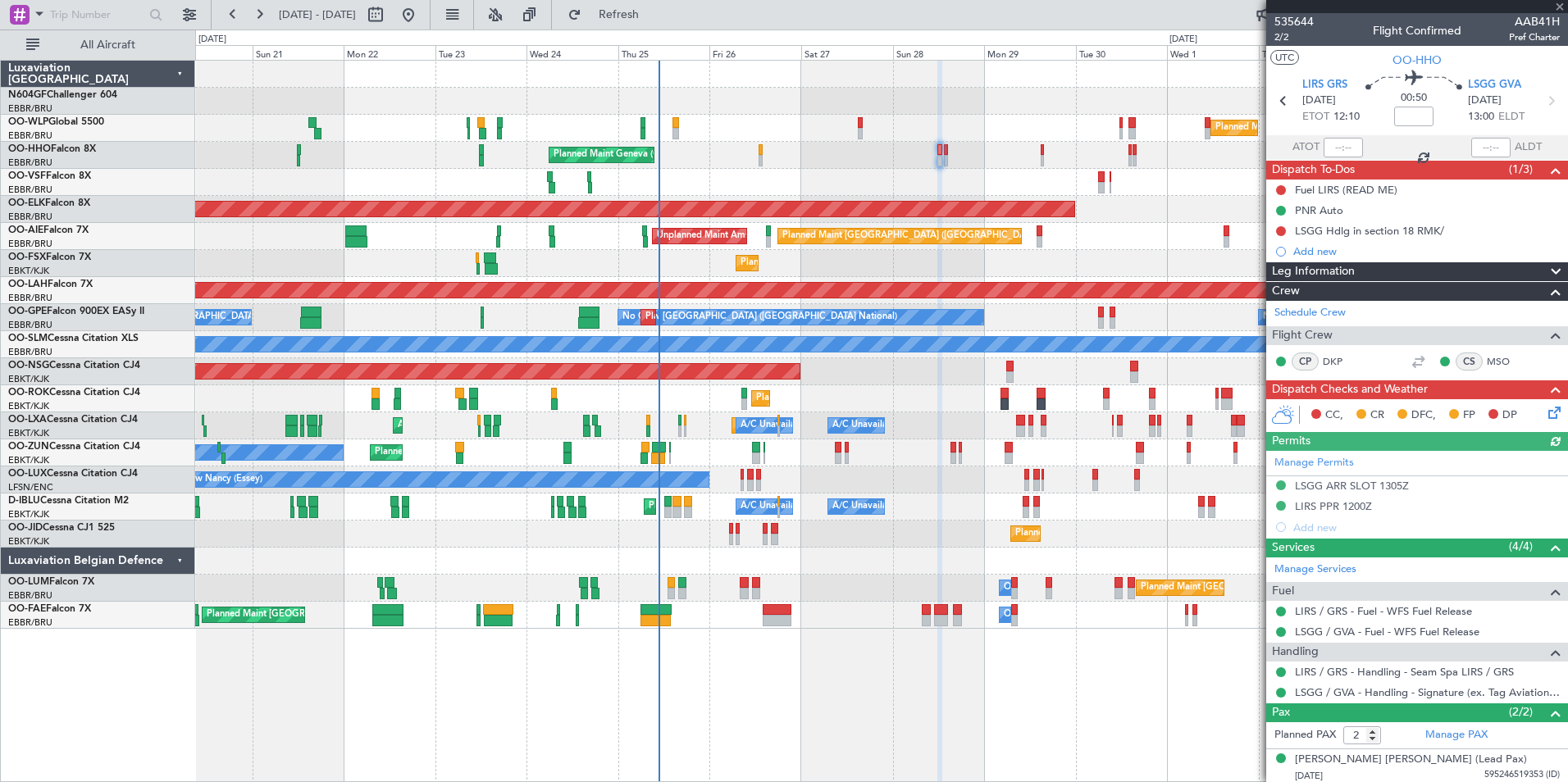
scroll to position [40, 0]
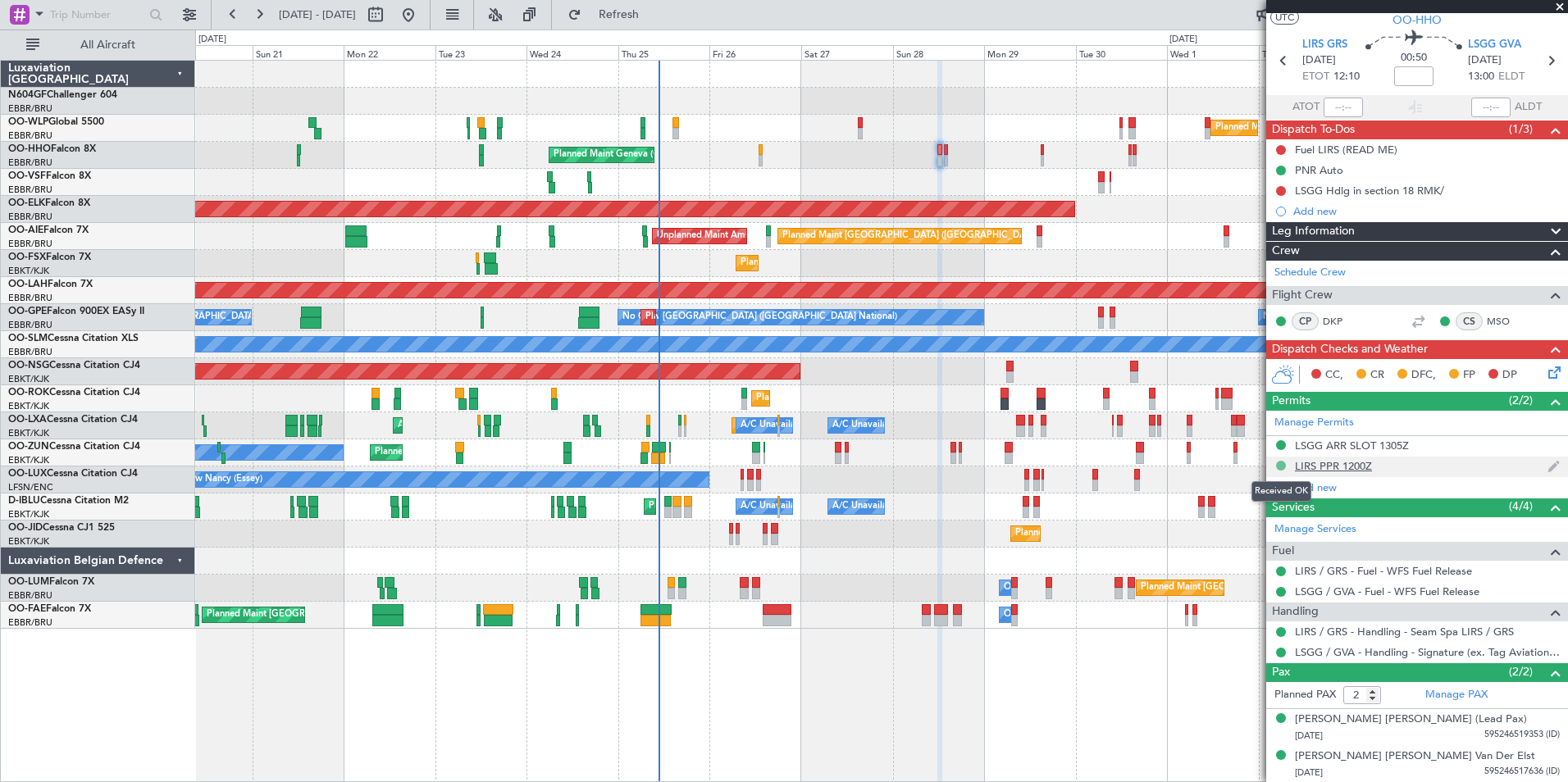
click at [1280, 461] on button at bounding box center [1281, 466] width 10 height 10
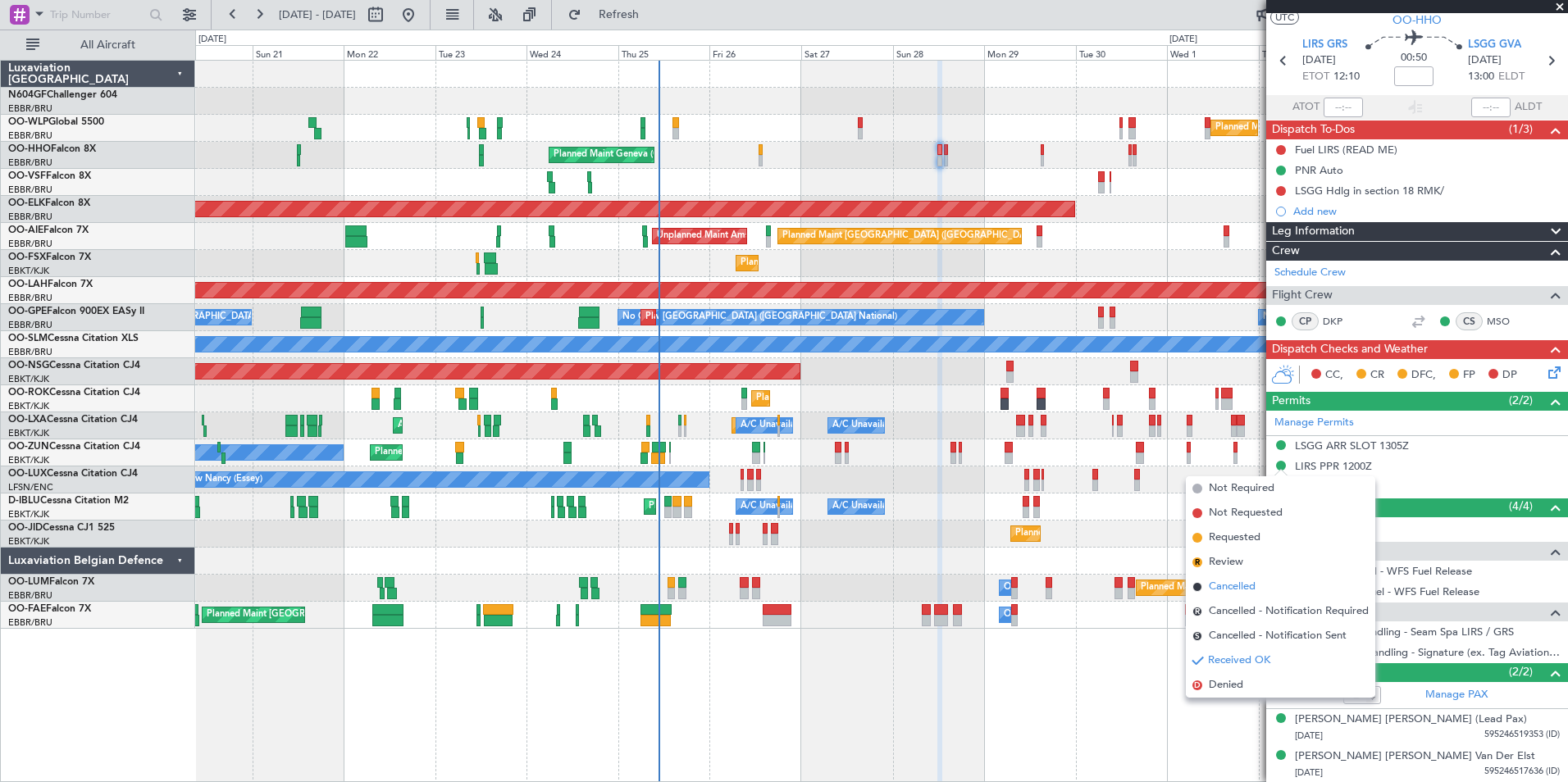
click at [1229, 586] on span "Cancelled" at bounding box center [1232, 586] width 47 height 16
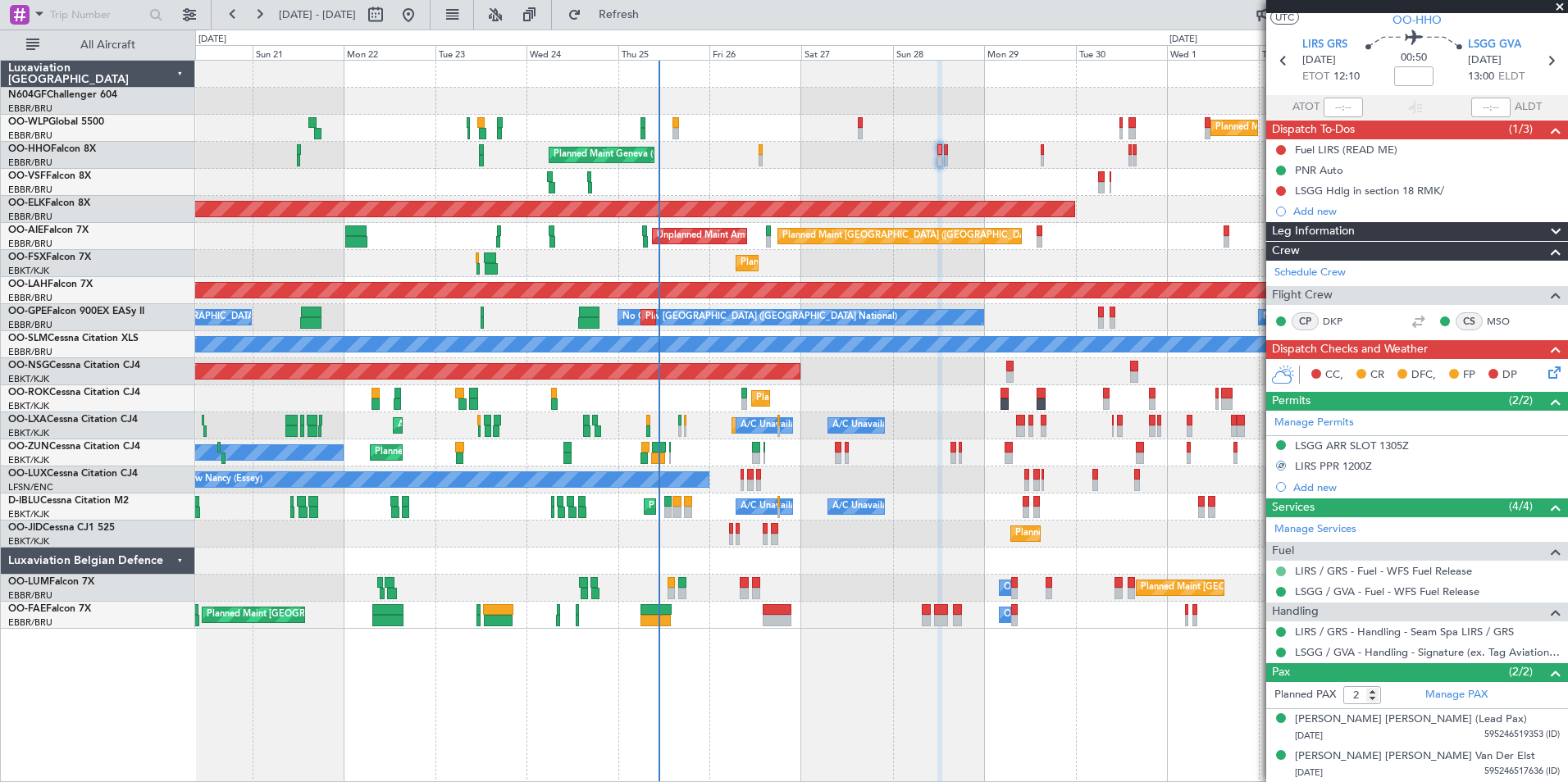
click at [1284, 573] on button at bounding box center [1281, 572] width 10 height 10
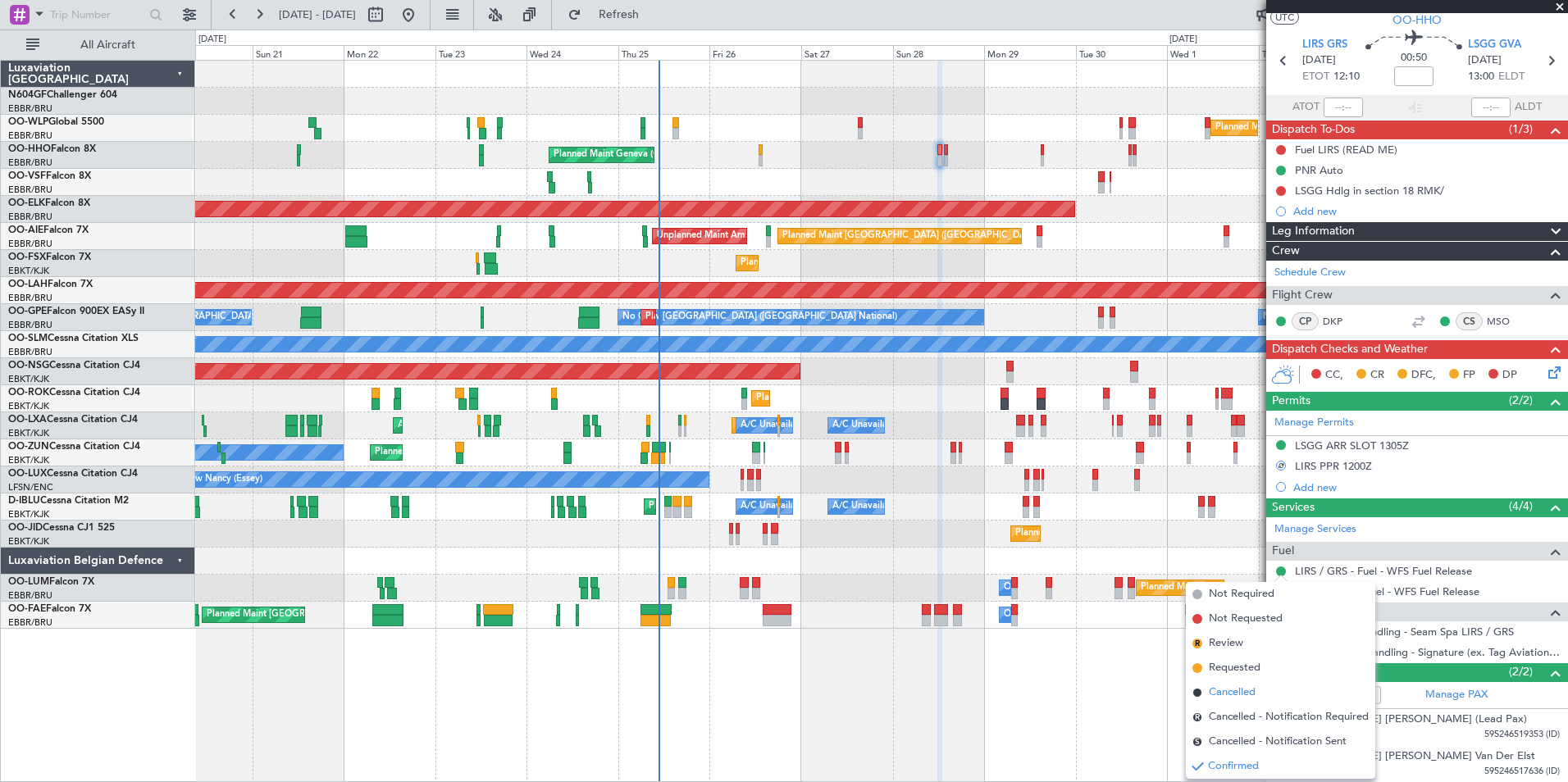
click at [1246, 687] on span "Cancelled" at bounding box center [1232, 692] width 47 height 16
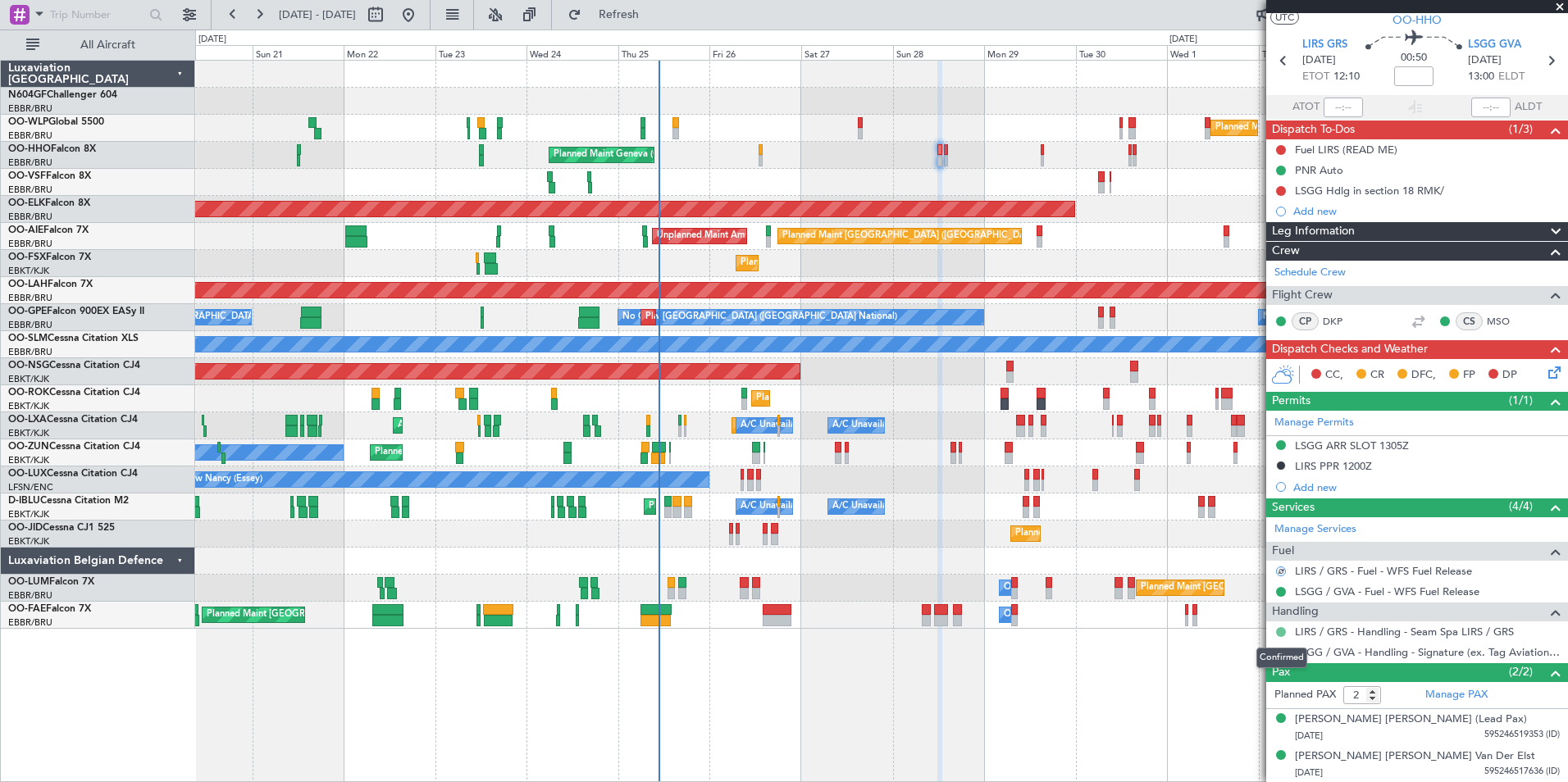
click at [1281, 631] on button at bounding box center [1281, 632] width 10 height 10
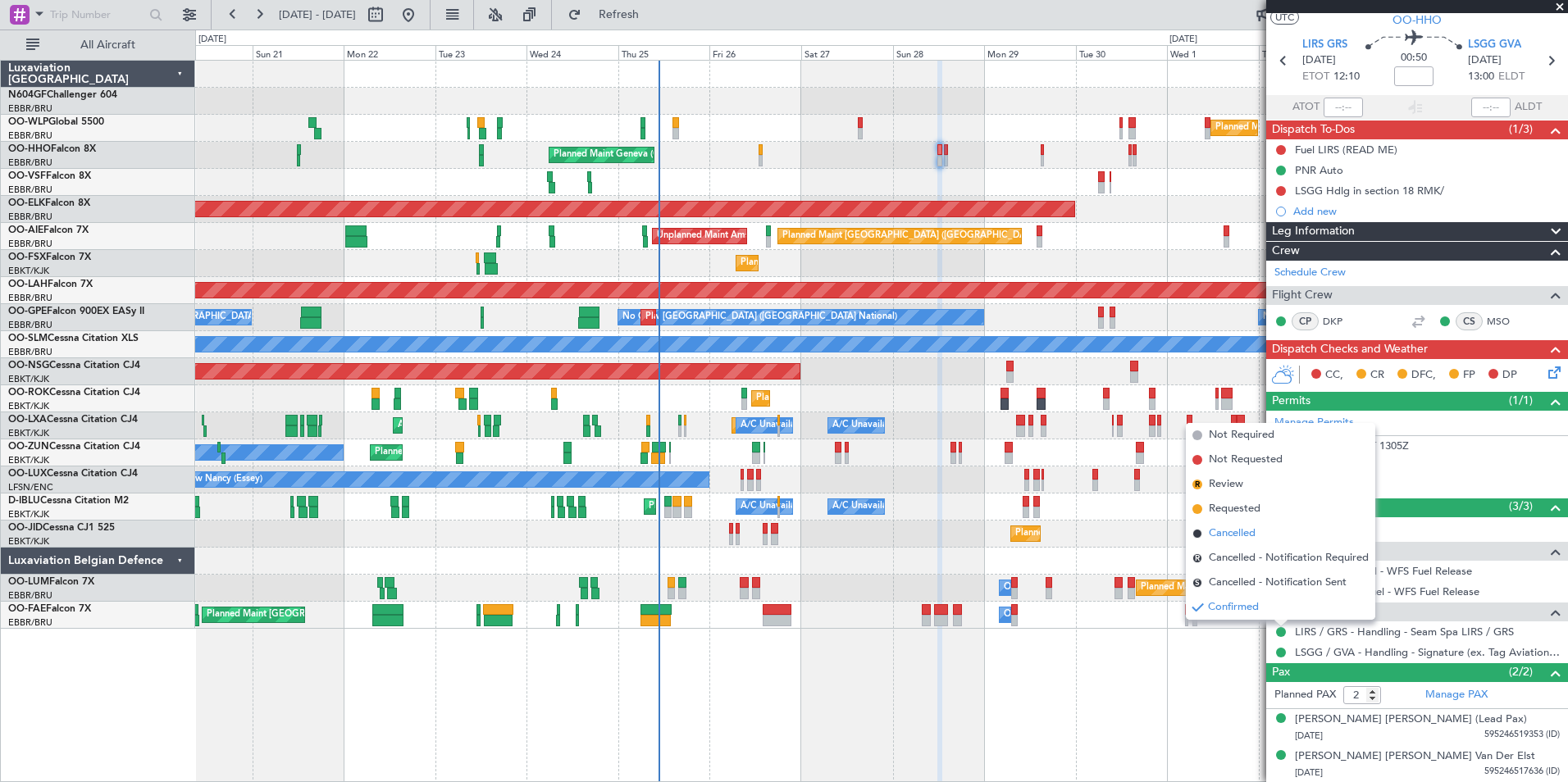
click at [1250, 535] on span "Cancelled" at bounding box center [1232, 534] width 47 height 16
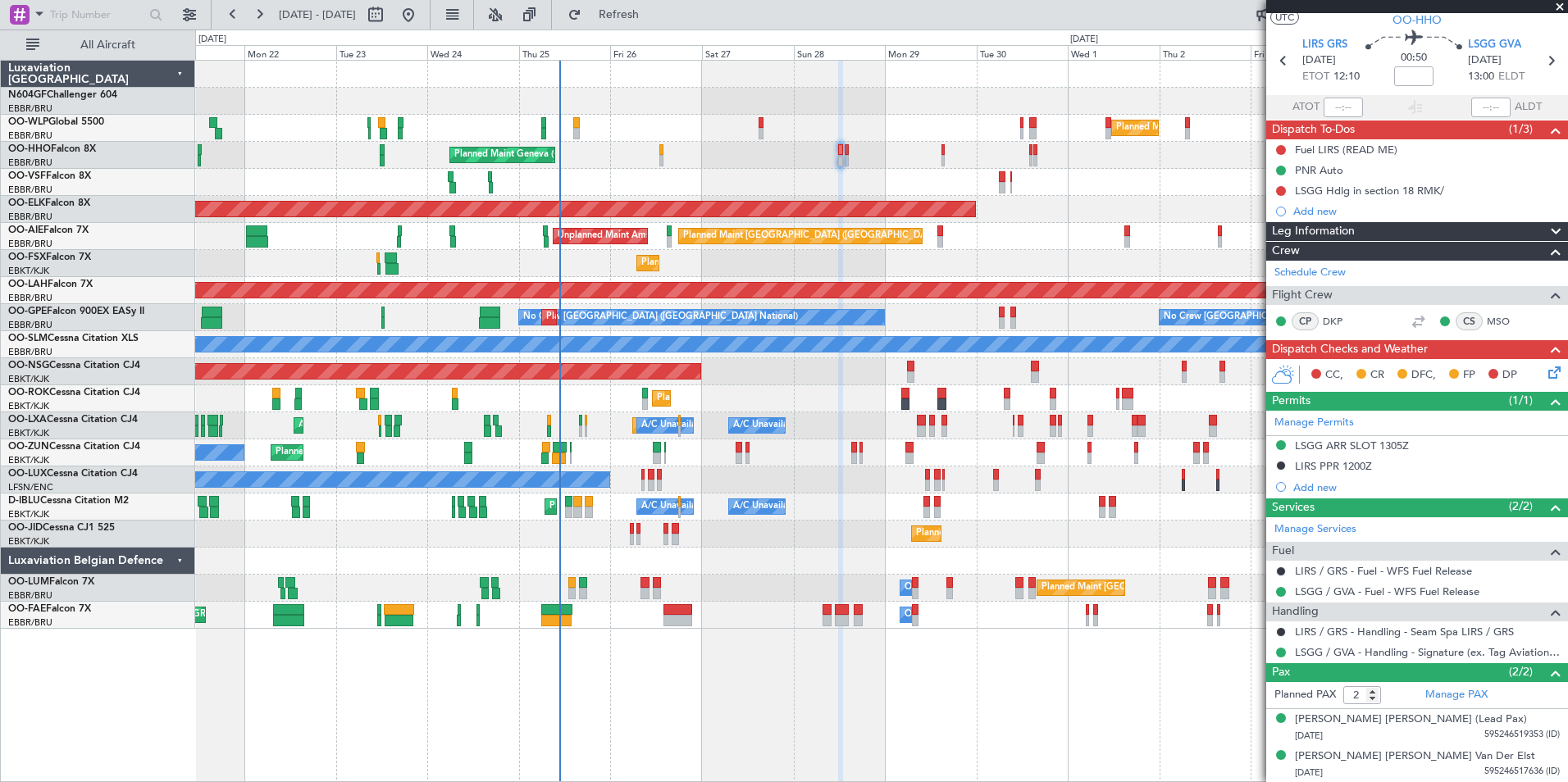
click at [695, 127] on div "Planned Maint Milan (Linate) Planned Maint Liege" at bounding box center [881, 128] width 1372 height 27
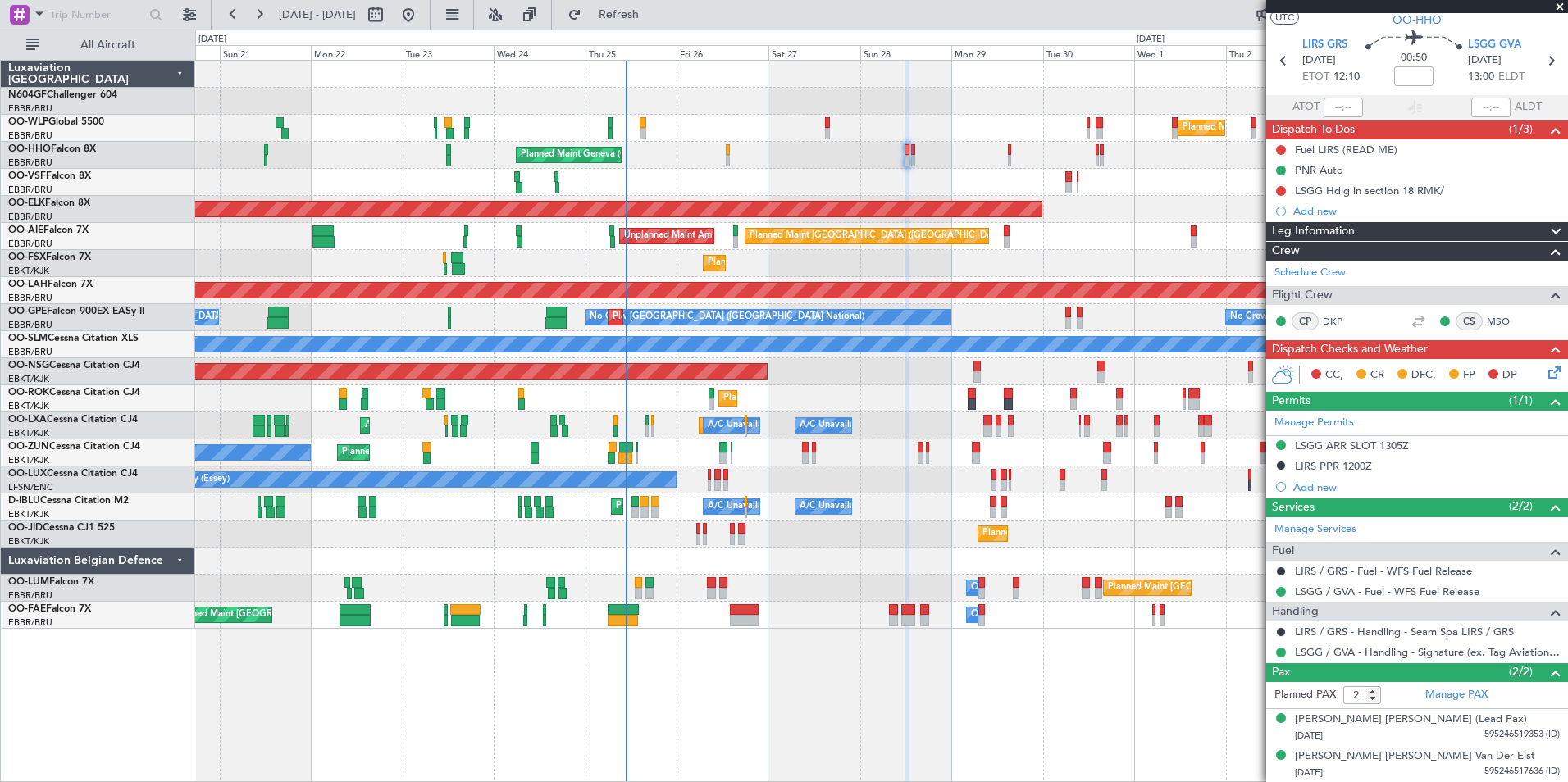
click at [694, 157] on div "Planned Maint Geneva (Cointrin)" at bounding box center [881, 155] width 1372 height 27
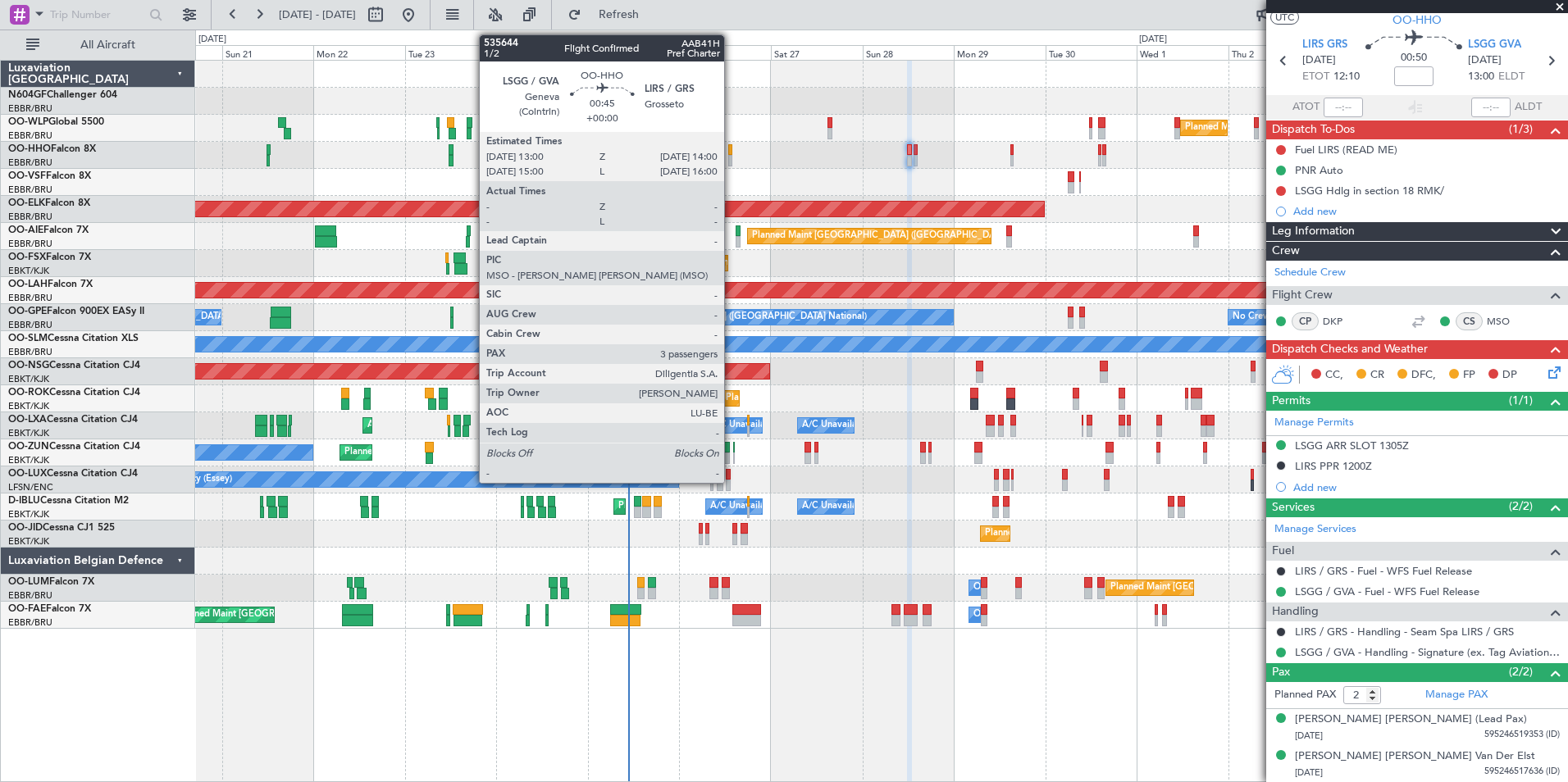
click at [732, 151] on div at bounding box center [730, 151] width 4 height 12
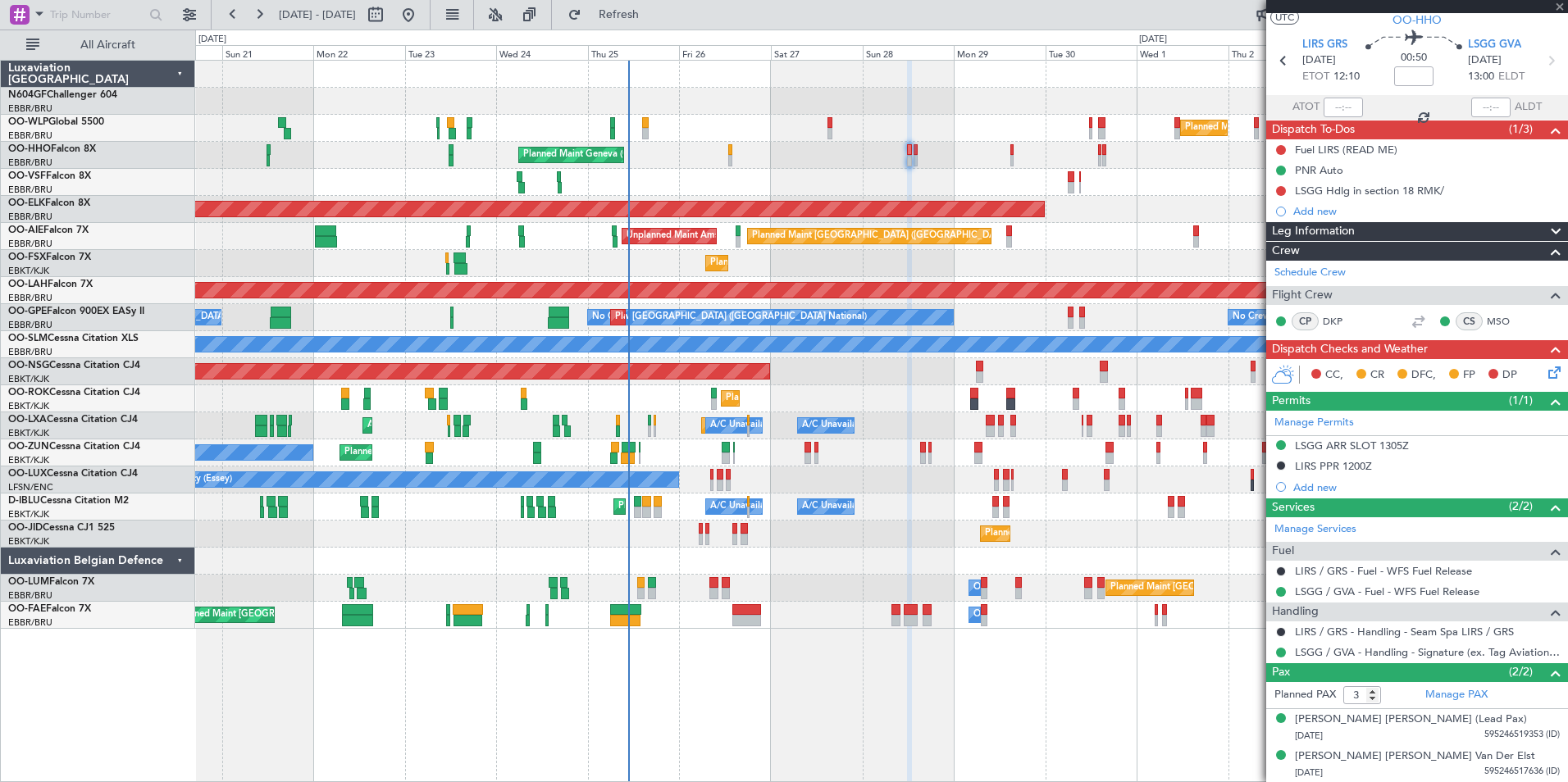
scroll to position [0, 0]
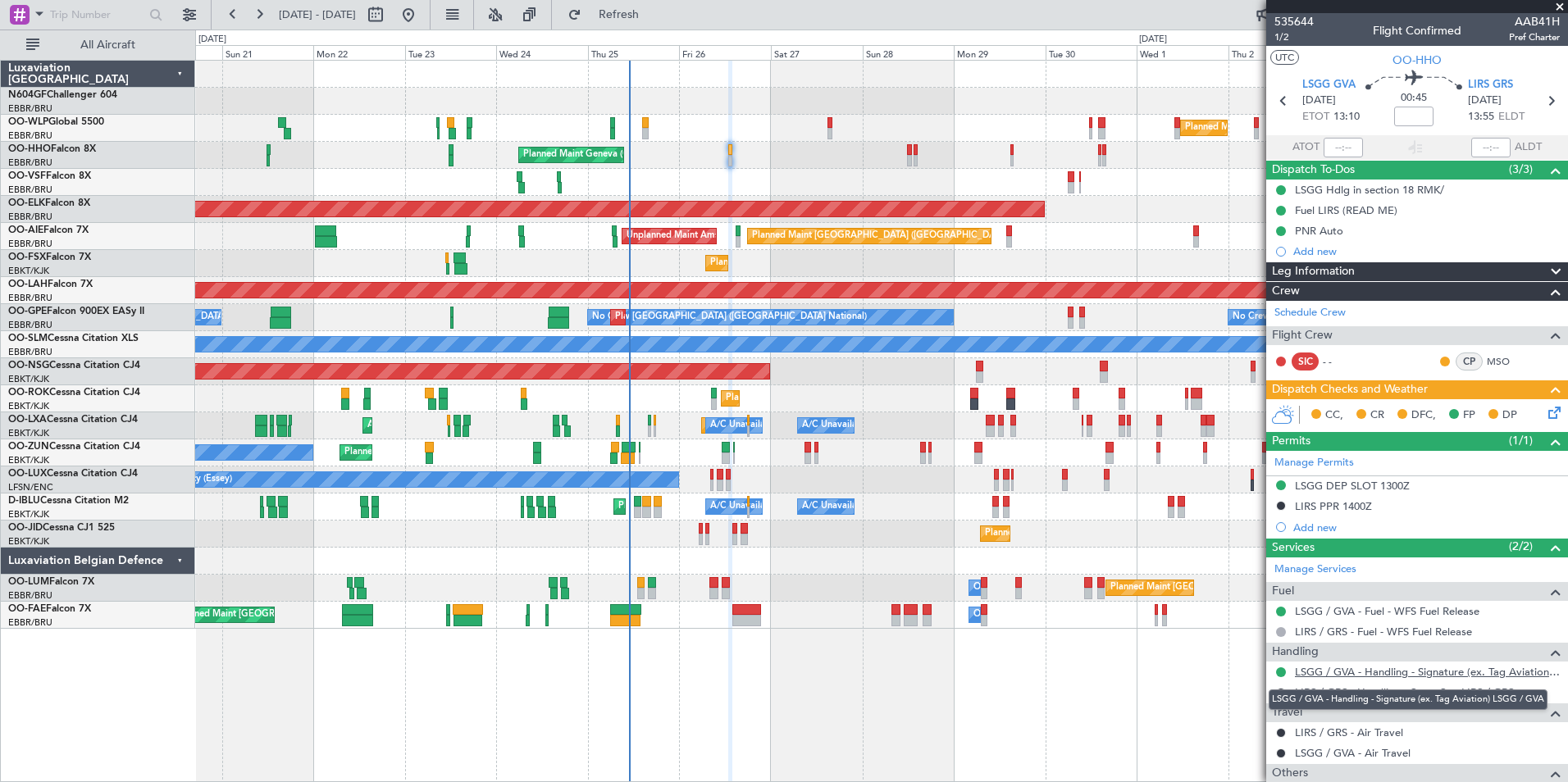
click at [1317, 672] on link "LSGG / GVA - Handling - Signature (ex. Tag Aviation) LSGG / GVA" at bounding box center [1427, 672] width 265 height 14
click at [658, 23] on button "Refresh" at bounding box center [609, 15] width 99 height 26
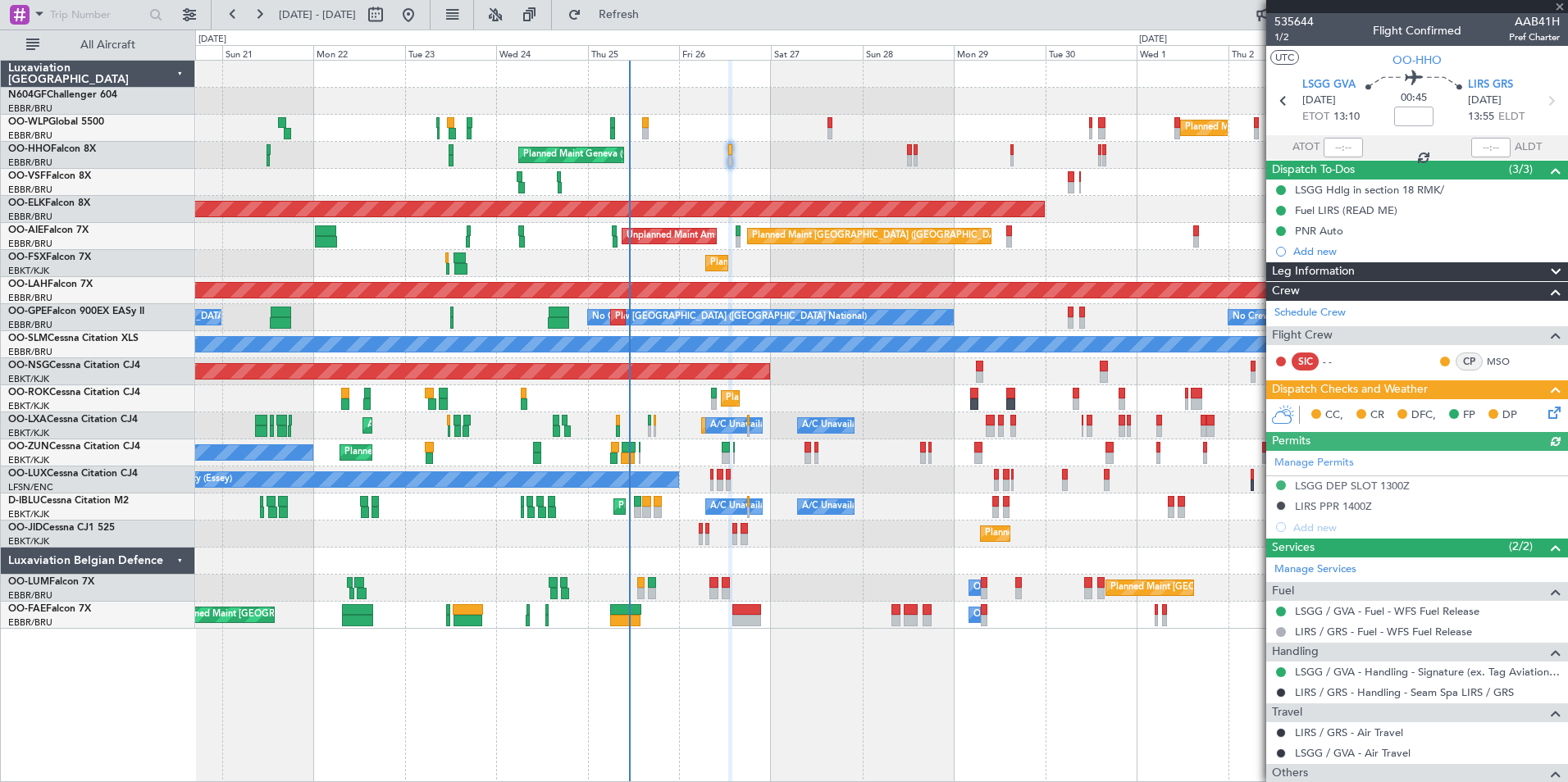
click at [1279, 487] on div "Manage Permits LSGG DEP SLOT 1300Z LIRS PPR 1400Z Add new" at bounding box center [1416, 494] width 302 height 87
click at [1280, 484] on button at bounding box center [1281, 486] width 10 height 10
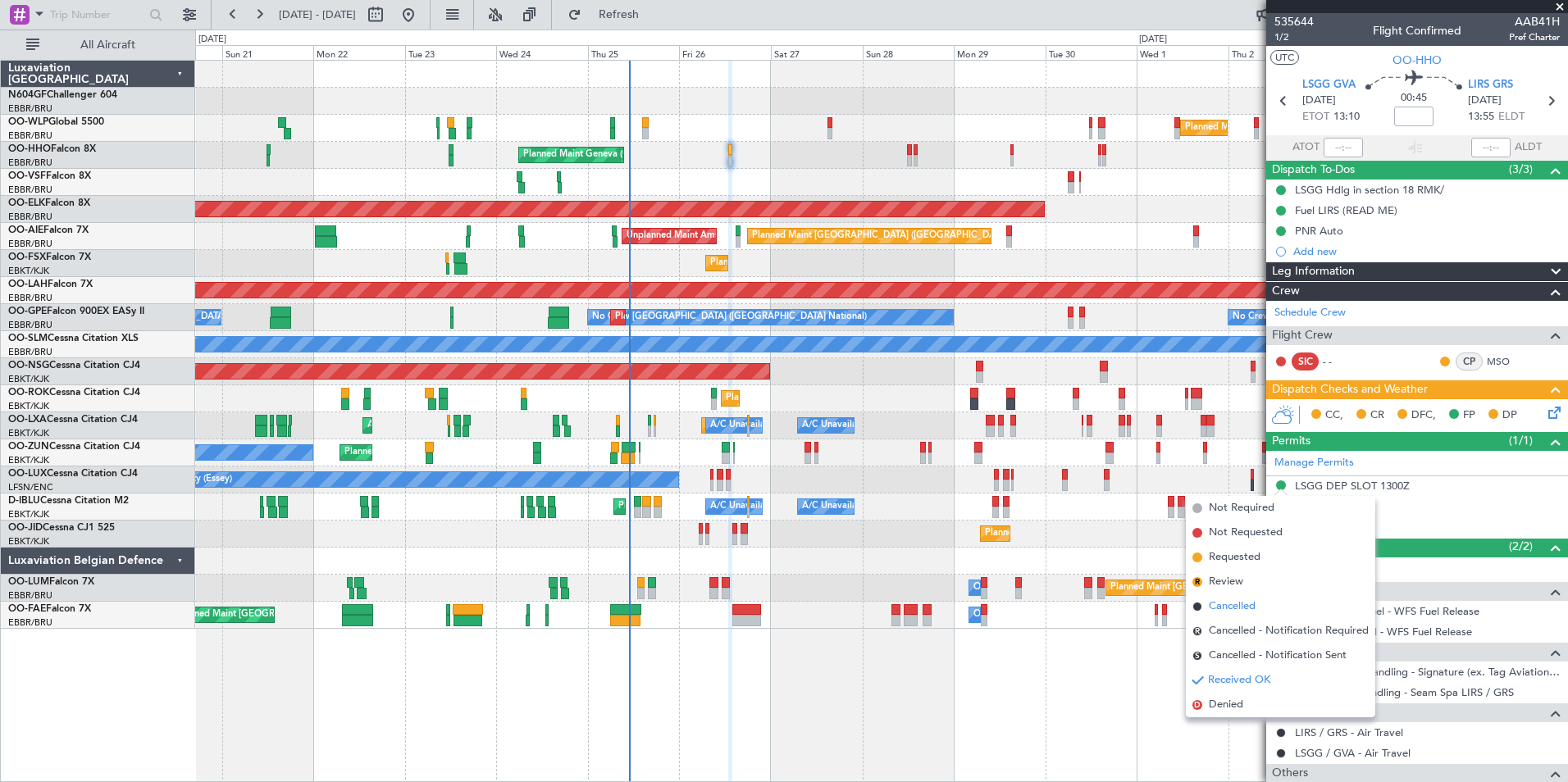
click at [1263, 610] on li "Cancelled" at bounding box center [1281, 606] width 190 height 25
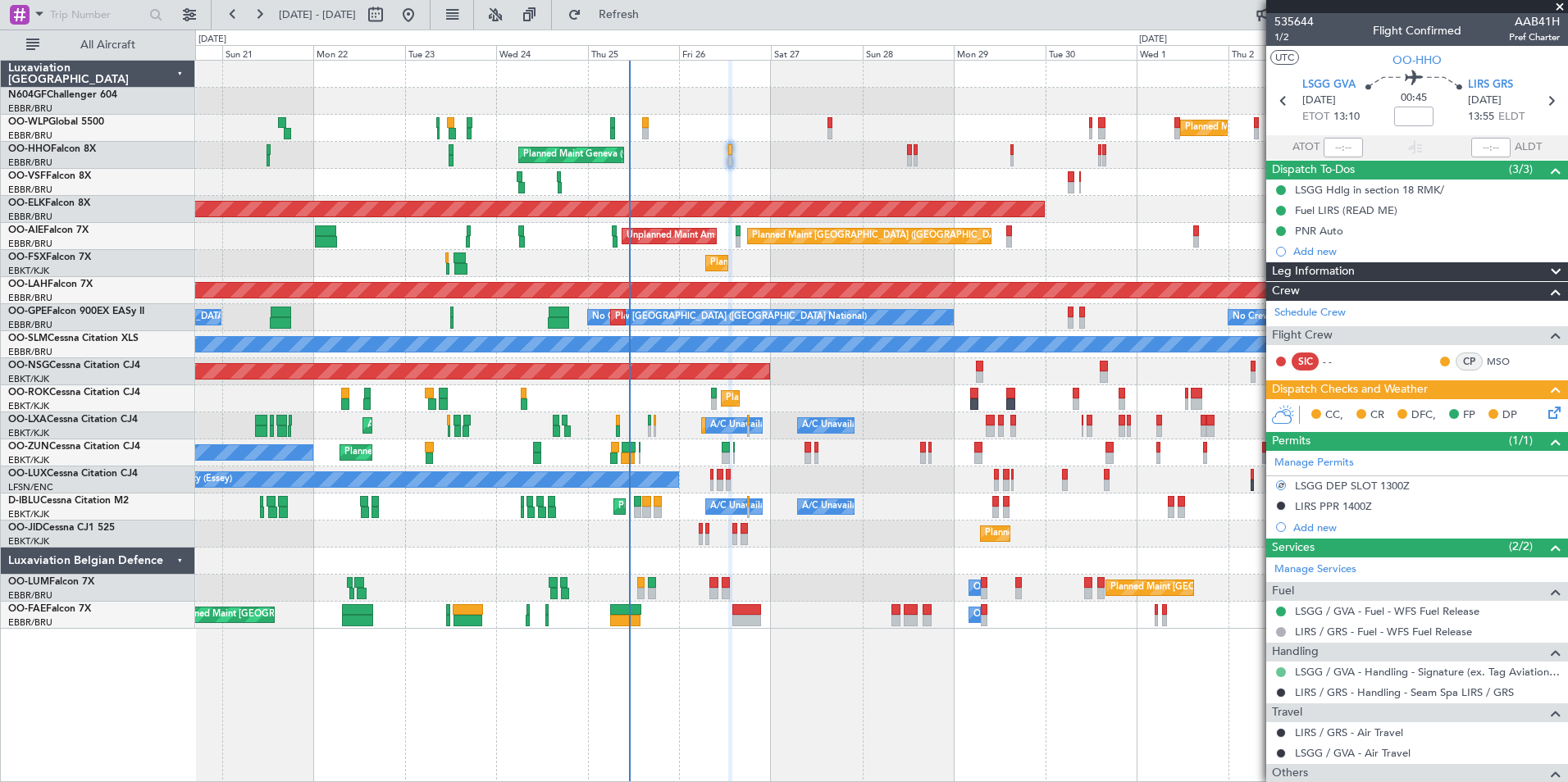
click at [1280, 673] on button at bounding box center [1281, 672] width 10 height 10
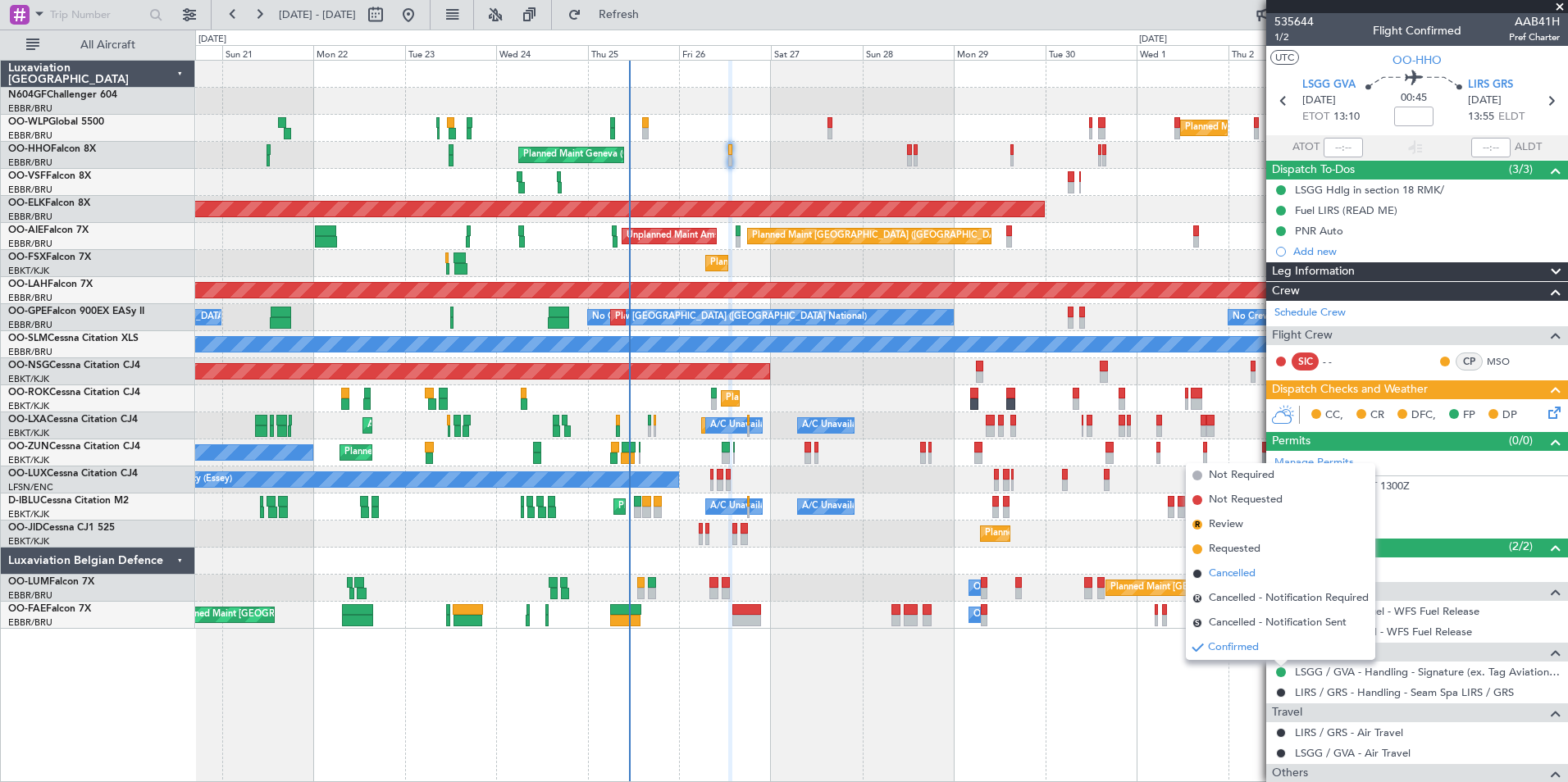
click at [1257, 573] on li "Cancelled" at bounding box center [1281, 574] width 190 height 25
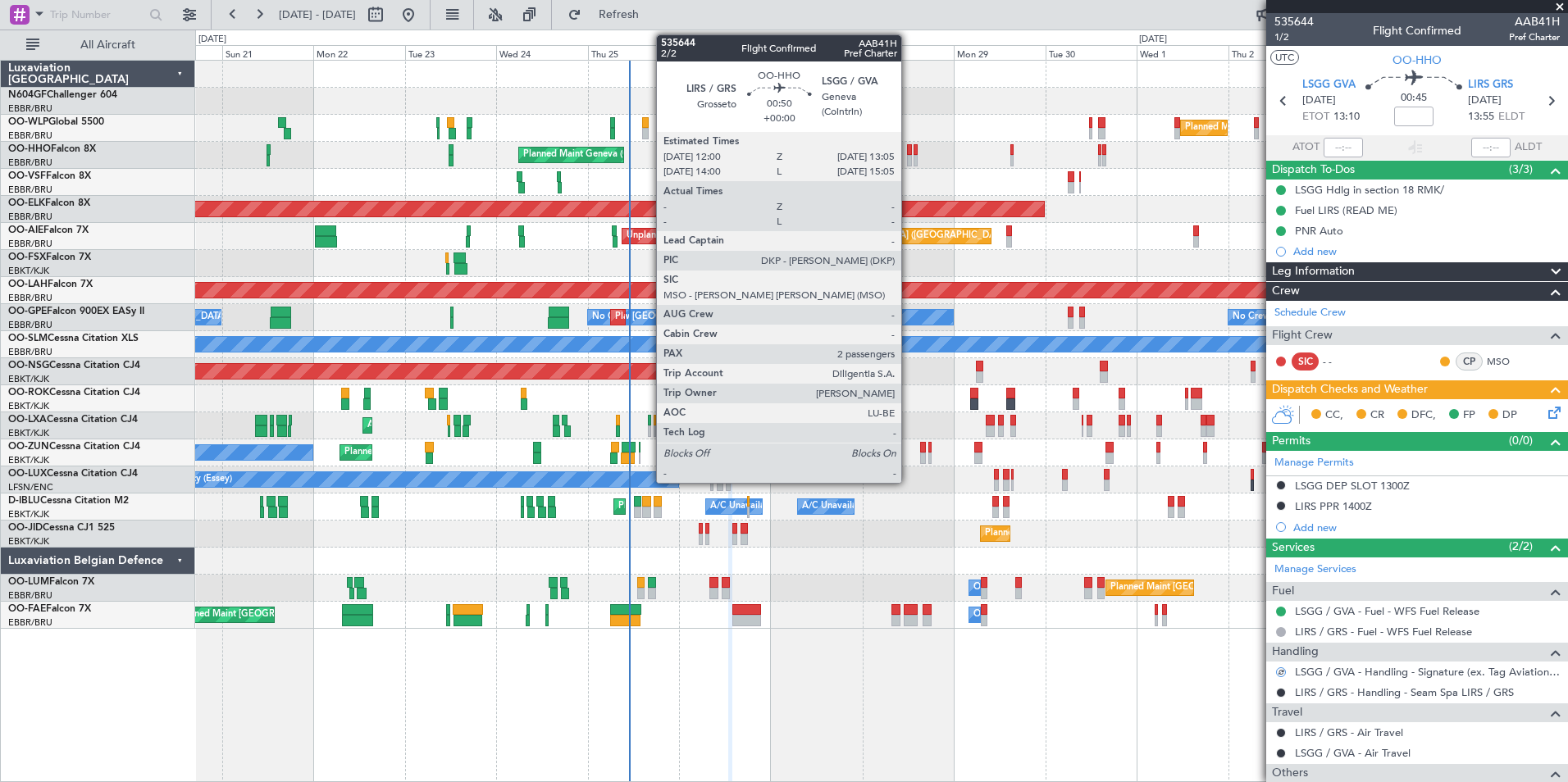
click at [909, 154] on div at bounding box center [909, 151] width 5 height 12
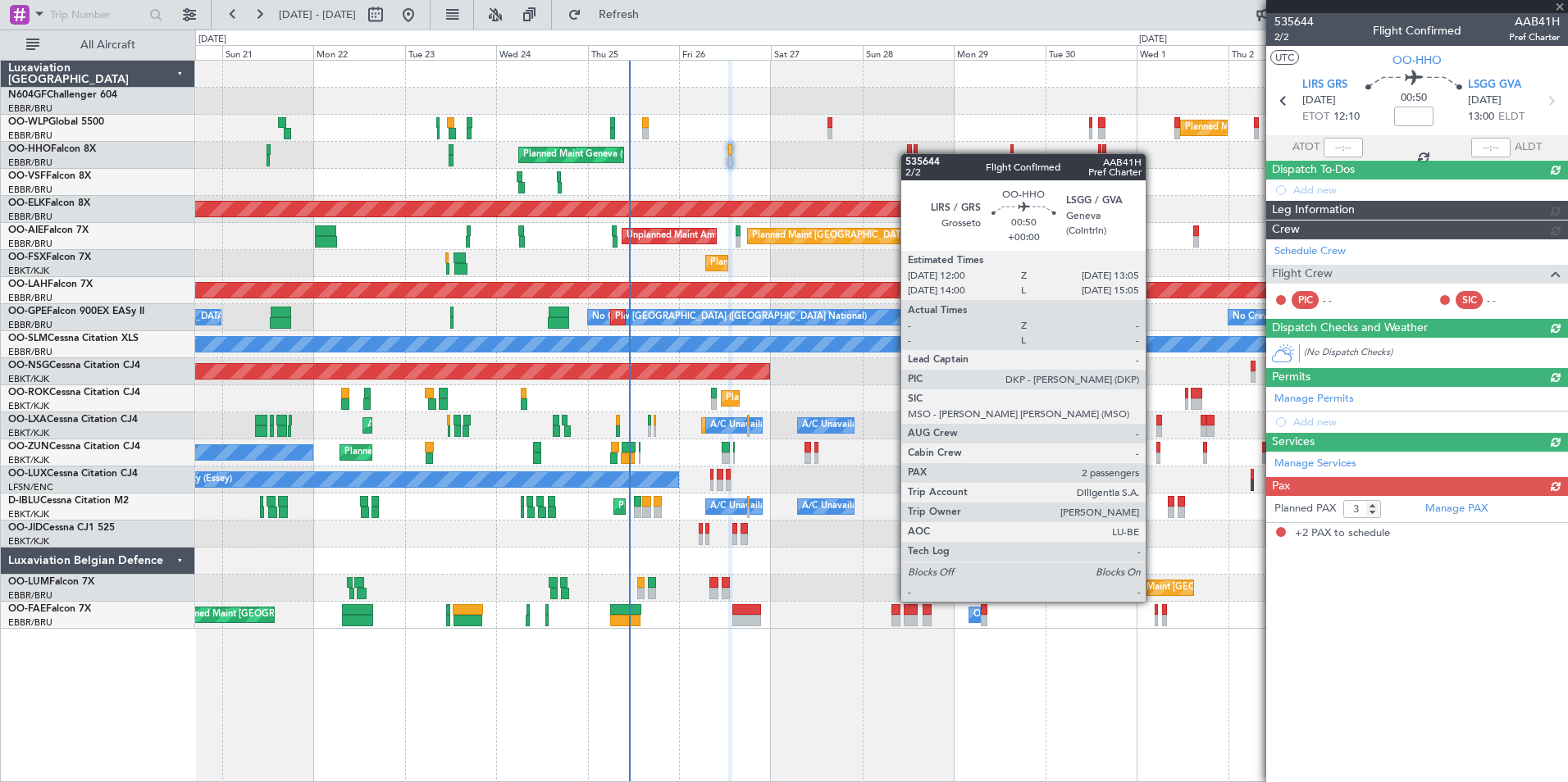
type input "2"
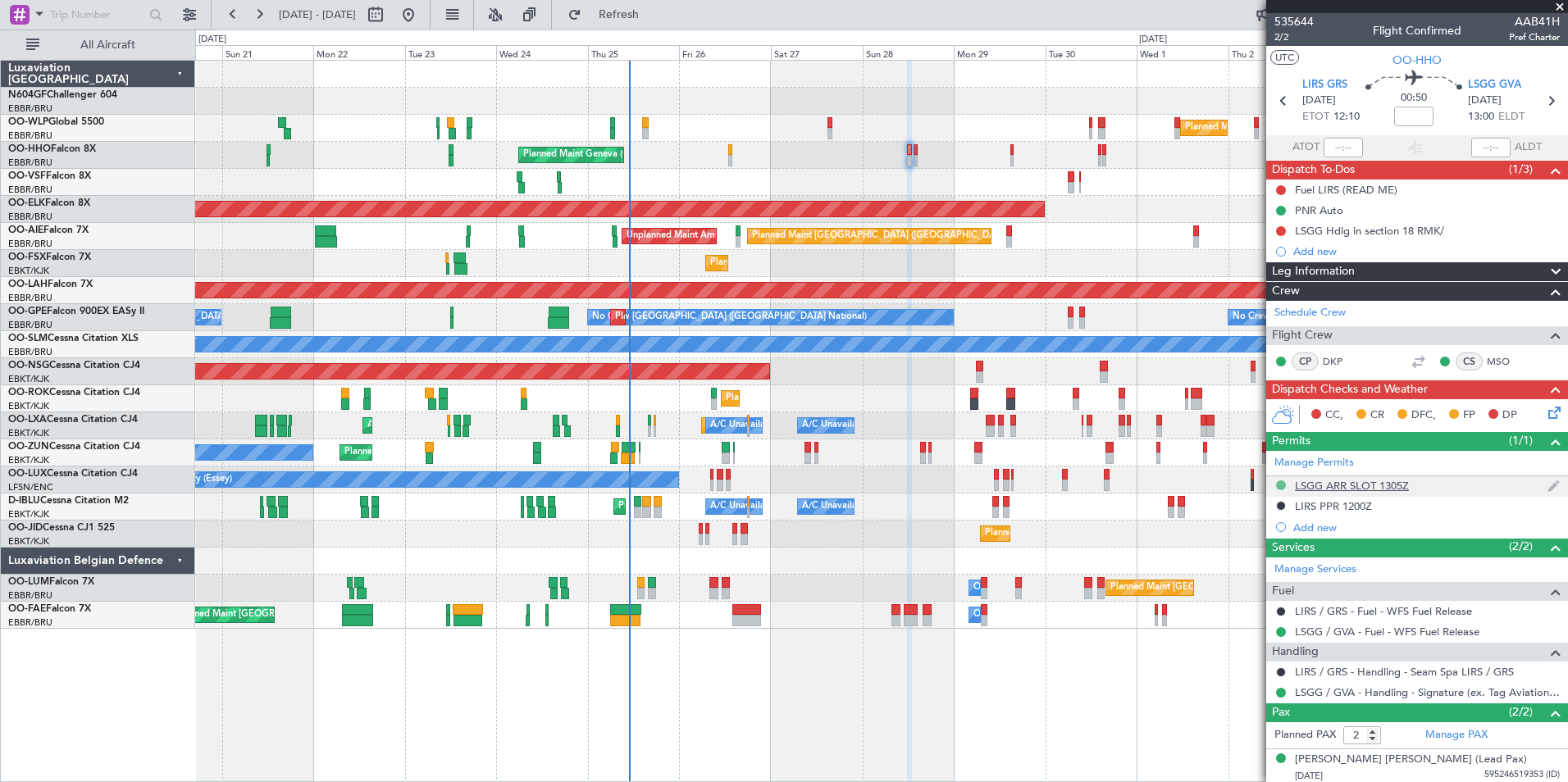
click at [1281, 484] on button at bounding box center [1281, 486] width 10 height 10
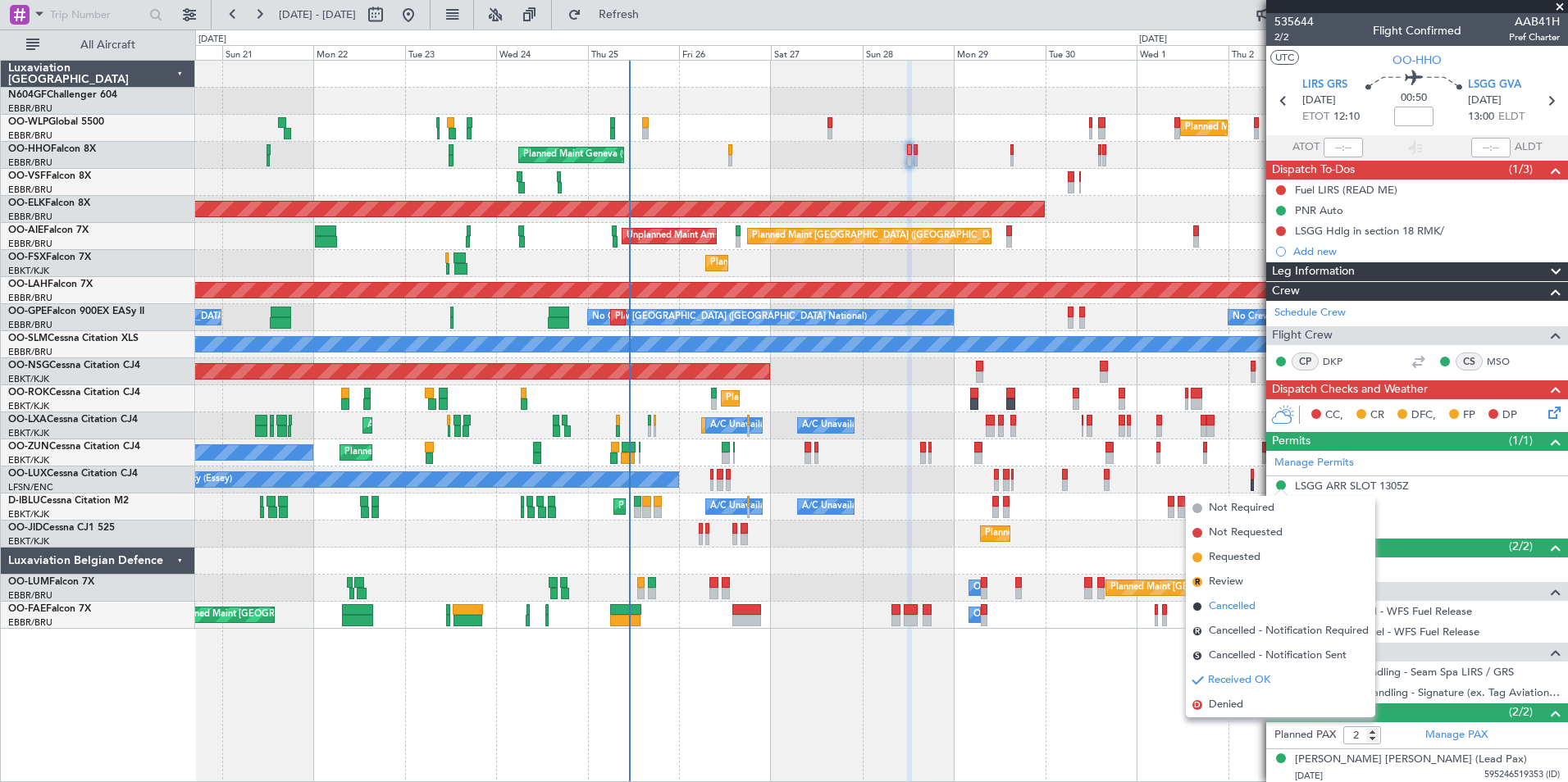
click at [1260, 610] on li "Cancelled" at bounding box center [1281, 606] width 190 height 25
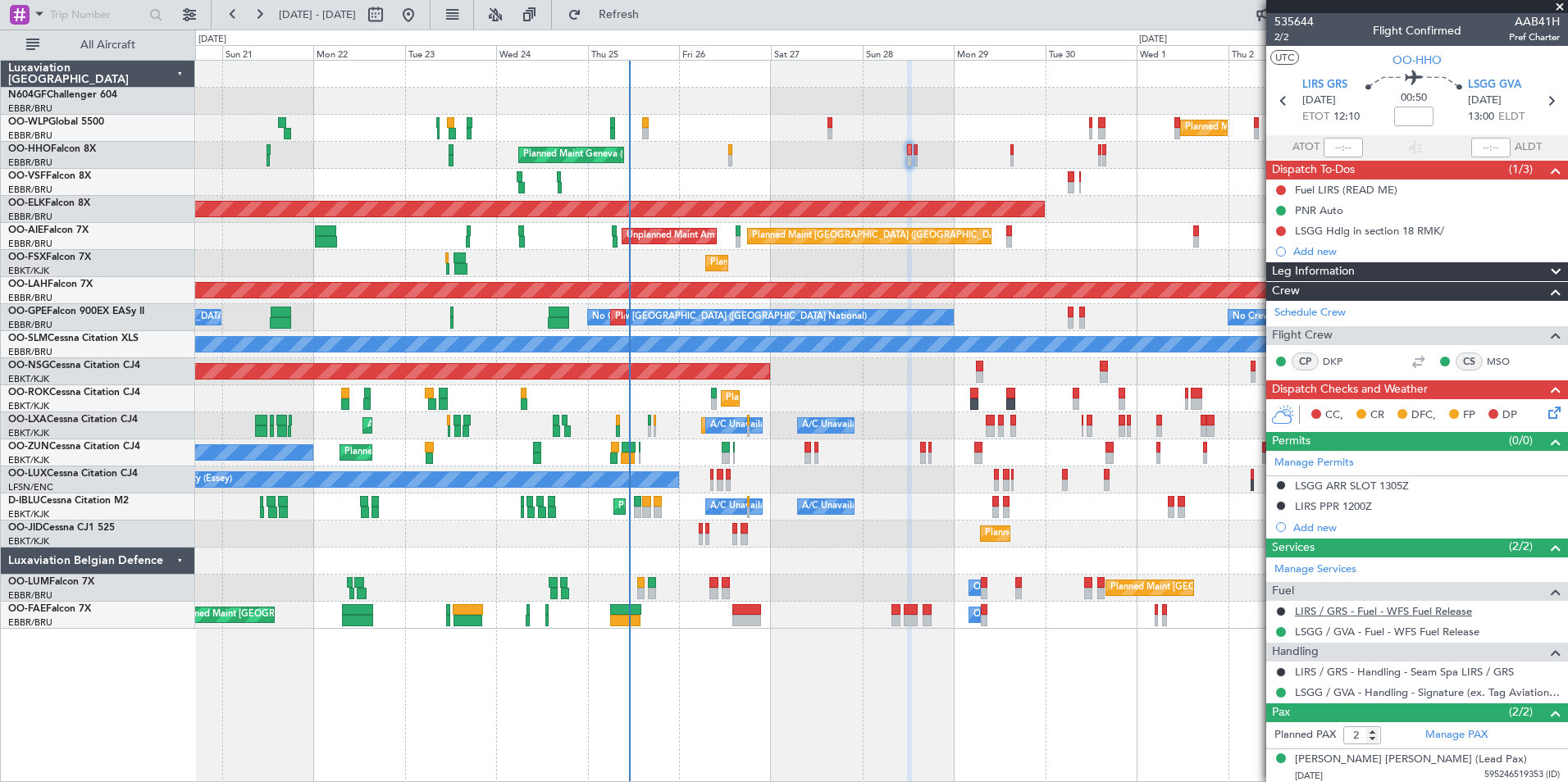
scroll to position [40, 0]
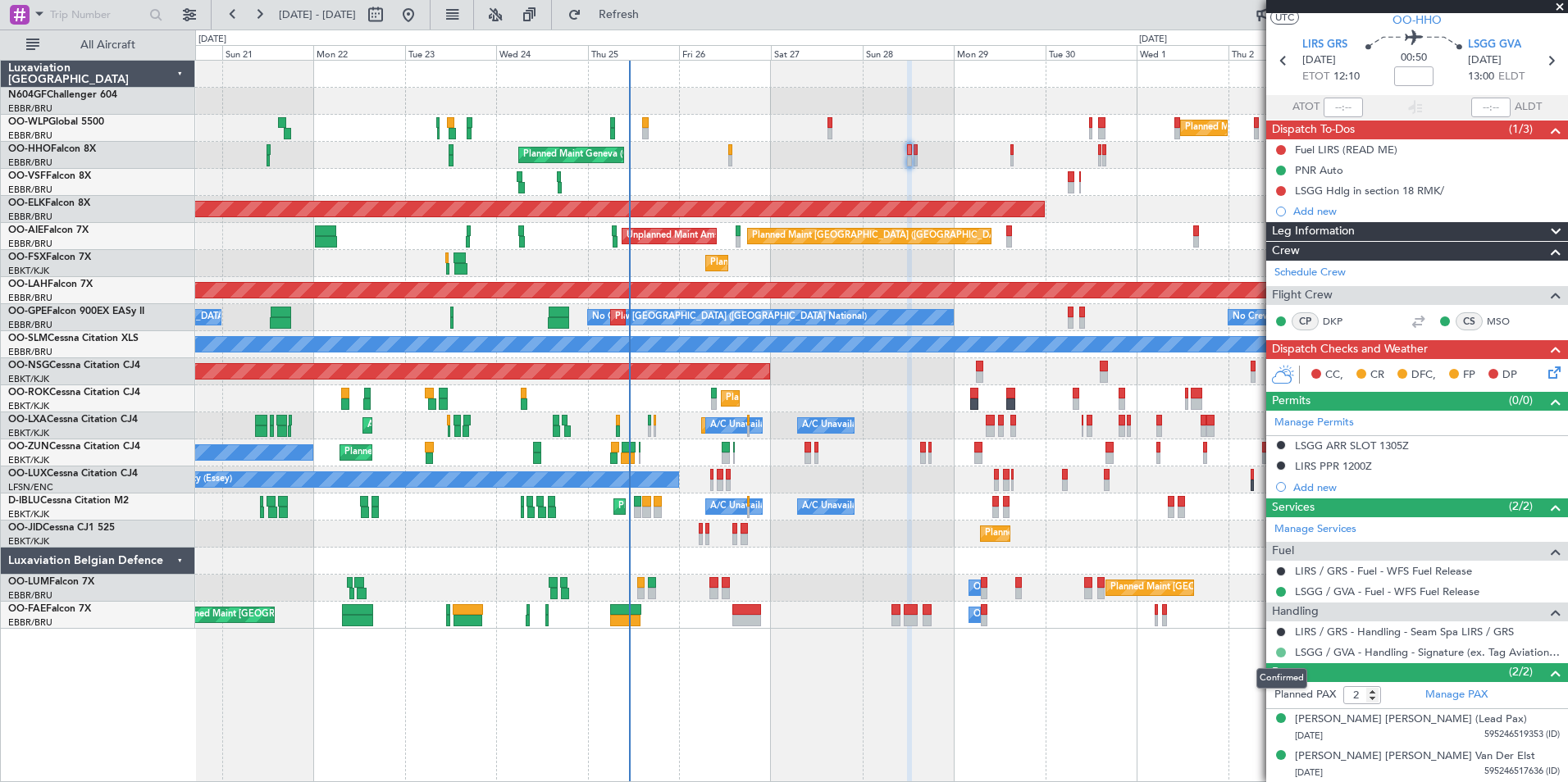
click at [1278, 652] on button at bounding box center [1281, 652] width 10 height 10
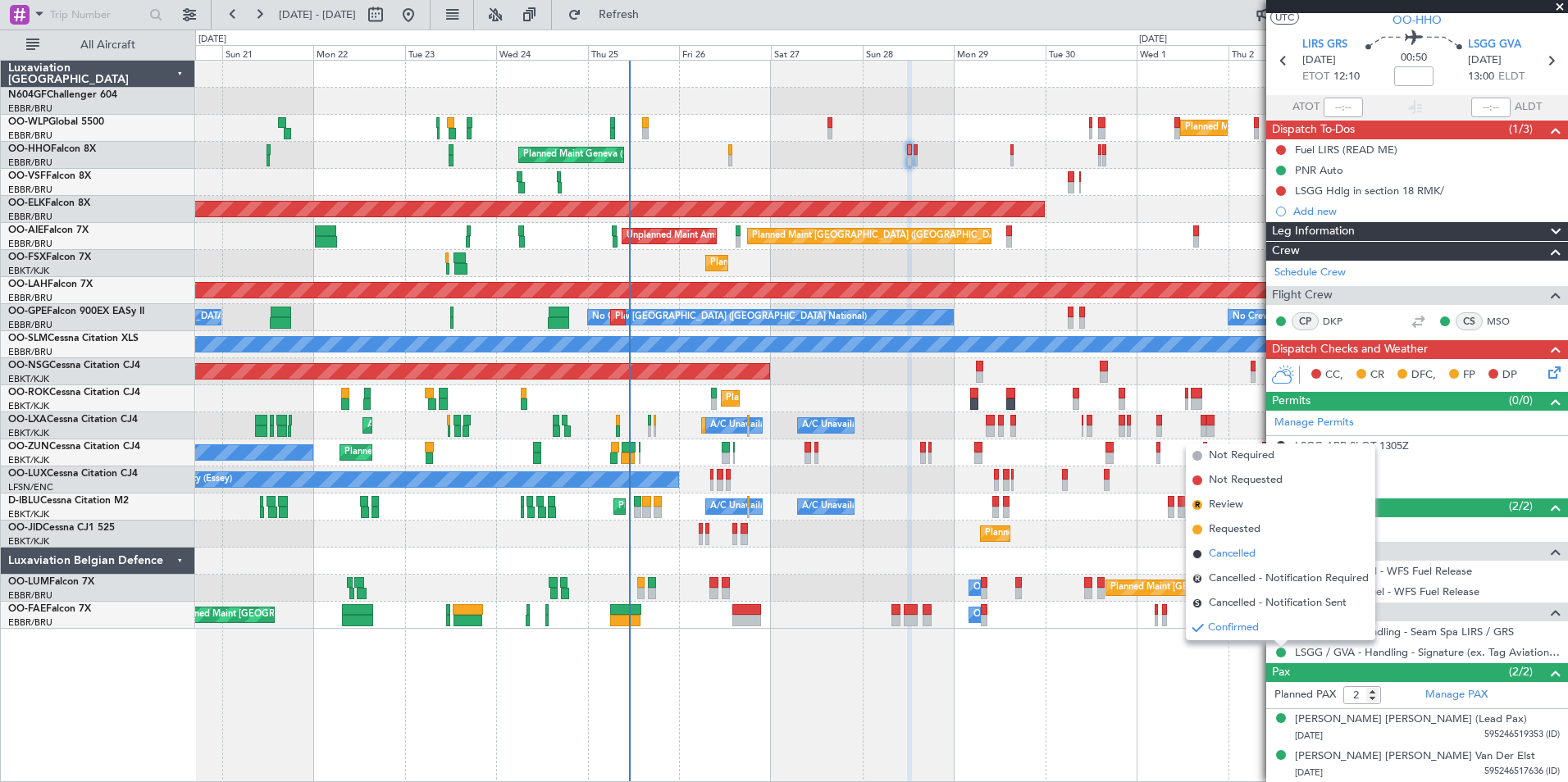
click at [1247, 551] on span "Cancelled" at bounding box center [1232, 555] width 47 height 16
